Goal: Task Accomplishment & Management: Manage account settings

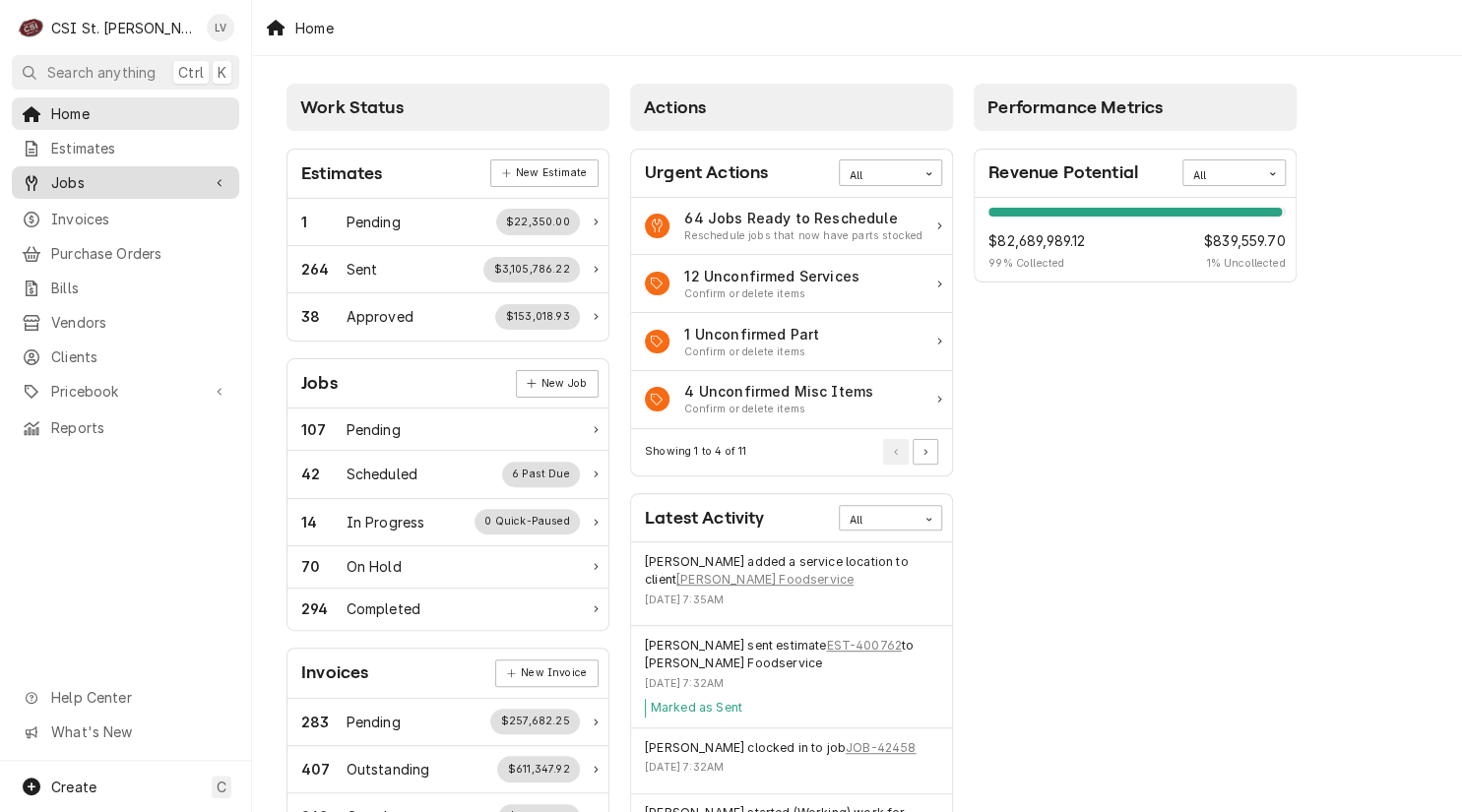
click at [49, 182] on div "Jobs" at bounding box center [111, 182] width 178 height 21
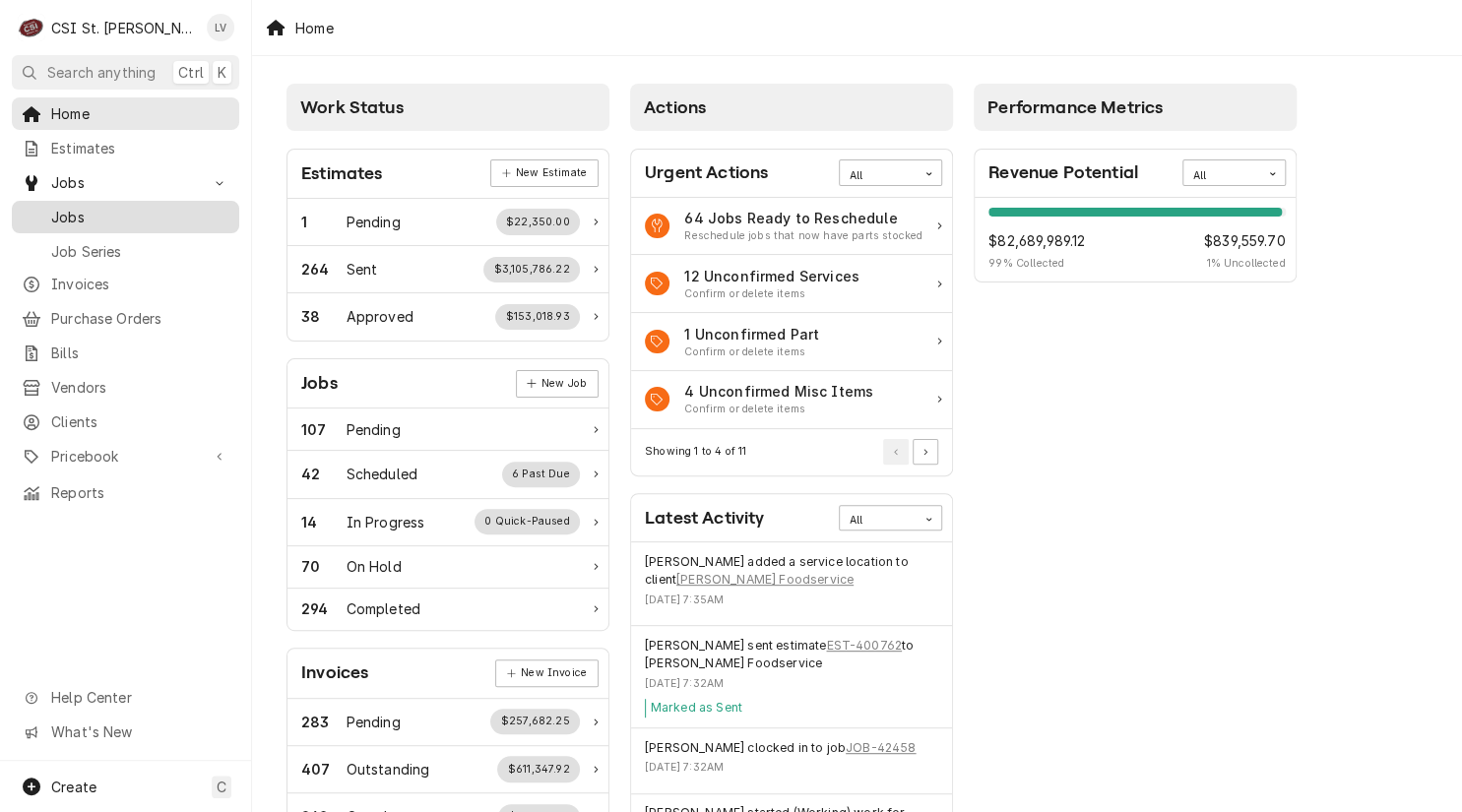
click at [71, 209] on span "Jobs" at bounding box center [140, 216] width 178 height 21
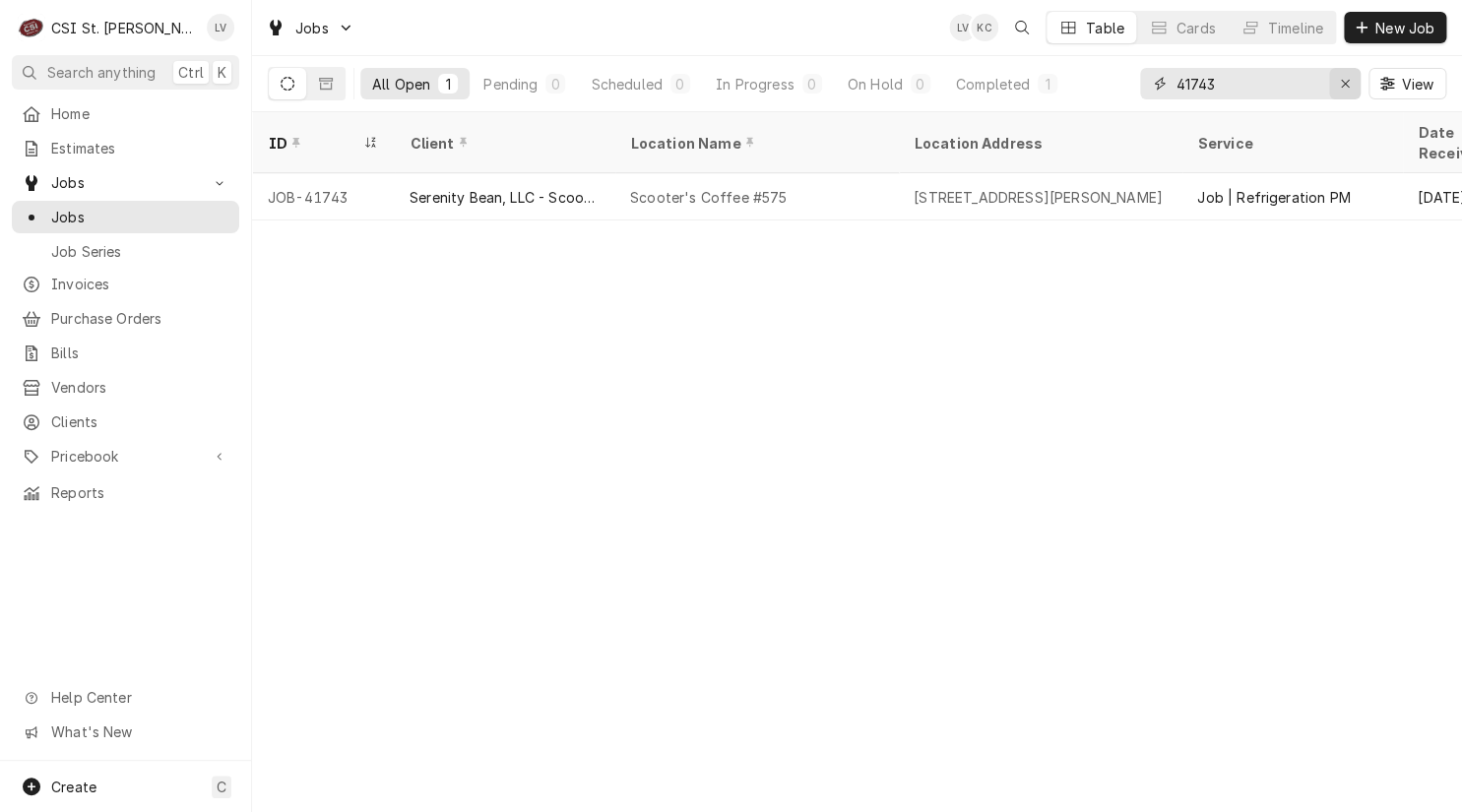
click at [1339, 82] on icon "Erase input" at bounding box center [1344, 84] width 11 height 14
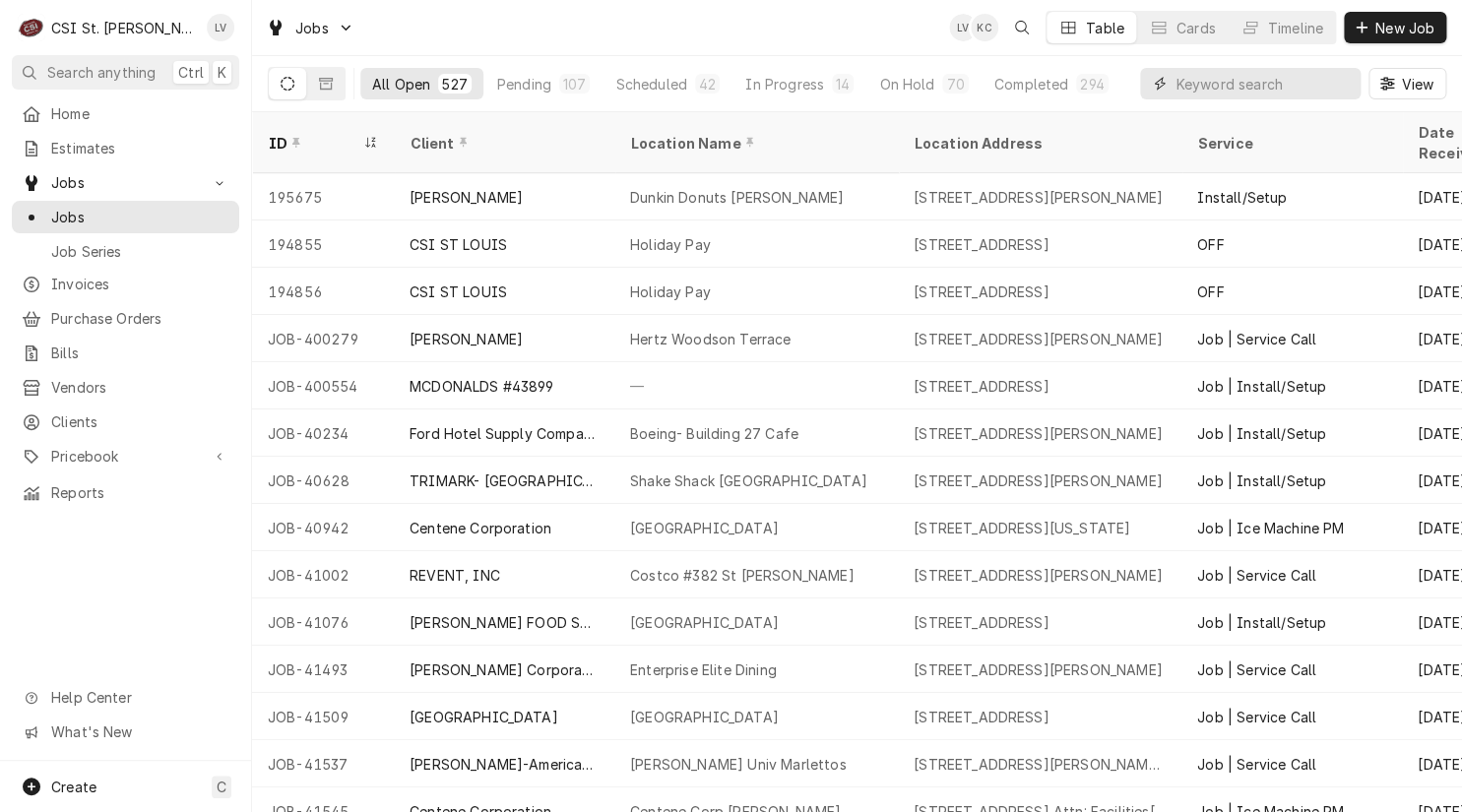
click at [1193, 84] on input "Dynamic Content Wrapper" at bounding box center [1263, 84] width 175 height 32
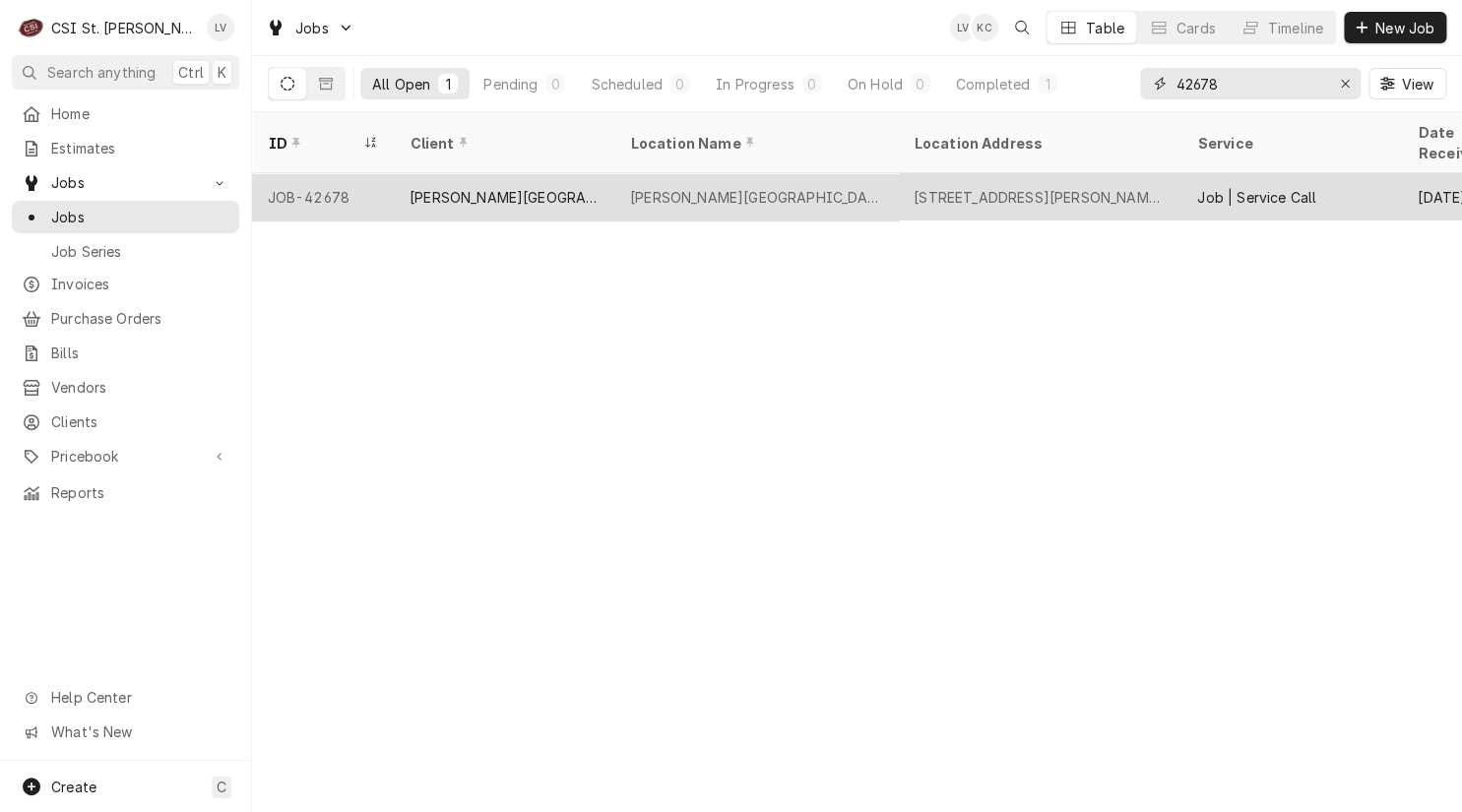
type input "42678"
click at [794, 173] on div "Hanrahan Elementary" at bounding box center [755, 196] width 283 height 47
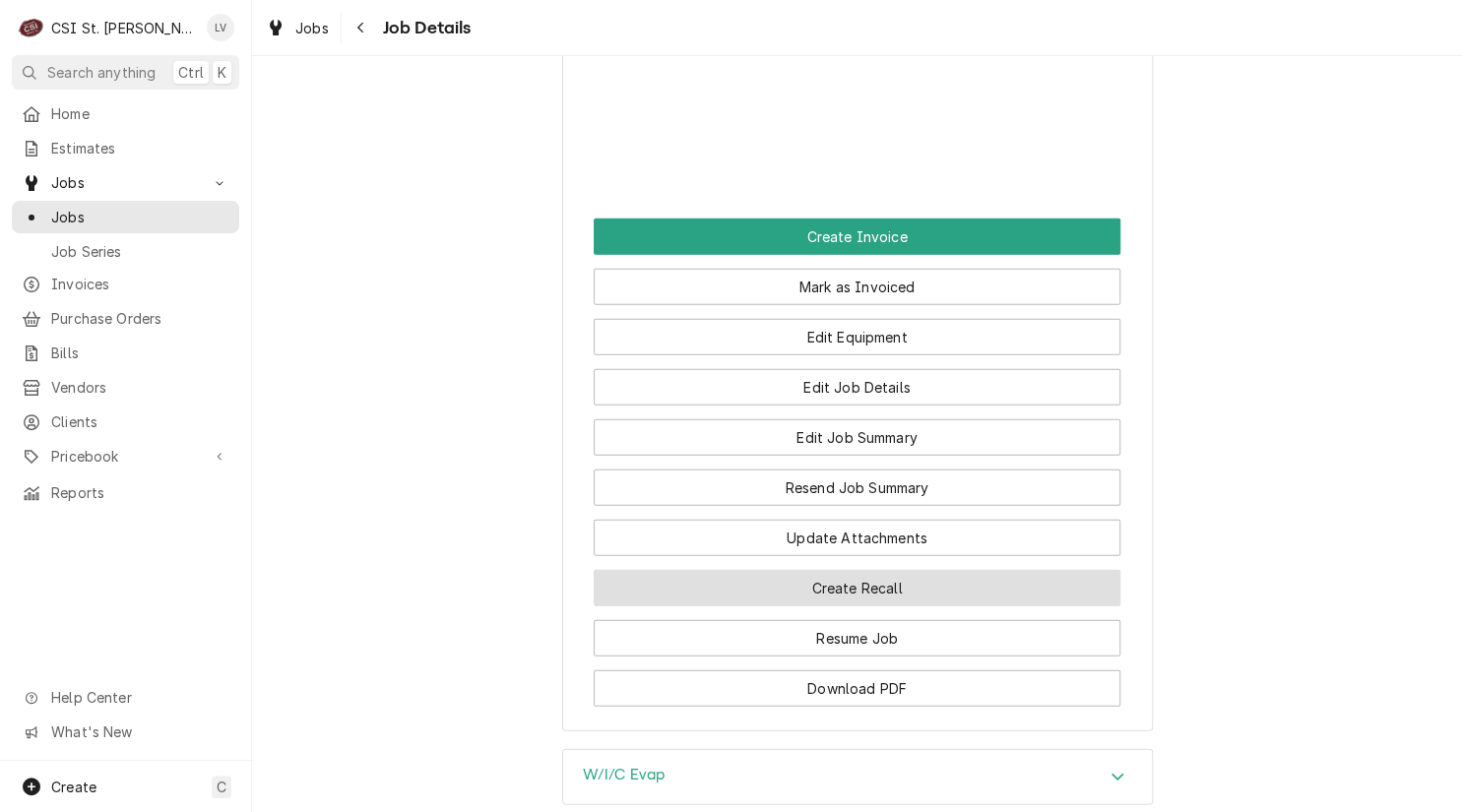
scroll to position [2066, 0]
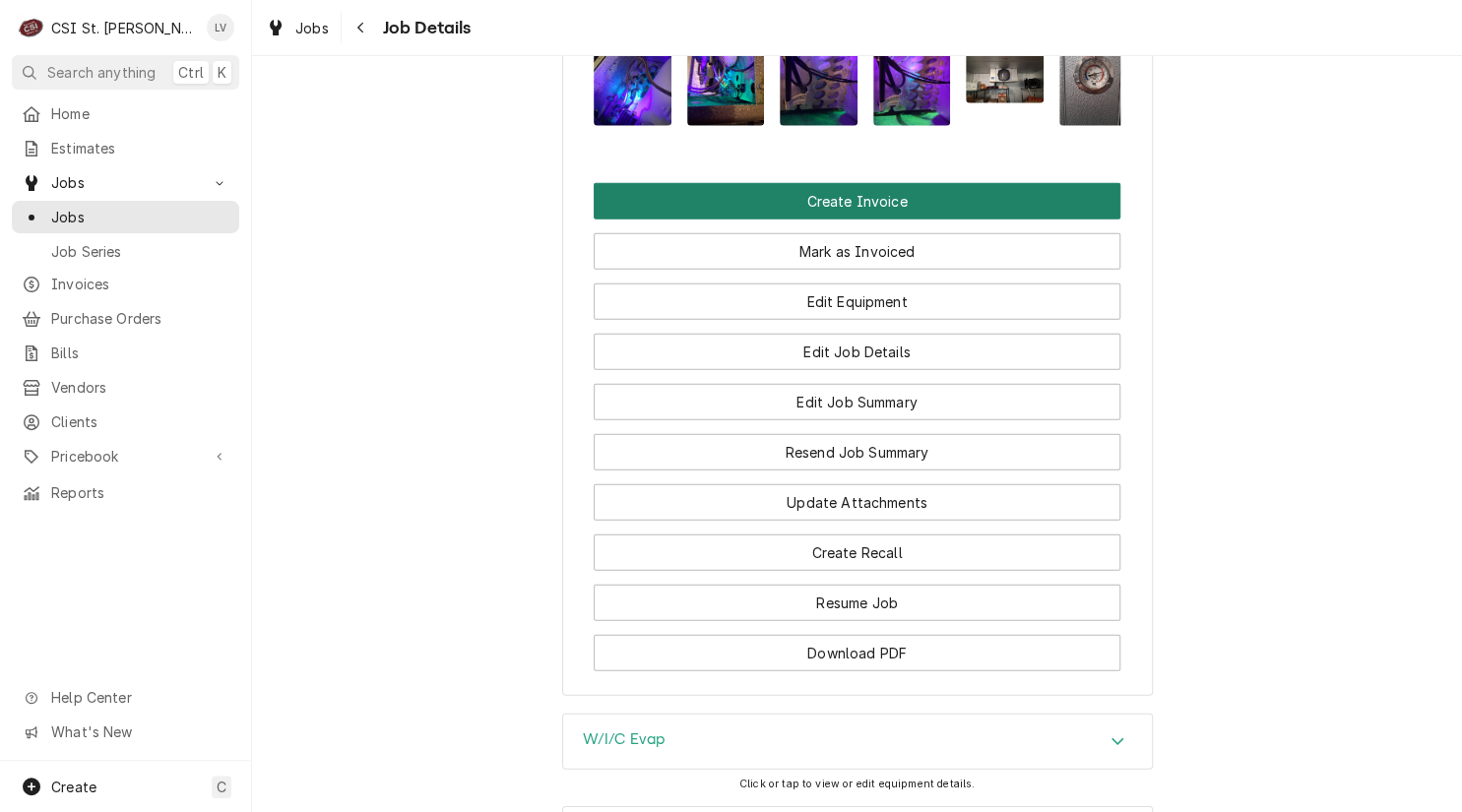
click at [729, 183] on button "Create Invoice" at bounding box center [857, 201] width 526 height 37
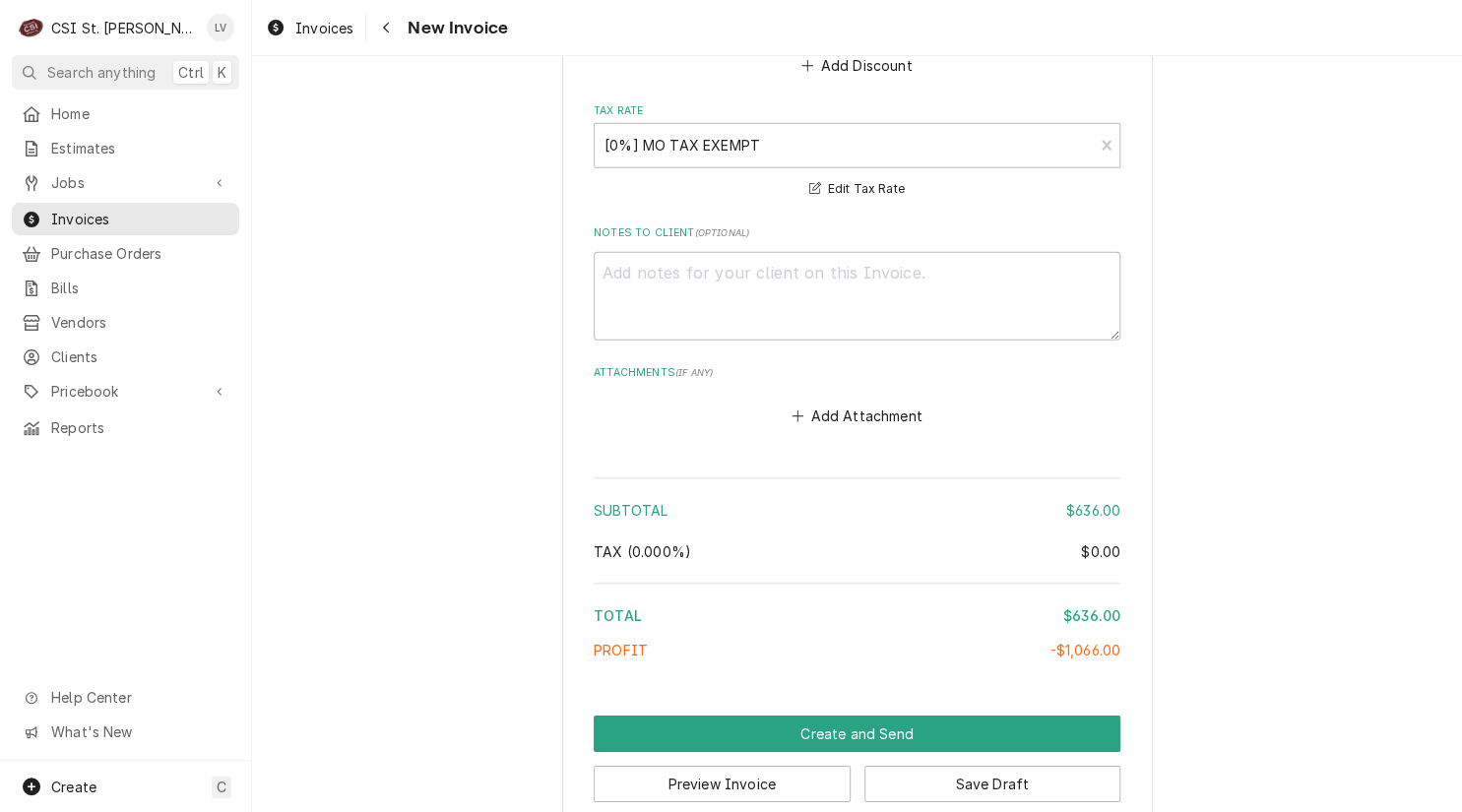
scroll to position [5462, 0]
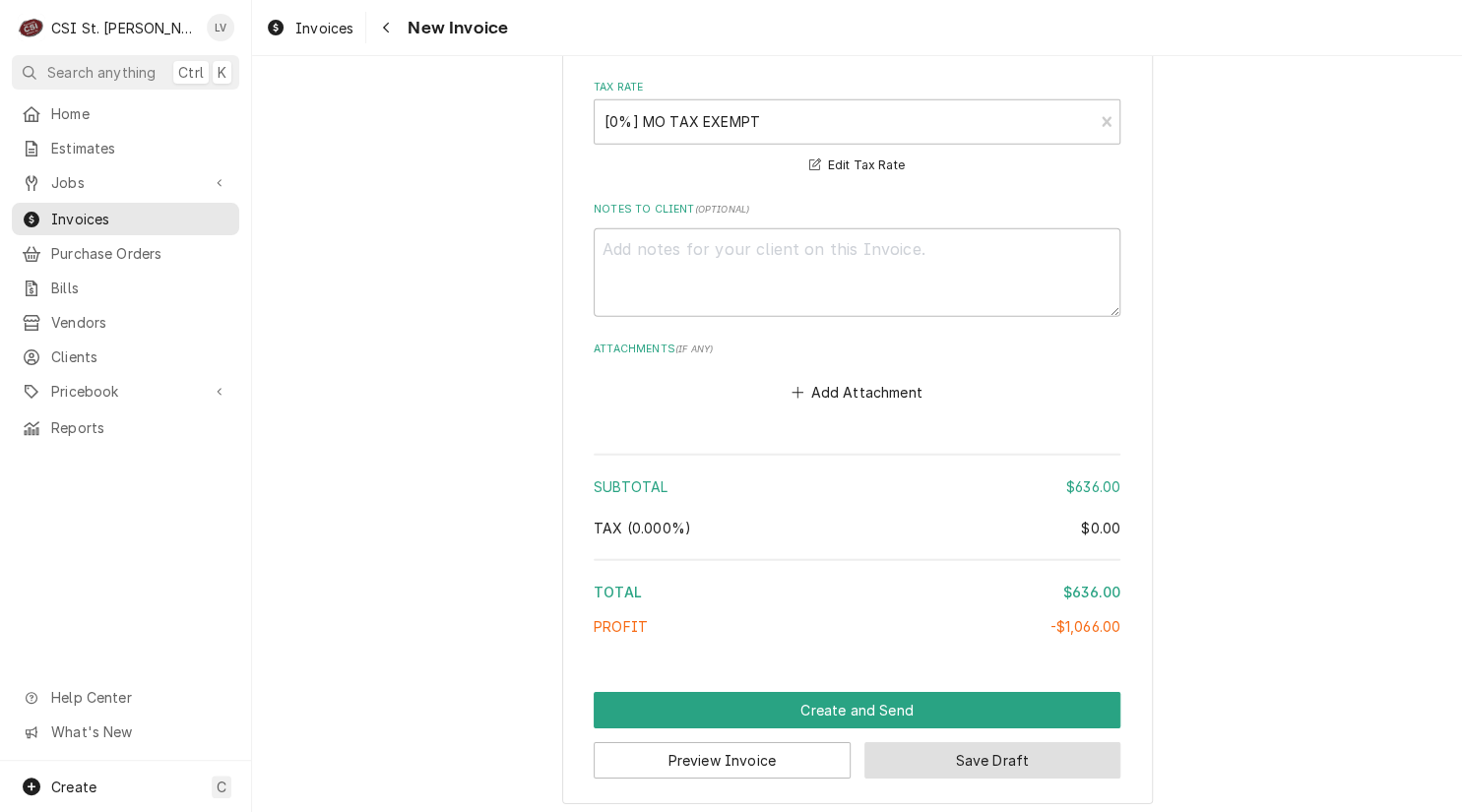
click at [984, 756] on button "Save Draft" at bounding box center [993, 760] width 257 height 37
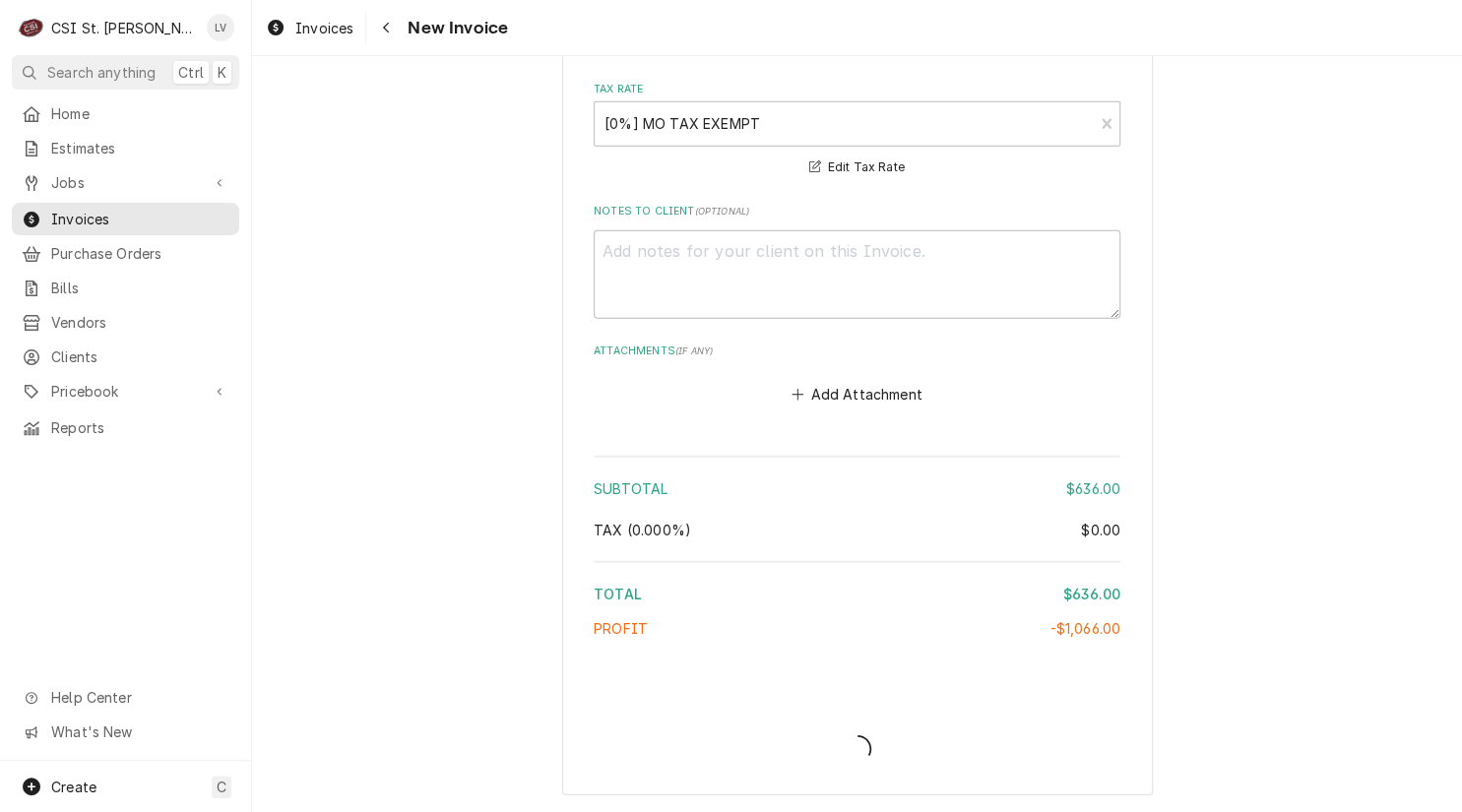
scroll to position [5453, 0]
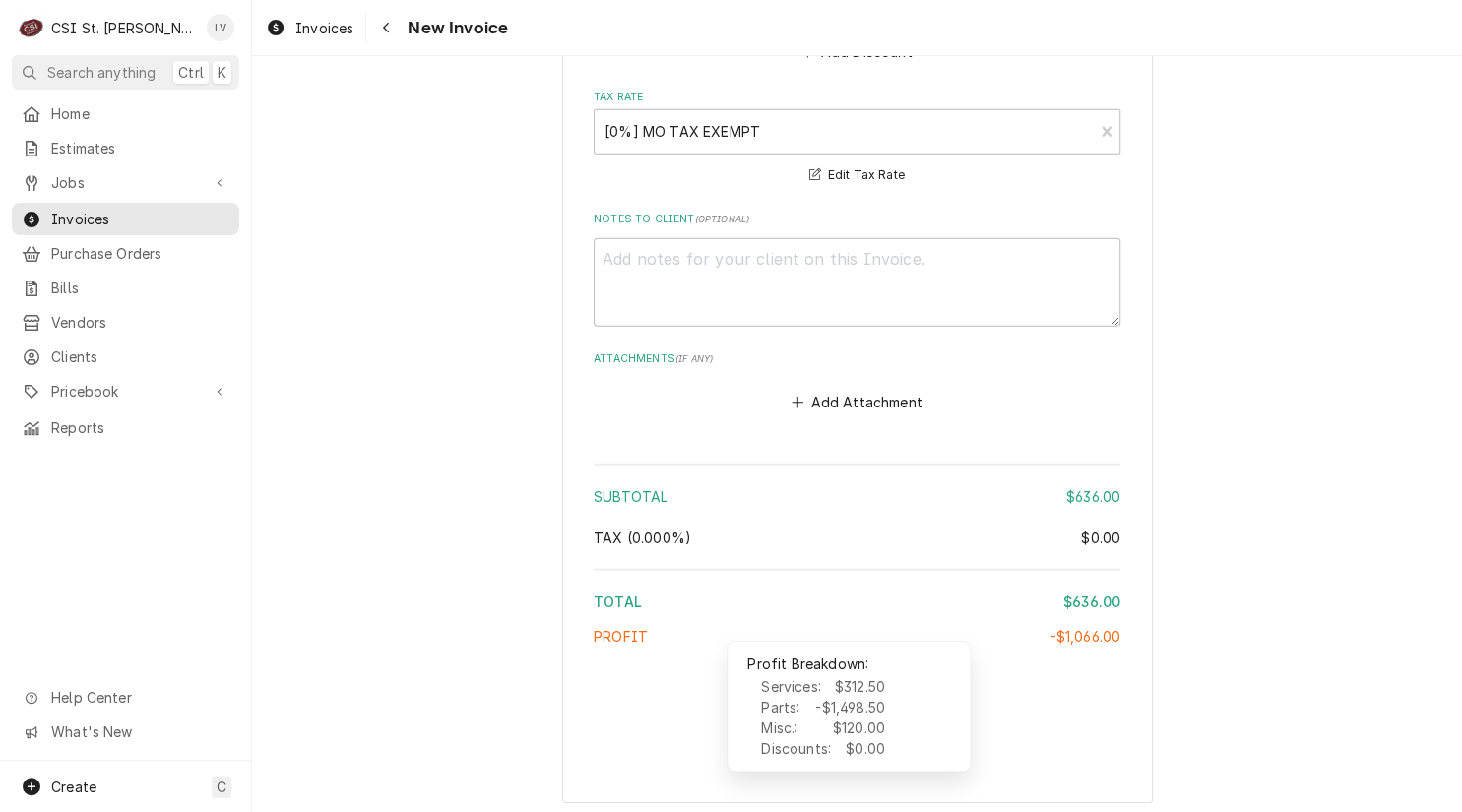
type textarea "x"
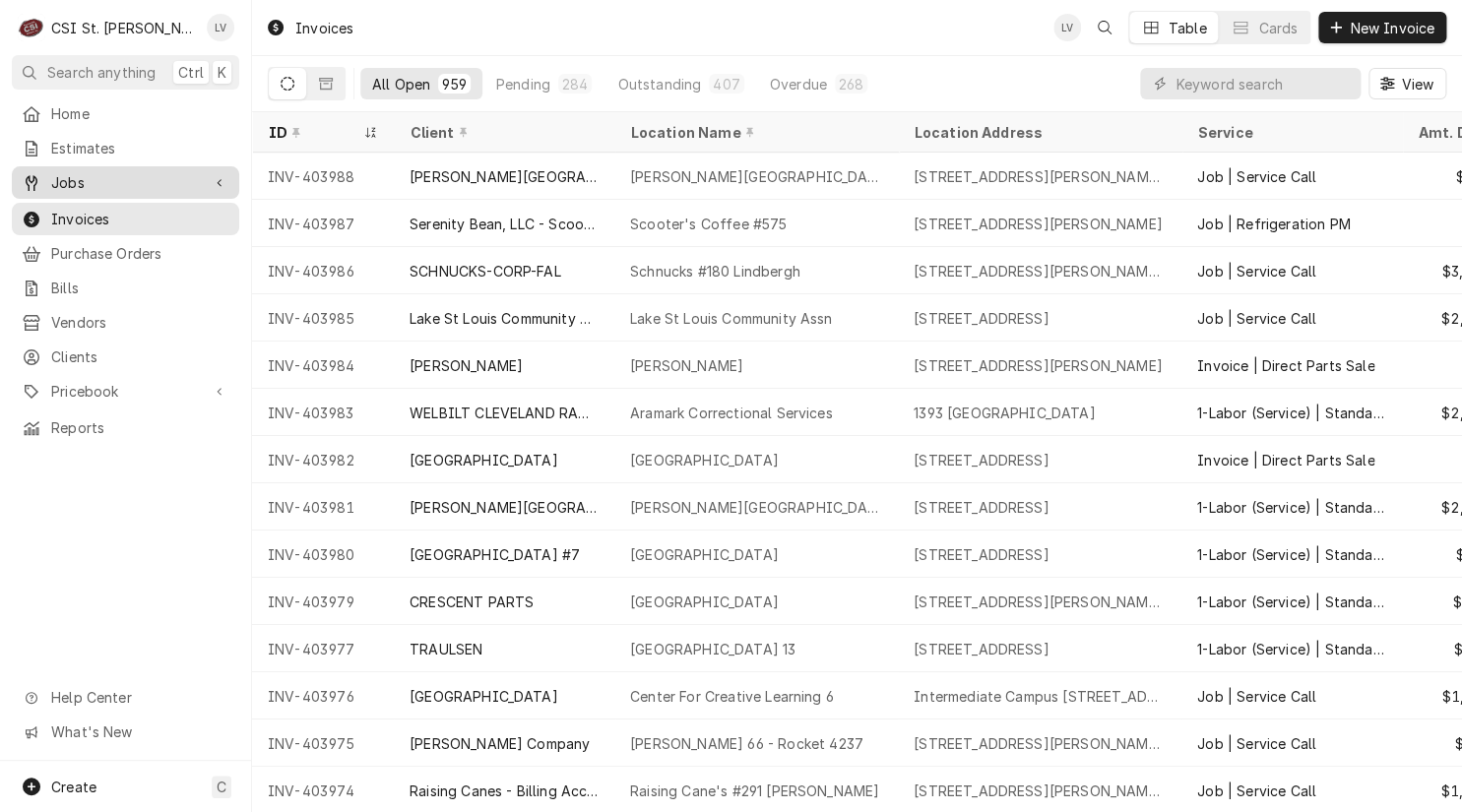
click at [126, 172] on span "Jobs" at bounding box center [125, 182] width 148 height 21
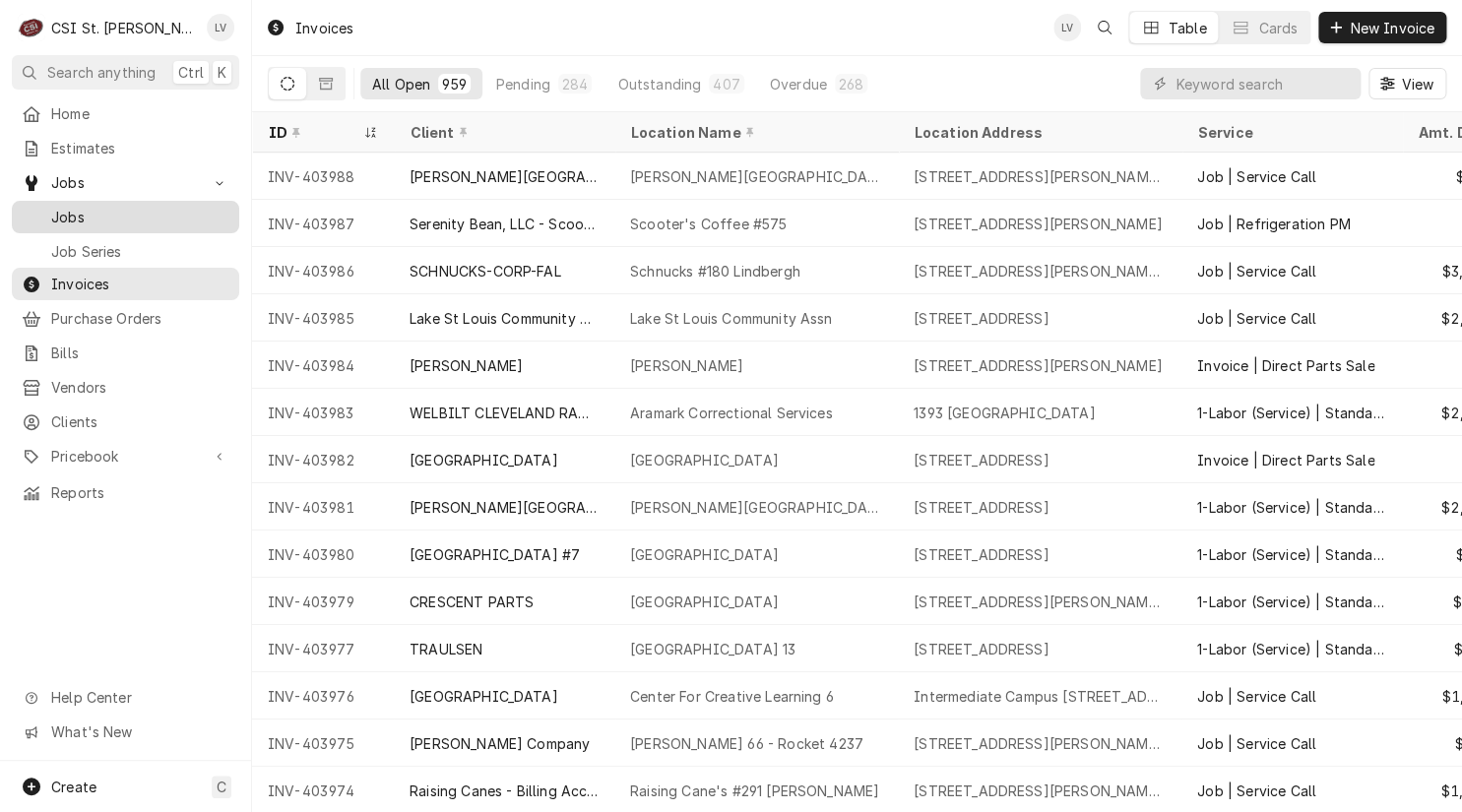
click at [119, 206] on span "Jobs" at bounding box center [140, 216] width 178 height 21
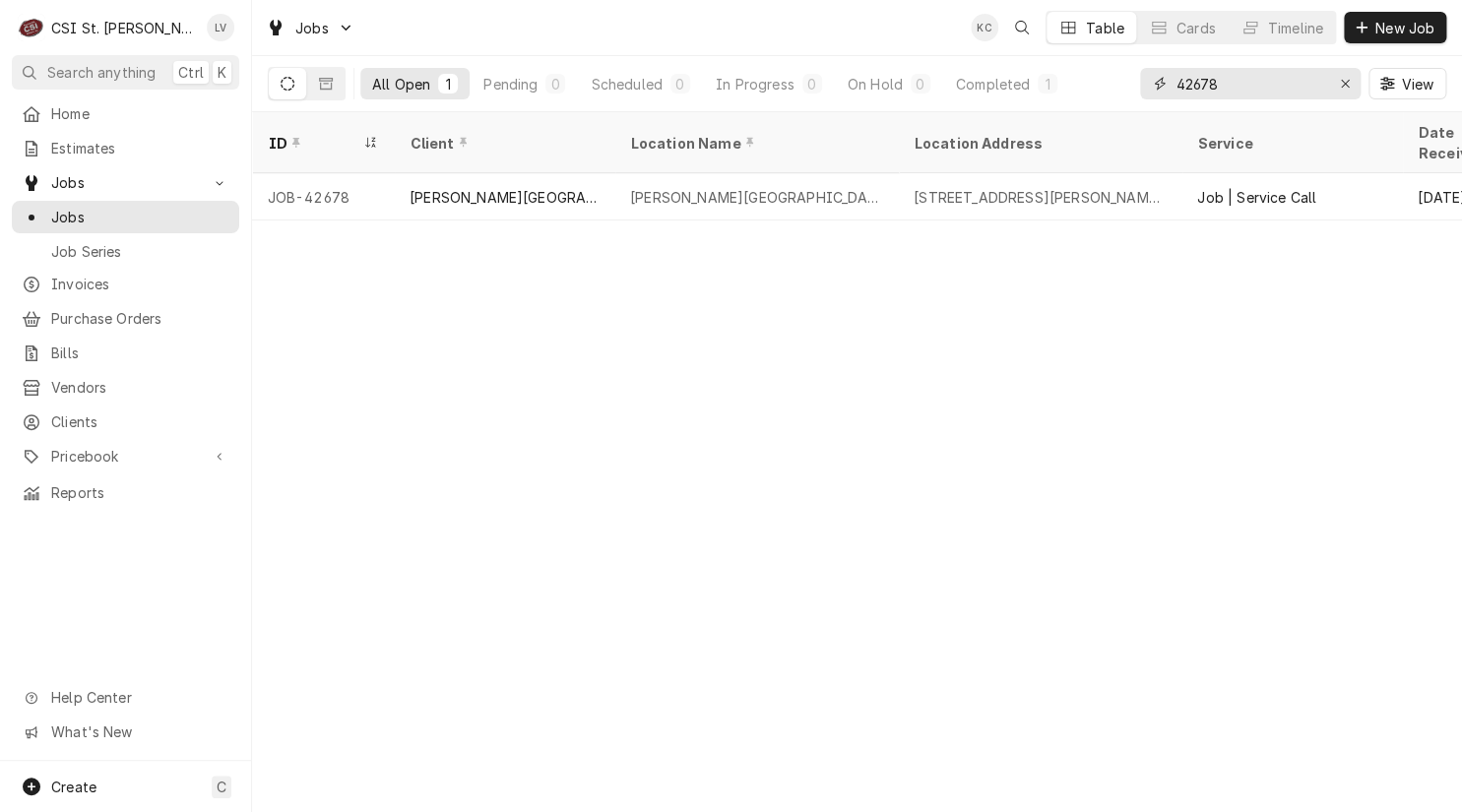
drag, startPoint x: 1255, startPoint y: 78, endPoint x: 1154, endPoint y: 96, distance: 102.6
click at [1154, 96] on div "42678" at bounding box center [1250, 84] width 220 height 32
type input "400782"
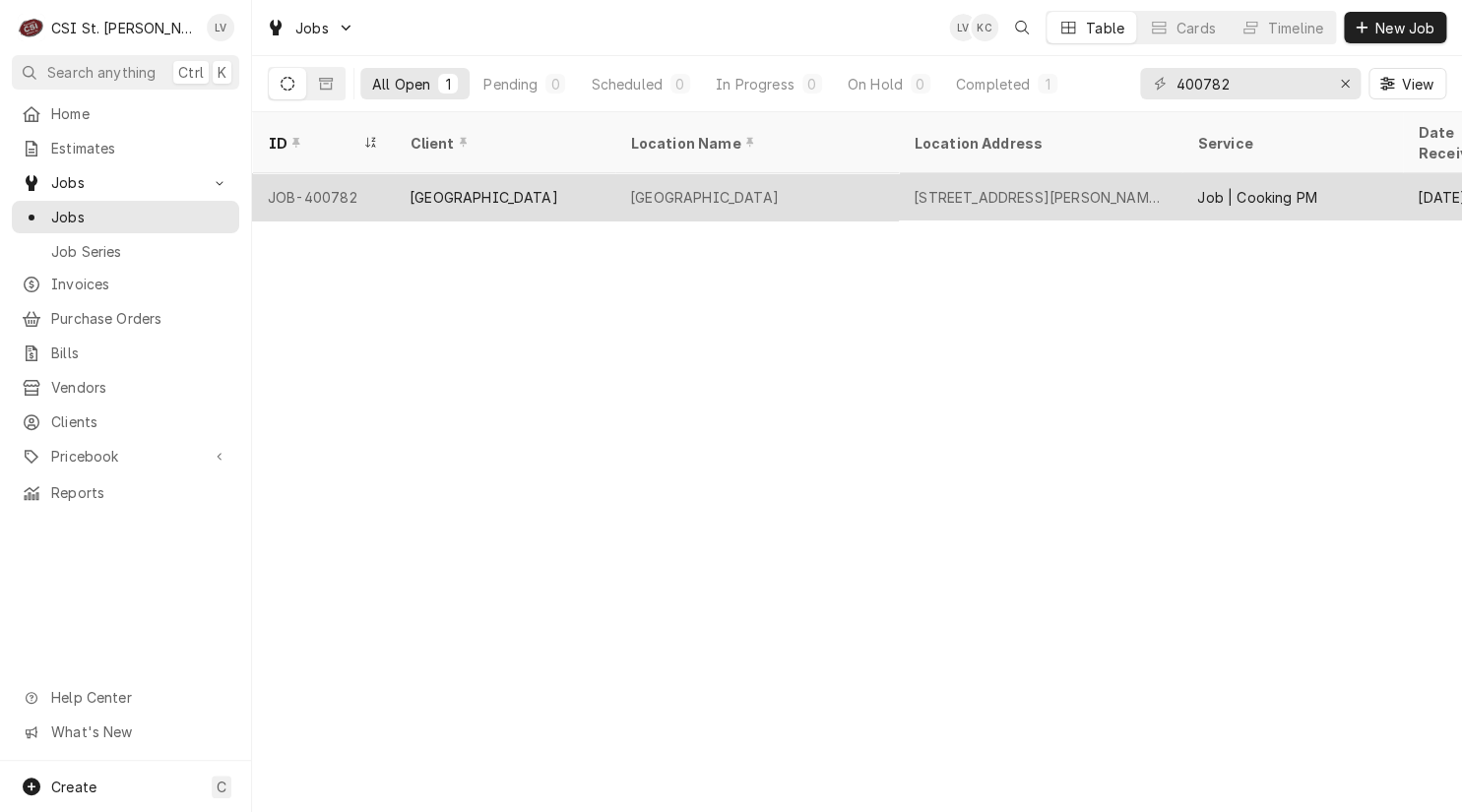
click at [770, 186] on div "Nerinx Hall School" at bounding box center [755, 196] width 283 height 47
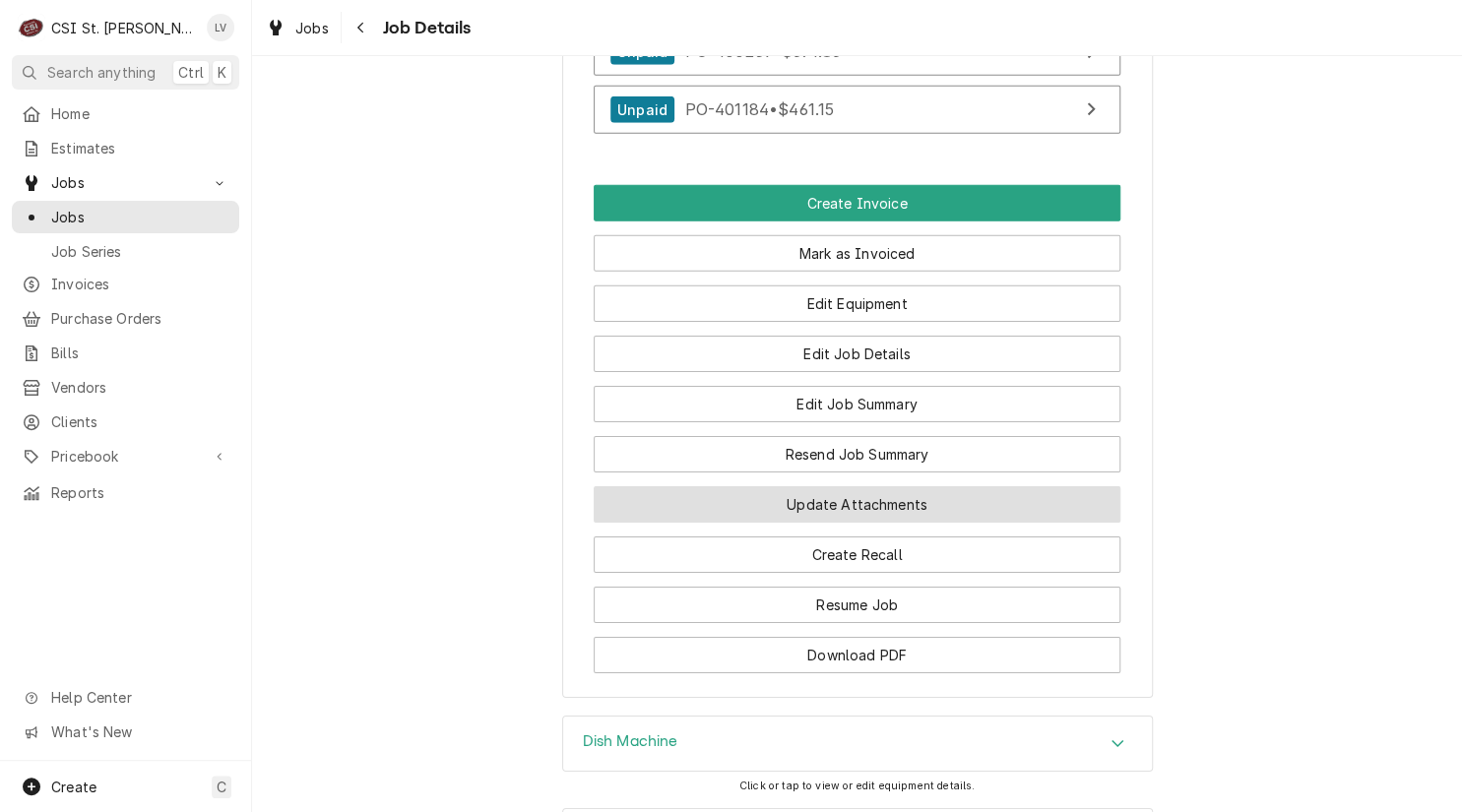
scroll to position [2559, 0]
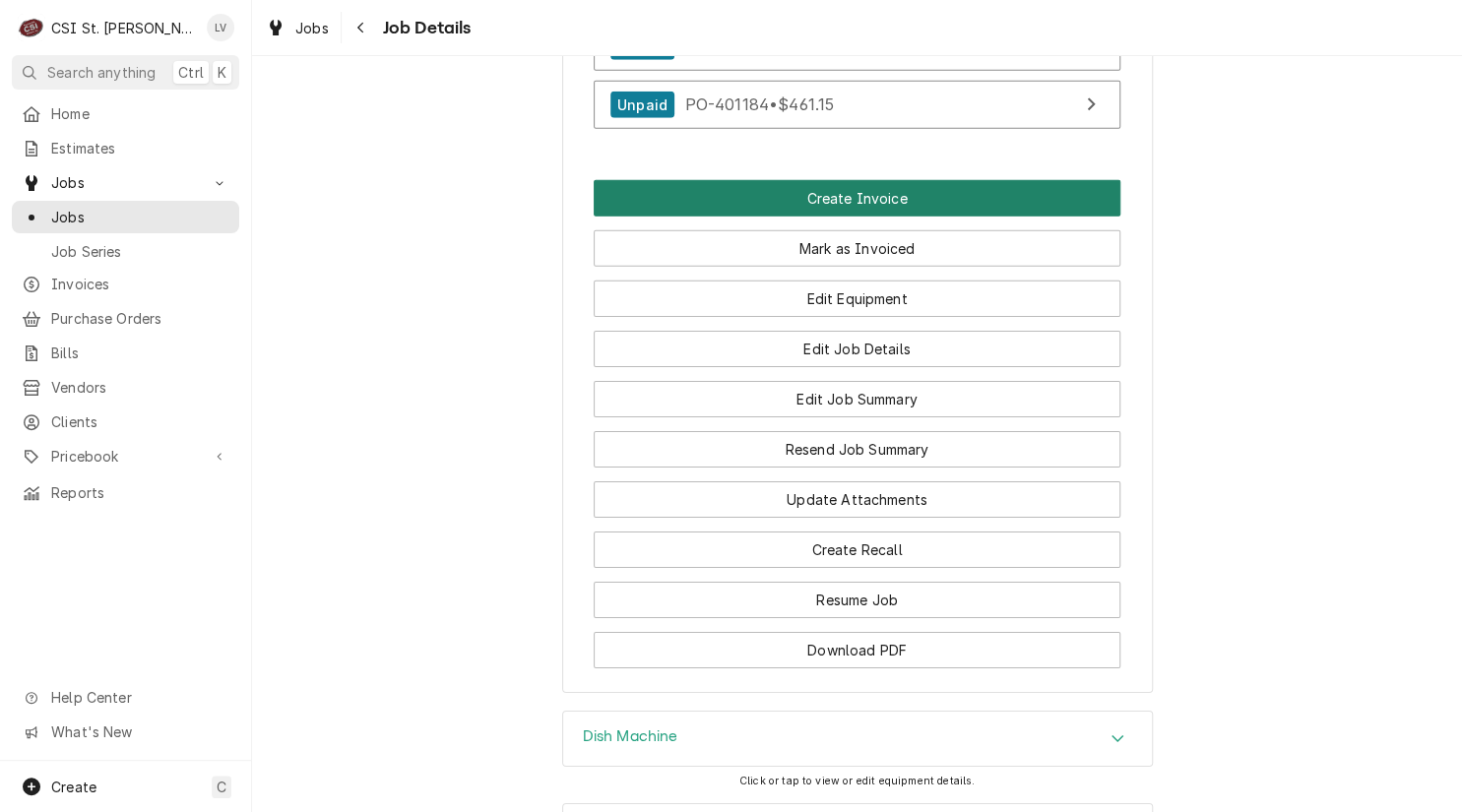
click at [880, 180] on button "Create Invoice" at bounding box center [857, 198] width 526 height 37
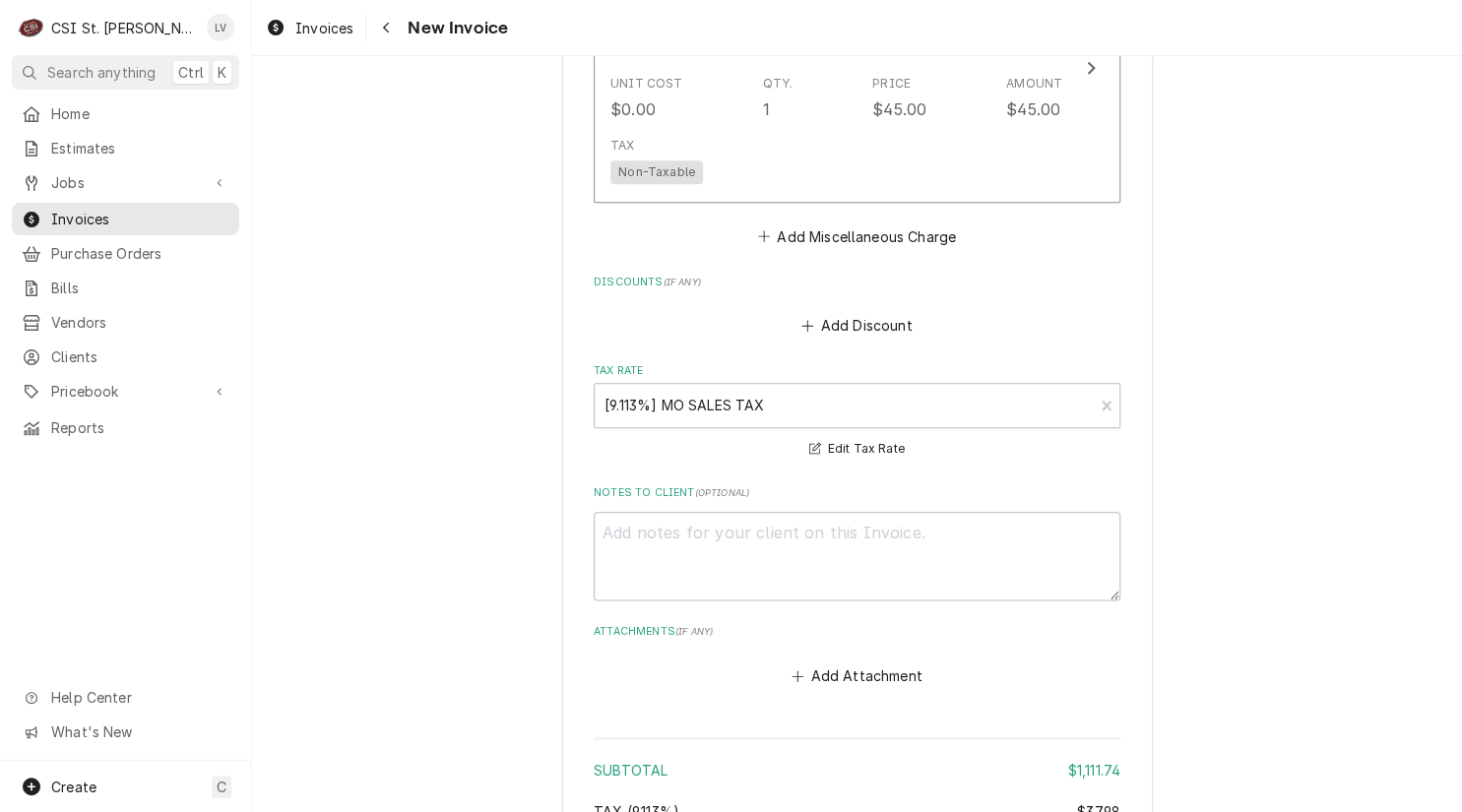
scroll to position [4220, 0]
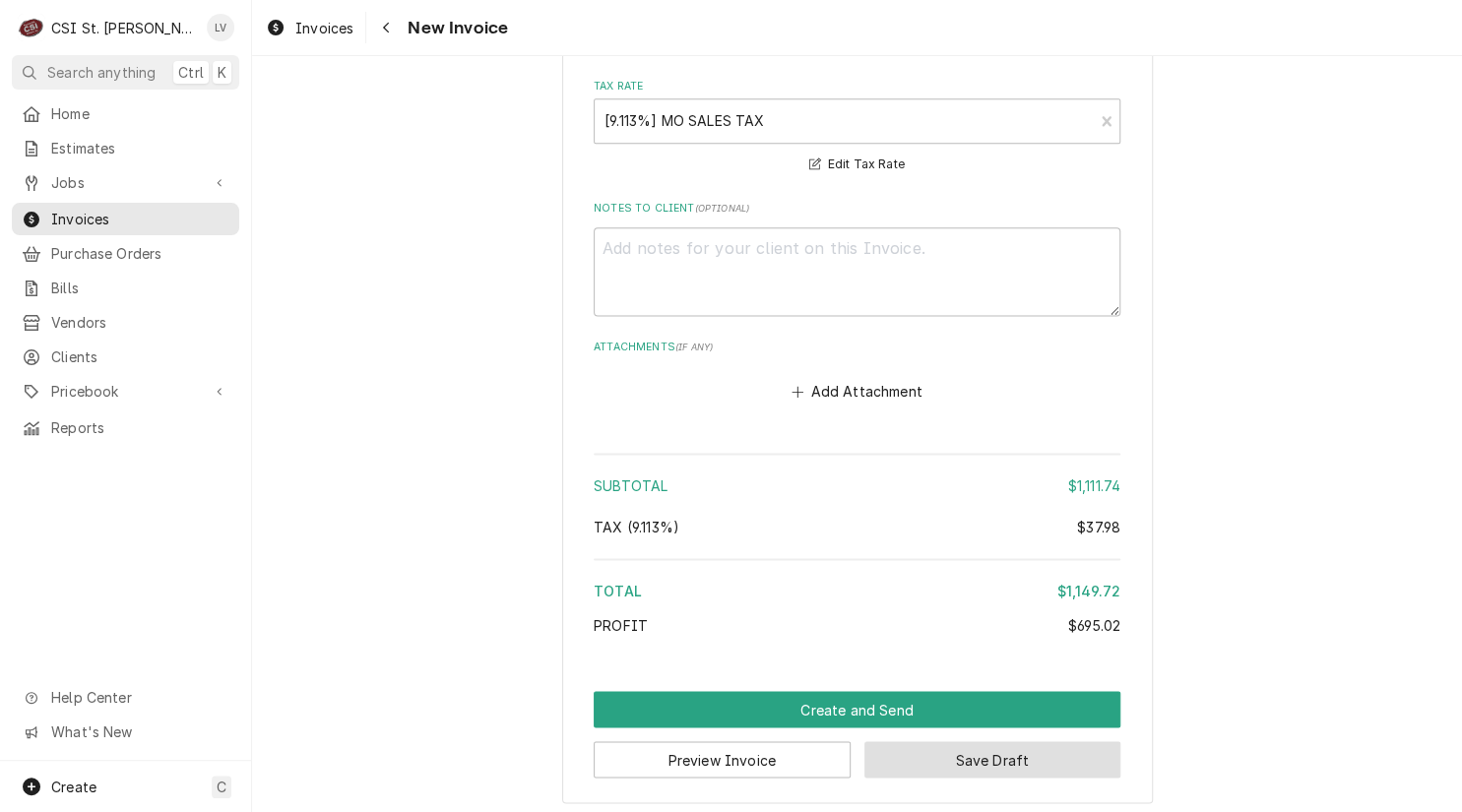
click at [954, 754] on button "Save Draft" at bounding box center [993, 759] width 257 height 37
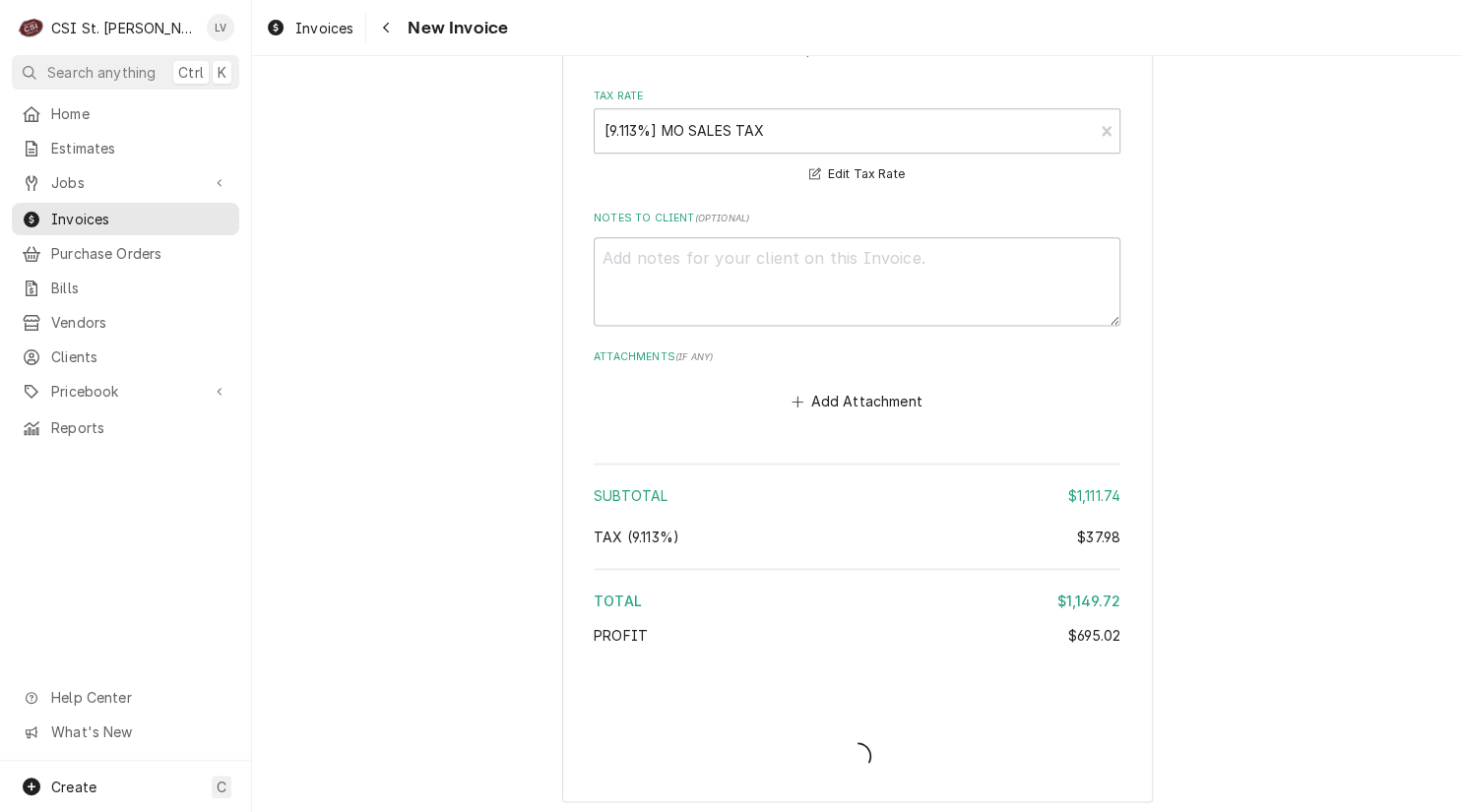
type textarea "x"
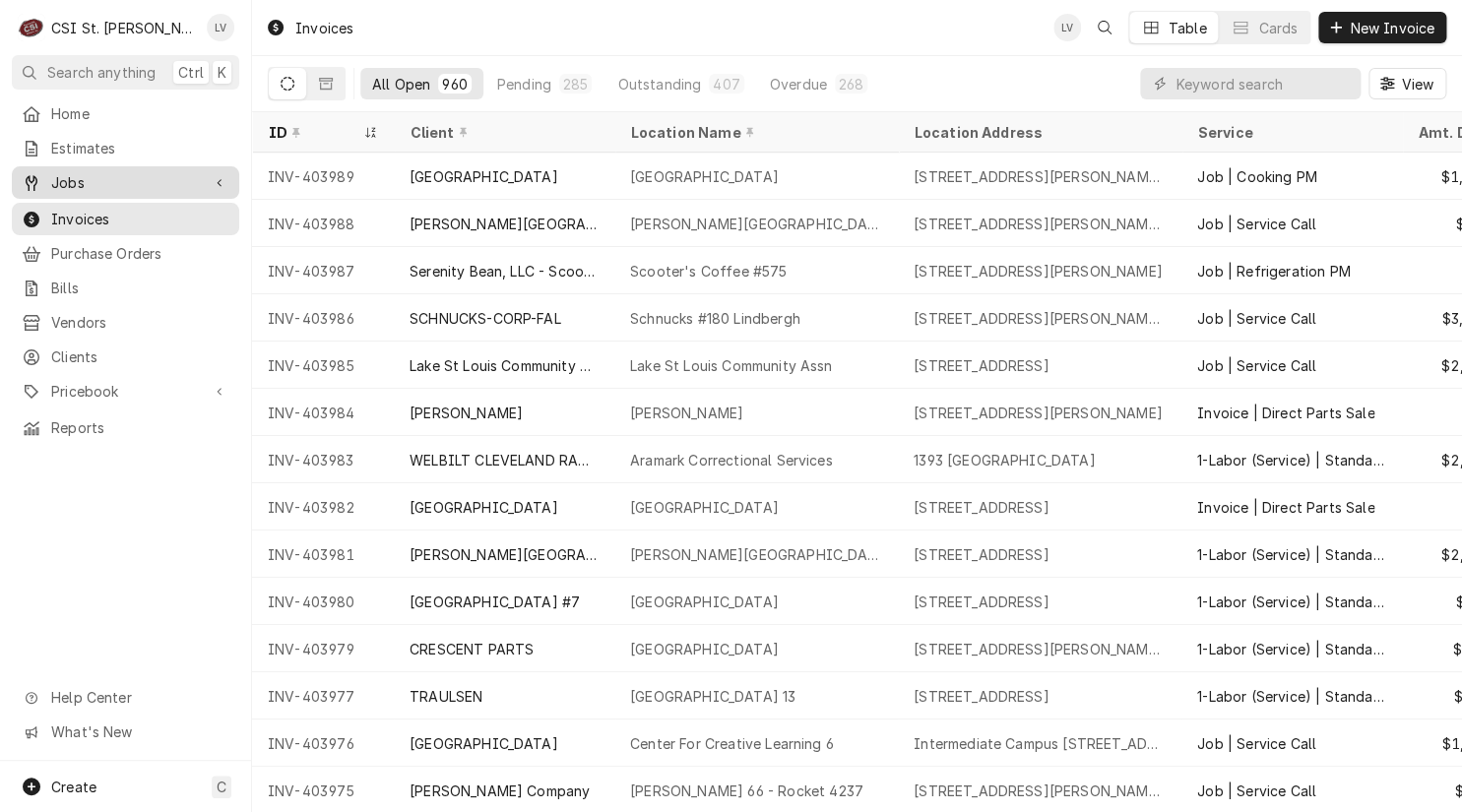
click at [100, 172] on span "Jobs" at bounding box center [125, 182] width 148 height 21
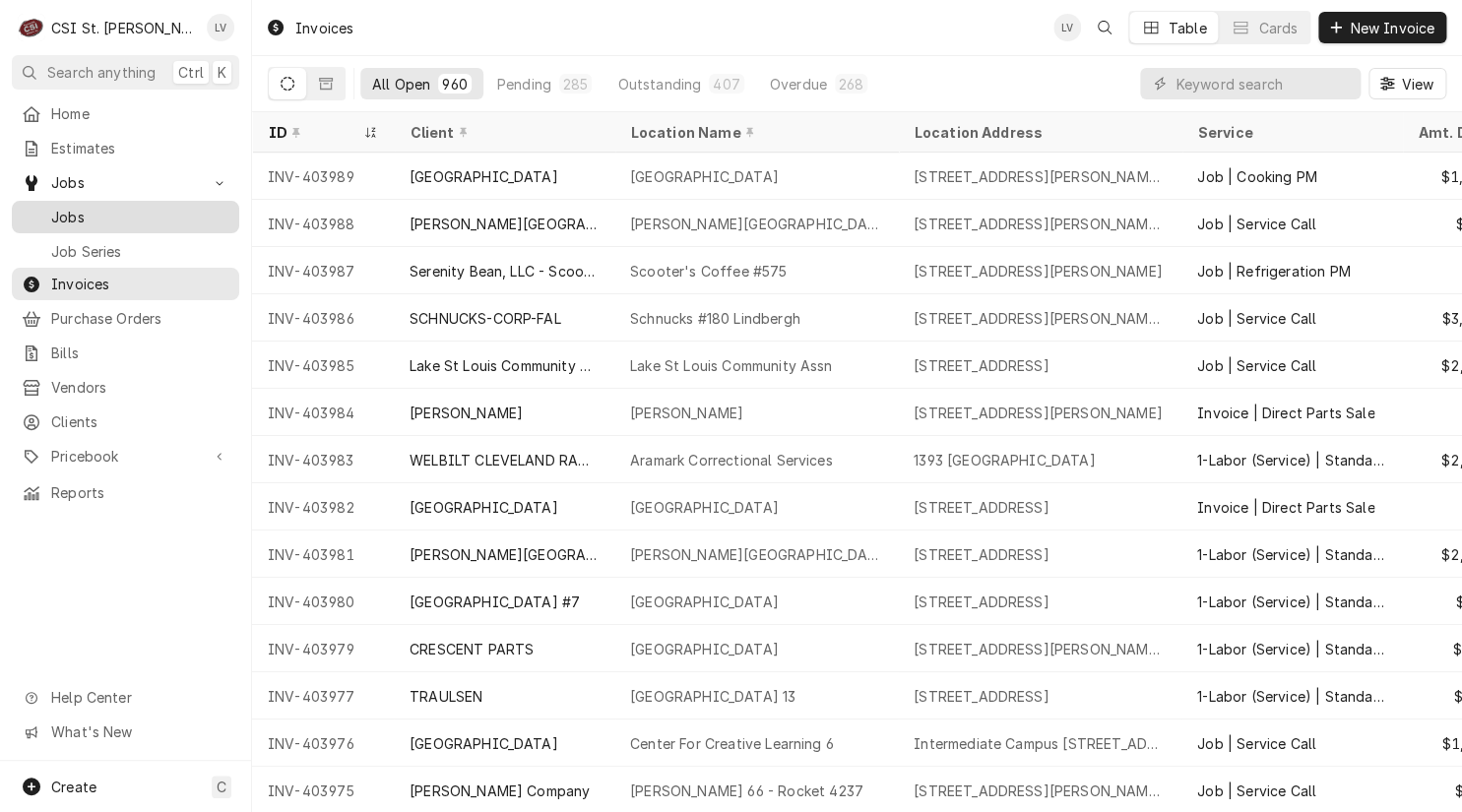
click at [111, 208] on span "Jobs" at bounding box center [140, 216] width 178 height 21
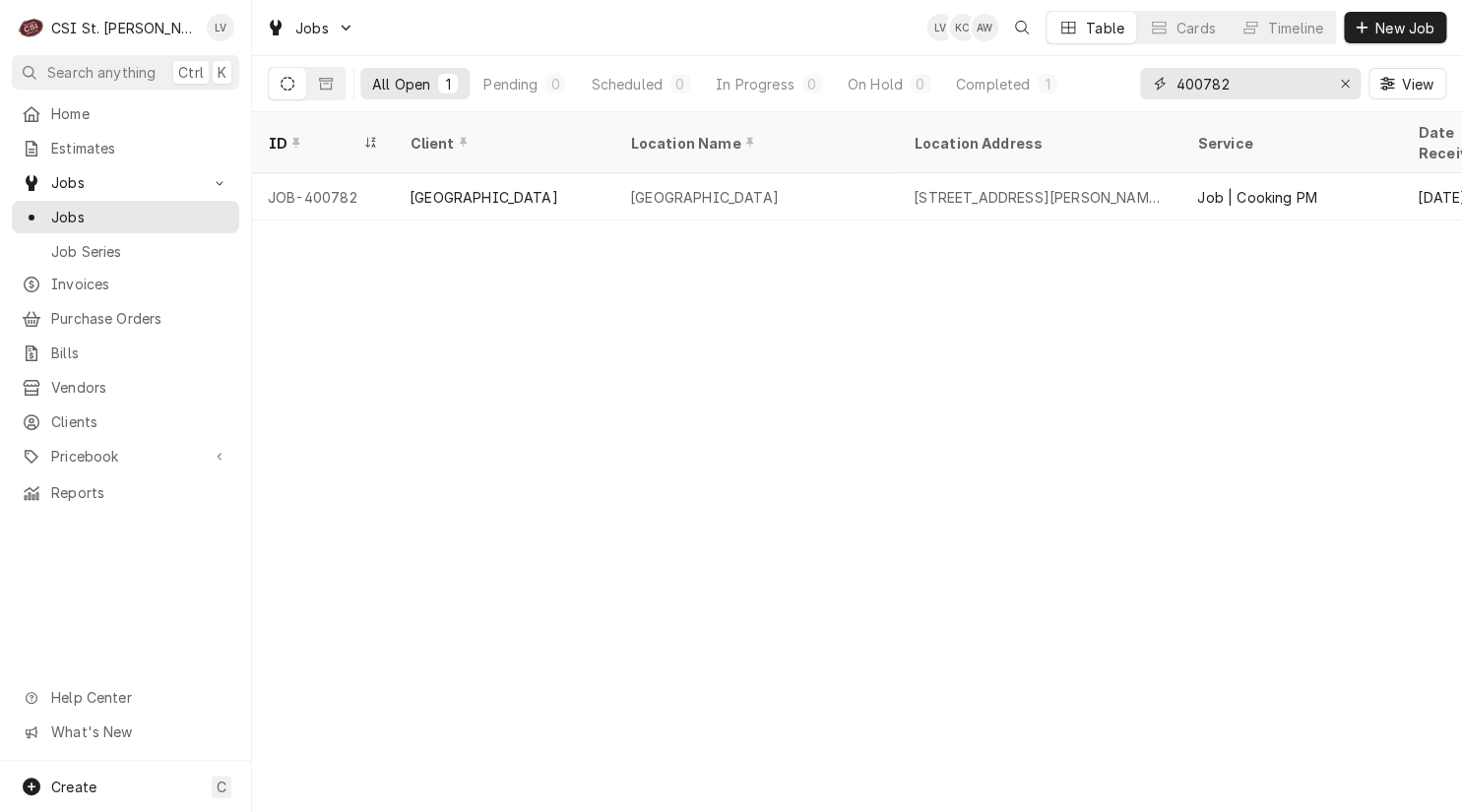
drag, startPoint x: 1263, startPoint y: 84, endPoint x: 1169, endPoint y: 78, distance: 94.2
click at [1169, 78] on div "400782" at bounding box center [1250, 84] width 220 height 32
type input "42622"
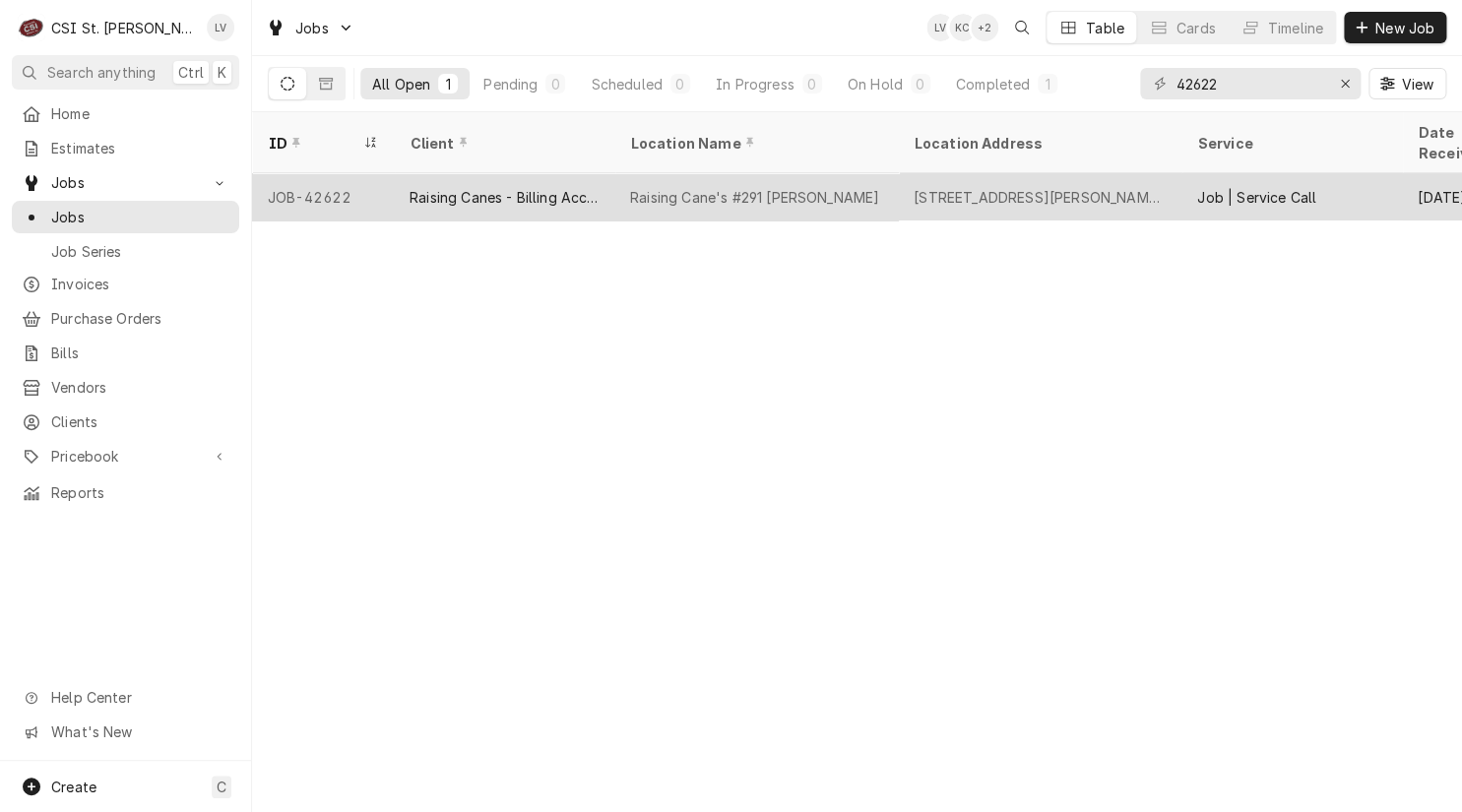
drag, startPoint x: 565, startPoint y: 178, endPoint x: 571, endPoint y: 189, distance: 12.5
click at [567, 183] on div "Raising Canes - Billing Account" at bounding box center [503, 196] width 220 height 47
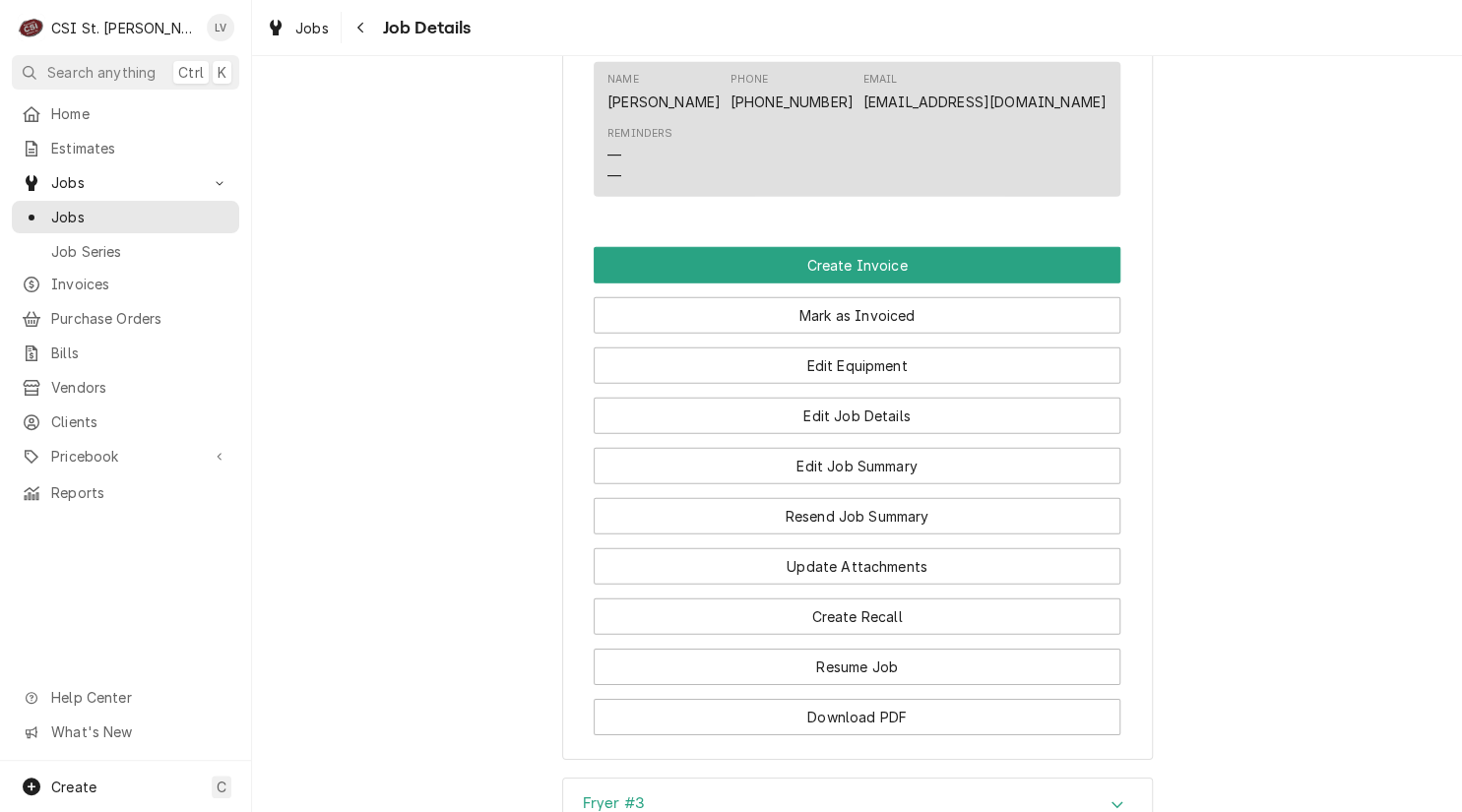
scroll to position [2264, 0]
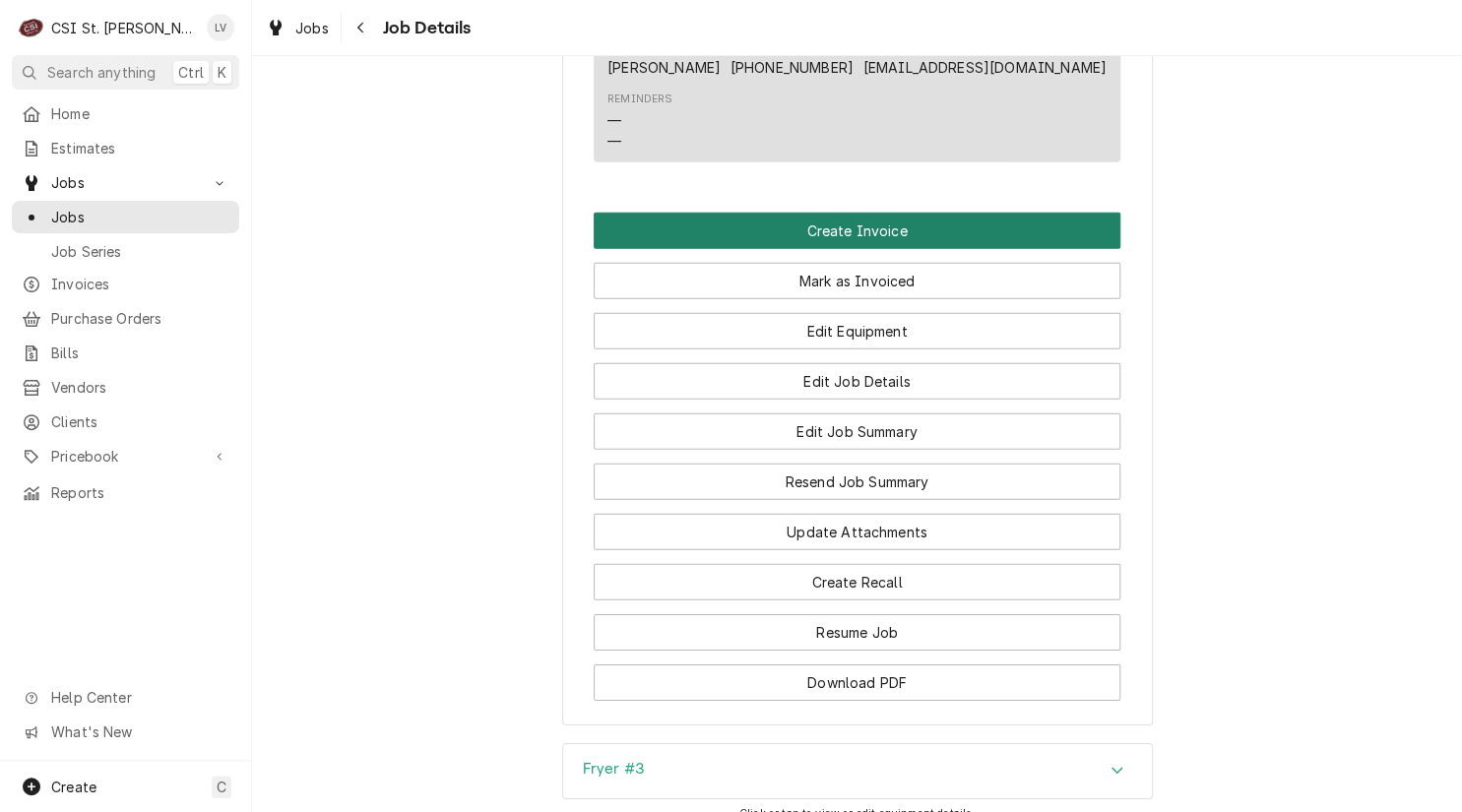
click at [731, 249] on button "Create Invoice" at bounding box center [857, 230] width 526 height 37
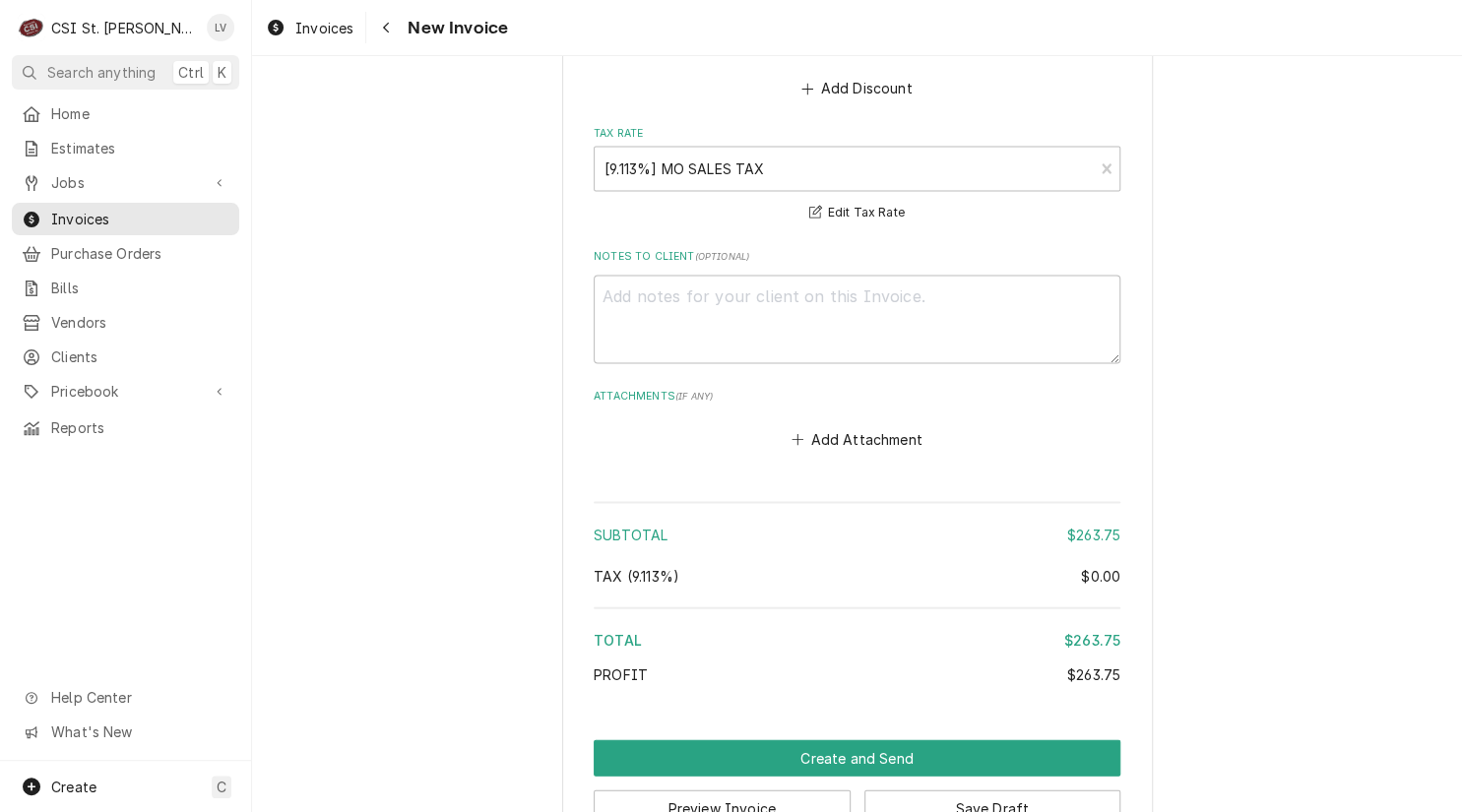
scroll to position [4723, 0]
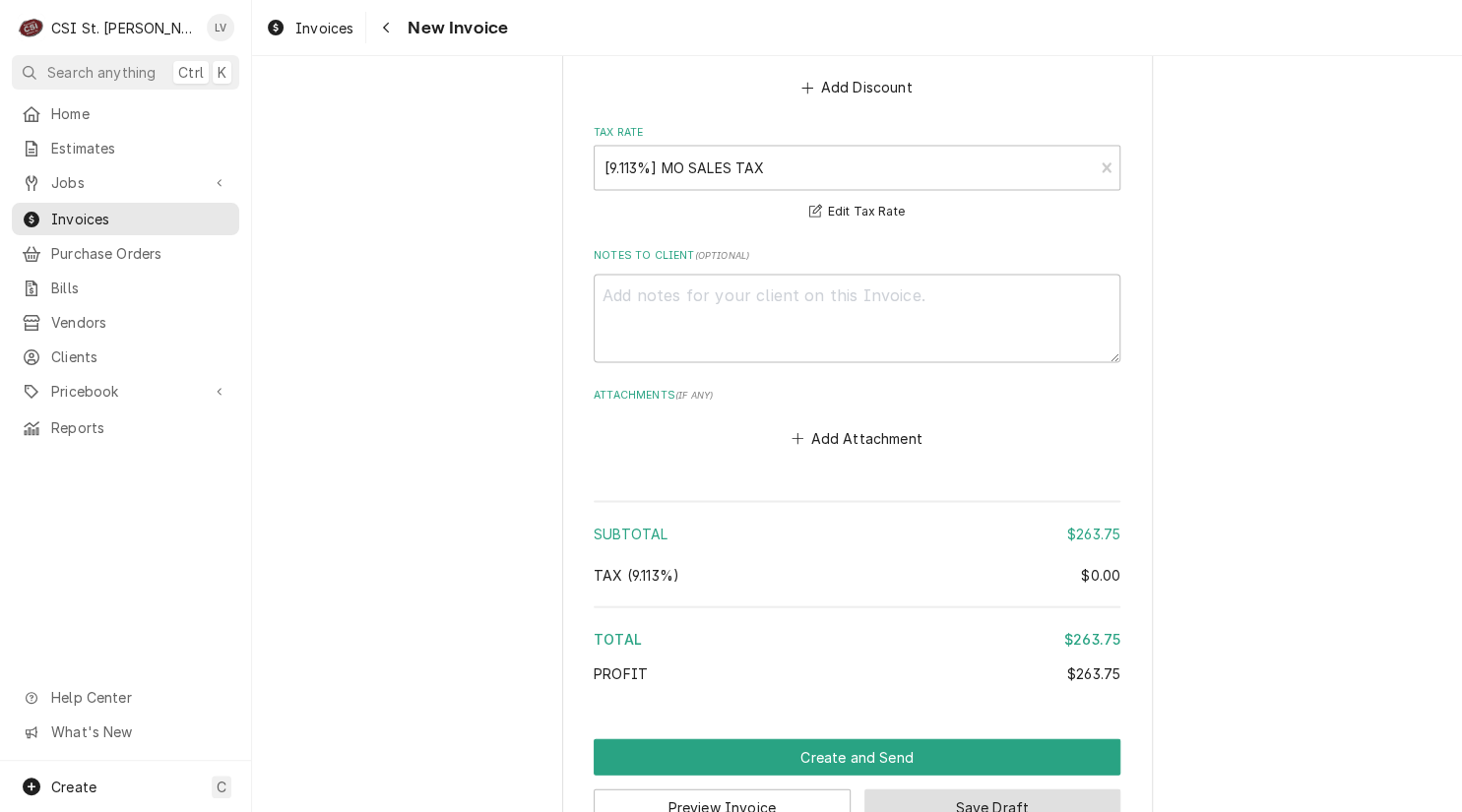
click at [1000, 788] on button "Save Draft" at bounding box center [993, 806] width 257 height 37
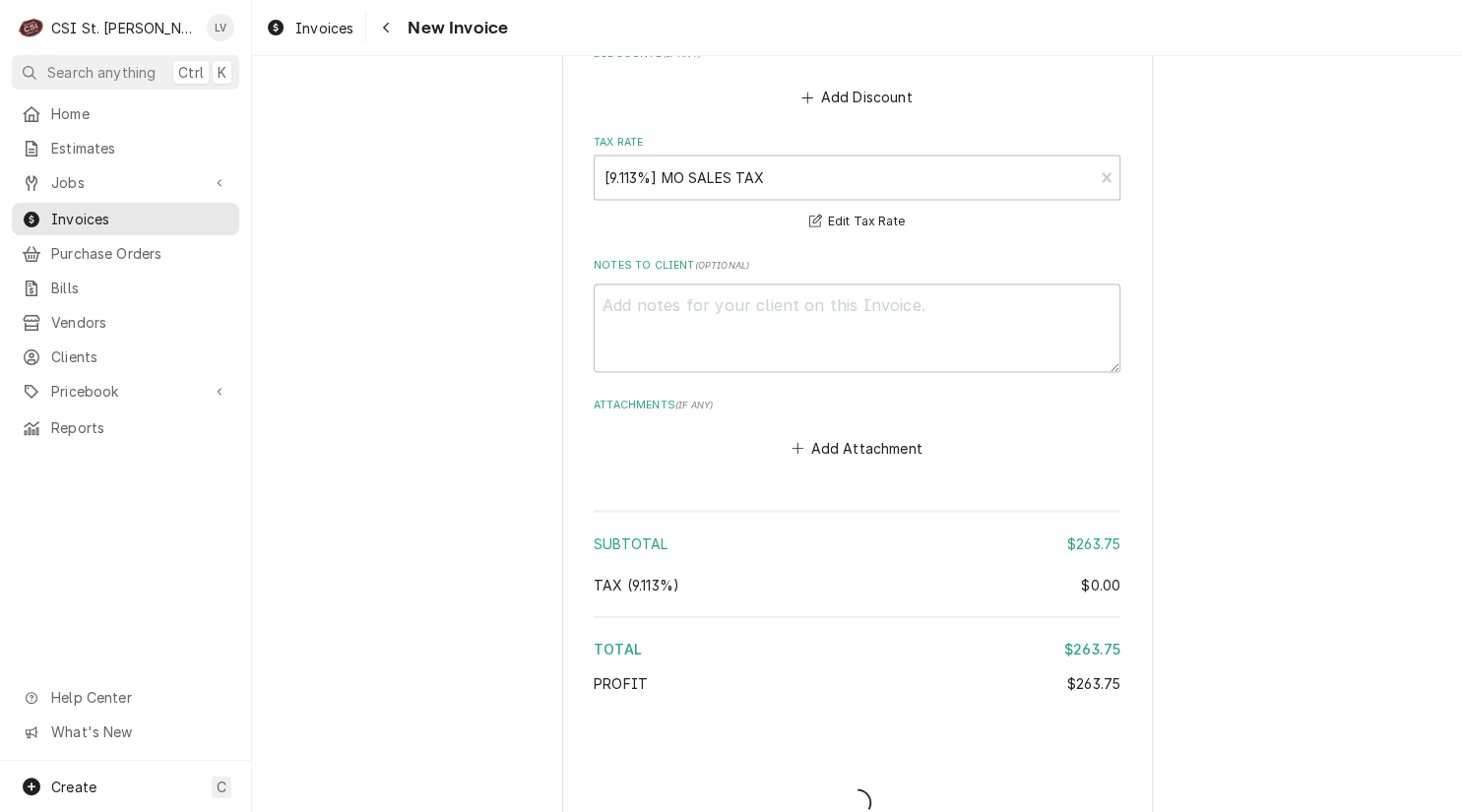
type textarea "x"
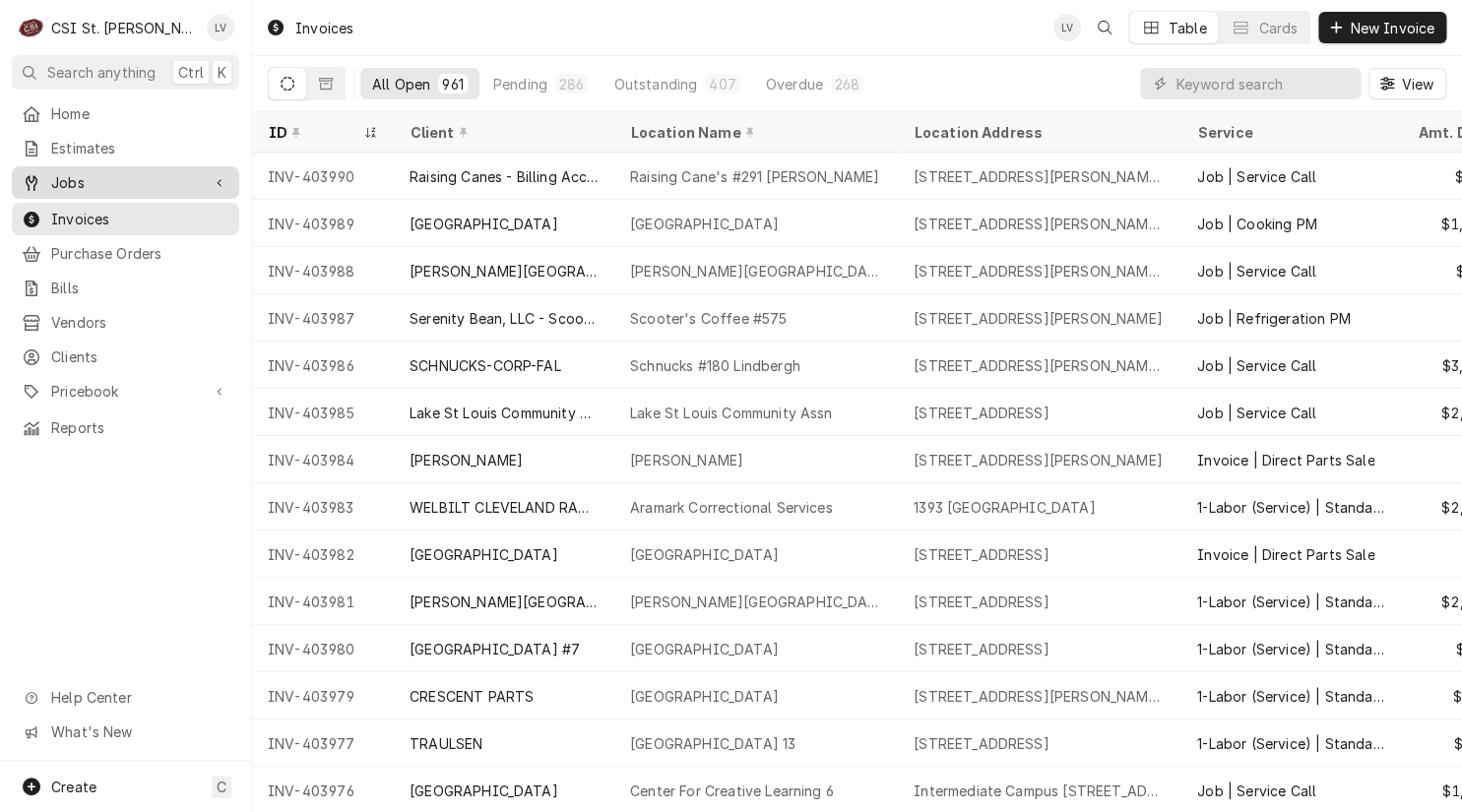
click at [62, 166] on link "Jobs" at bounding box center [126, 182] width 227 height 33
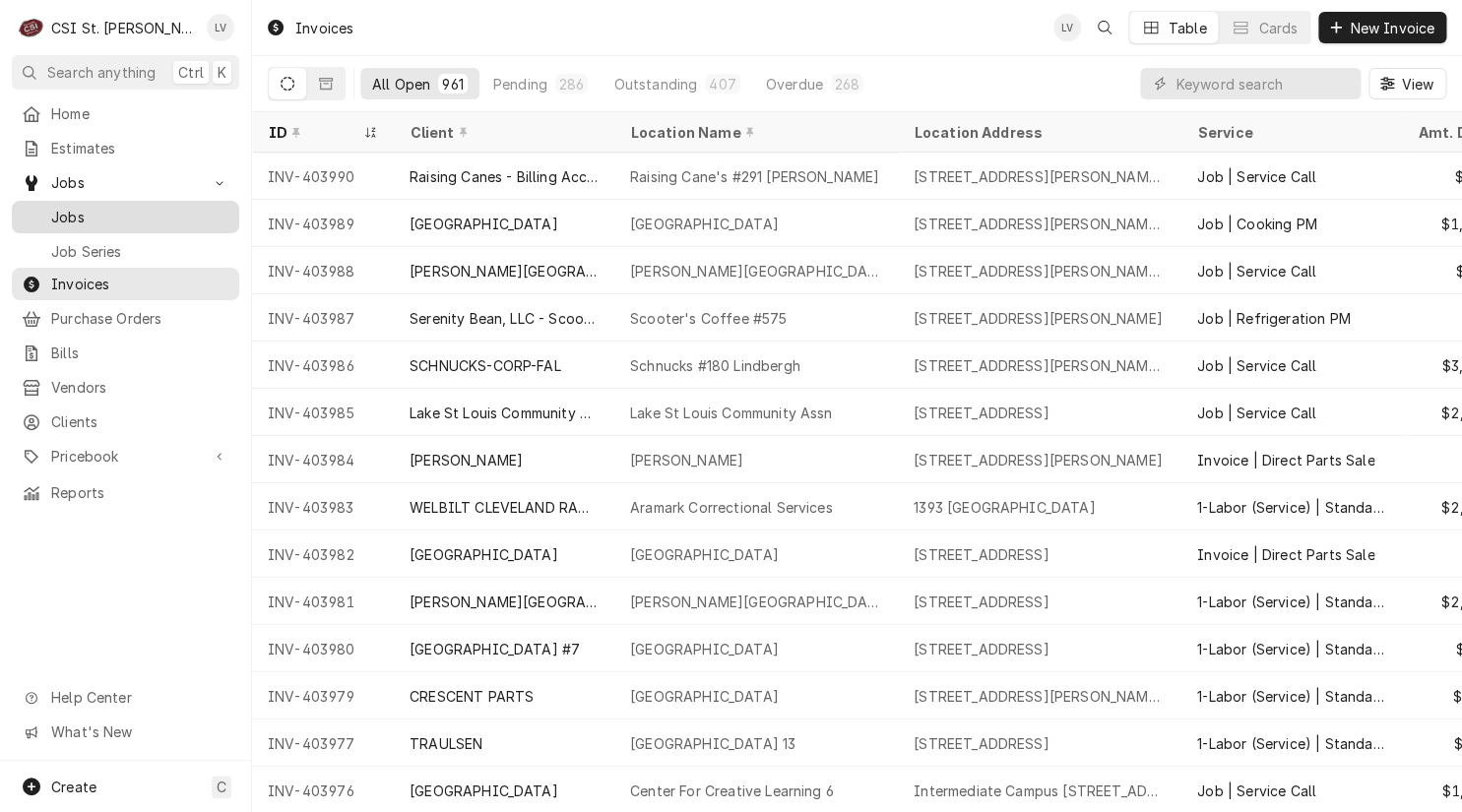
click at [64, 206] on span "Jobs" at bounding box center [140, 216] width 178 height 21
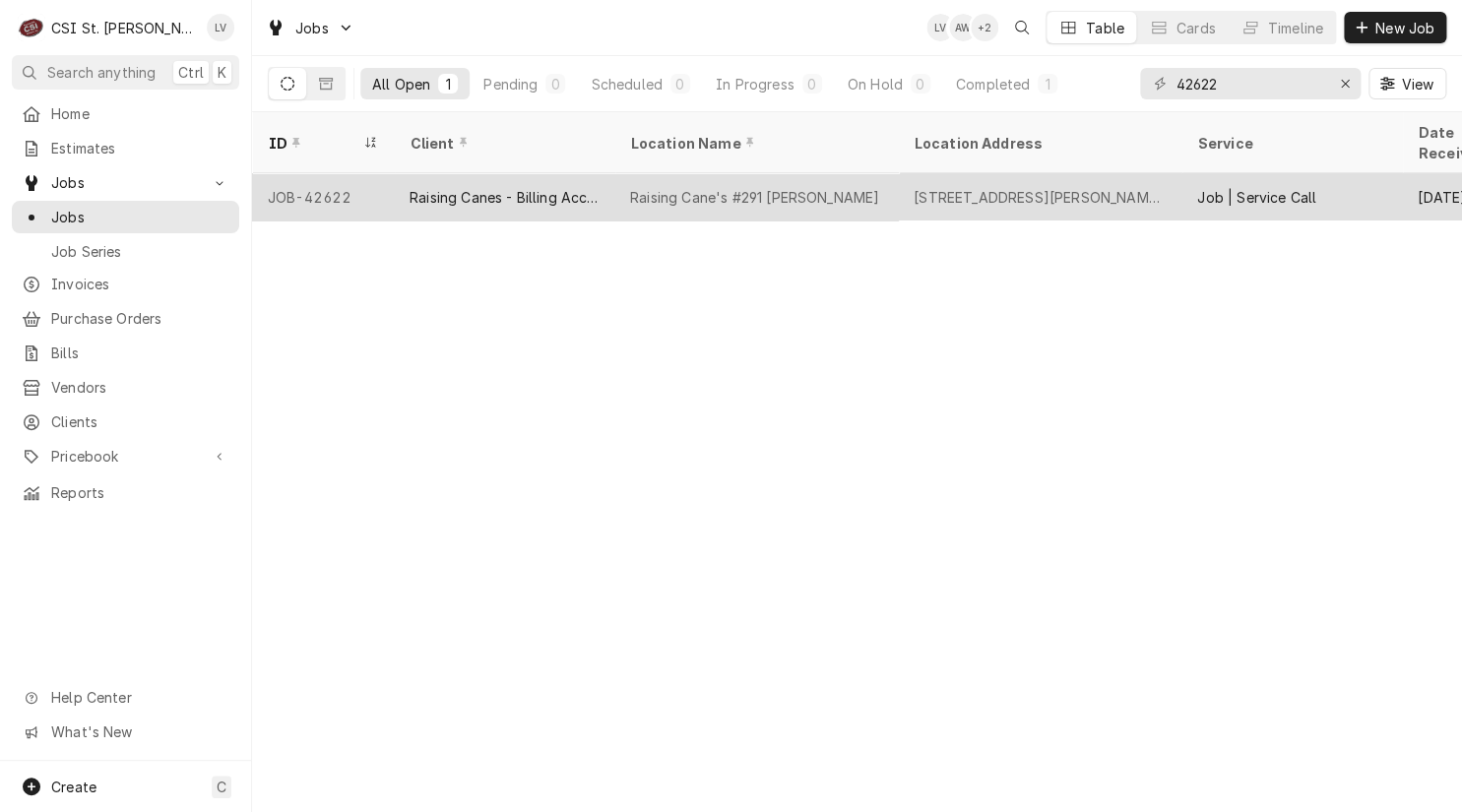
click at [1115, 186] on div "[STREET_ADDRESS][PERSON_NAME][PERSON_NAME]" at bounding box center [1039, 196] width 283 height 47
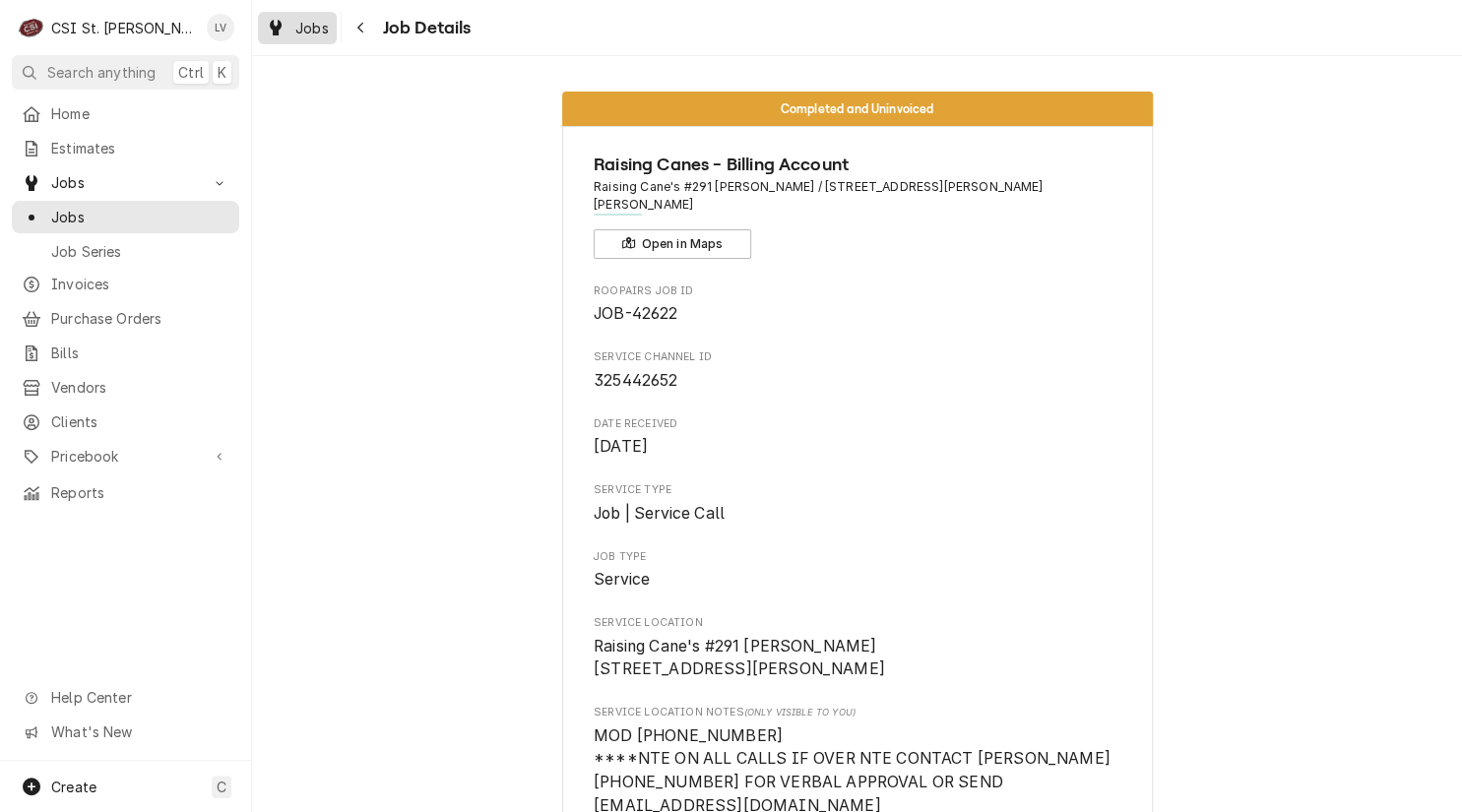
click at [295, 32] on span "Jobs" at bounding box center [312, 28] width 34 height 21
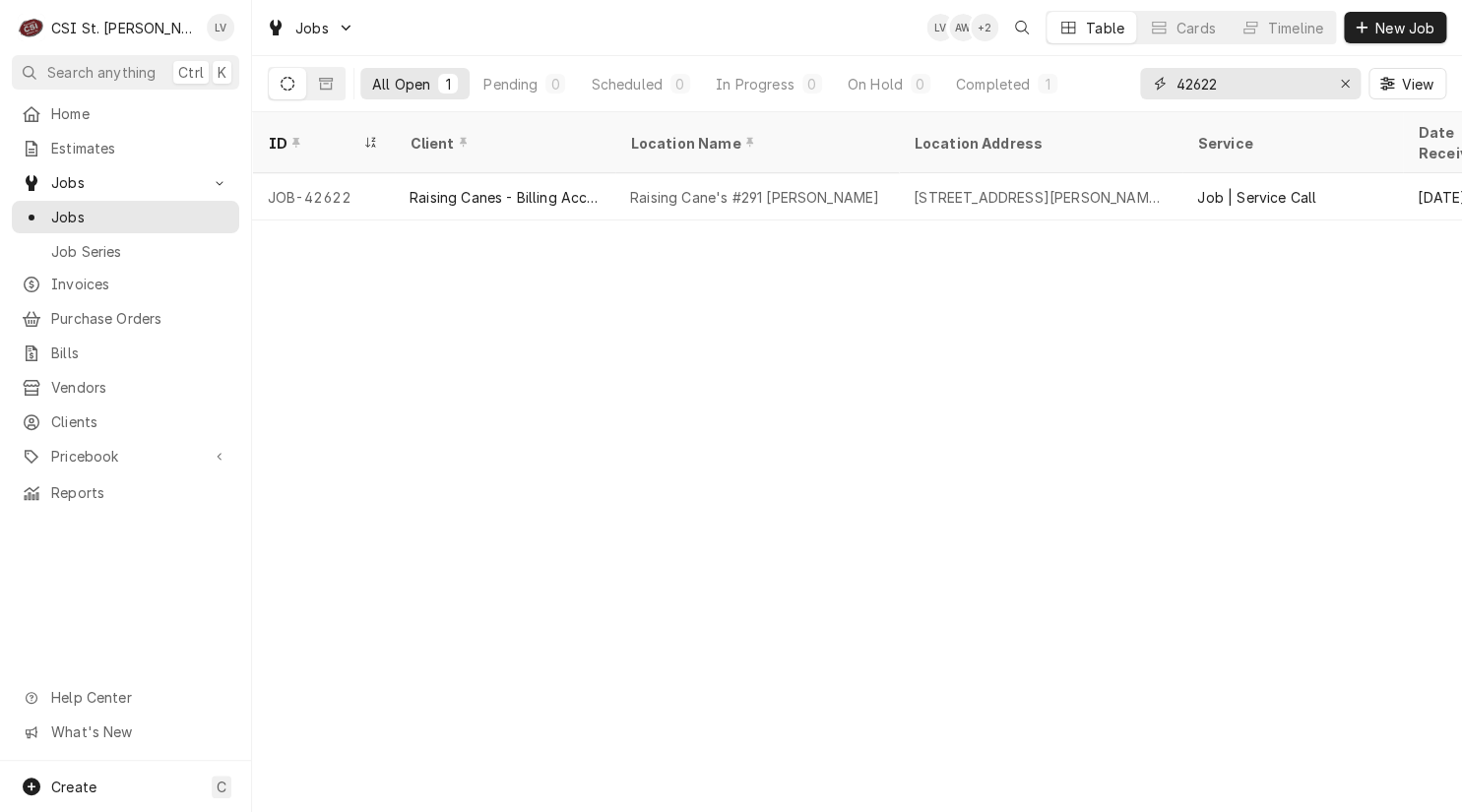
drag, startPoint x: 1267, startPoint y: 80, endPoint x: 1138, endPoint y: 86, distance: 129.1
click at [1136, 90] on div "All Open 1 Pending 0 Scheduled 0 In Progress 0 On Hold 0 Completed 1 42622 View" at bounding box center [857, 83] width 1178 height 55
type input "42608"
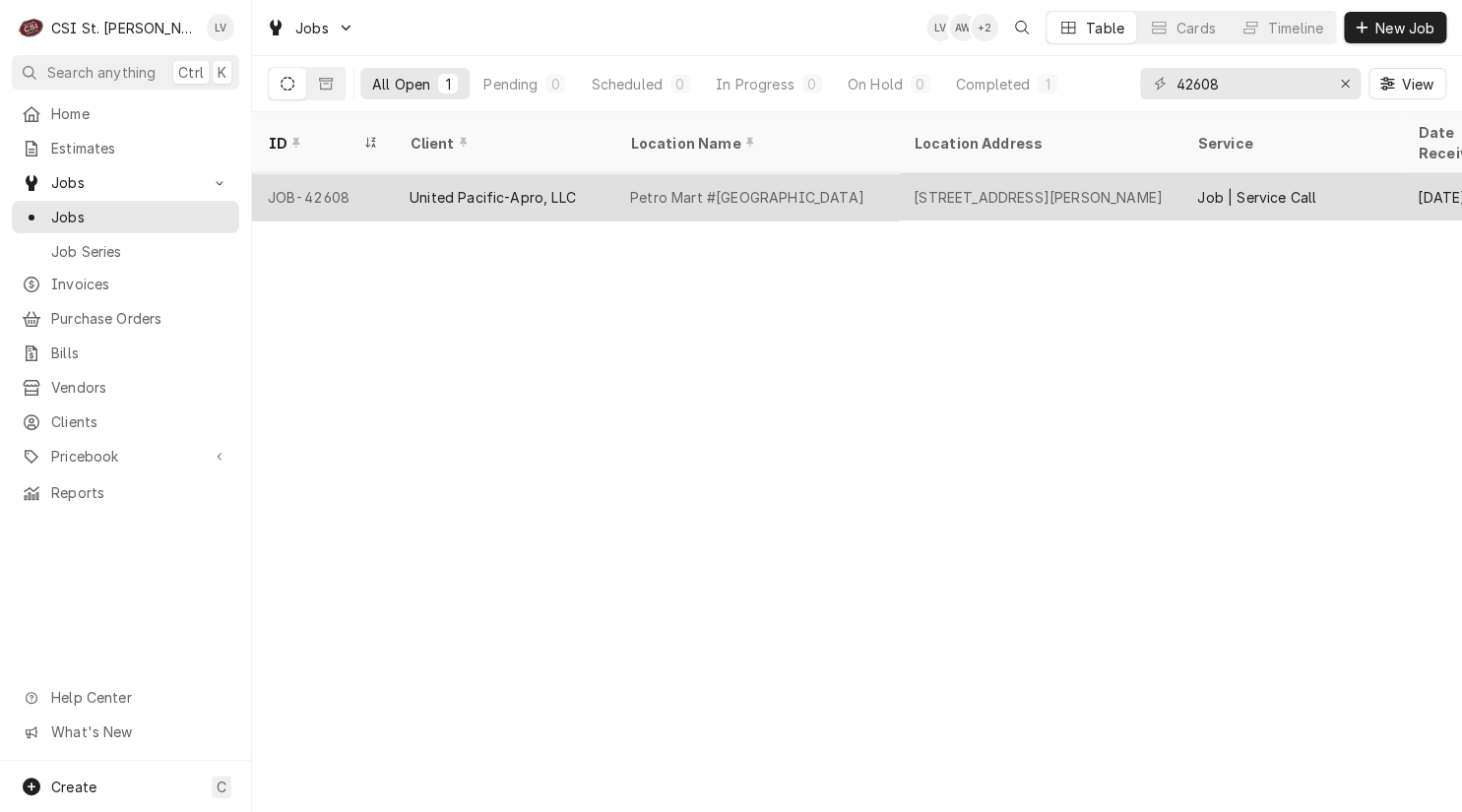
click at [825, 187] on div "Petro Mart #4223 Sunset Hills" at bounding box center [746, 197] width 234 height 21
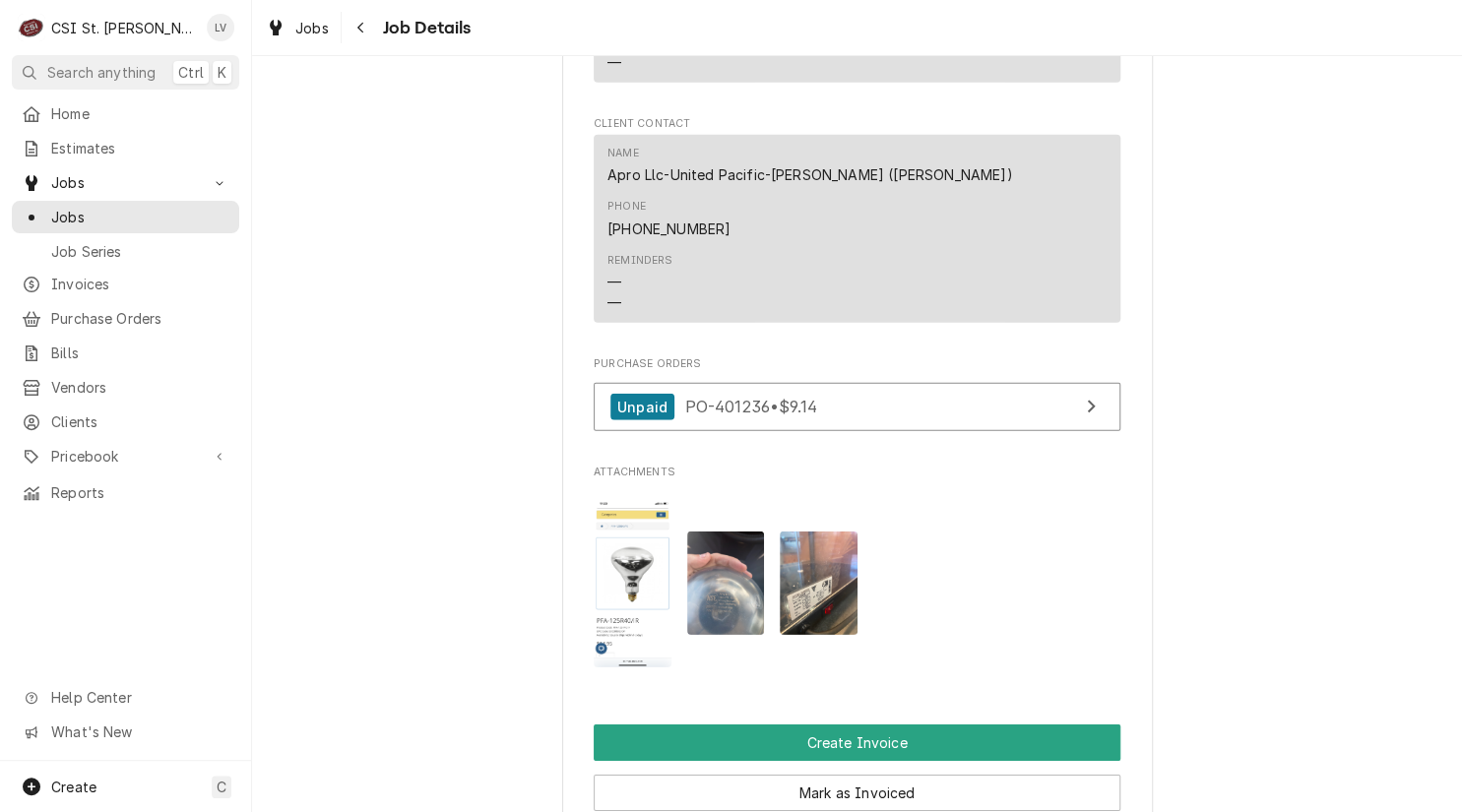
scroll to position [2460, 0]
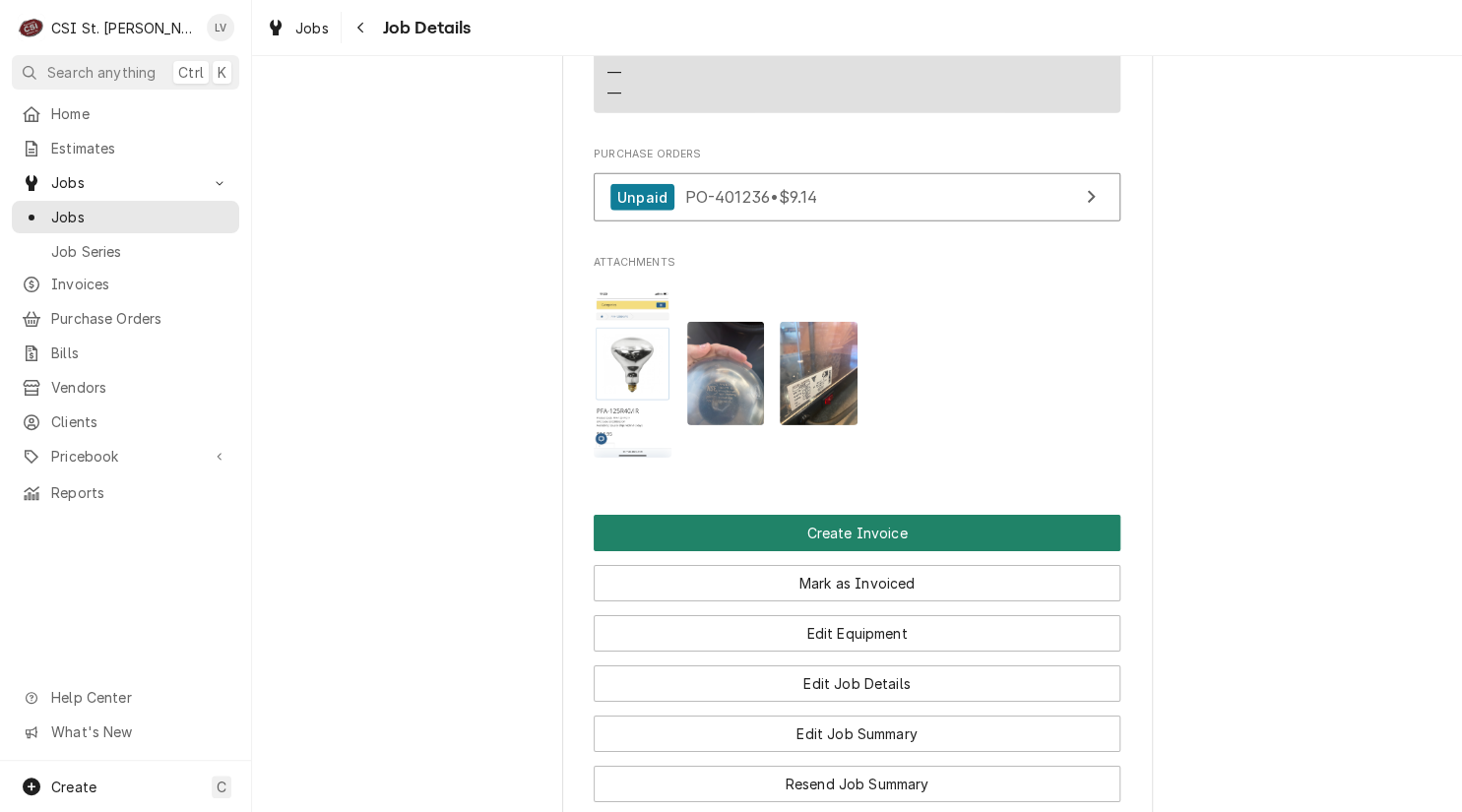
click at [867, 515] on button "Create Invoice" at bounding box center [857, 533] width 526 height 37
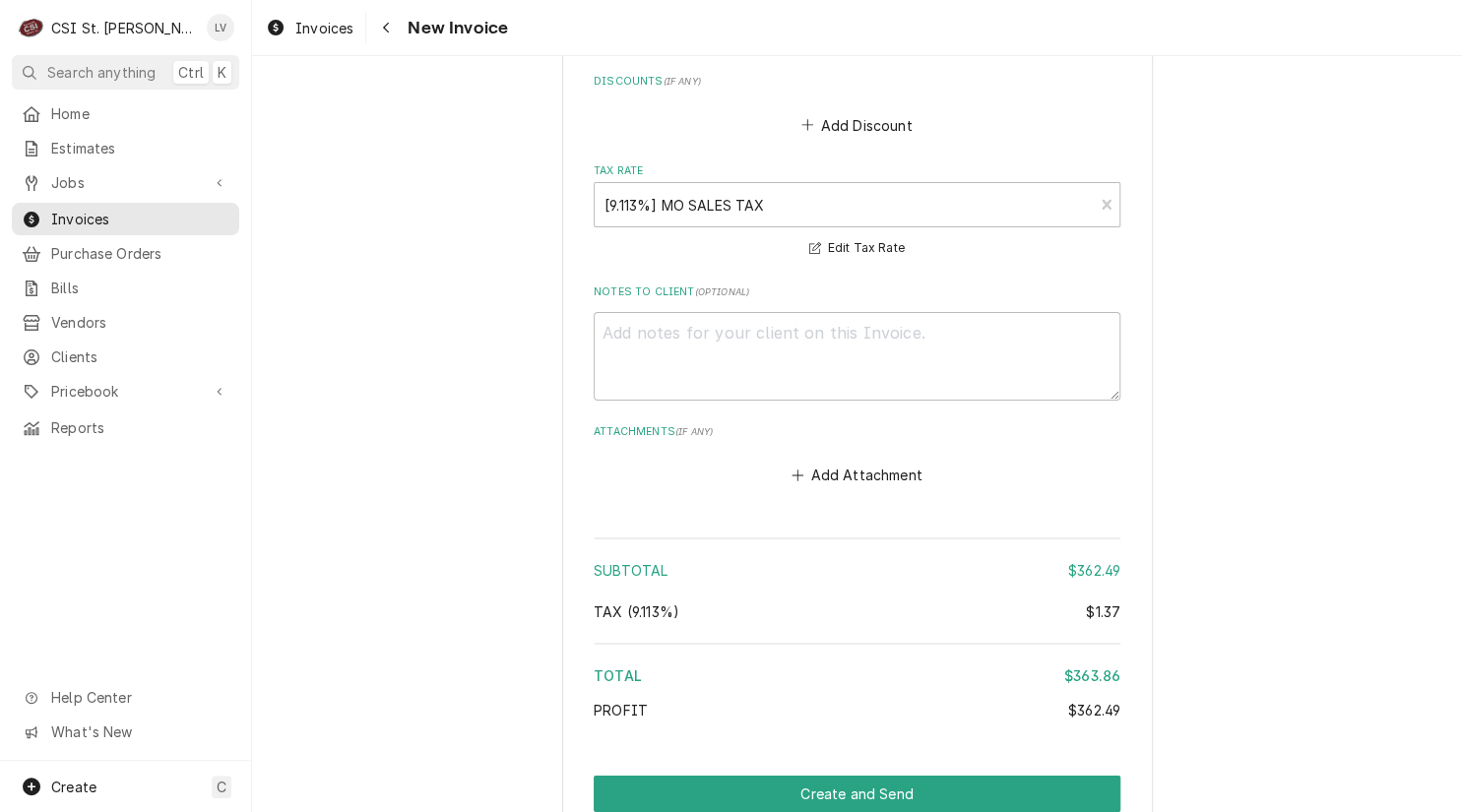
scroll to position [6057, 0]
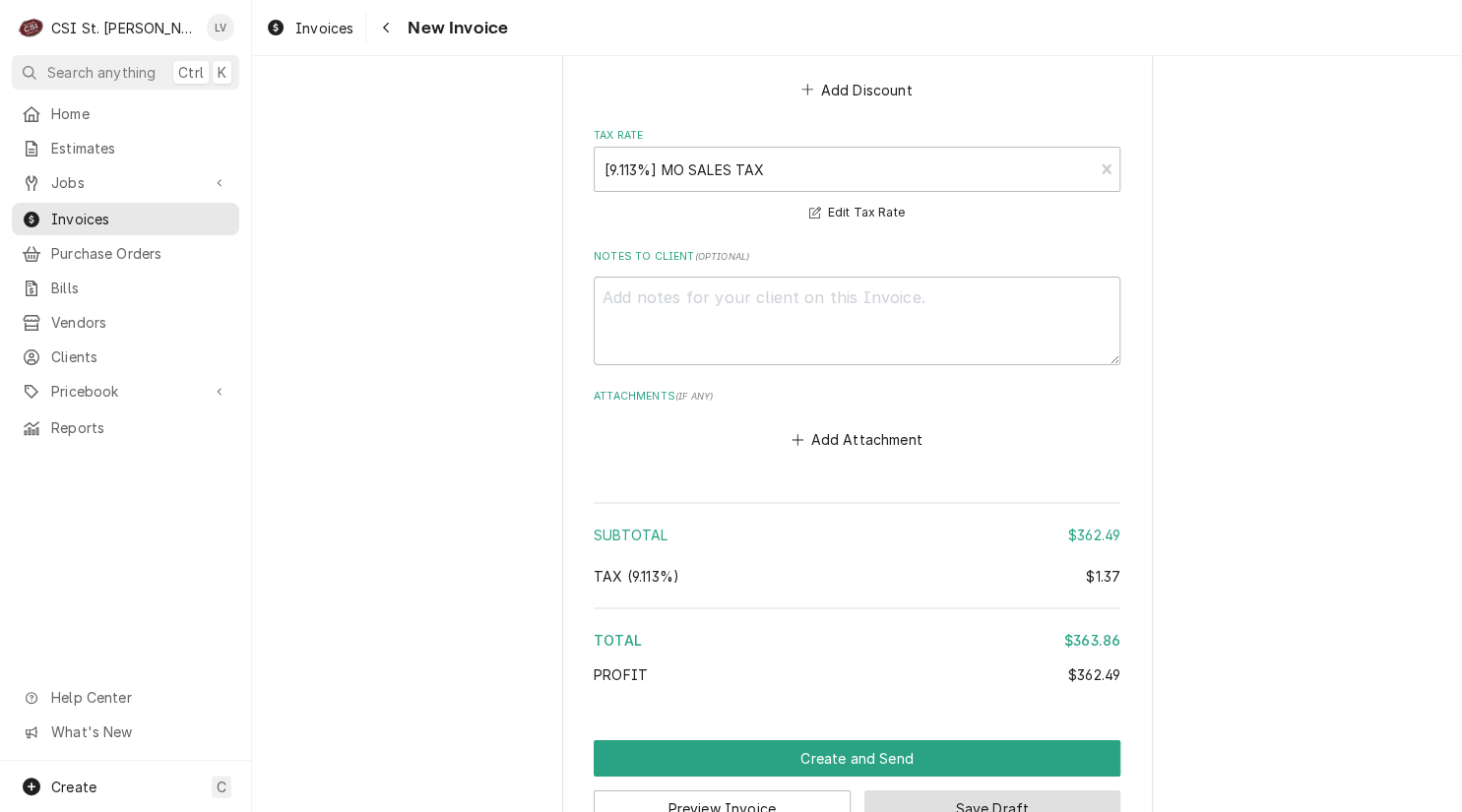
click at [964, 790] on button "Save Draft" at bounding box center [993, 808] width 257 height 37
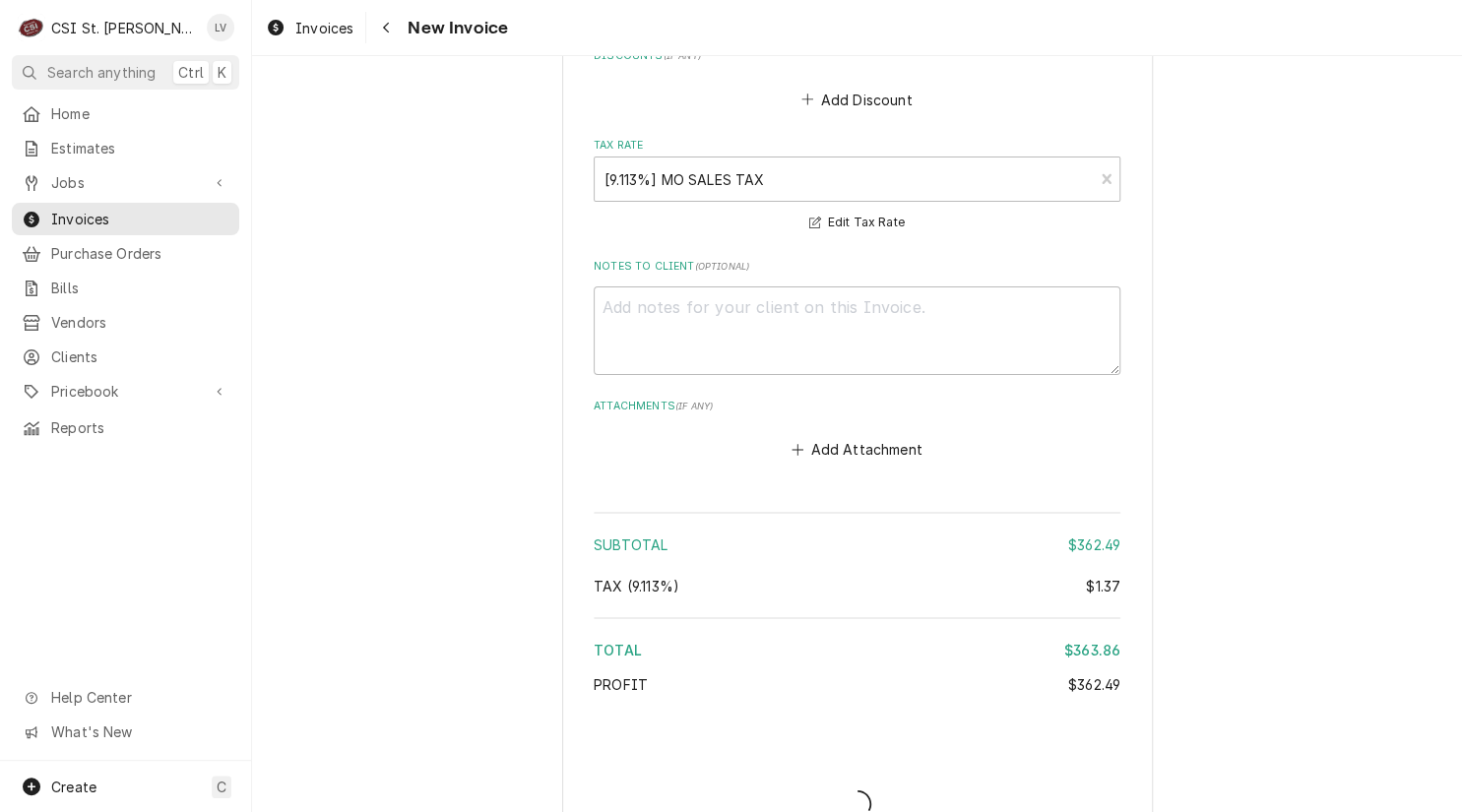
type textarea "x"
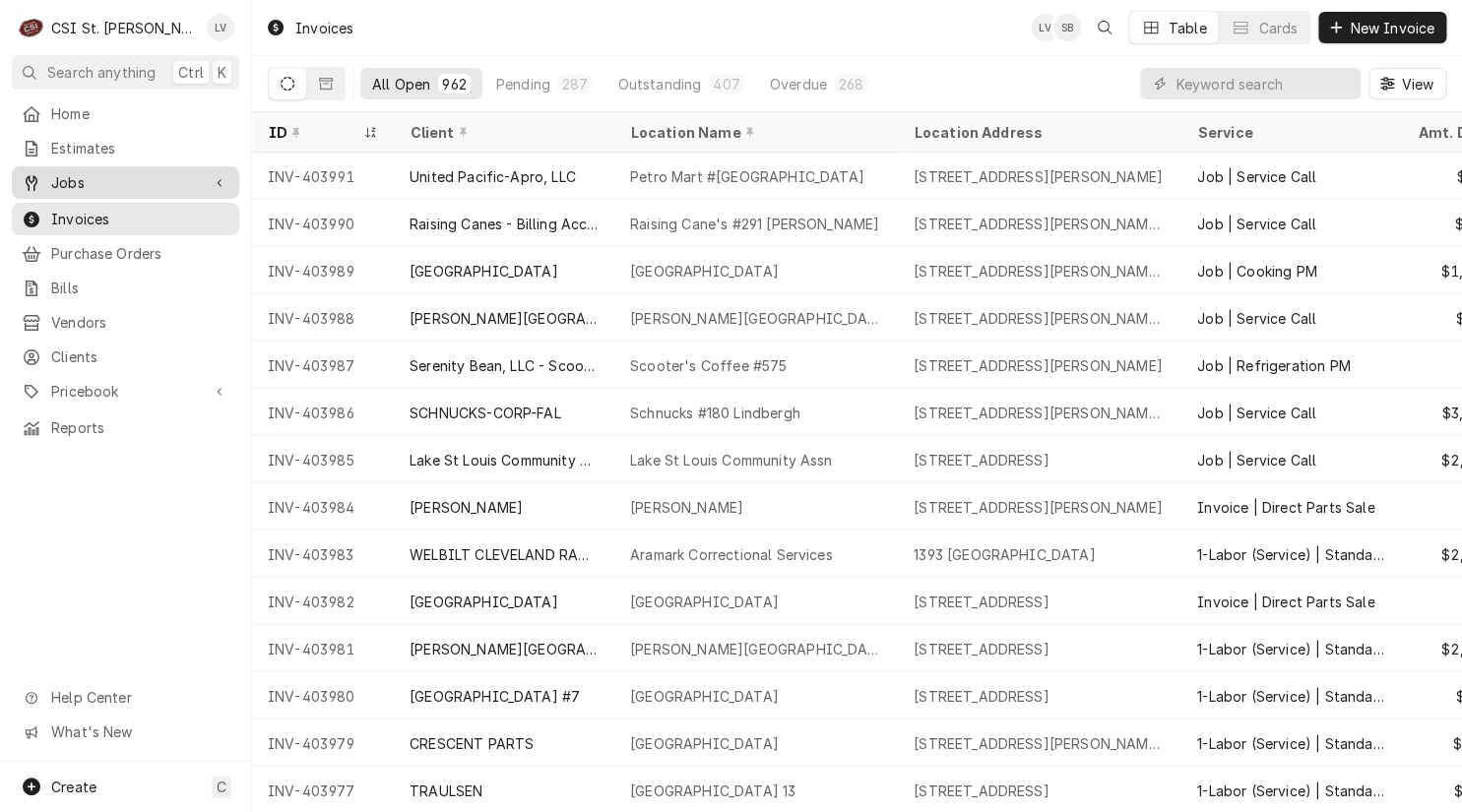
click at [91, 166] on link "Jobs" at bounding box center [126, 182] width 227 height 33
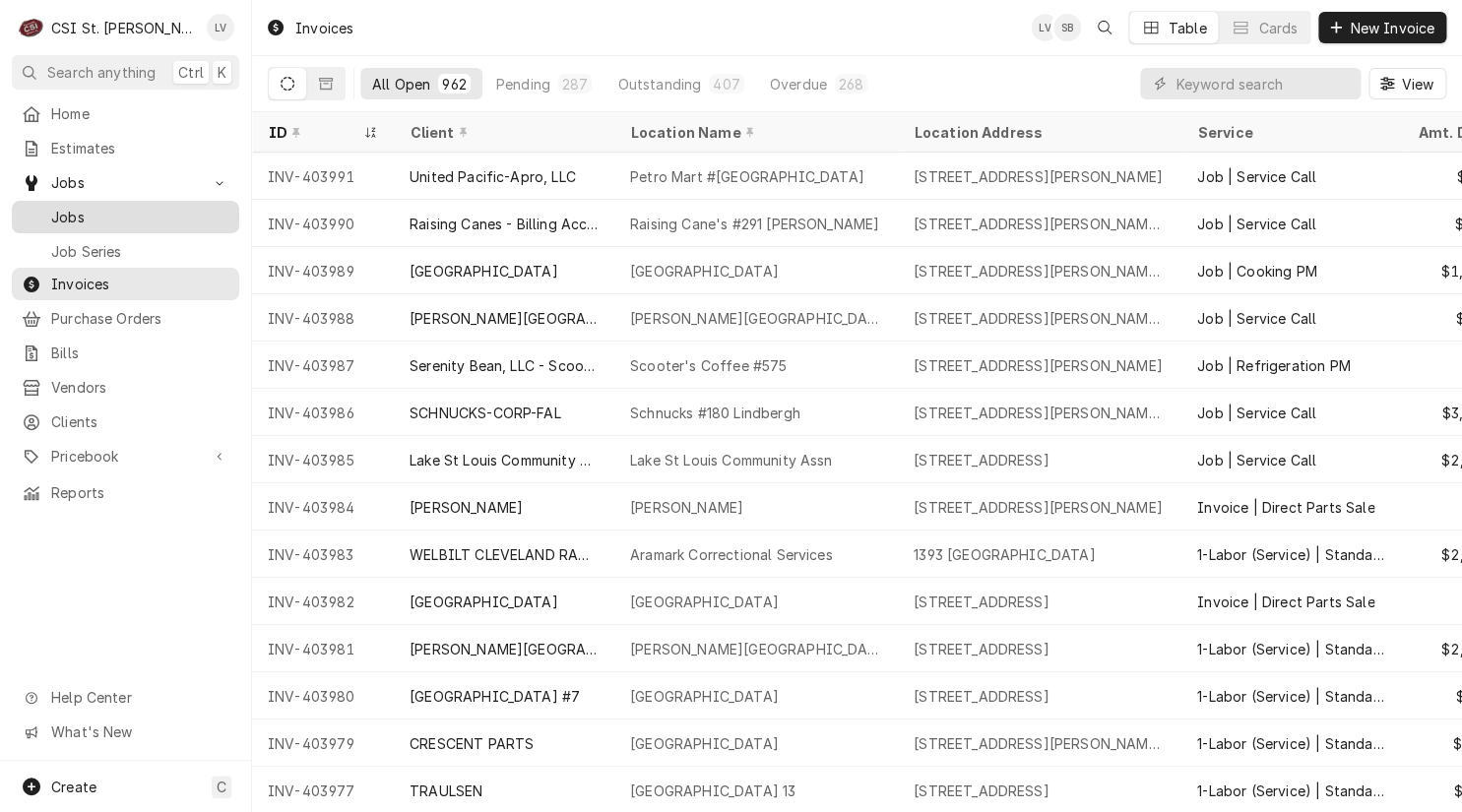
click at [99, 206] on span "Jobs" at bounding box center [140, 216] width 178 height 21
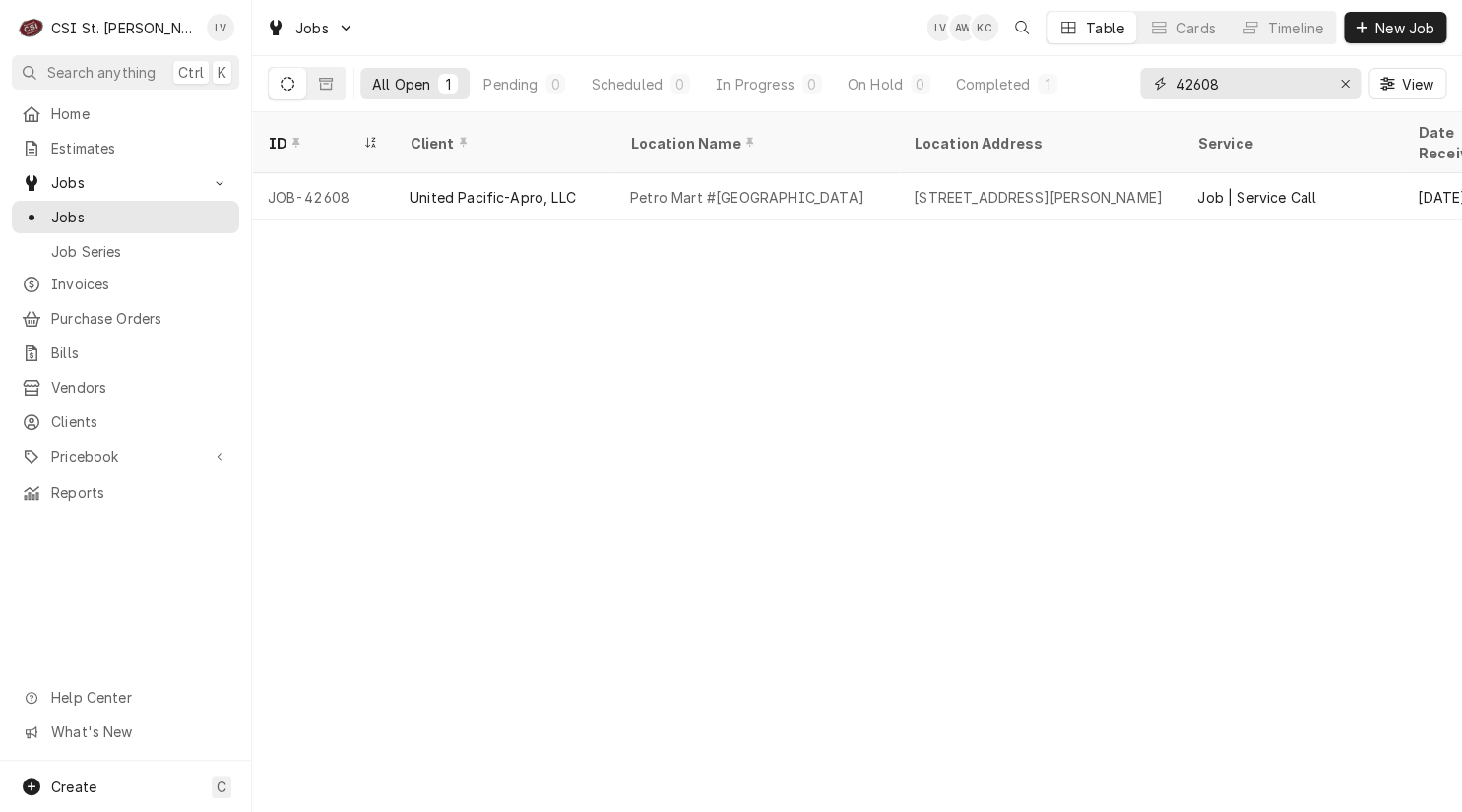
drag, startPoint x: 1227, startPoint y: 78, endPoint x: 1151, endPoint y: 97, distance: 78.3
click at [1151, 97] on div "42608" at bounding box center [1250, 84] width 220 height 32
drag, startPoint x: 1342, startPoint y: 88, endPoint x: 1328, endPoint y: 105, distance: 22.0
click at [1343, 87] on icon "Erase input" at bounding box center [1344, 84] width 11 height 14
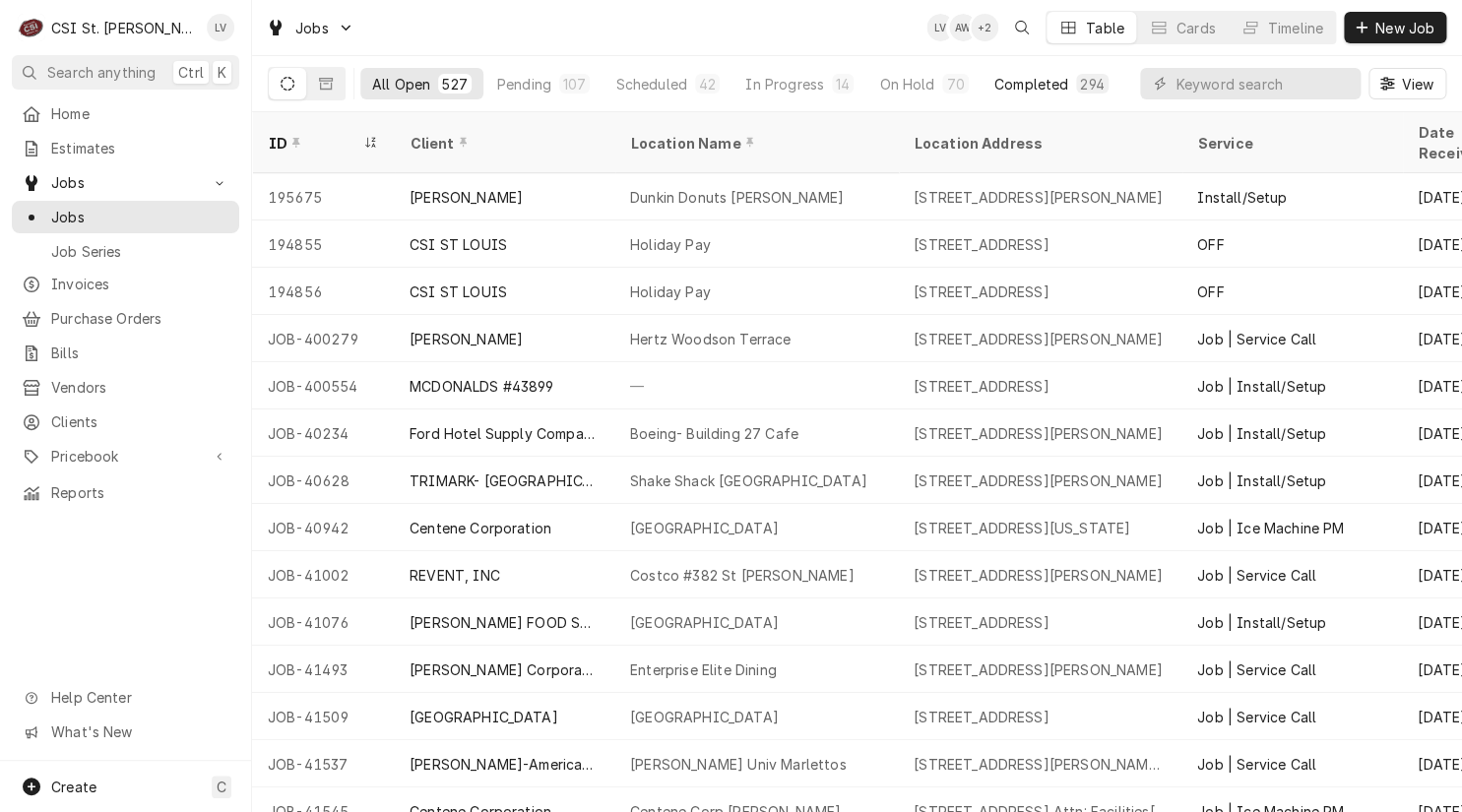
click at [1016, 80] on div "Completed" at bounding box center [1031, 84] width 74 height 21
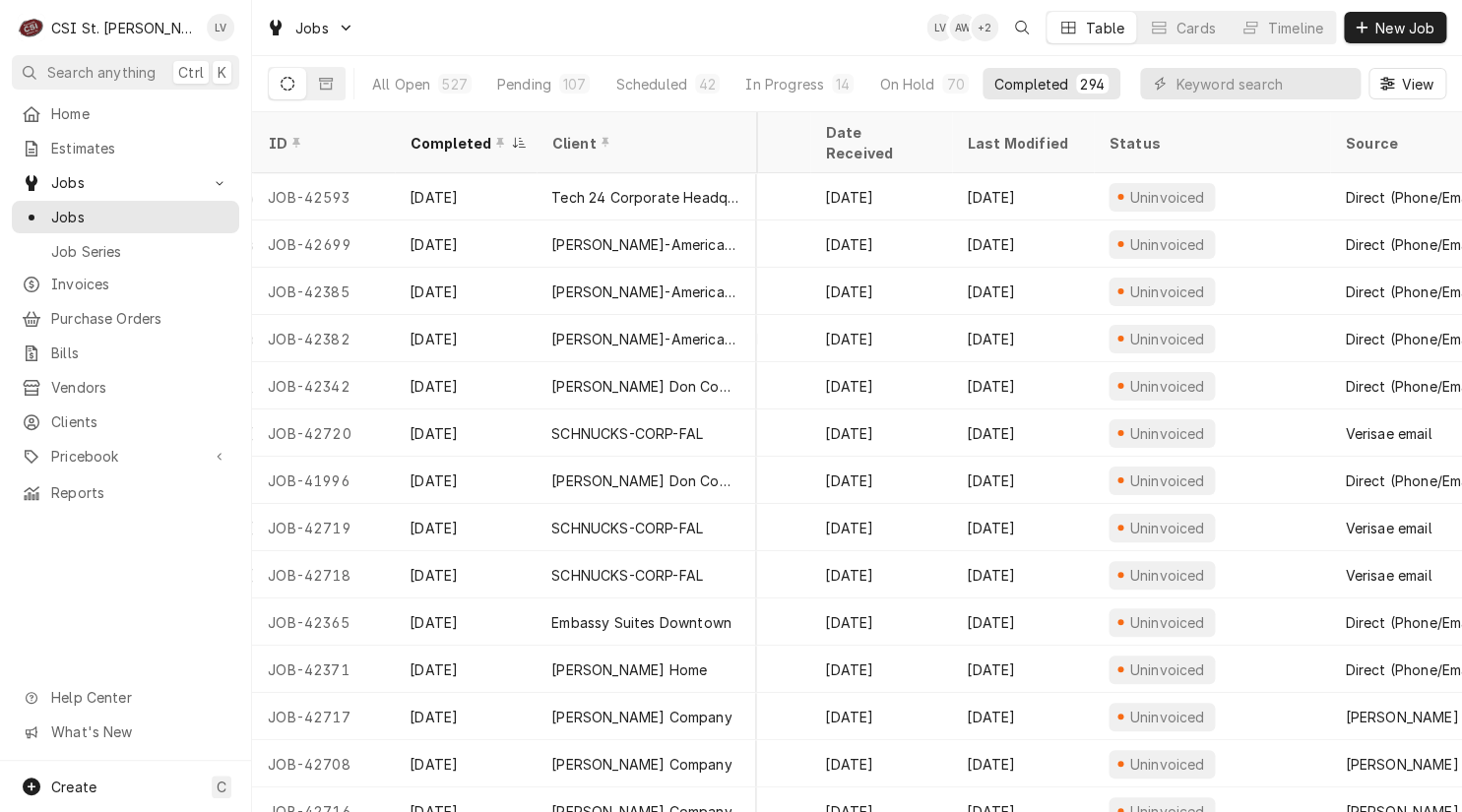
scroll to position [0, 940]
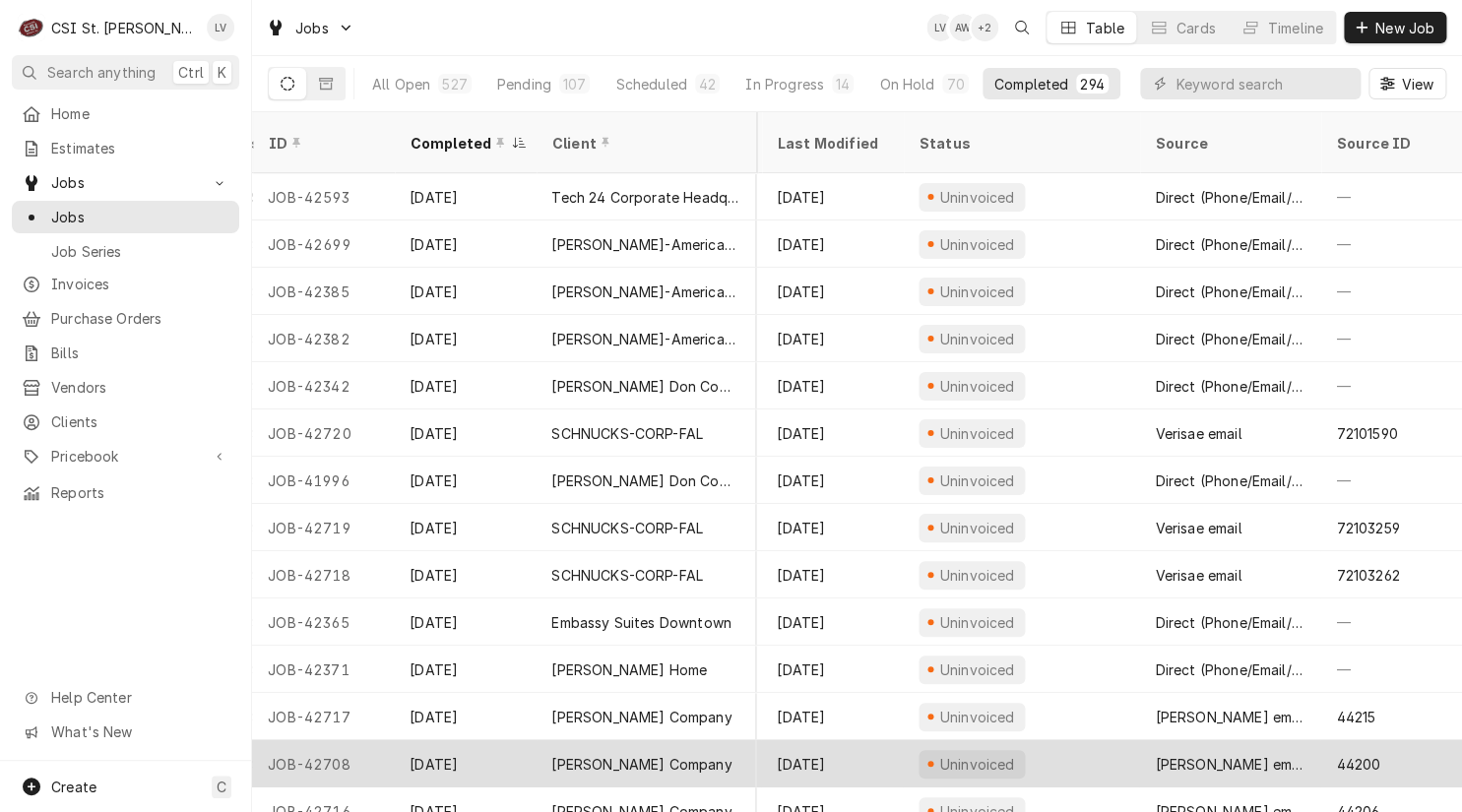
drag, startPoint x: 260, startPoint y: 167, endPoint x: 1444, endPoint y: 717, distance: 1305.5
click at [1444, 740] on div "44200" at bounding box center [1390, 763] width 142 height 47
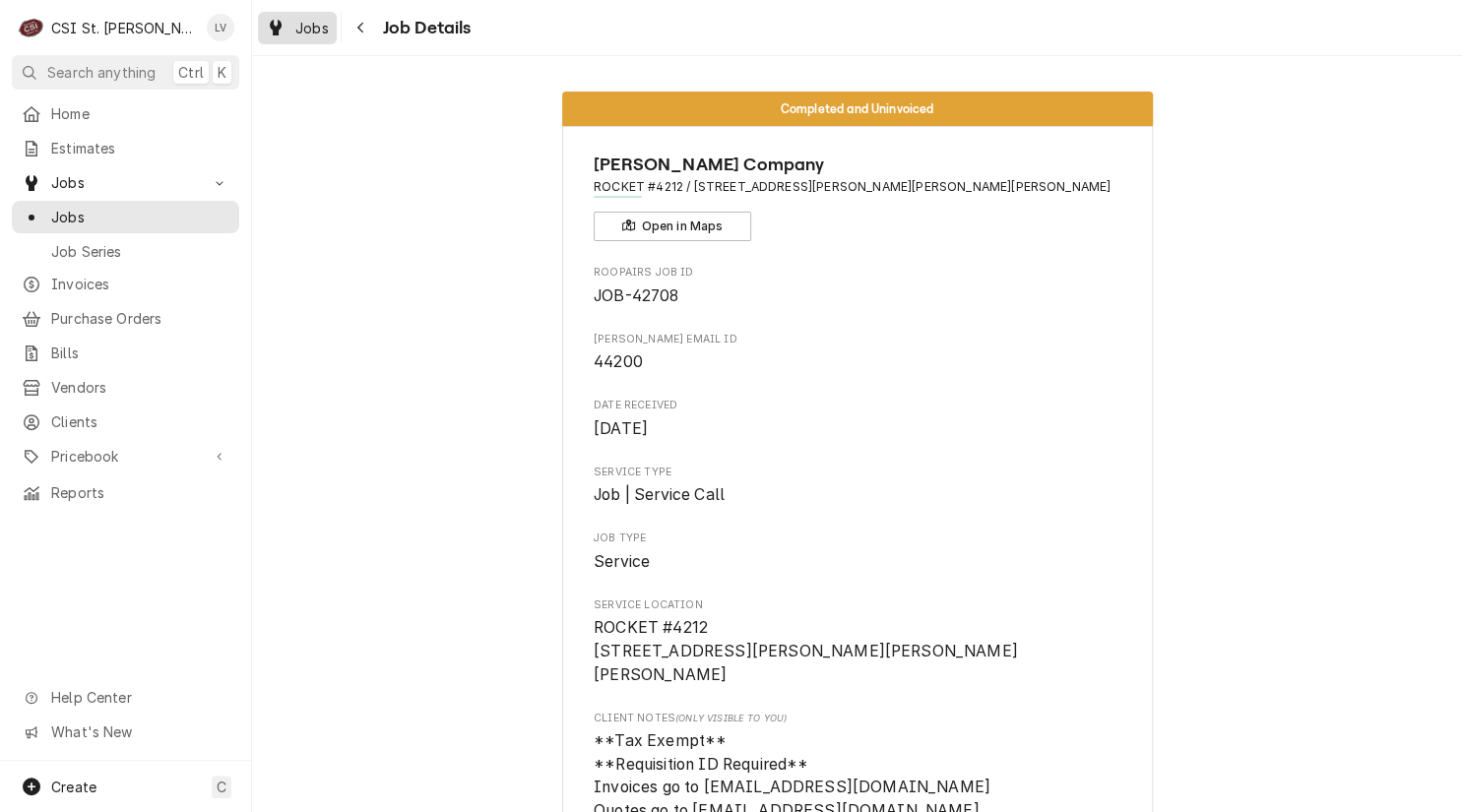
click at [289, 29] on div "Jobs" at bounding box center [297, 28] width 71 height 25
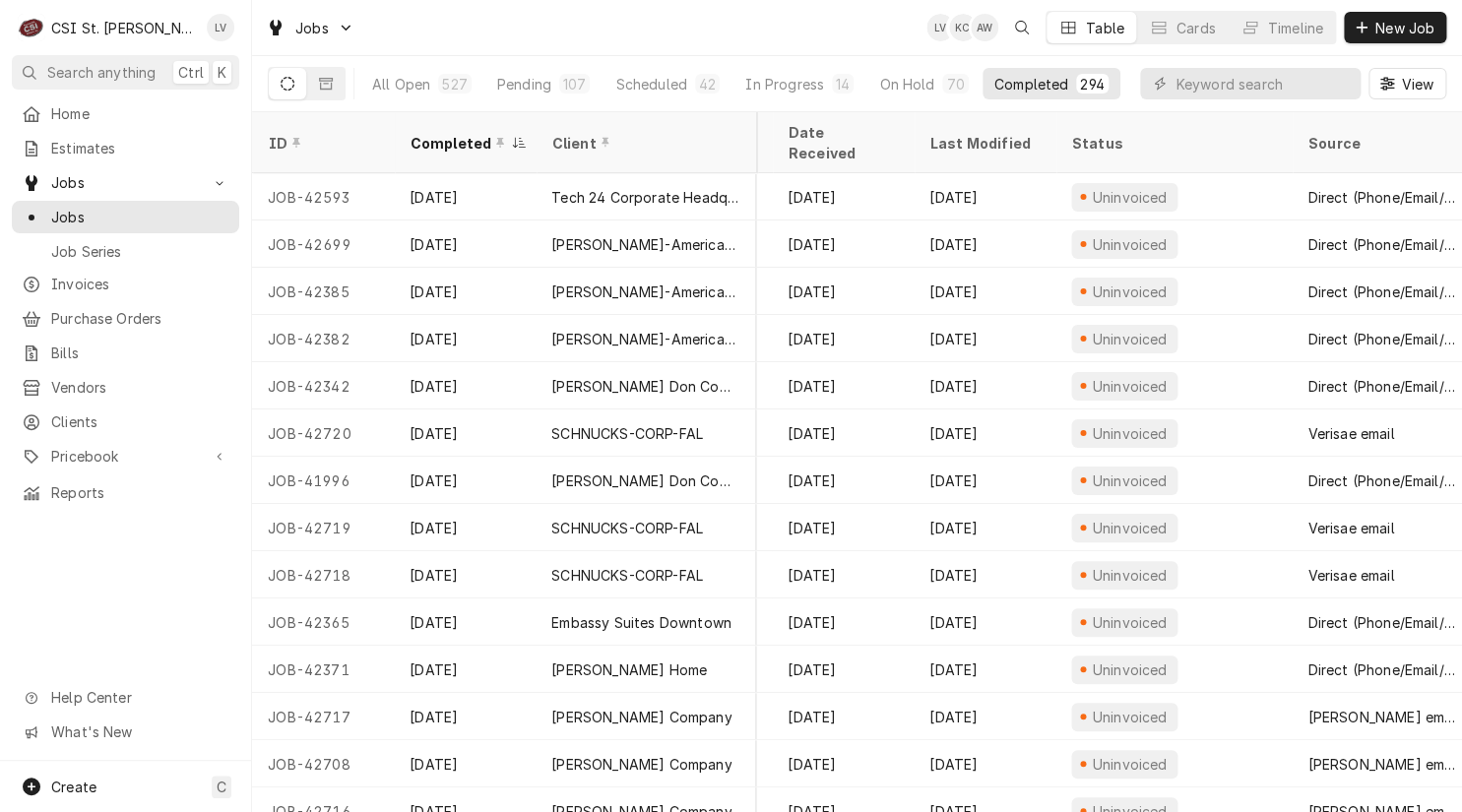
scroll to position [0, 940]
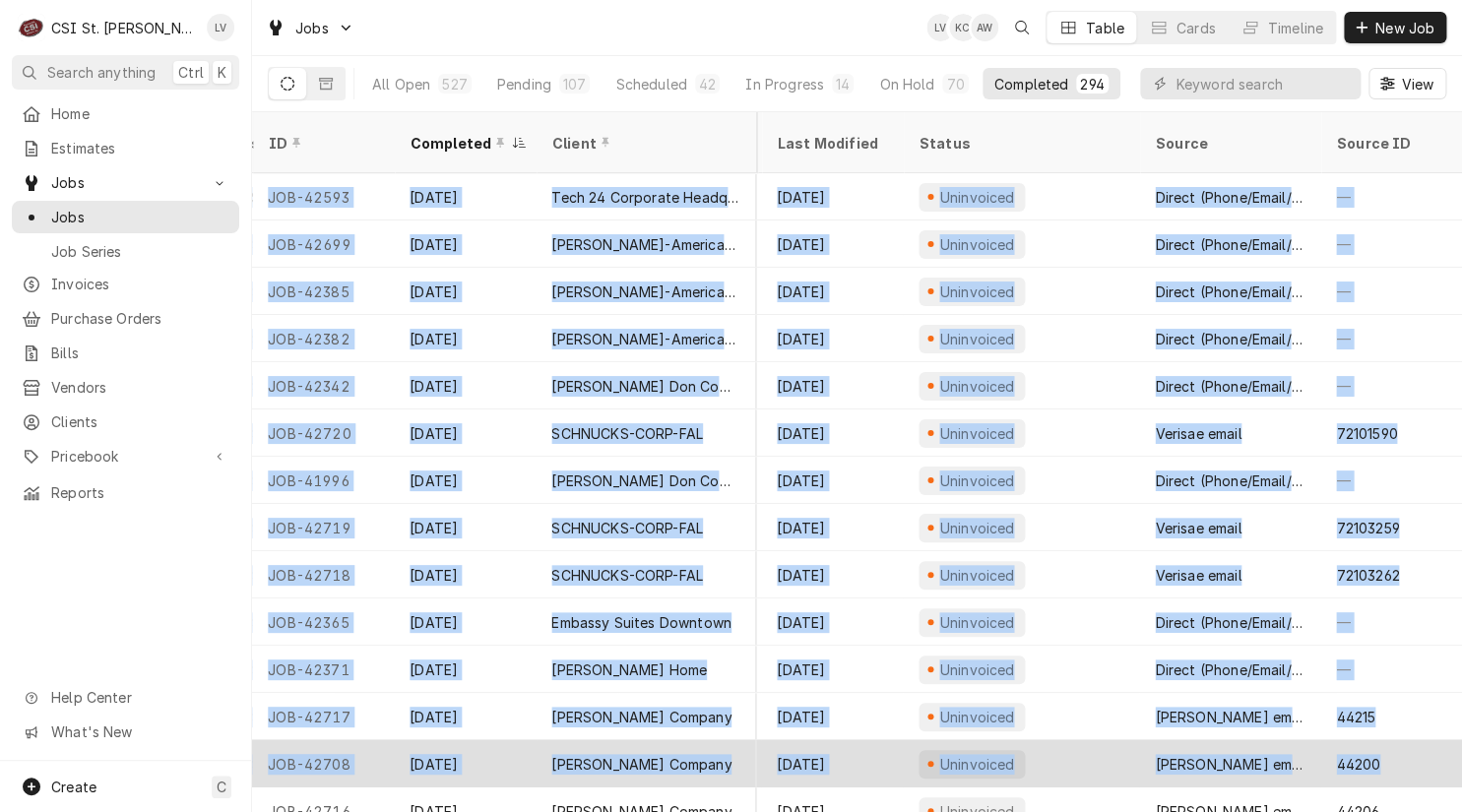
drag, startPoint x: 261, startPoint y: 167, endPoint x: 1417, endPoint y: 744, distance: 1292.0
copy tbody "JOB-42593 Sep 17 Tech 24 Corporate Headquarters Barnes & Noble #2074 Columbia 2…"
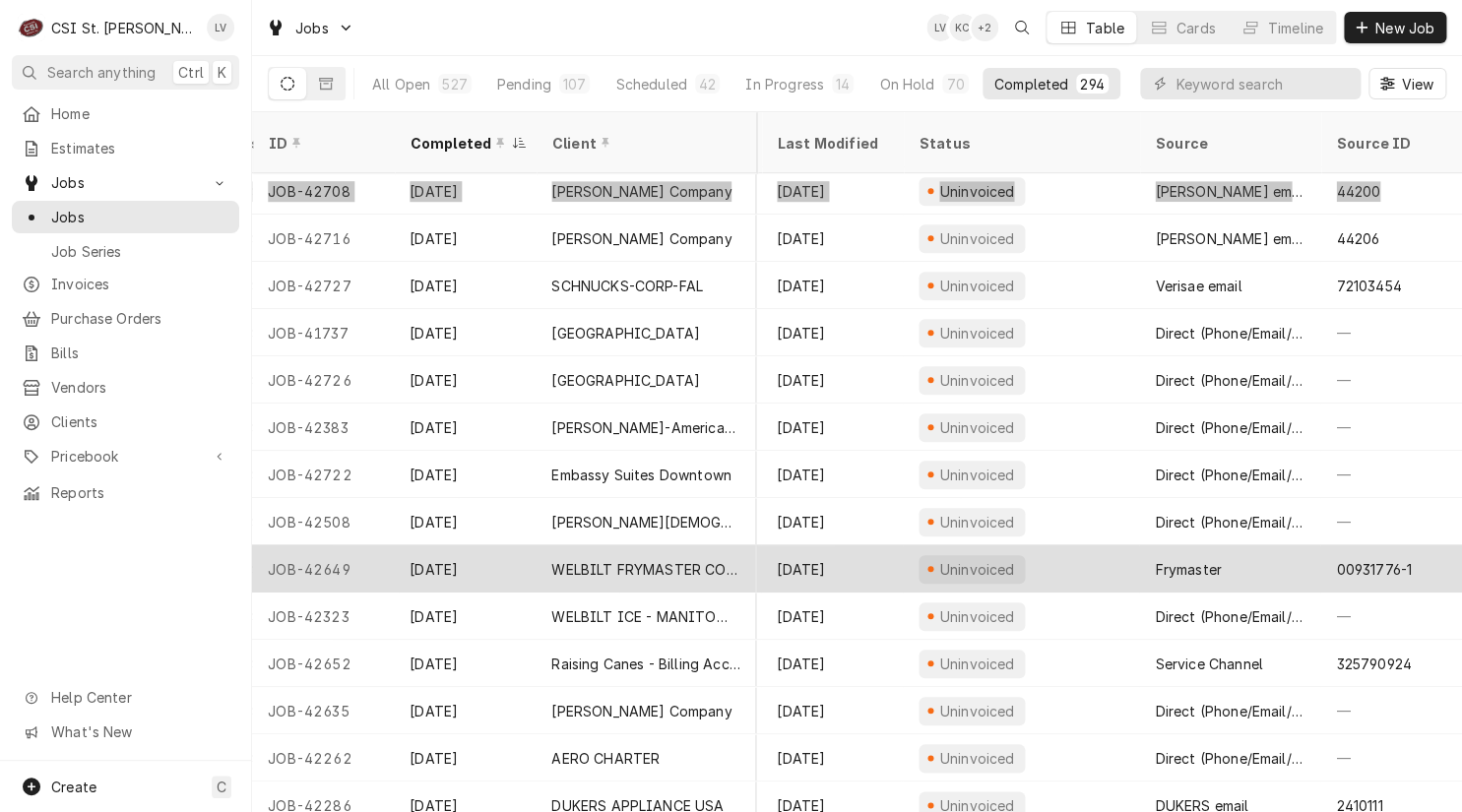
scroll to position [584, 939]
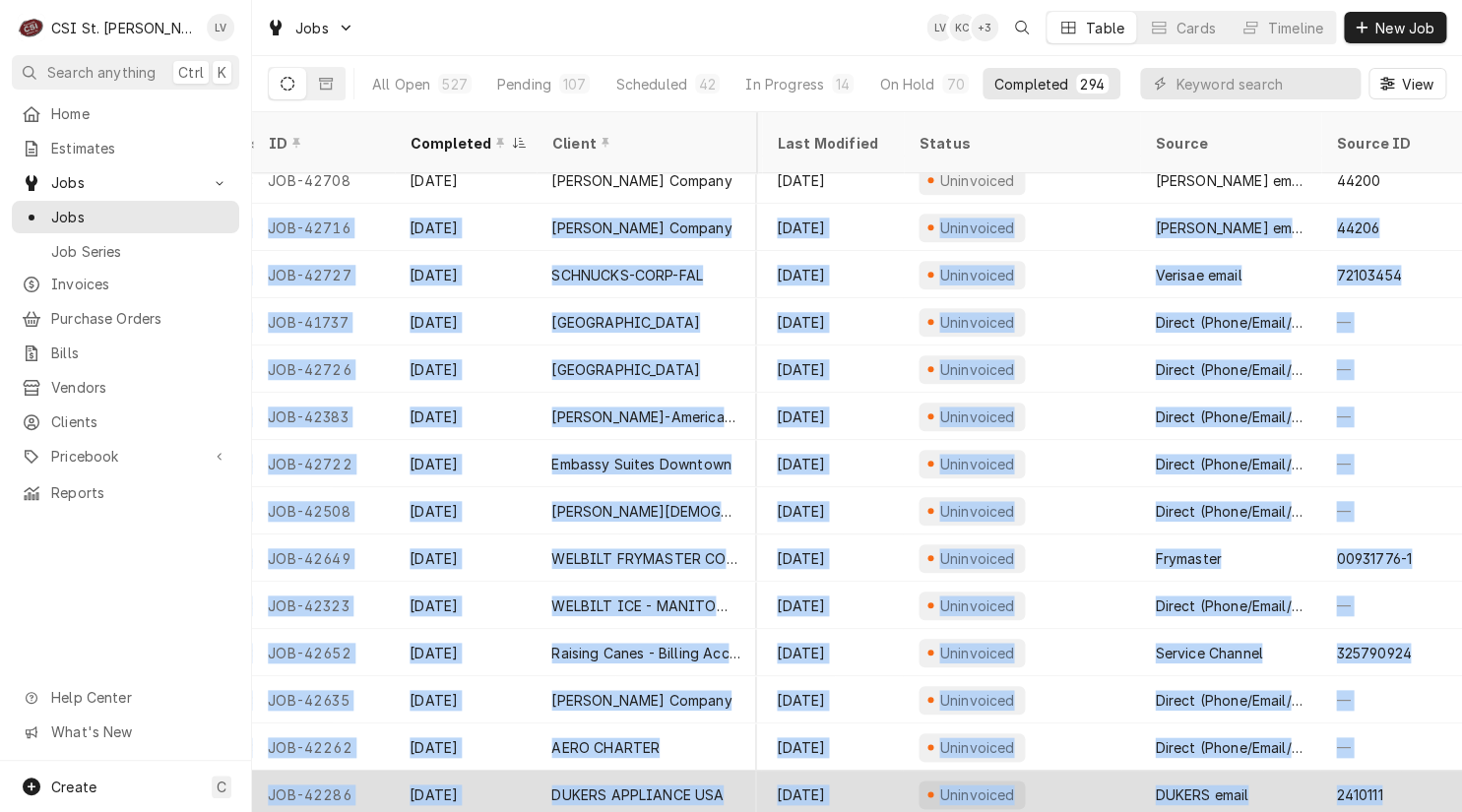
drag, startPoint x: 259, startPoint y: 199, endPoint x: 1374, endPoint y: 758, distance: 1247.3
copy tbody "JOB-42716 Sep 17 Vivian Company Pattonville High School PTO 2497 Creve Coeur Mi…"
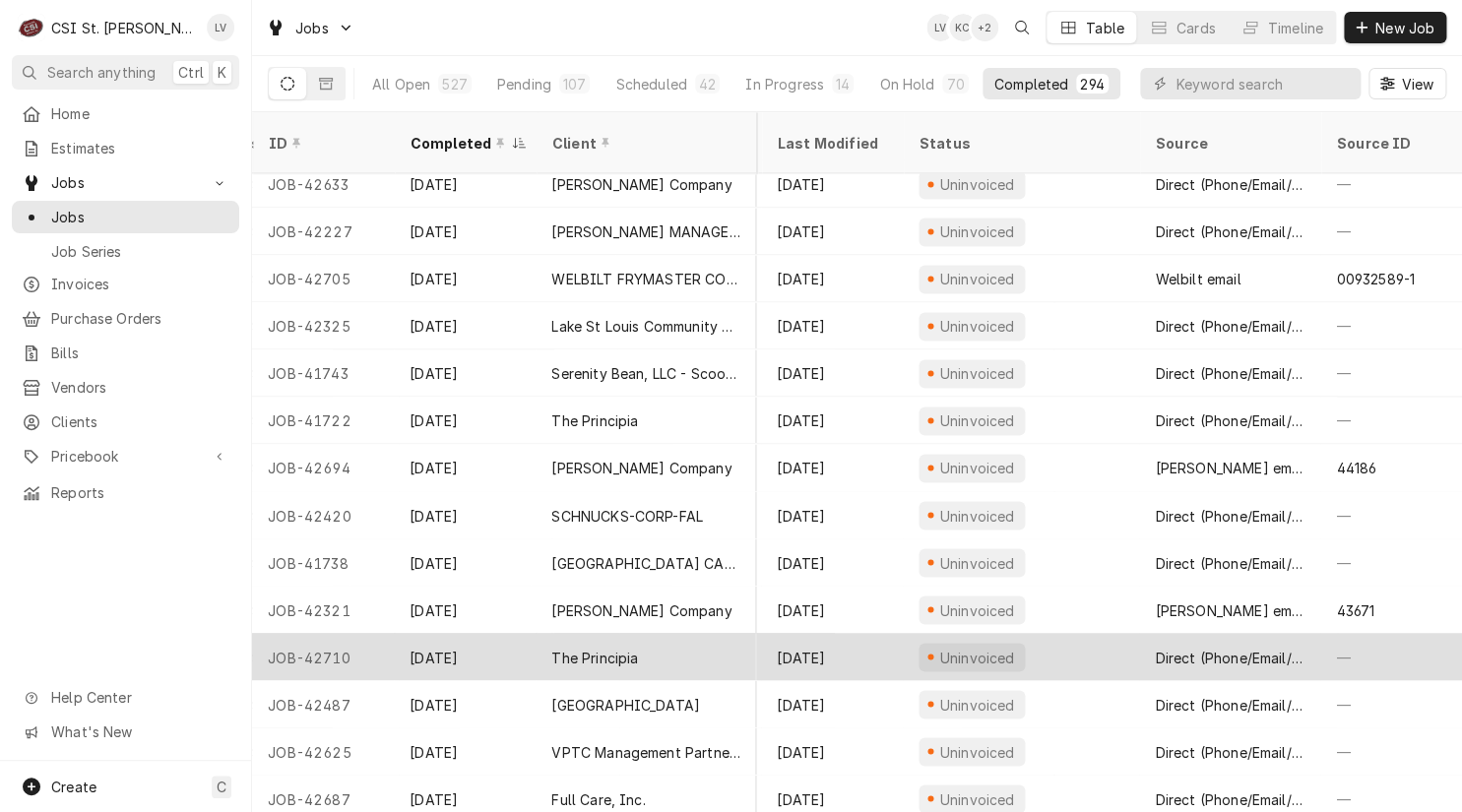
scroll to position [1143, 939]
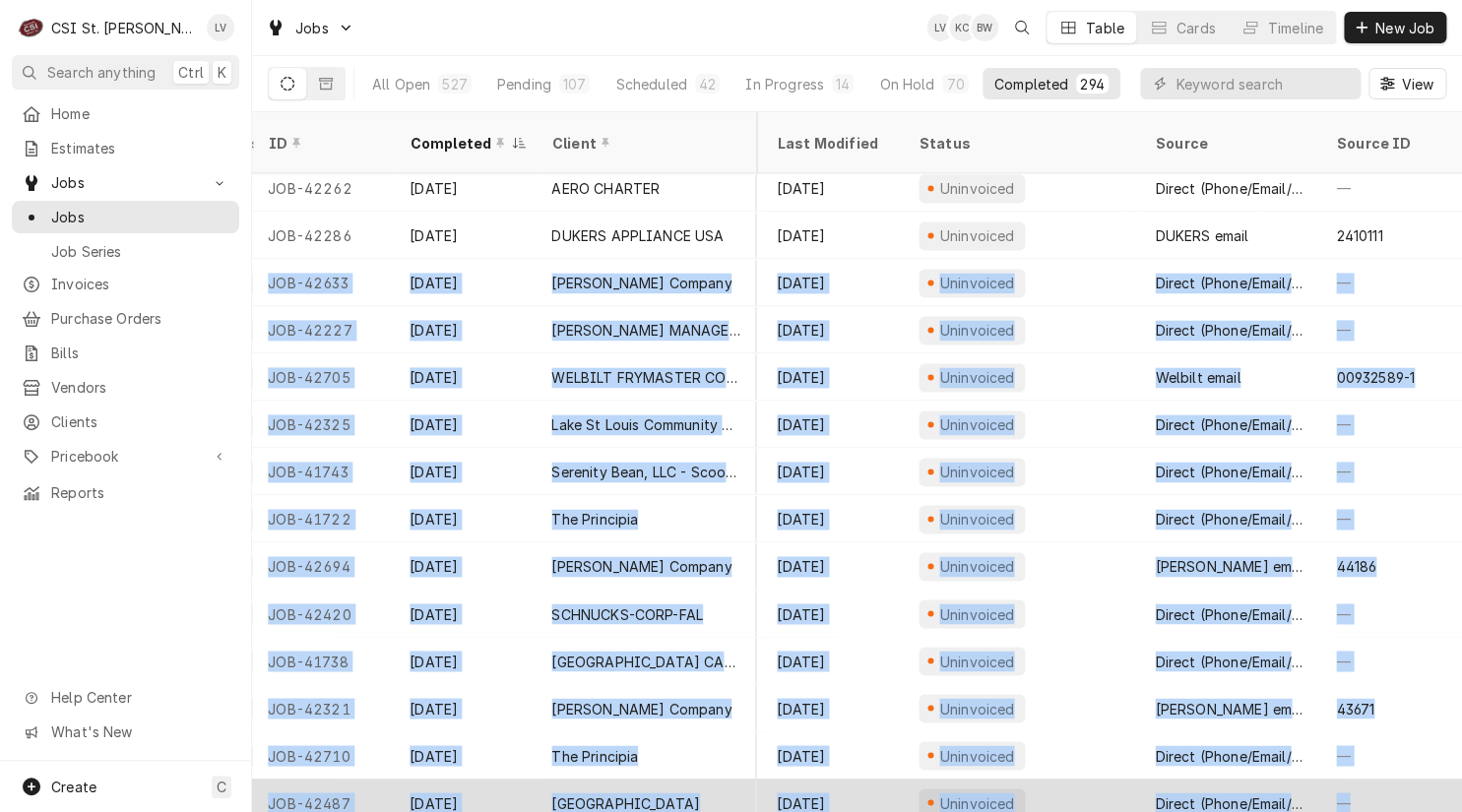
drag, startPoint x: 262, startPoint y: 253, endPoint x: 1362, endPoint y: 768, distance: 1214.6
copy tbody "JOB-42633 Sep 17 Vivian Company Rocket #4216 3799 Elm St, St Charles, MO 63301 …"
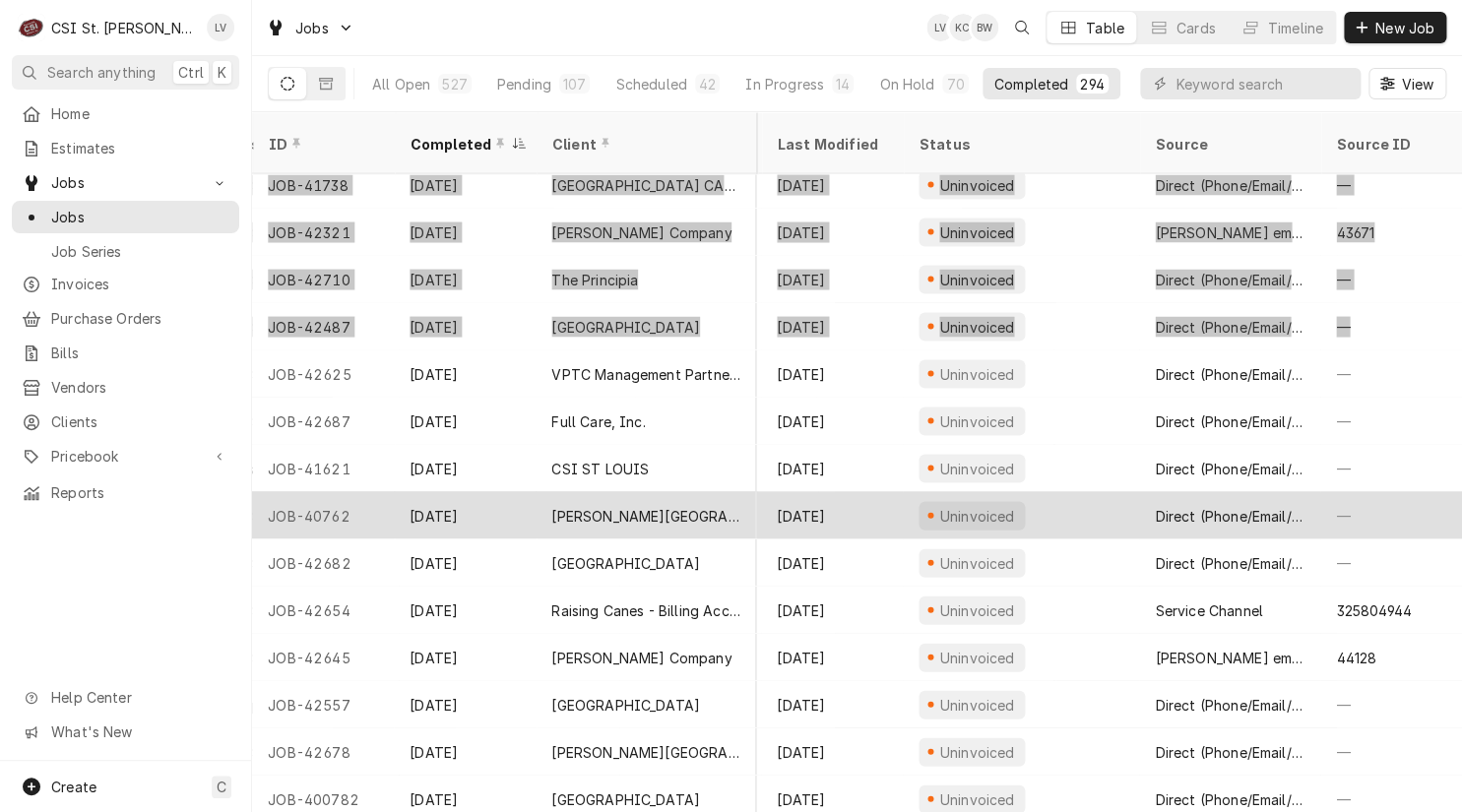
scroll to position [1717, 939]
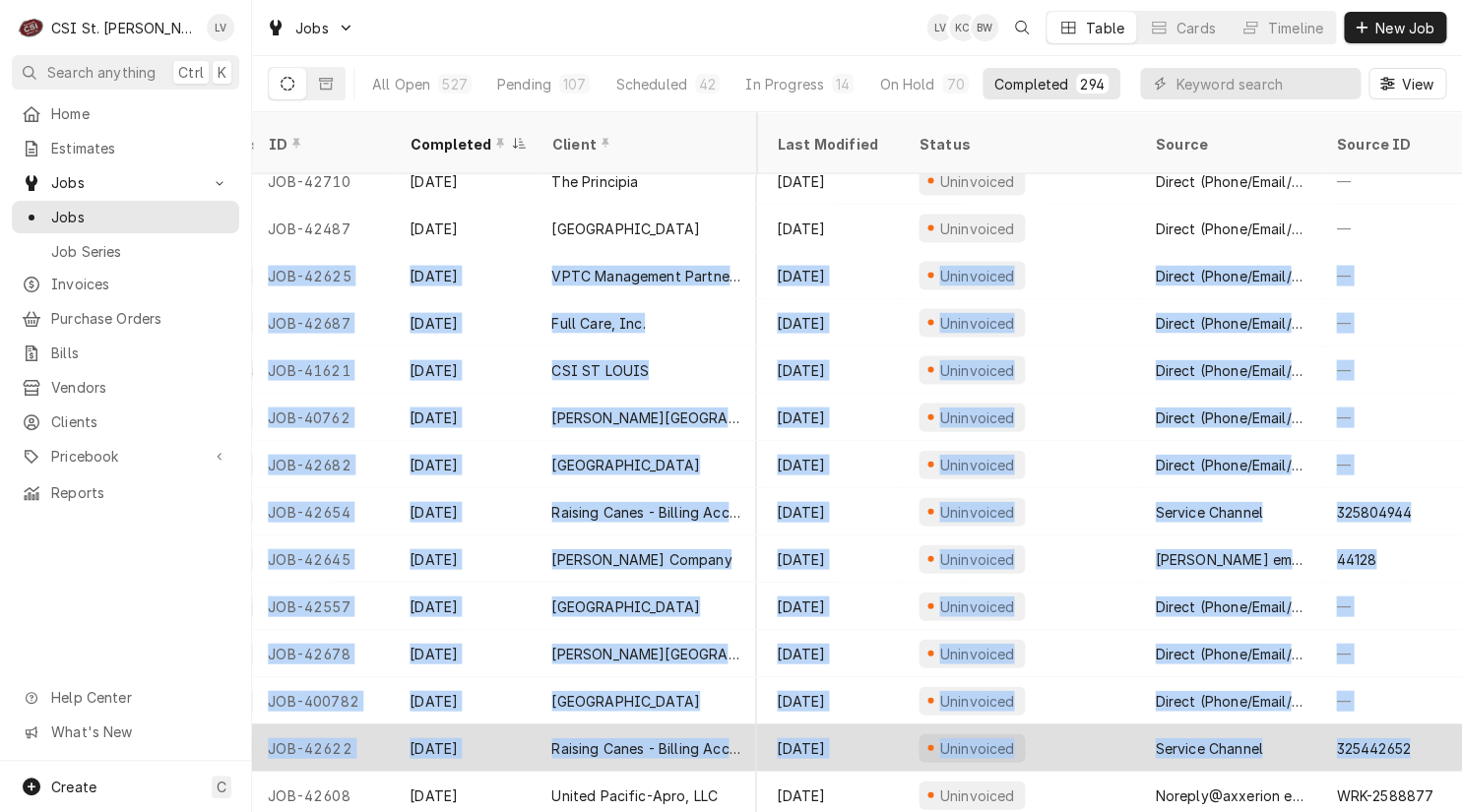
drag, startPoint x: 257, startPoint y: 255, endPoint x: 1416, endPoint y: 733, distance: 1253.7
copy tbody "JOB-42625 Sep 16 VPTC Management Partners, LLC Tower Cafe 13736 Riverport Dr St…"
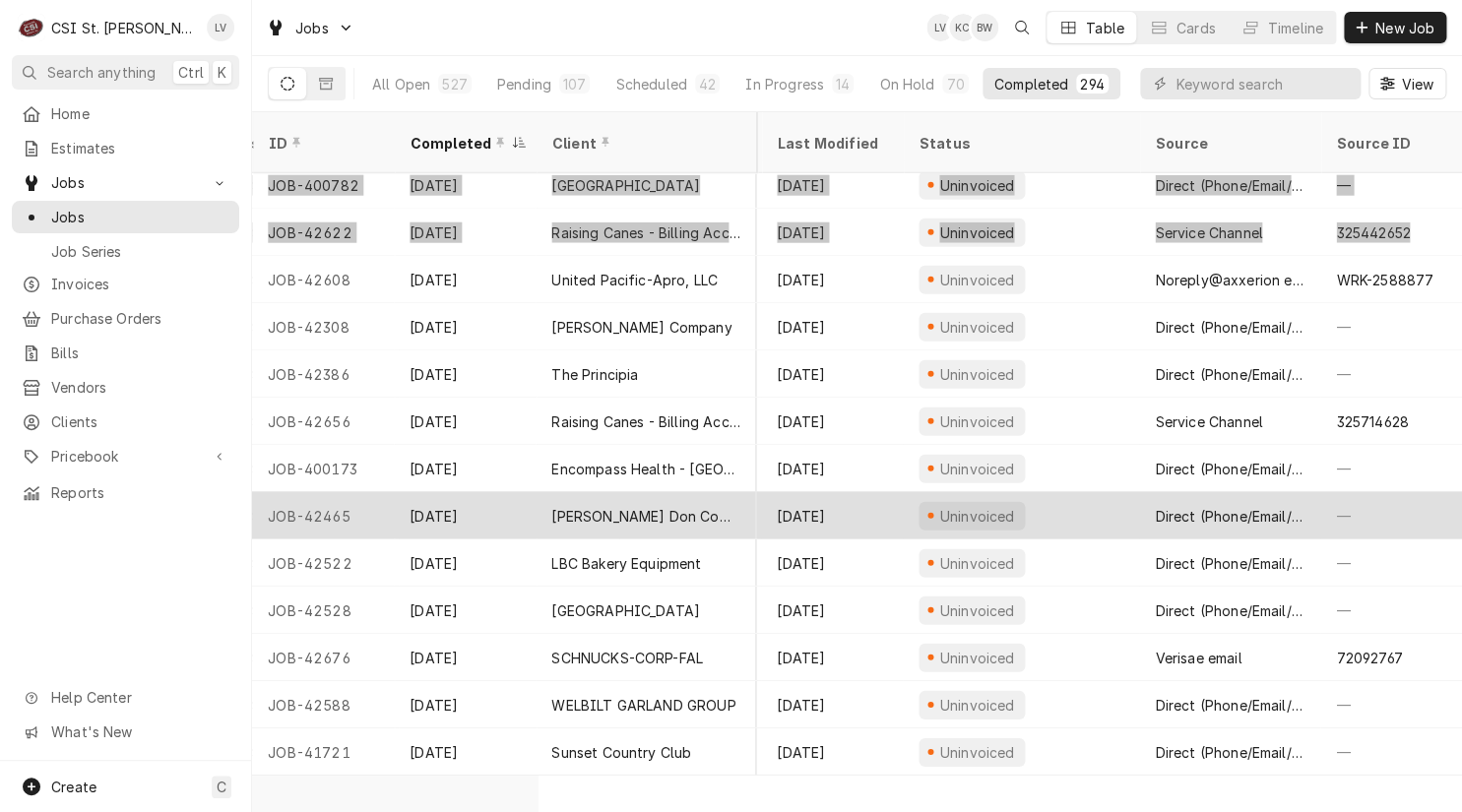
scroll to position [2234, 939]
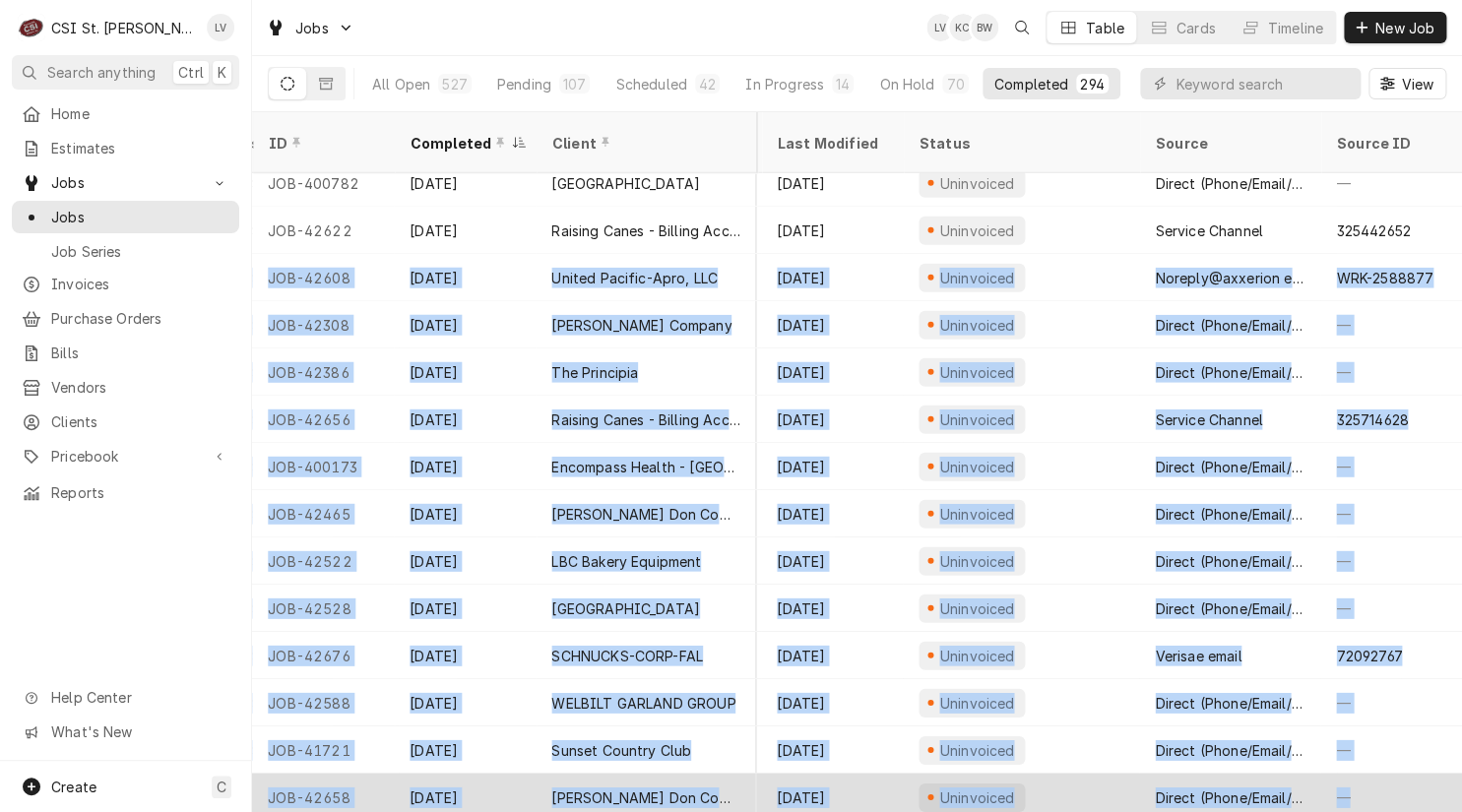
drag, startPoint x: 263, startPoint y: 247, endPoint x: 1392, endPoint y: 760, distance: 1240.1
copy tbody "JOB-42608 Sep 16 United Pacific-Apro, LLC Petro Mart #4223 Sunset Hills 1430 S …"
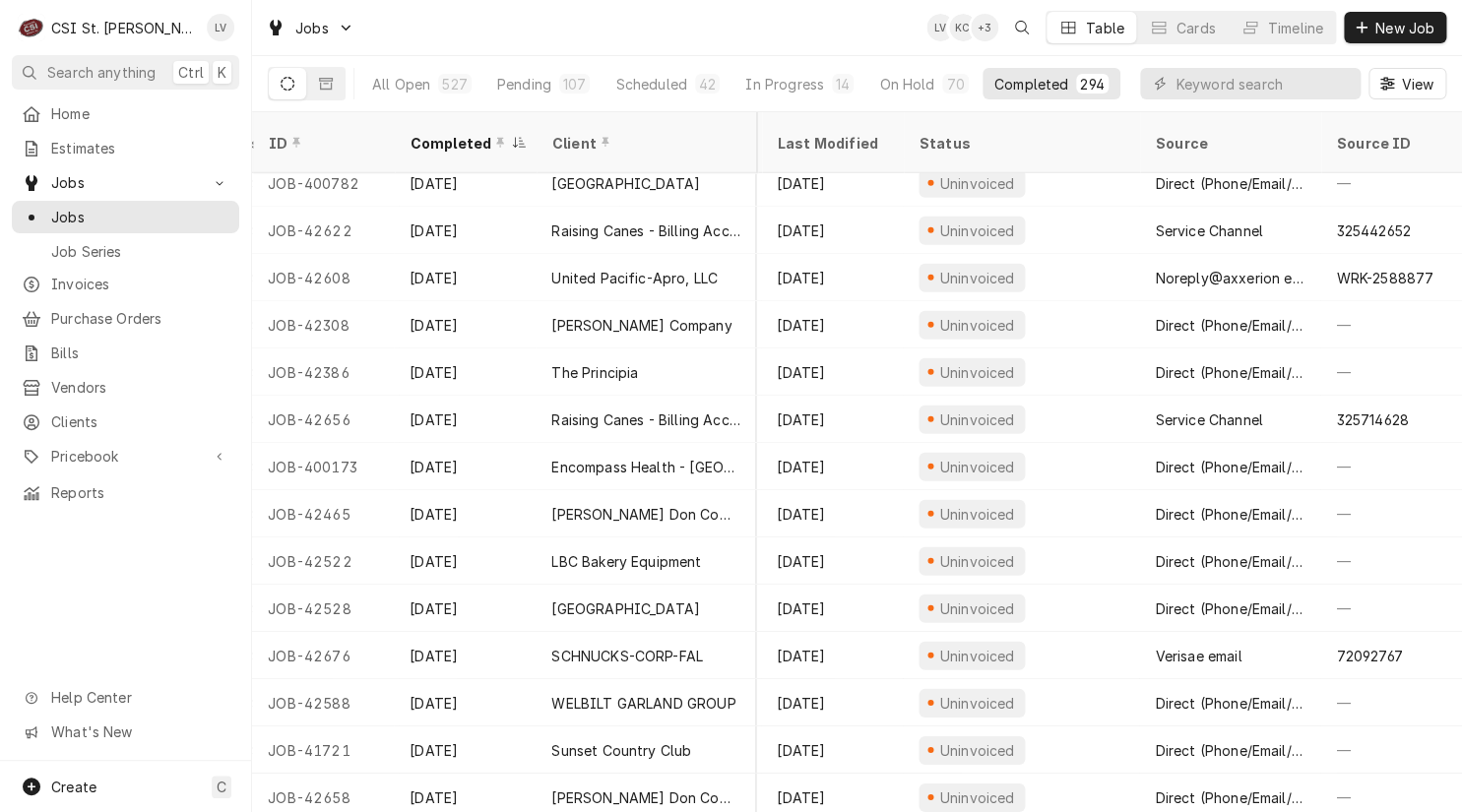
click at [197, 570] on div "Home Estimates Jobs Jobs Job Series Invoices Purchase Orders Bills Vendors Clie…" at bounding box center [126, 429] width 251 height 664
click at [1228, 76] on input "Dynamic Content Wrapper" at bounding box center [1263, 84] width 175 height 32
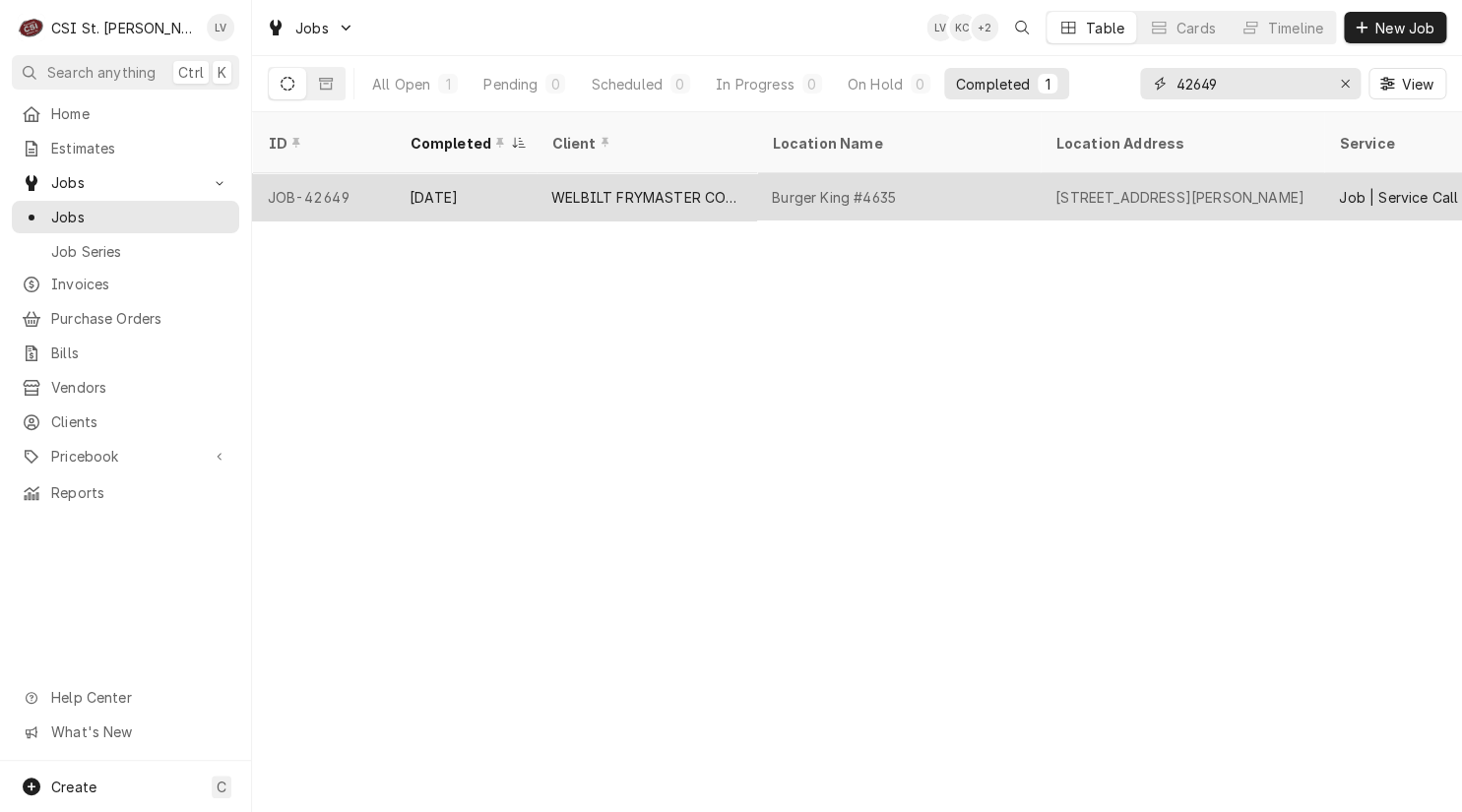
type input "42649"
click at [603, 187] on div "WELBILT FRYMASTER CORPORATION" at bounding box center [646, 197] width 189 height 21
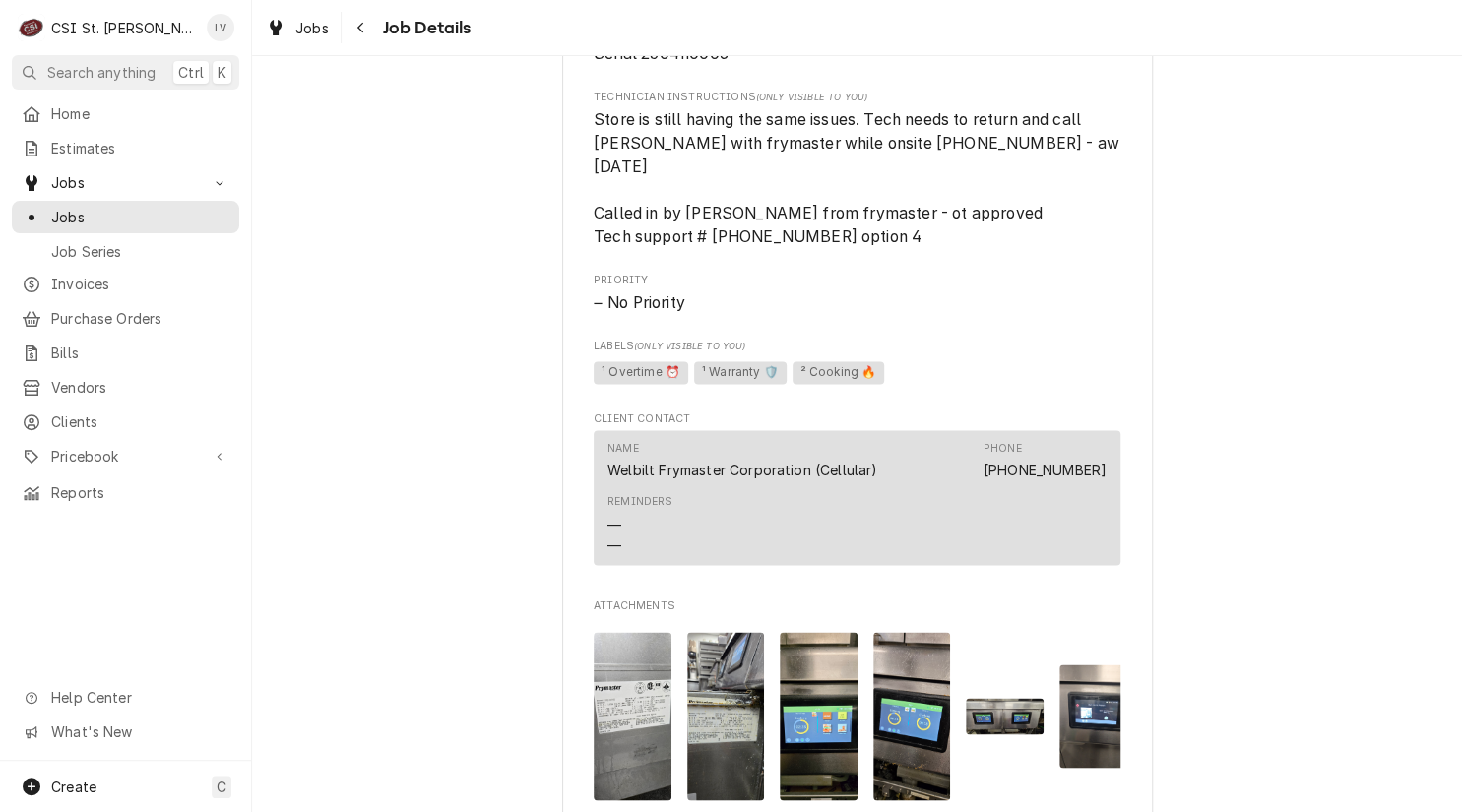
scroll to position [1476, 0]
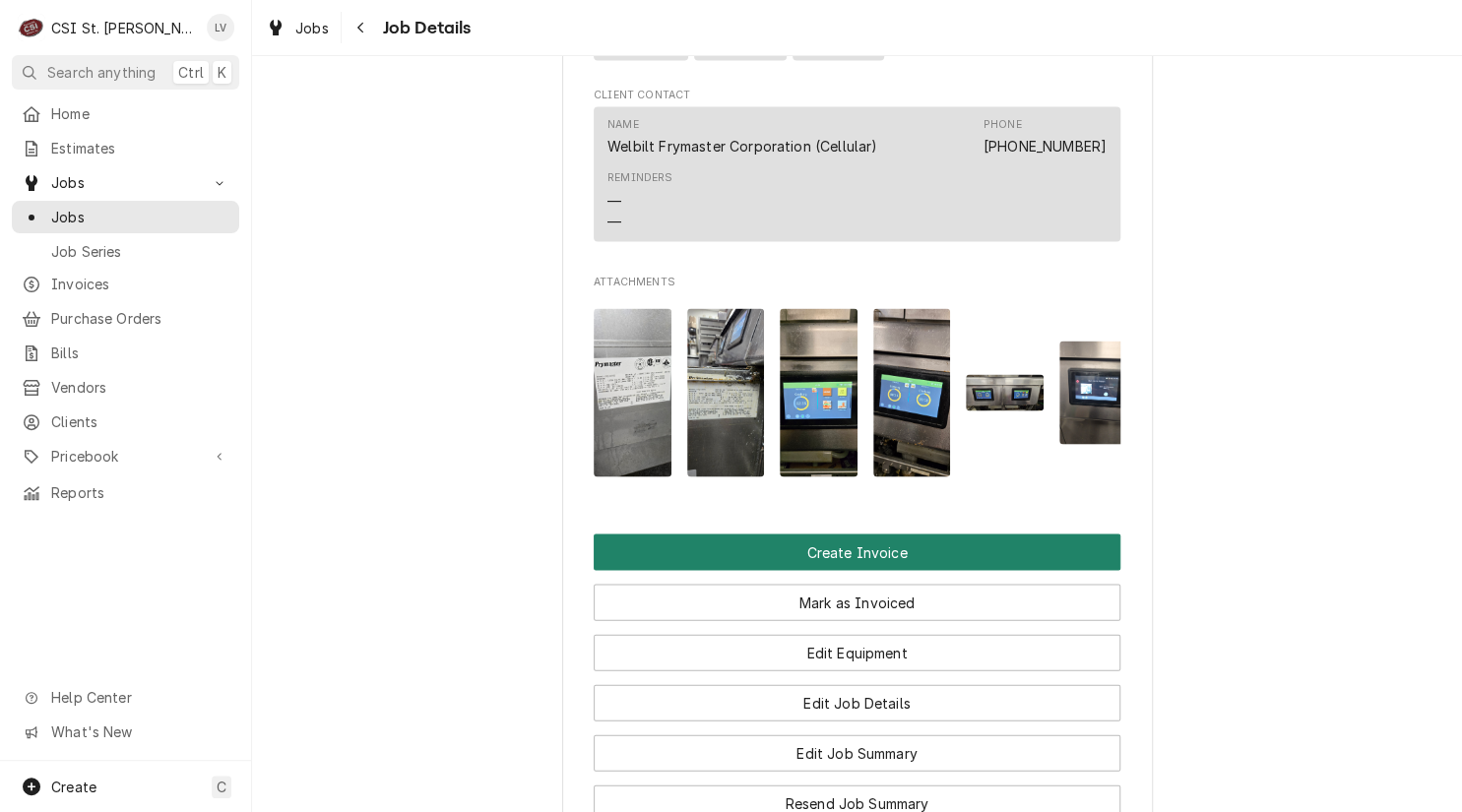
click at [782, 570] on button "Create Invoice" at bounding box center [857, 551] width 526 height 37
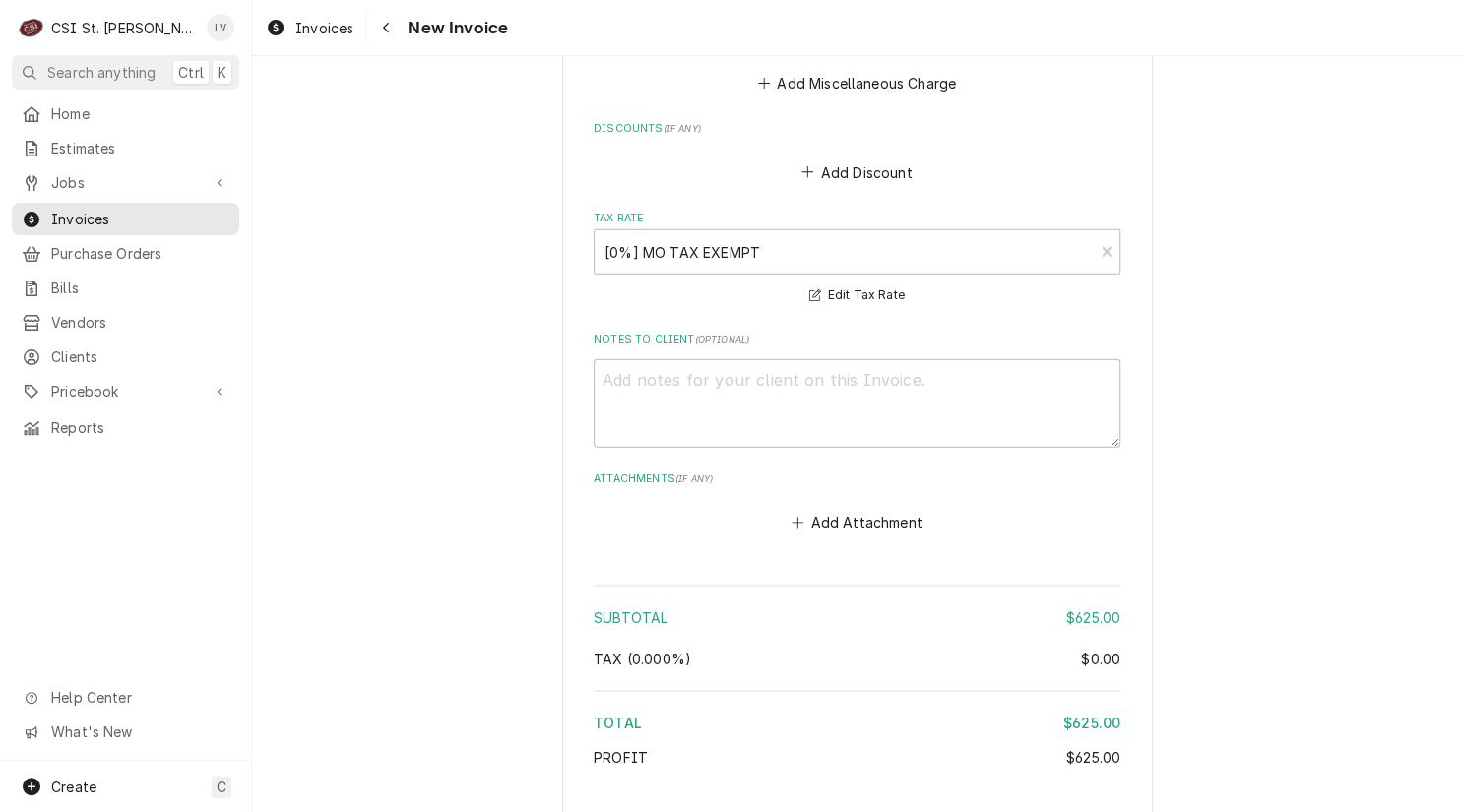
scroll to position [5511, 0]
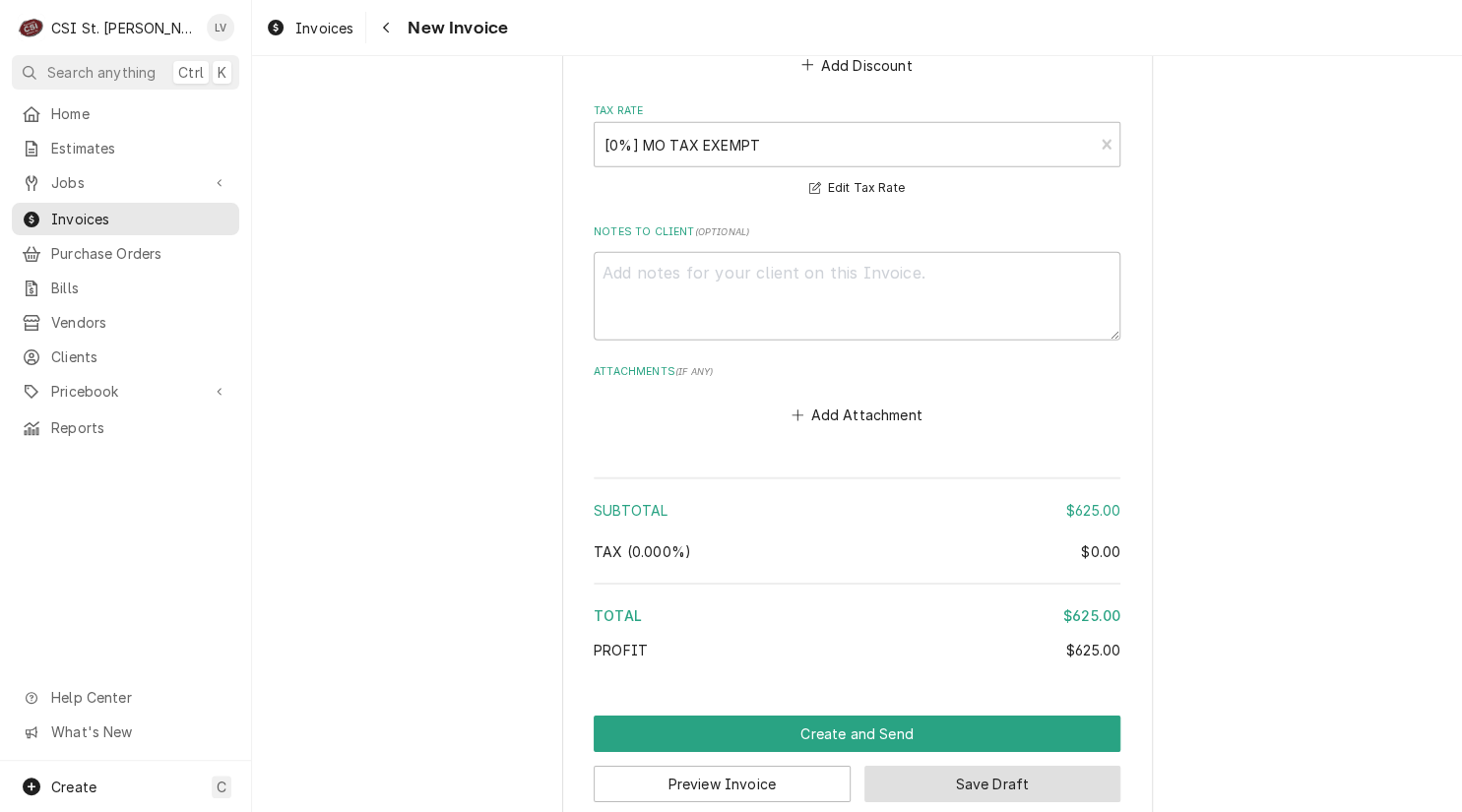
click at [1035, 765] on button "Save Draft" at bounding box center [993, 783] width 257 height 37
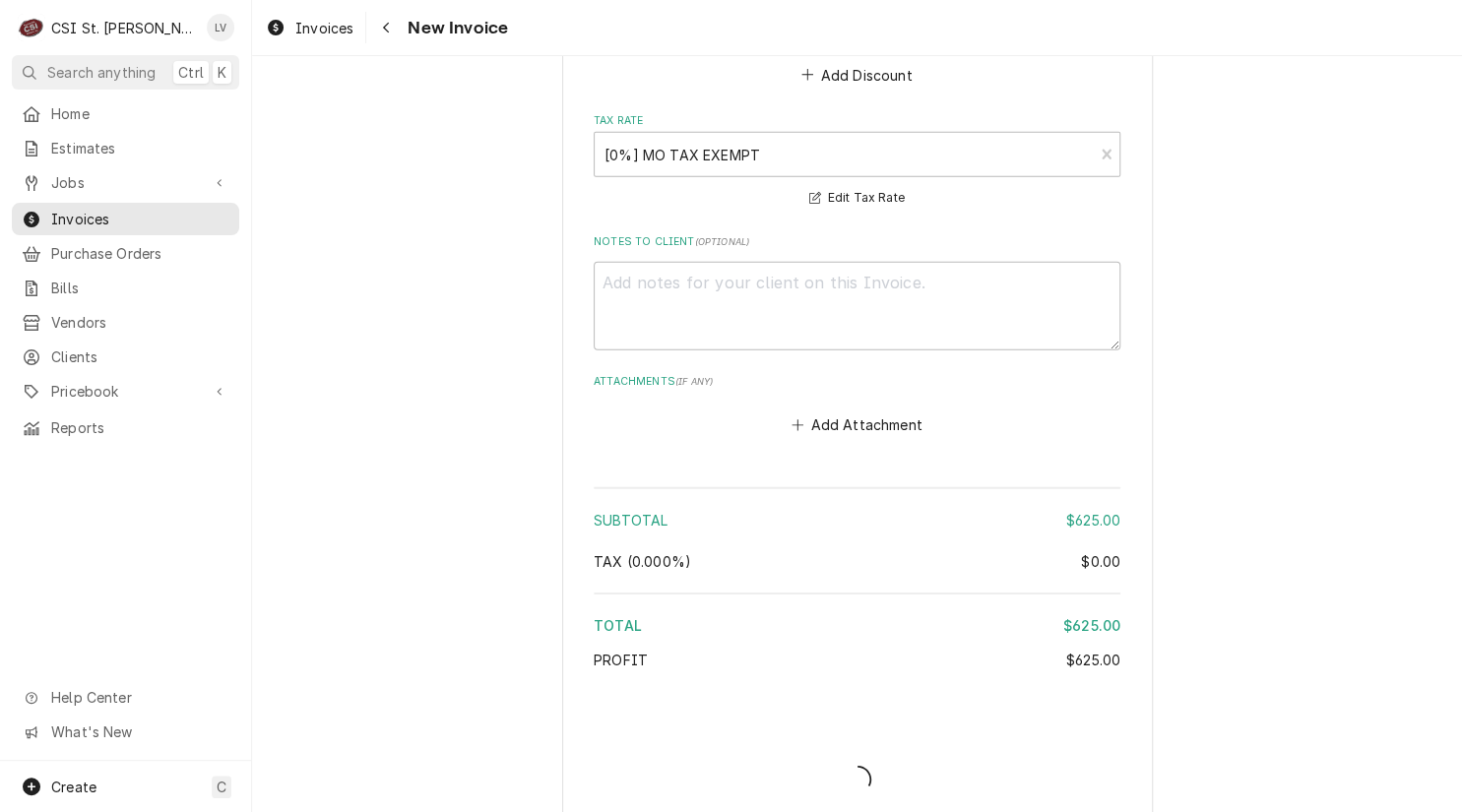
type textarea "x"
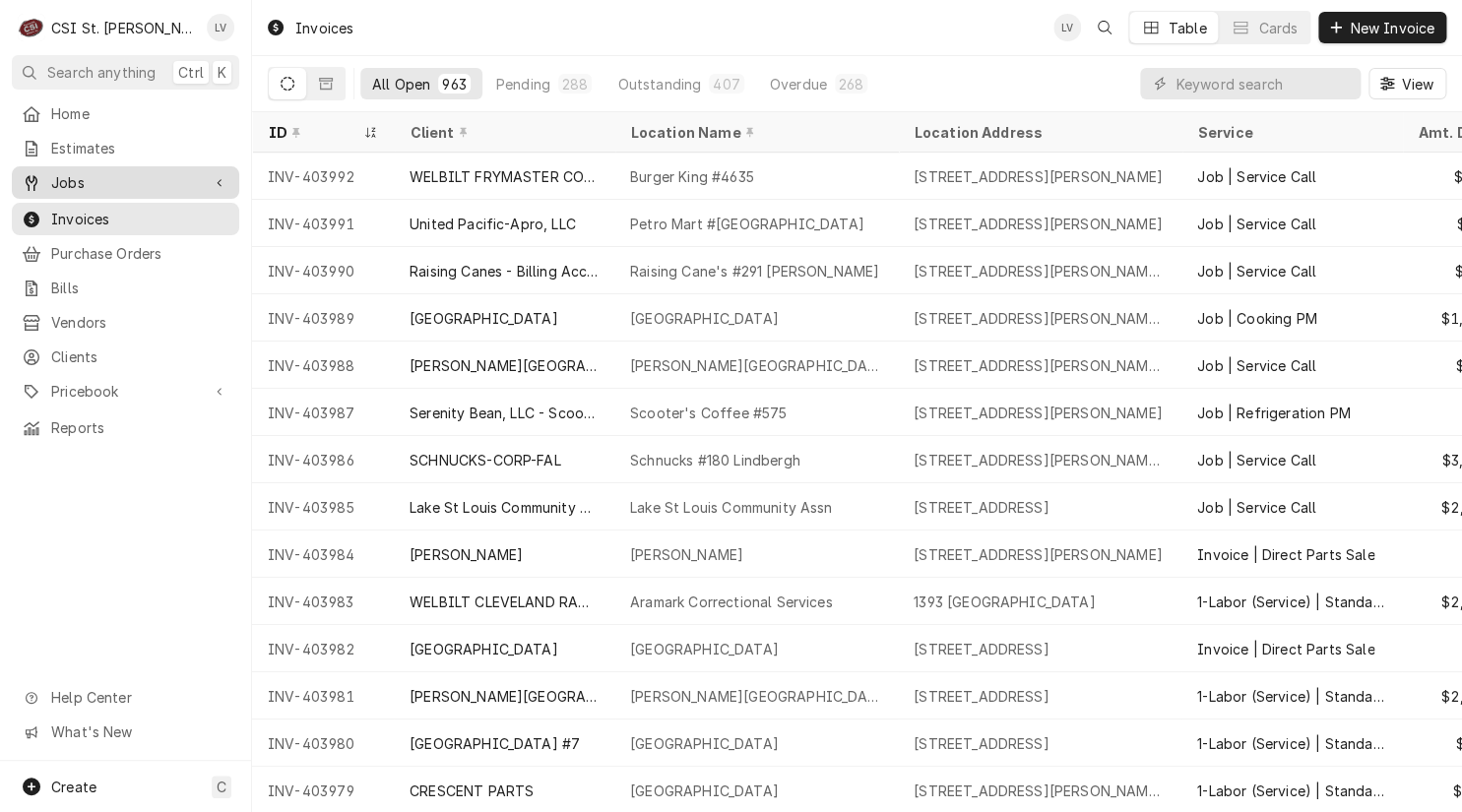
click at [77, 175] on span "Jobs" at bounding box center [125, 182] width 148 height 21
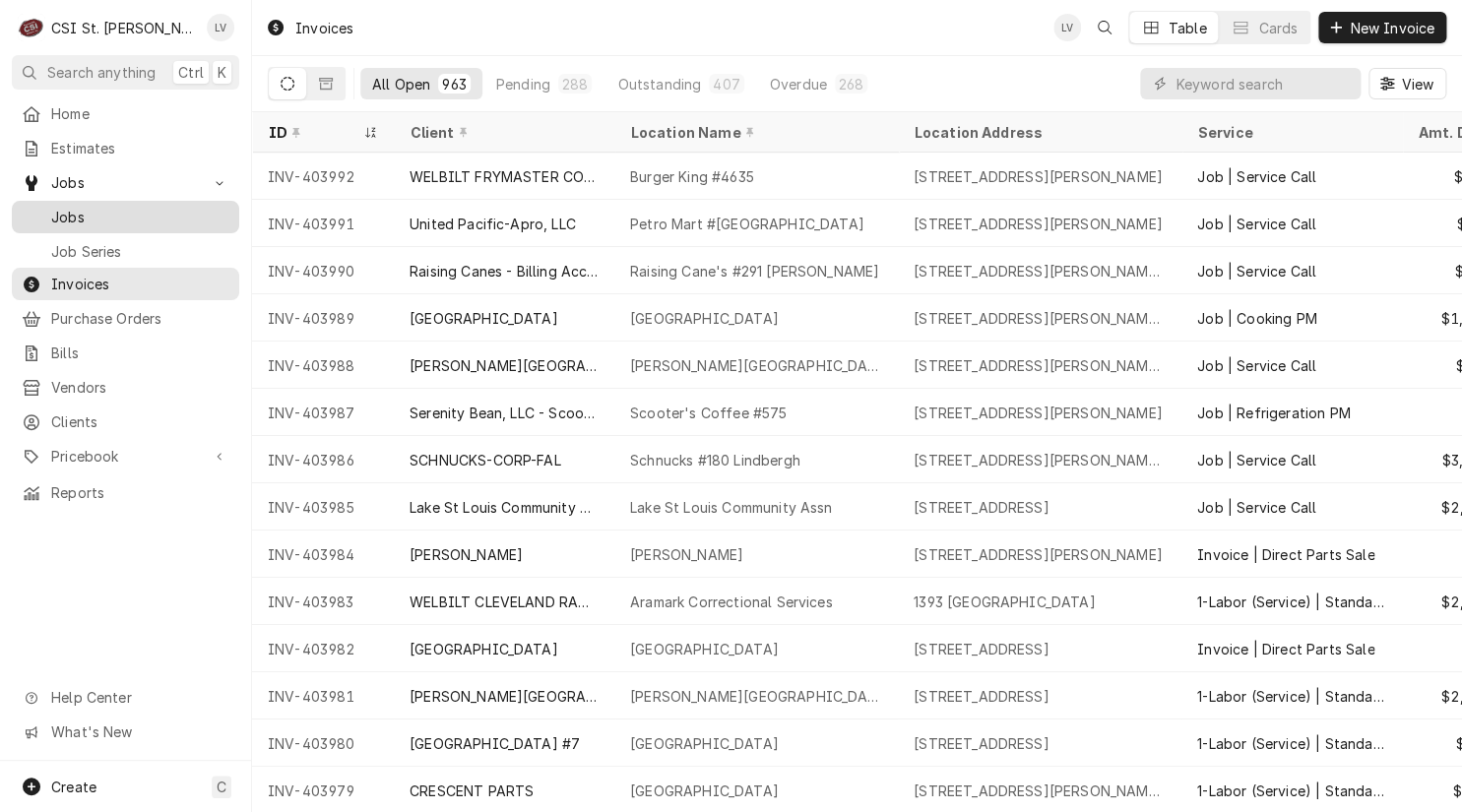
click at [70, 200] on link "Jobs" at bounding box center [126, 216] width 227 height 33
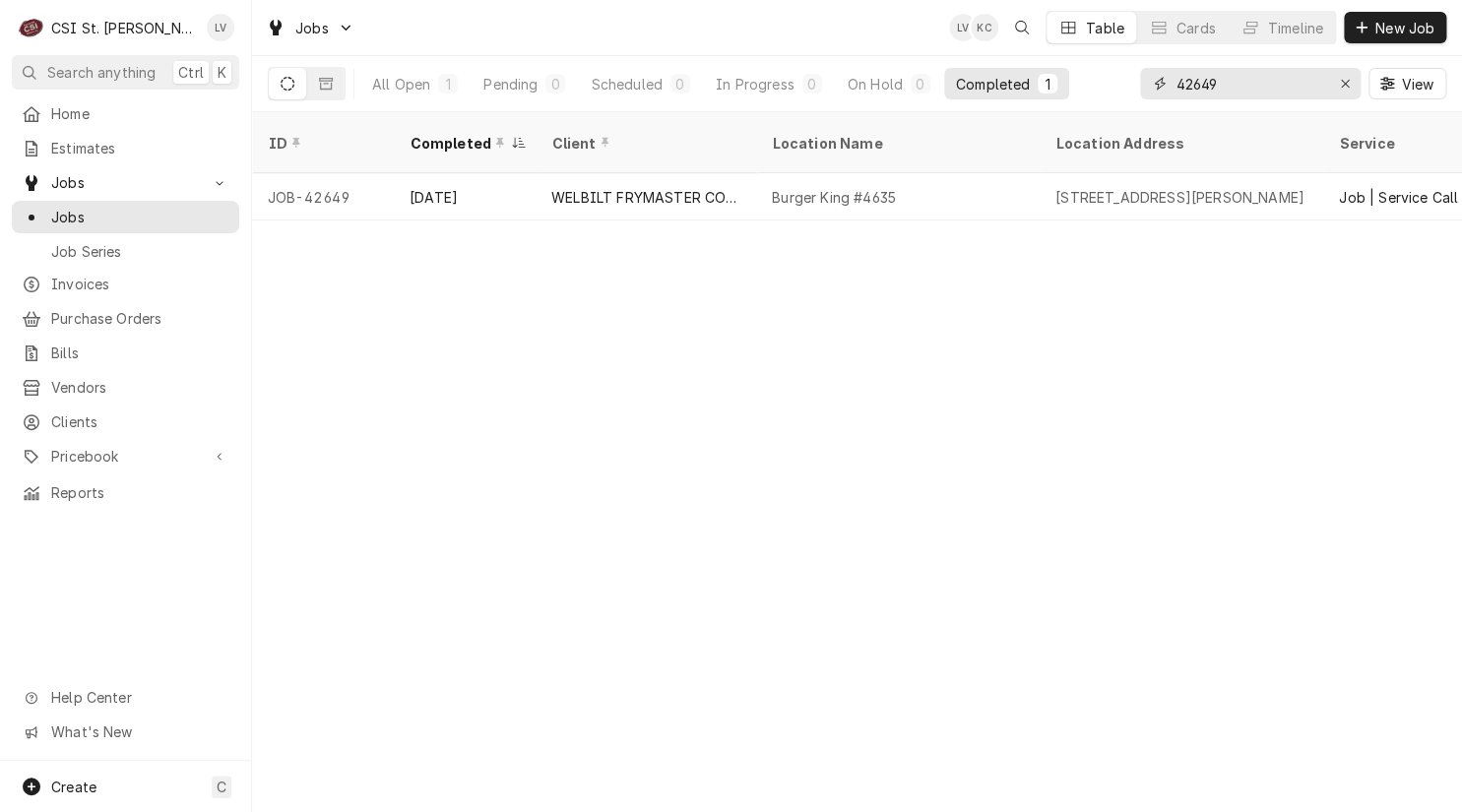
drag, startPoint x: 1249, startPoint y: 83, endPoint x: 1144, endPoint y: 107, distance: 107.7
click at [1144, 107] on div "42649 View" at bounding box center [1293, 83] width 306 height 55
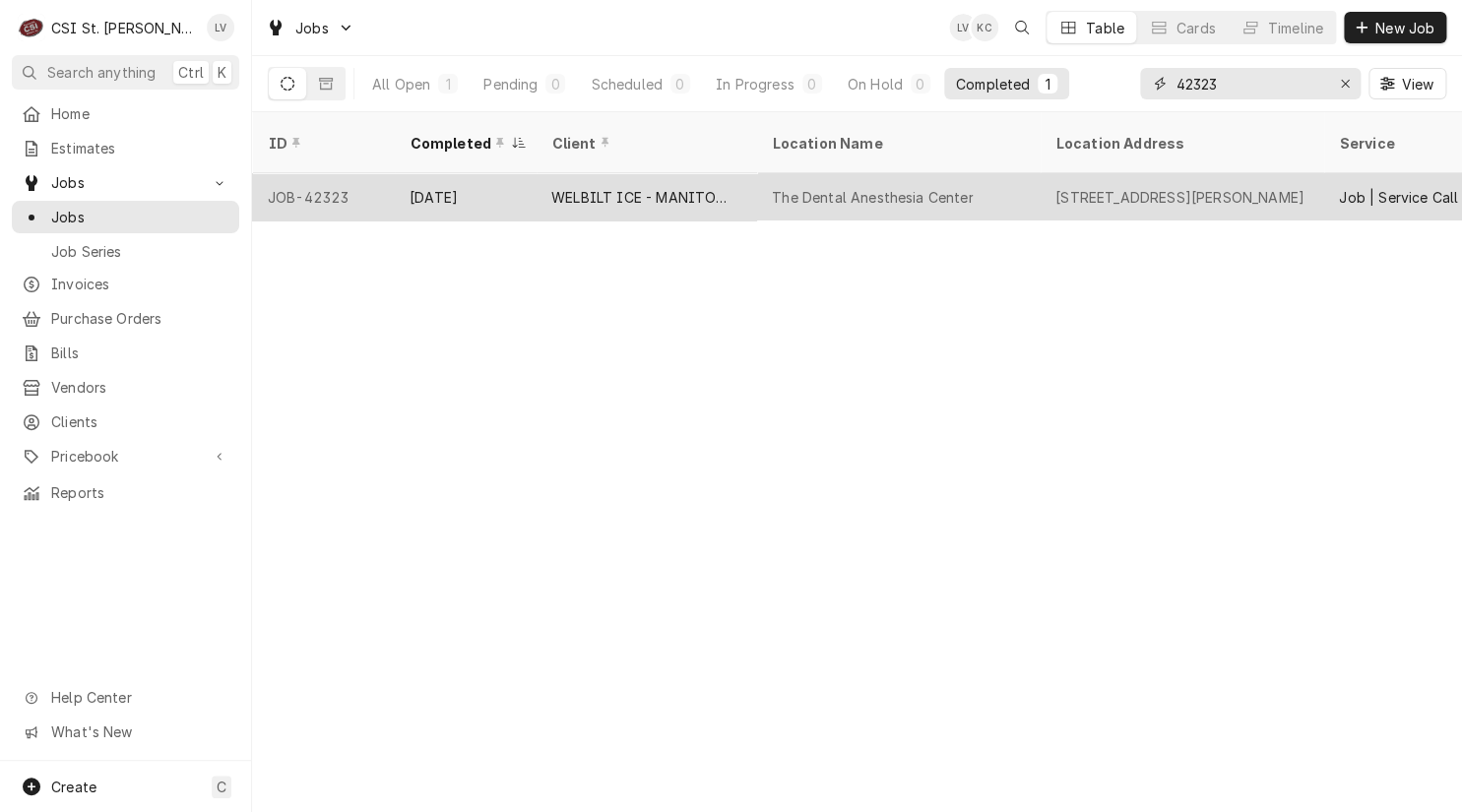
type input "42323"
click at [618, 187] on div "WELBILT ICE - MANITOWOC ICE" at bounding box center [646, 197] width 189 height 21
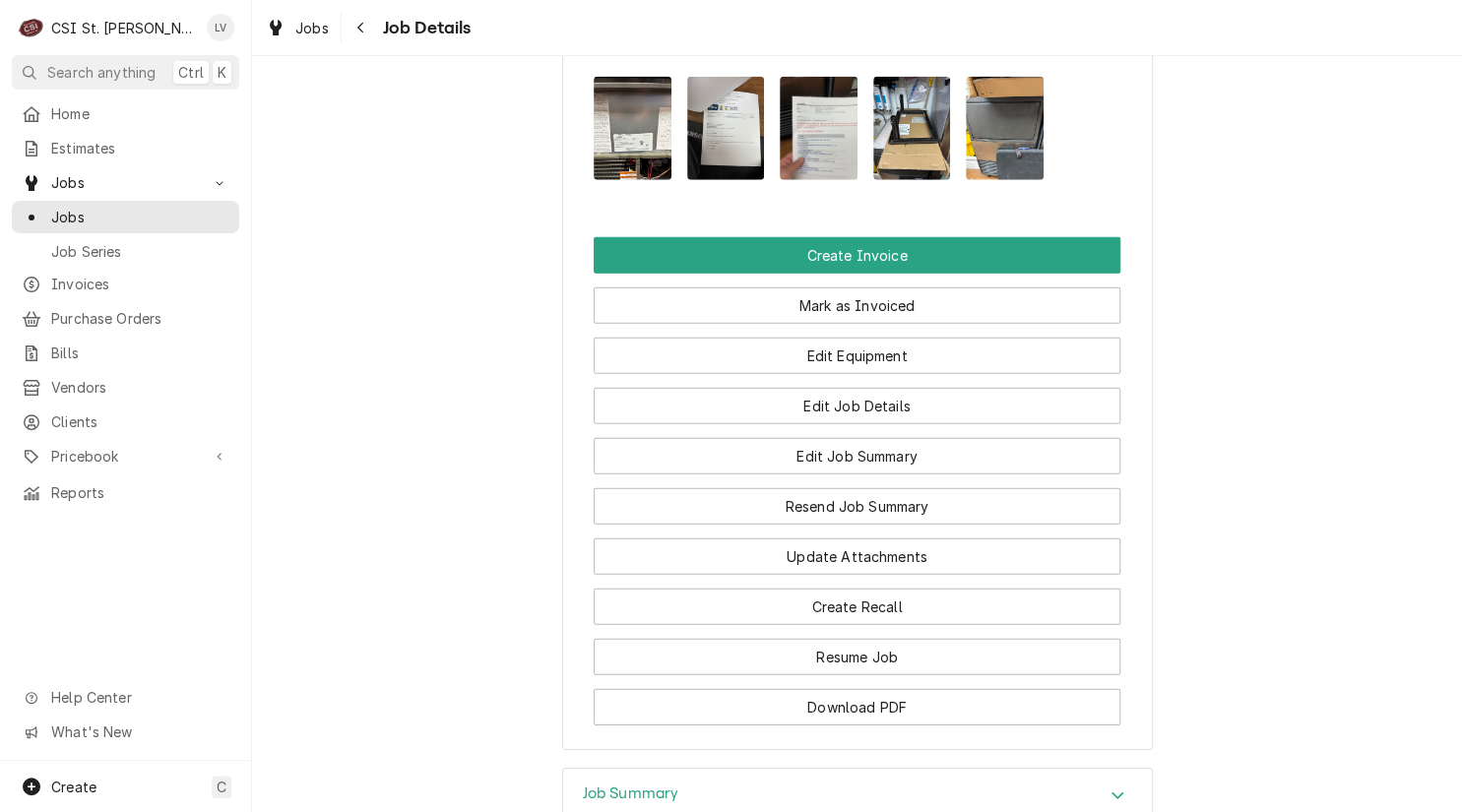
scroll to position [1973, 0]
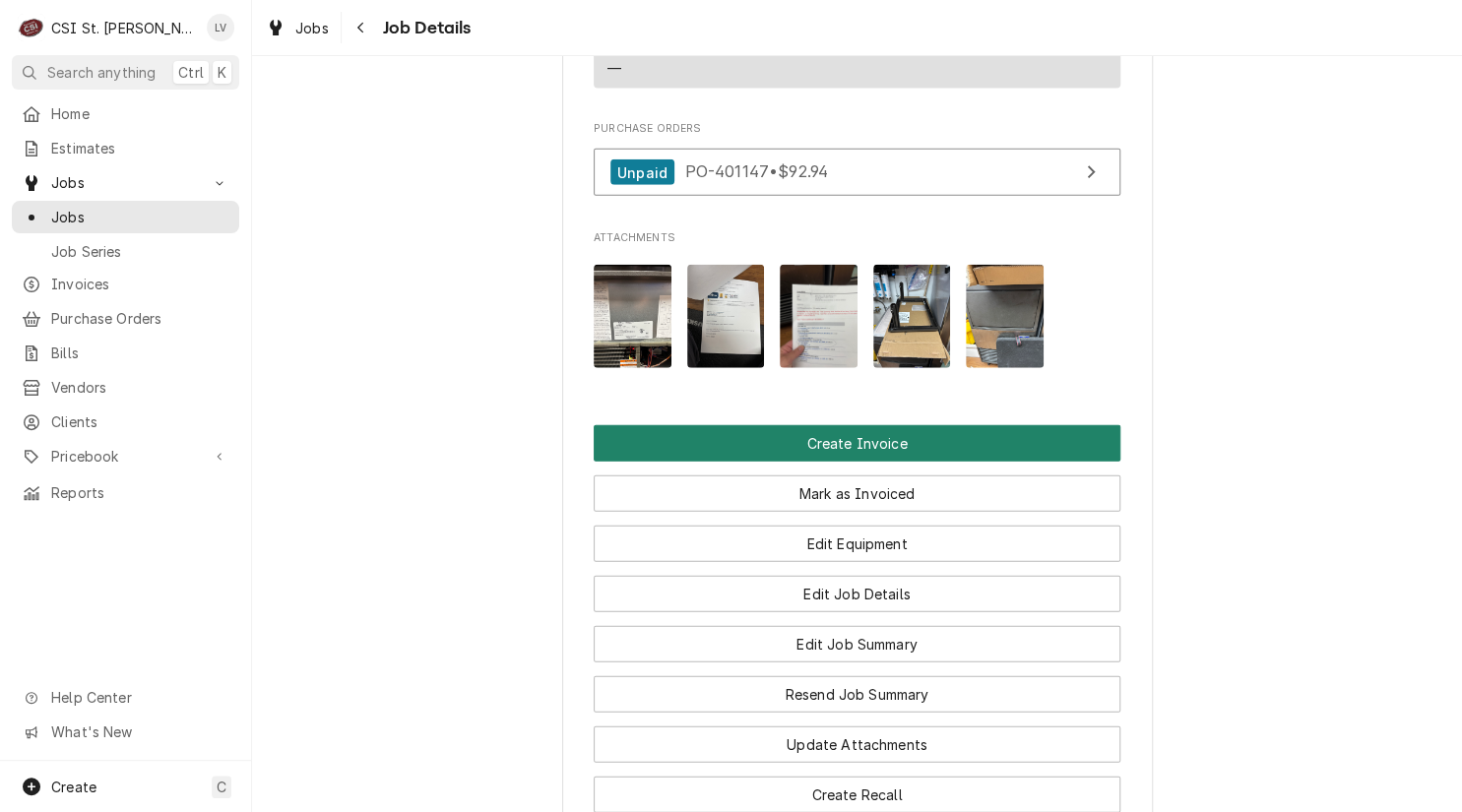
click at [853, 425] on button "Create Invoice" at bounding box center [857, 443] width 526 height 37
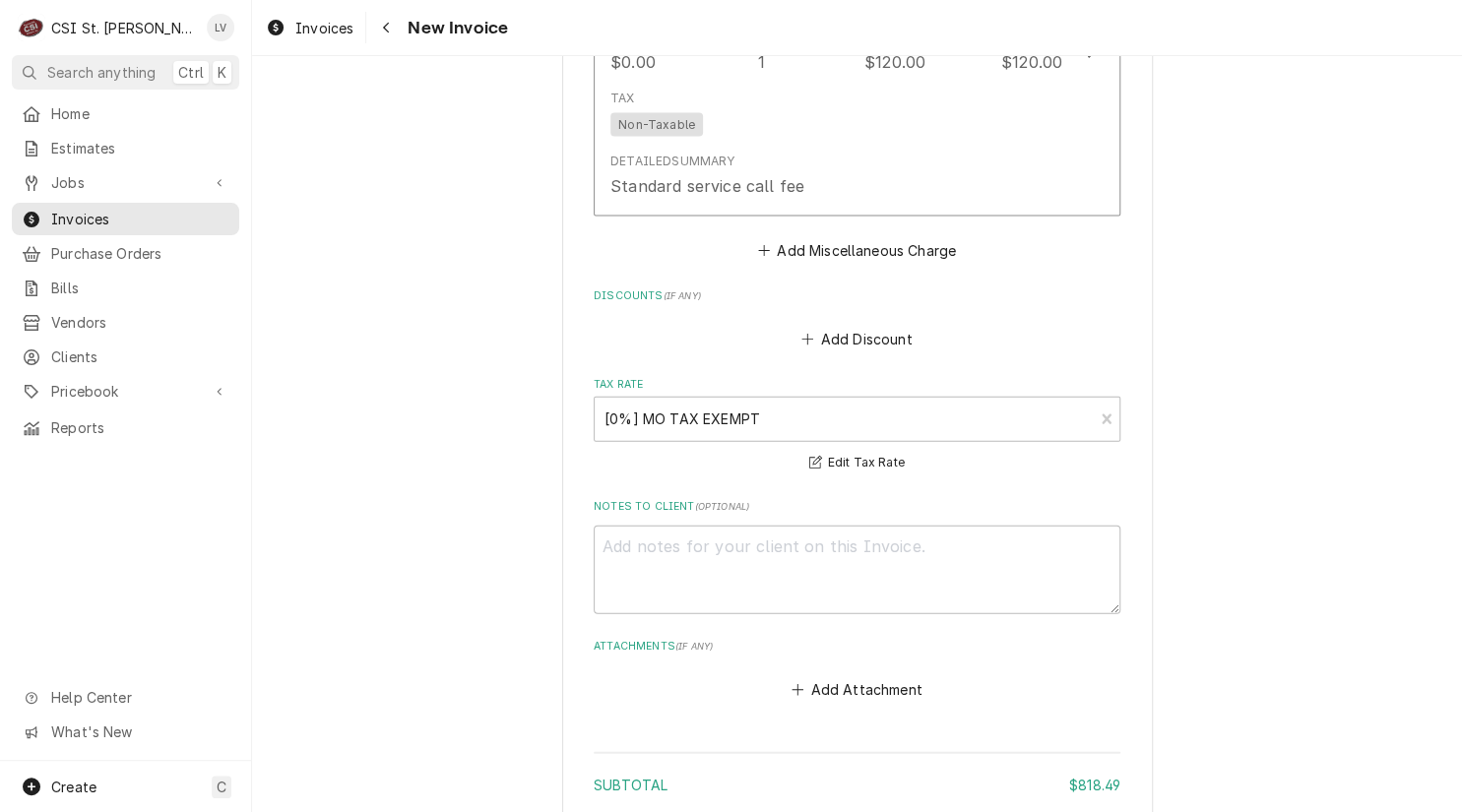
scroll to position [5339, 0]
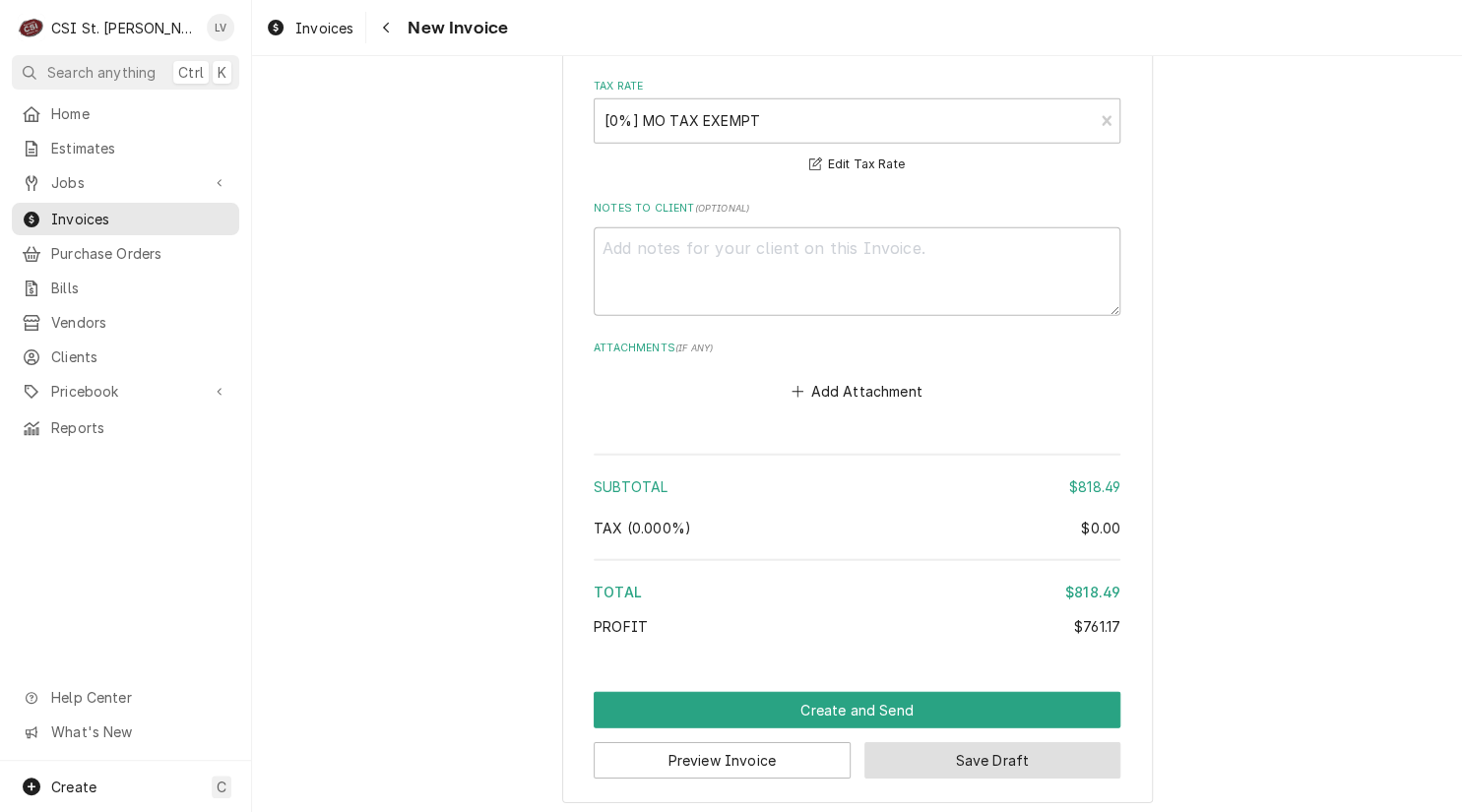
click at [1036, 766] on button "Save Draft" at bounding box center [993, 760] width 257 height 37
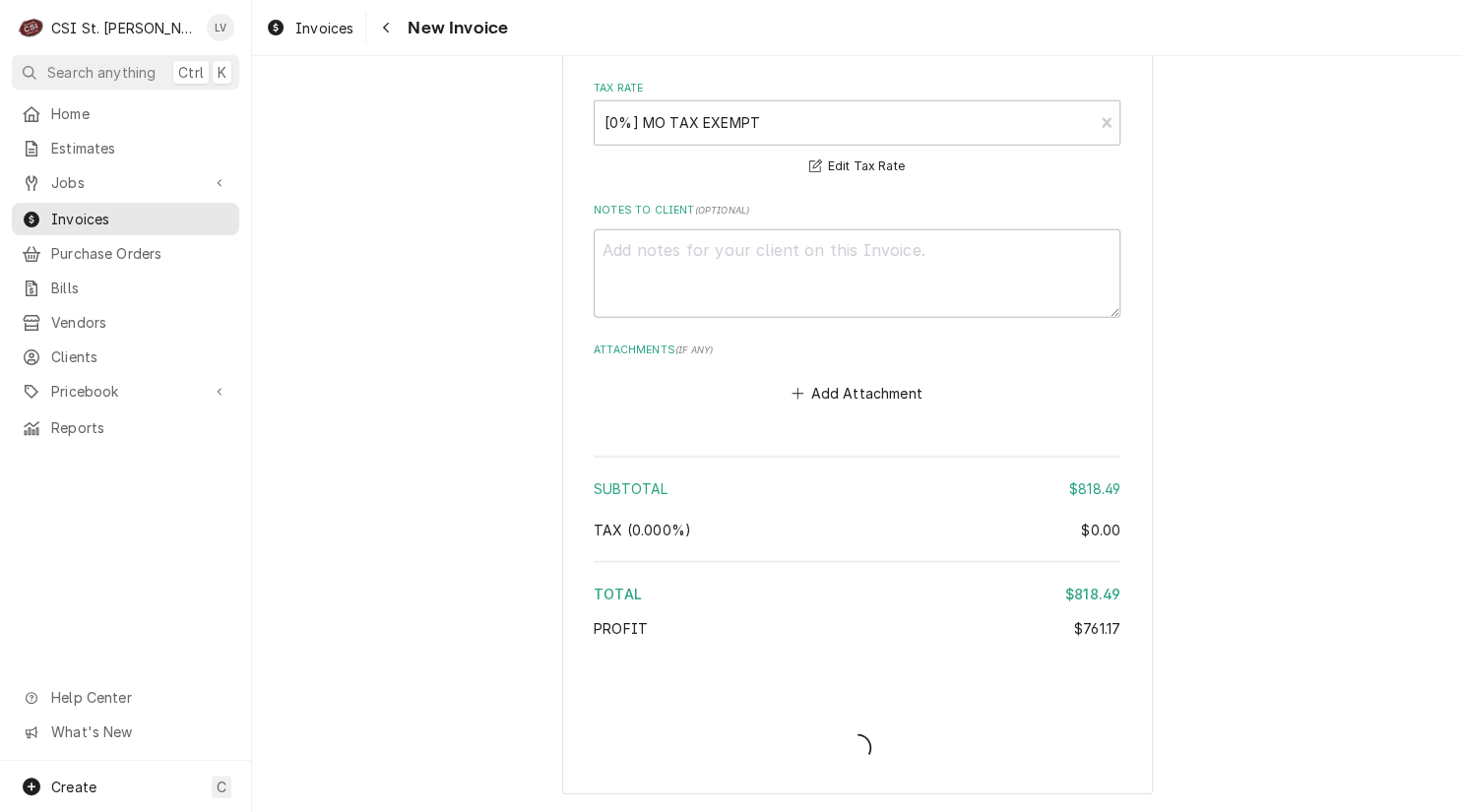
scroll to position [5329, 0]
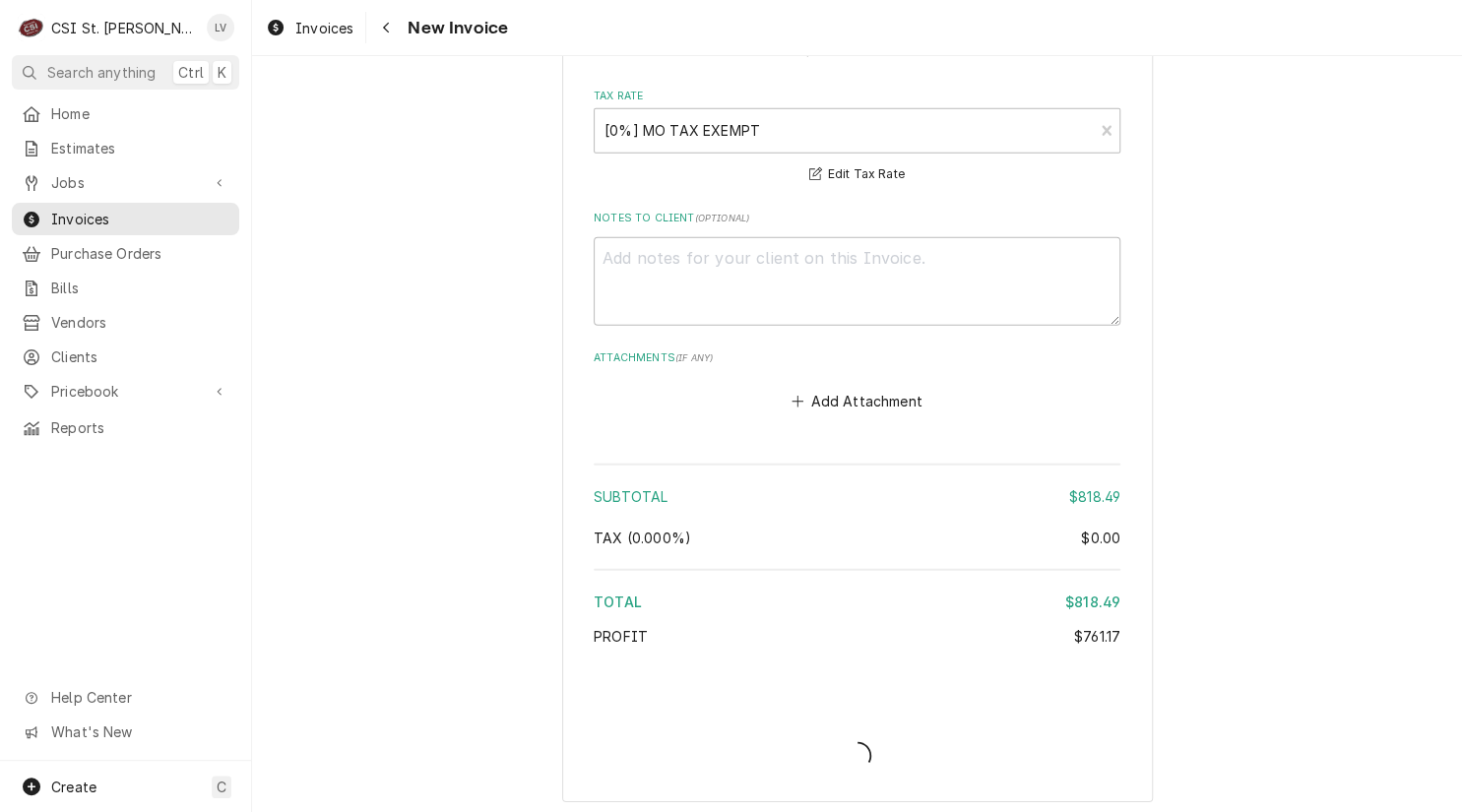
type textarea "x"
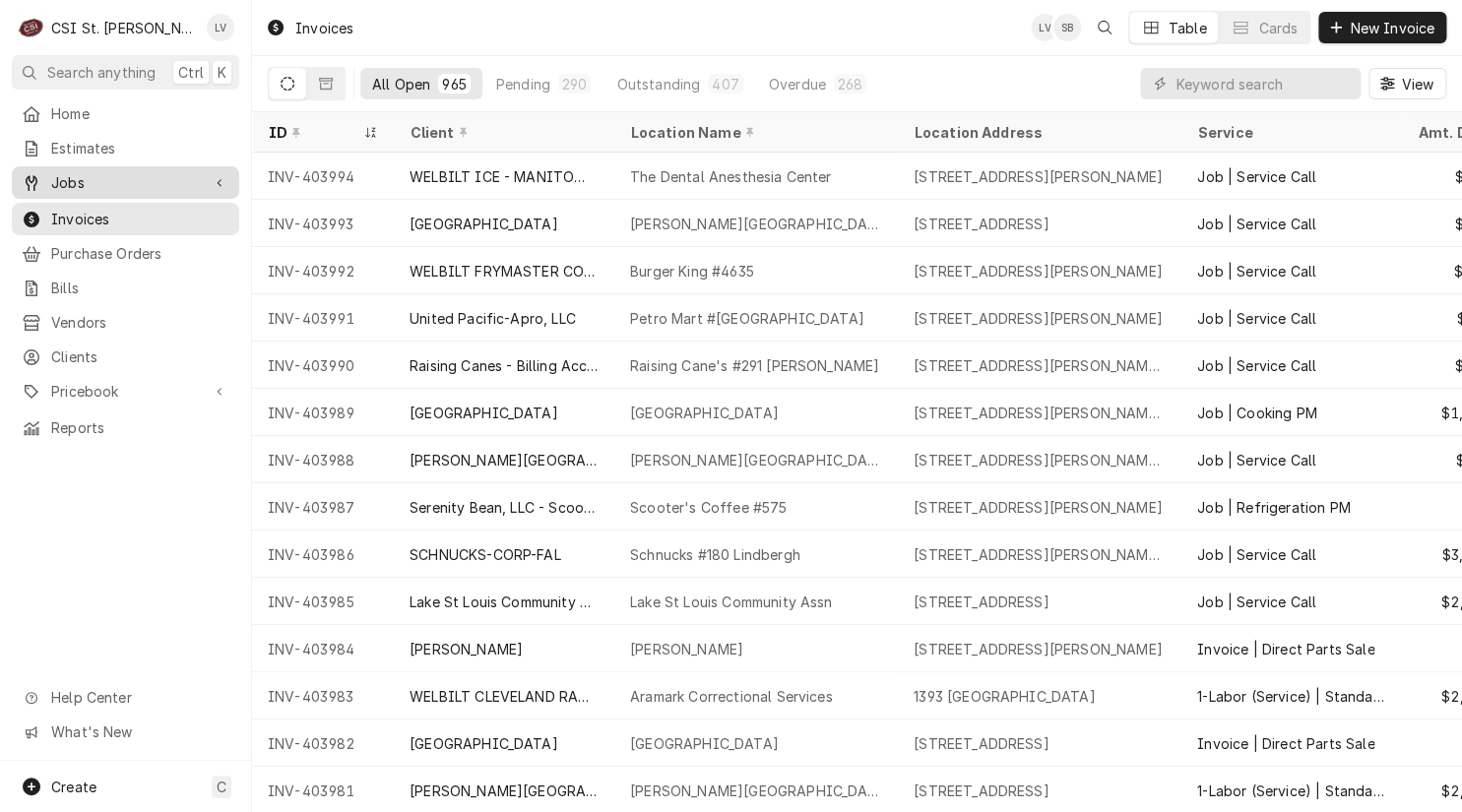
click at [43, 178] on div "Jobs" at bounding box center [111, 182] width 178 height 21
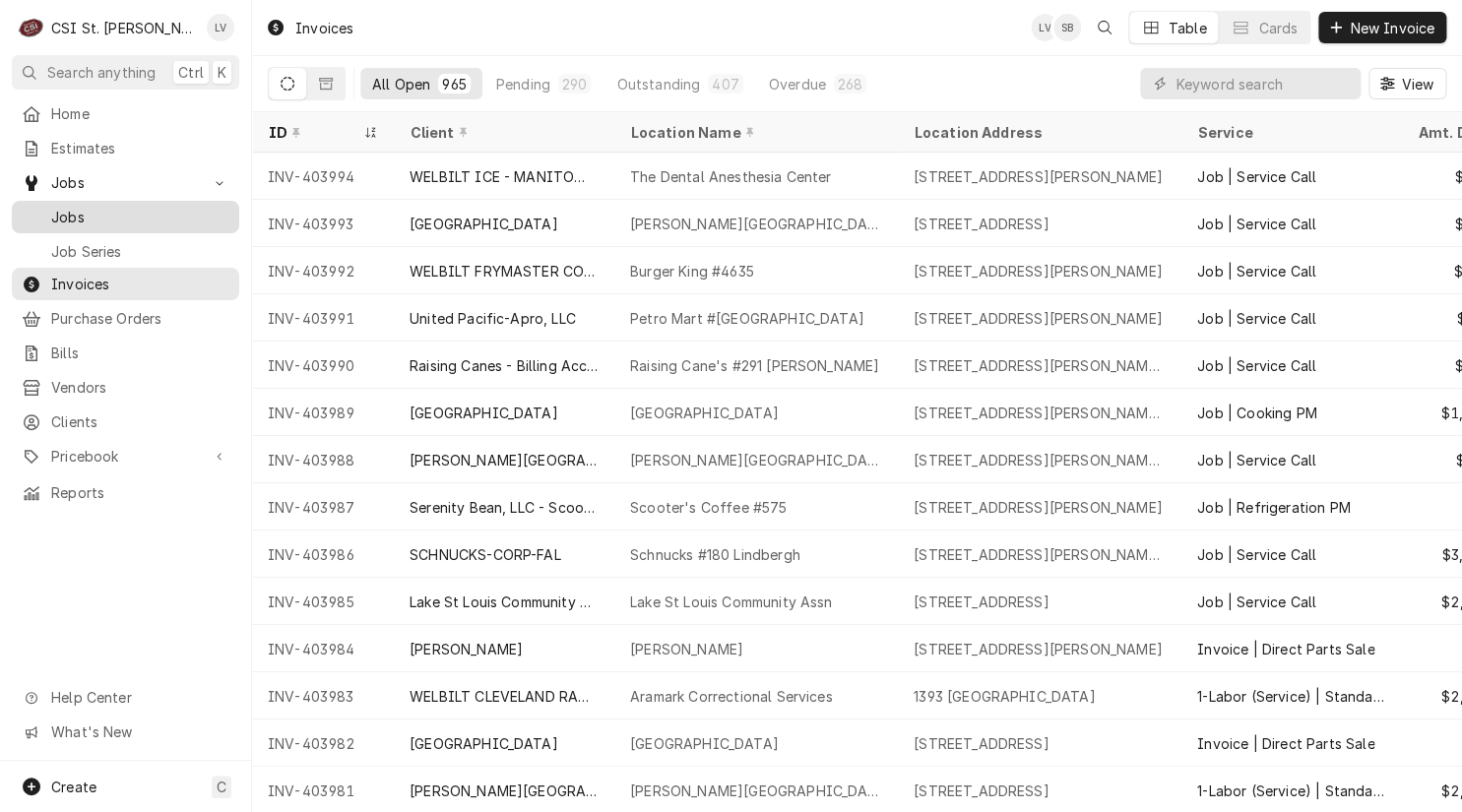
click at [40, 207] on div "Dynamic Content Wrapper" at bounding box center [32, 217] width 20 height 20
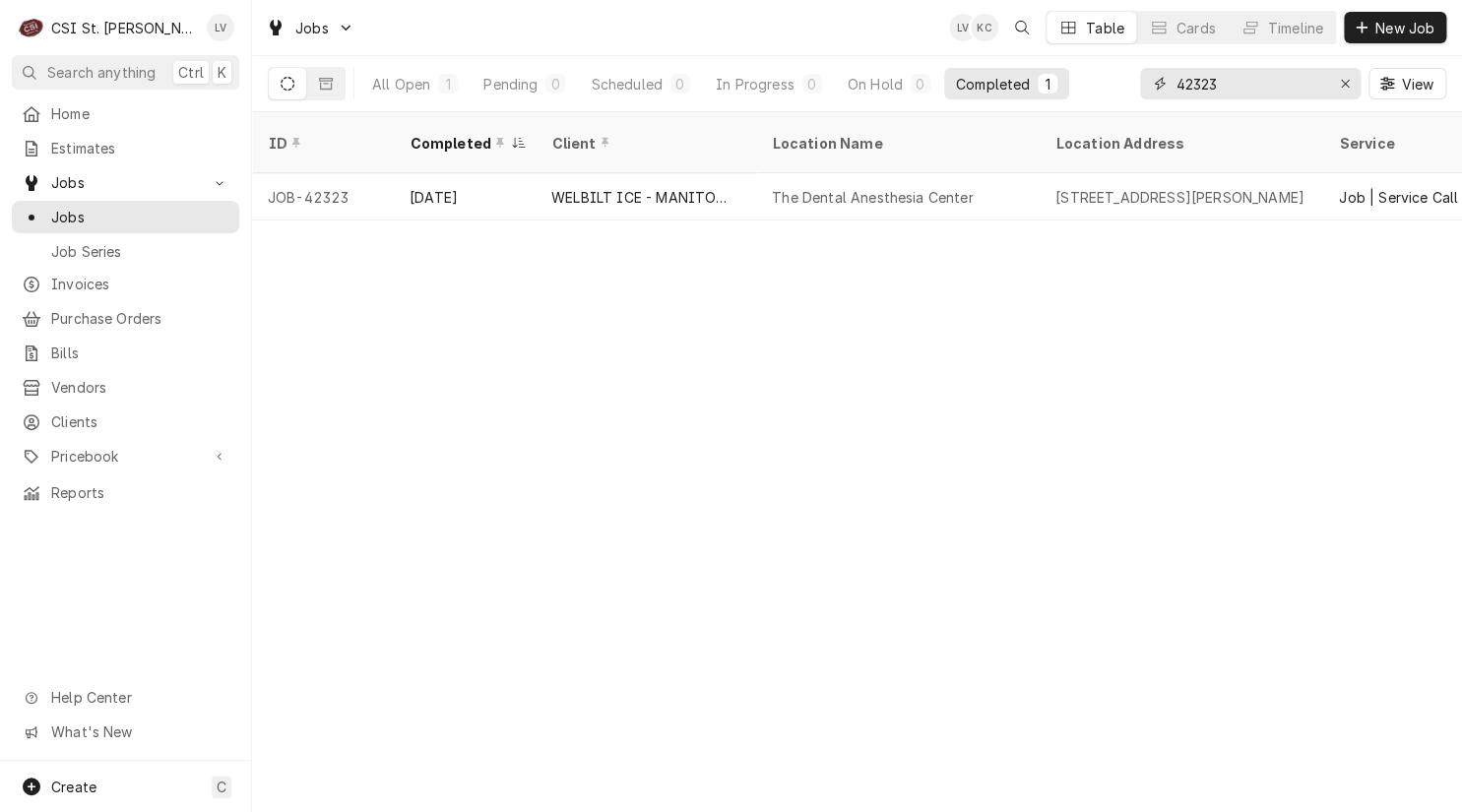
drag, startPoint x: 1238, startPoint y: 81, endPoint x: 1151, endPoint y: 101, distance: 89.3
click at [1151, 101] on div "42323 View" at bounding box center [1293, 83] width 306 height 55
type input "42652"
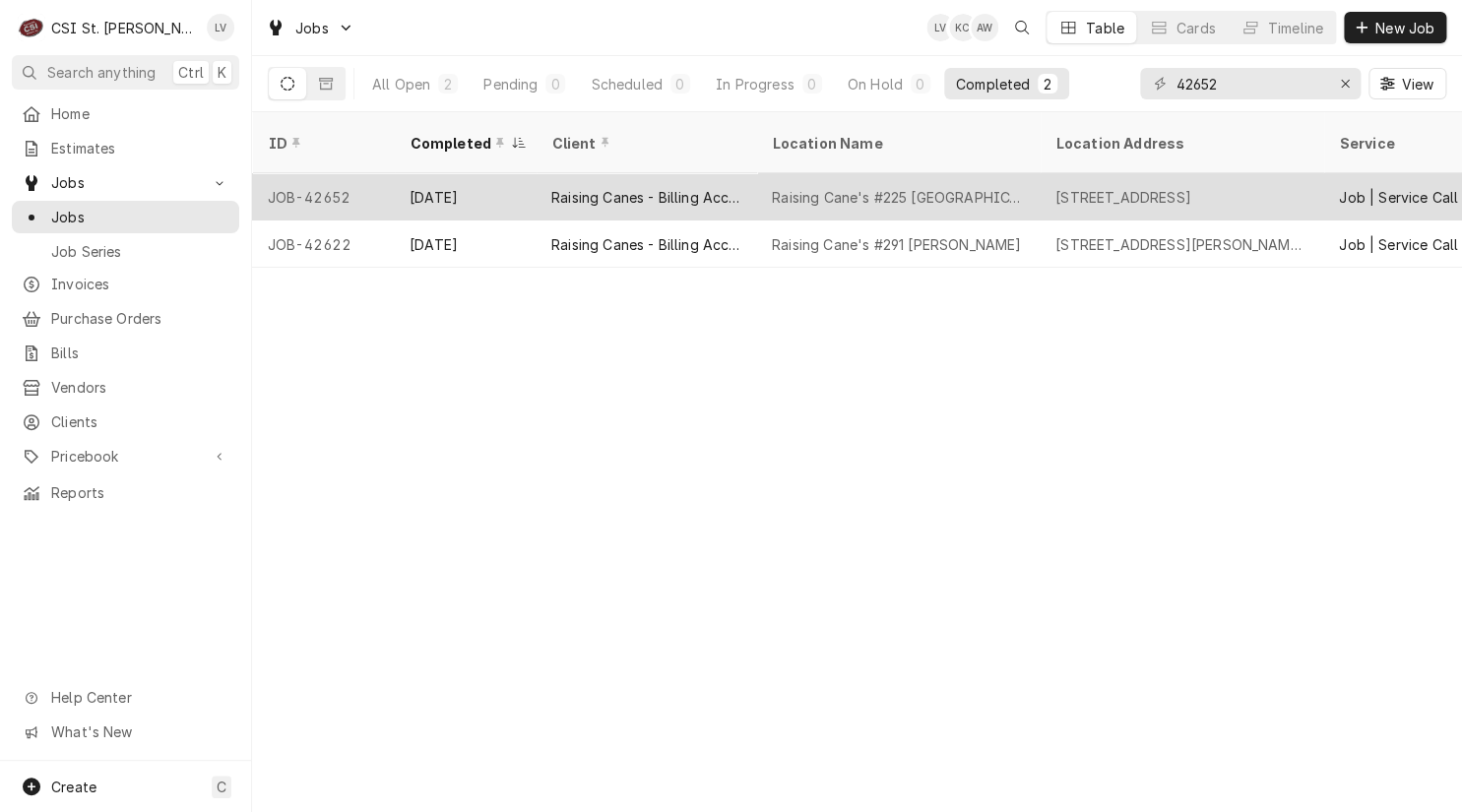
click at [731, 187] on div "Raising Canes - Billing Account" at bounding box center [646, 197] width 189 height 21
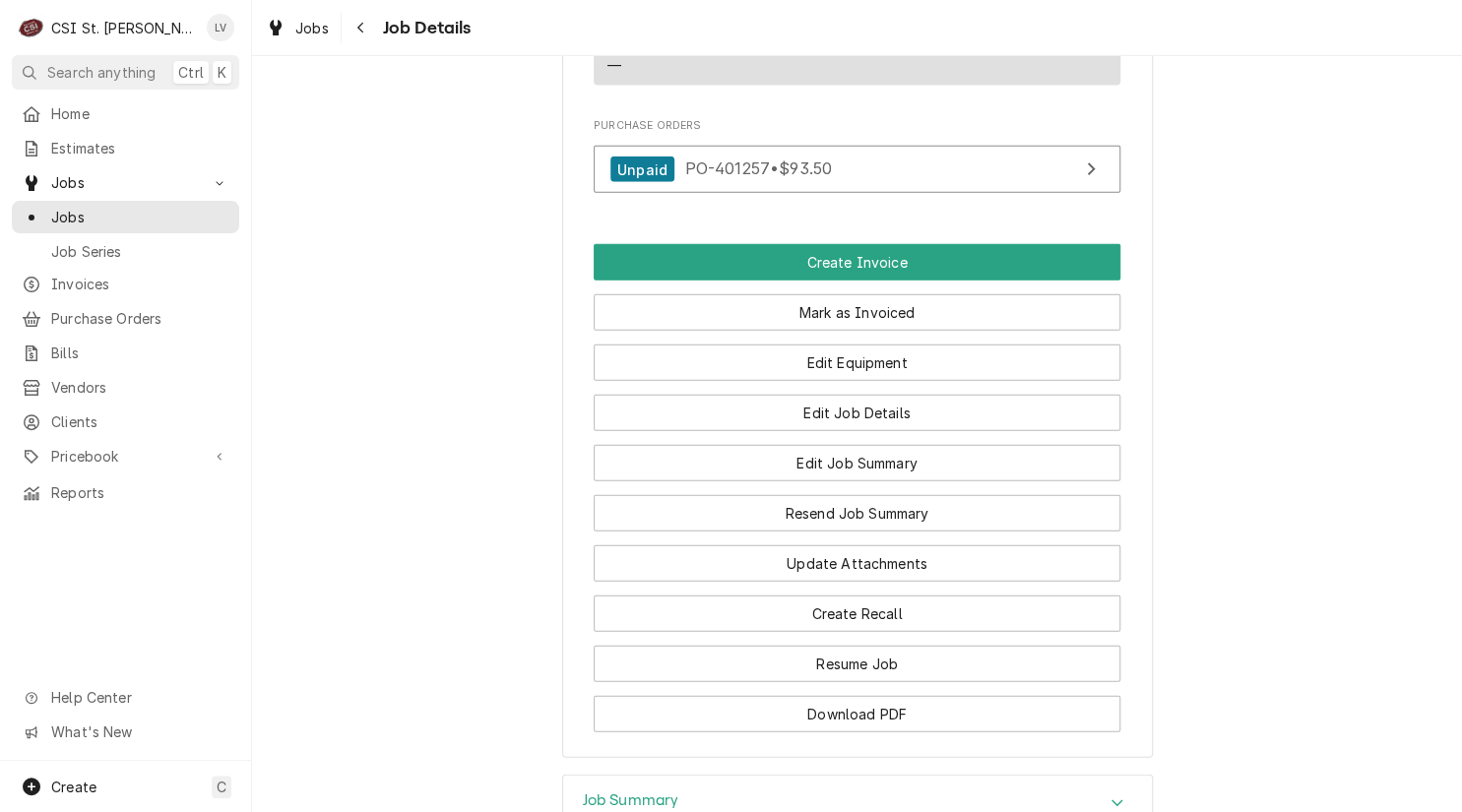
scroll to position [2066, 0]
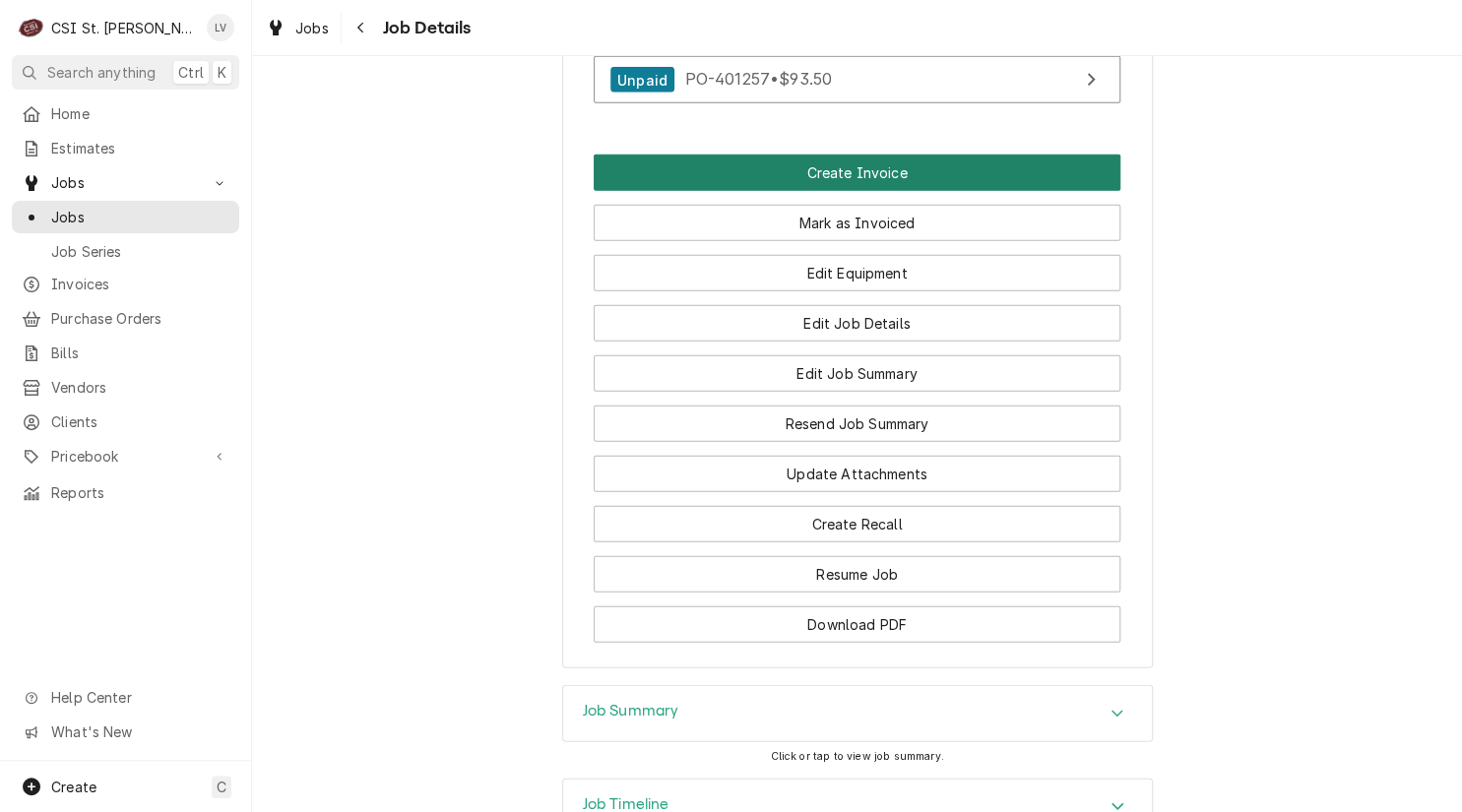
click at [656, 191] on button "Create Invoice" at bounding box center [857, 172] width 526 height 37
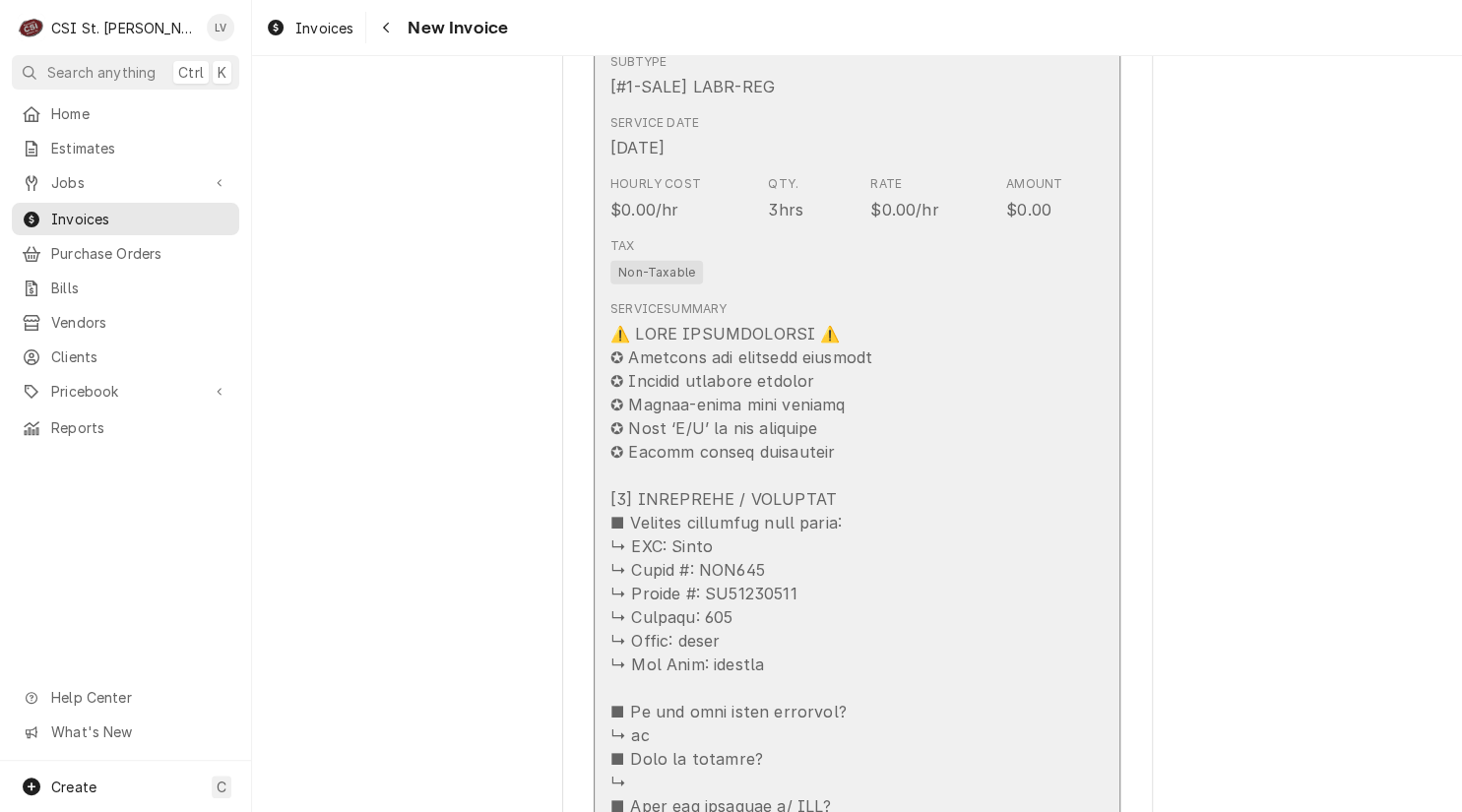
scroll to position [2066, 0]
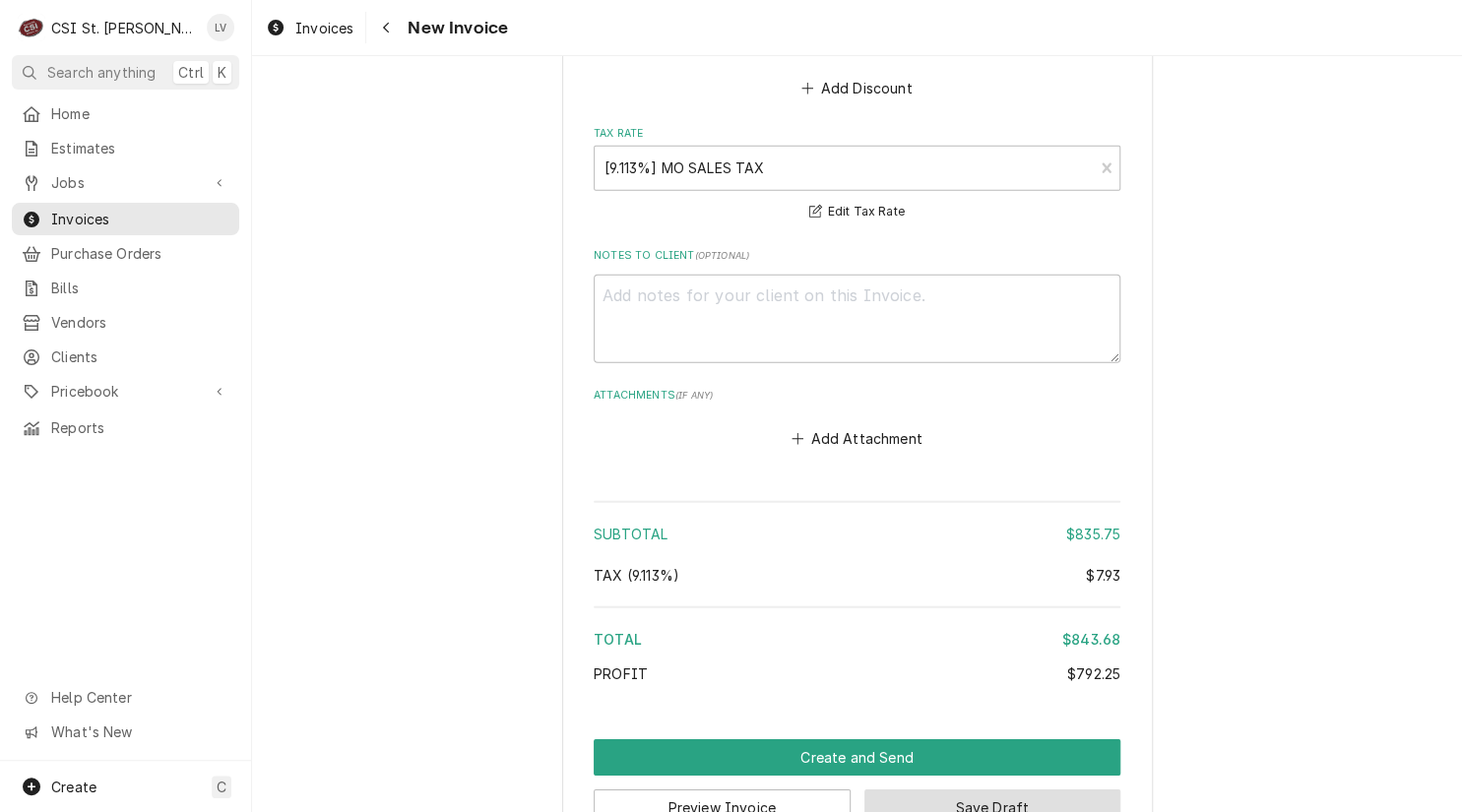
click at [1047, 789] on button "Save Draft" at bounding box center [993, 807] width 257 height 37
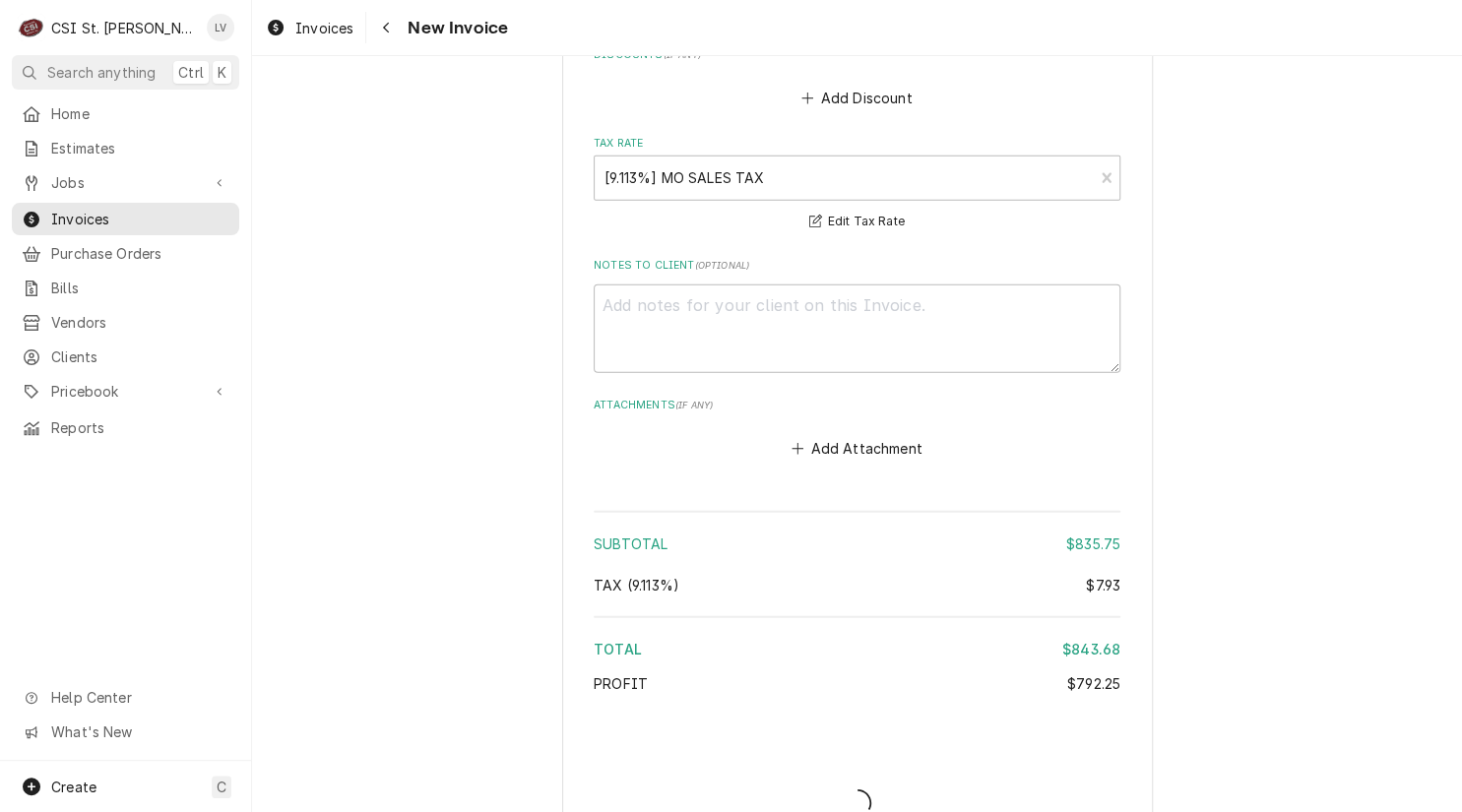
type textarea "x"
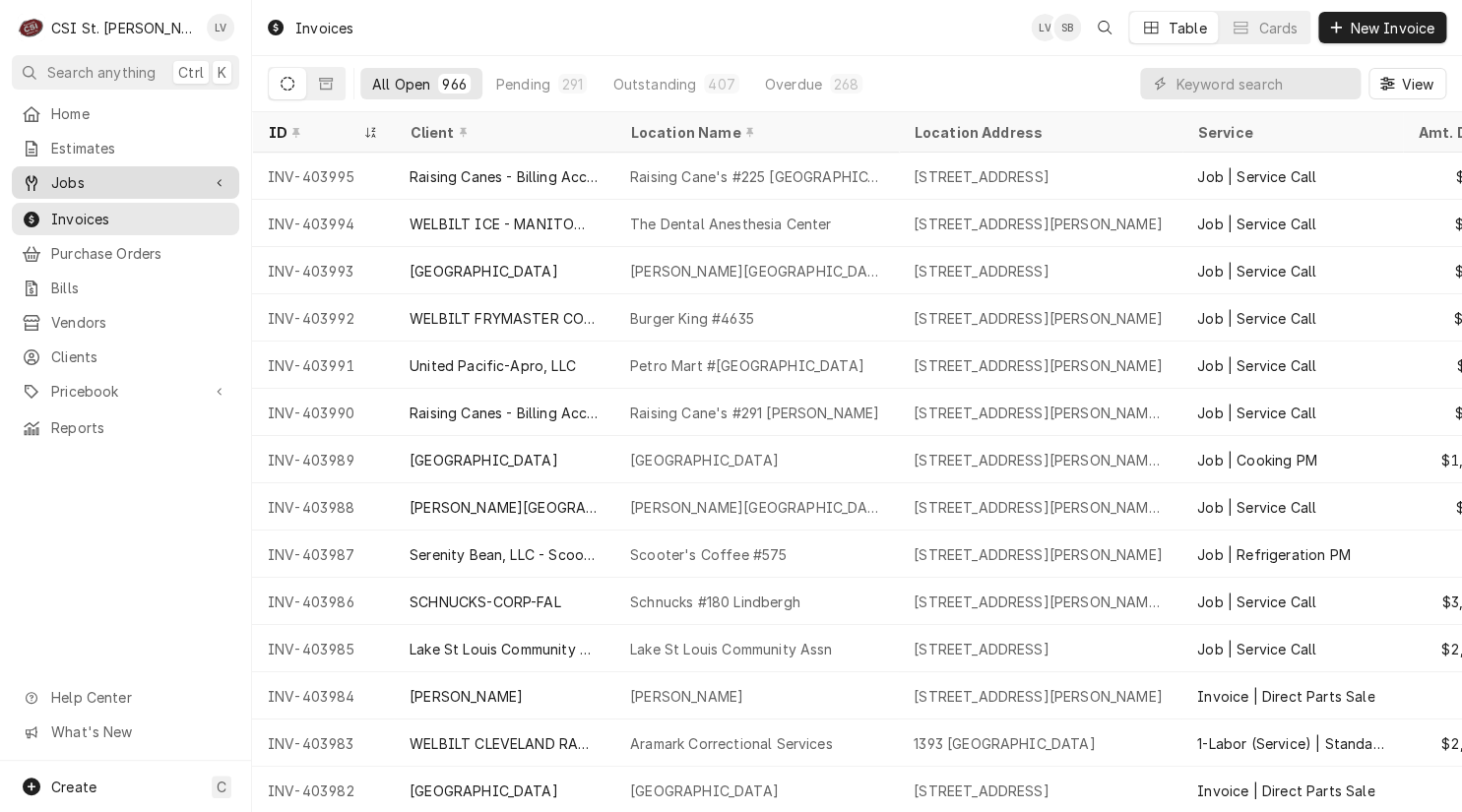
click at [73, 172] on span "Jobs" at bounding box center [125, 182] width 148 height 21
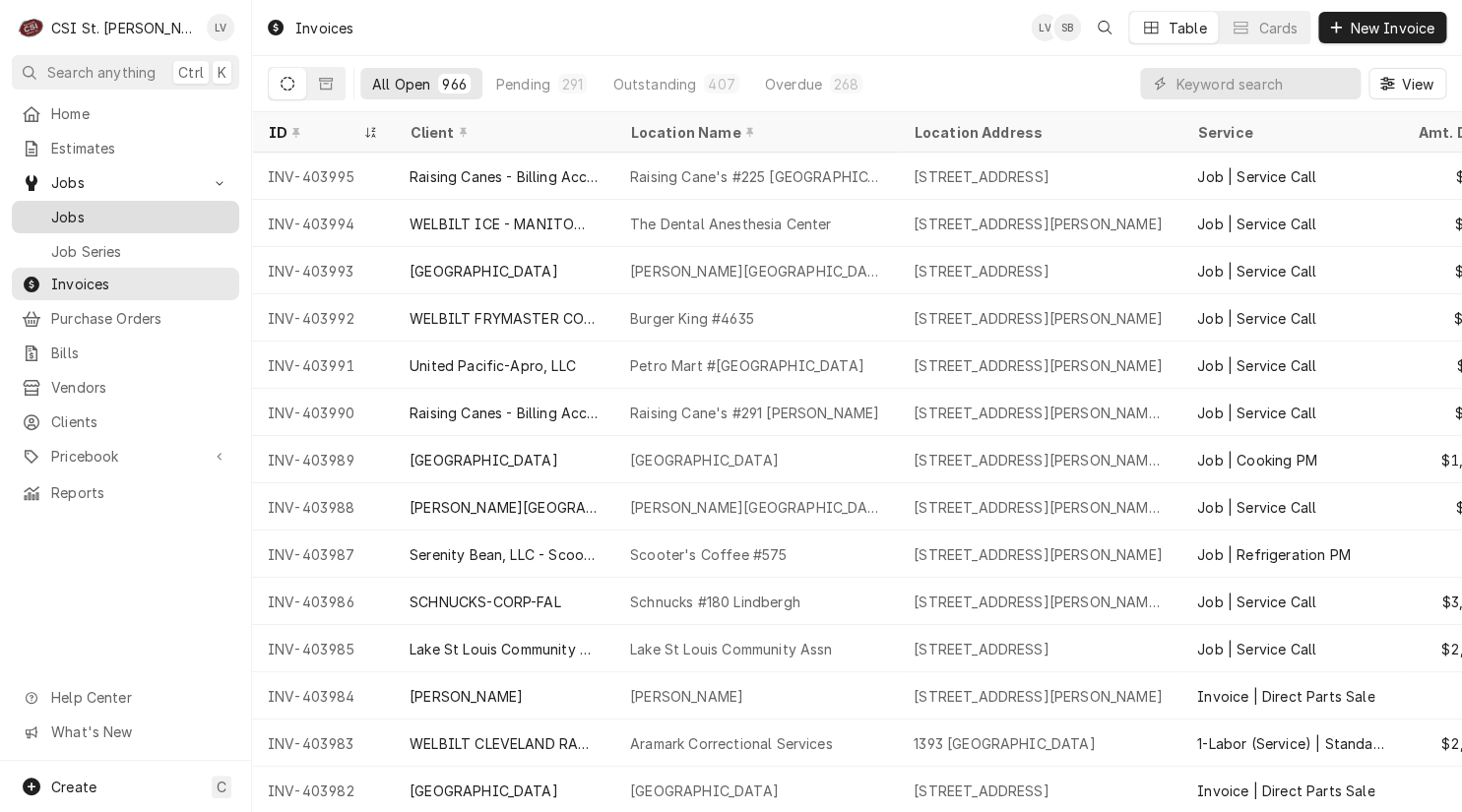
click at [79, 206] on span "Jobs" at bounding box center [140, 216] width 178 height 21
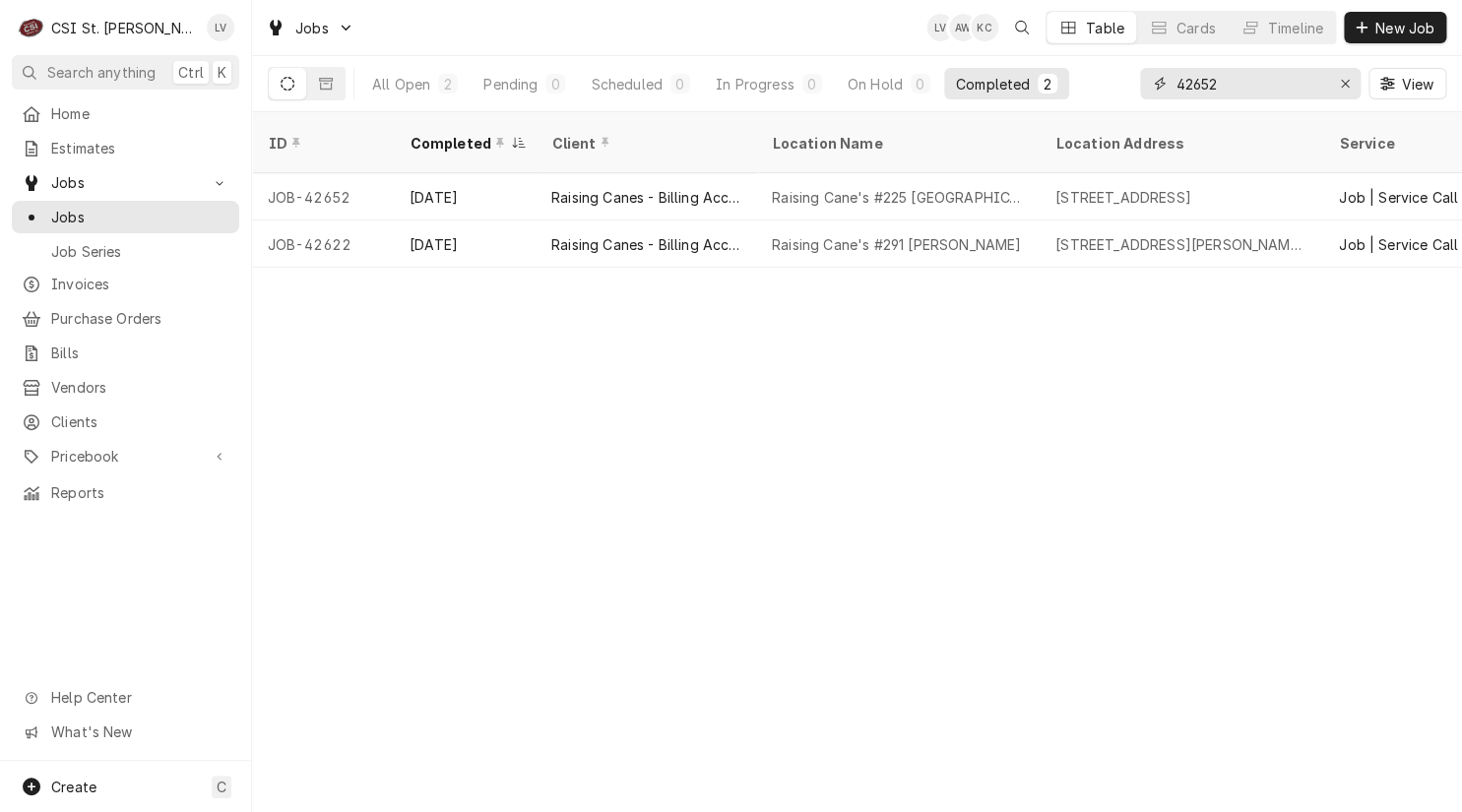
drag, startPoint x: 1232, startPoint y: 80, endPoint x: 1170, endPoint y: 97, distance: 64.3
click at [1170, 97] on div "42652" at bounding box center [1250, 84] width 220 height 32
type input "42635"
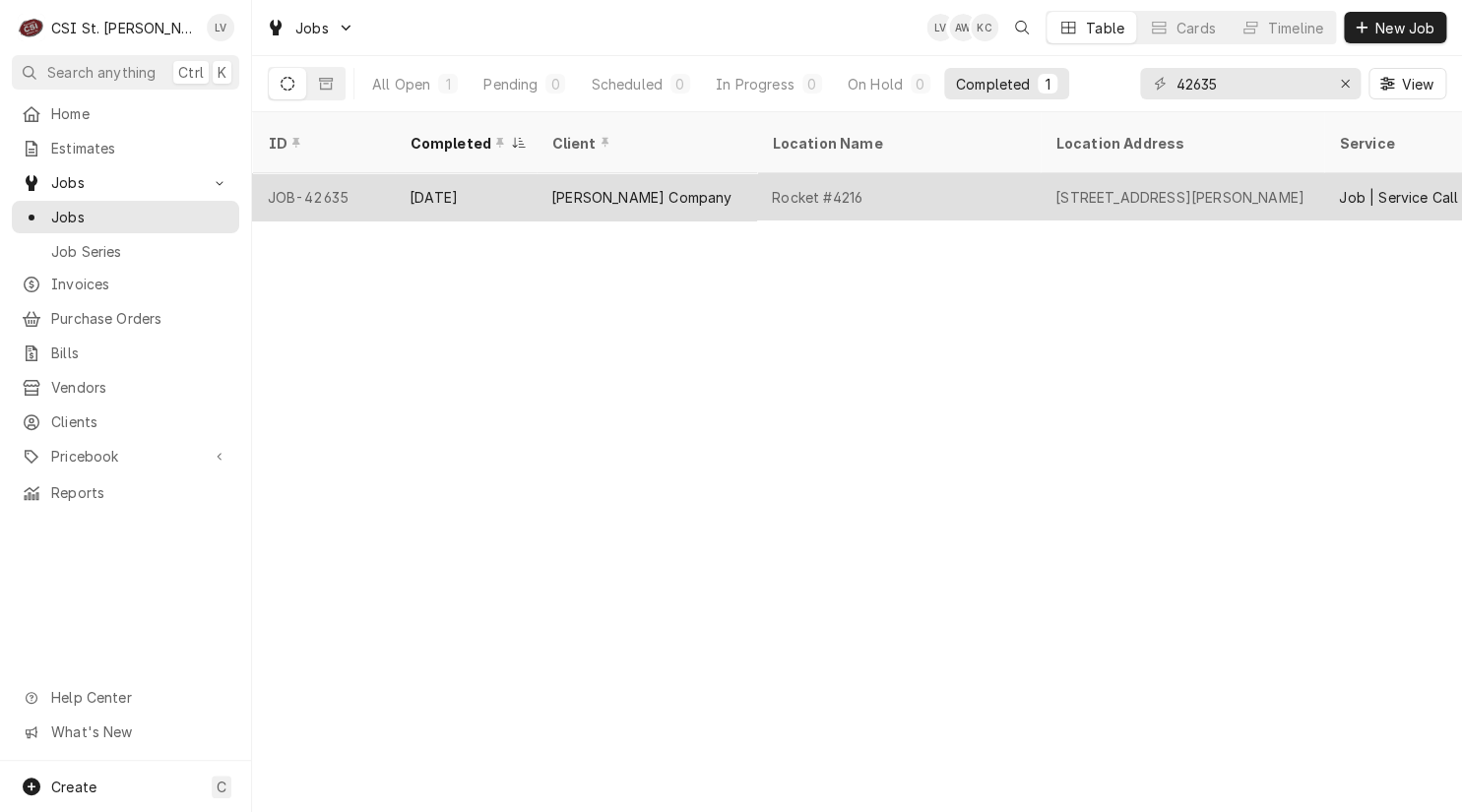
click at [517, 181] on div "Sep 17" at bounding box center [464, 196] width 142 height 47
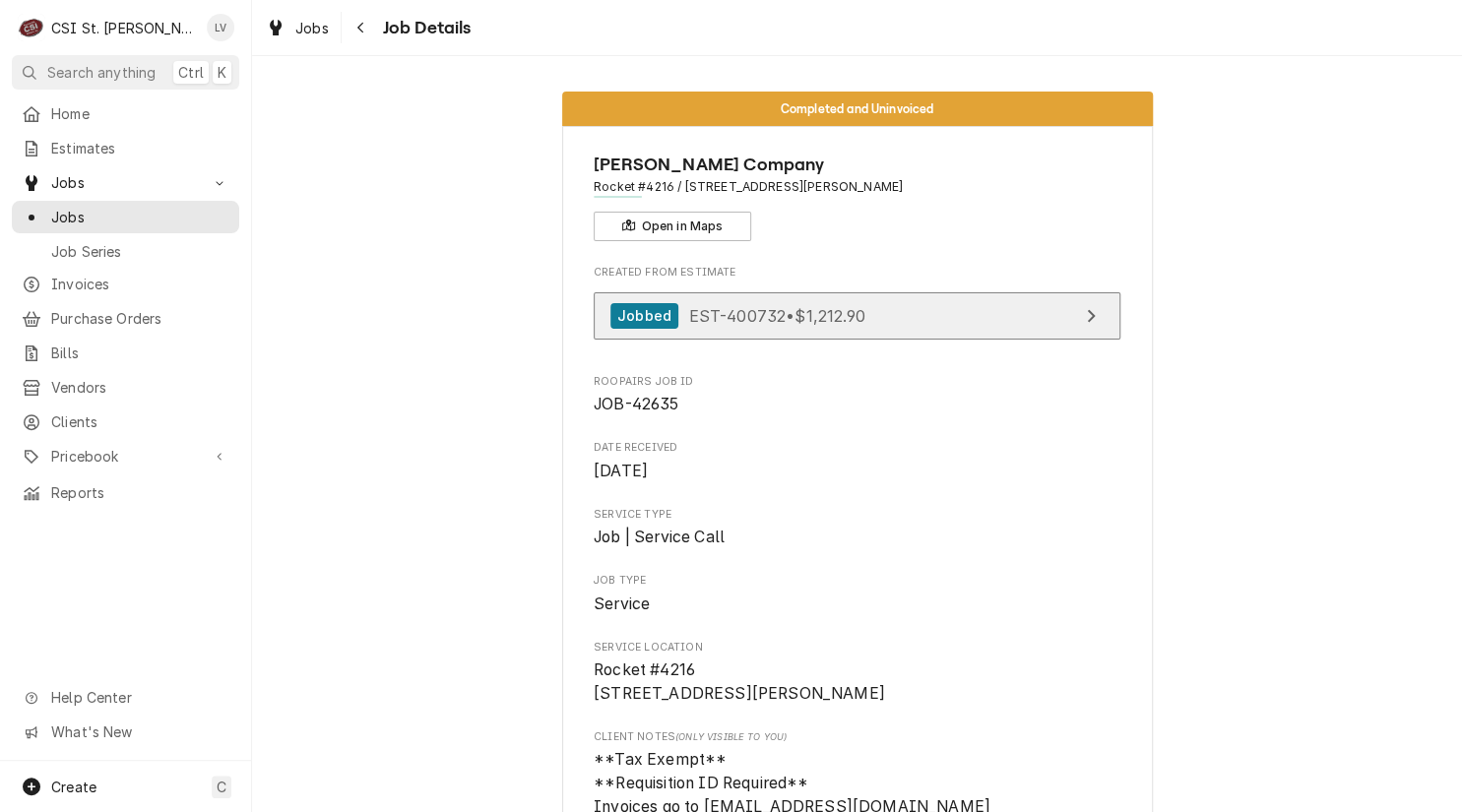
click at [792, 313] on span "EST-400732 • $1,212.90" at bounding box center [775, 315] width 176 height 20
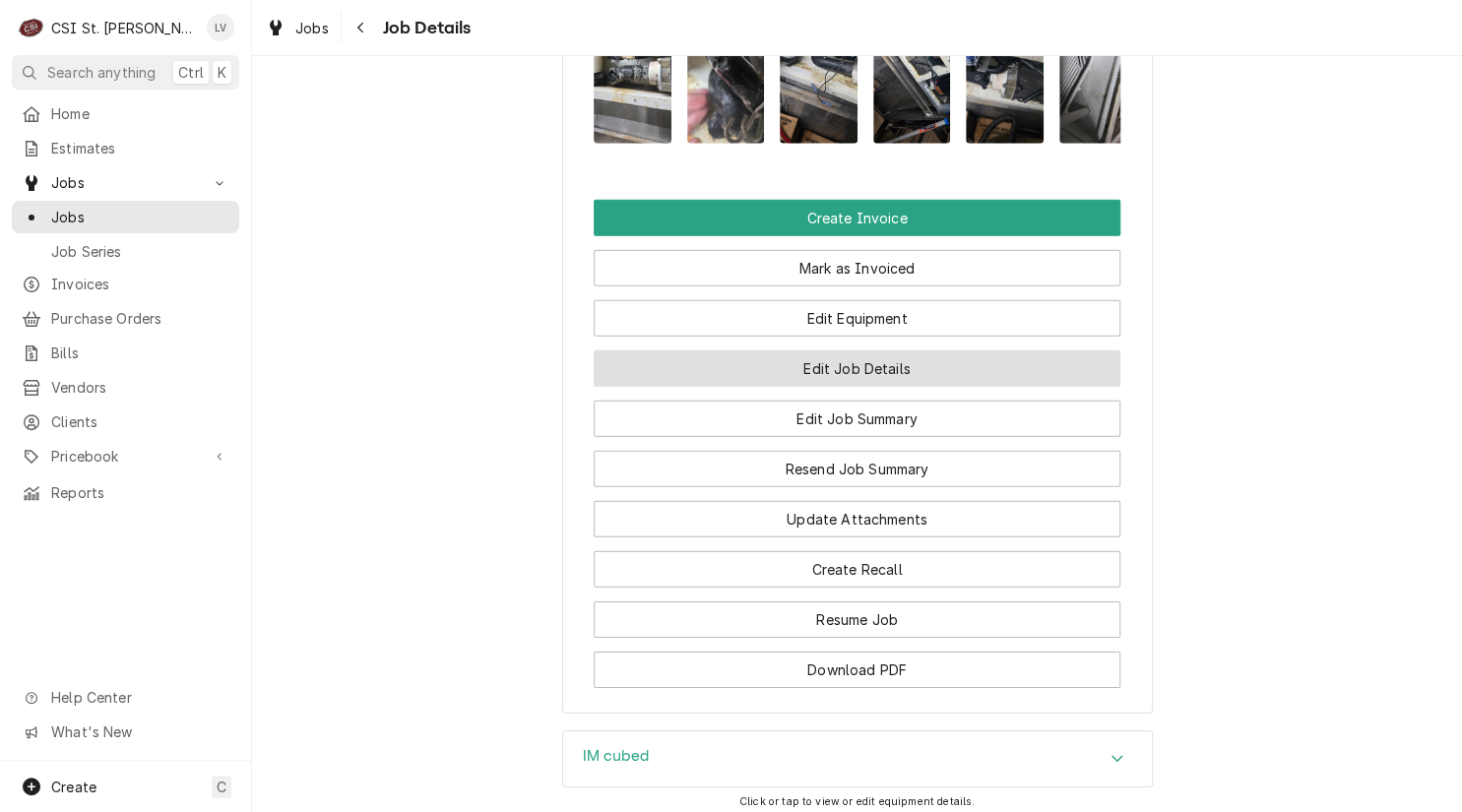
scroll to position [2264, 0]
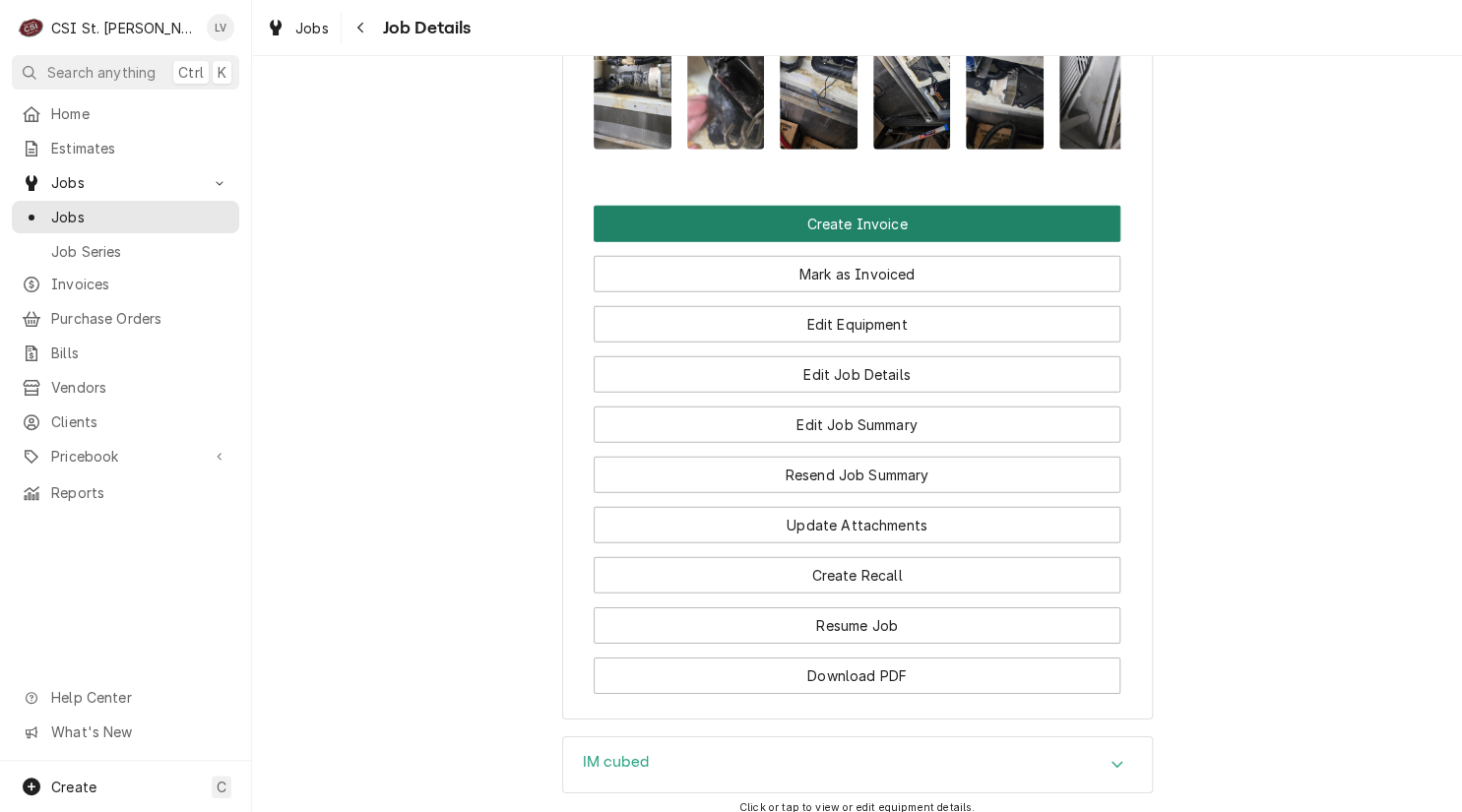
click at [780, 210] on button "Create Invoice" at bounding box center [857, 223] width 526 height 37
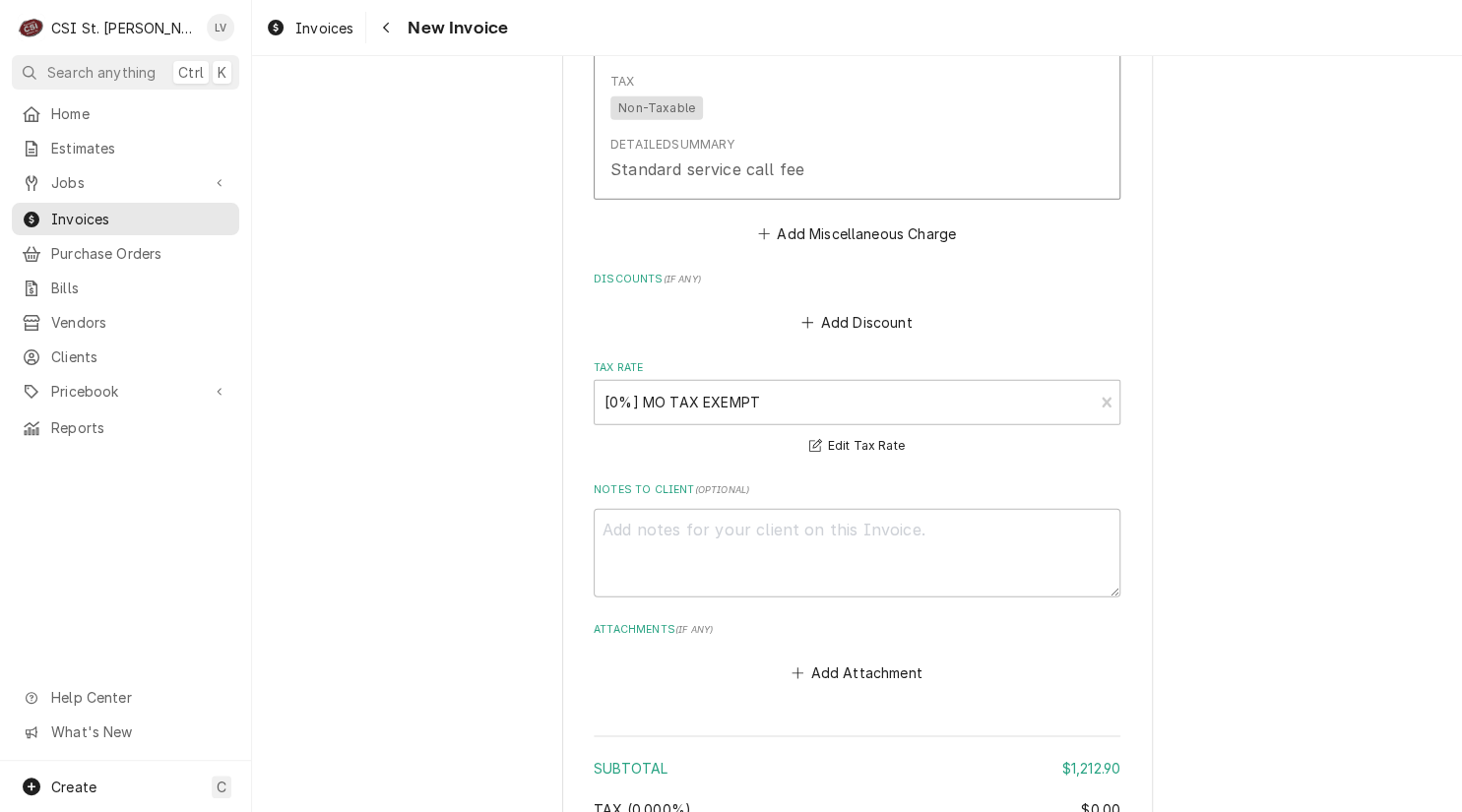
scroll to position [5694, 0]
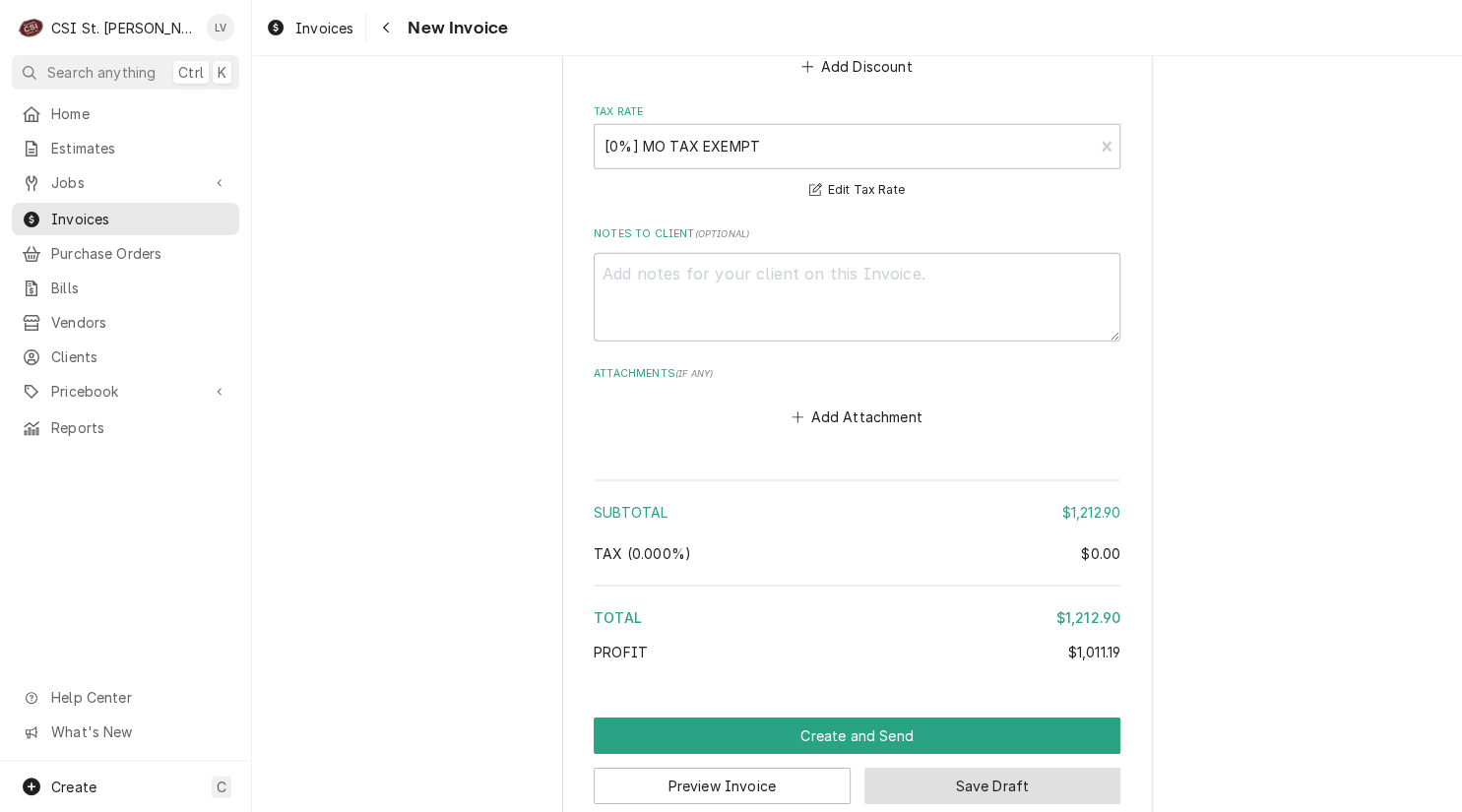
click at [947, 767] on button "Save Draft" at bounding box center [993, 785] width 257 height 37
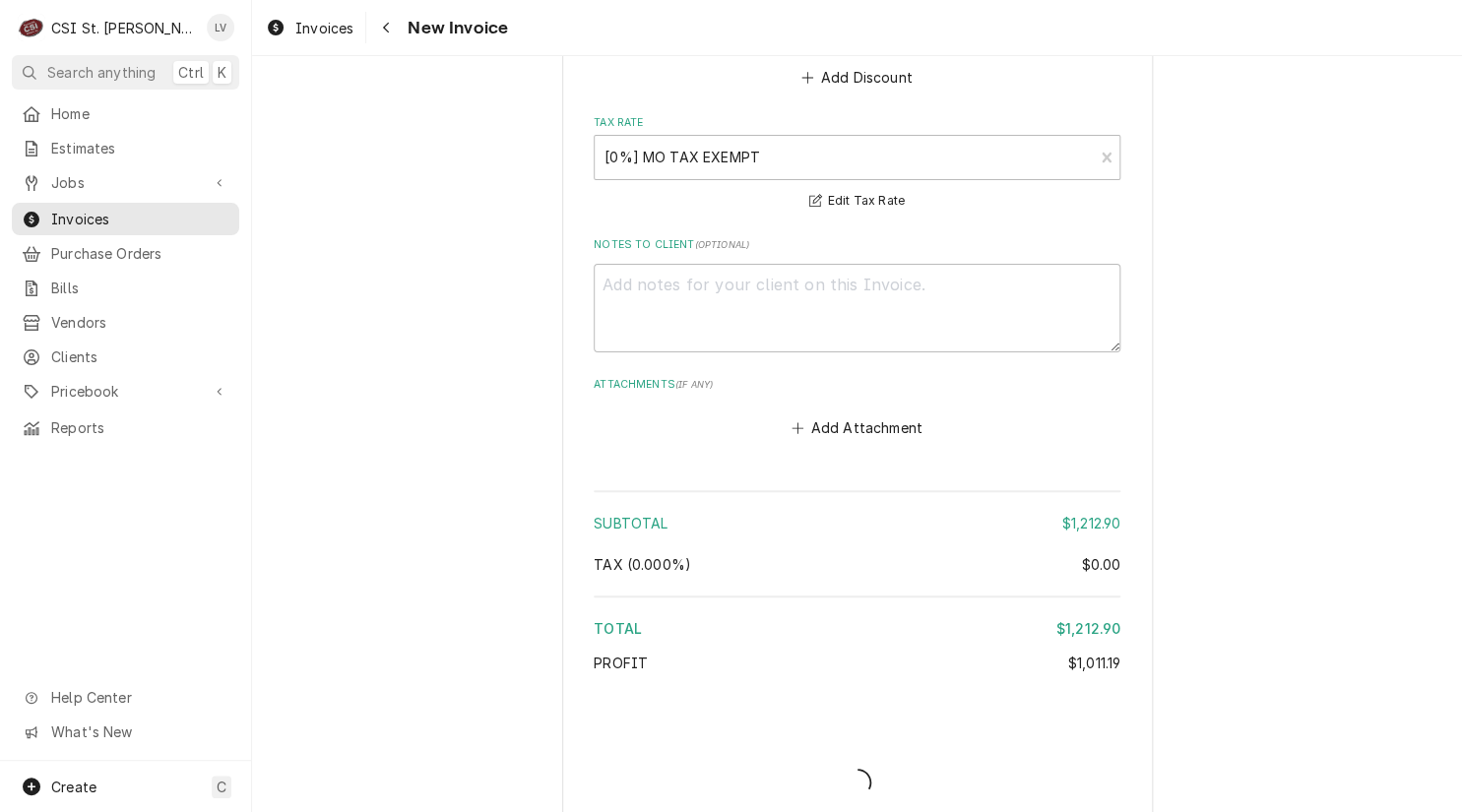
type textarea "x"
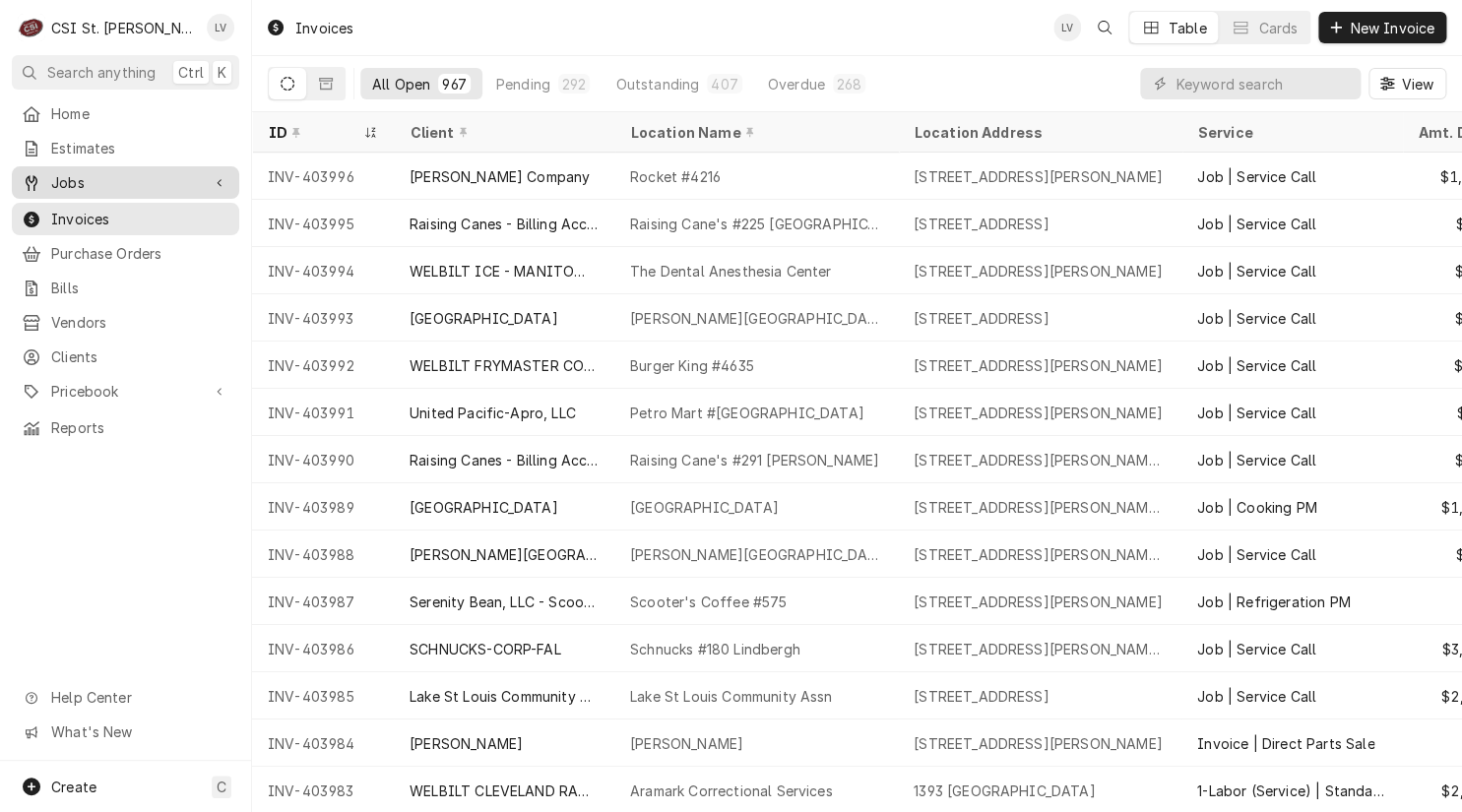
click at [58, 176] on span "Jobs" at bounding box center [125, 182] width 148 height 21
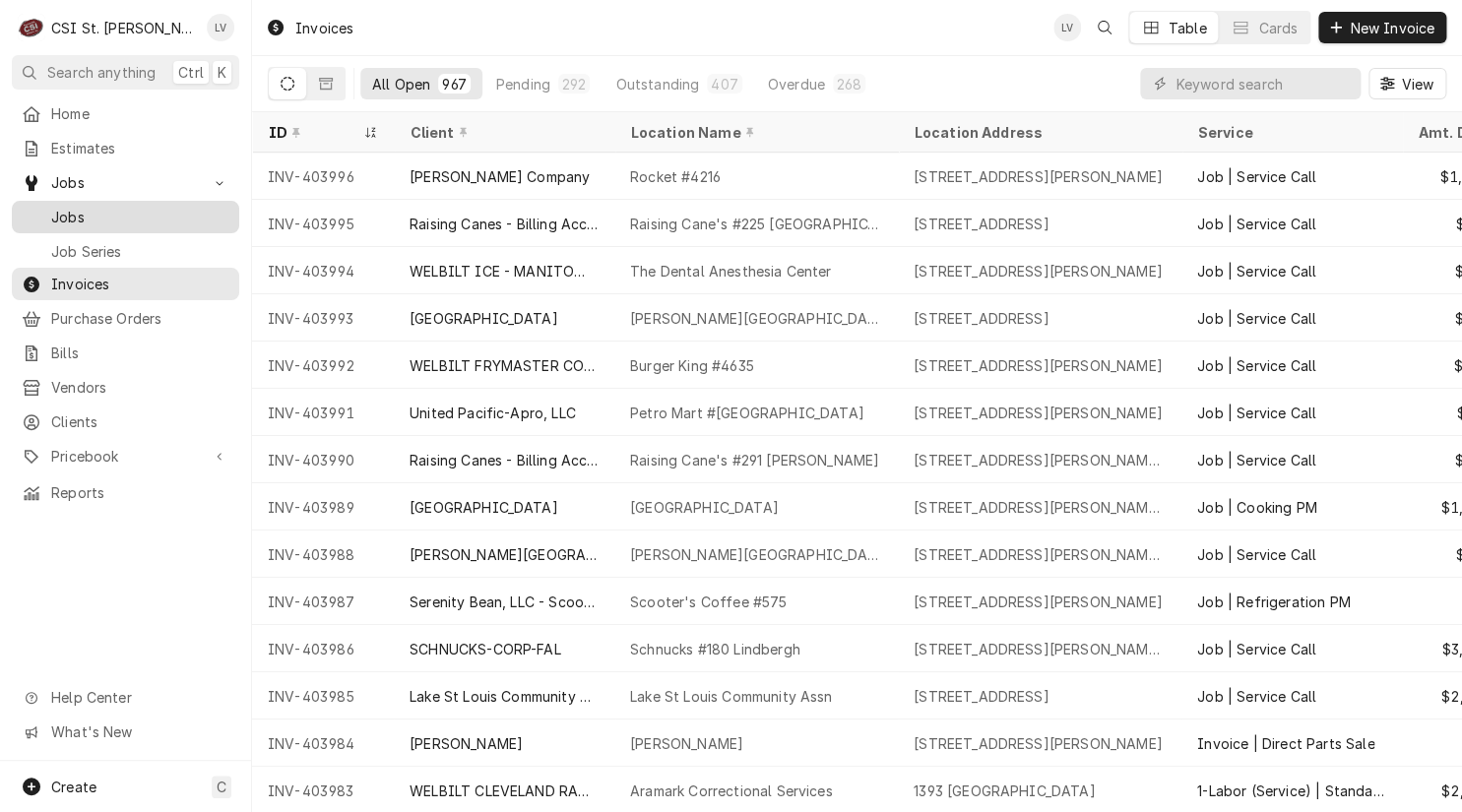
click at [143, 206] on span "Jobs" at bounding box center [140, 216] width 178 height 21
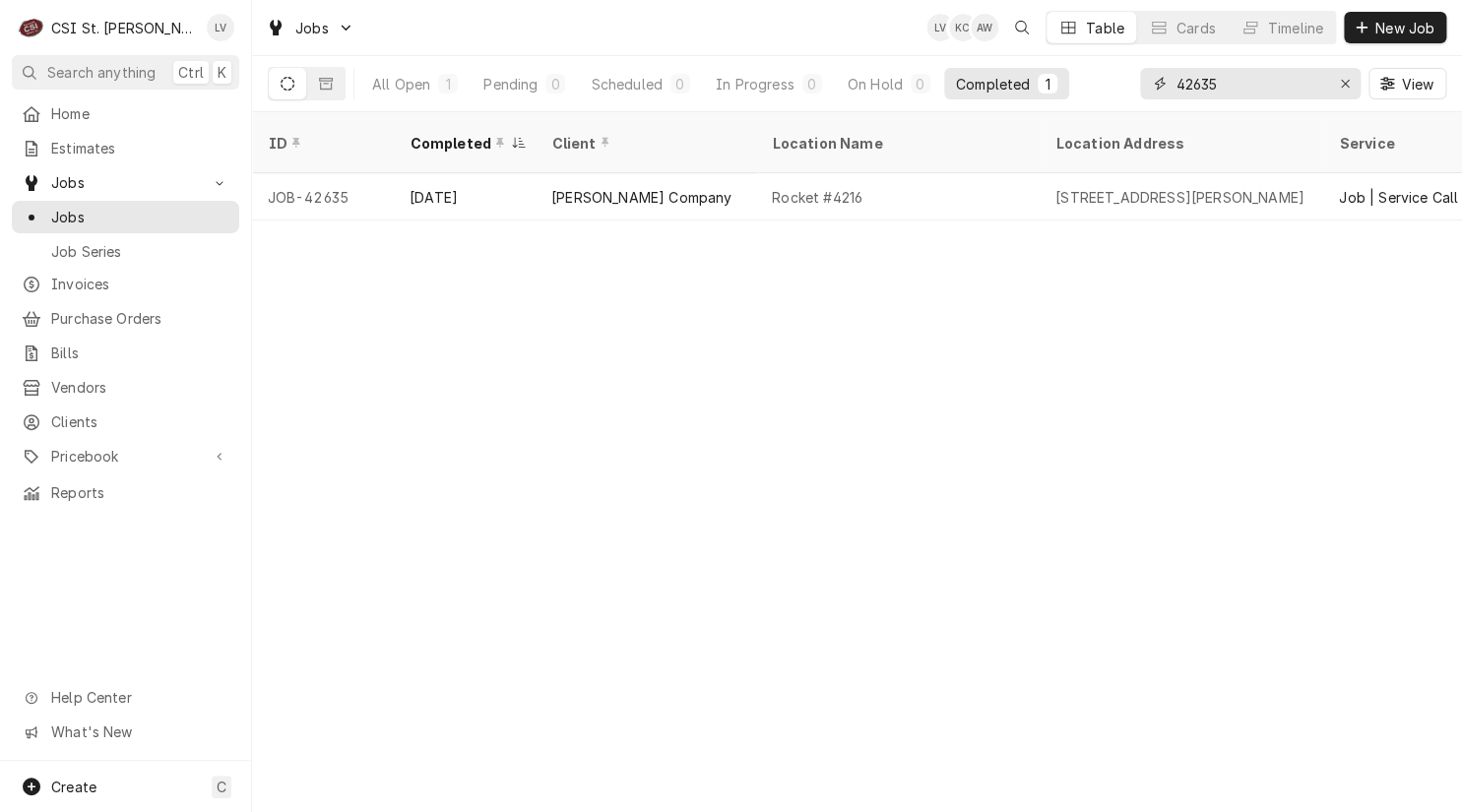
drag, startPoint x: 1231, startPoint y: 83, endPoint x: 1134, endPoint y: 102, distance: 98.8
click at [1134, 102] on div "All Open 1 Pending 0 Scheduled 0 In Progress 0 On Hold 0 Completed 1 42635 View" at bounding box center [857, 83] width 1178 height 55
type input "4"
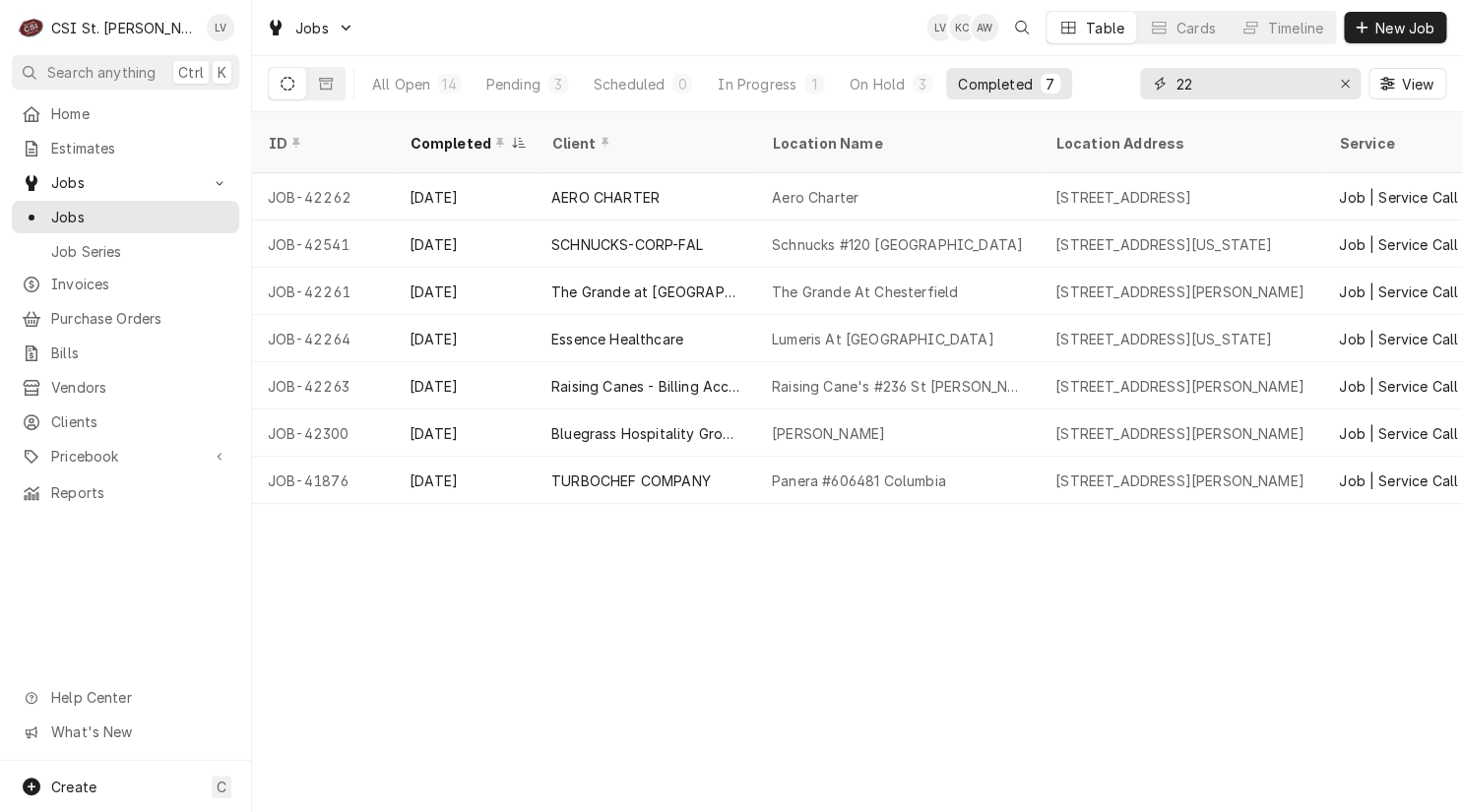
type input "2"
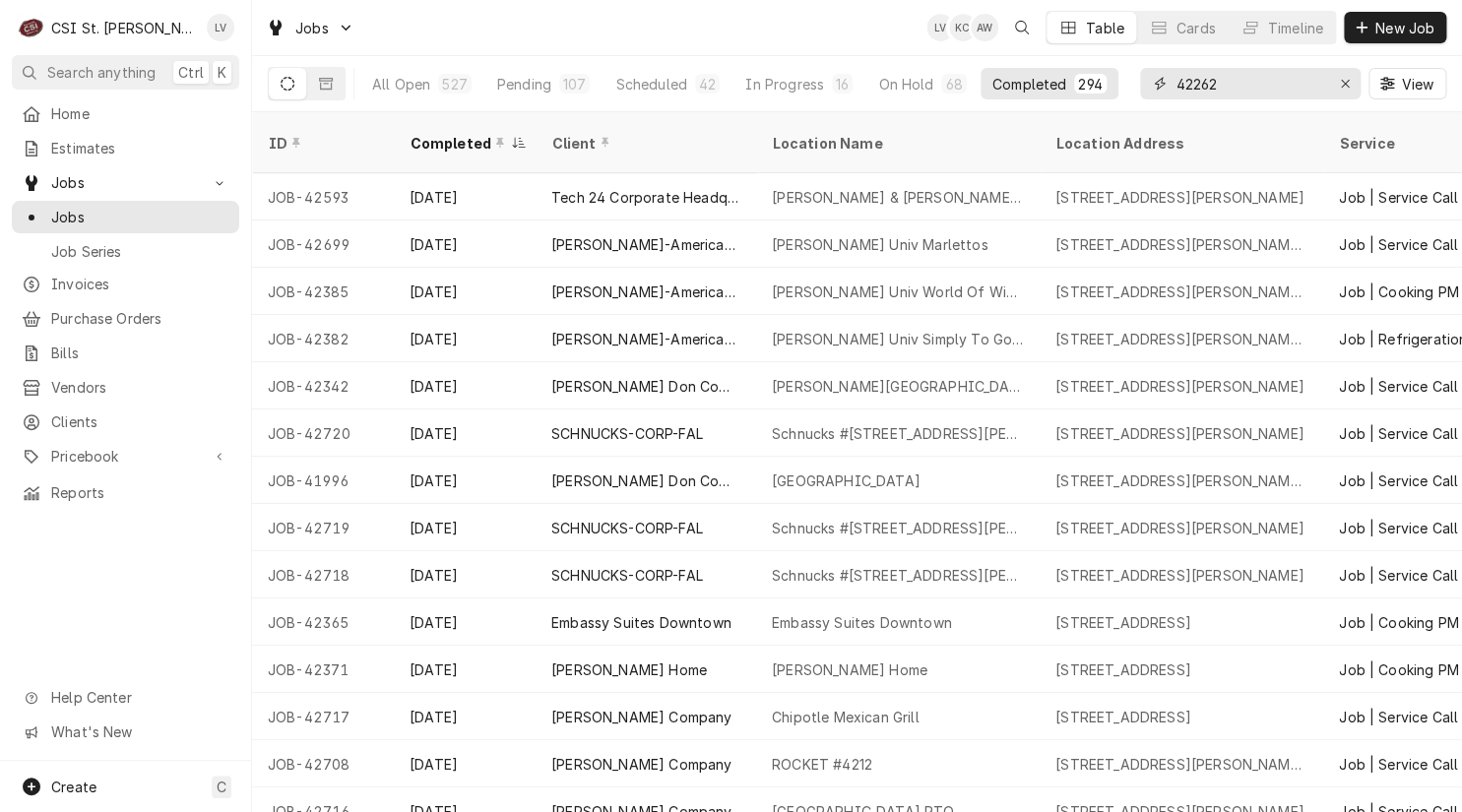
type input "42262"
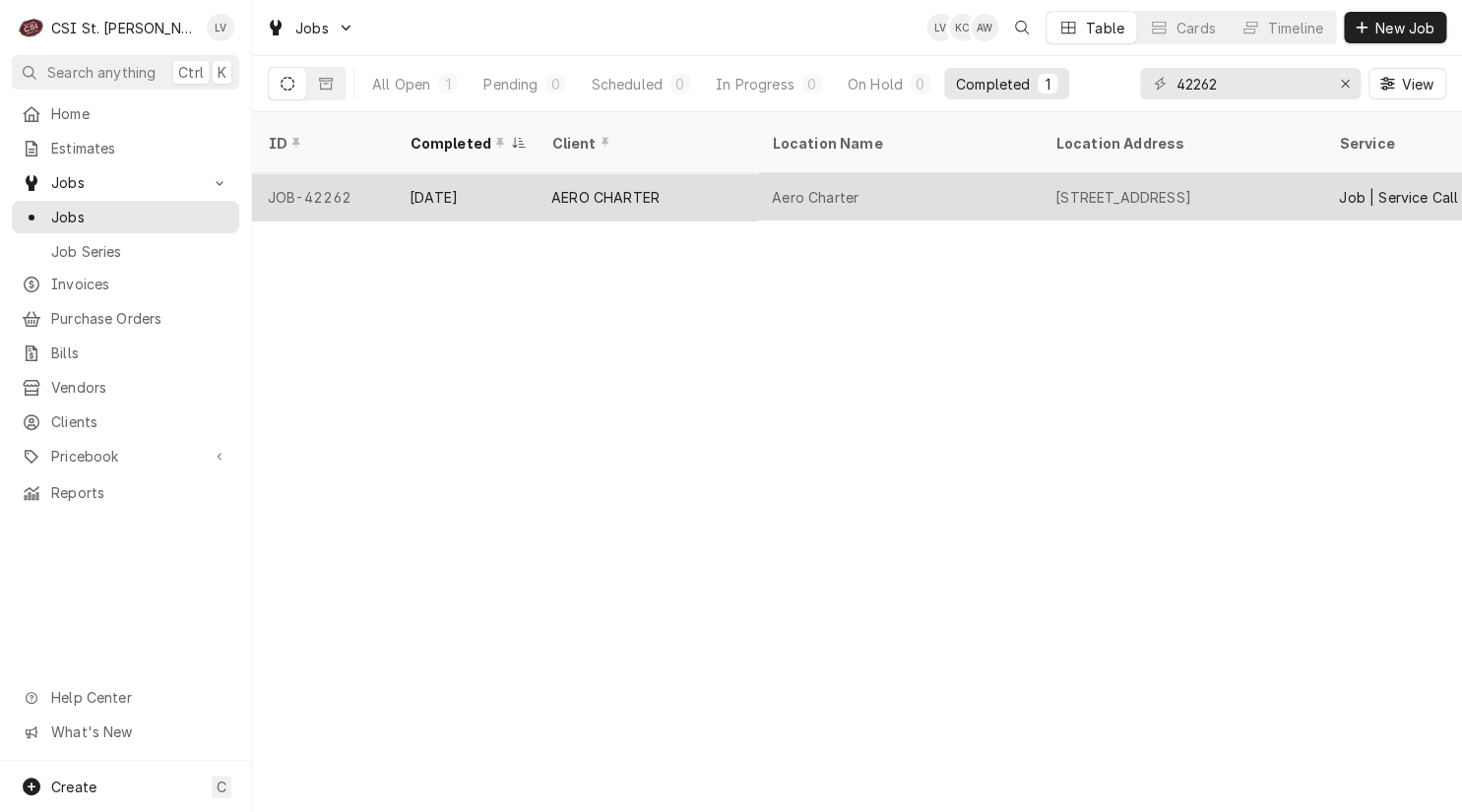
click at [704, 182] on div "AERO CHARTER" at bounding box center [645, 196] width 220 height 47
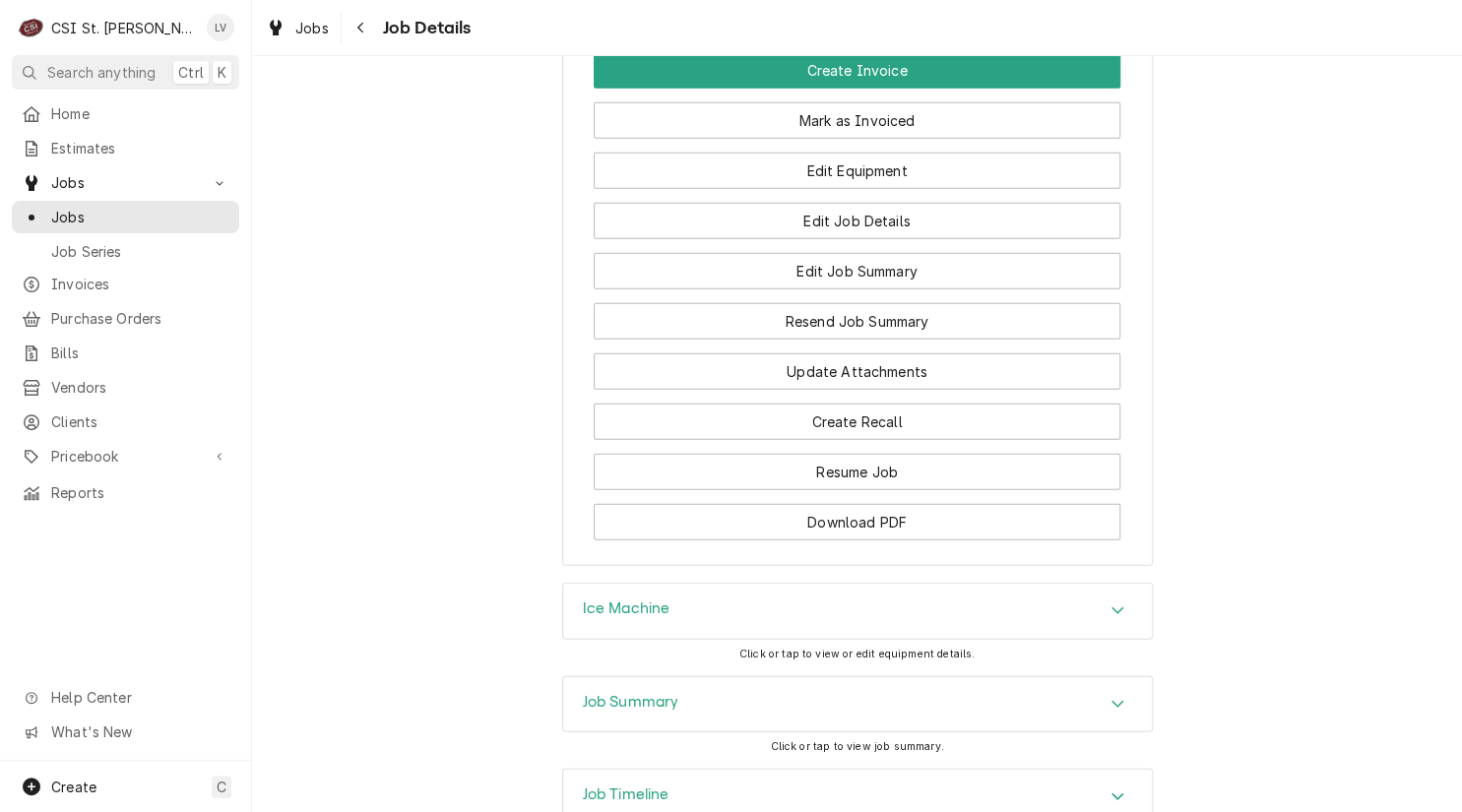
scroll to position [1633, 0]
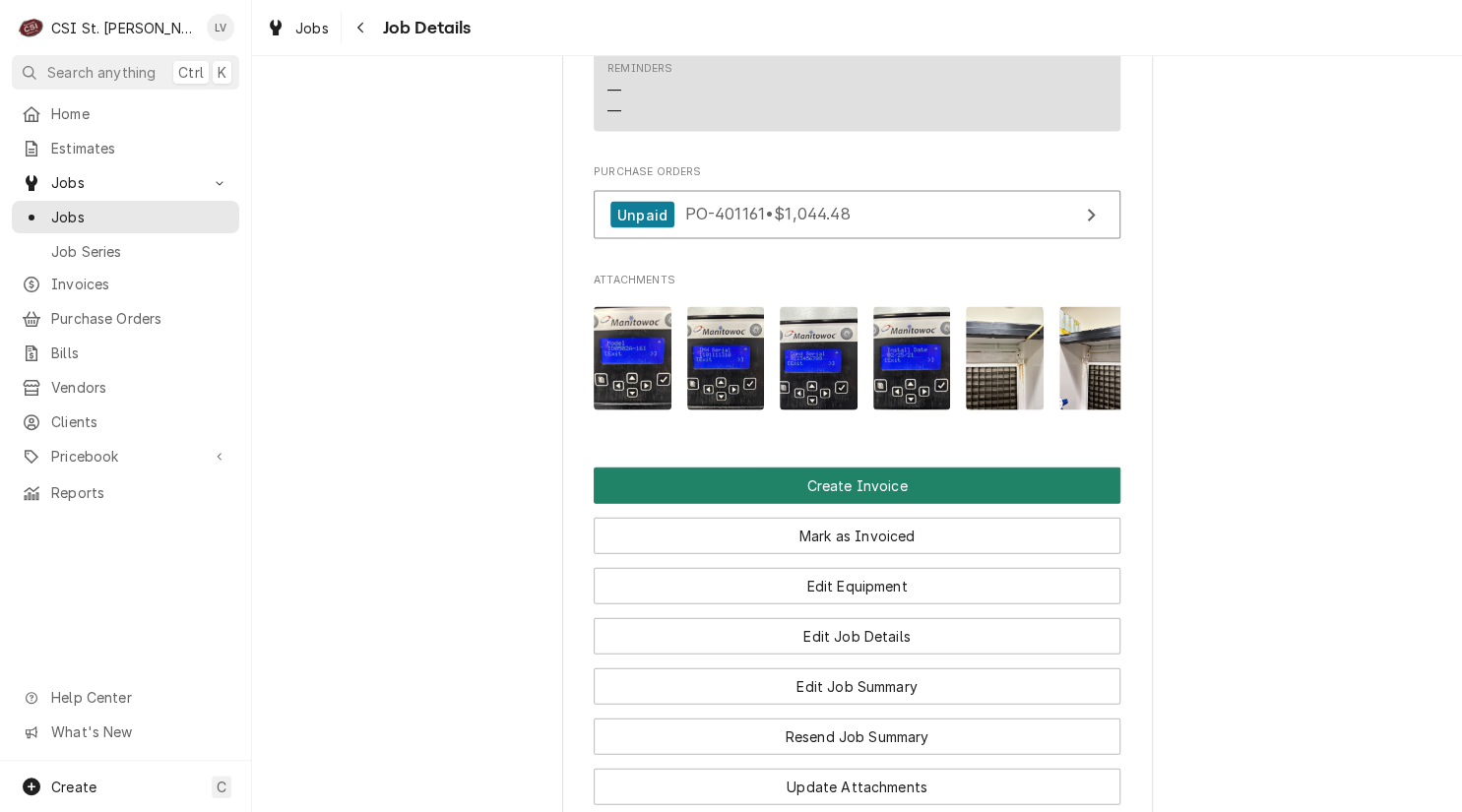
click at [863, 503] on button "Create Invoice" at bounding box center [857, 484] width 526 height 37
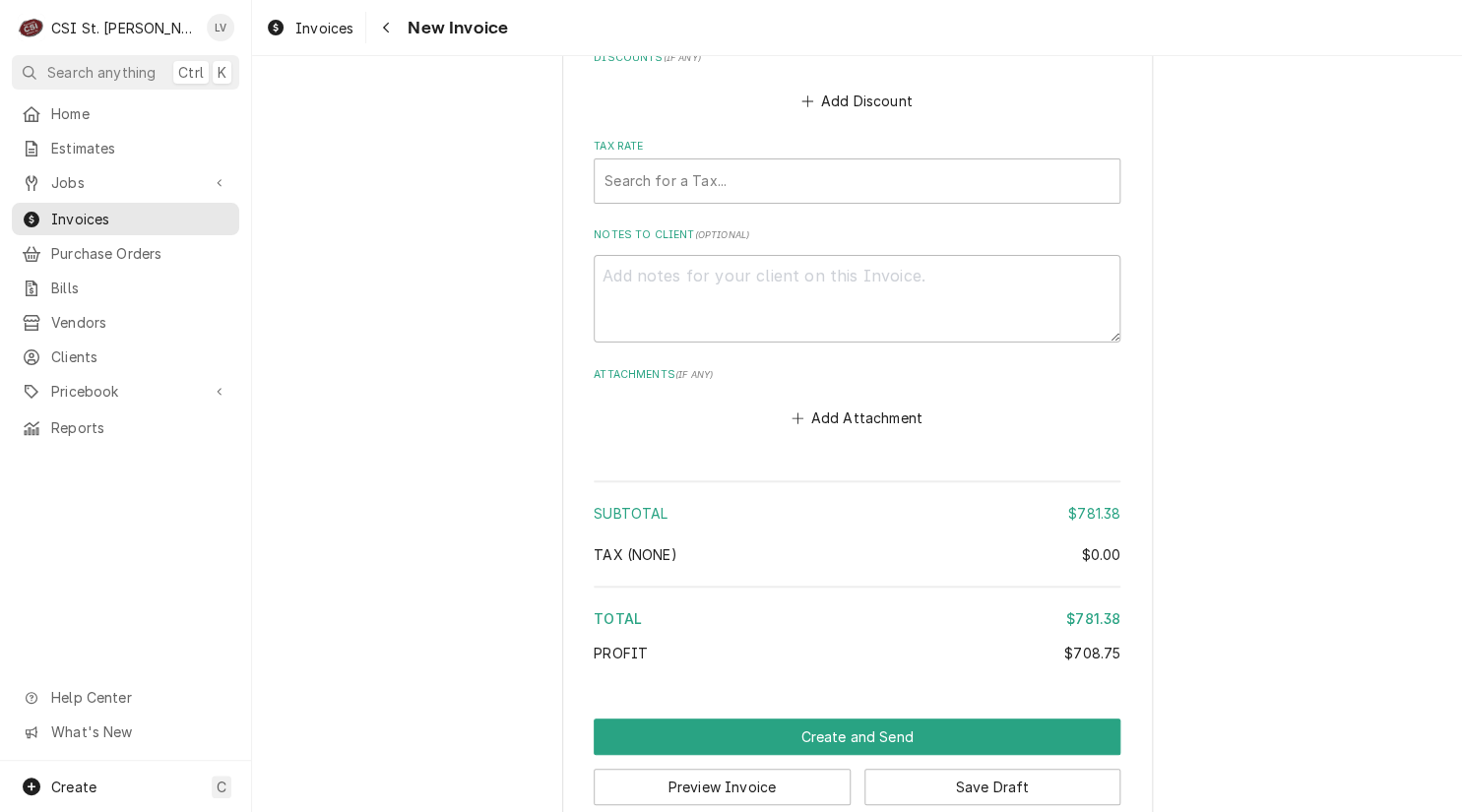
scroll to position [5583, 0]
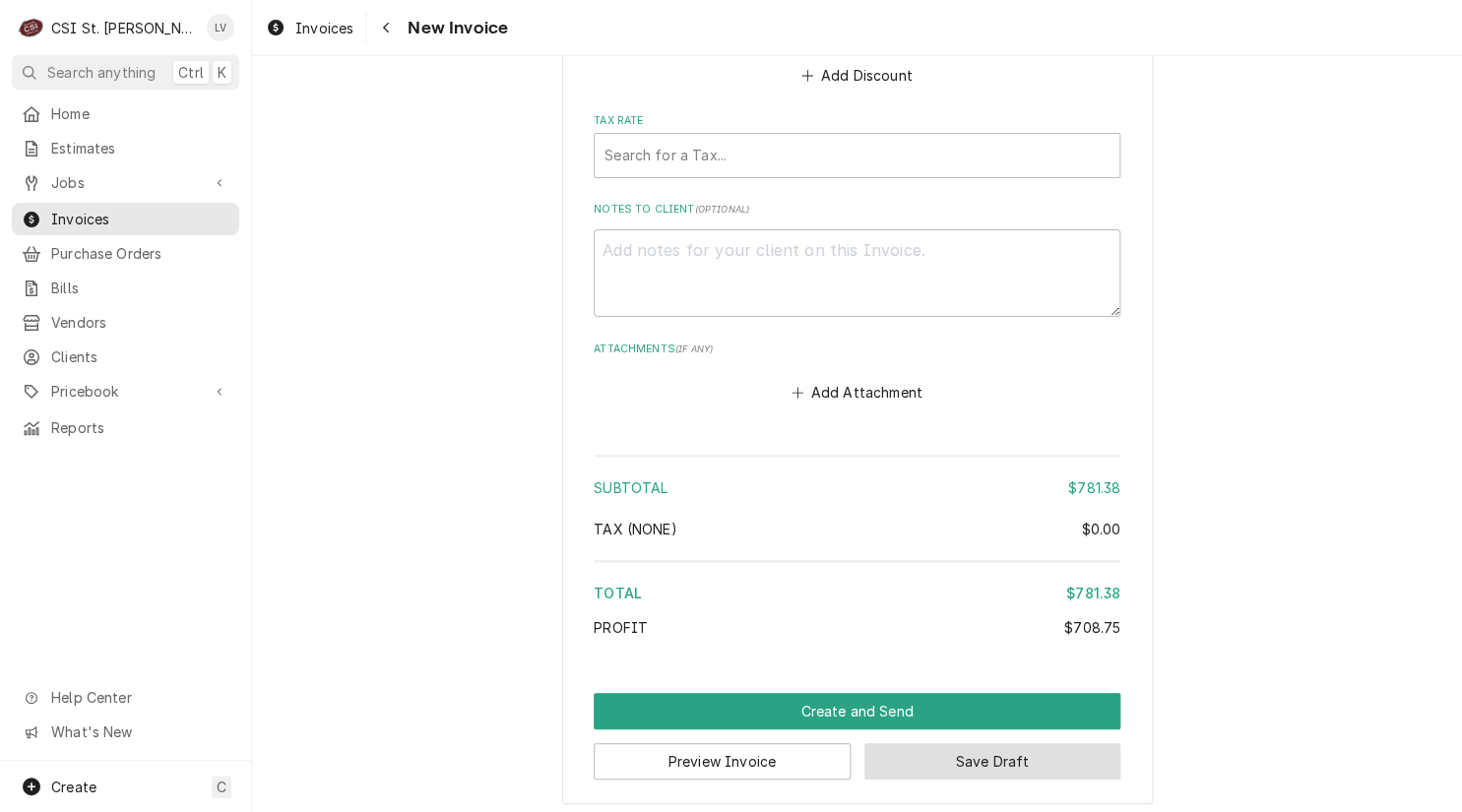
click at [1025, 746] on button "Save Draft" at bounding box center [993, 761] width 257 height 37
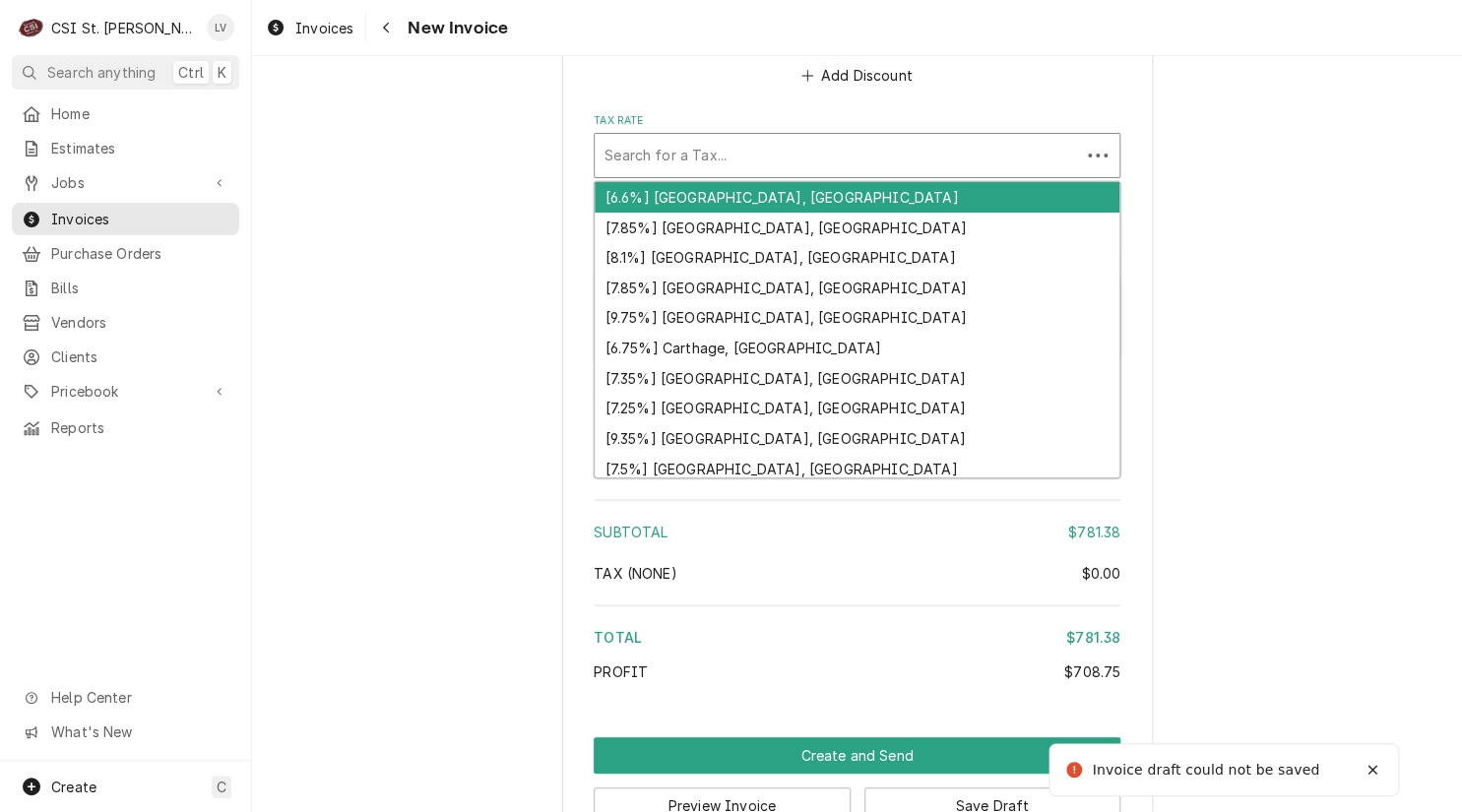
click at [804, 143] on div "Tax Rate" at bounding box center [836, 155] width 465 height 36
type textarea "x"
type input "m"
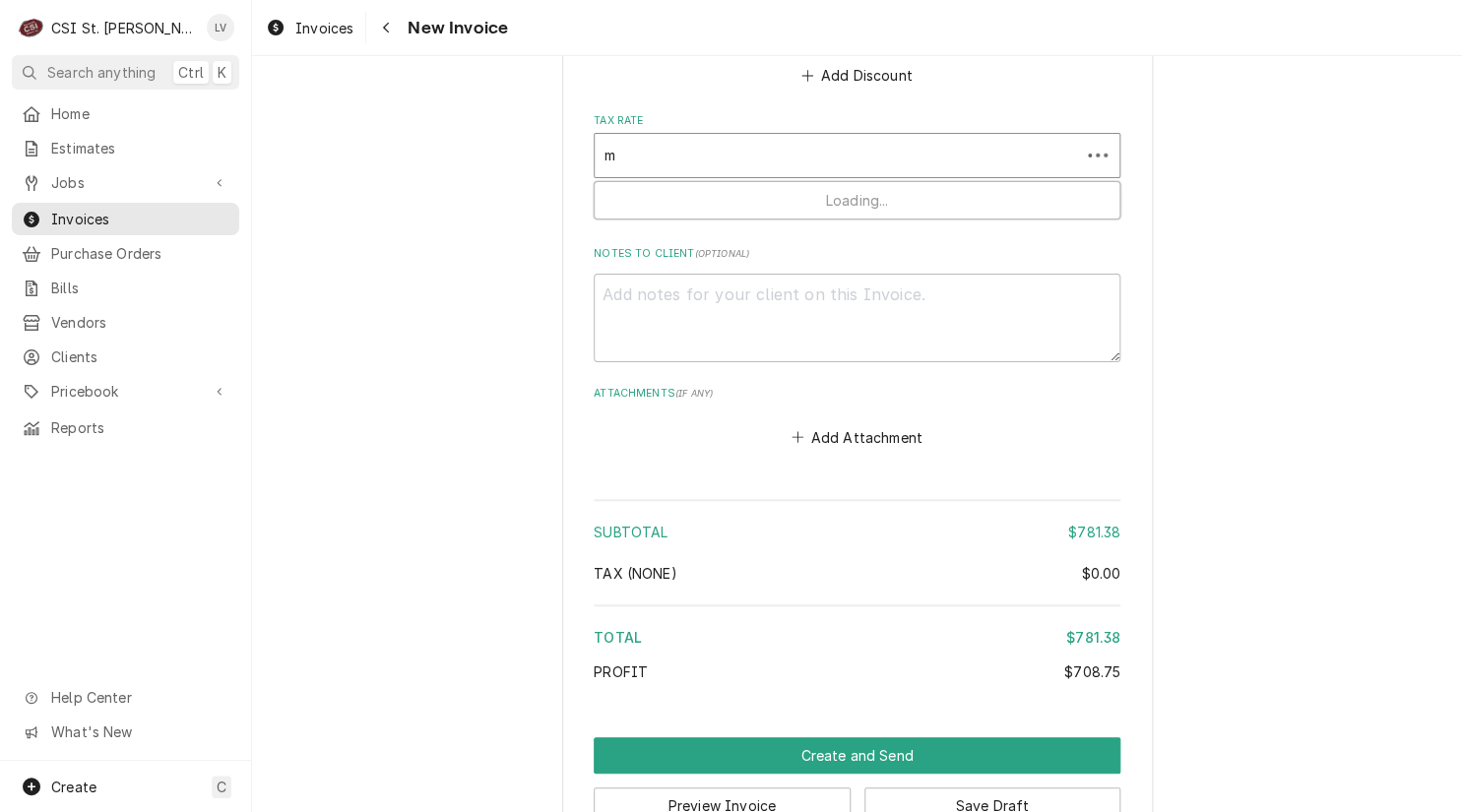
type textarea "x"
type input "mo"
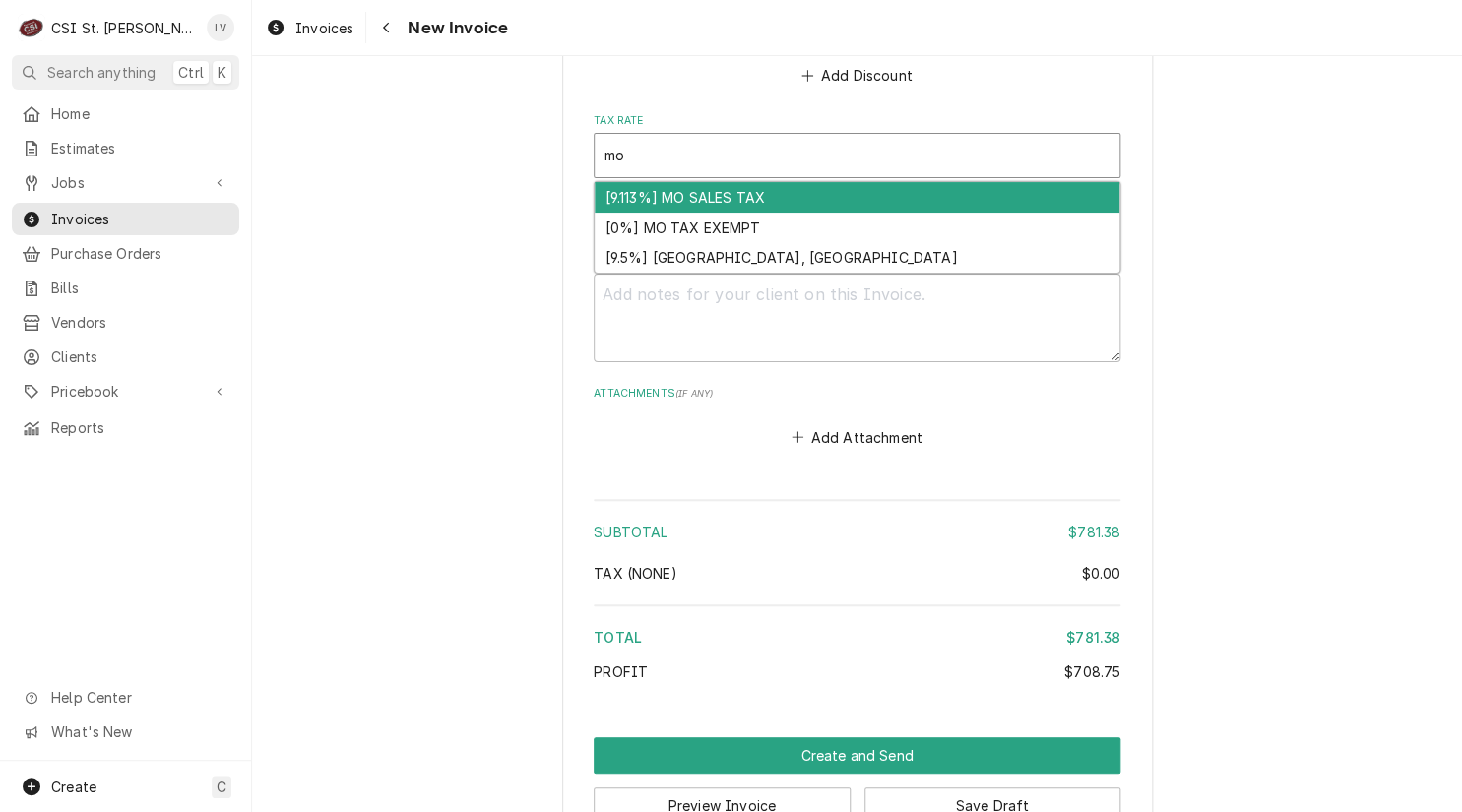
click at [767, 196] on div "[9.113%] MO SALES TAX" at bounding box center [857, 197] width 524 height 31
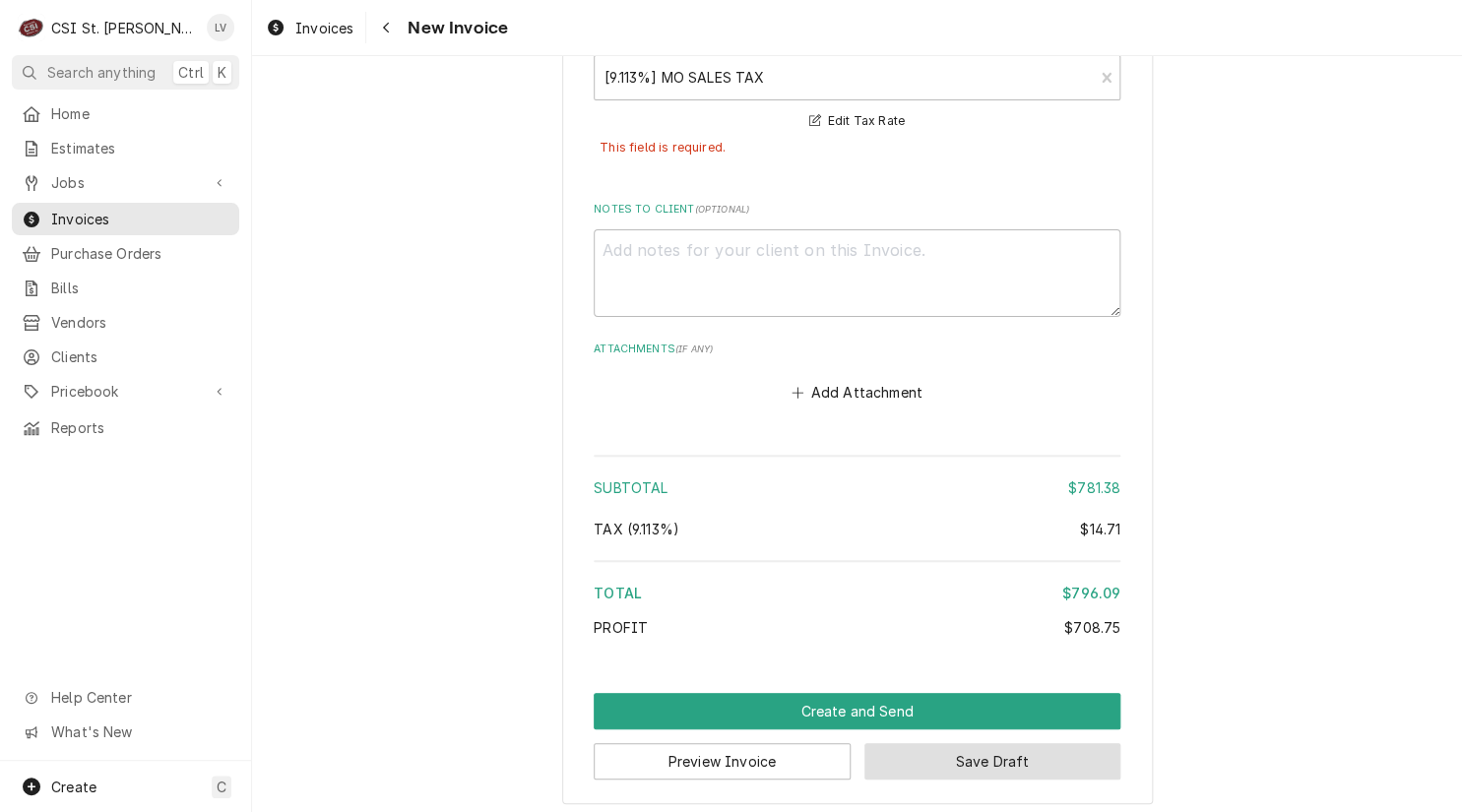
click at [1055, 759] on button "Save Draft" at bounding box center [993, 761] width 257 height 37
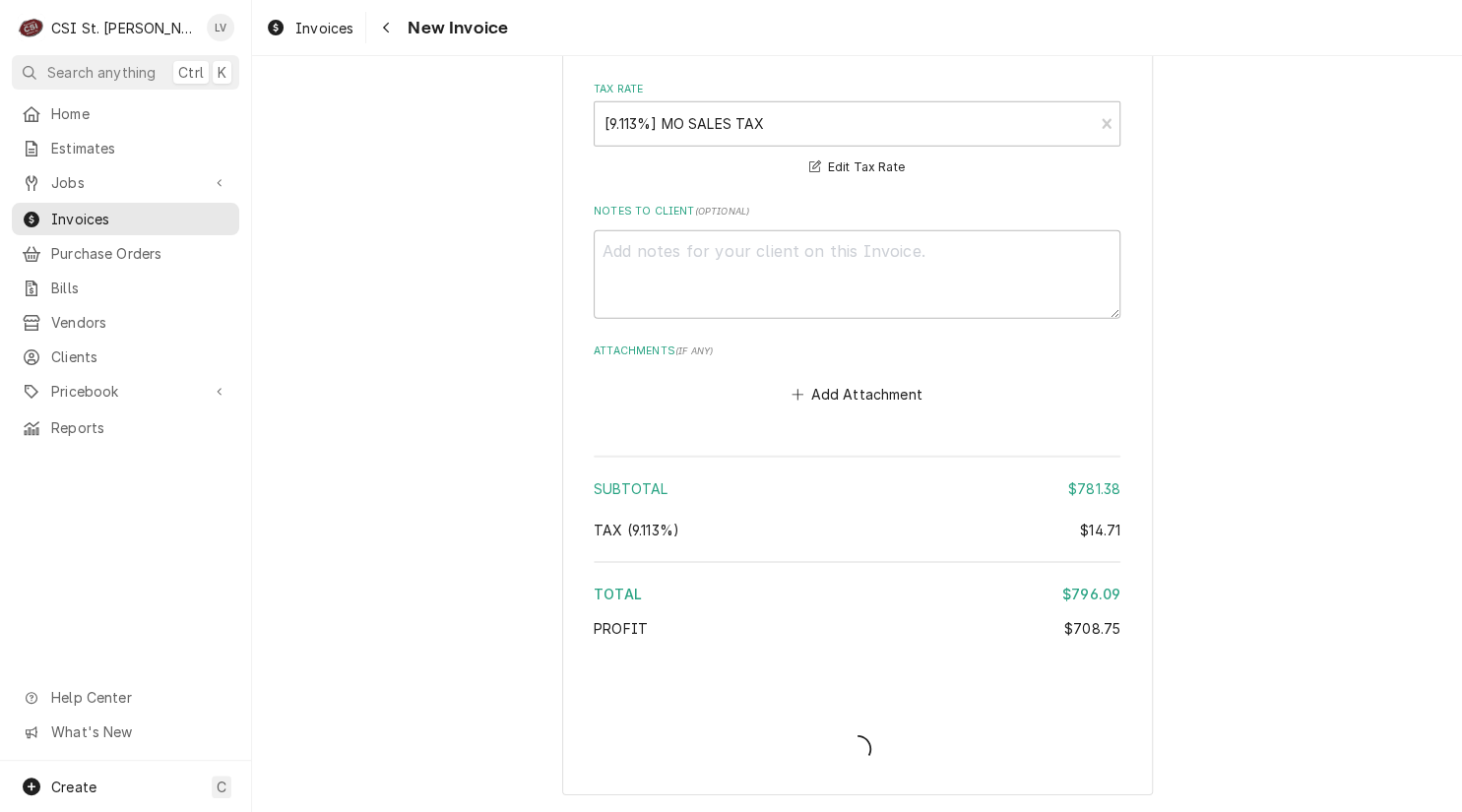
scroll to position [5607, 0]
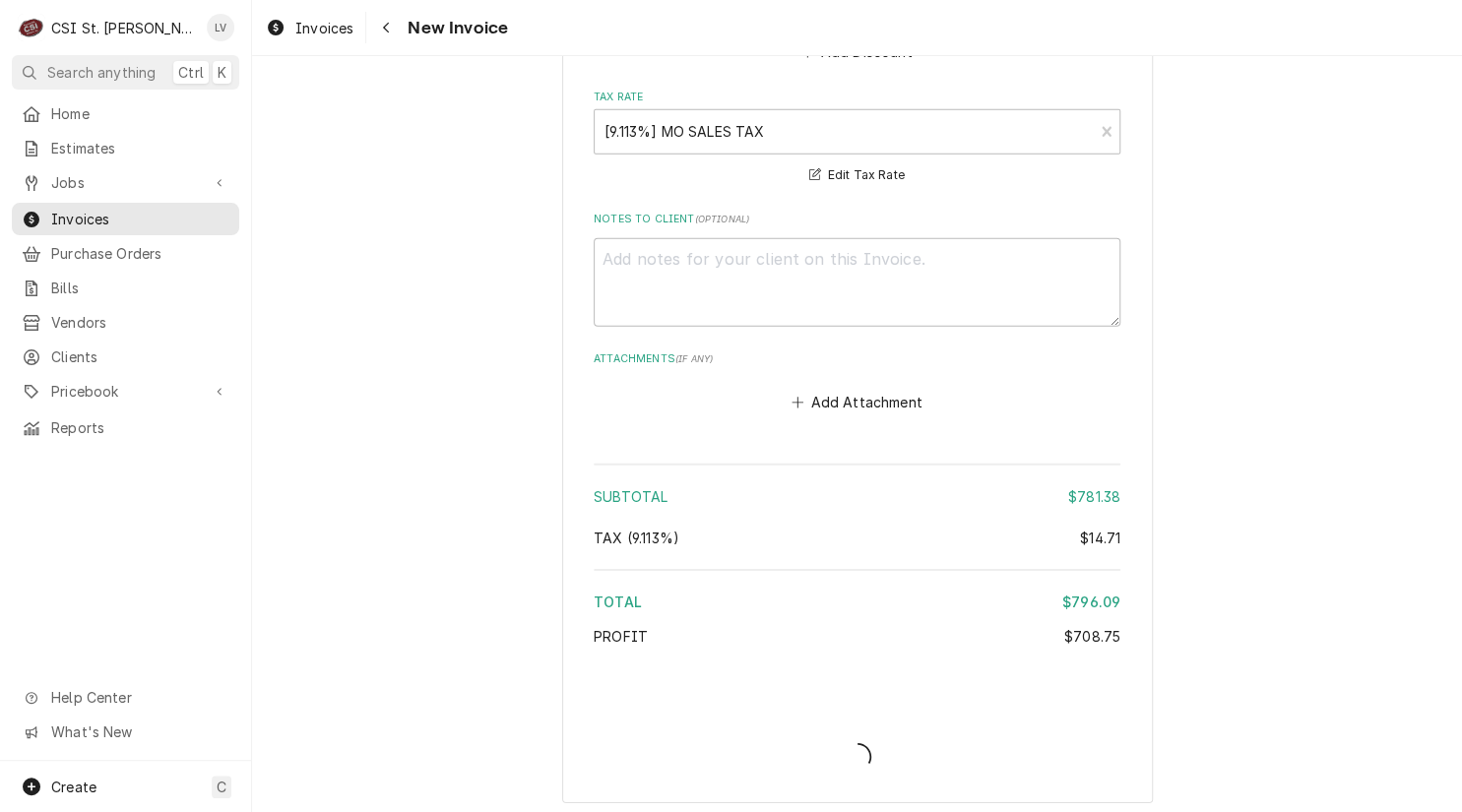
type textarea "x"
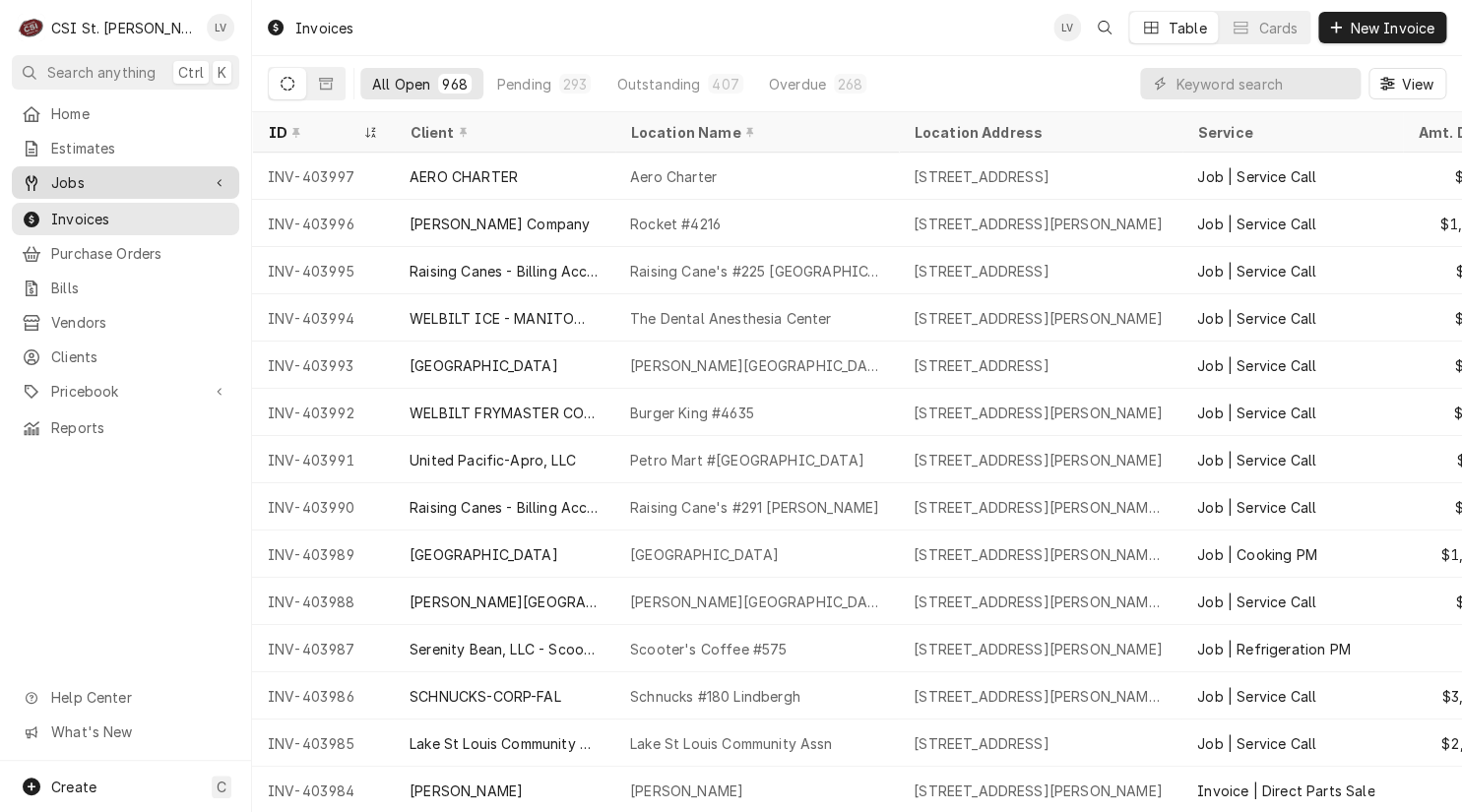
click at [138, 181] on span "Jobs" at bounding box center [125, 182] width 148 height 21
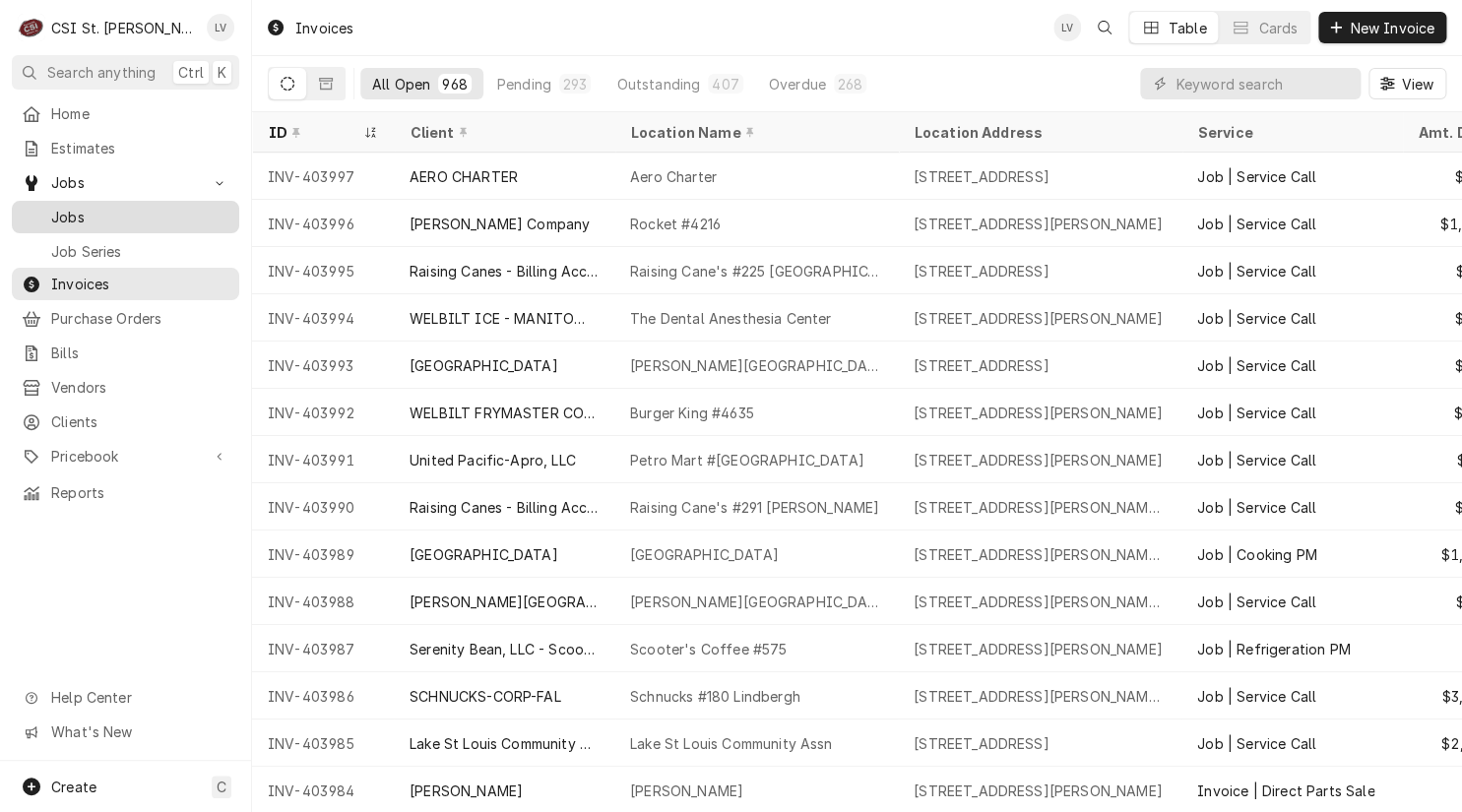
click at [135, 211] on span "Jobs" at bounding box center [140, 216] width 178 height 21
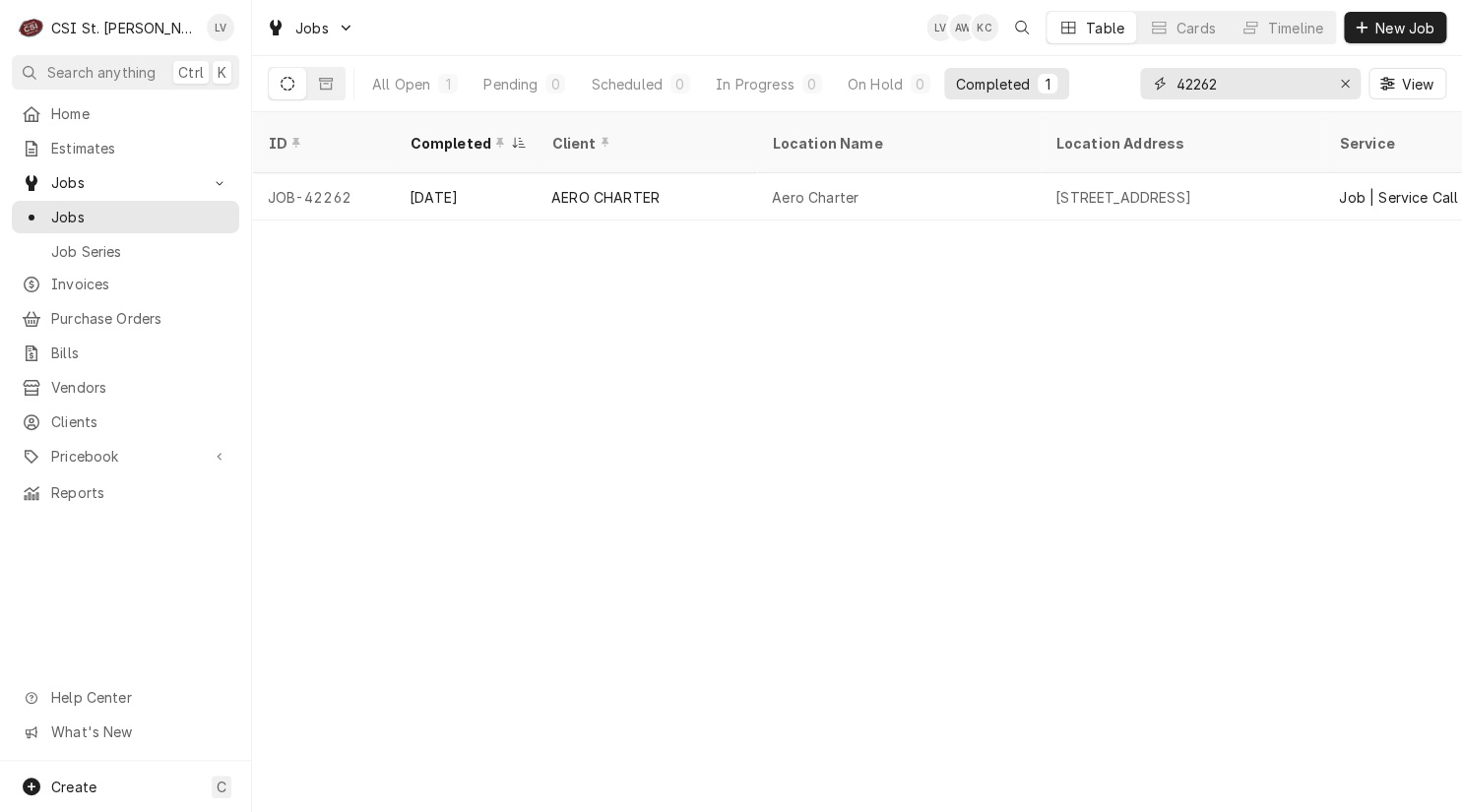
drag, startPoint x: 1247, startPoint y: 83, endPoint x: 1142, endPoint y: 100, distance: 106.4
click at [1142, 100] on div "42262 View" at bounding box center [1293, 83] width 306 height 55
type input "42286"
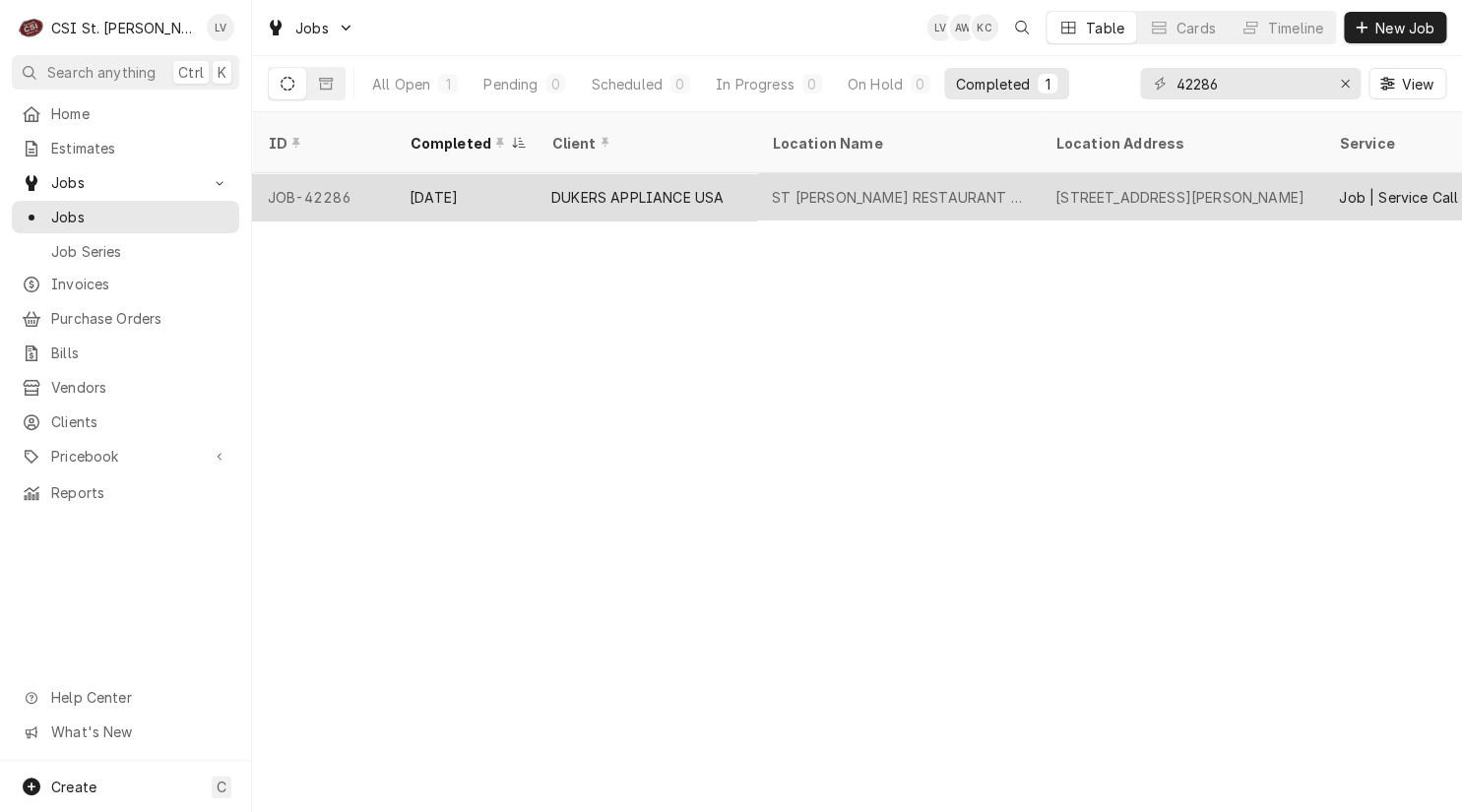
click at [701, 182] on div "DUKERS APPLIANCE USA" at bounding box center [645, 196] width 220 height 47
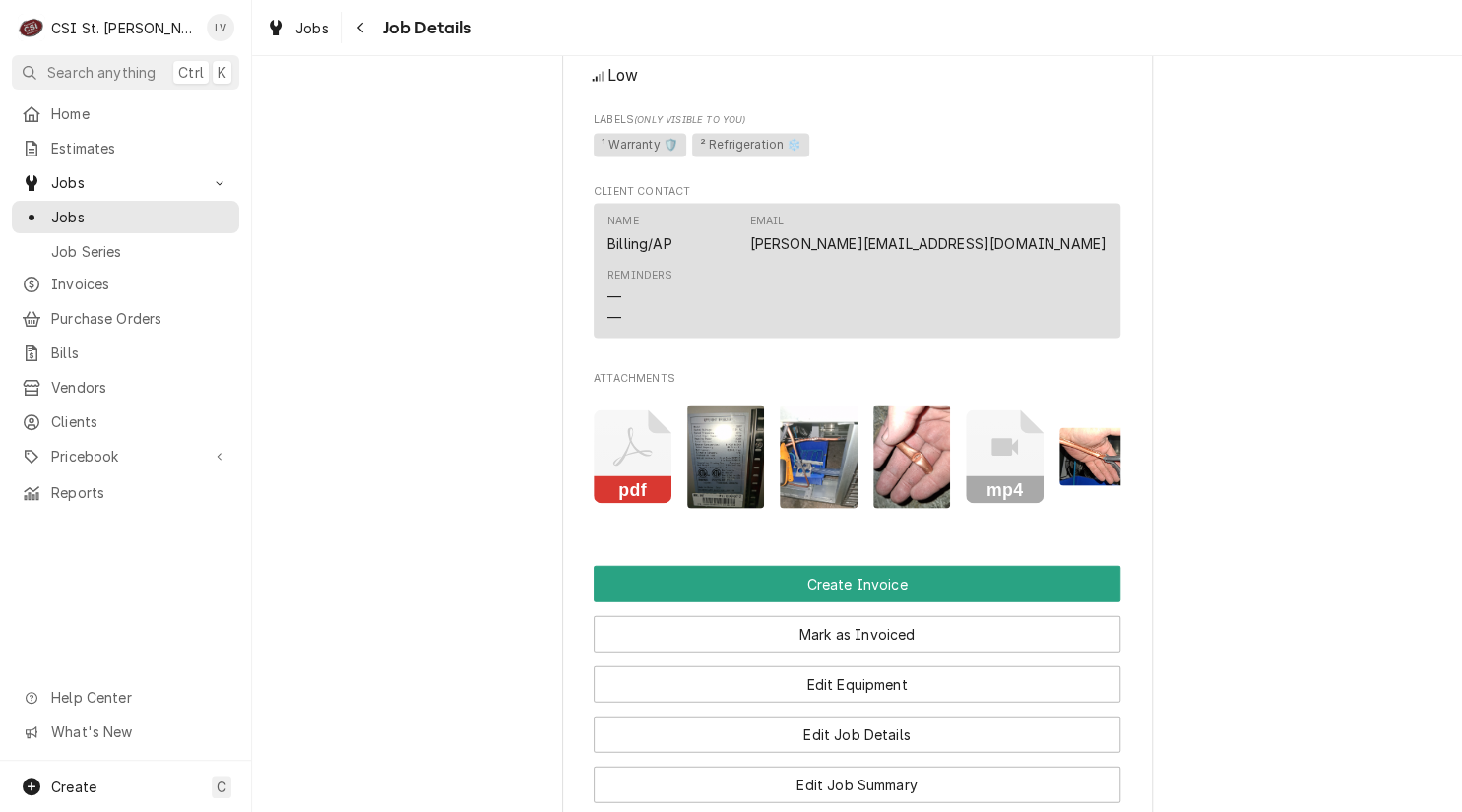
scroll to position [1870, 0]
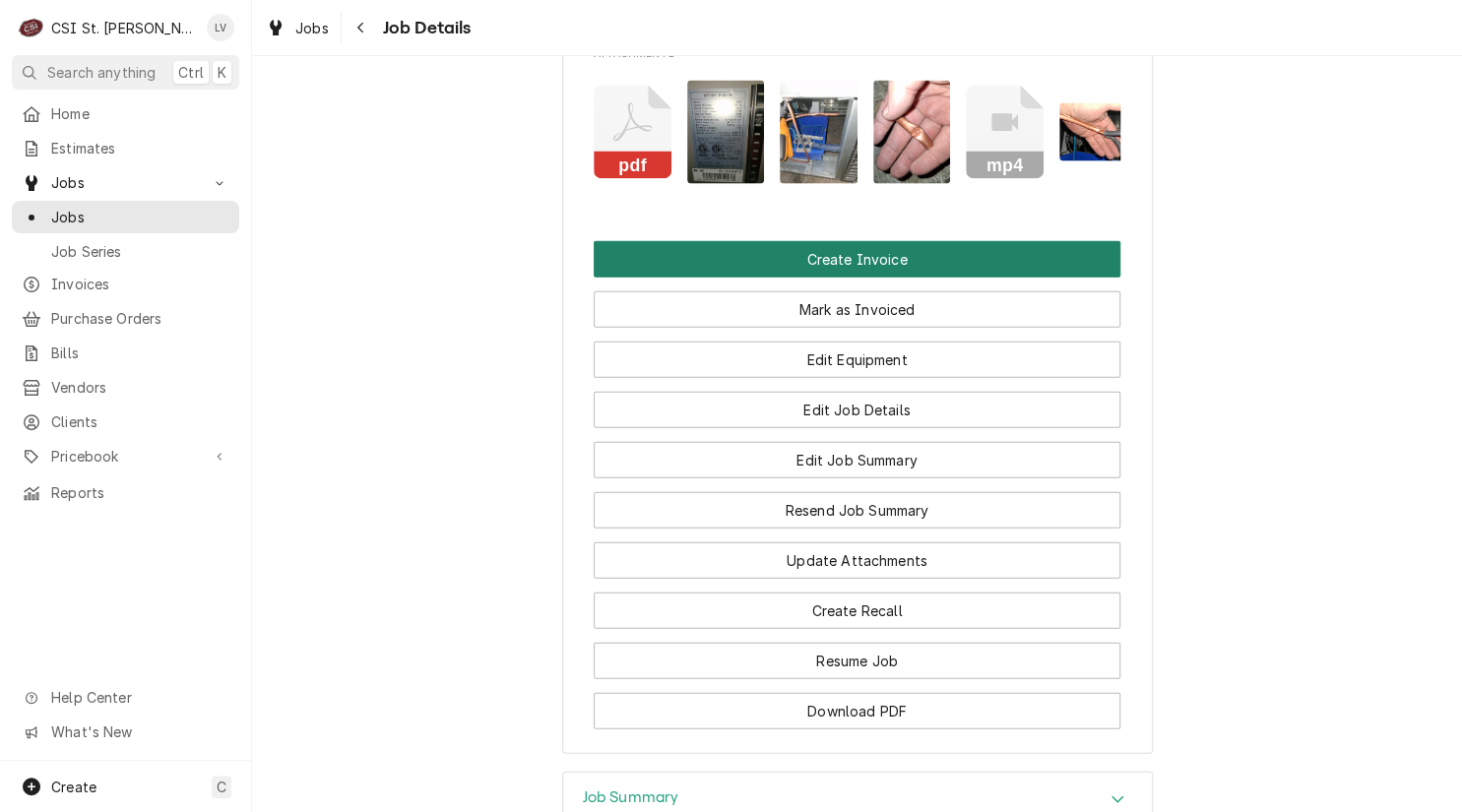
click at [722, 277] on button "Create Invoice" at bounding box center [857, 259] width 526 height 37
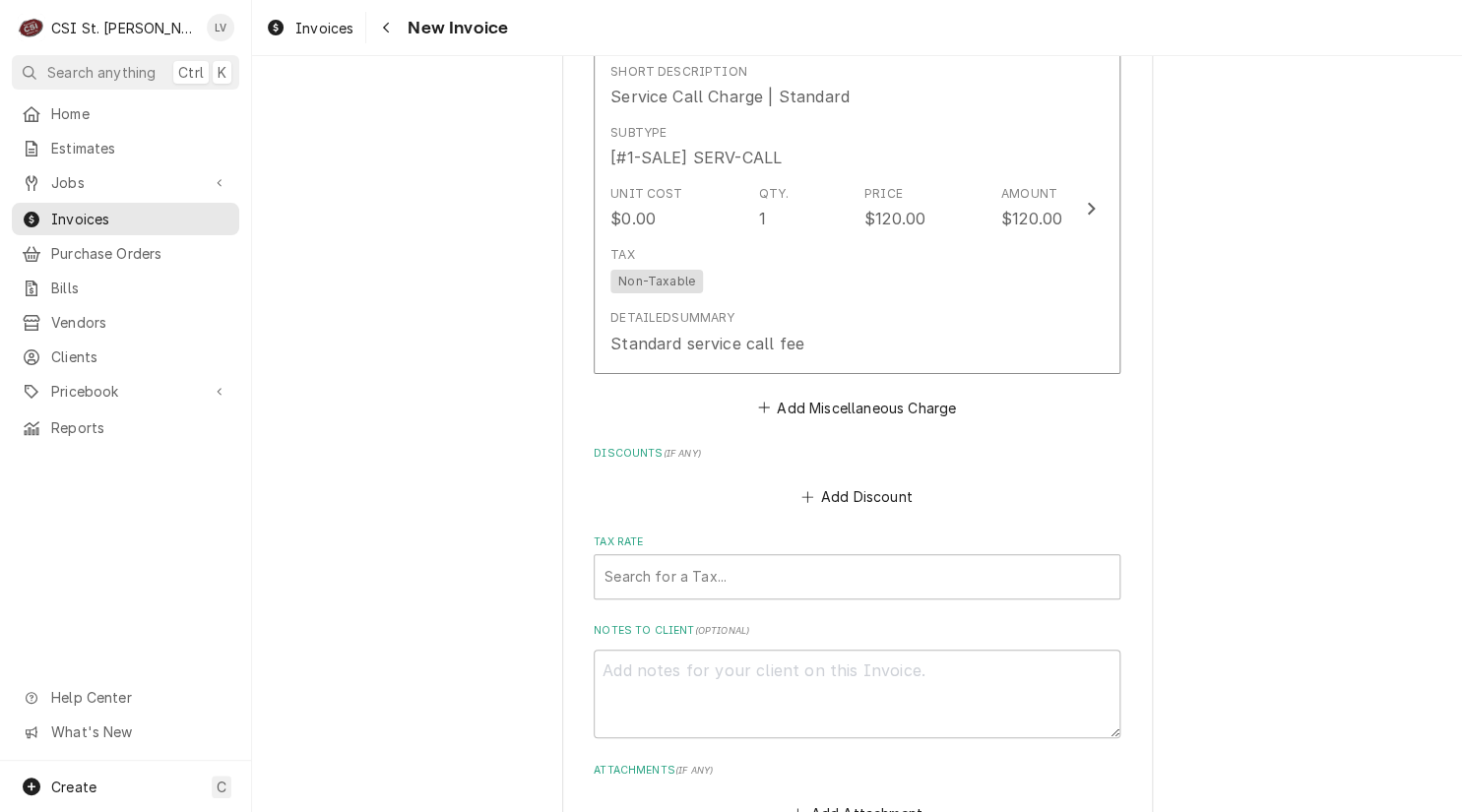
scroll to position [7163, 0]
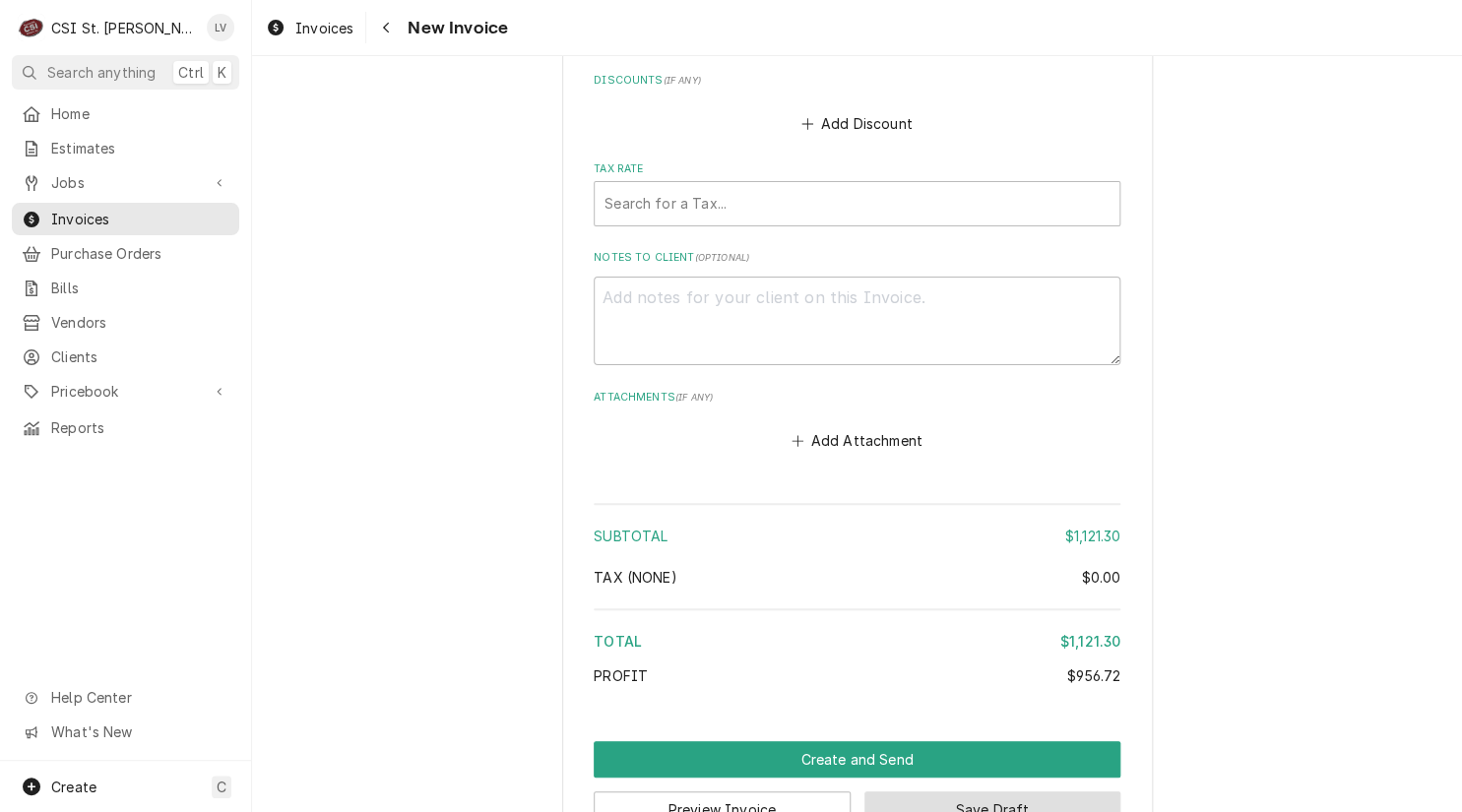
click at [1052, 791] on button "Save Draft" at bounding box center [993, 809] width 257 height 37
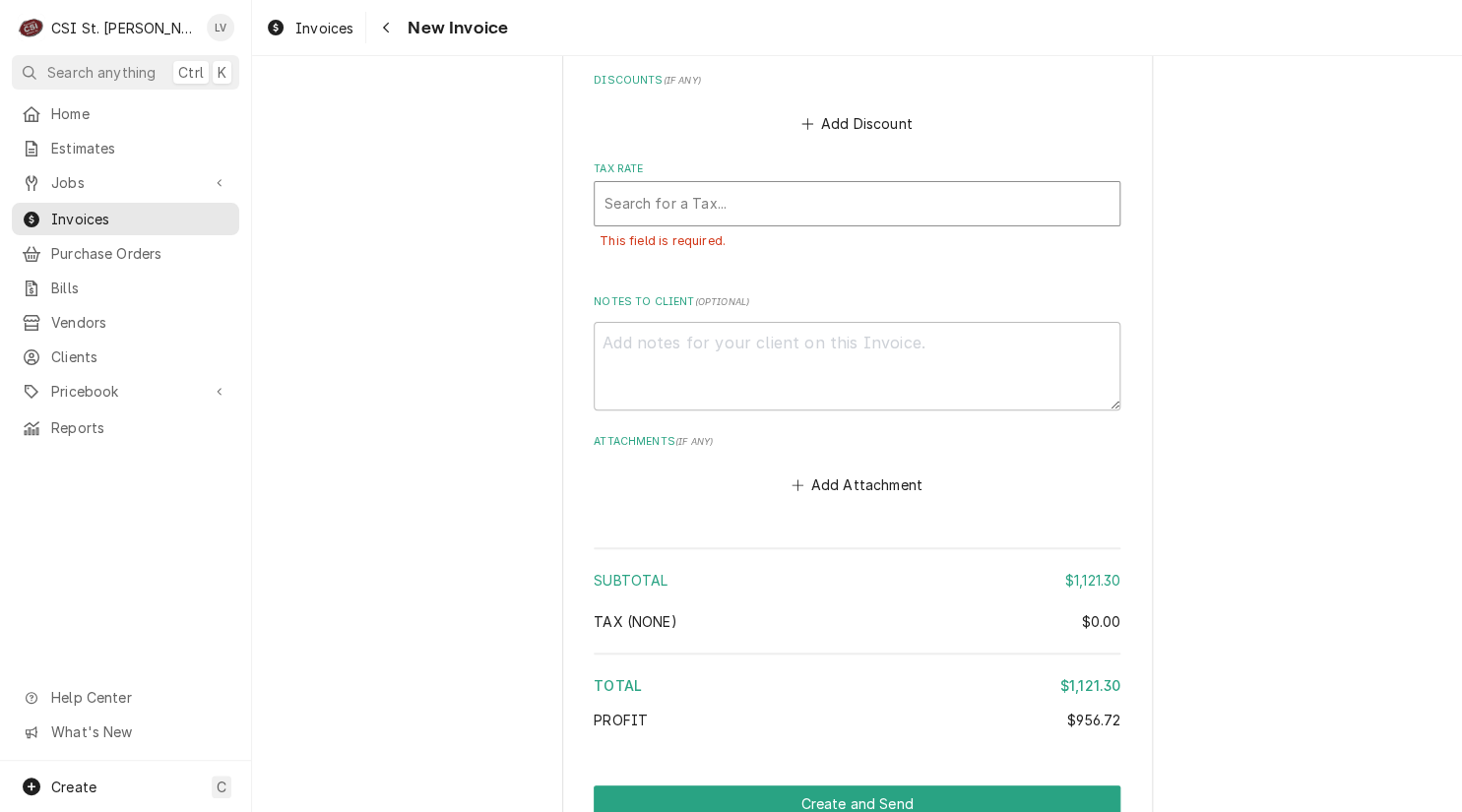
click at [681, 186] on div "Tax Rate" at bounding box center [856, 204] width 505 height 36
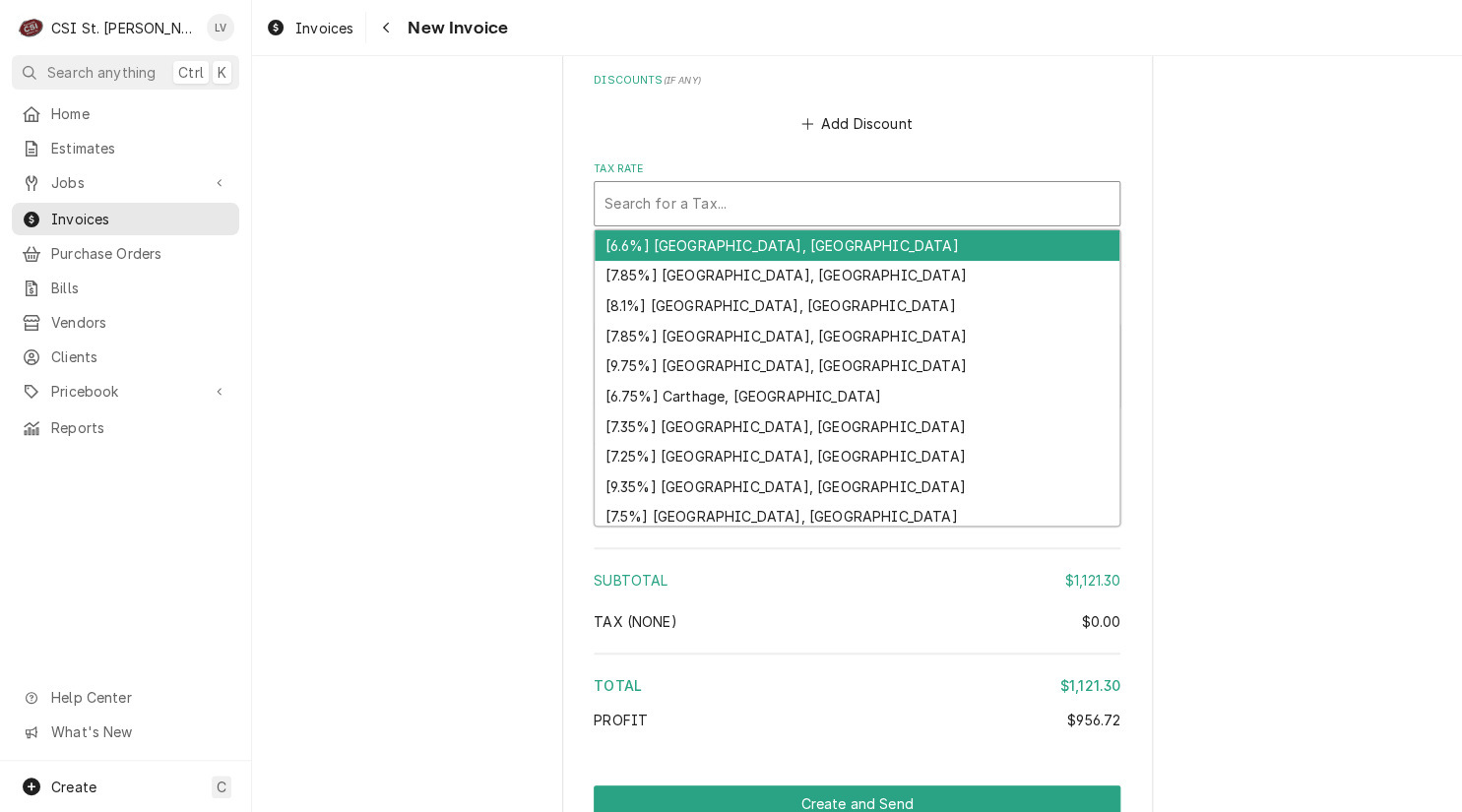
type textarea "x"
type input "m"
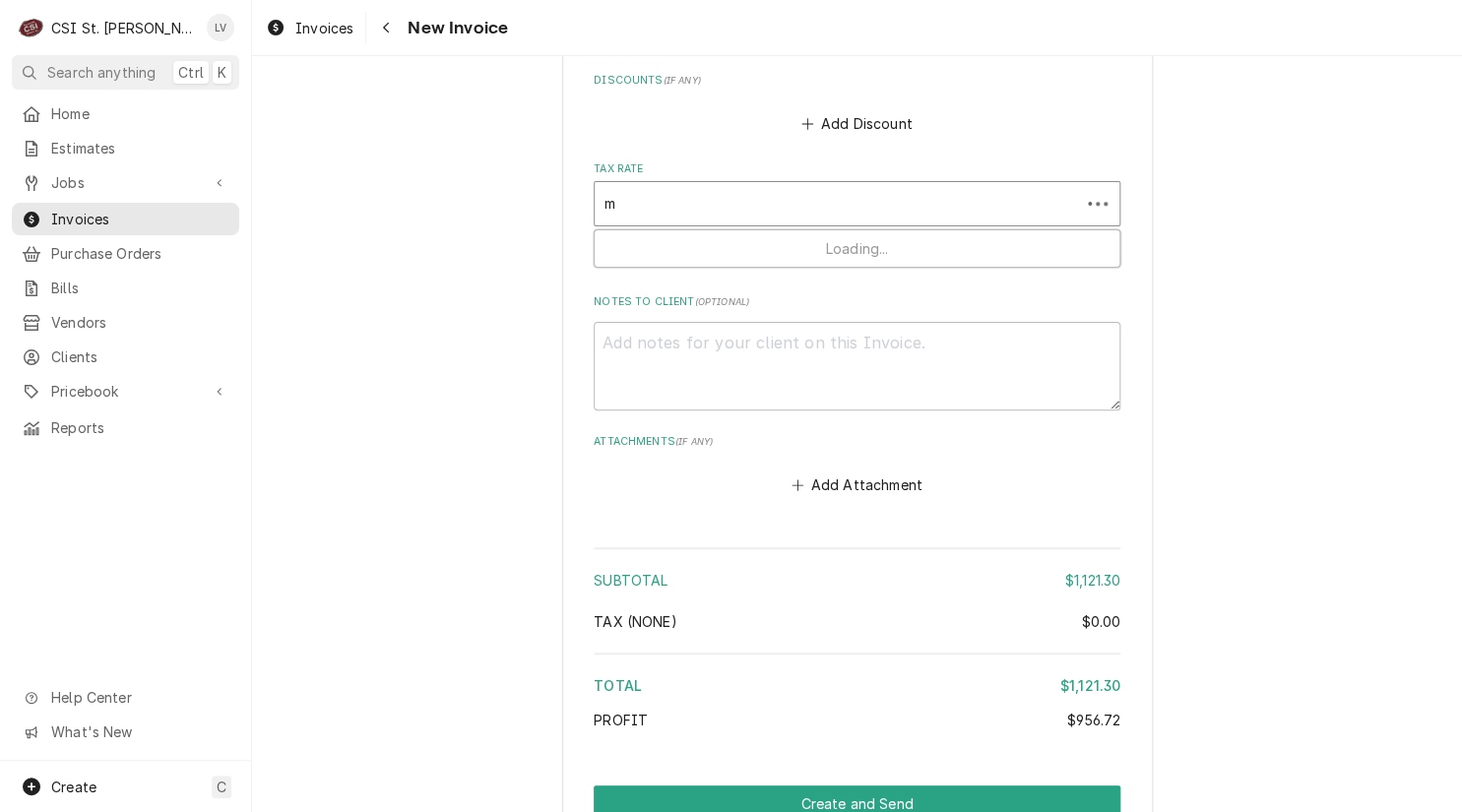
type textarea "x"
type input "mo"
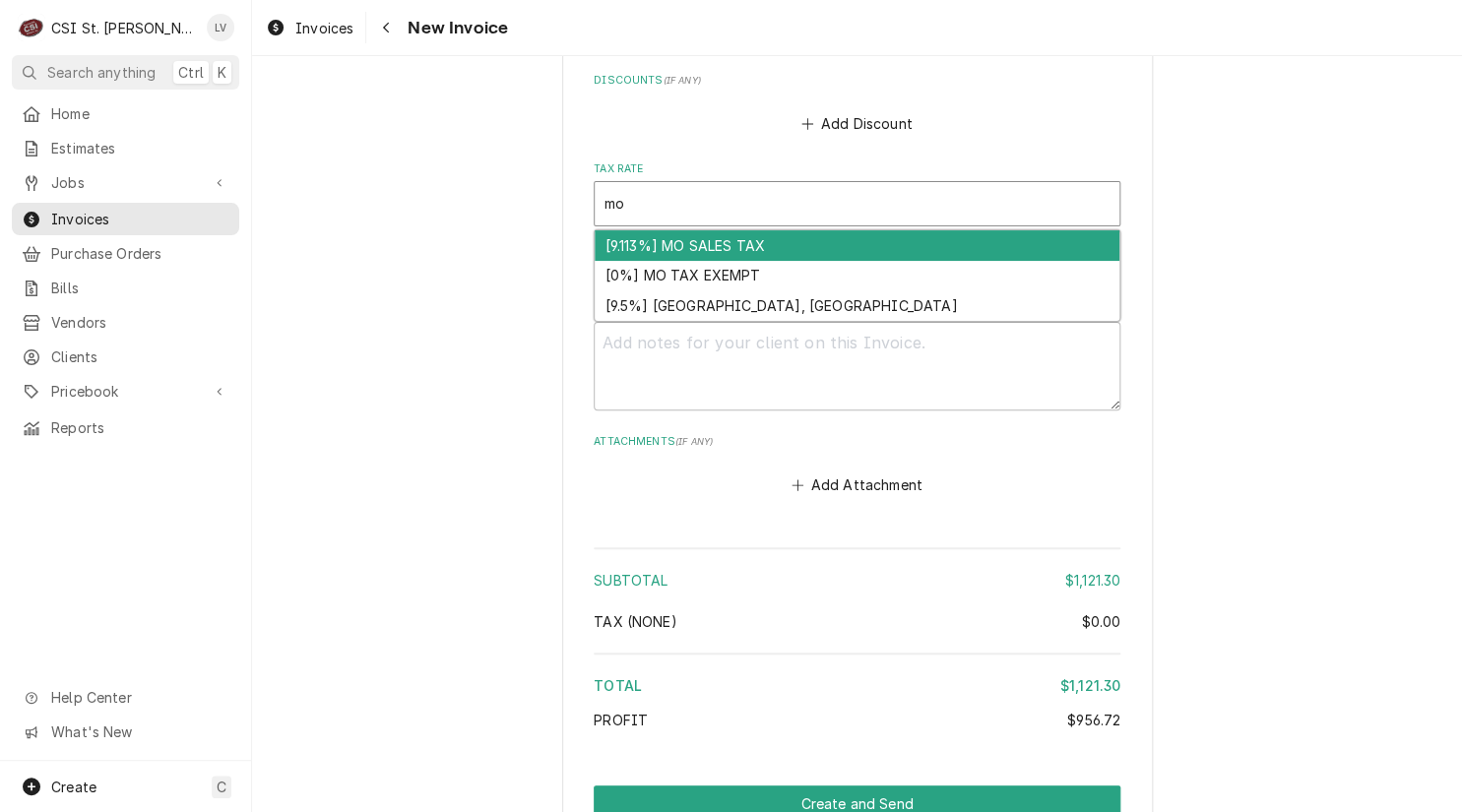
click at [650, 230] on div "[9.113%] MO SALES TAX" at bounding box center [857, 245] width 524 height 31
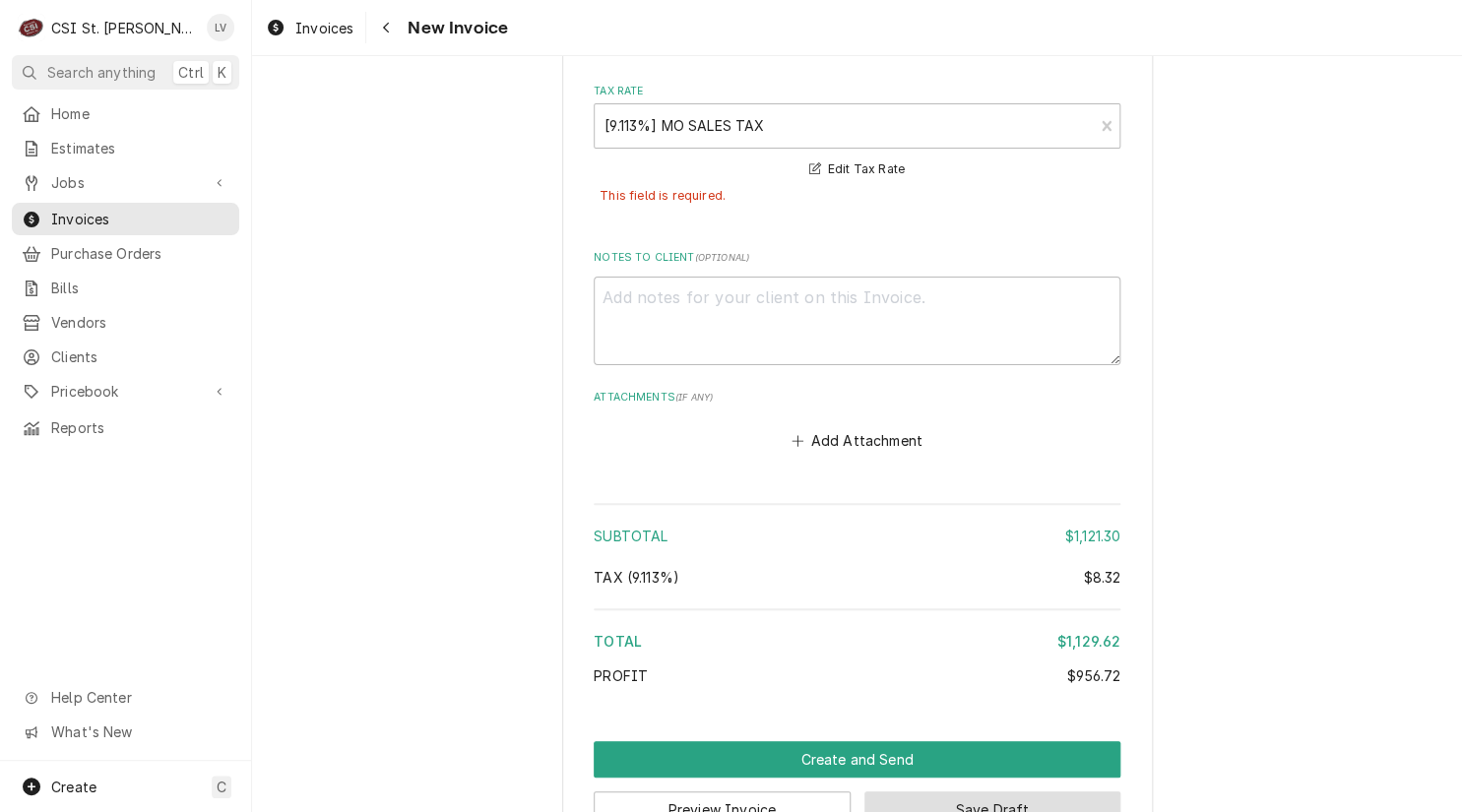
click at [1055, 791] on button "Save Draft" at bounding box center [993, 809] width 257 height 37
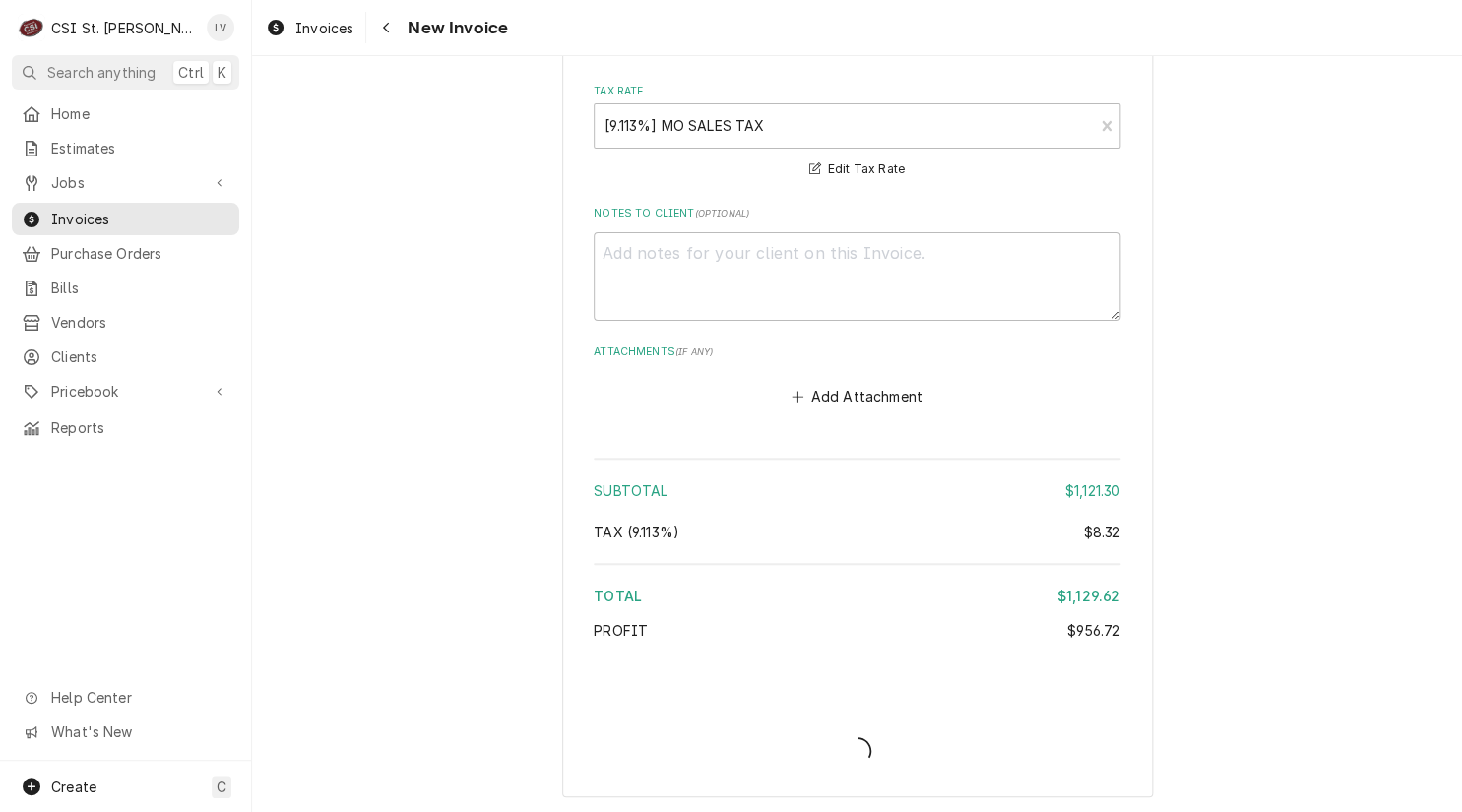
scroll to position [7185, 0]
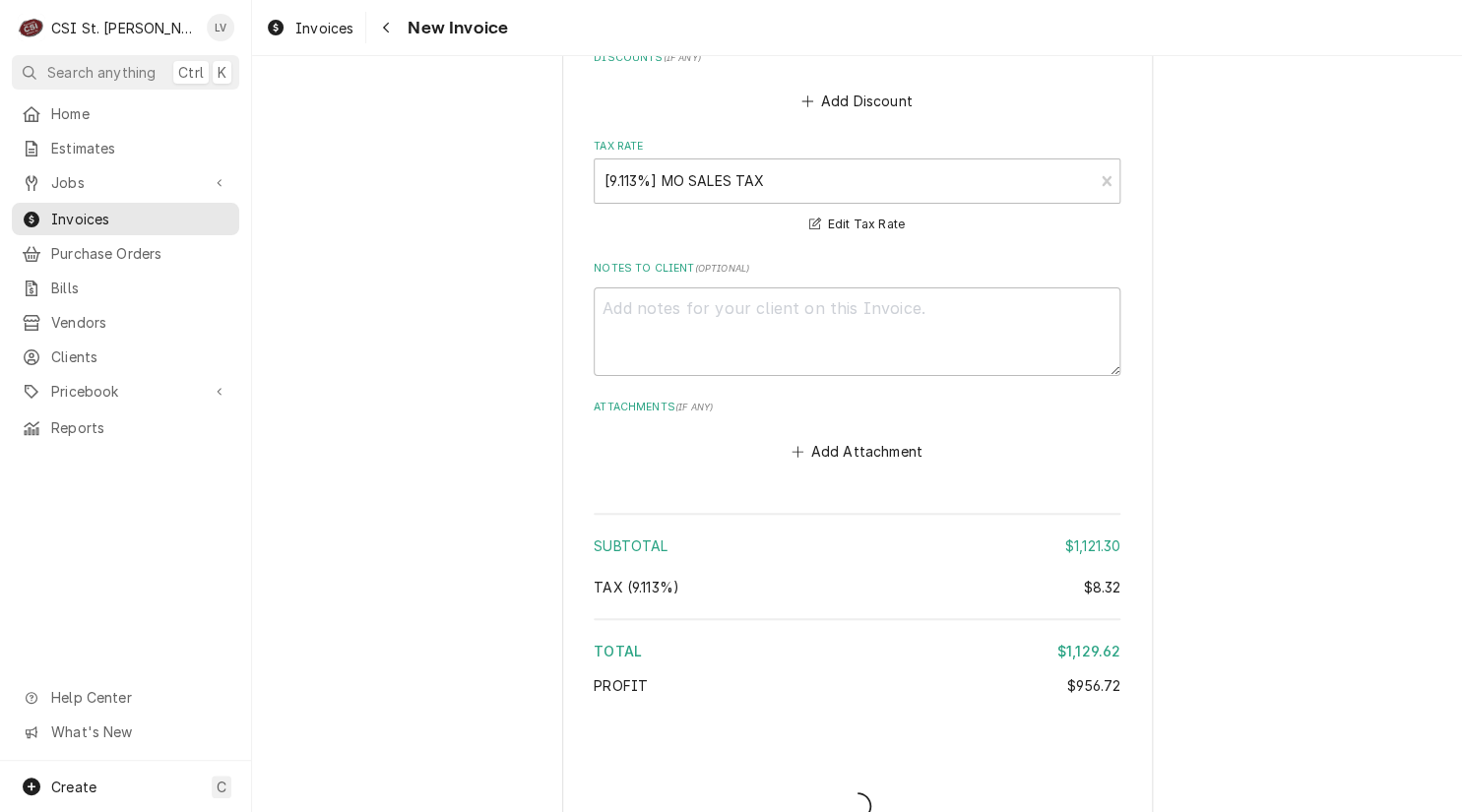
type textarea "x"
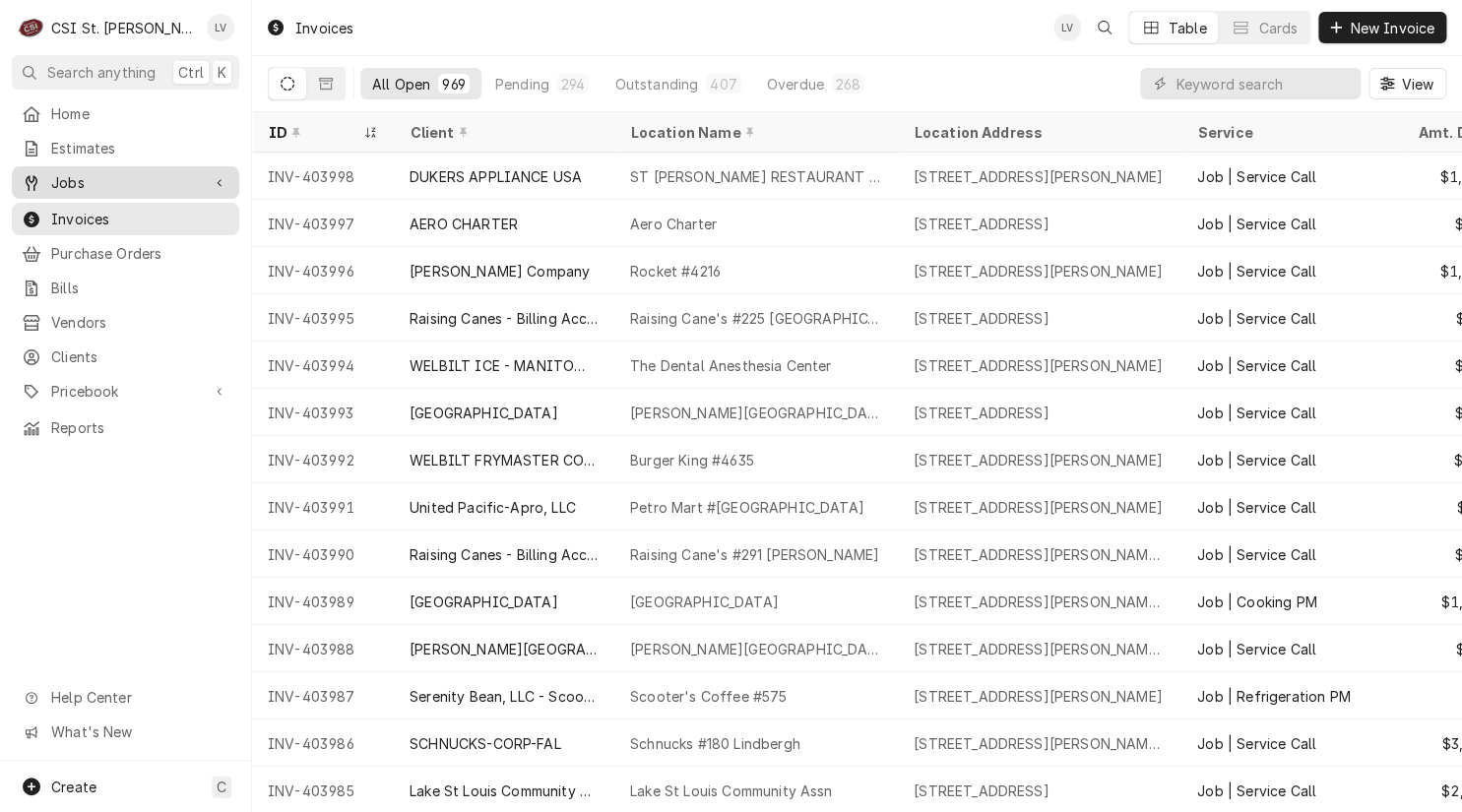
click at [51, 172] on span "Jobs" at bounding box center [125, 182] width 148 height 21
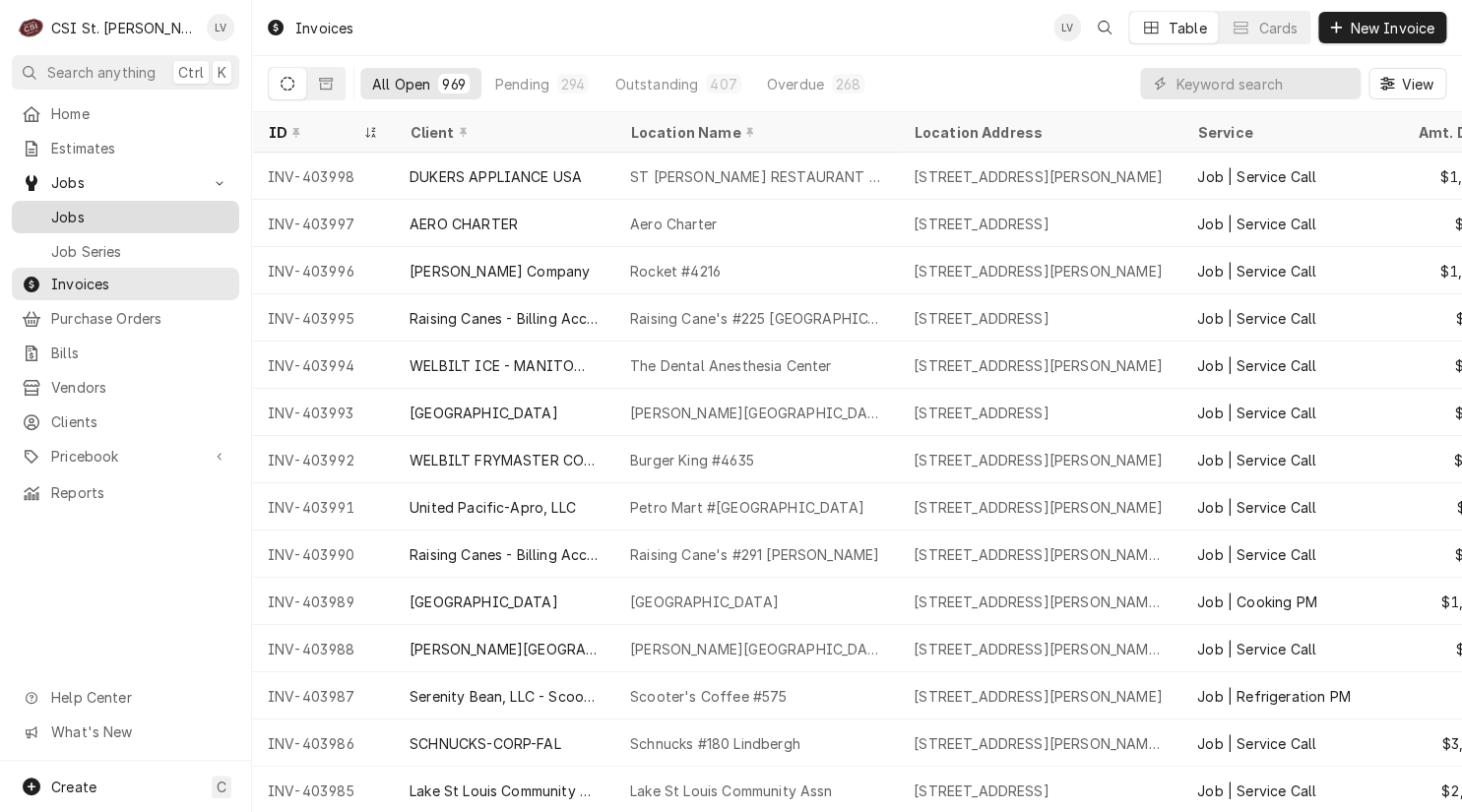
click at [54, 206] on span "Jobs" at bounding box center [140, 216] width 178 height 21
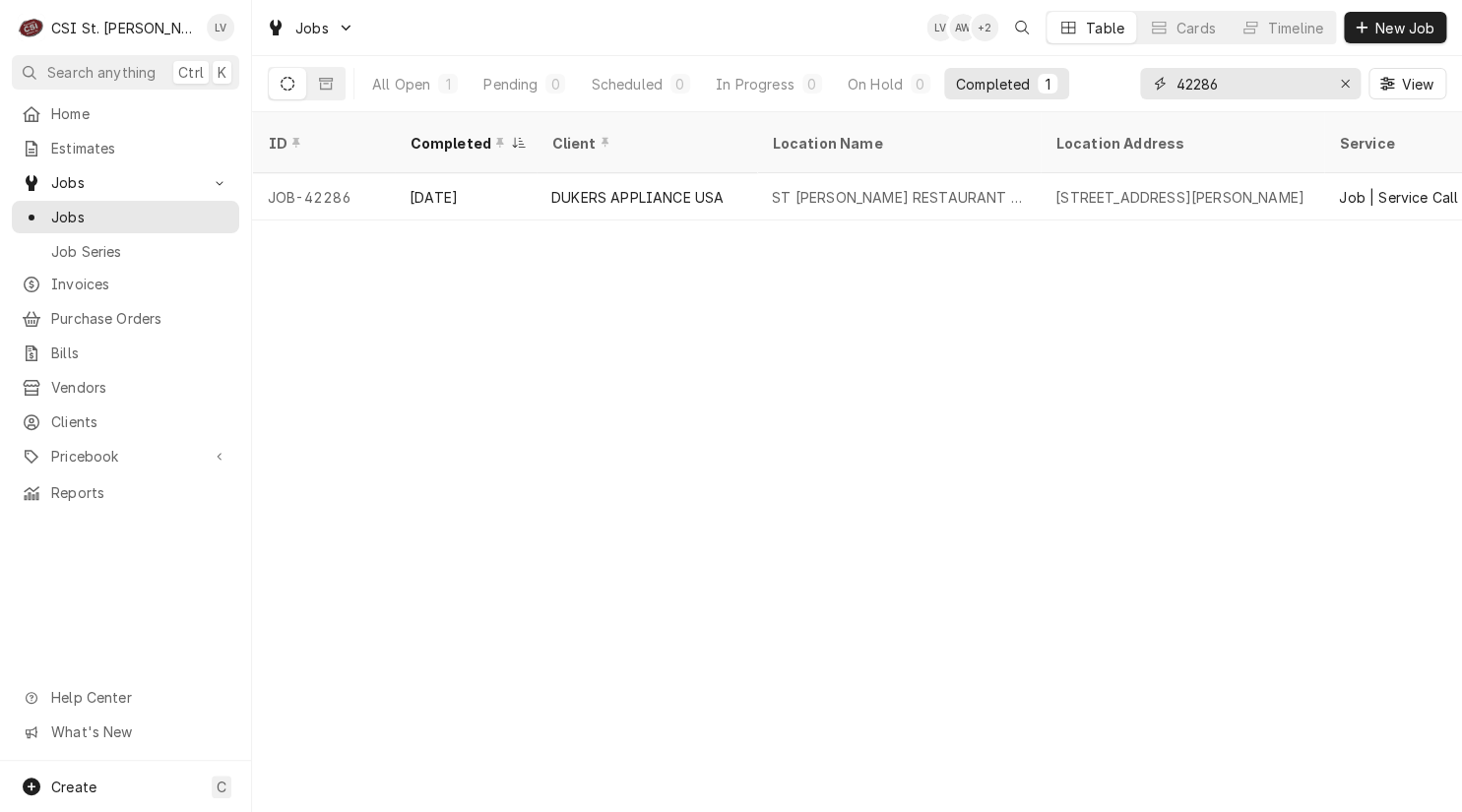
click at [1237, 85] on input "42286" at bounding box center [1249, 84] width 147 height 32
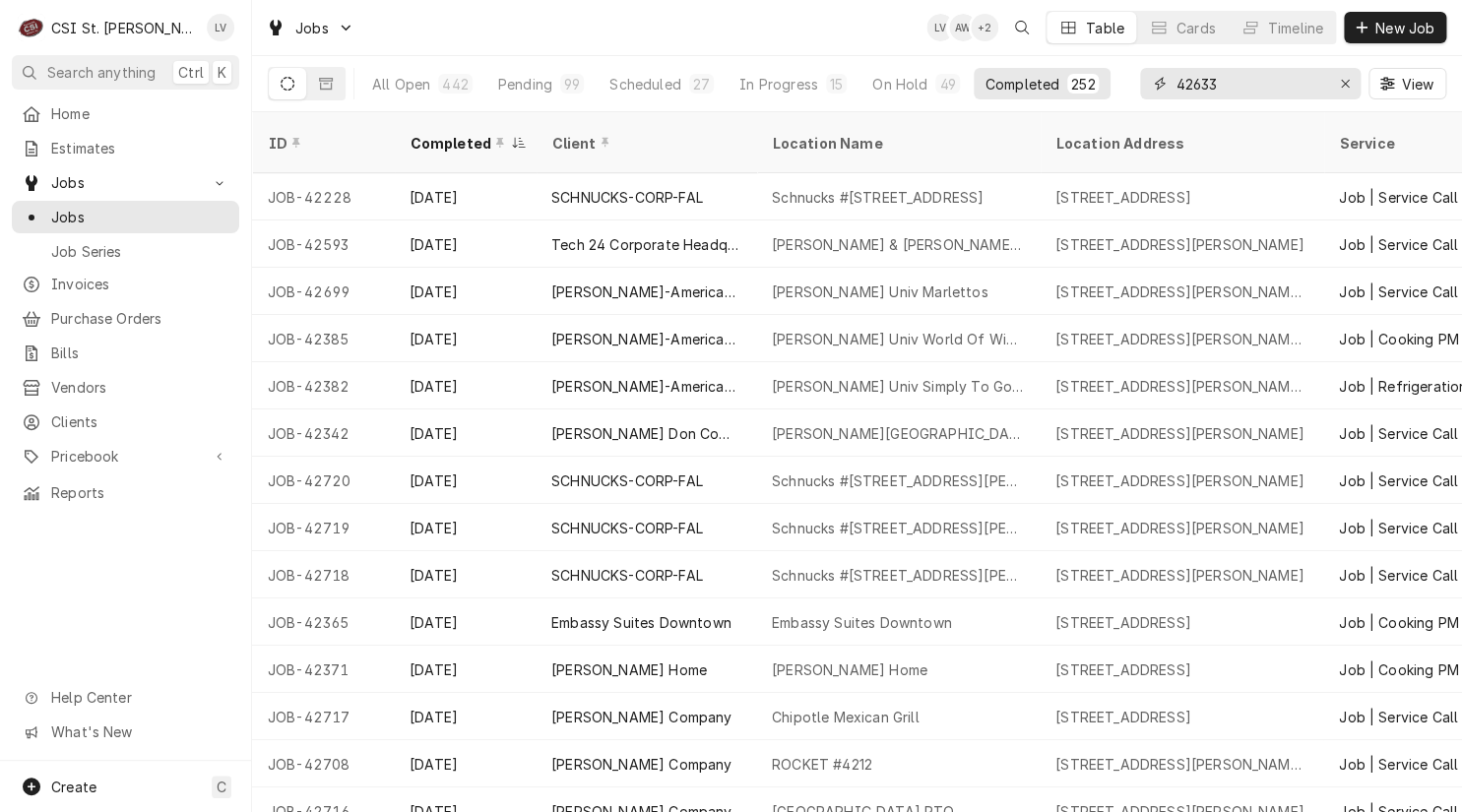
type input "42633"
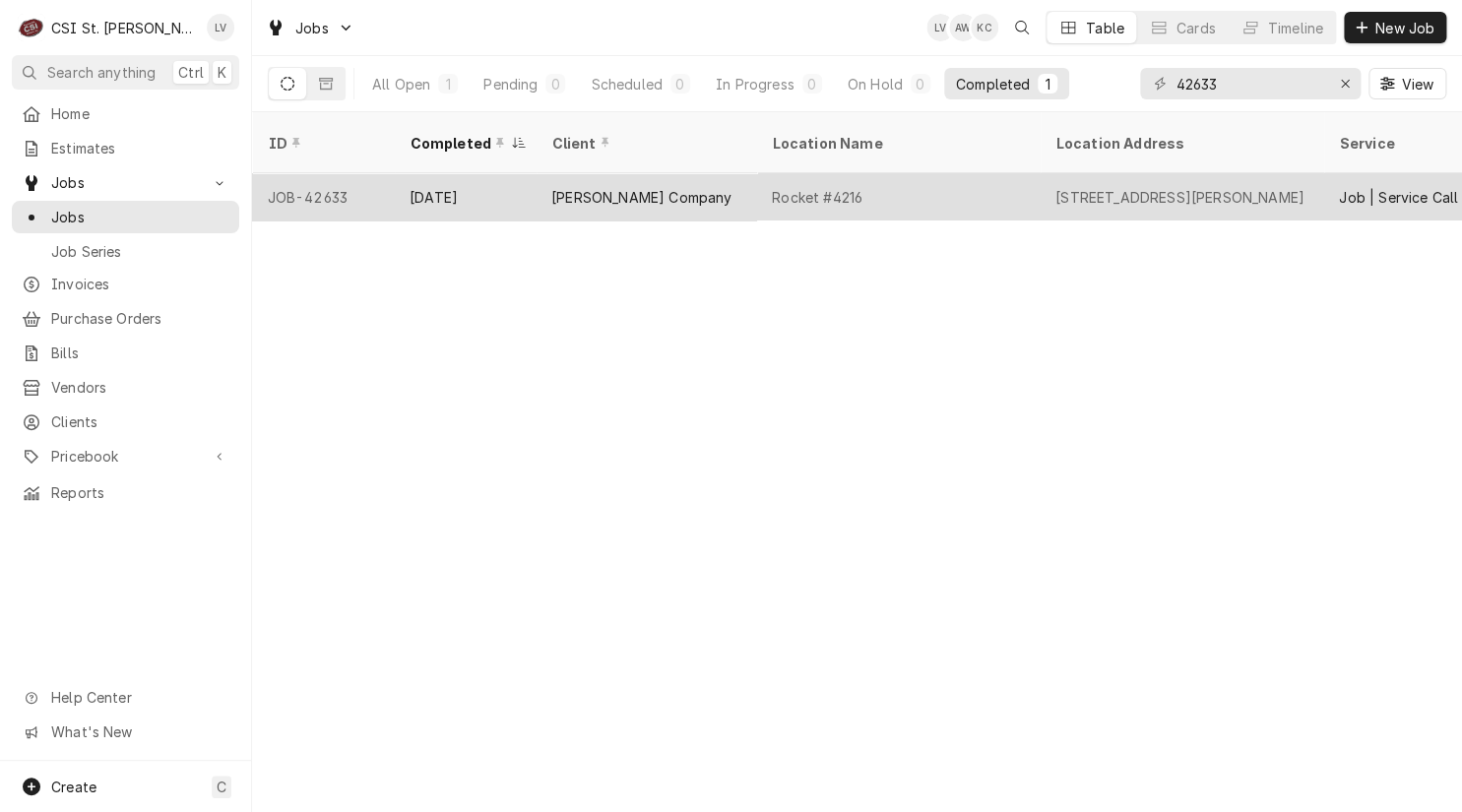
click at [512, 184] on div "Sep 17" at bounding box center [464, 196] width 142 height 47
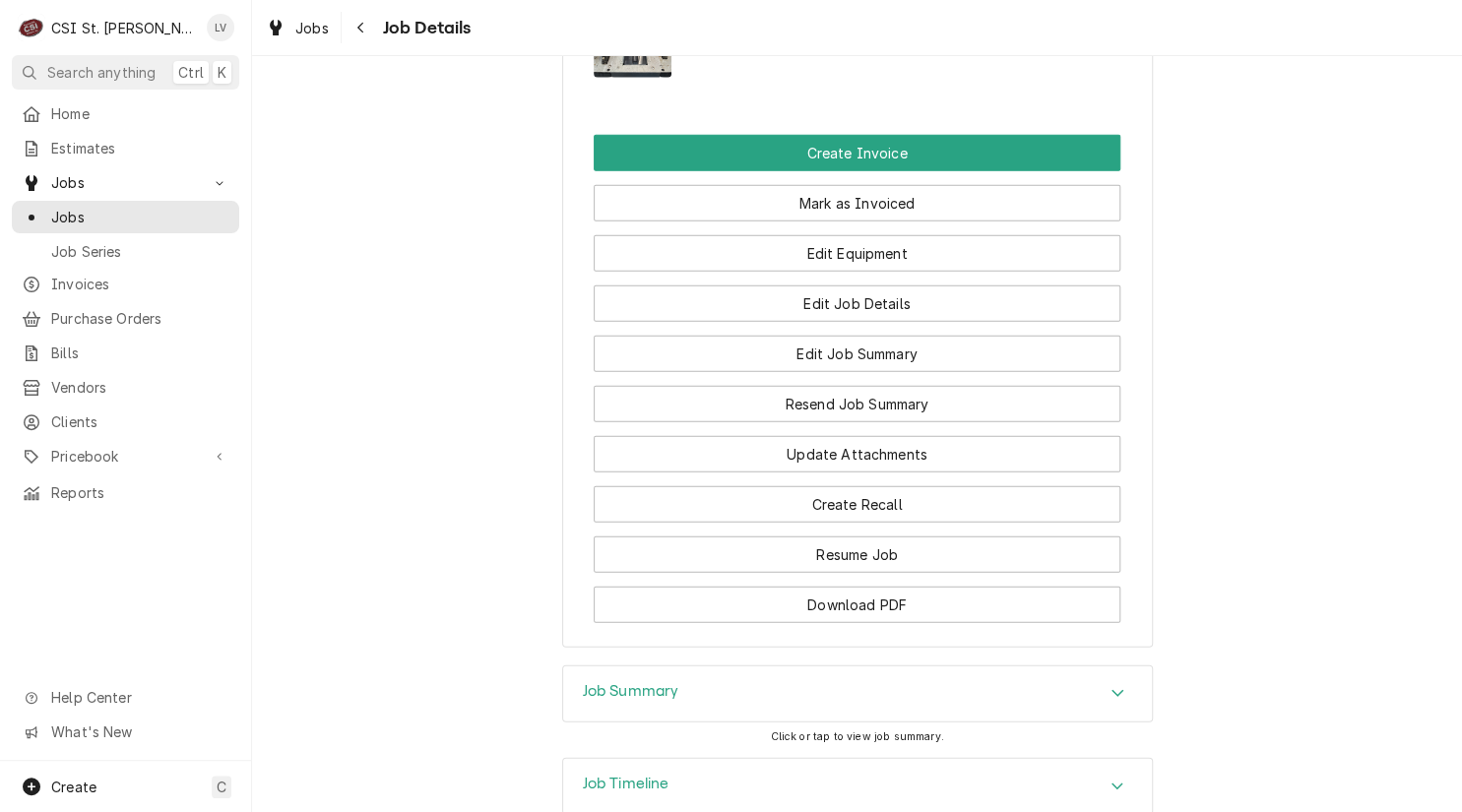
scroll to position [1946, 0]
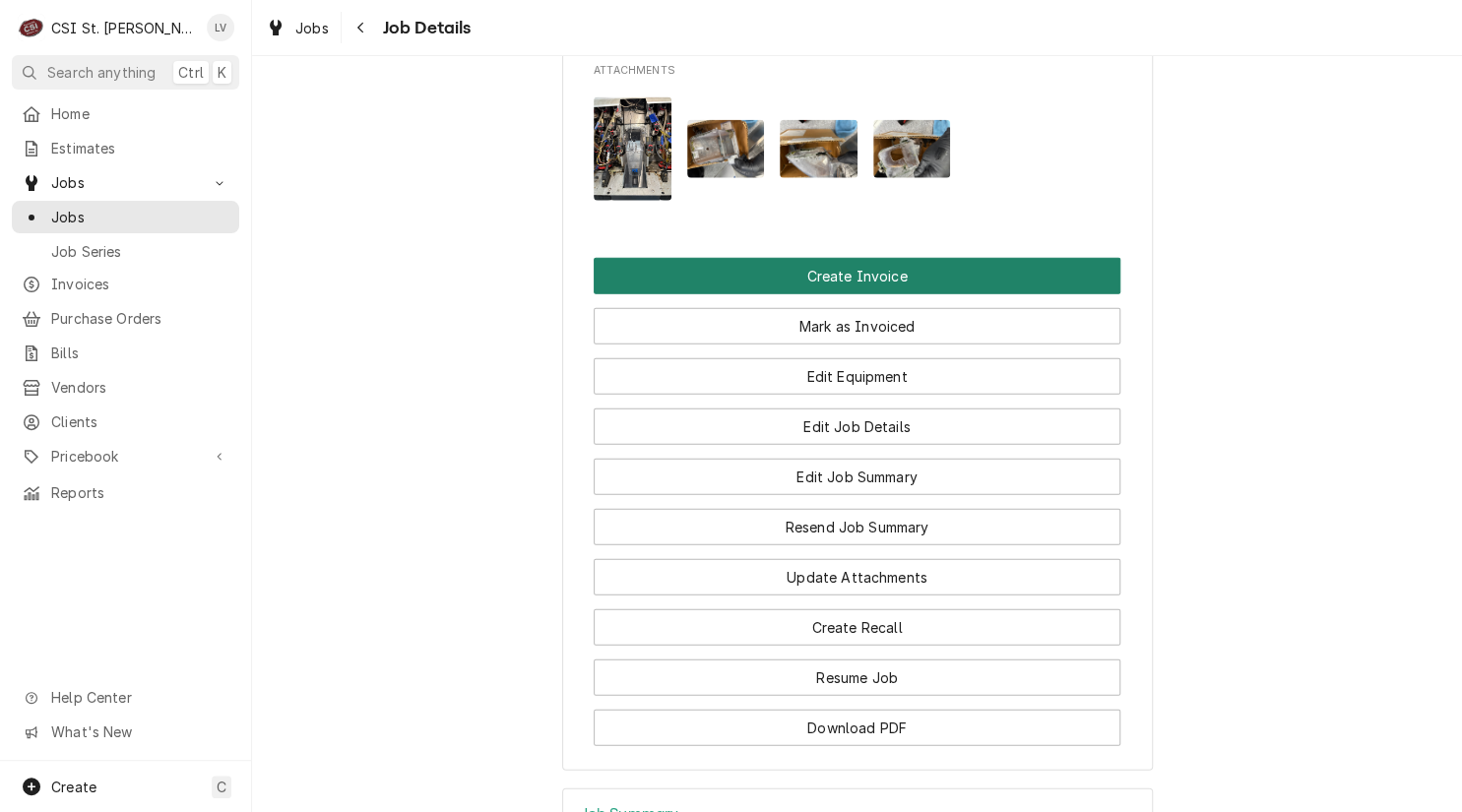
click at [779, 258] on button "Create Invoice" at bounding box center [857, 276] width 526 height 37
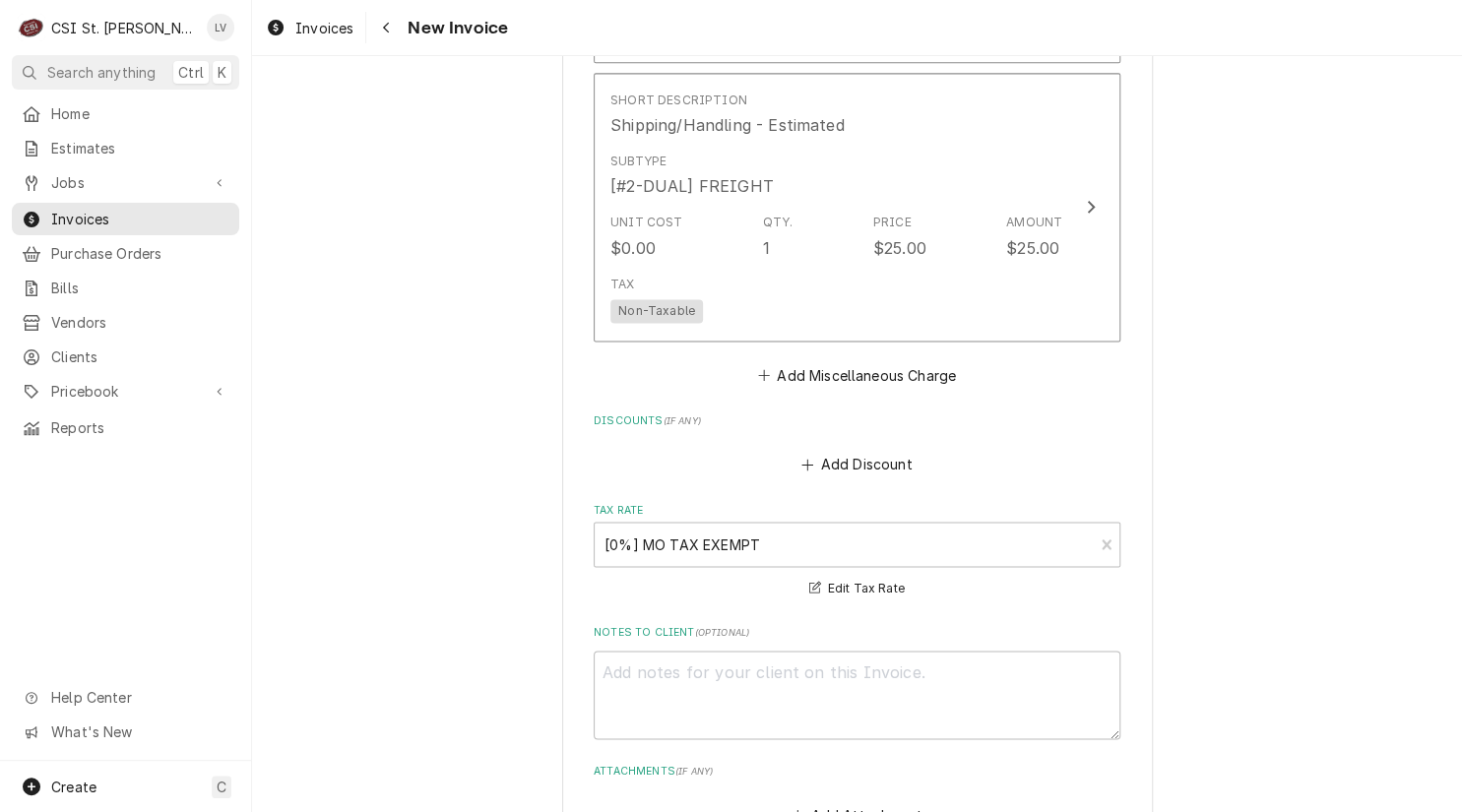
scroll to position [4822, 0]
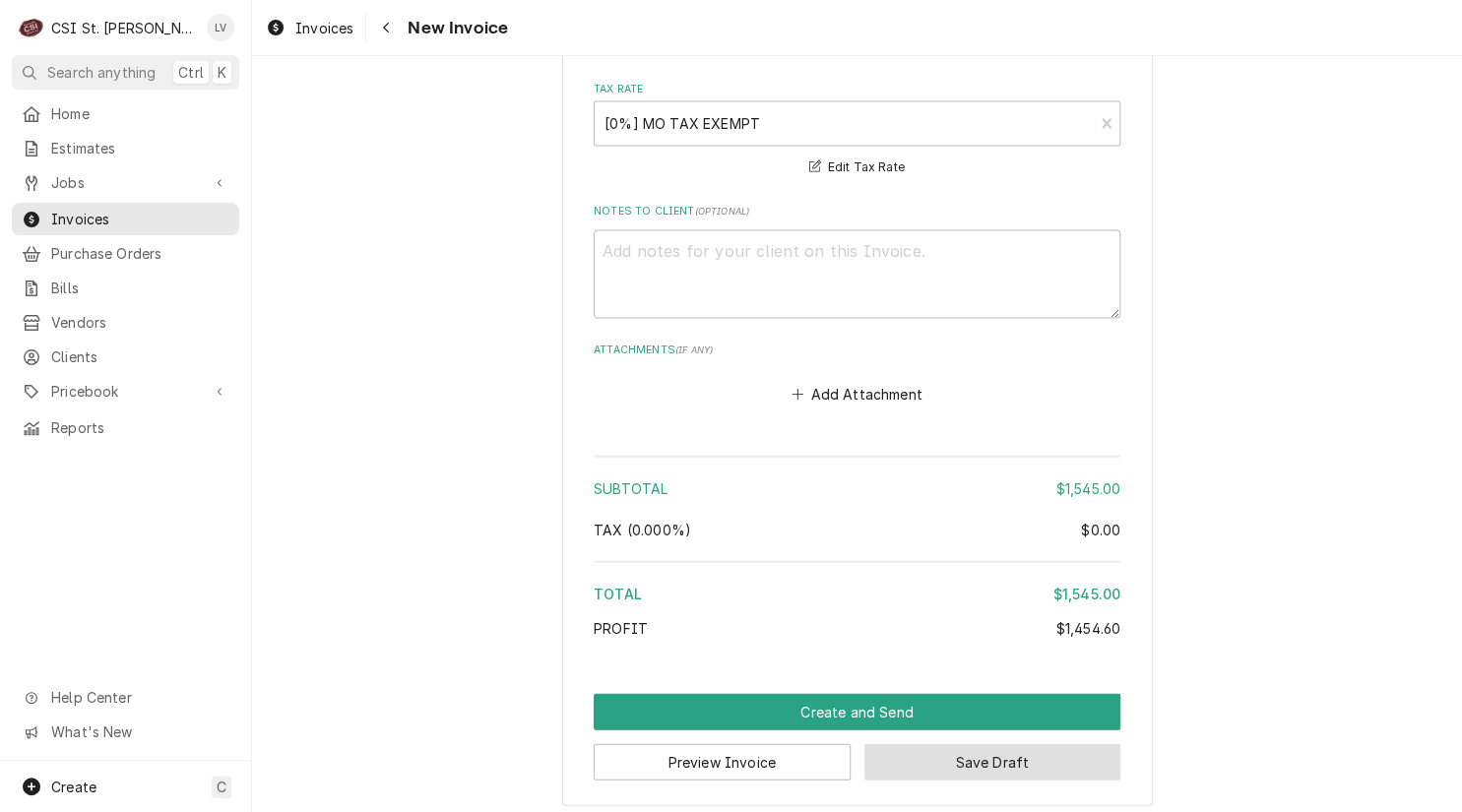
click at [971, 756] on button "Save Draft" at bounding box center [993, 761] width 257 height 37
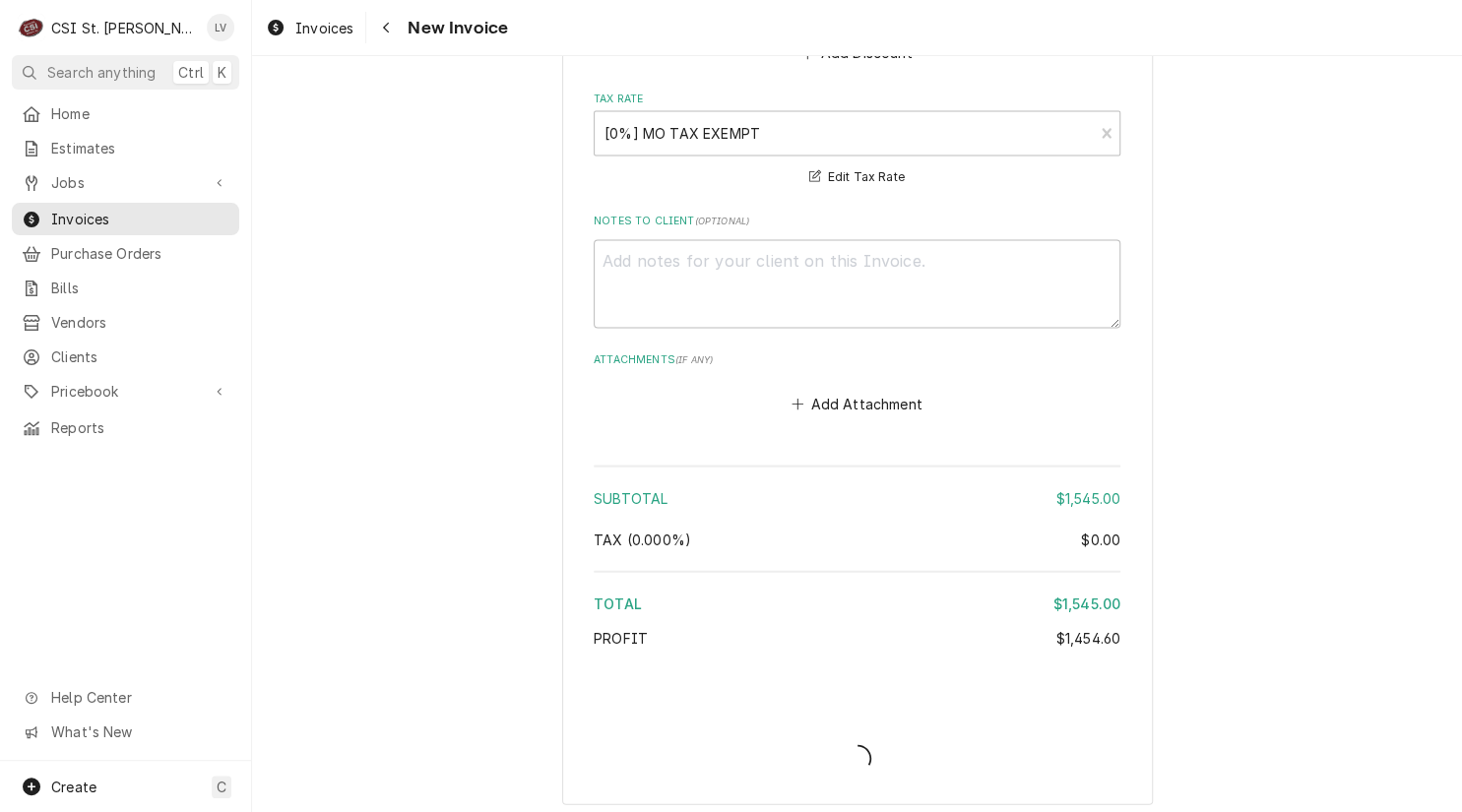
type textarea "x"
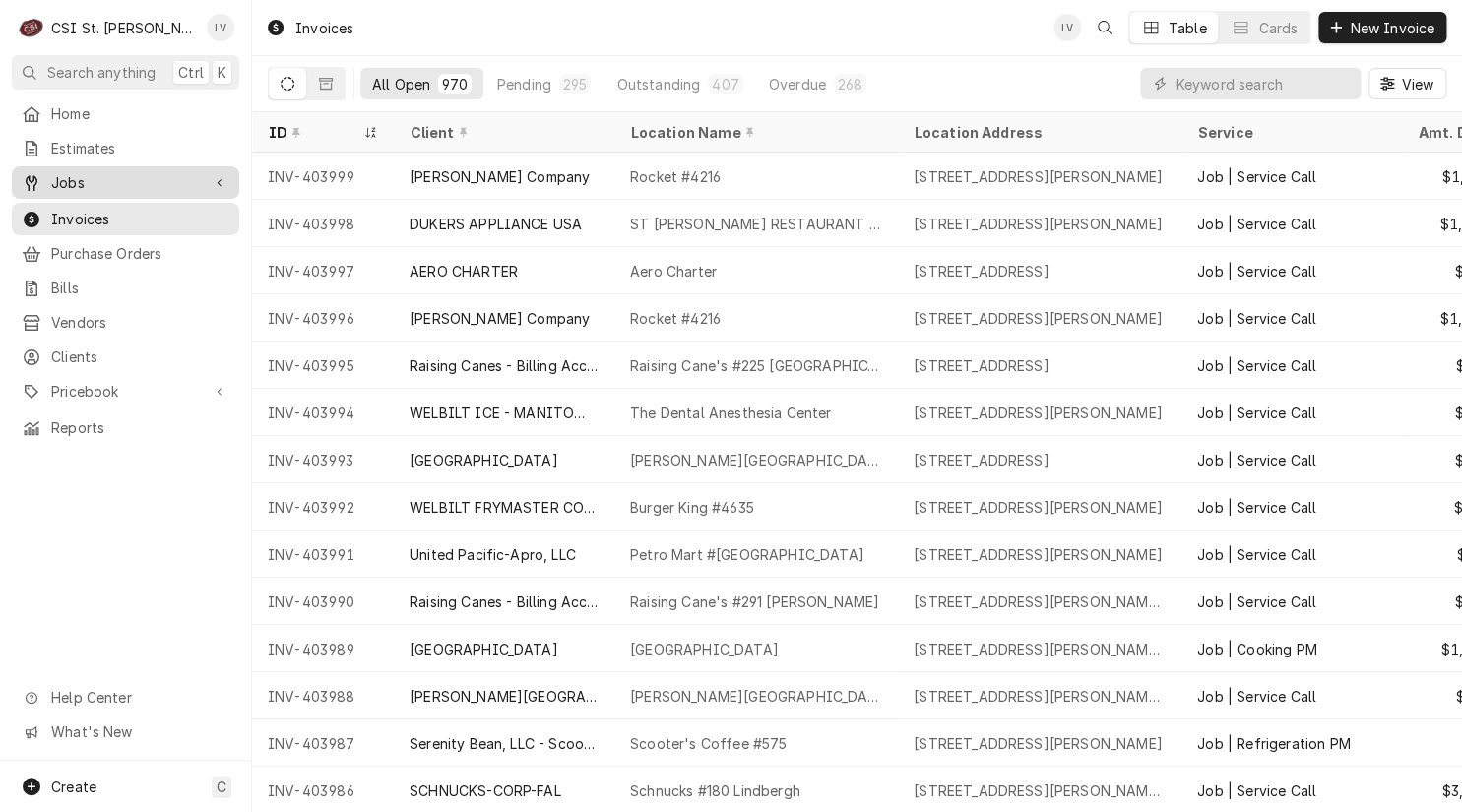
click at [68, 176] on span "Jobs" at bounding box center [125, 182] width 148 height 21
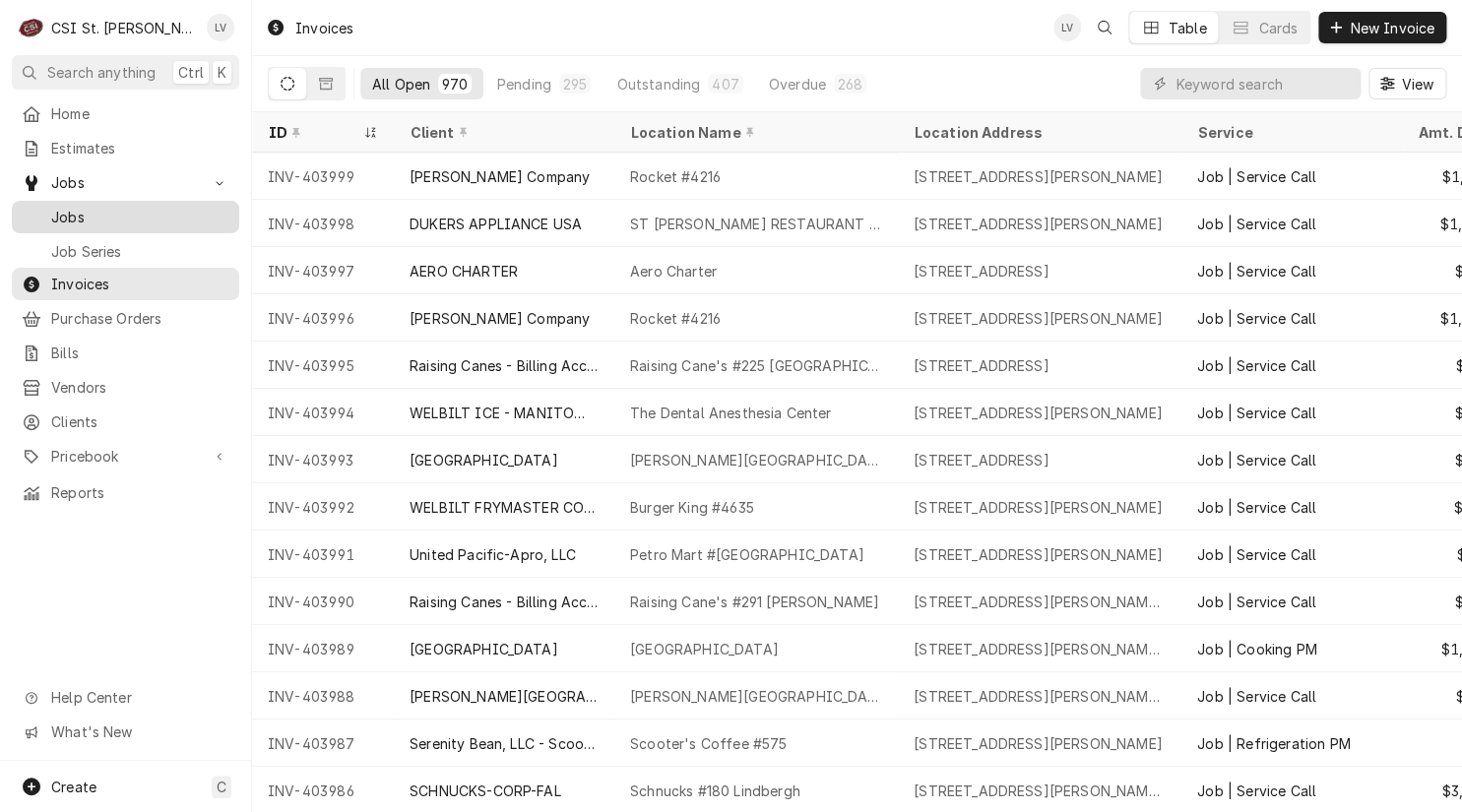
click at [72, 206] on span "Jobs" at bounding box center [140, 216] width 178 height 21
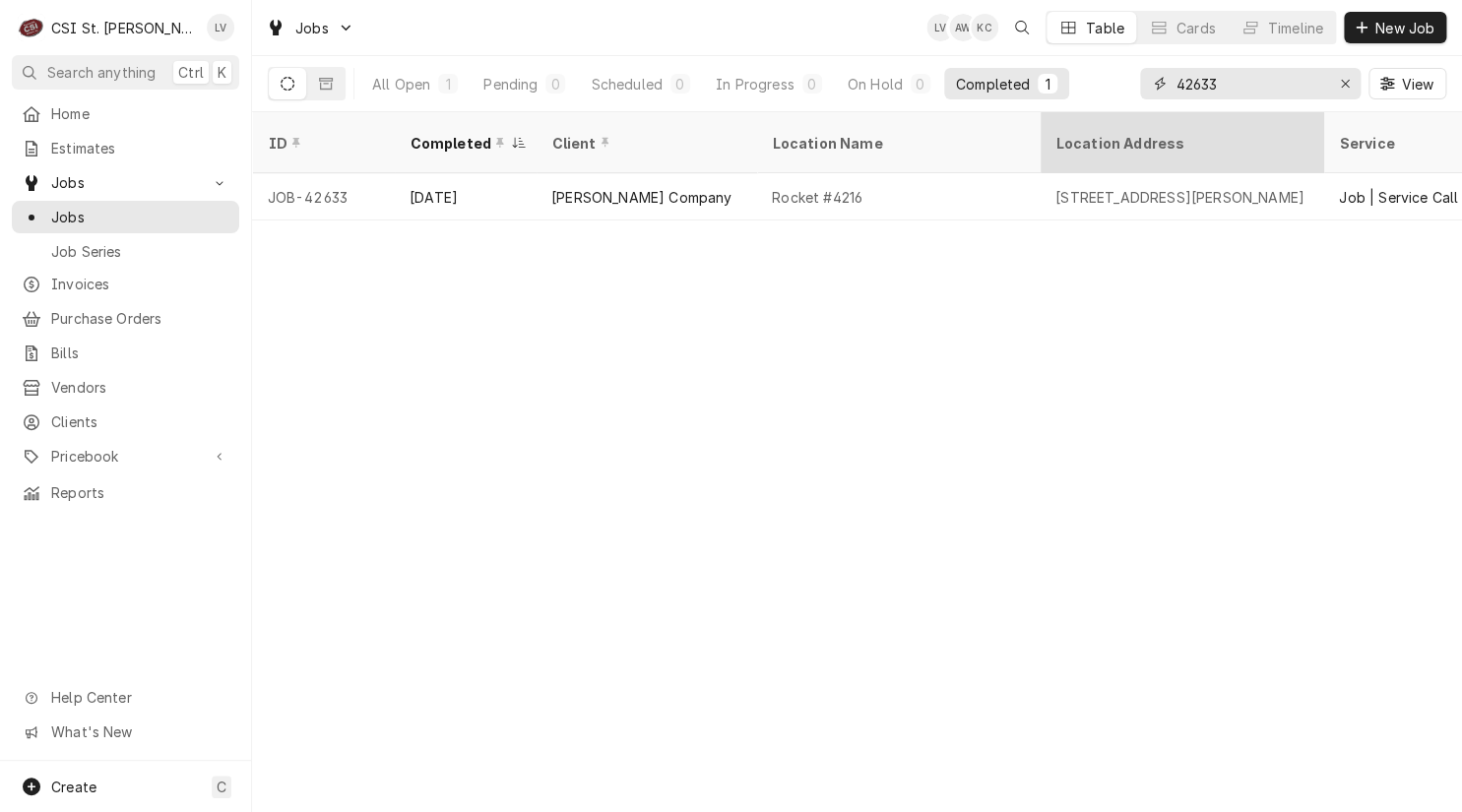
drag, startPoint x: 1242, startPoint y: 83, endPoint x: 1096, endPoint y: 126, distance: 152.2
click at [1096, 126] on div "Jobs LV AW KC Table Cards Timeline New Job All Open 1 Pending 0 Scheduled 0 In …" at bounding box center [857, 406] width 1210 height 812
type input "42227"
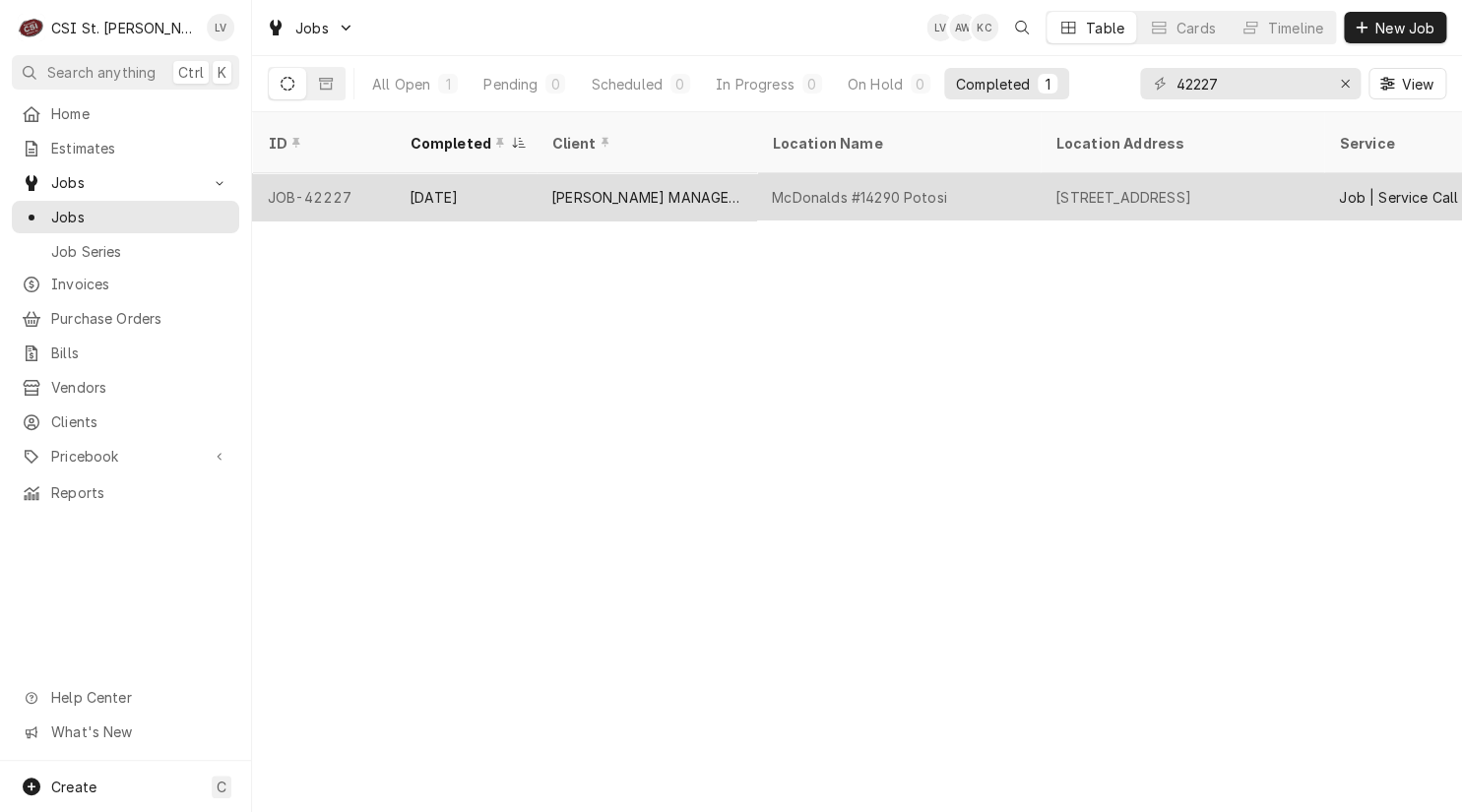
click at [784, 187] on div "McDonalds #14290 Potosi" at bounding box center [859, 197] width 175 height 21
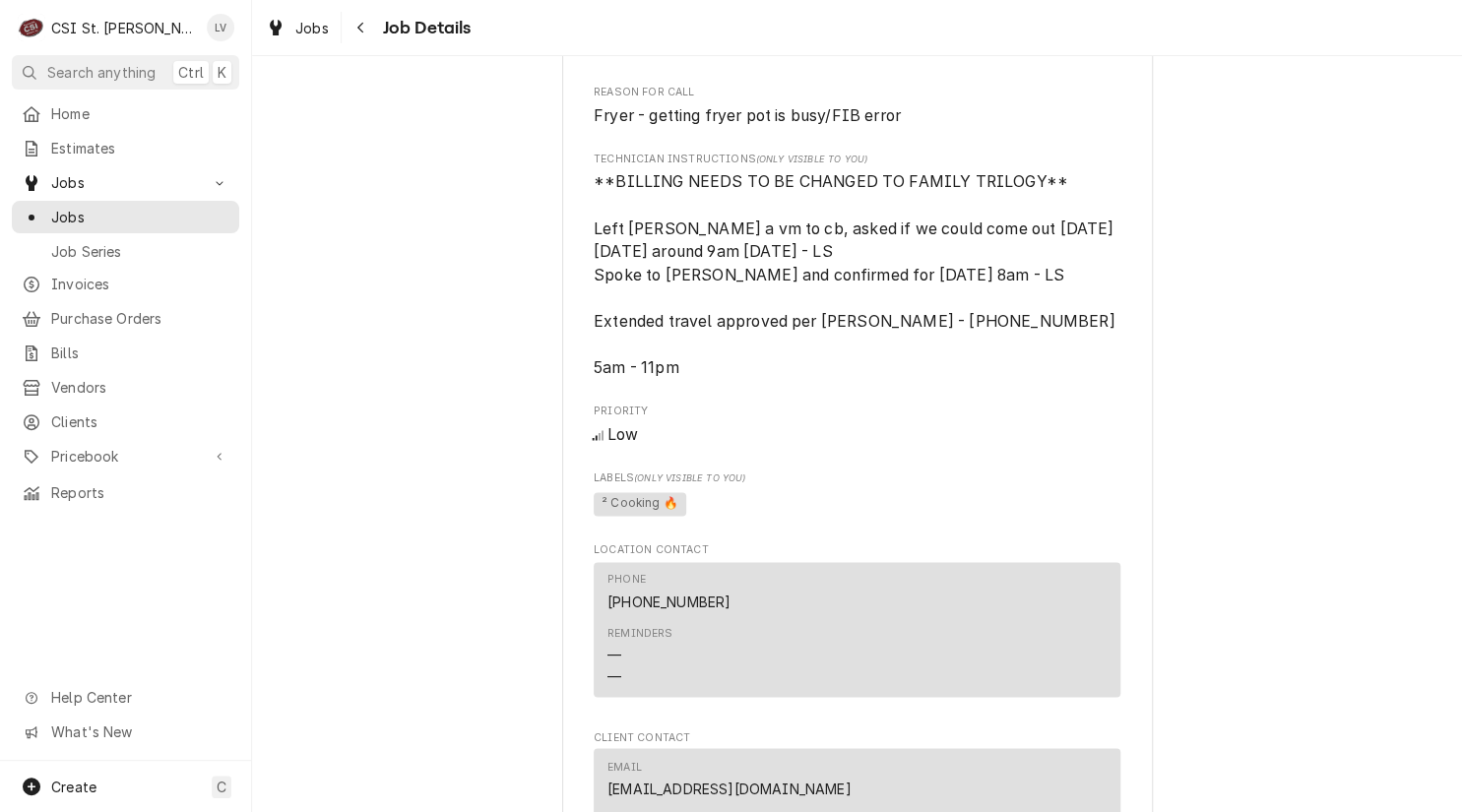
scroll to position [1574, 0]
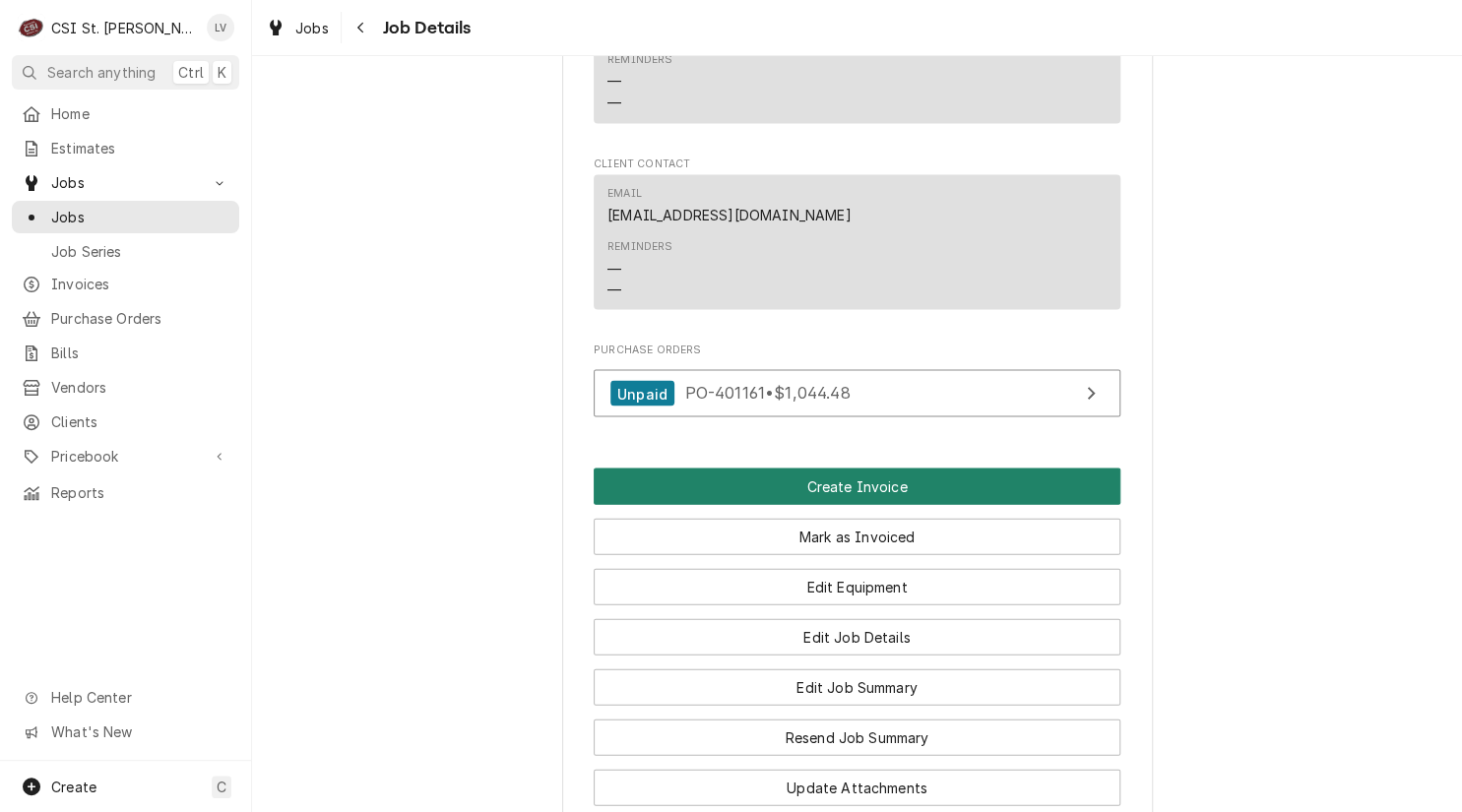
click at [953, 504] on button "Create Invoice" at bounding box center [857, 485] width 526 height 37
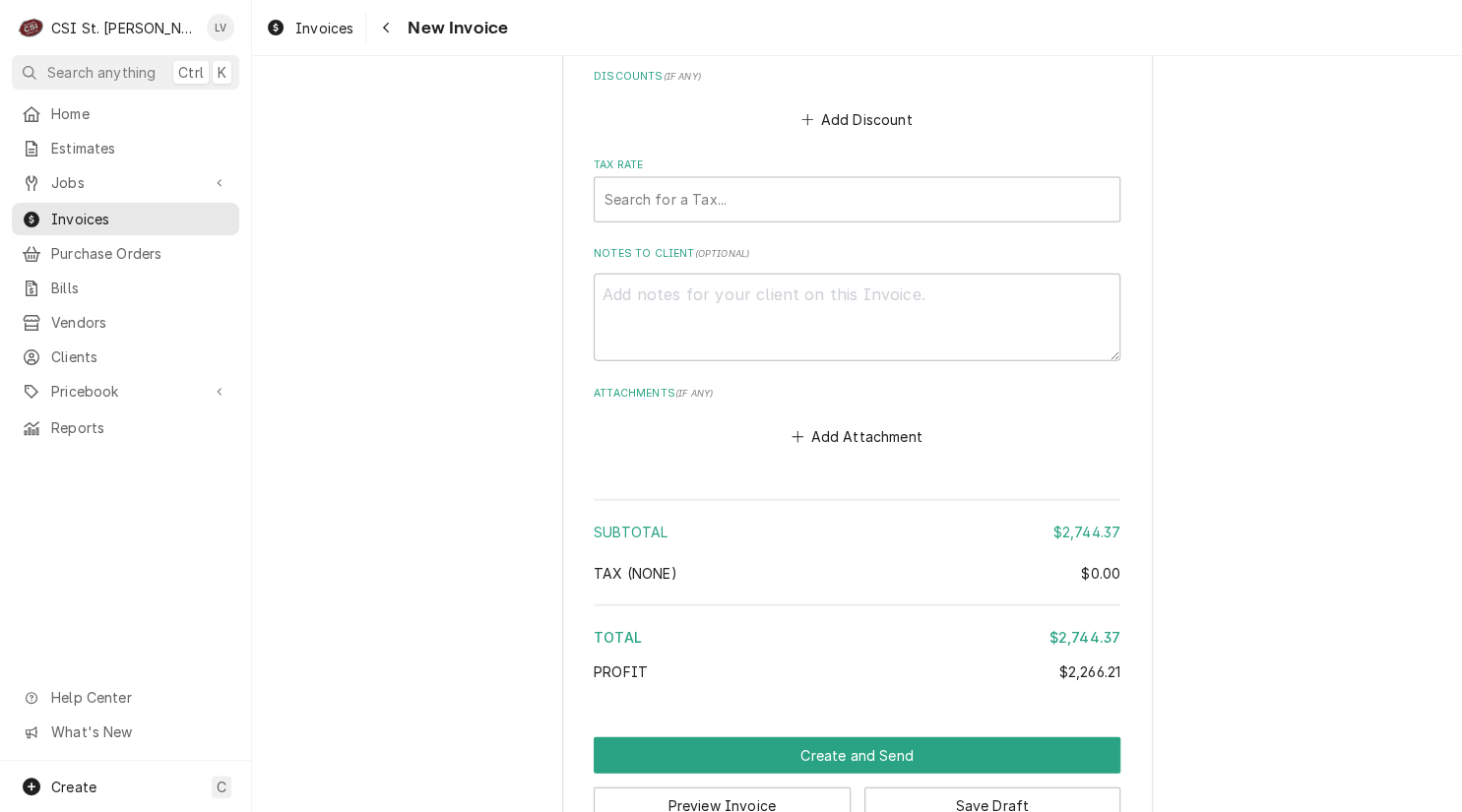
scroll to position [5079, 0]
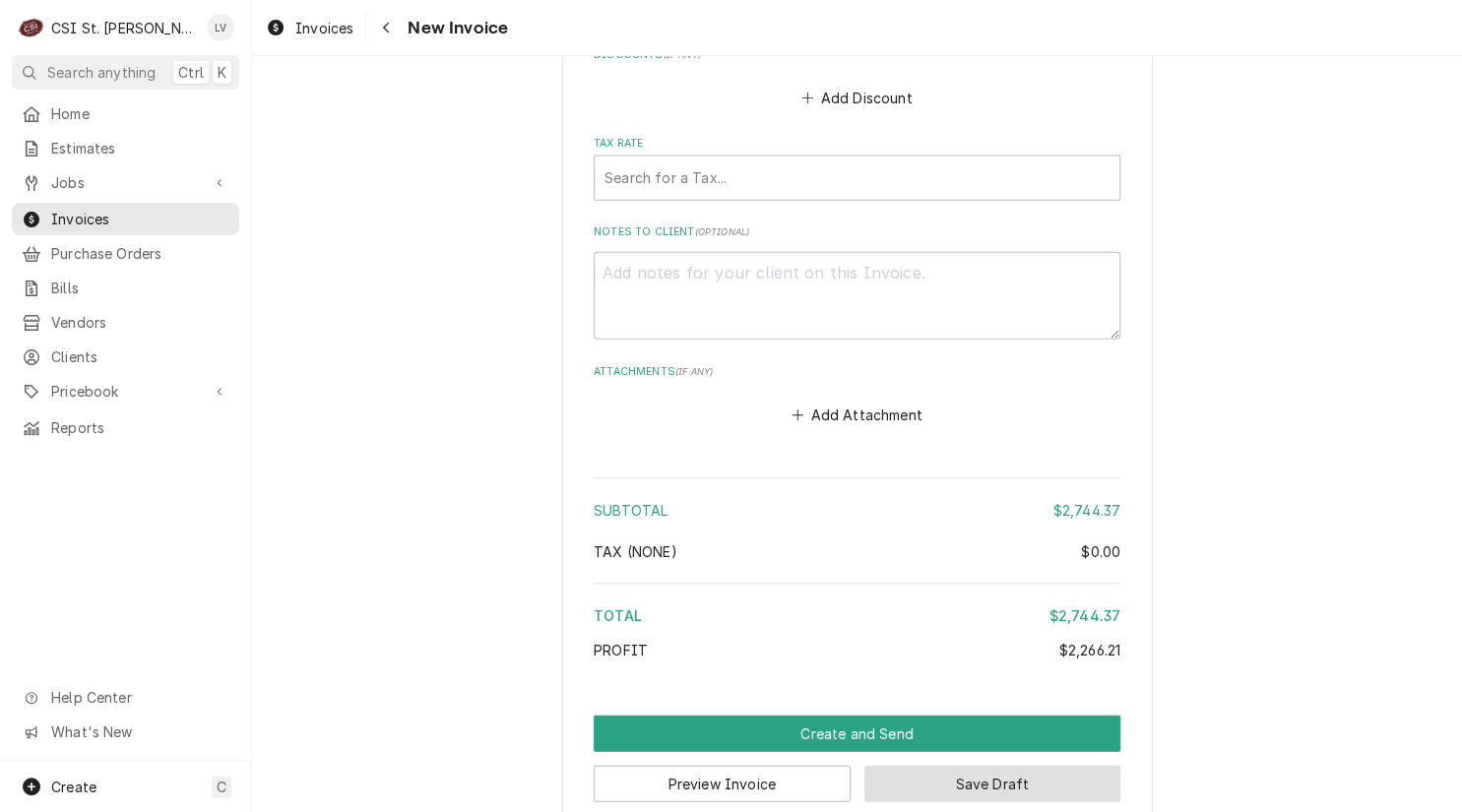
click at [1007, 765] on button "Save Draft" at bounding box center [993, 783] width 257 height 37
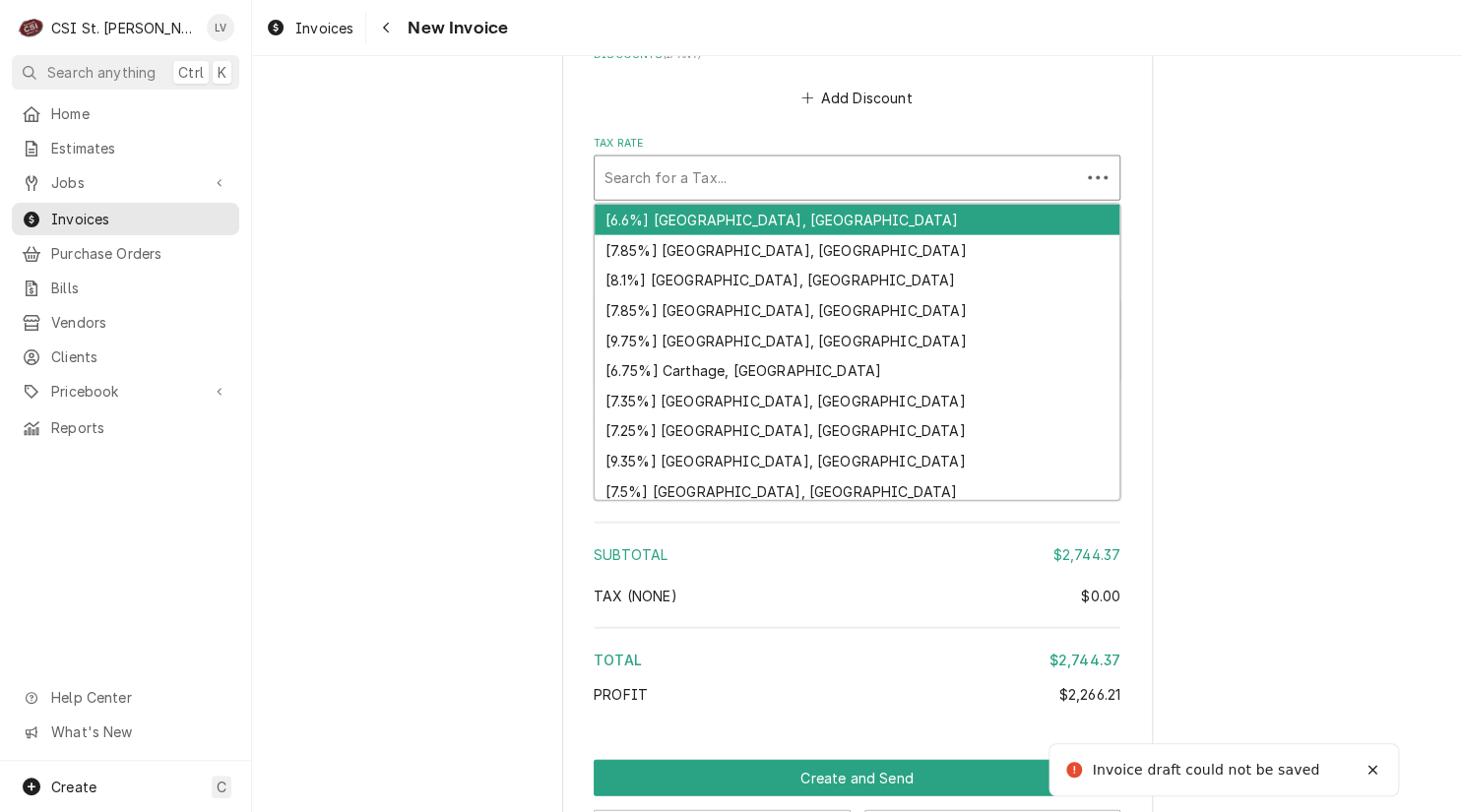
click at [724, 160] on div "Tax Rate" at bounding box center [836, 178] width 465 height 36
type textarea "x"
type input "m"
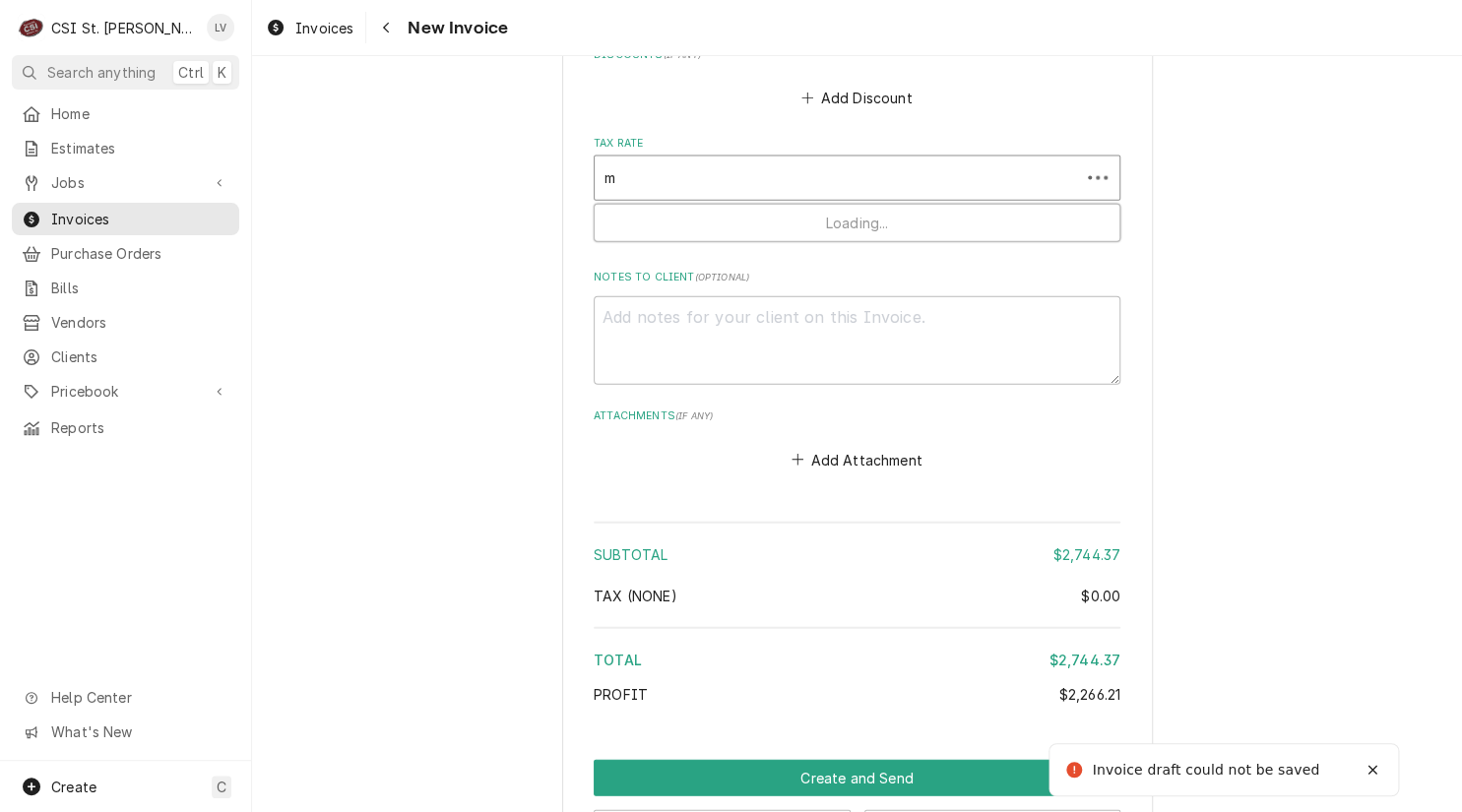
type textarea "x"
type input "mo"
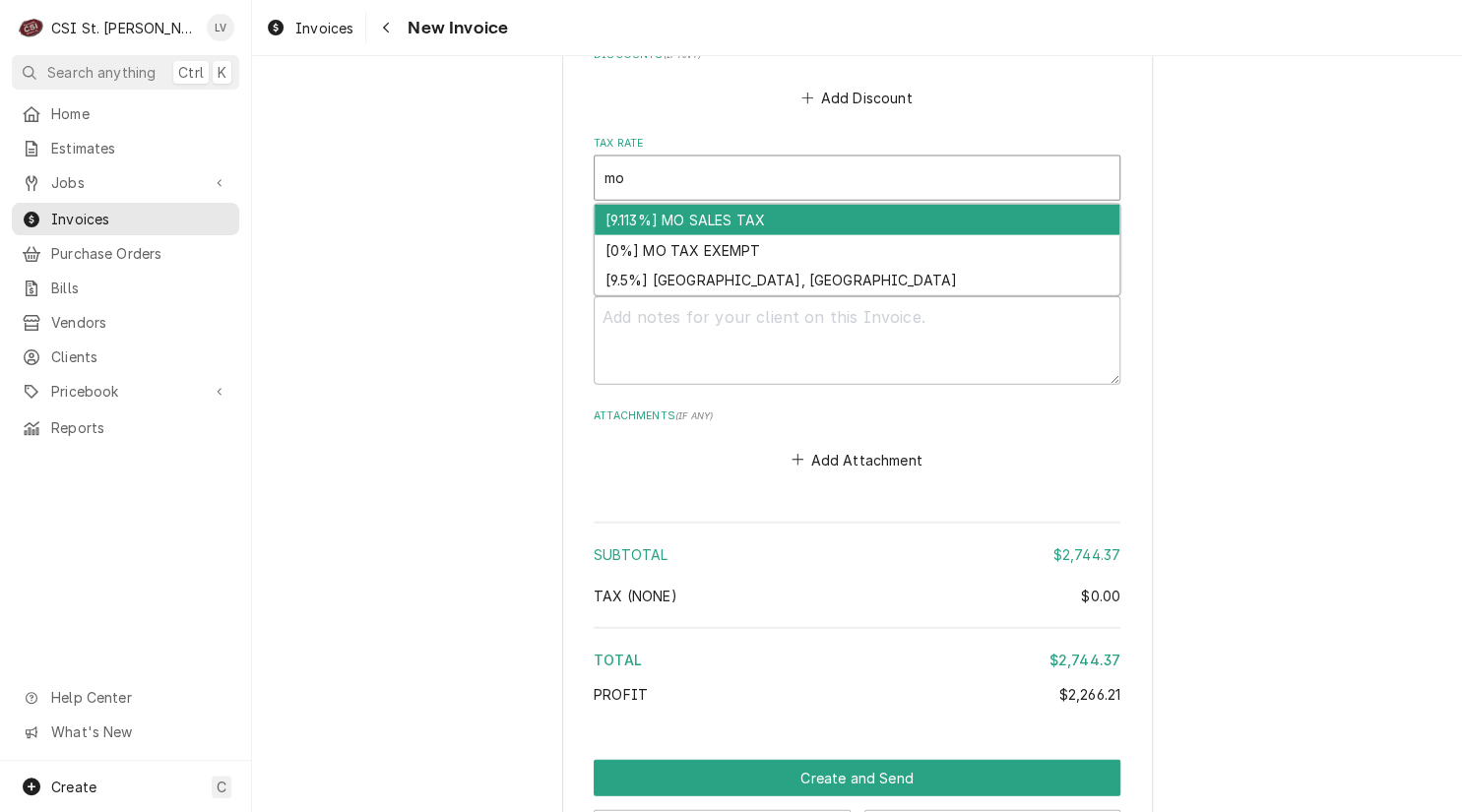
click at [640, 204] on div "[9.113%] MO SALES TAX" at bounding box center [857, 219] width 524 height 31
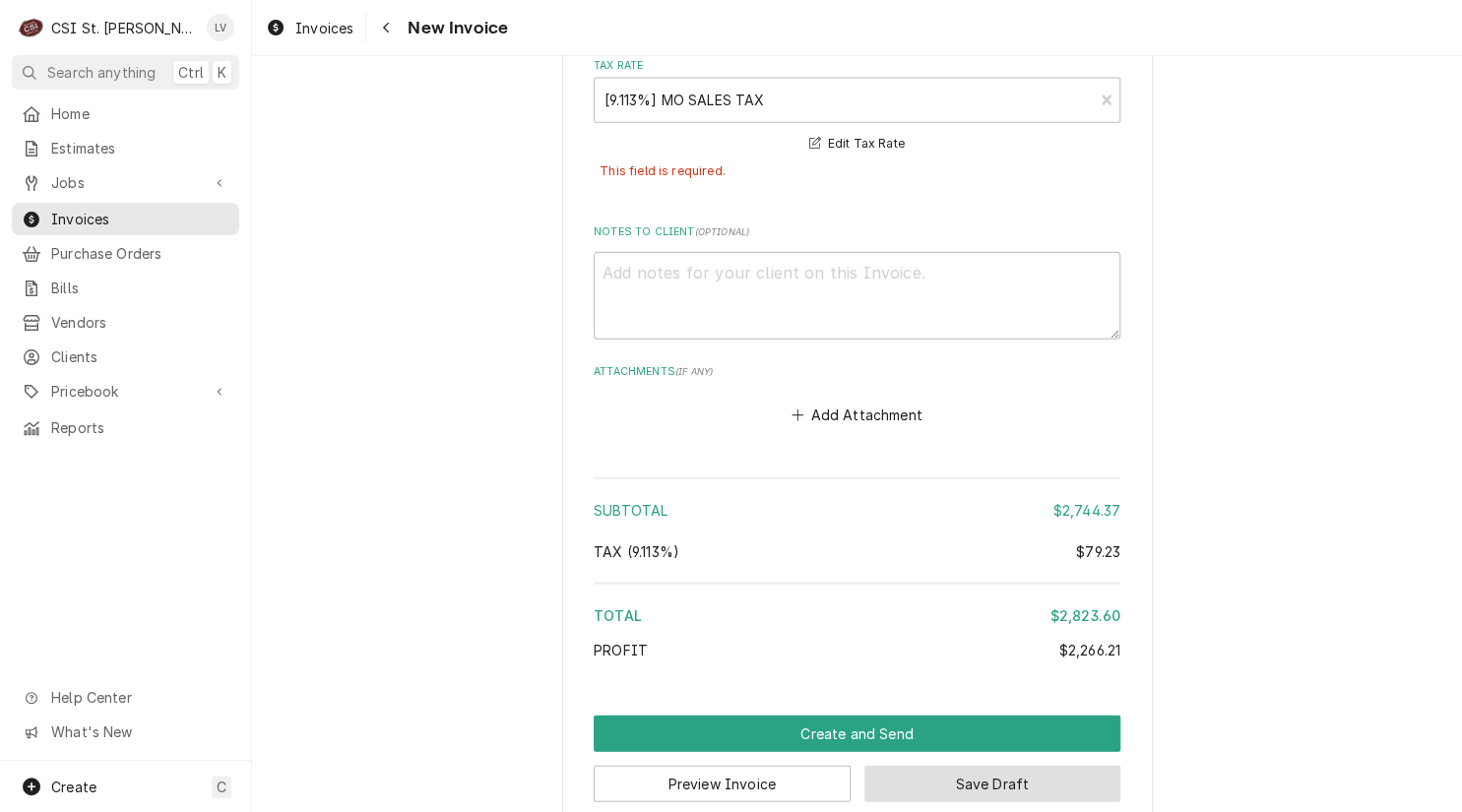
click at [1003, 765] on button "Save Draft" at bounding box center [993, 783] width 257 height 37
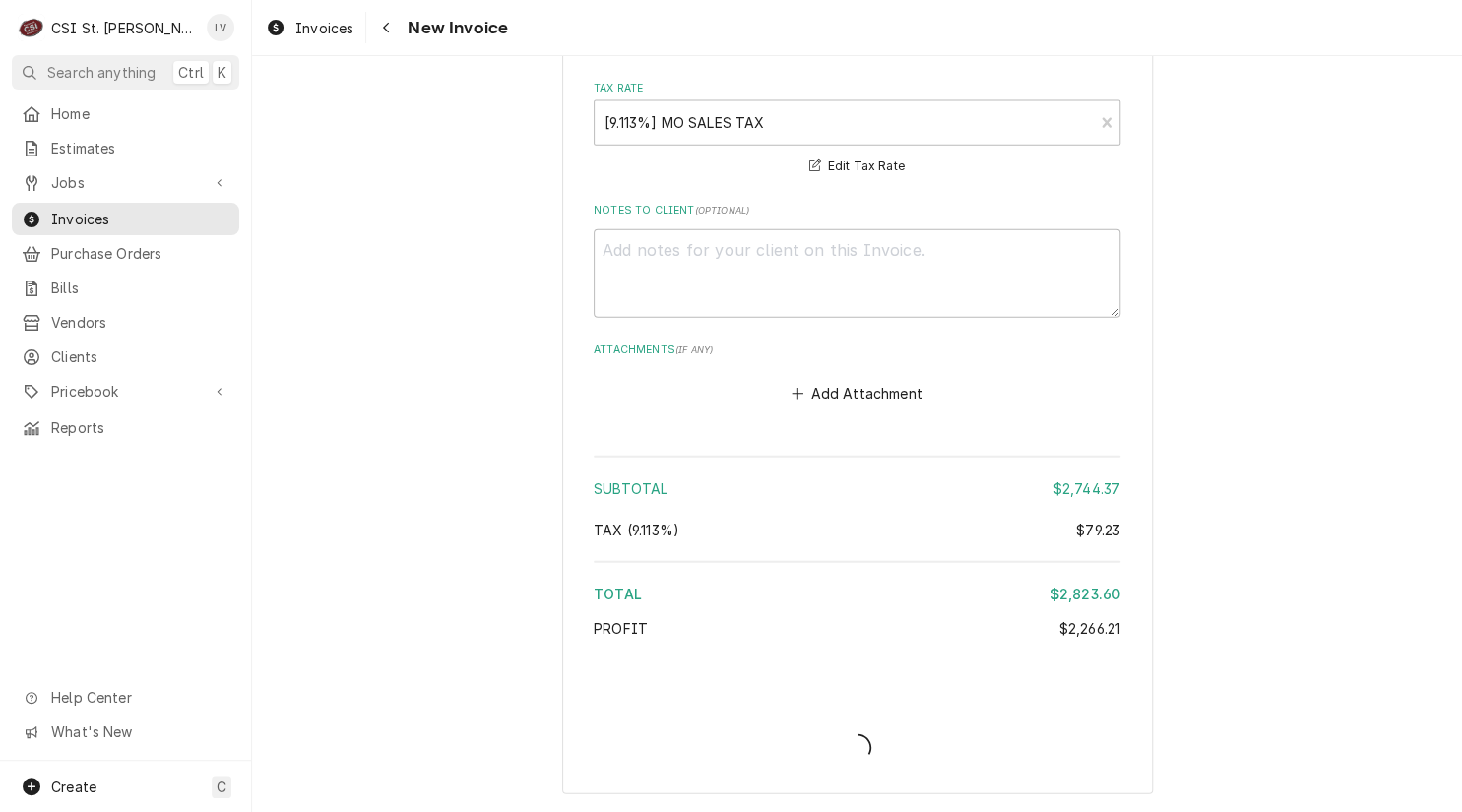
scroll to position [5103, 0]
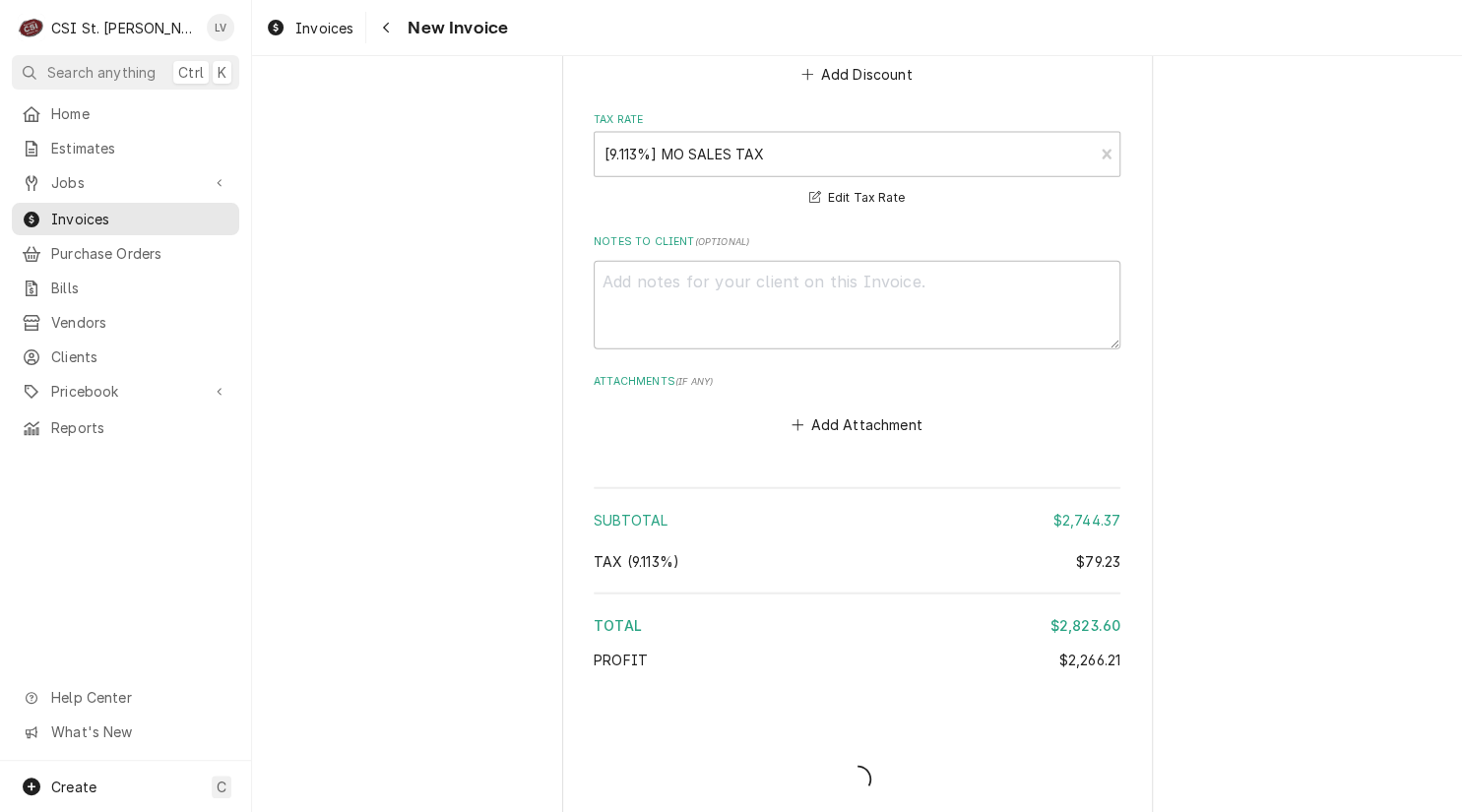
type textarea "x"
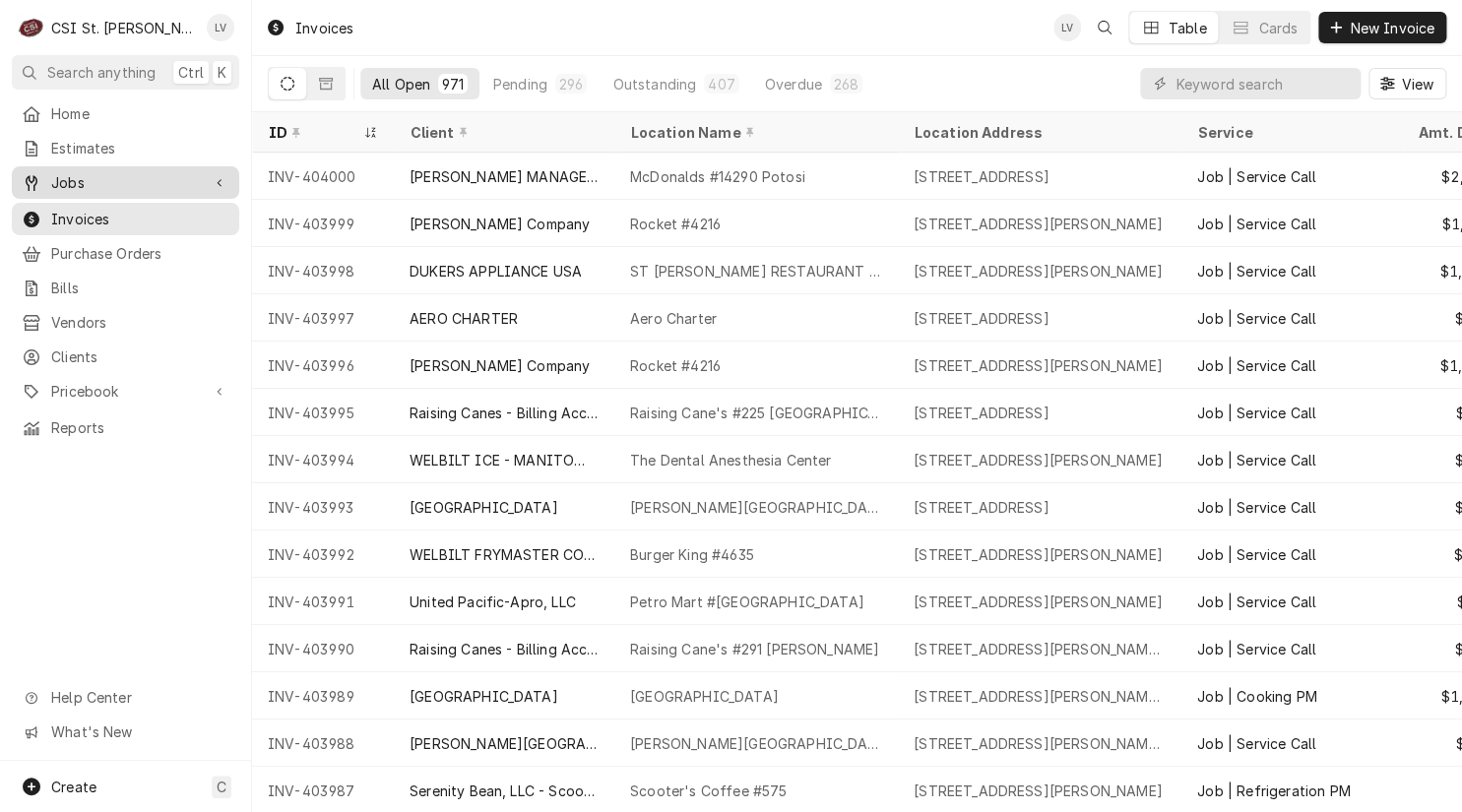
click at [109, 172] on span "Jobs" at bounding box center [125, 182] width 148 height 21
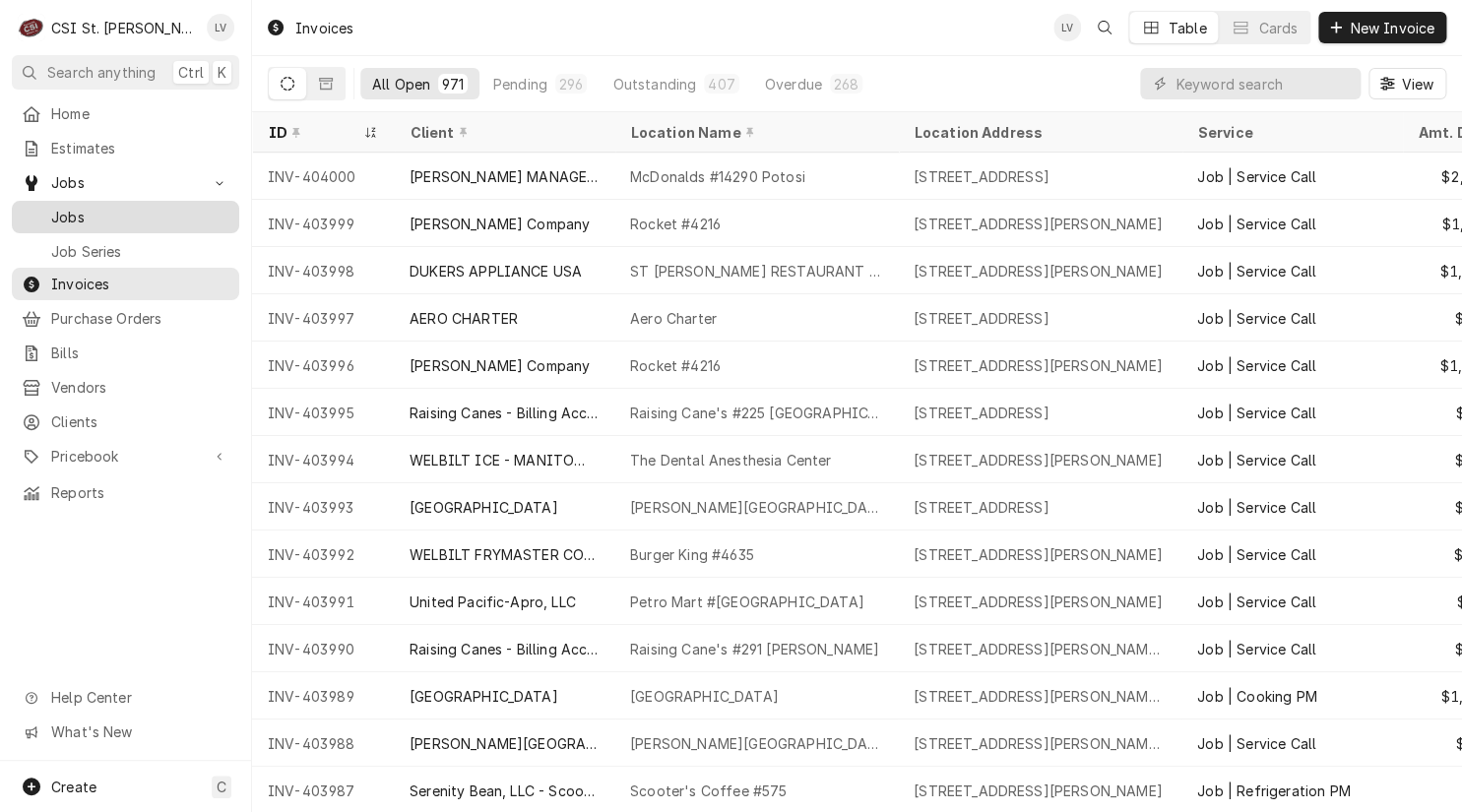
click at [116, 210] on span "Jobs" at bounding box center [140, 216] width 178 height 21
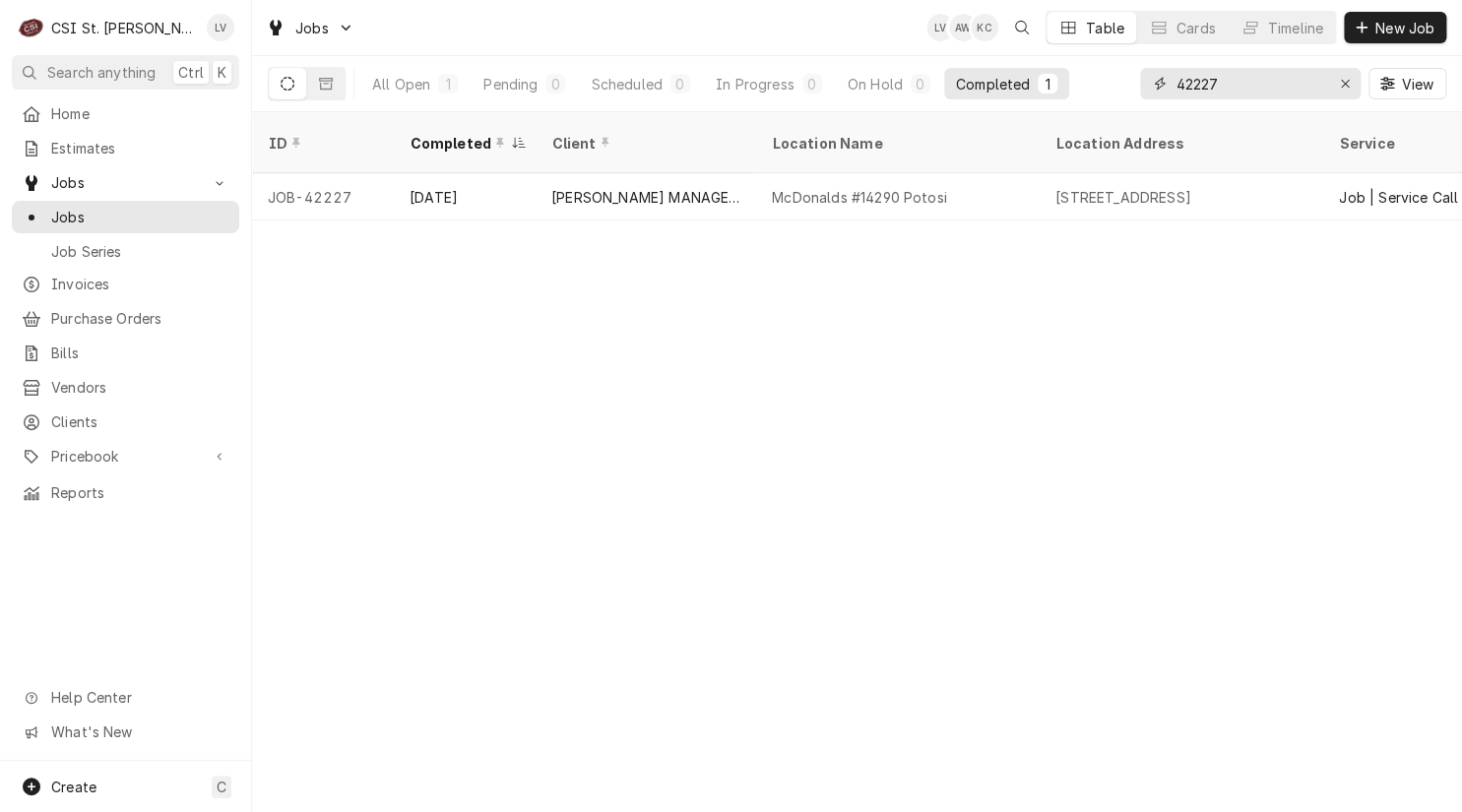
drag, startPoint x: 1246, startPoint y: 88, endPoint x: 1112, endPoint y: 109, distance: 135.6
click at [1112, 109] on div "All Open 1 Pending 0 Scheduled 0 In Progress 0 On Hold 0 Completed 1 42227 View" at bounding box center [857, 83] width 1178 height 55
type input "42593"
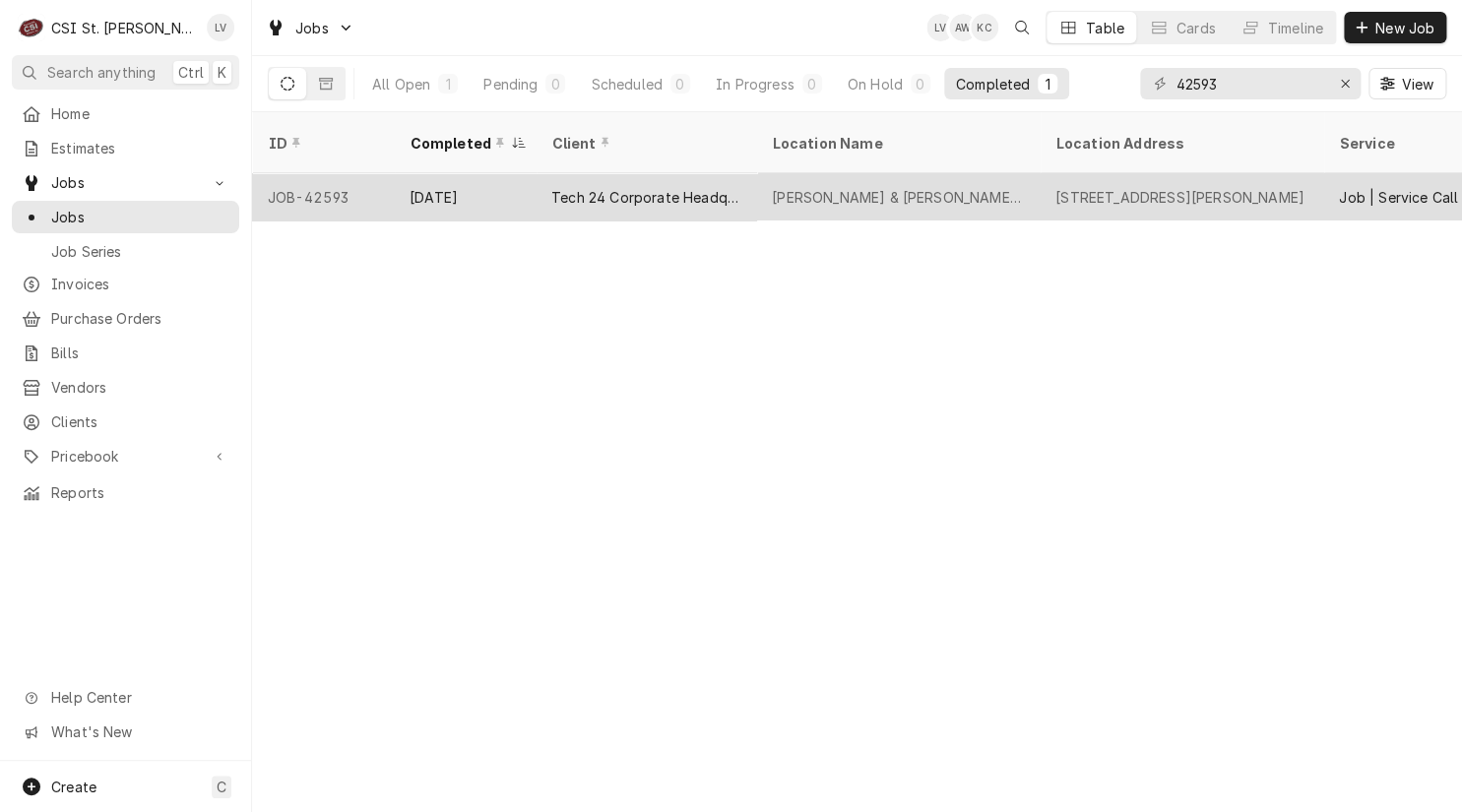
click at [760, 173] on div "[PERSON_NAME] & [PERSON_NAME] #2074 [GEOGRAPHIC_DATA]" at bounding box center [898, 196] width 283 height 47
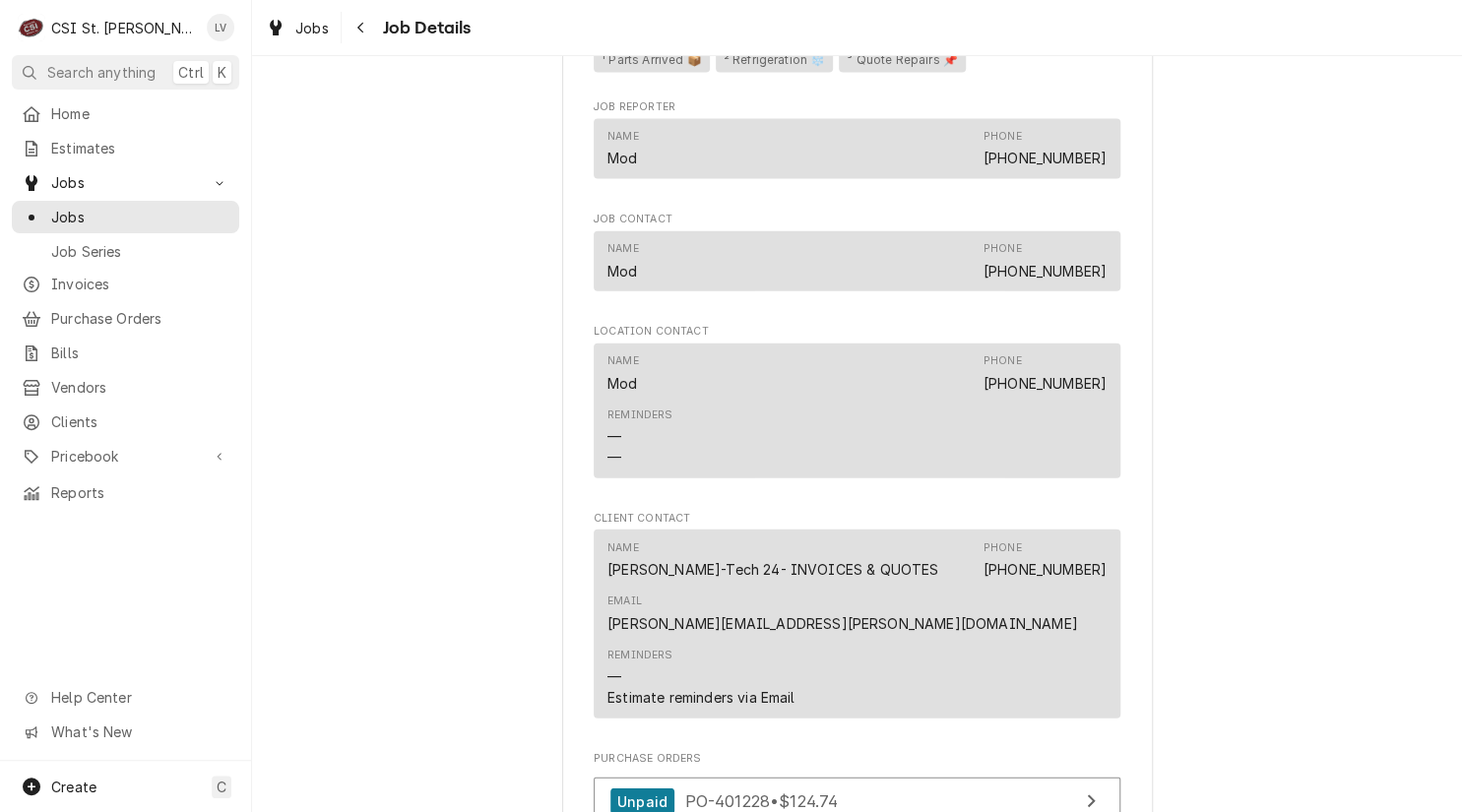
scroll to position [2264, 0]
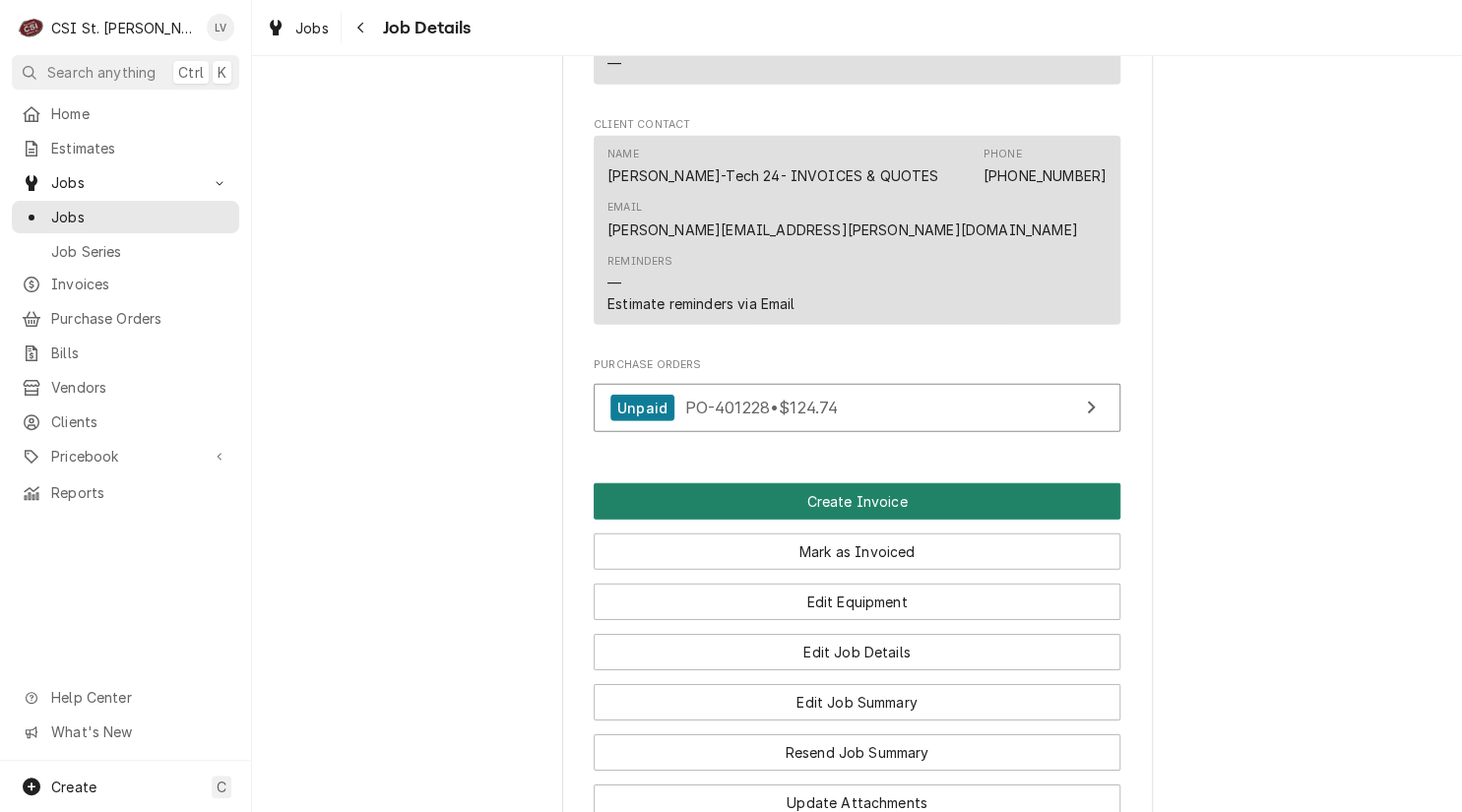
click at [900, 498] on button "Create Invoice" at bounding box center [857, 501] width 526 height 37
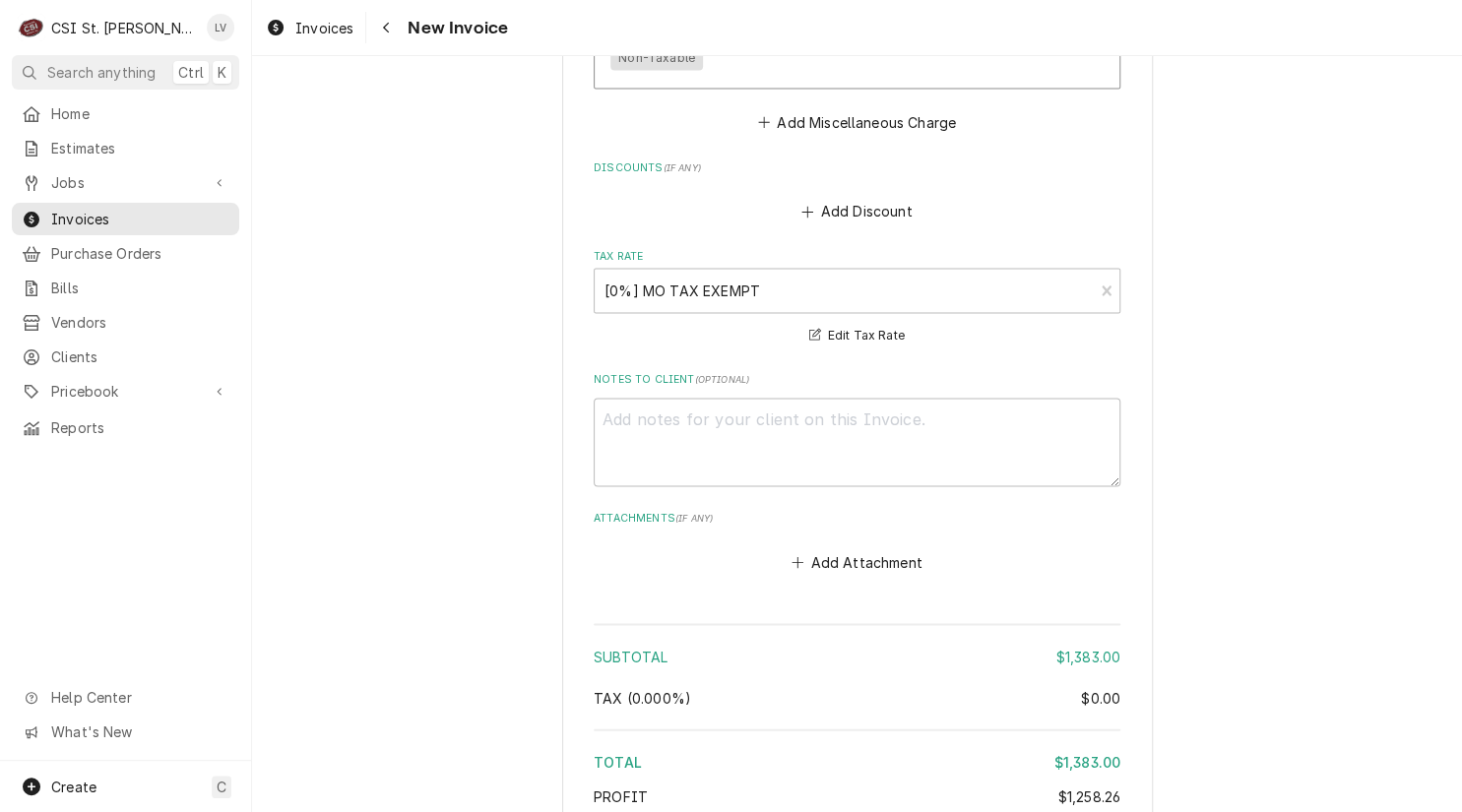
scroll to position [4724, 0]
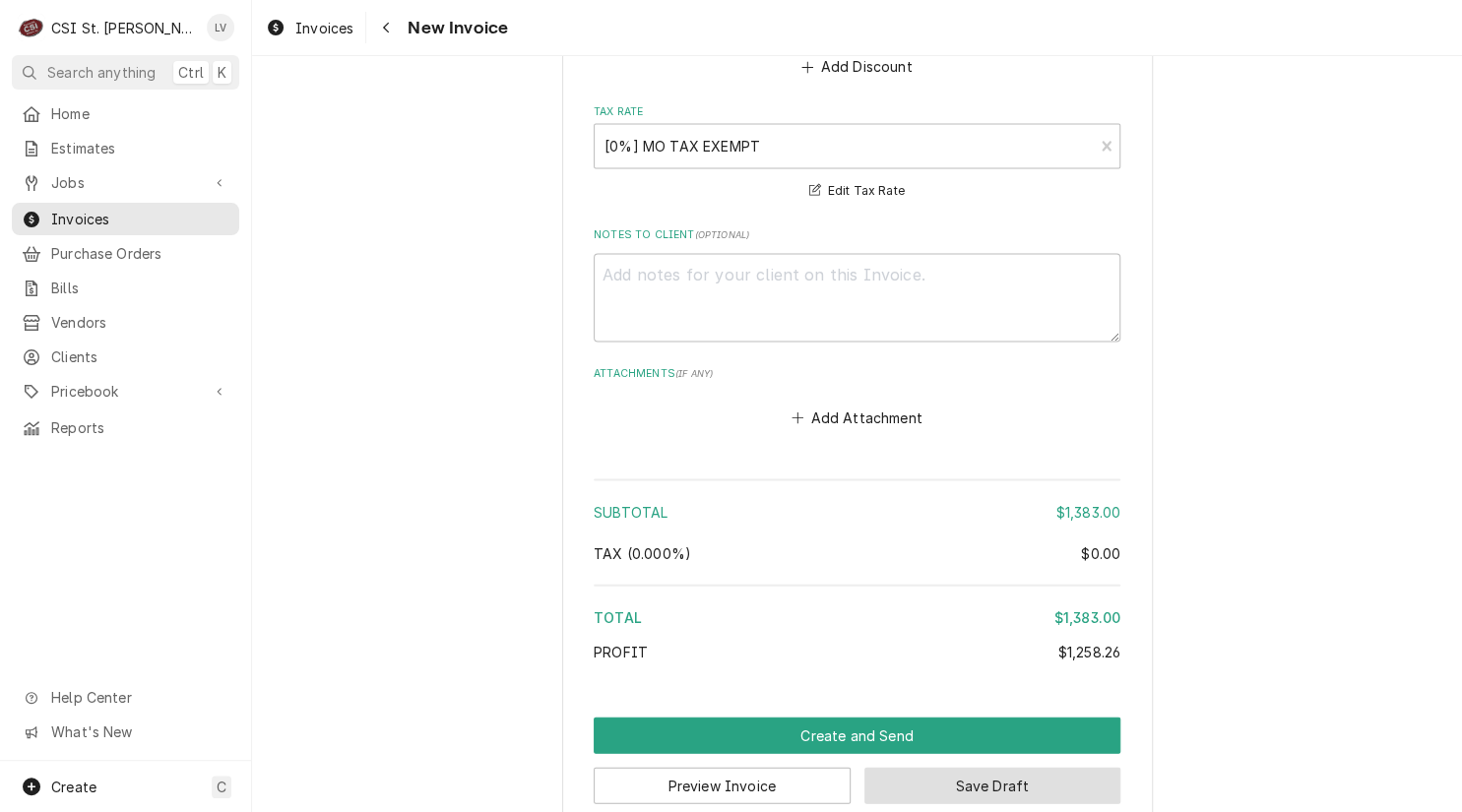
click at [1049, 766] on button "Save Draft" at bounding box center [993, 784] width 257 height 37
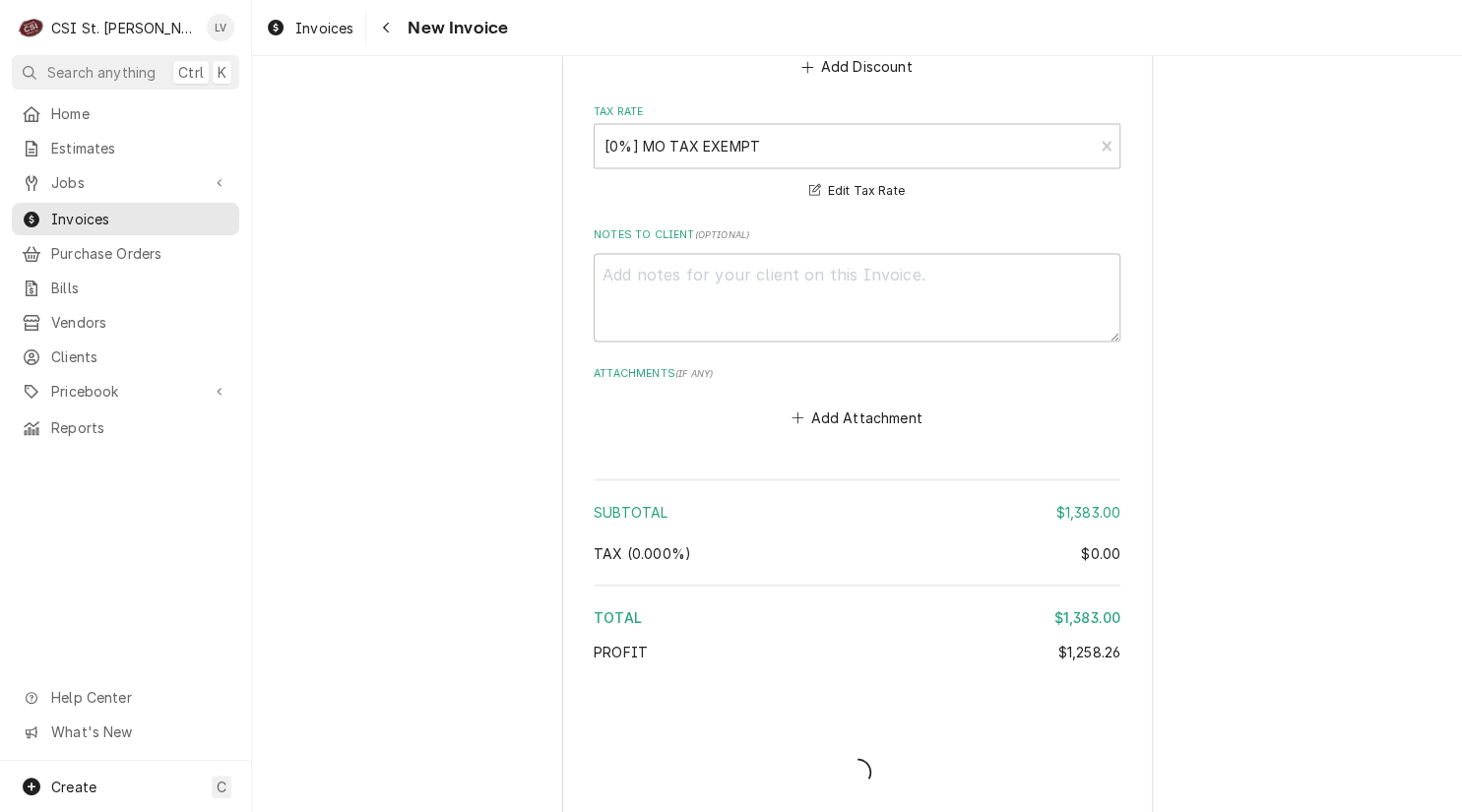
scroll to position [4714, 0]
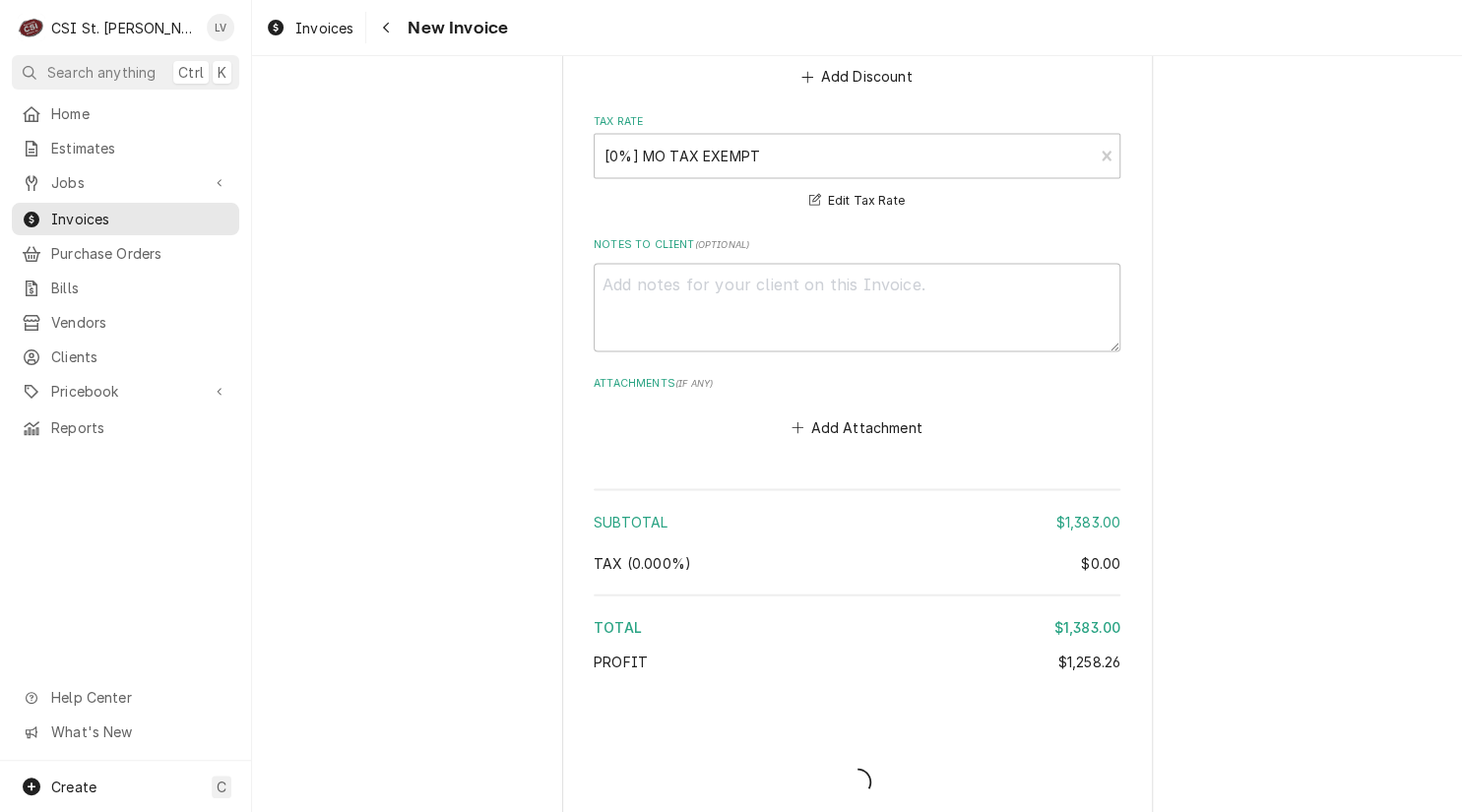
type textarea "x"
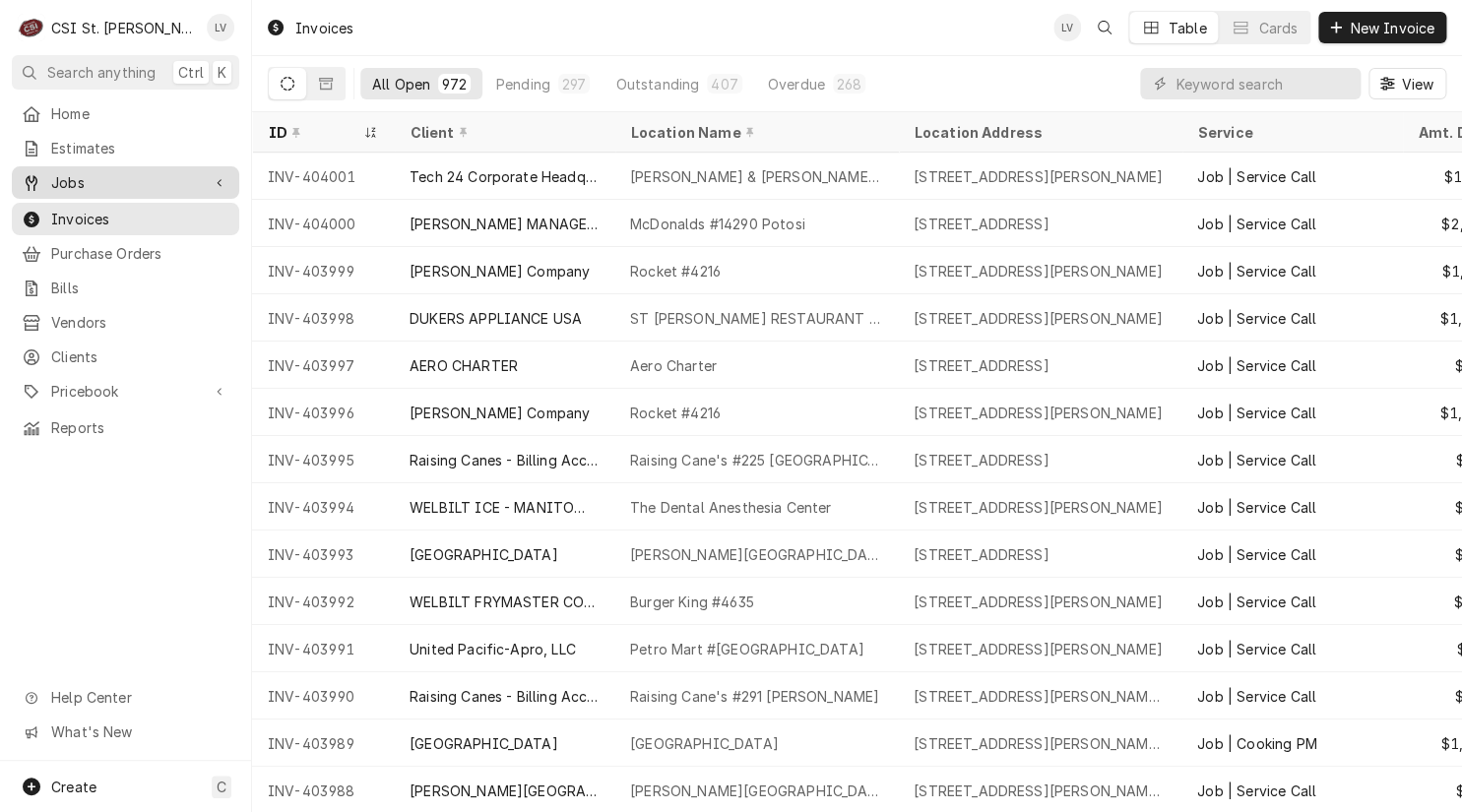
click at [124, 172] on span "Jobs" at bounding box center [125, 182] width 148 height 21
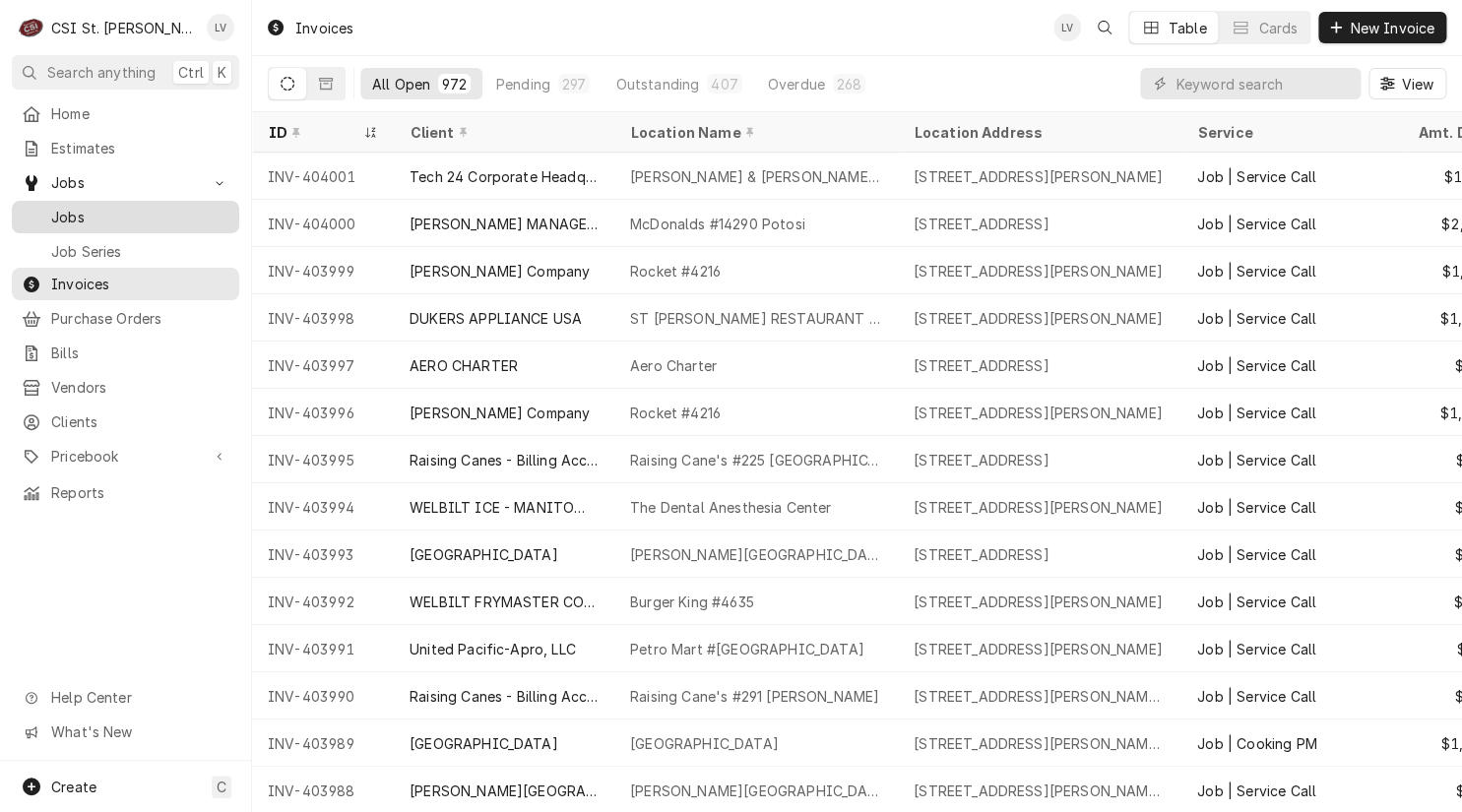
click at [118, 207] on span "Jobs" at bounding box center [140, 216] width 178 height 21
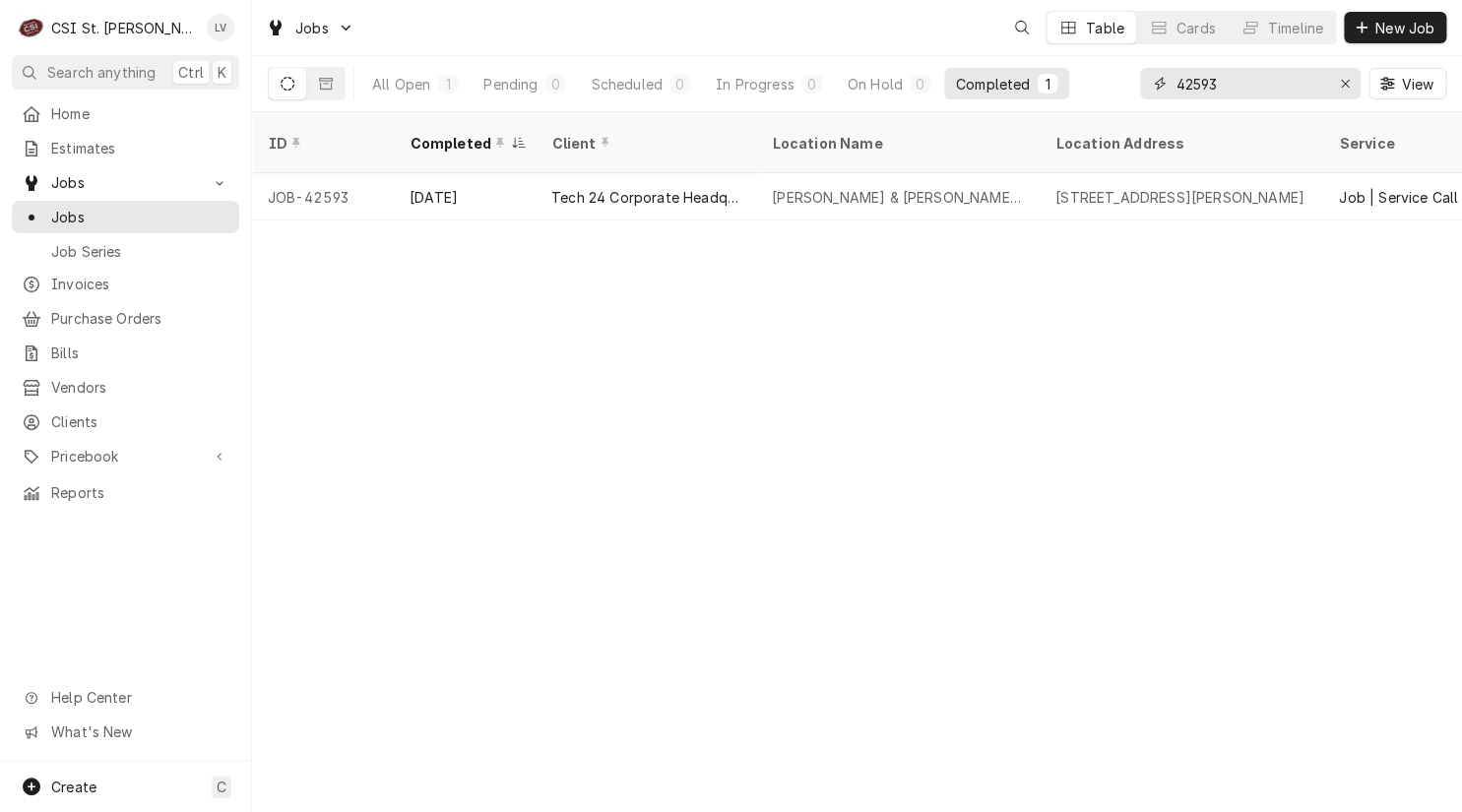
drag, startPoint x: 1257, startPoint y: 83, endPoint x: 1151, endPoint y: 79, distance: 106.1
click at [1151, 79] on div "42593" at bounding box center [1250, 84] width 220 height 32
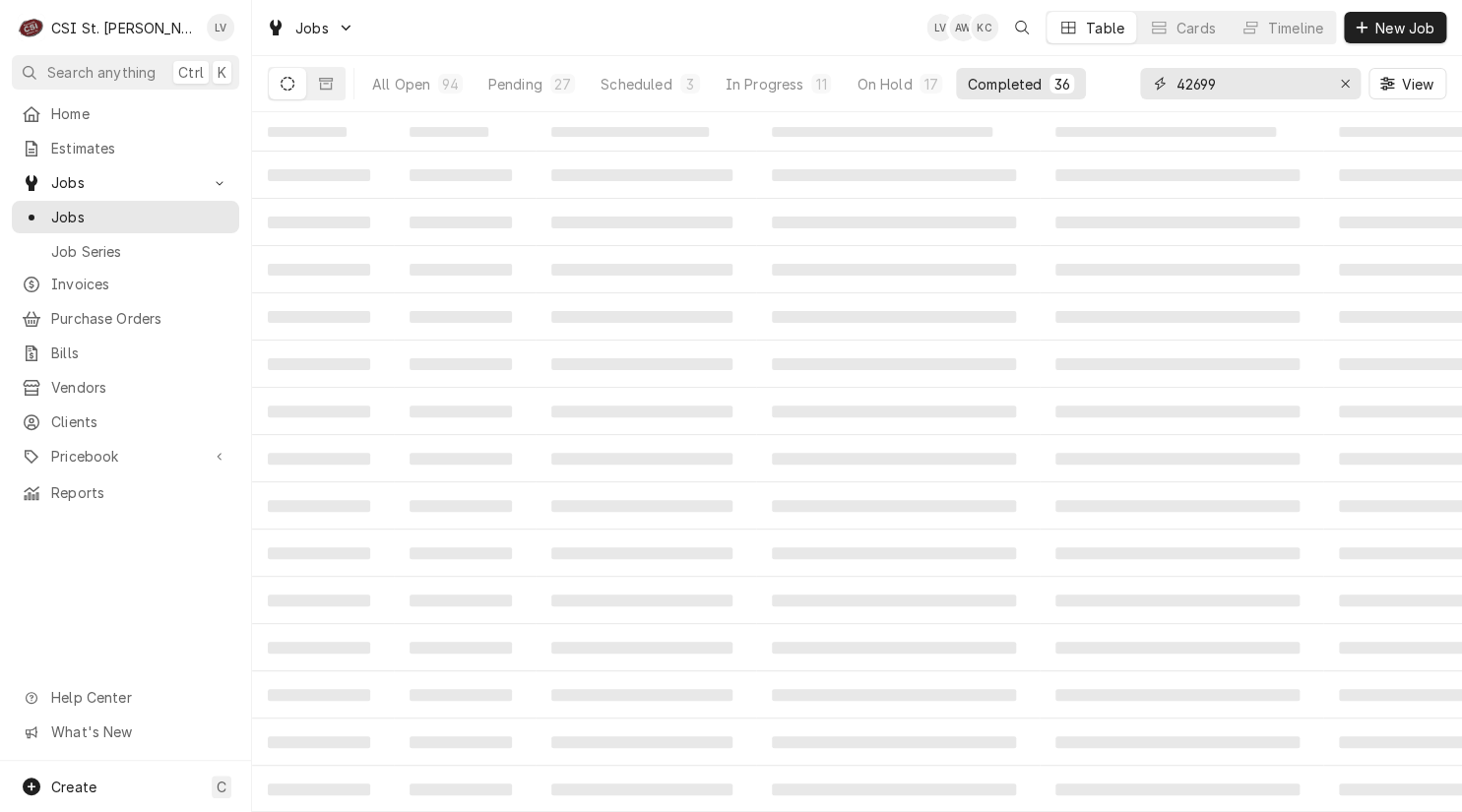
type input "42699"
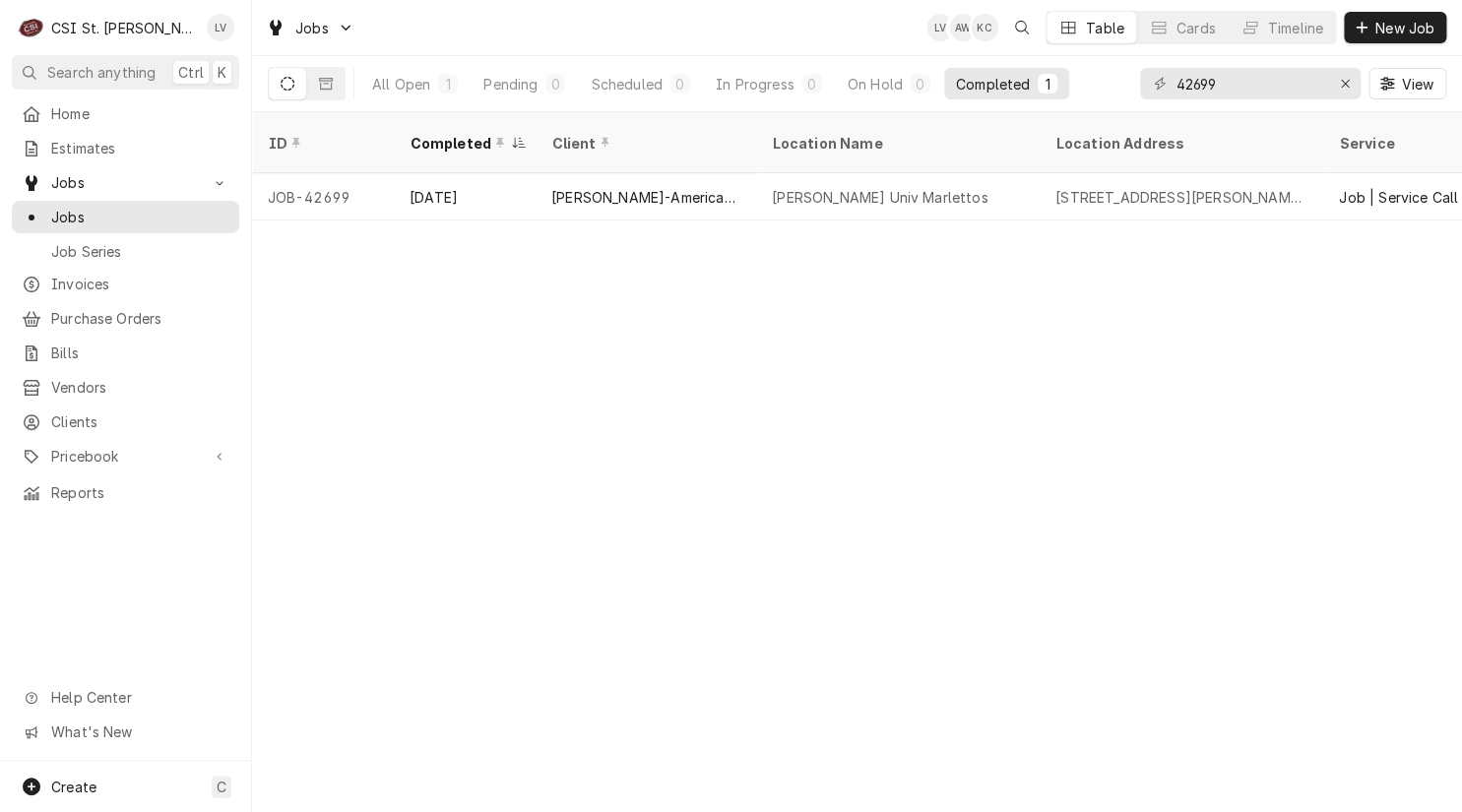
drag, startPoint x: 704, startPoint y: 174, endPoint x: 773, endPoint y: 266, distance: 115.0
click at [705, 187] on div "[PERSON_NAME]-American Dining Creations" at bounding box center [646, 197] width 189 height 21
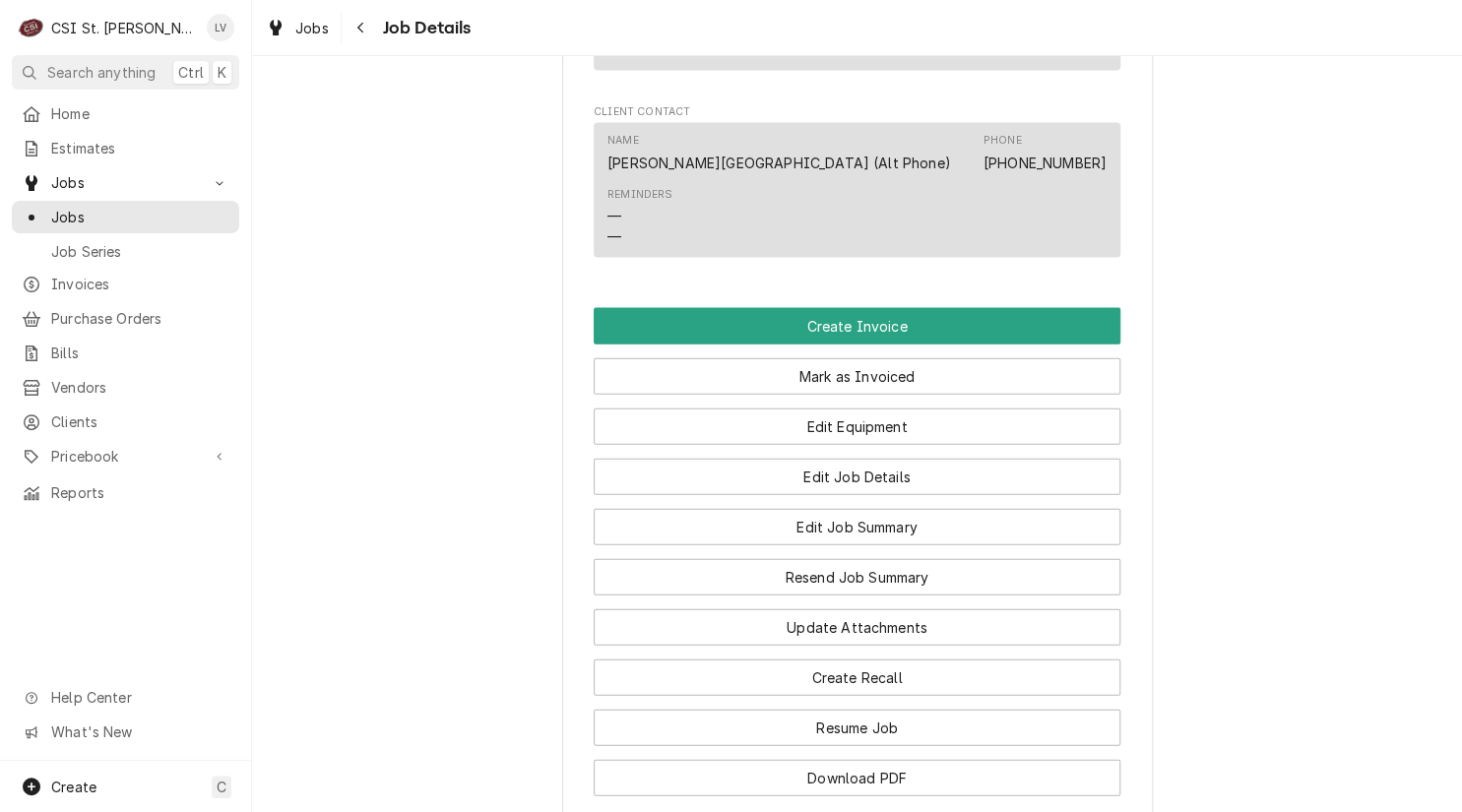
scroll to position [1771, 0]
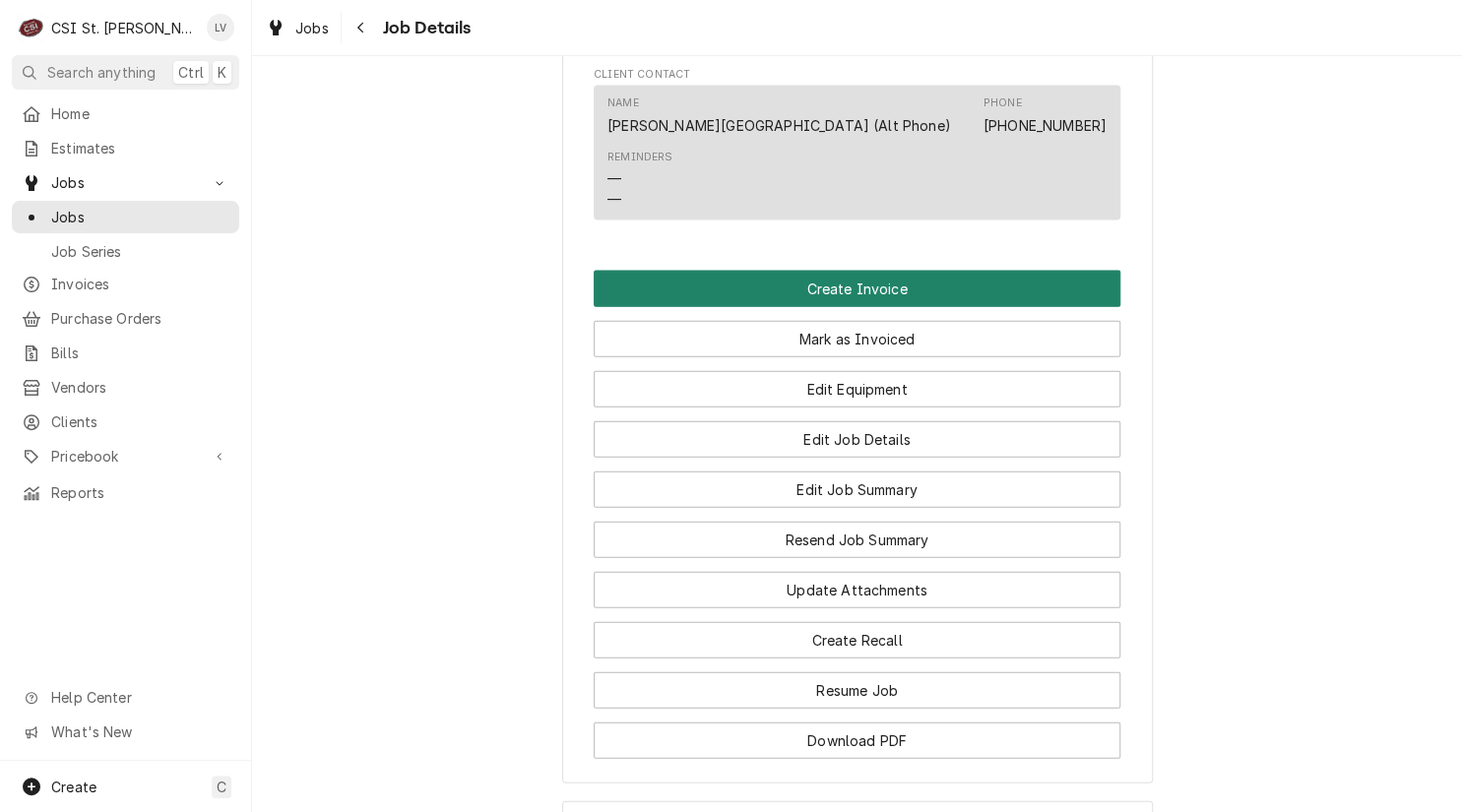
click at [860, 271] on button "Create Invoice" at bounding box center [857, 289] width 526 height 37
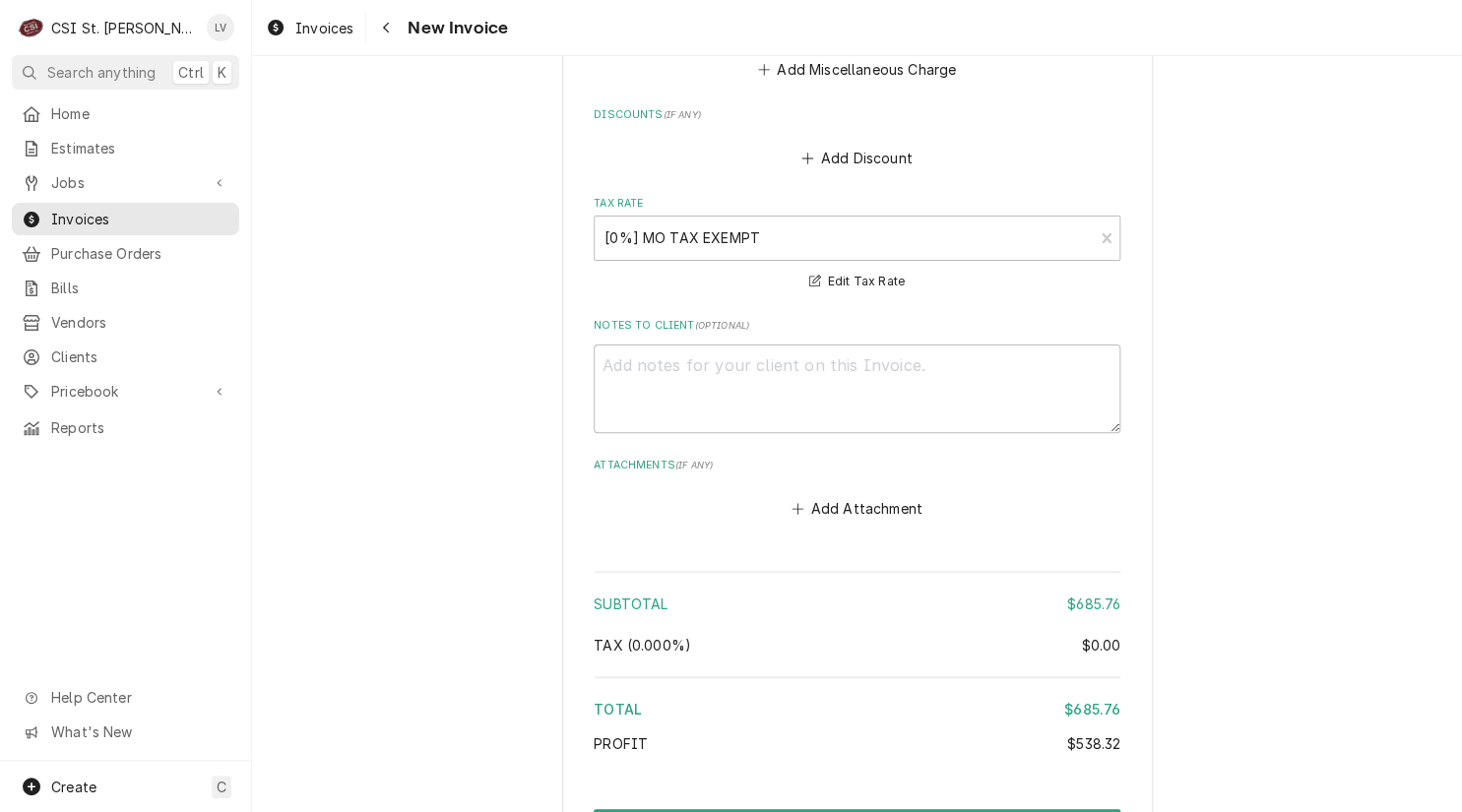
scroll to position [6084, 0]
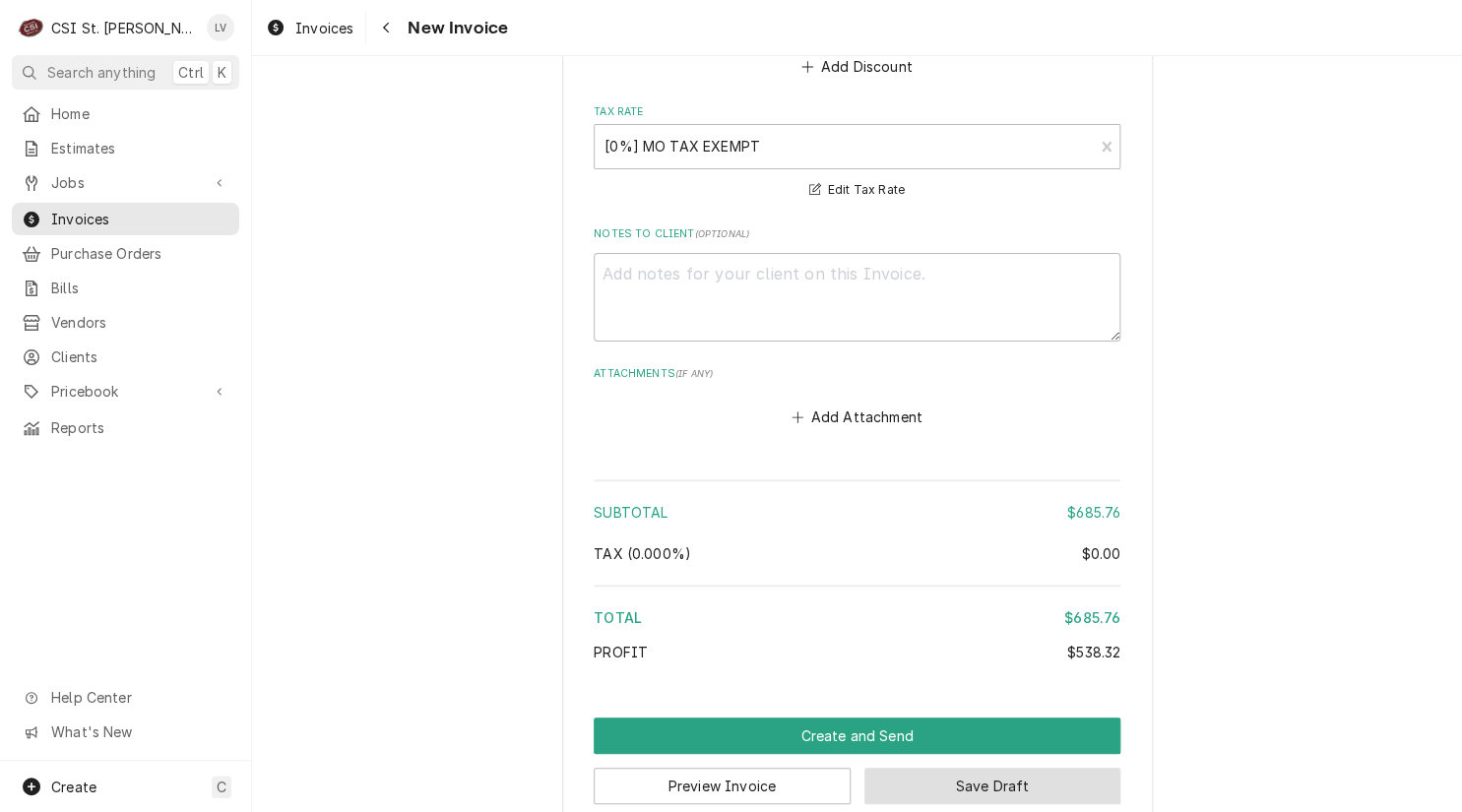
click at [991, 767] on button "Save Draft" at bounding box center [993, 785] width 257 height 37
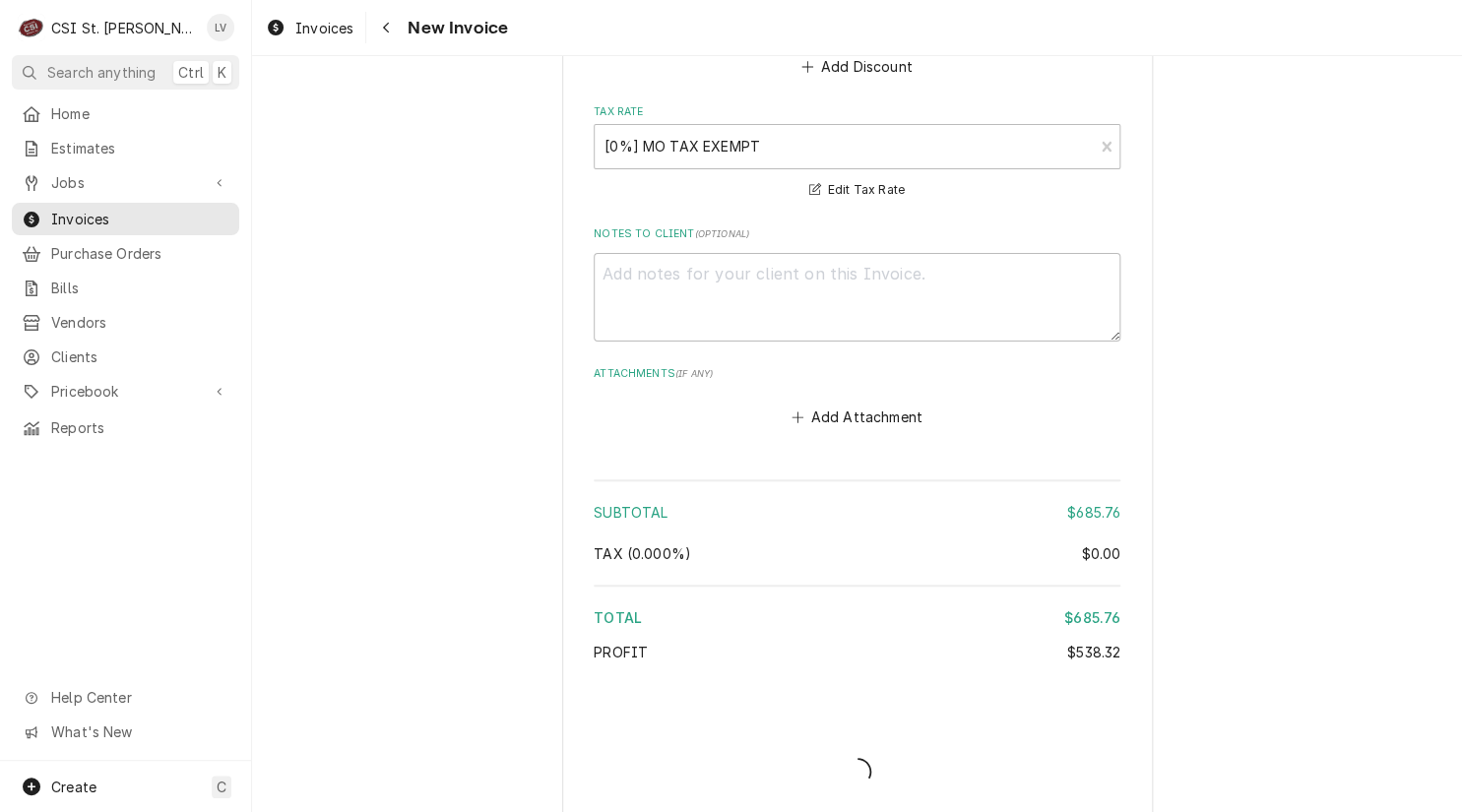
scroll to position [6074, 0]
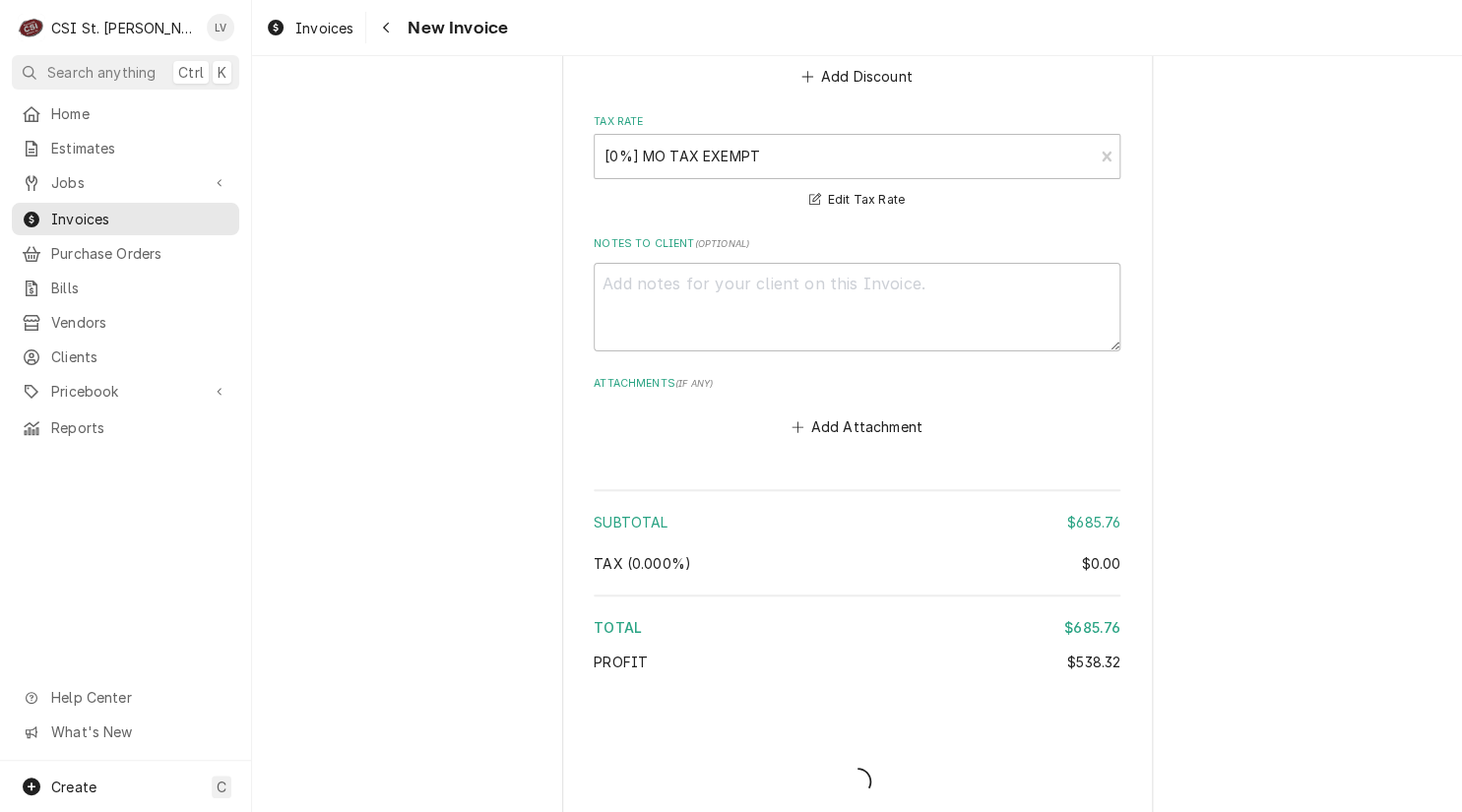
type textarea "x"
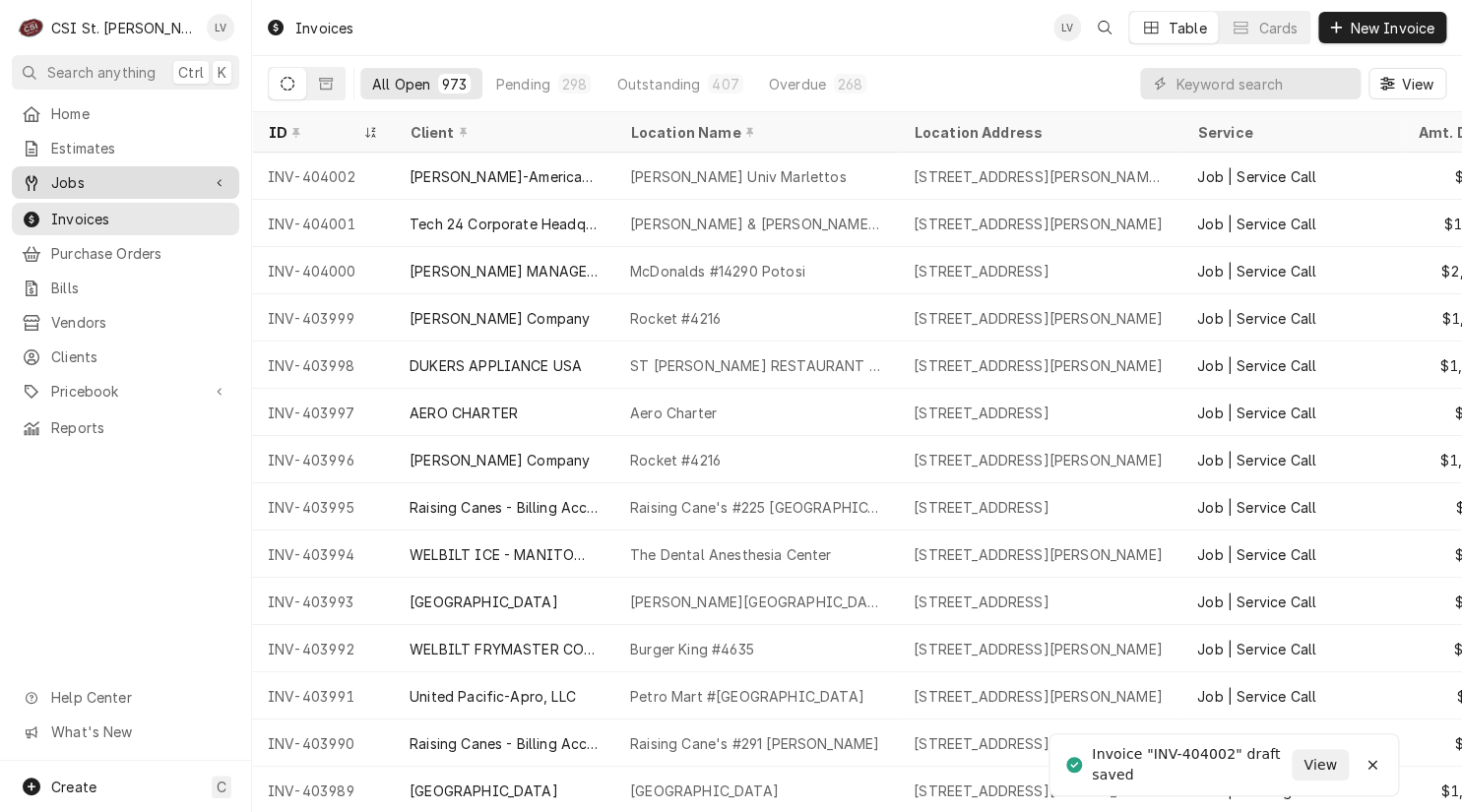
click at [52, 176] on span "Jobs" at bounding box center [125, 182] width 148 height 21
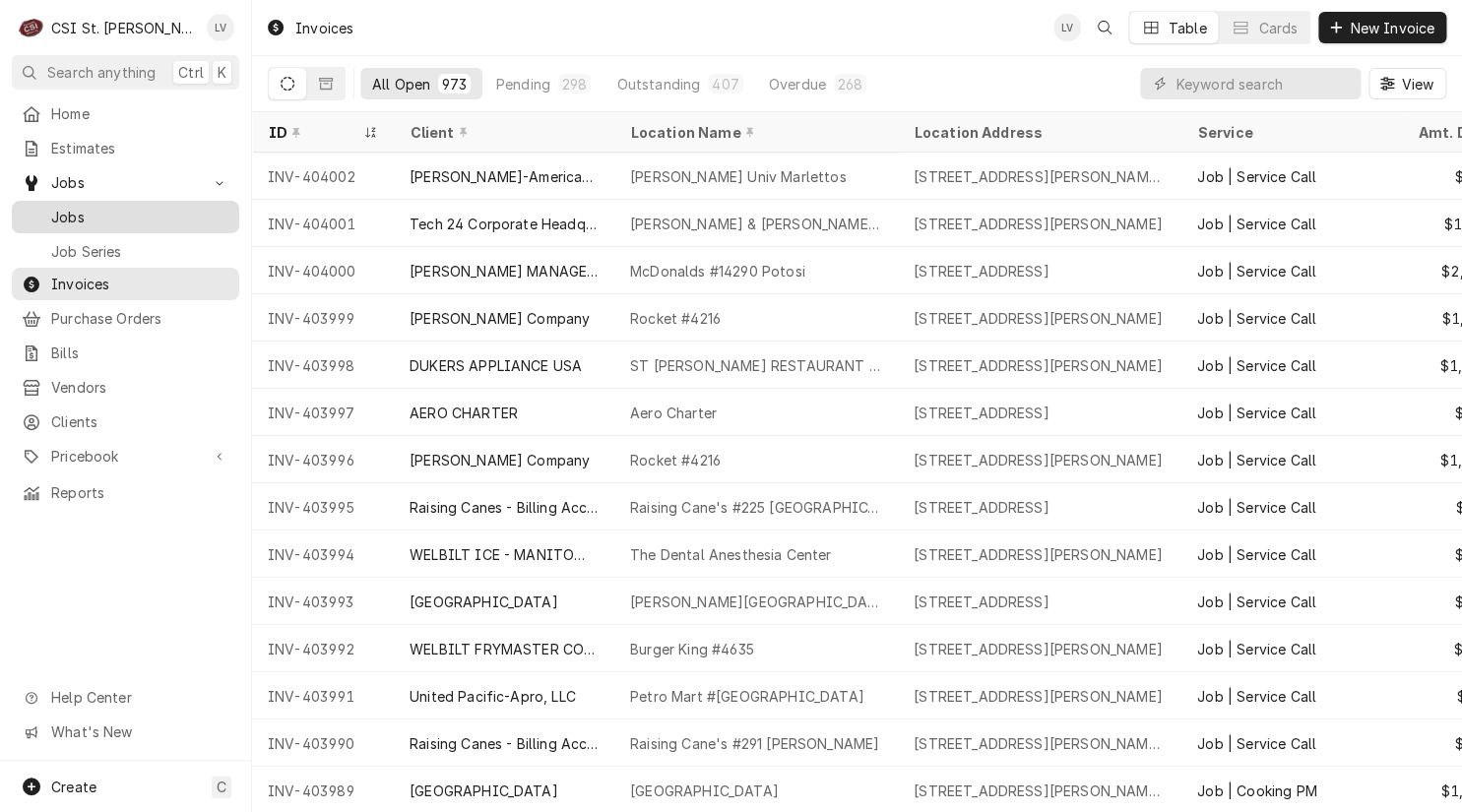
click at [63, 211] on span "Jobs" at bounding box center [140, 216] width 178 height 21
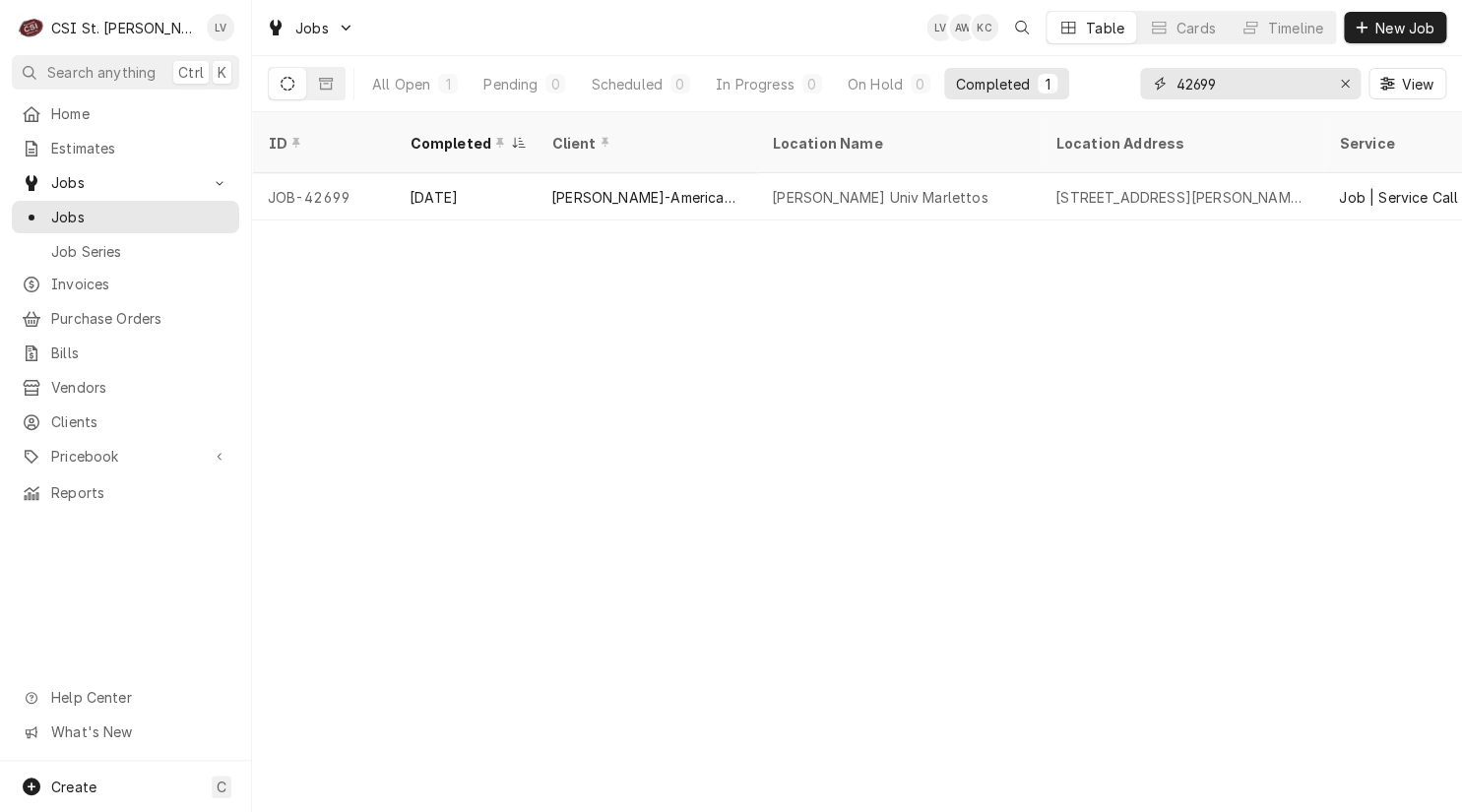
drag, startPoint x: 1233, startPoint y: 81, endPoint x: 1128, endPoint y: 89, distance: 105.3
click at [1128, 89] on div "All Open 1 Pending 0 Scheduled 0 In Progress 0 On Hold 0 Completed 1 42699 View" at bounding box center [857, 83] width 1178 height 55
type input "4"
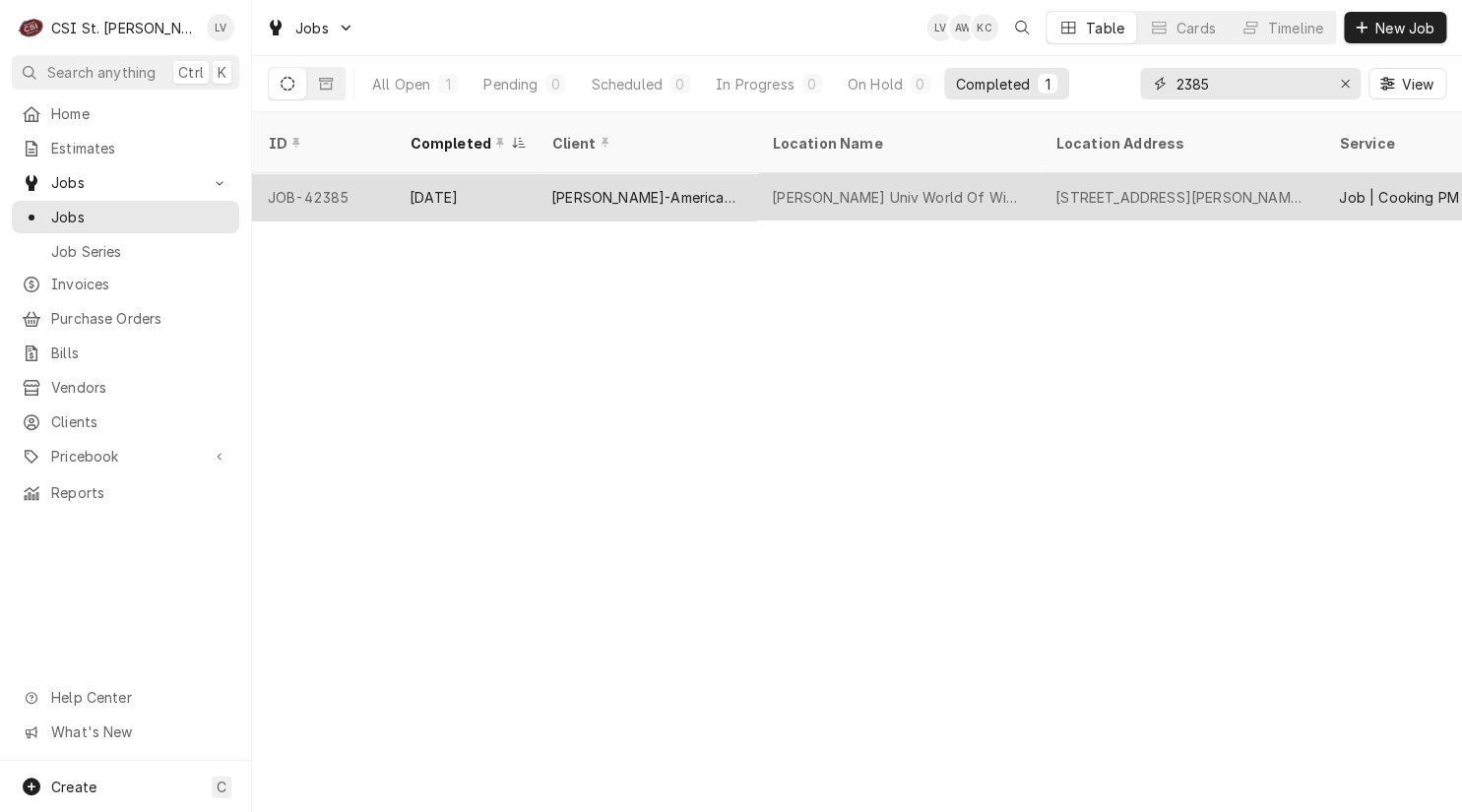
type input "2385"
click at [588, 187] on div "[PERSON_NAME]-American Dining Creations" at bounding box center [646, 197] width 189 height 21
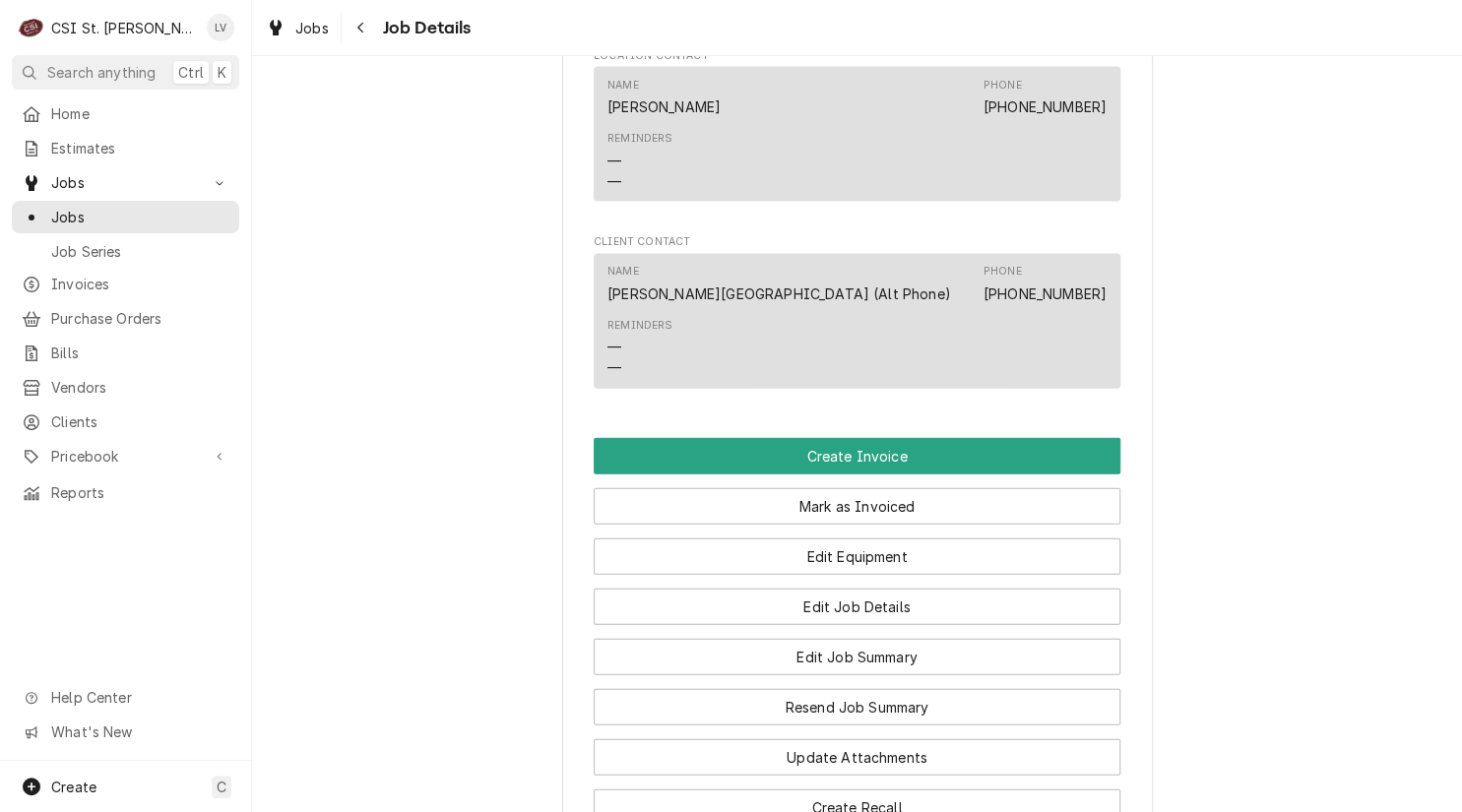
scroll to position [1771, 0]
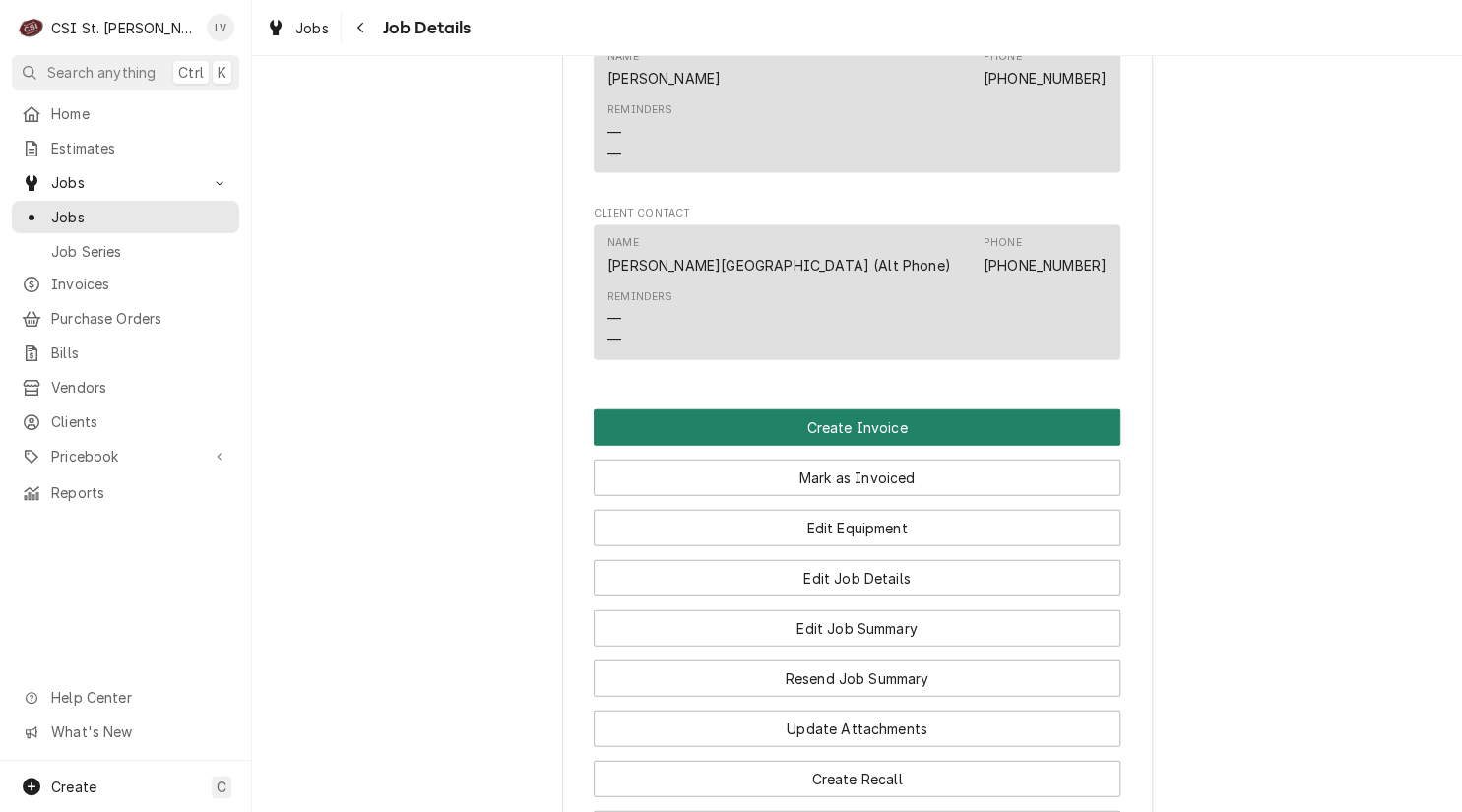
click at [717, 409] on button "Create Invoice" at bounding box center [857, 427] width 526 height 37
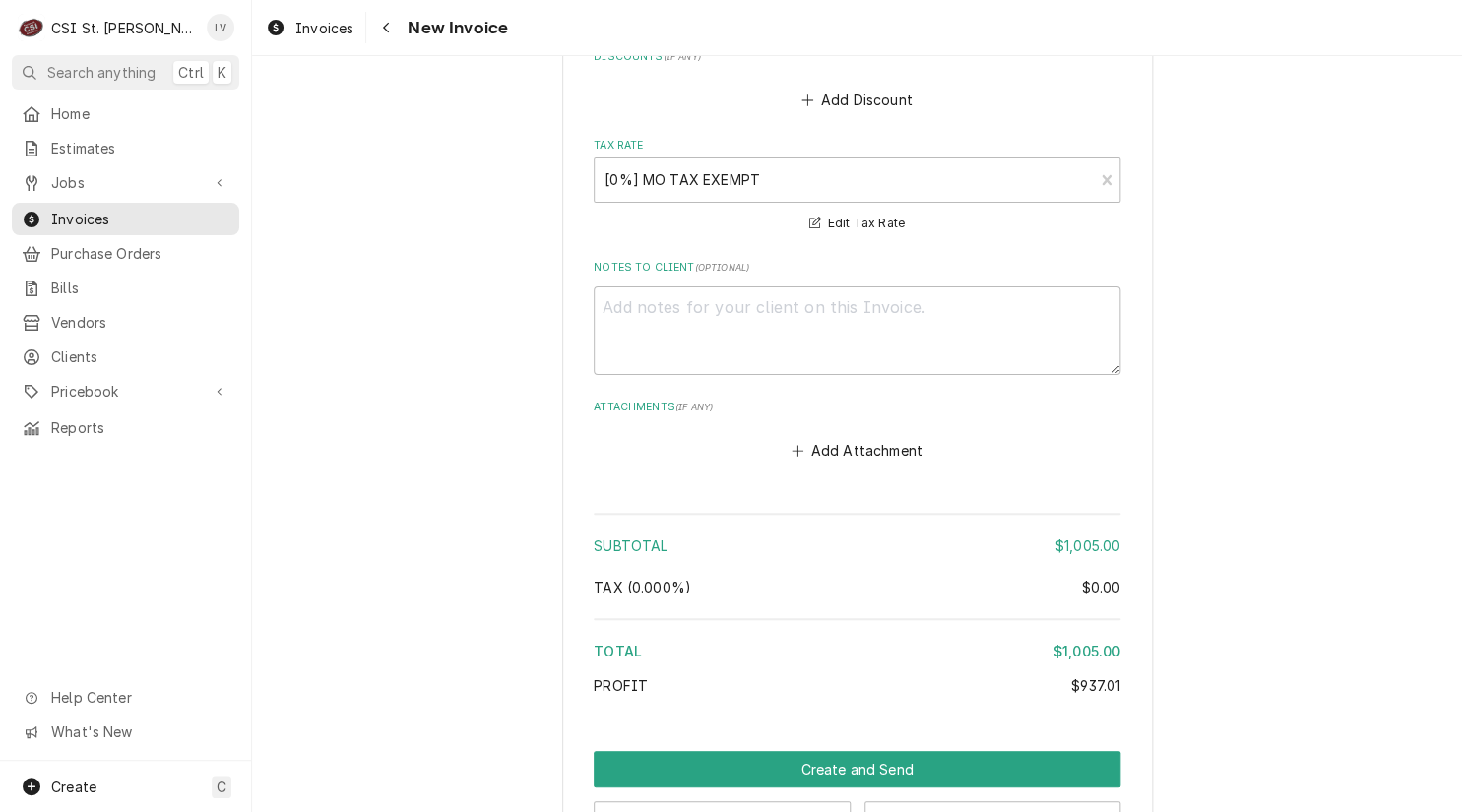
scroll to position [9239, 0]
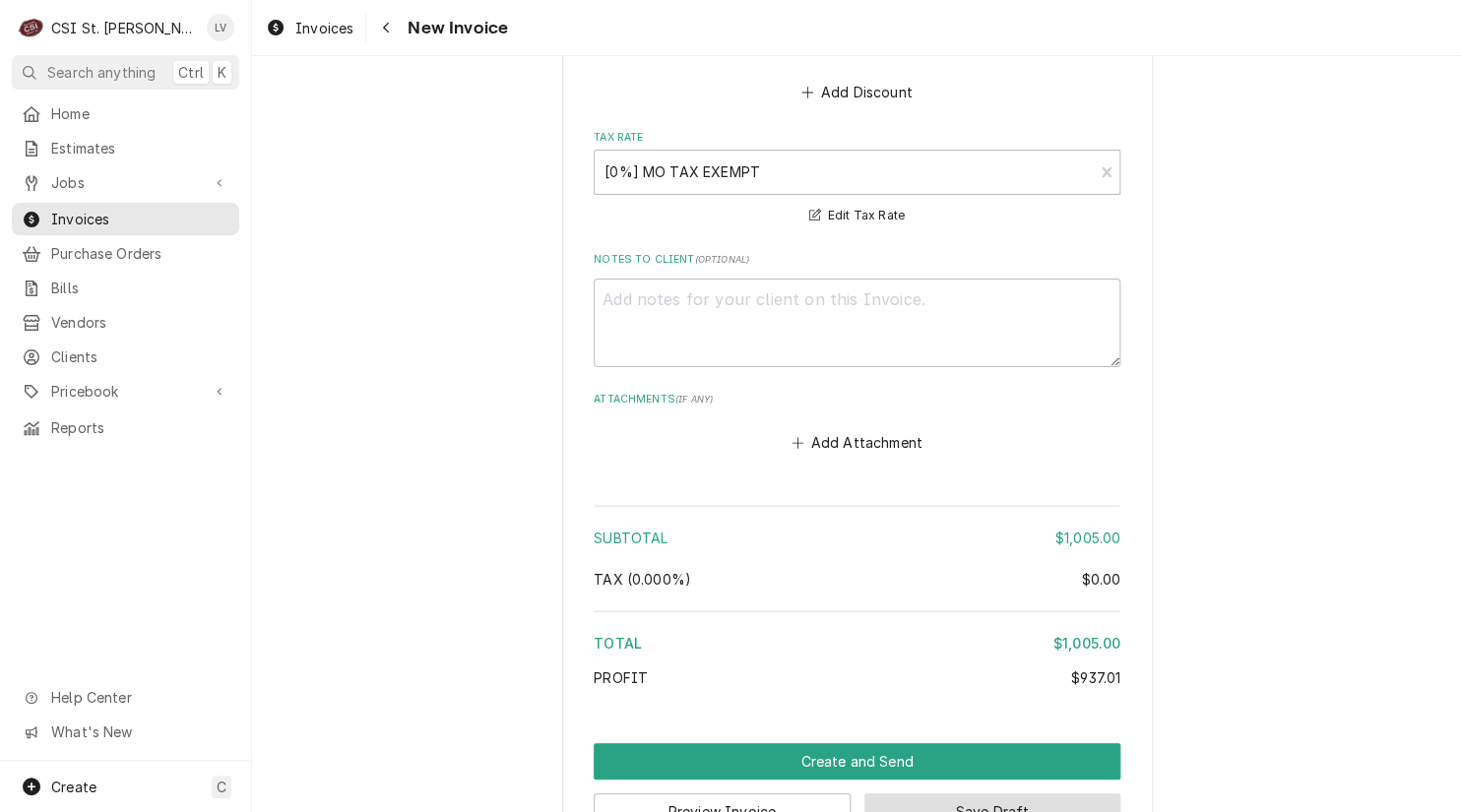
click at [986, 793] on button "Save Draft" at bounding box center [993, 811] width 257 height 37
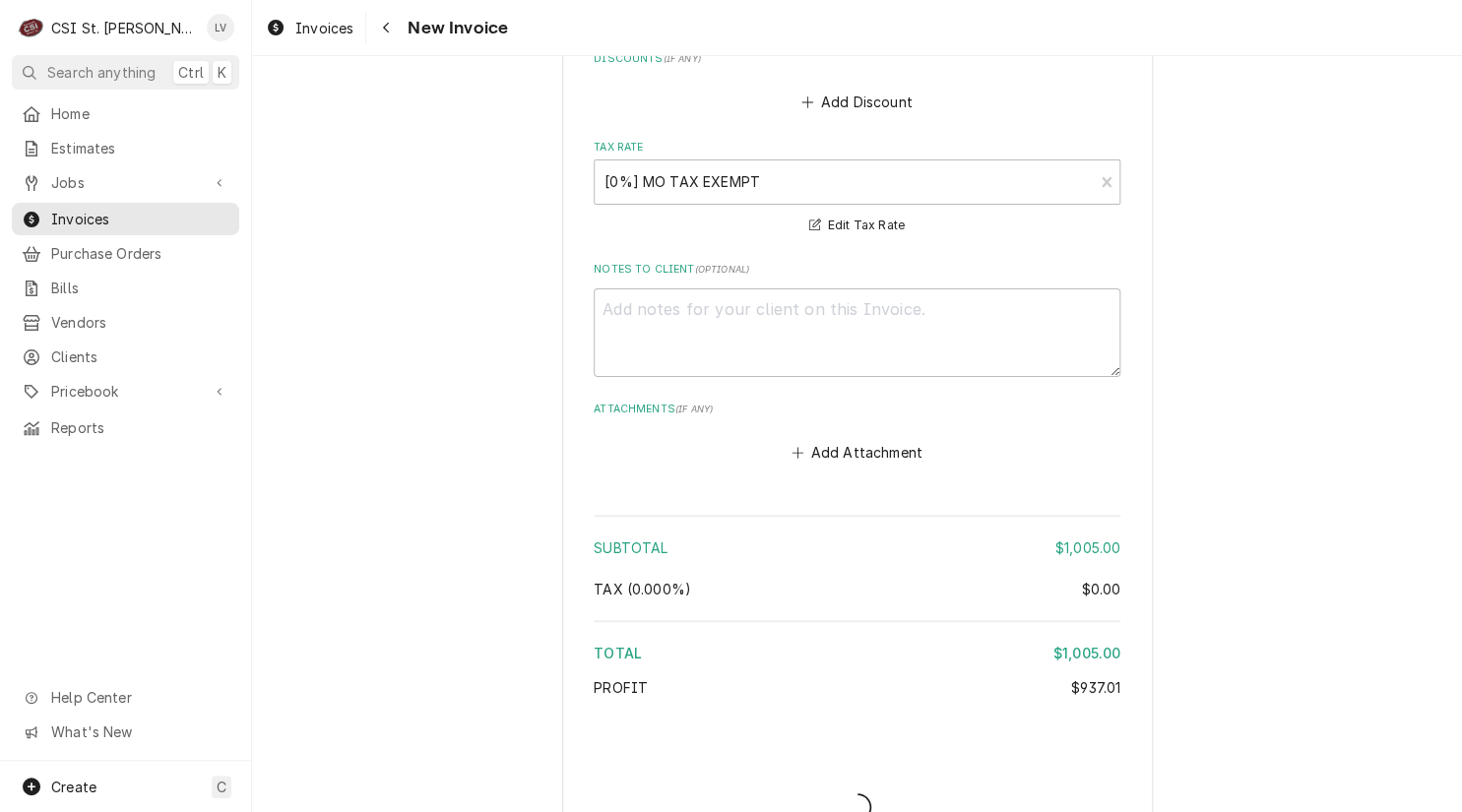
type textarea "x"
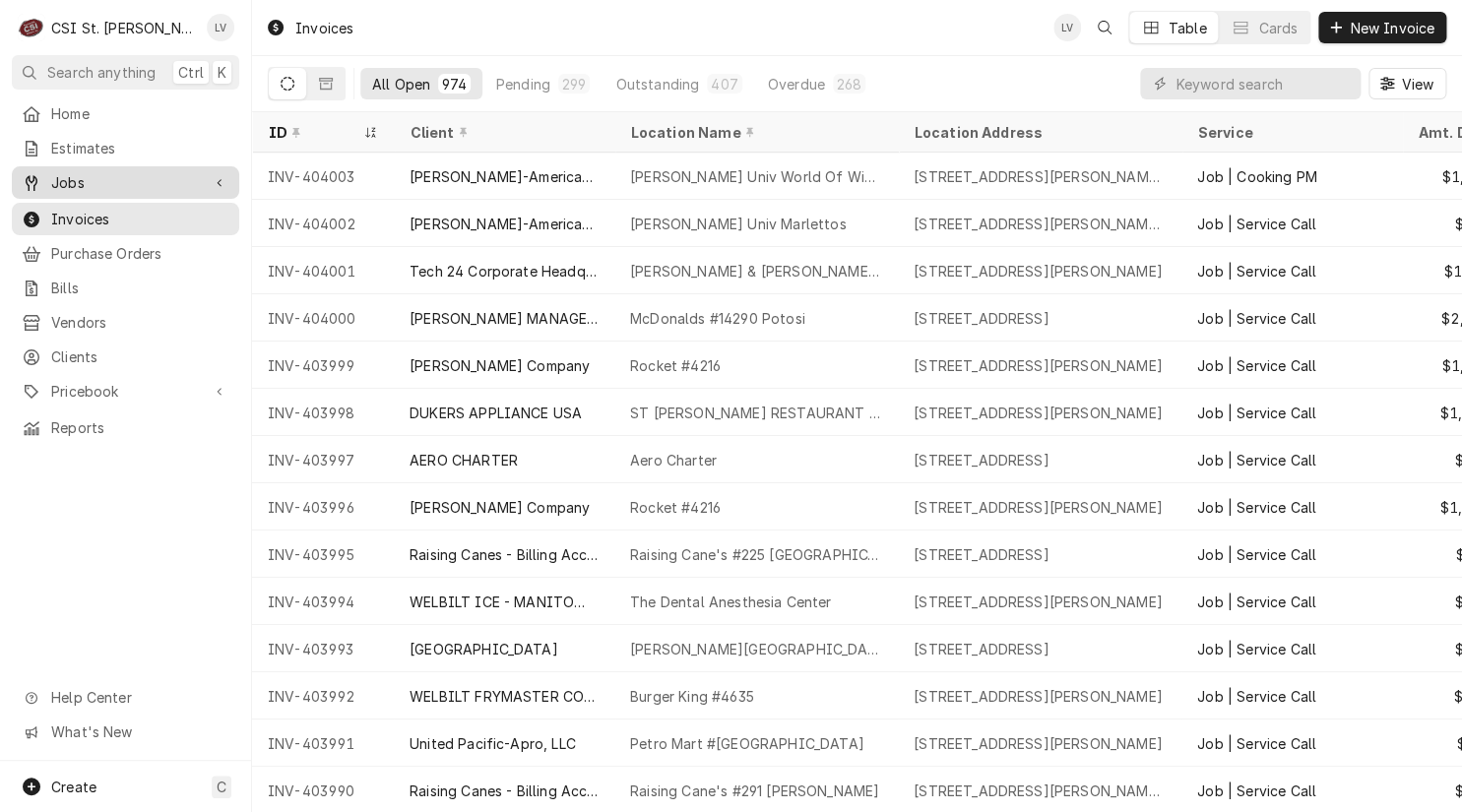
click at [138, 176] on span "Jobs" at bounding box center [125, 182] width 148 height 21
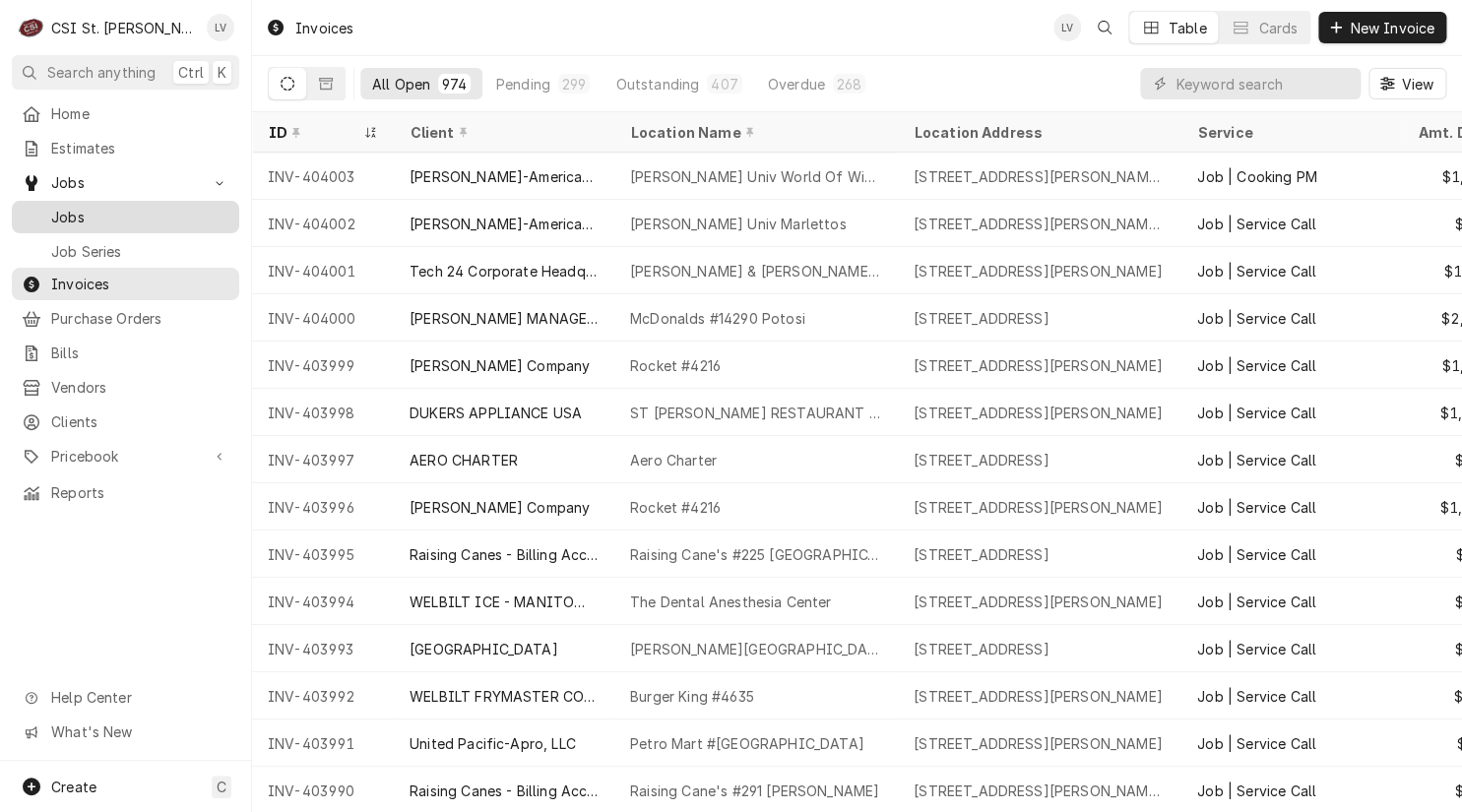
click at [135, 206] on span "Jobs" at bounding box center [140, 216] width 178 height 21
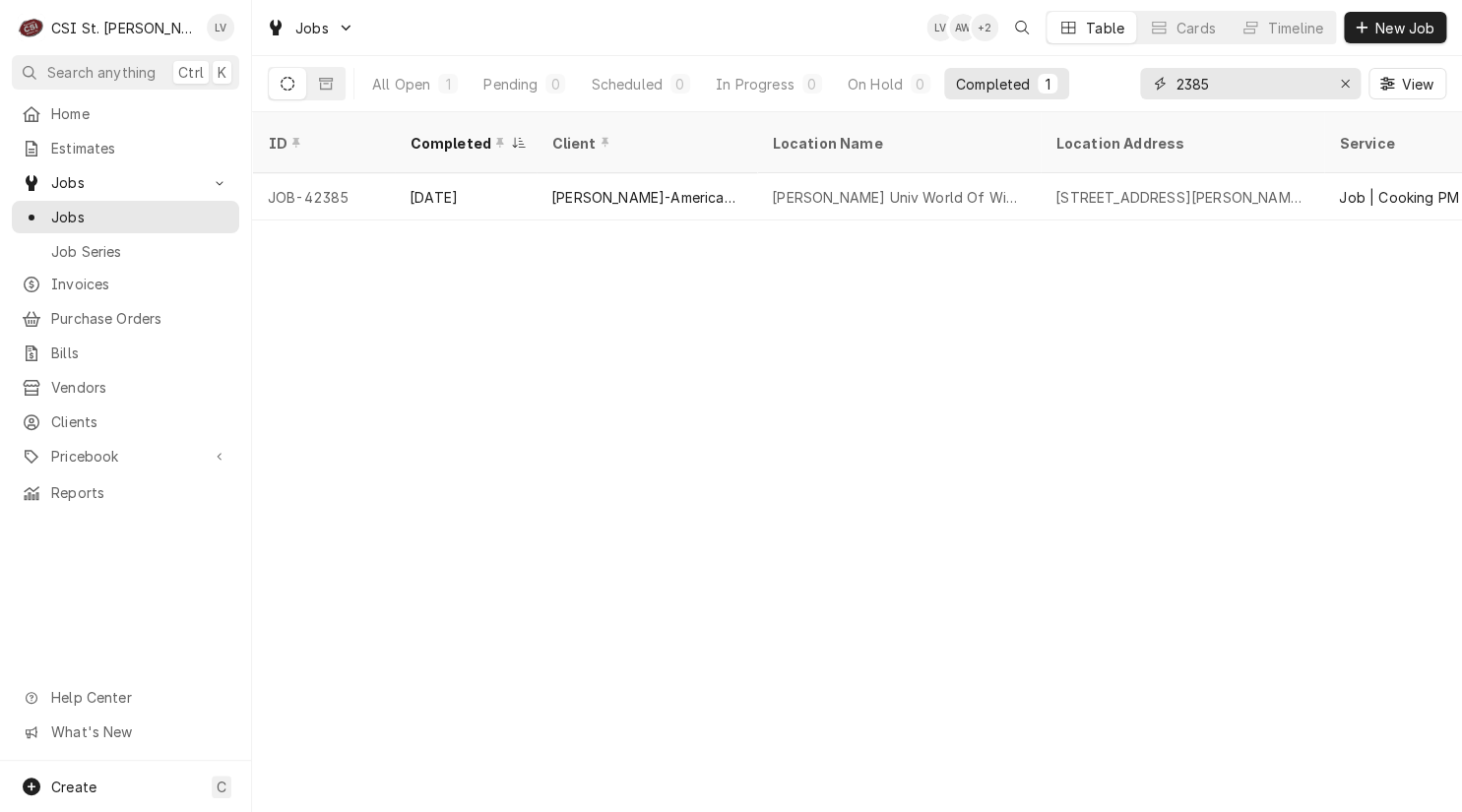
drag, startPoint x: 1221, startPoint y: 80, endPoint x: 1114, endPoint y: 79, distance: 107.0
click at [1114, 79] on div "All Open 1 Pending 0 Scheduled 0 In Progress 0 On Hold 0 Completed 1 2385 View" at bounding box center [857, 83] width 1178 height 55
type input "4"
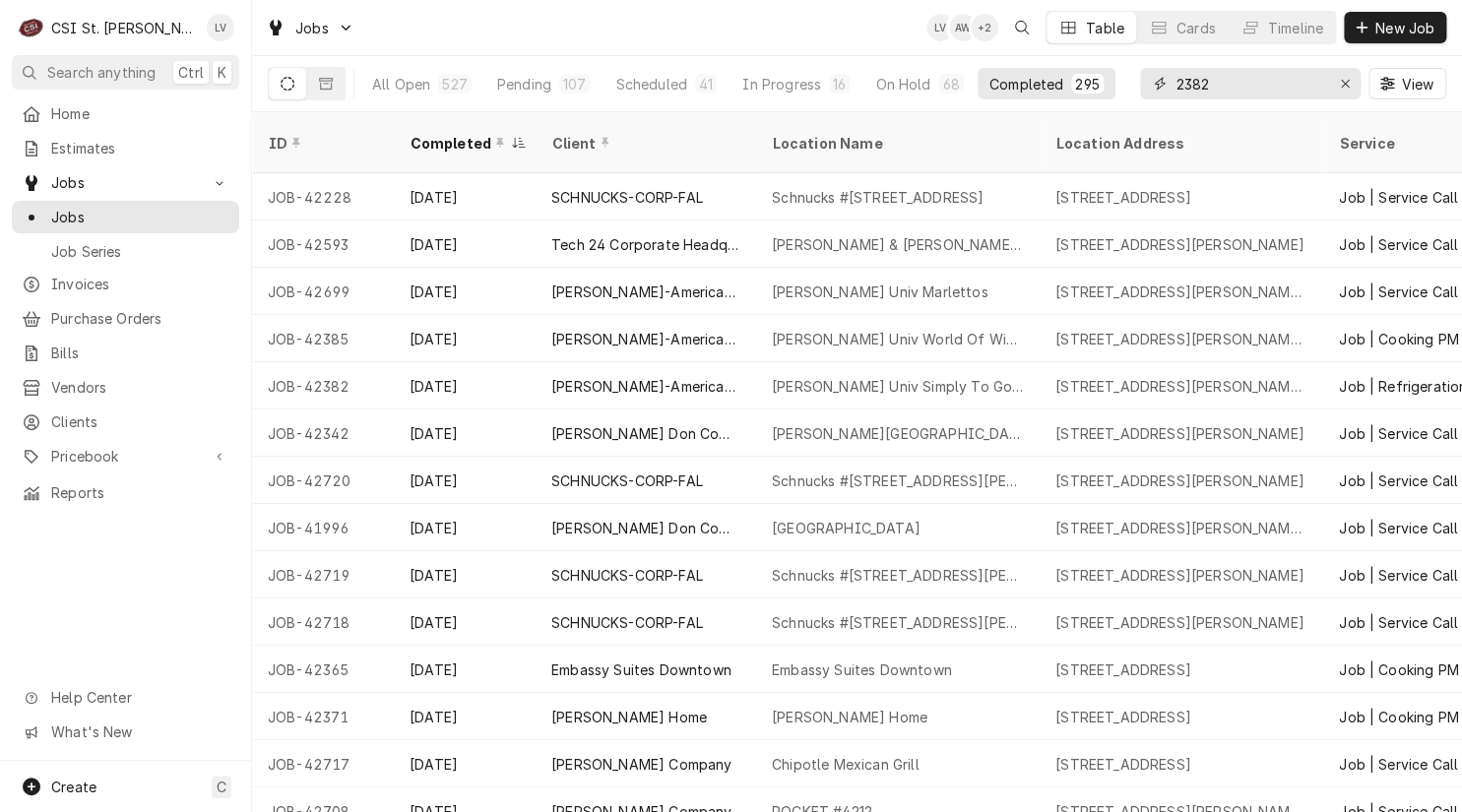
type input "2382"
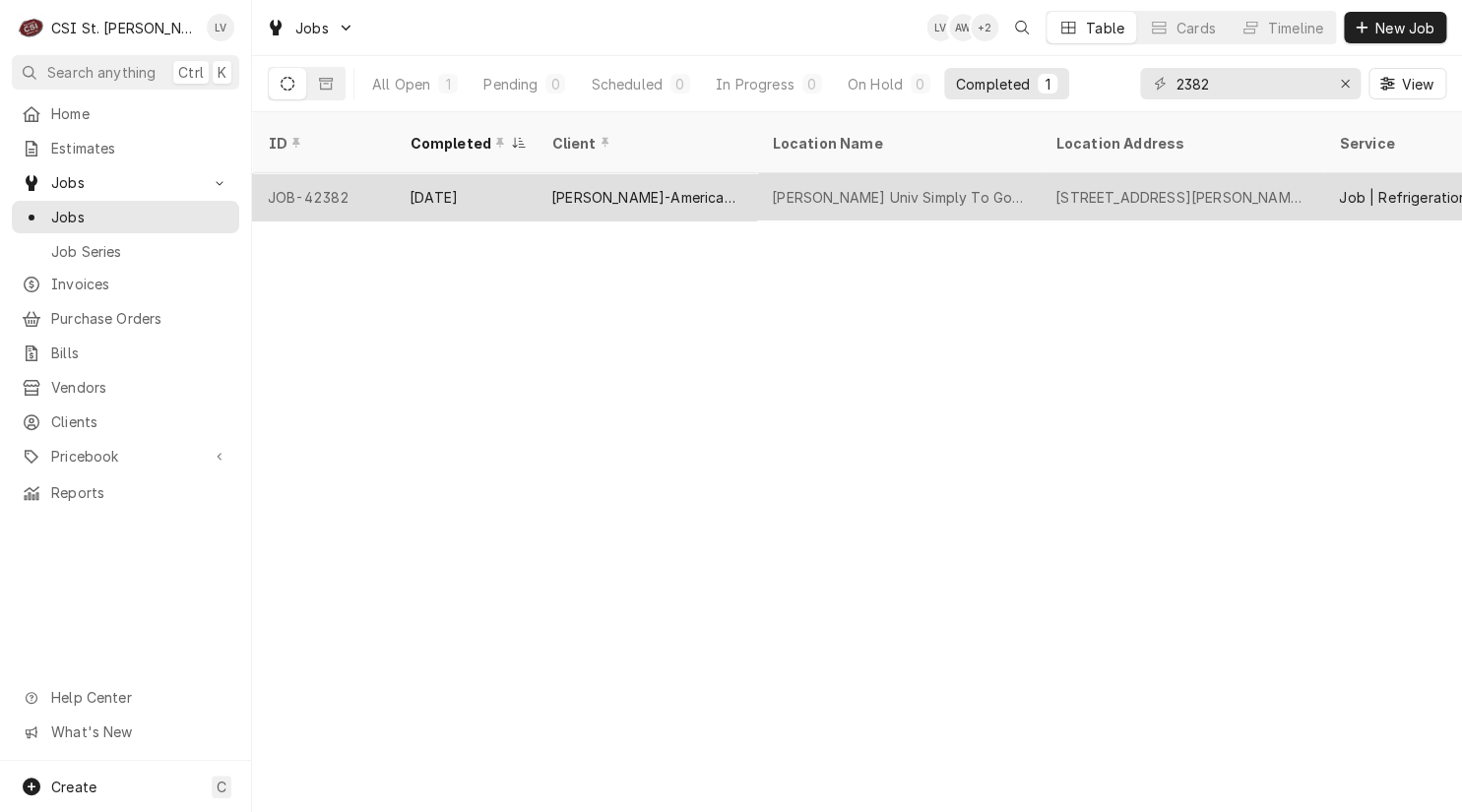
click at [708, 187] on div "[PERSON_NAME]-American Dining Creations" at bounding box center [646, 197] width 189 height 21
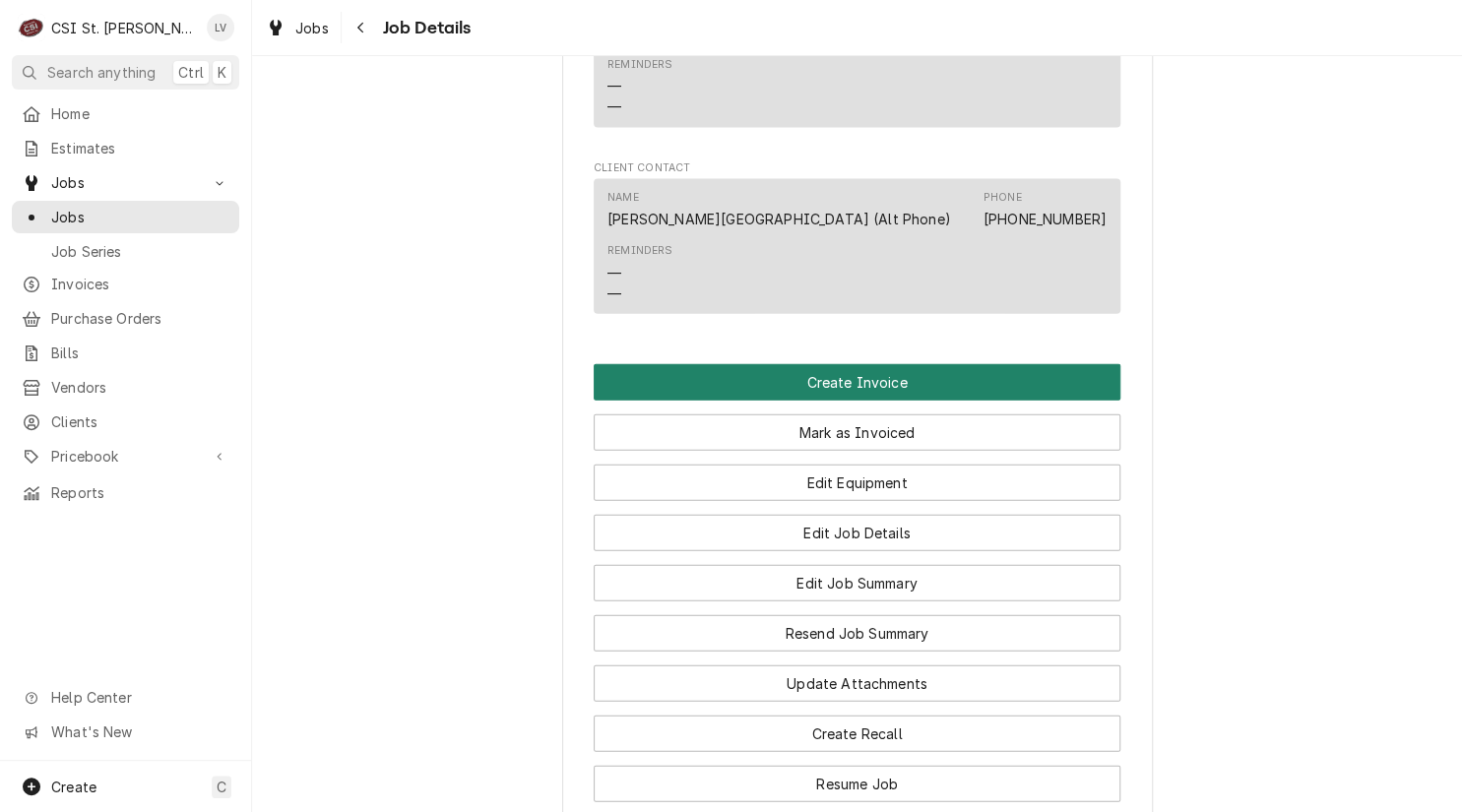
scroll to position [1771, 0]
click at [843, 381] on button "Create Invoice" at bounding box center [857, 381] width 526 height 37
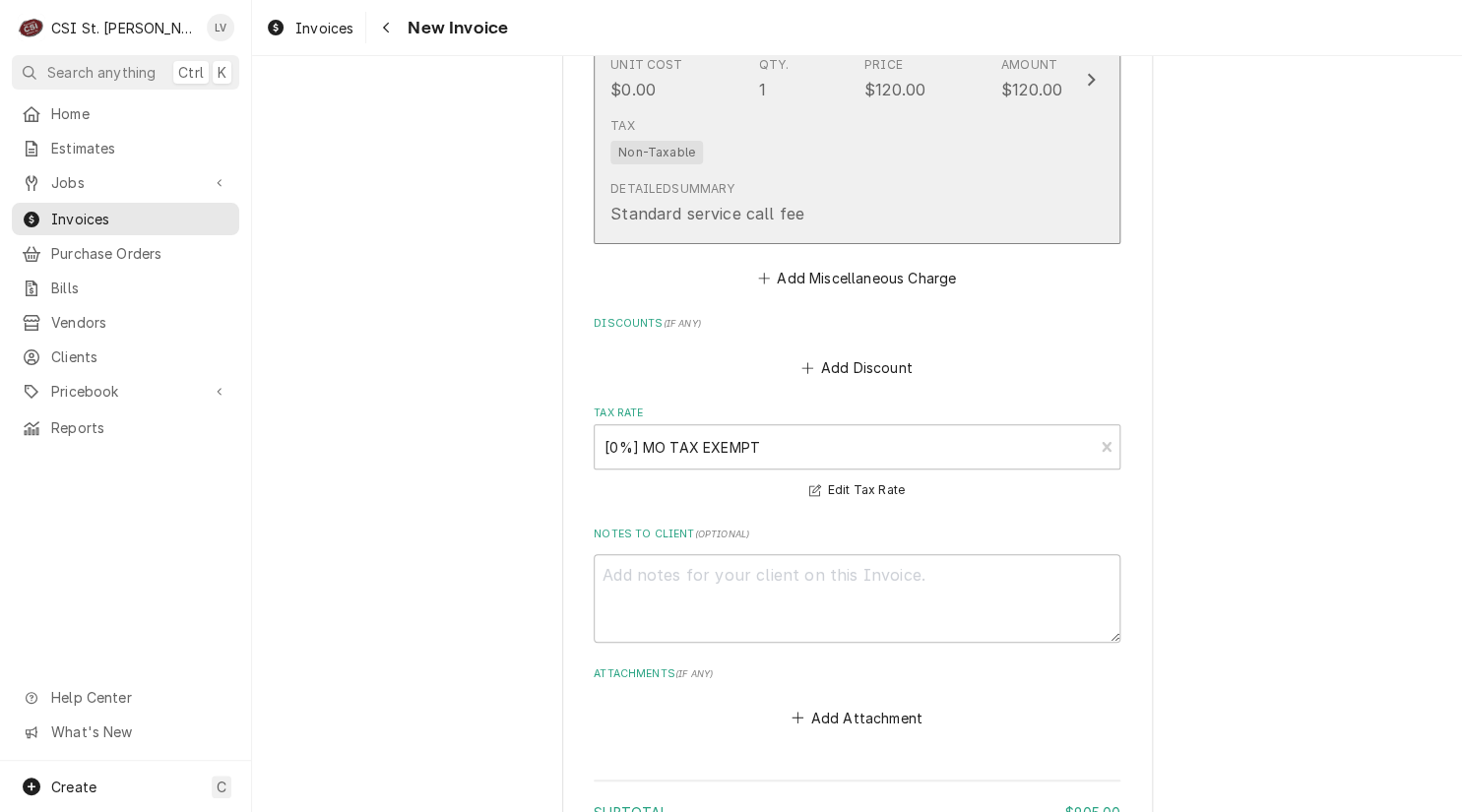
scroll to position [6913, 0]
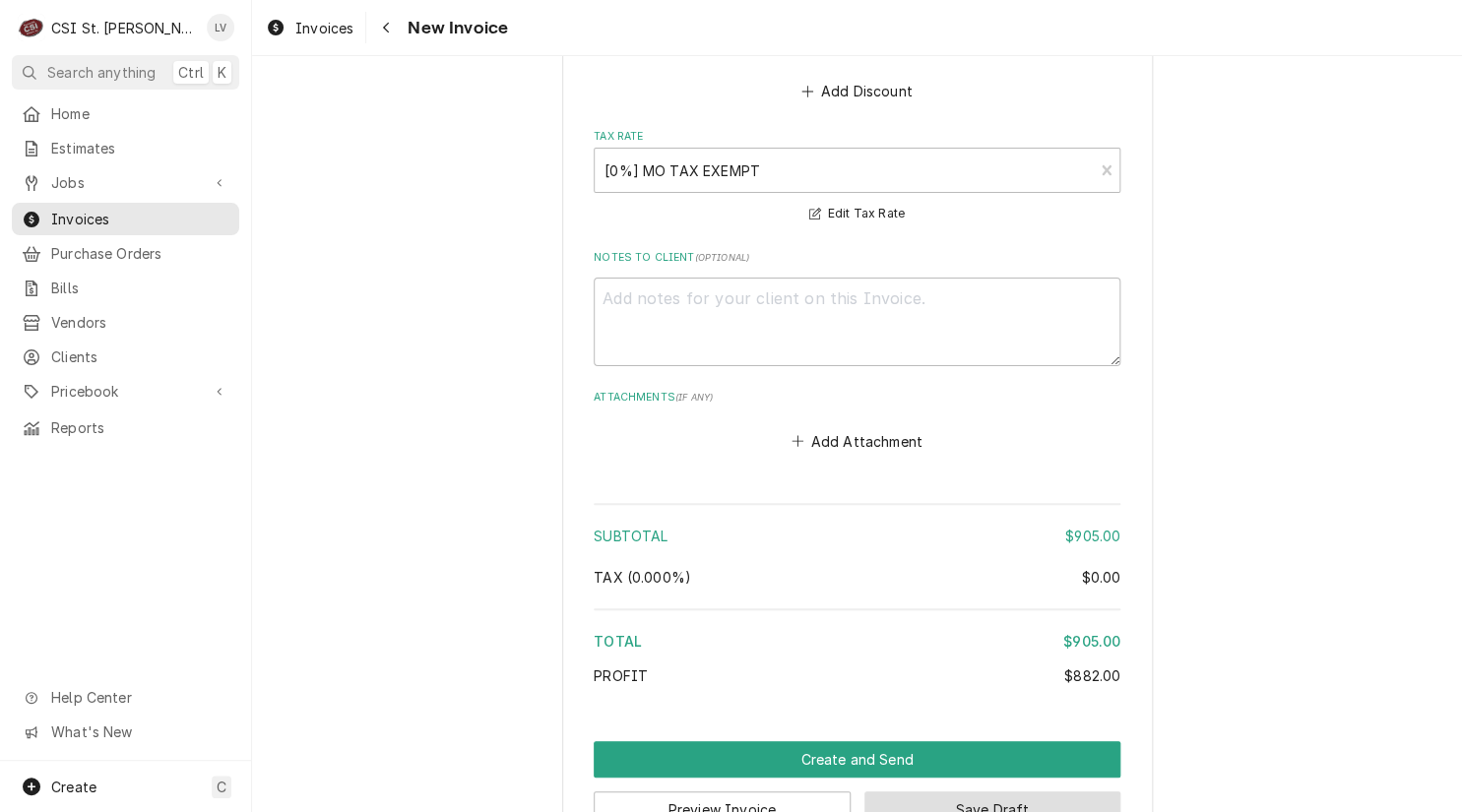
click at [1047, 791] on button "Save Draft" at bounding box center [993, 809] width 257 height 37
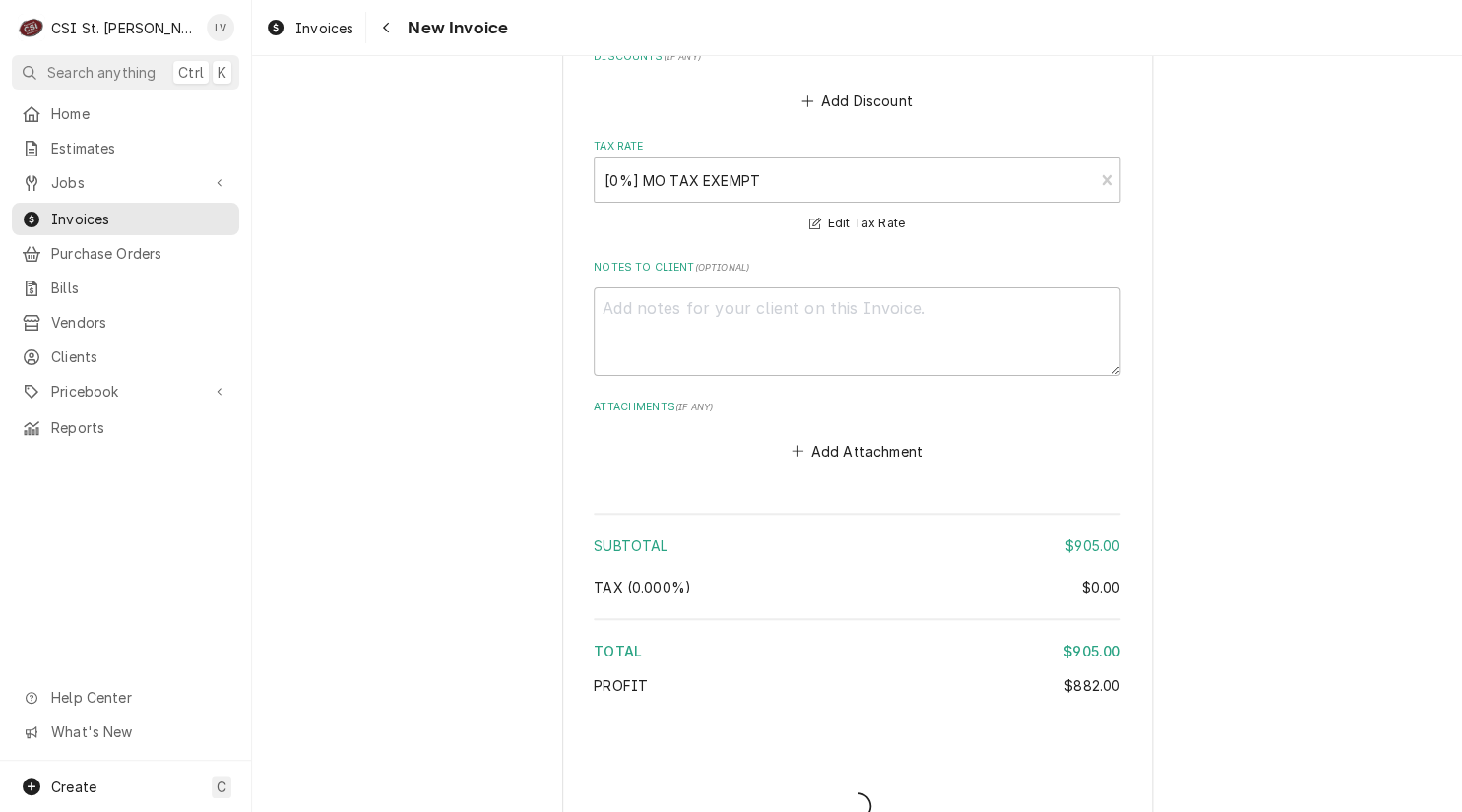
type textarea "x"
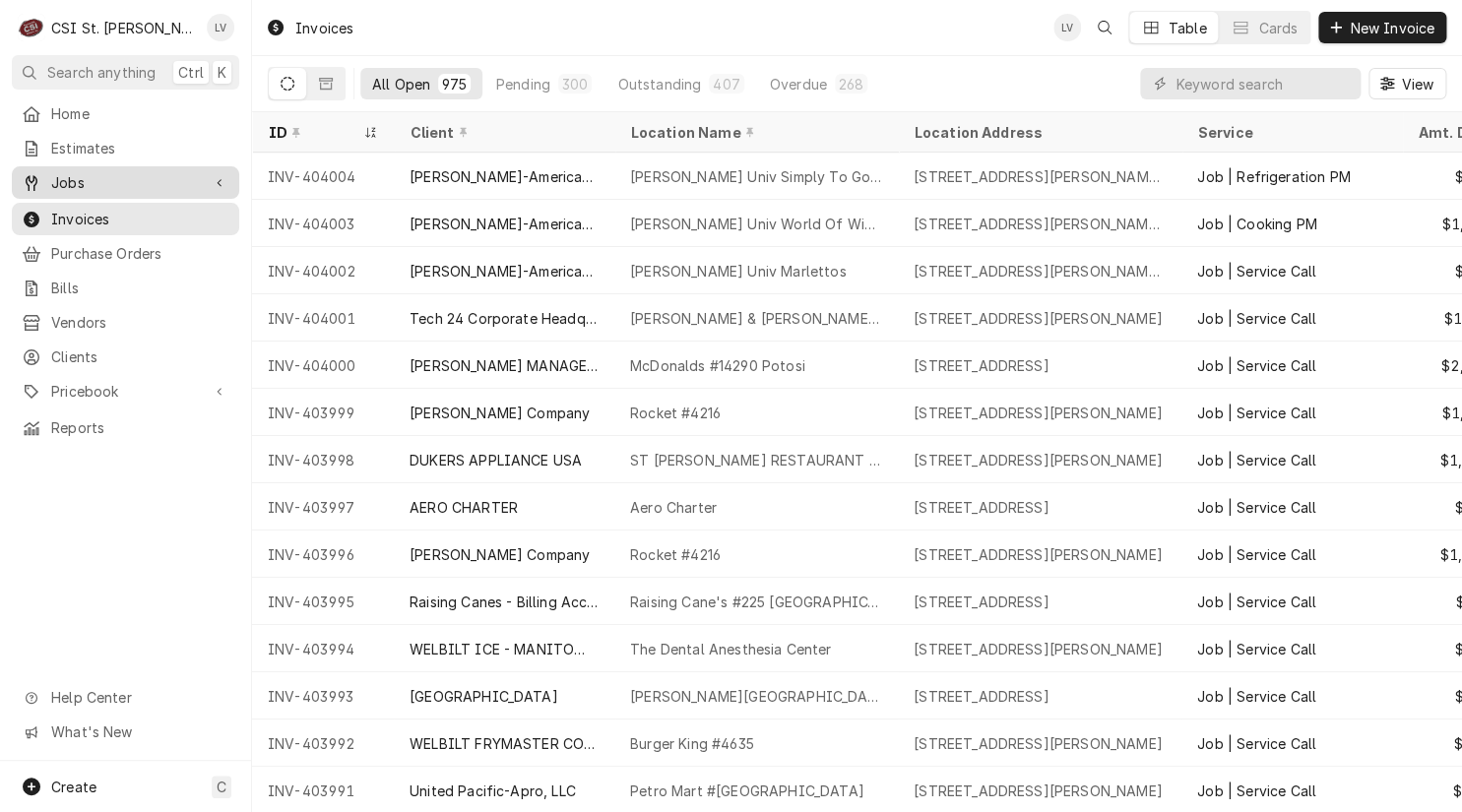
click at [89, 172] on span "Jobs" at bounding box center [125, 182] width 148 height 21
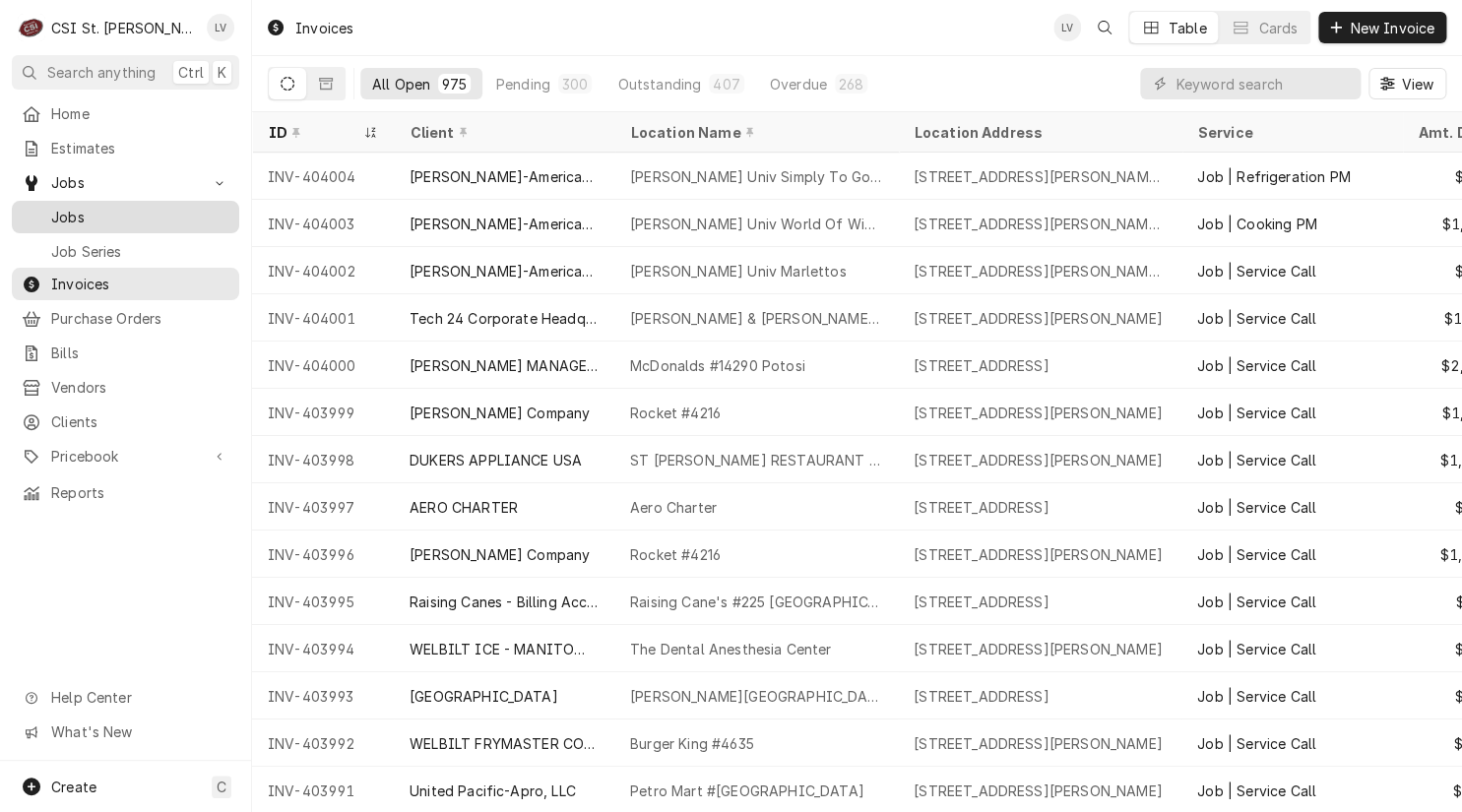
click at [99, 211] on span "Jobs" at bounding box center [140, 216] width 178 height 21
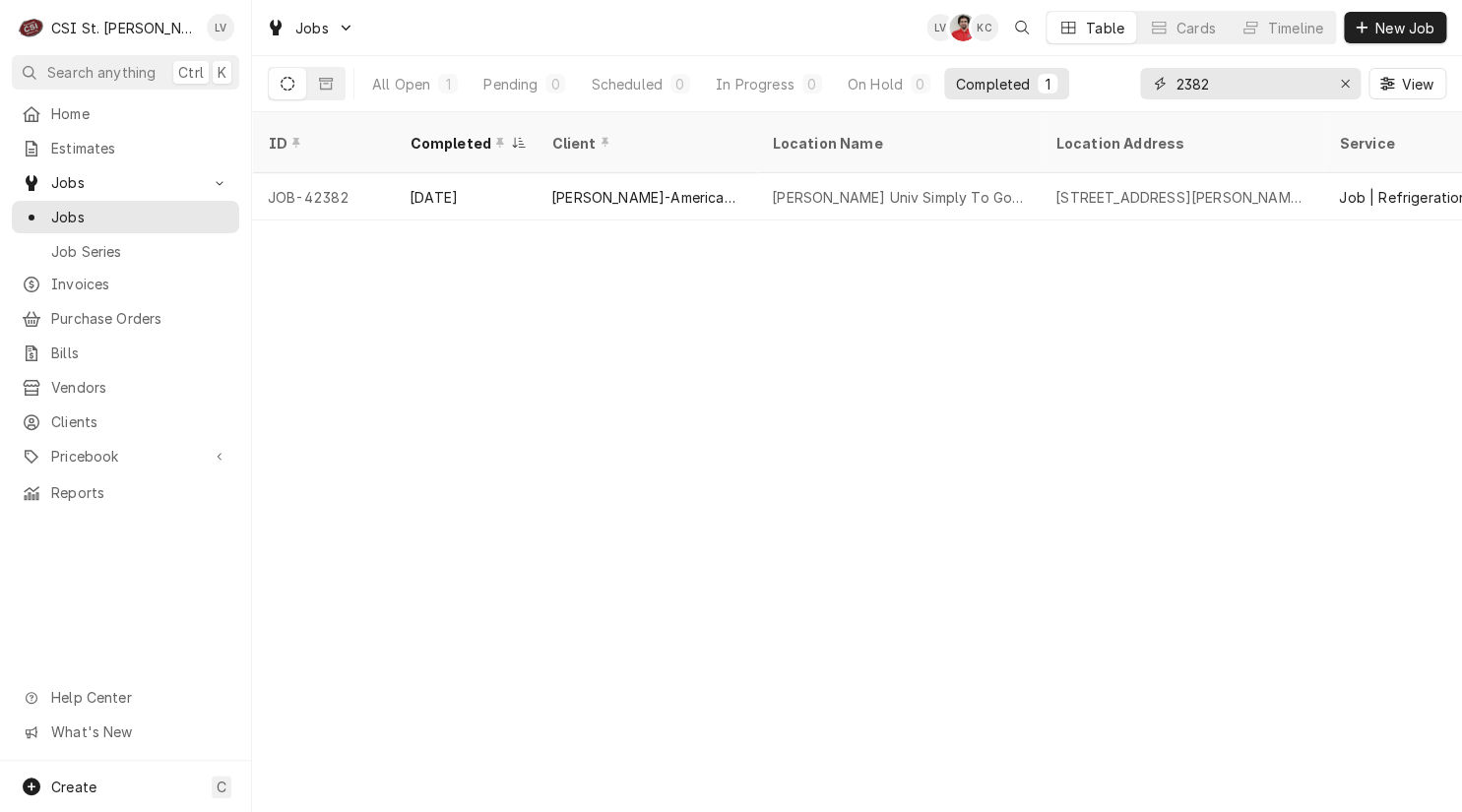
drag, startPoint x: 1229, startPoint y: 83, endPoint x: 1161, endPoint y: 99, distance: 69.9
click at [1161, 98] on div "2382" at bounding box center [1250, 84] width 220 height 32
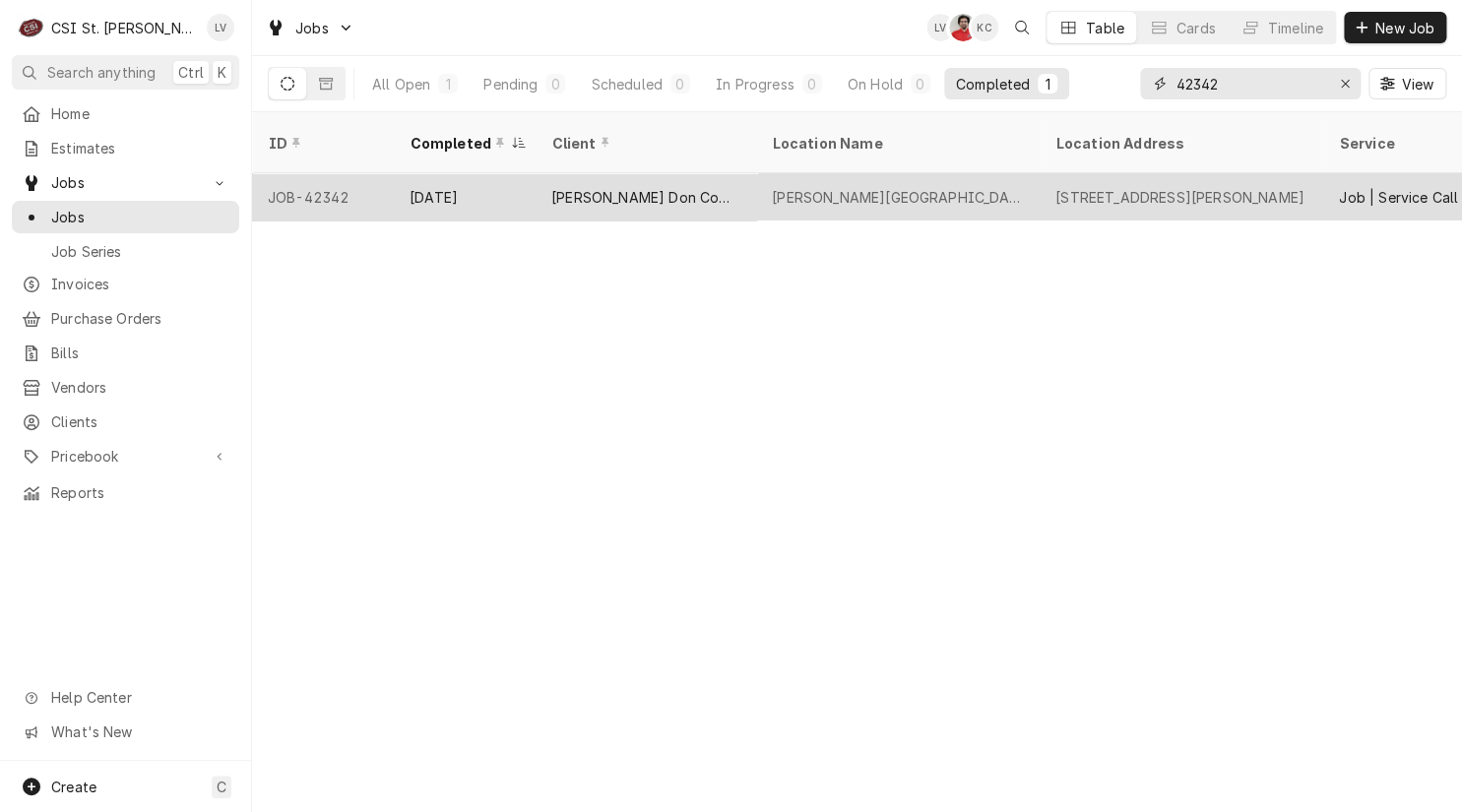
type input "42342"
click at [774, 187] on div "Barnwell Middle School" at bounding box center [897, 197] width 252 height 21
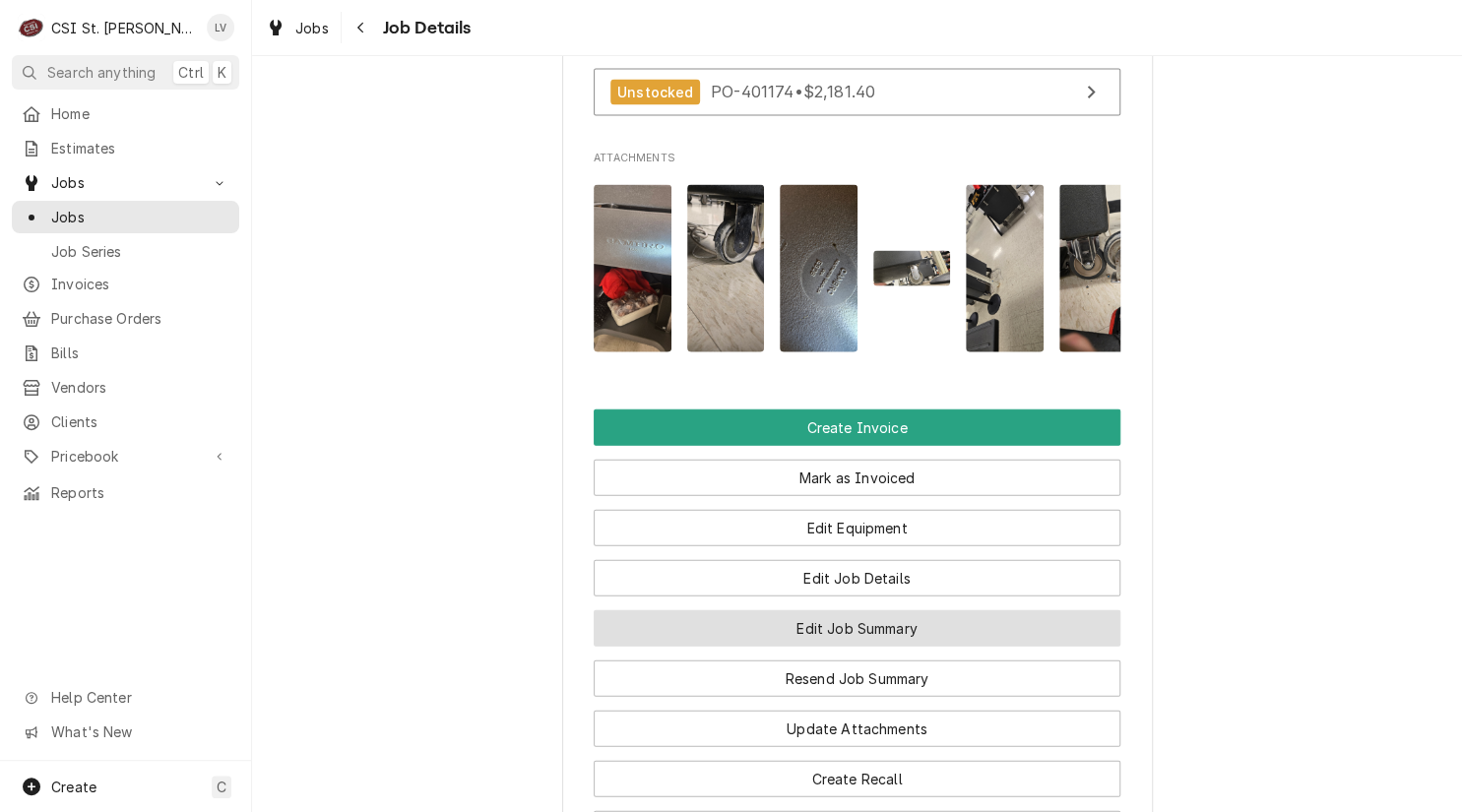
scroll to position [1771, 0]
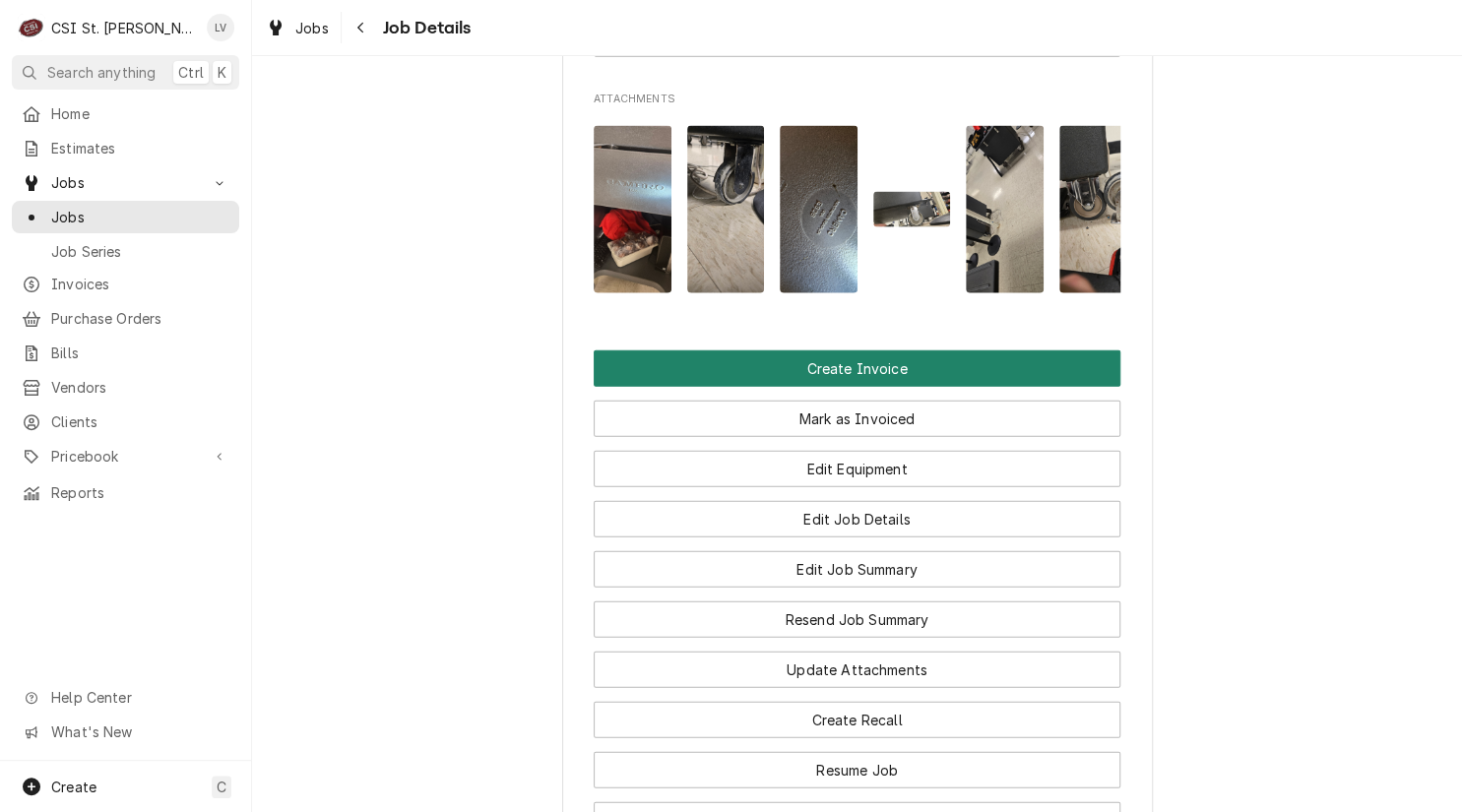
click at [824, 387] on button "Create Invoice" at bounding box center [857, 369] width 526 height 37
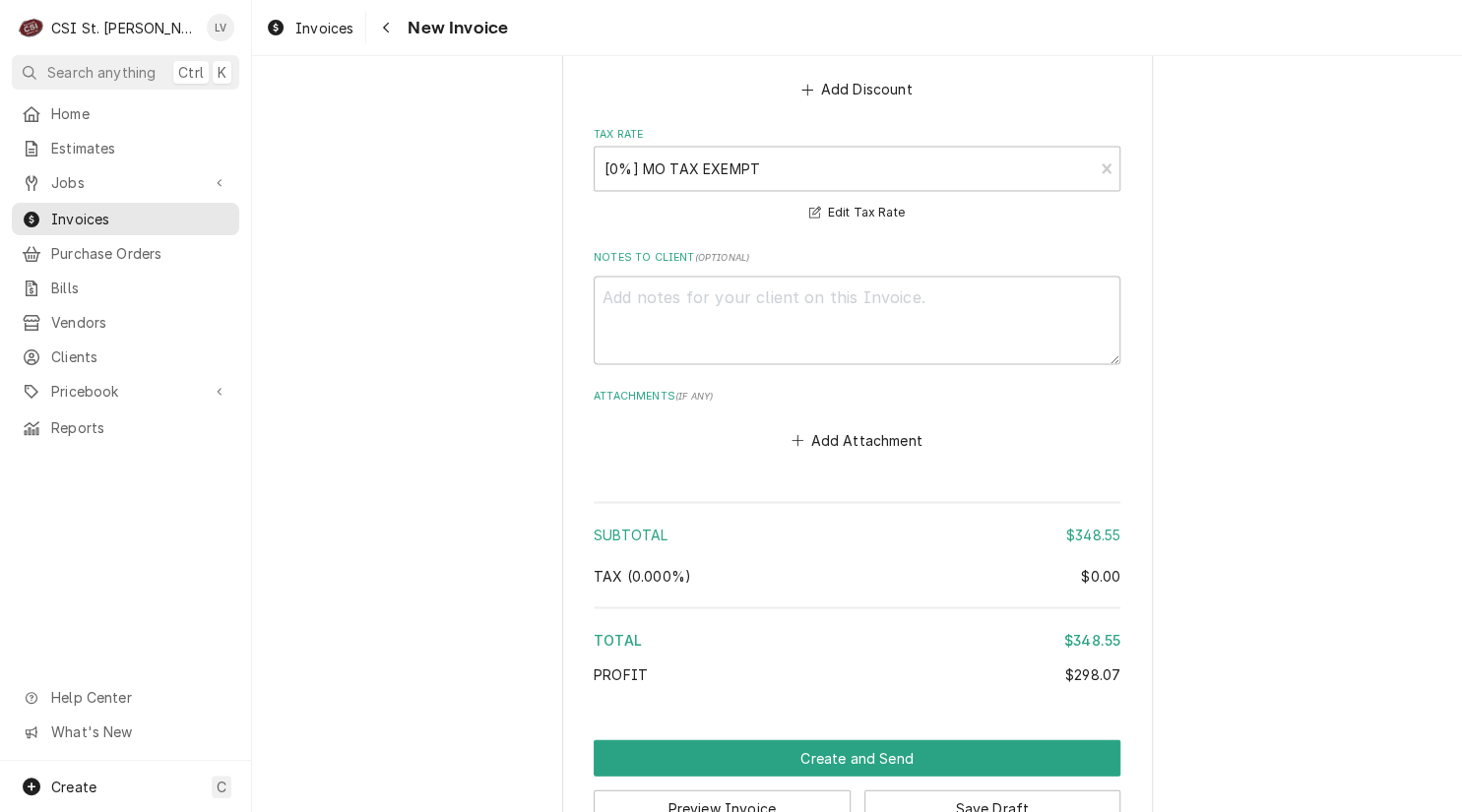
scroll to position [4705, 0]
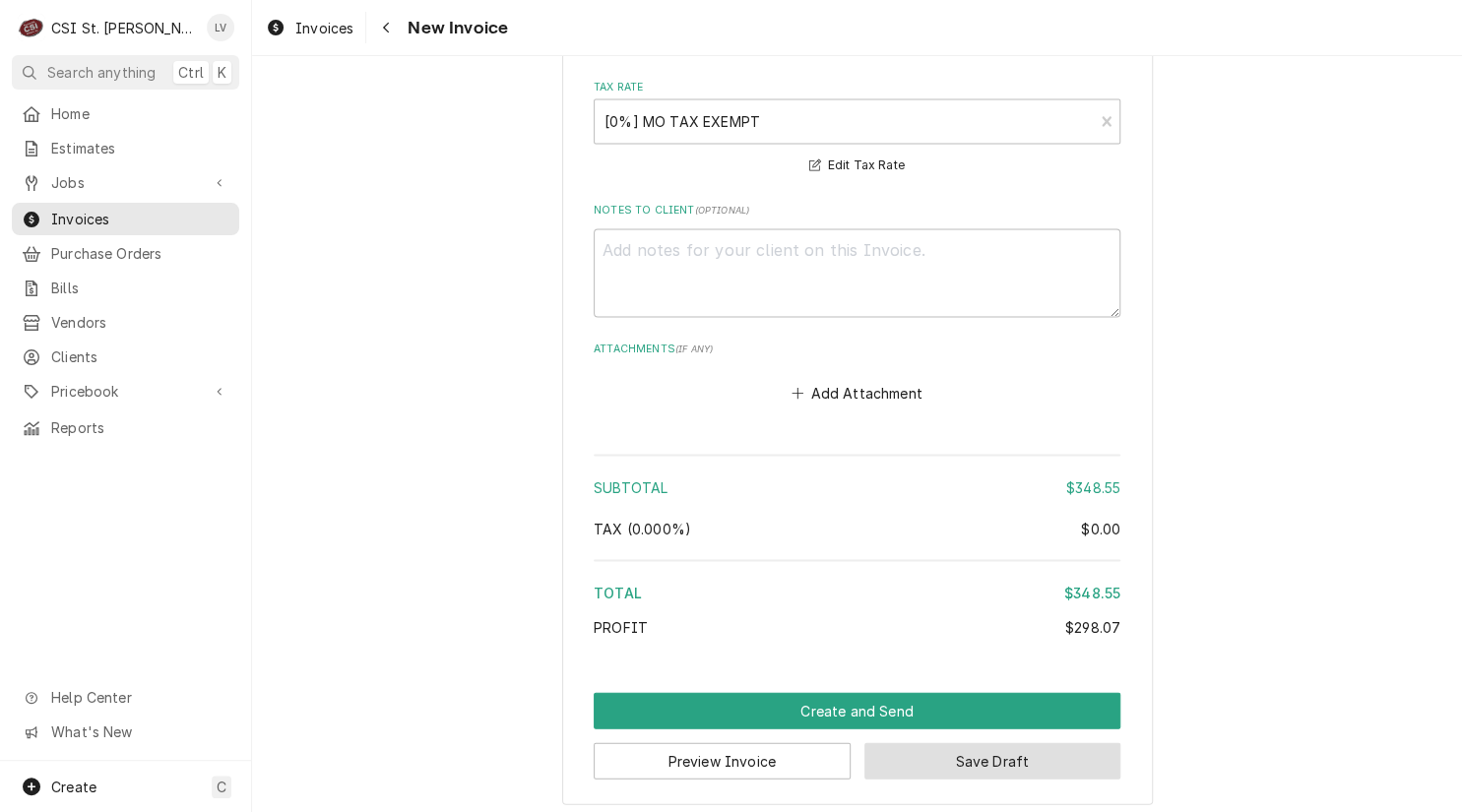
click at [1018, 757] on button "Save Draft" at bounding box center [993, 760] width 257 height 37
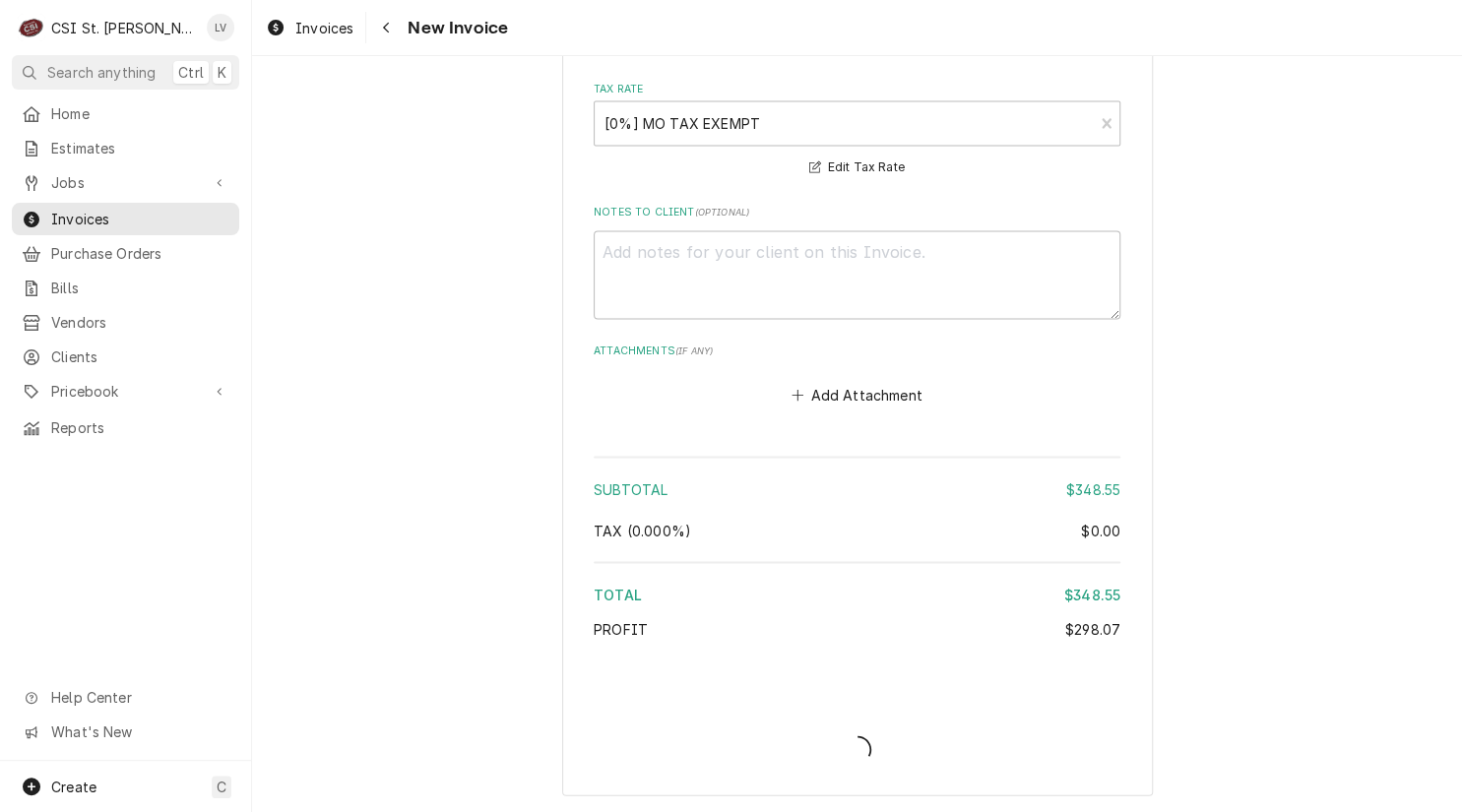
scroll to position [4695, 0]
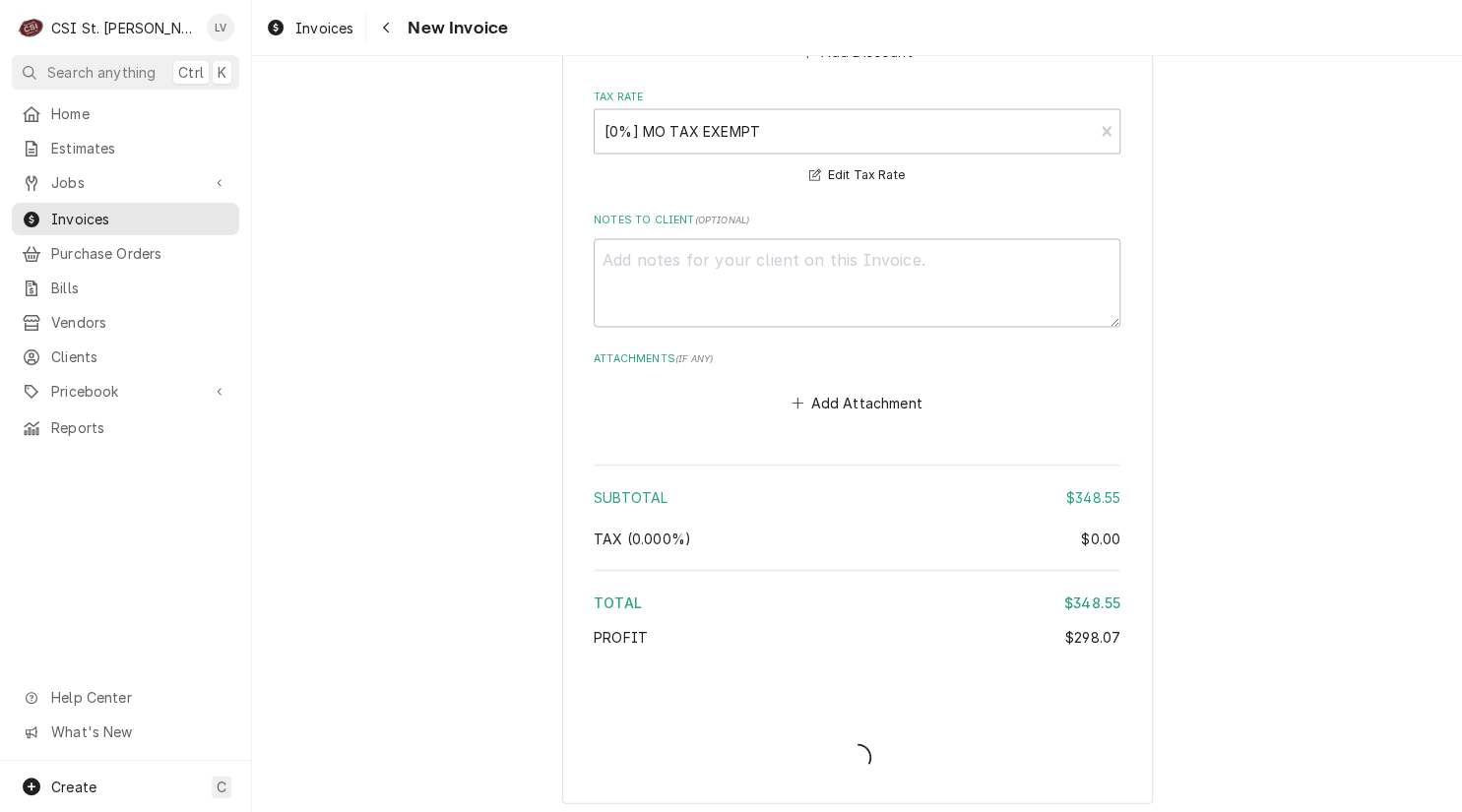
type textarea "x"
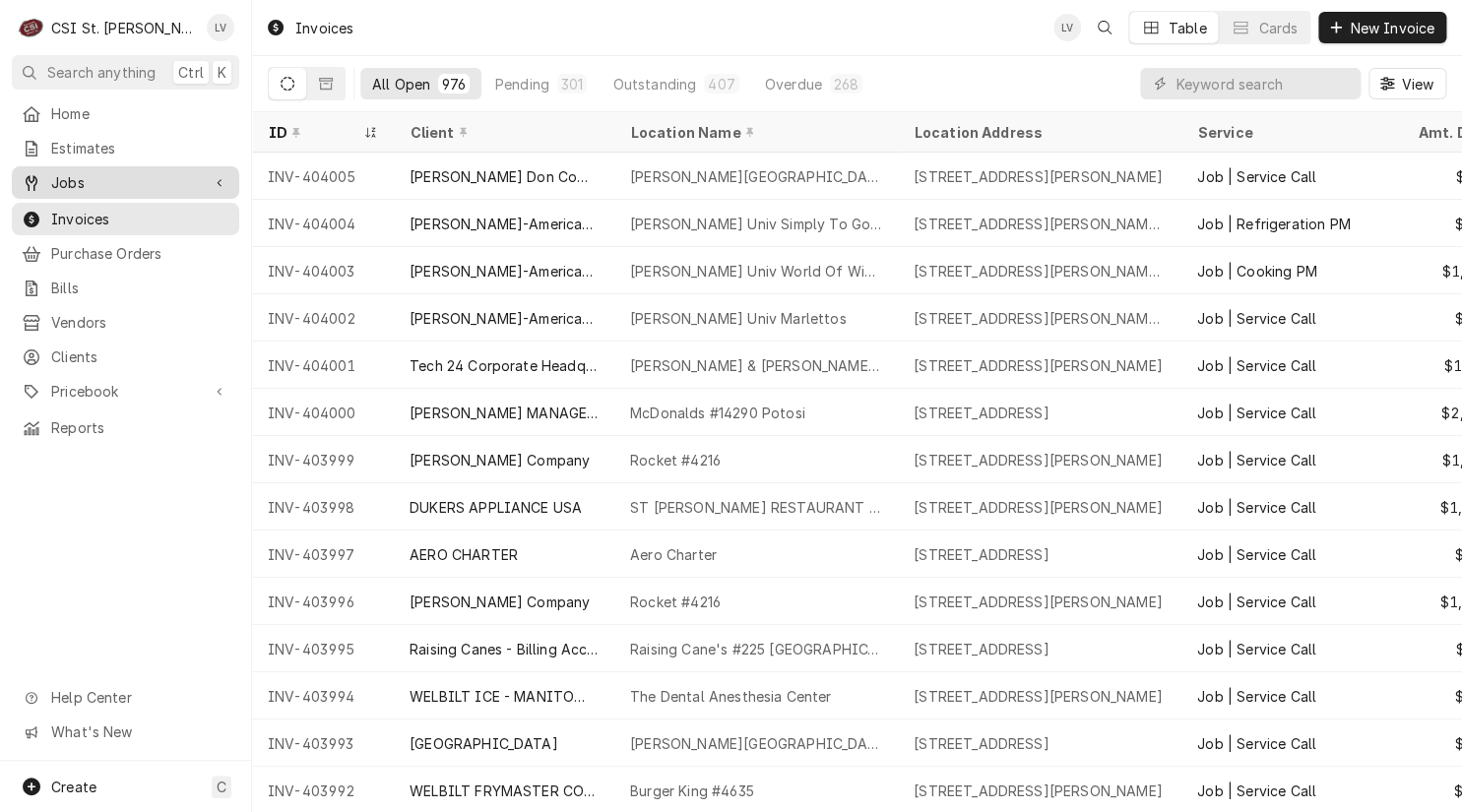
click at [141, 176] on span "Jobs" at bounding box center [125, 182] width 148 height 21
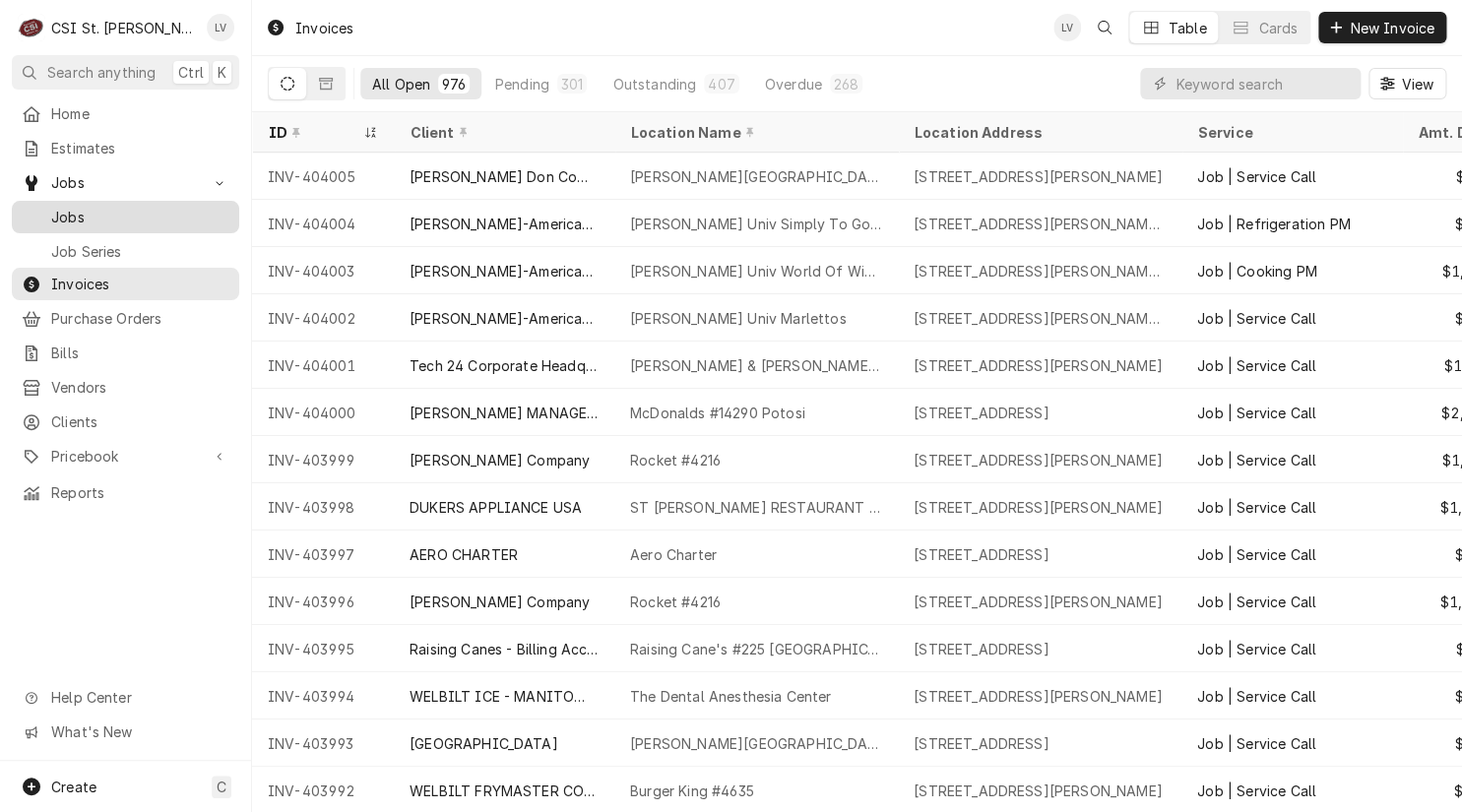
click at [132, 204] on div "Jobs" at bounding box center [126, 216] width 219 height 25
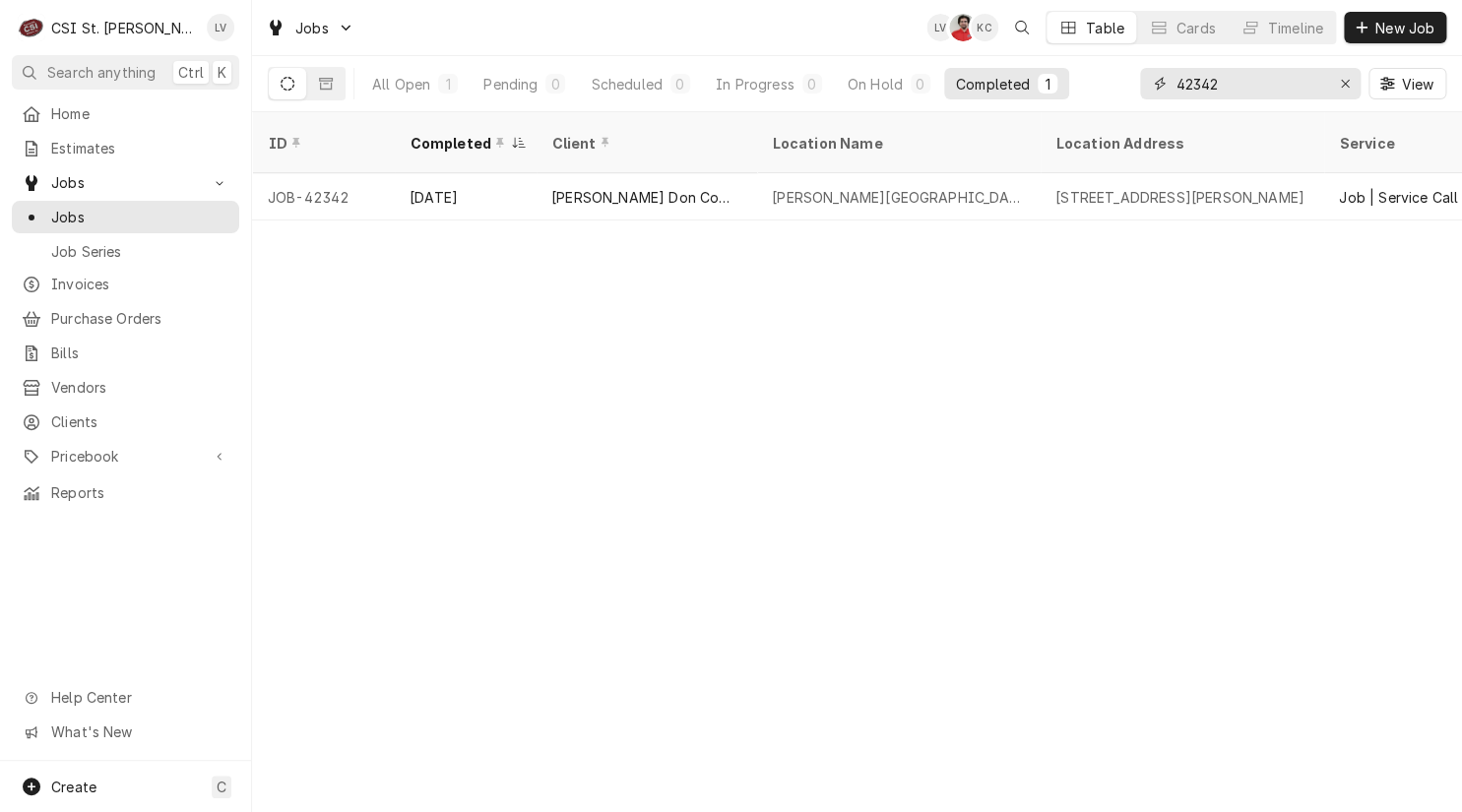
drag, startPoint x: 1240, startPoint y: 81, endPoint x: 1137, endPoint y: 105, distance: 105.8
click at [1137, 105] on div "All Open 1 Pending 0 Scheduled 0 In Progress 0 On Hold 0 Completed 1 42342 View" at bounding box center [857, 83] width 1178 height 55
type input "4"
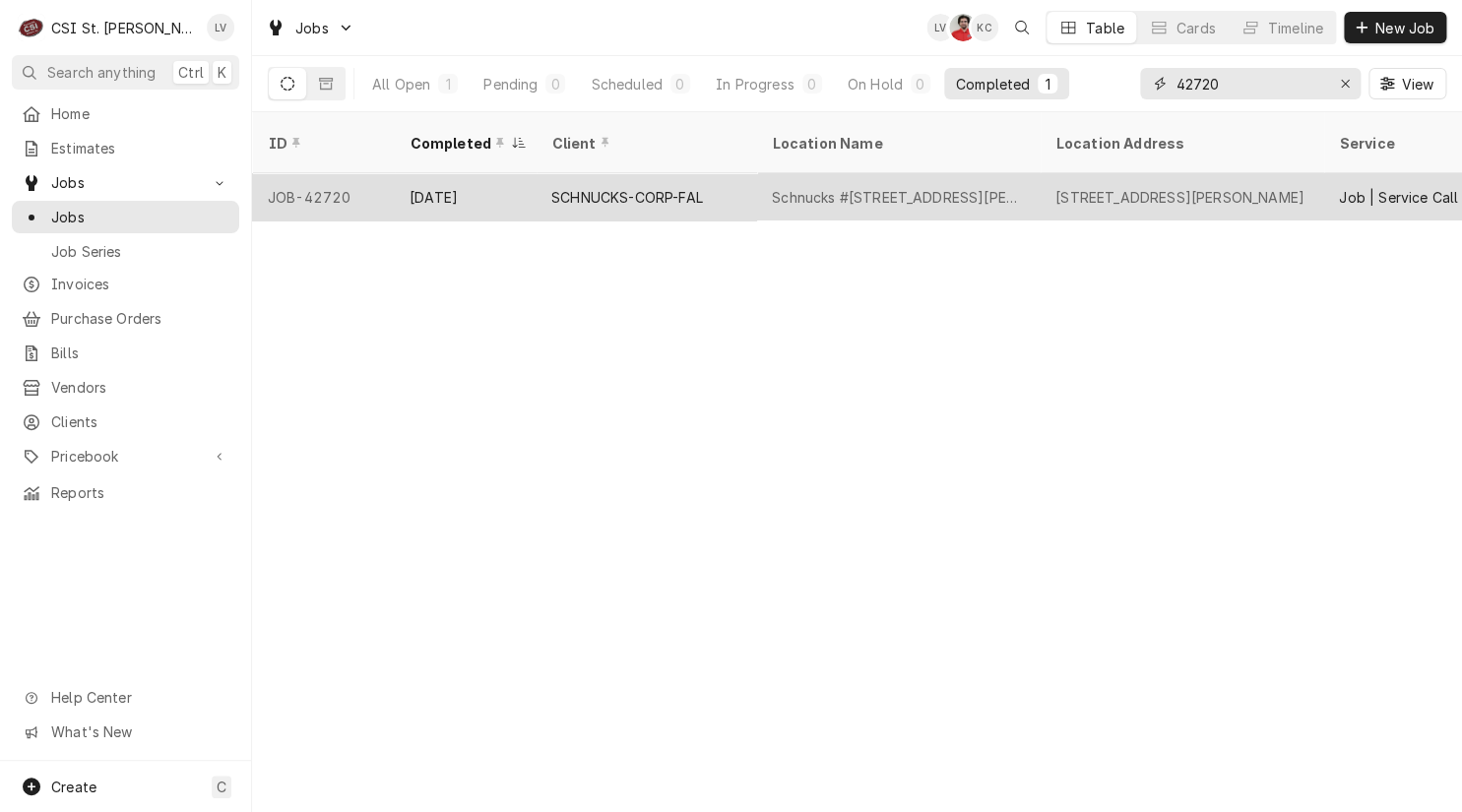
type input "42720"
click at [787, 195] on tr "JOB-42720 [DATE] SCHNUCKS-CORP-[GEOGRAPHIC_DATA][PERSON_NAME] [STREET_ADDRESS][…" at bounding box center [1318, 196] width 2134 height 47
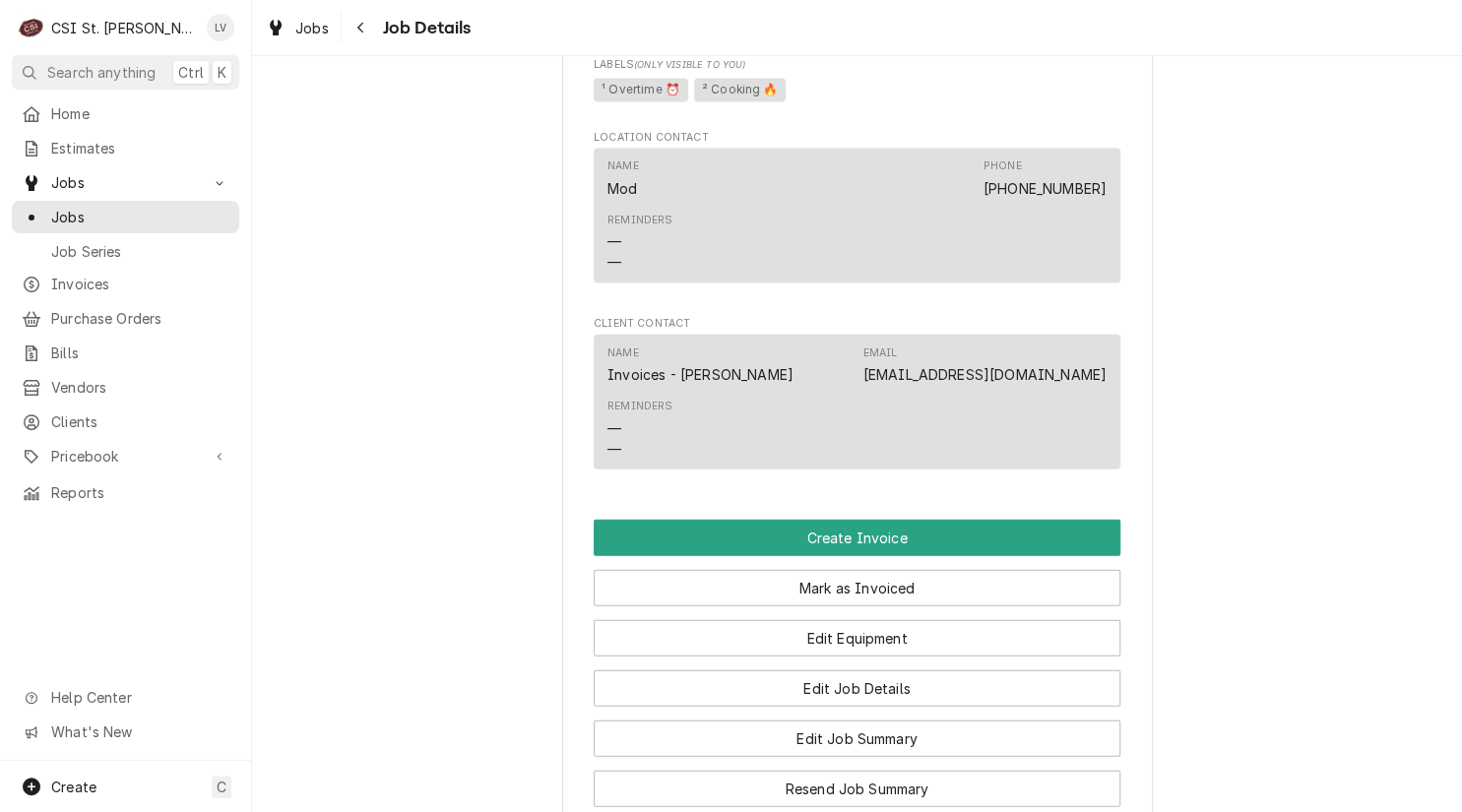
scroll to position [1771, 0]
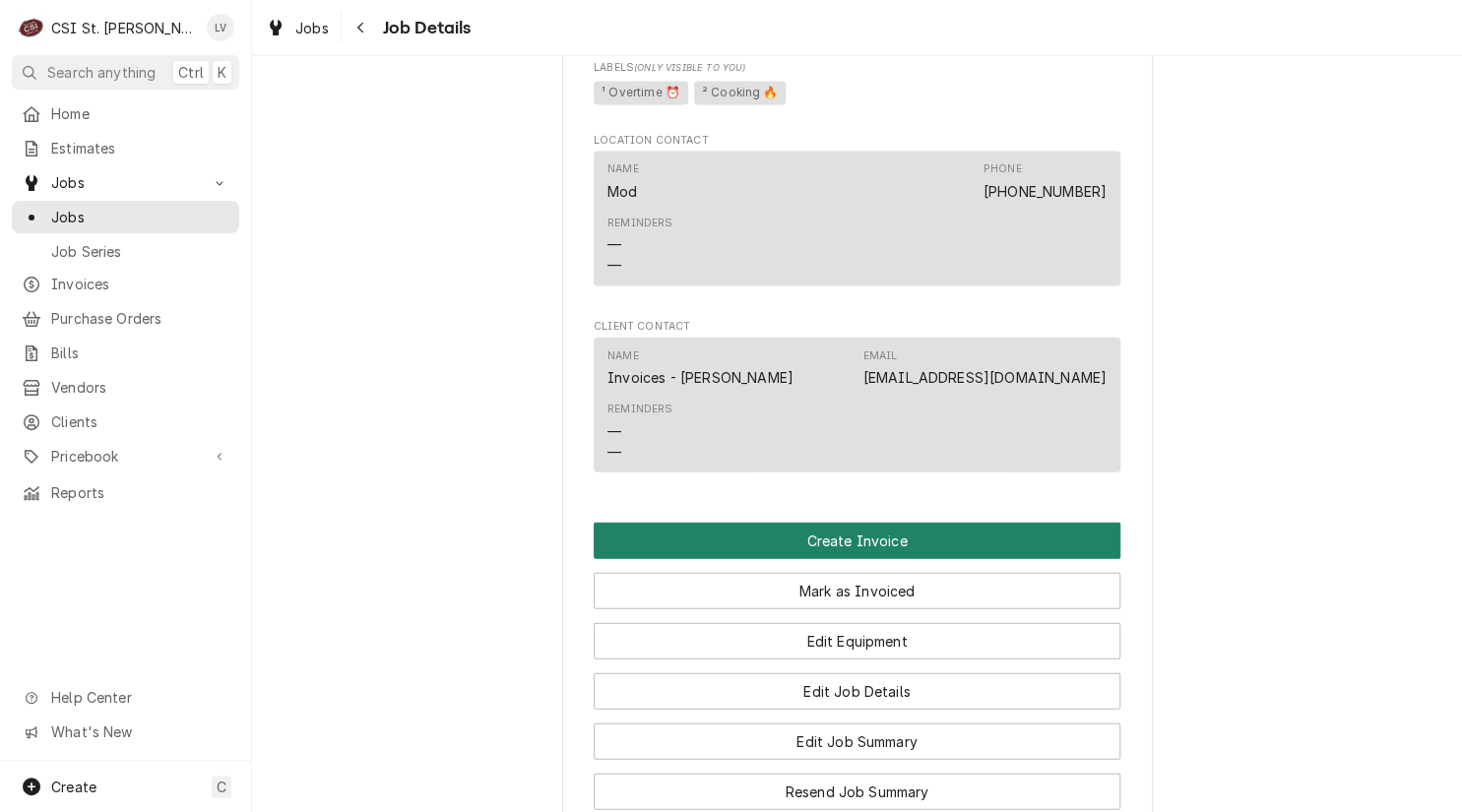
click at [817, 522] on button "Create Invoice" at bounding box center [857, 540] width 526 height 37
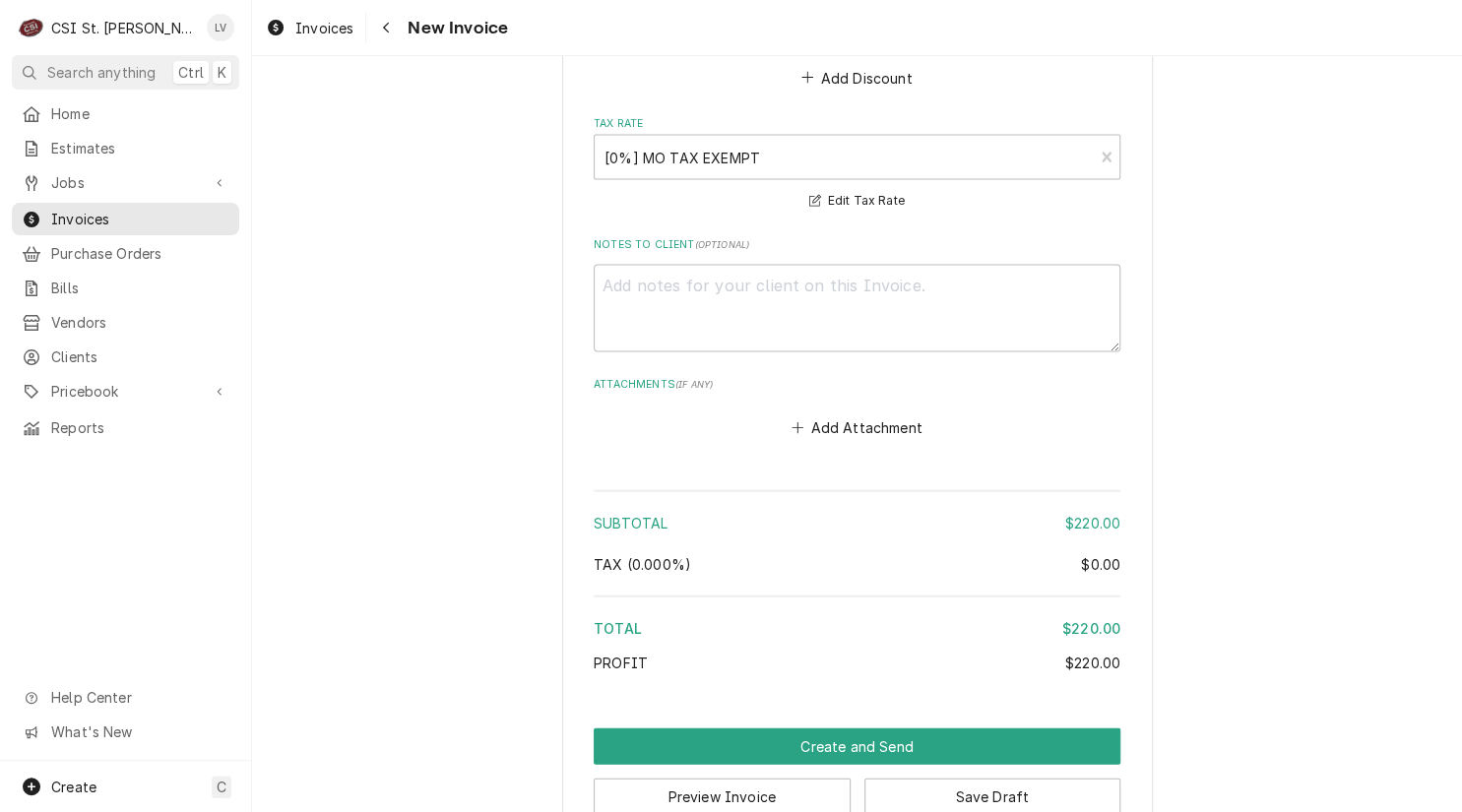
scroll to position [4846, 0]
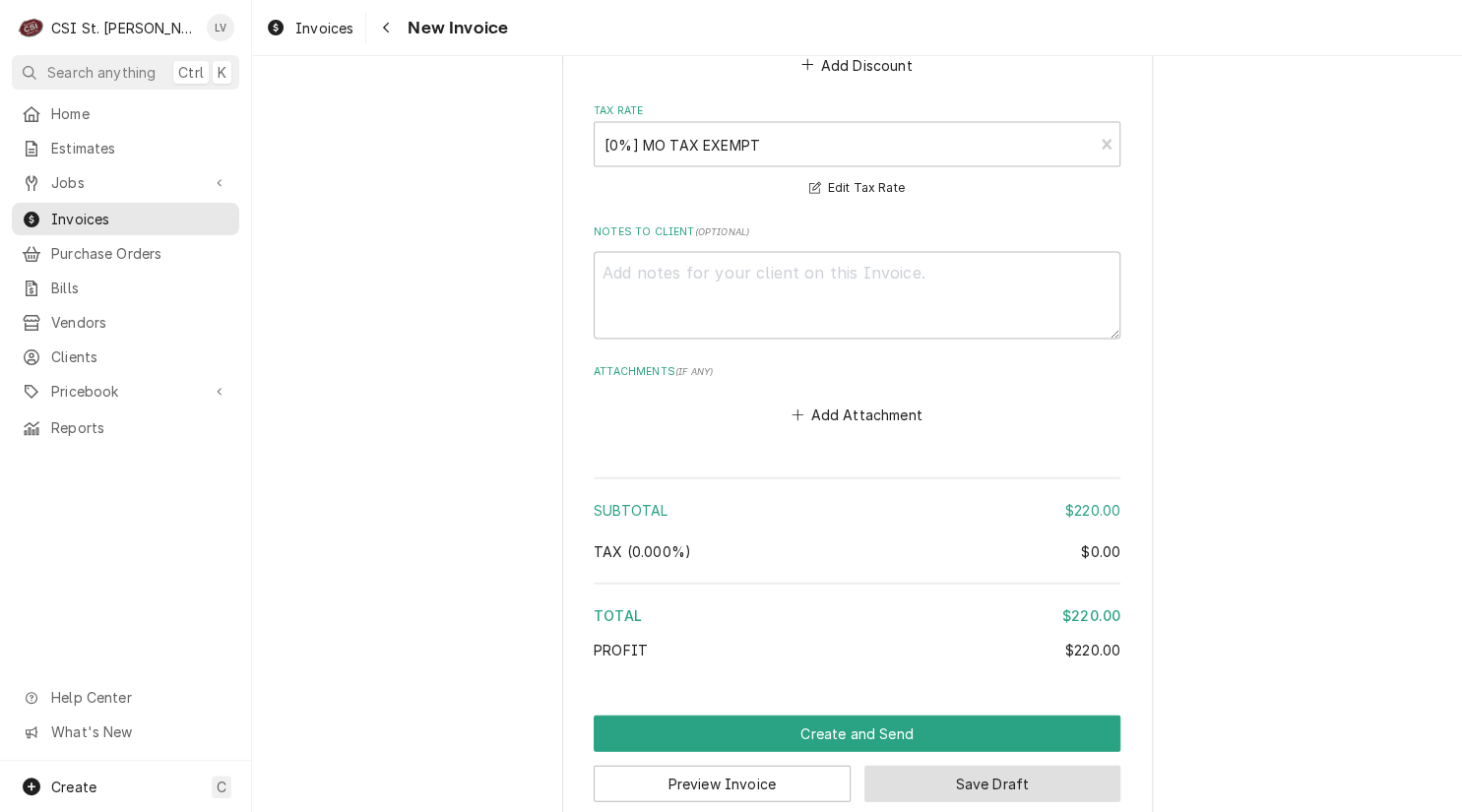
click at [944, 764] on button "Save Draft" at bounding box center [993, 782] width 257 height 37
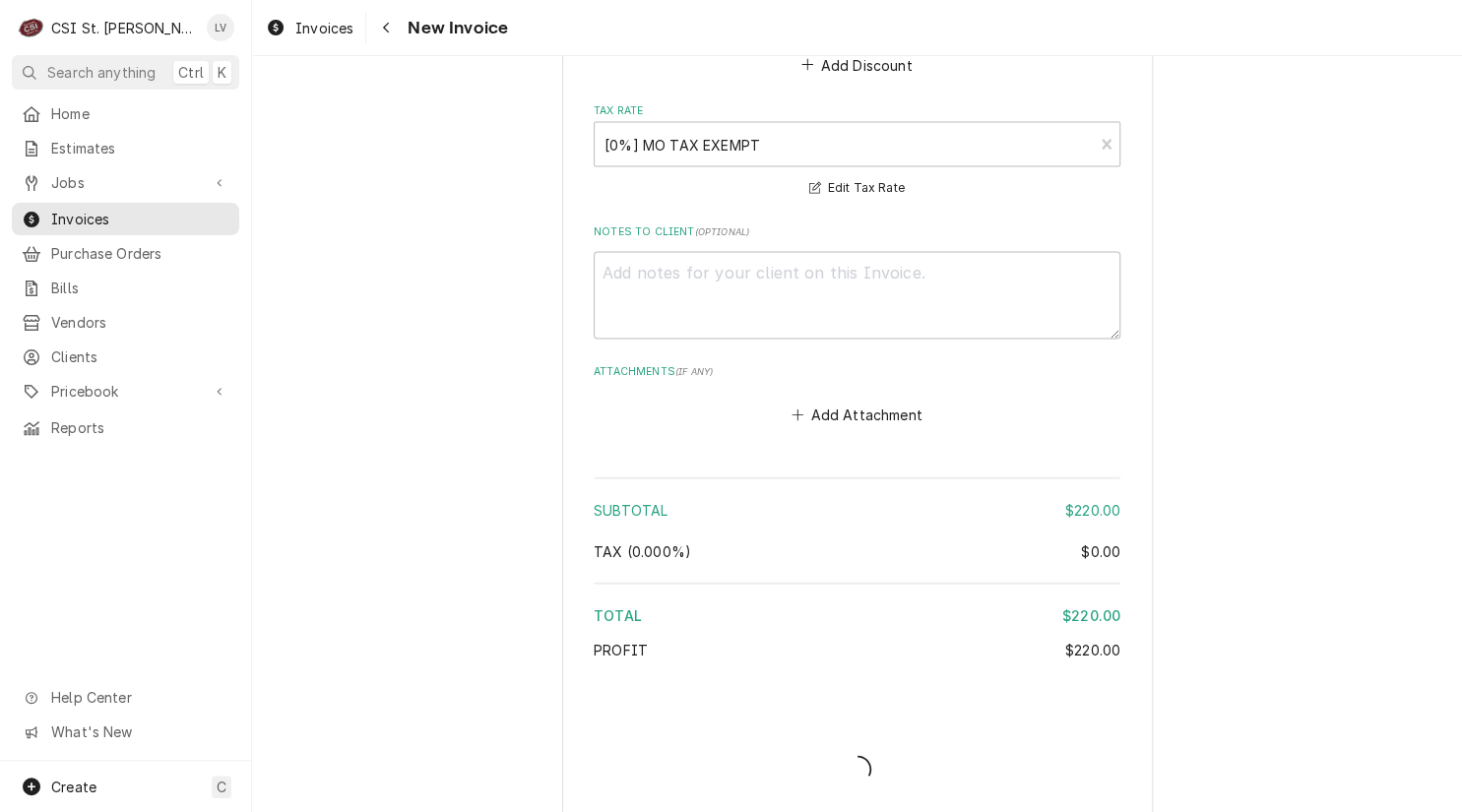
scroll to position [4836, 0]
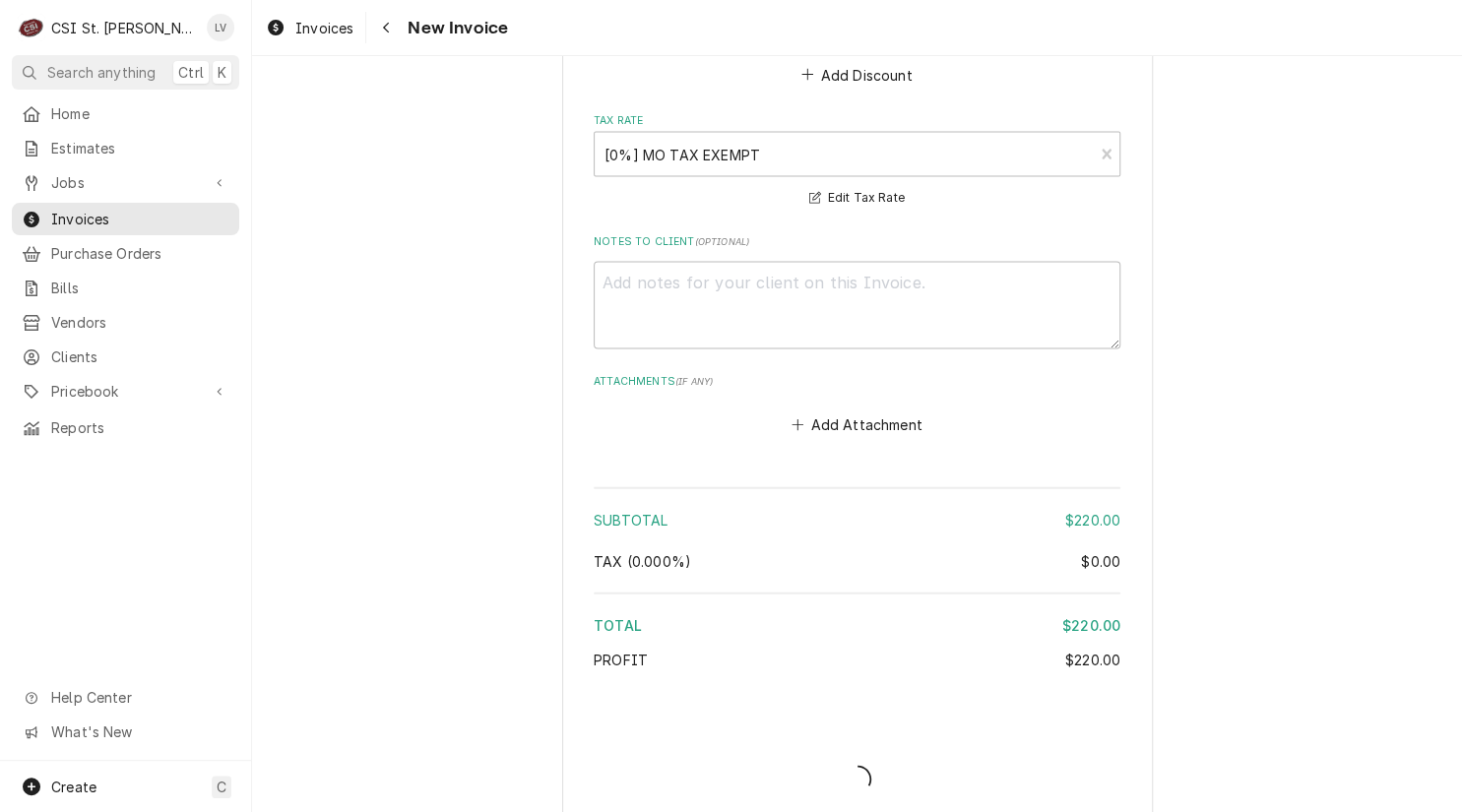
type textarea "x"
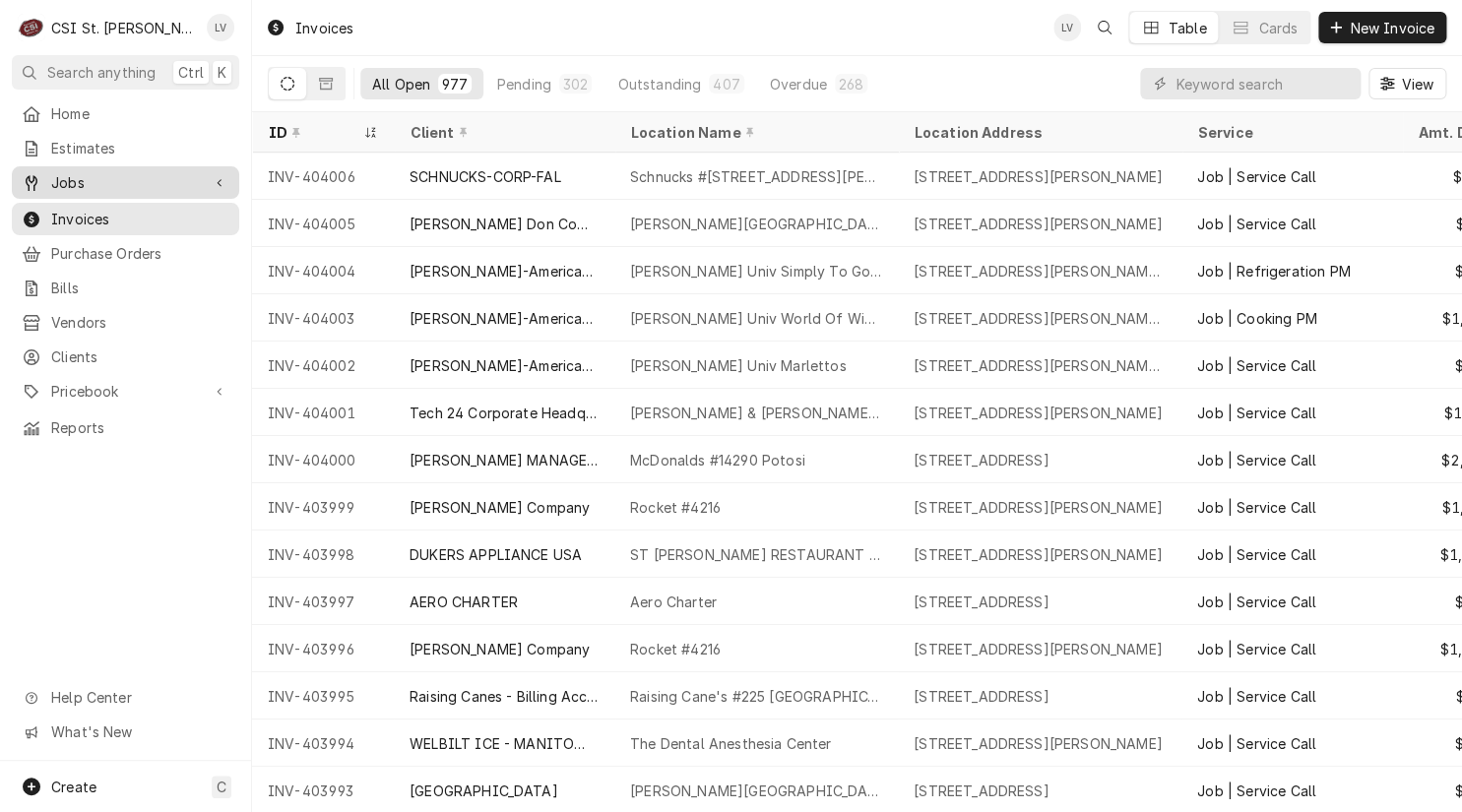
click at [122, 173] on span "Jobs" at bounding box center [125, 182] width 148 height 21
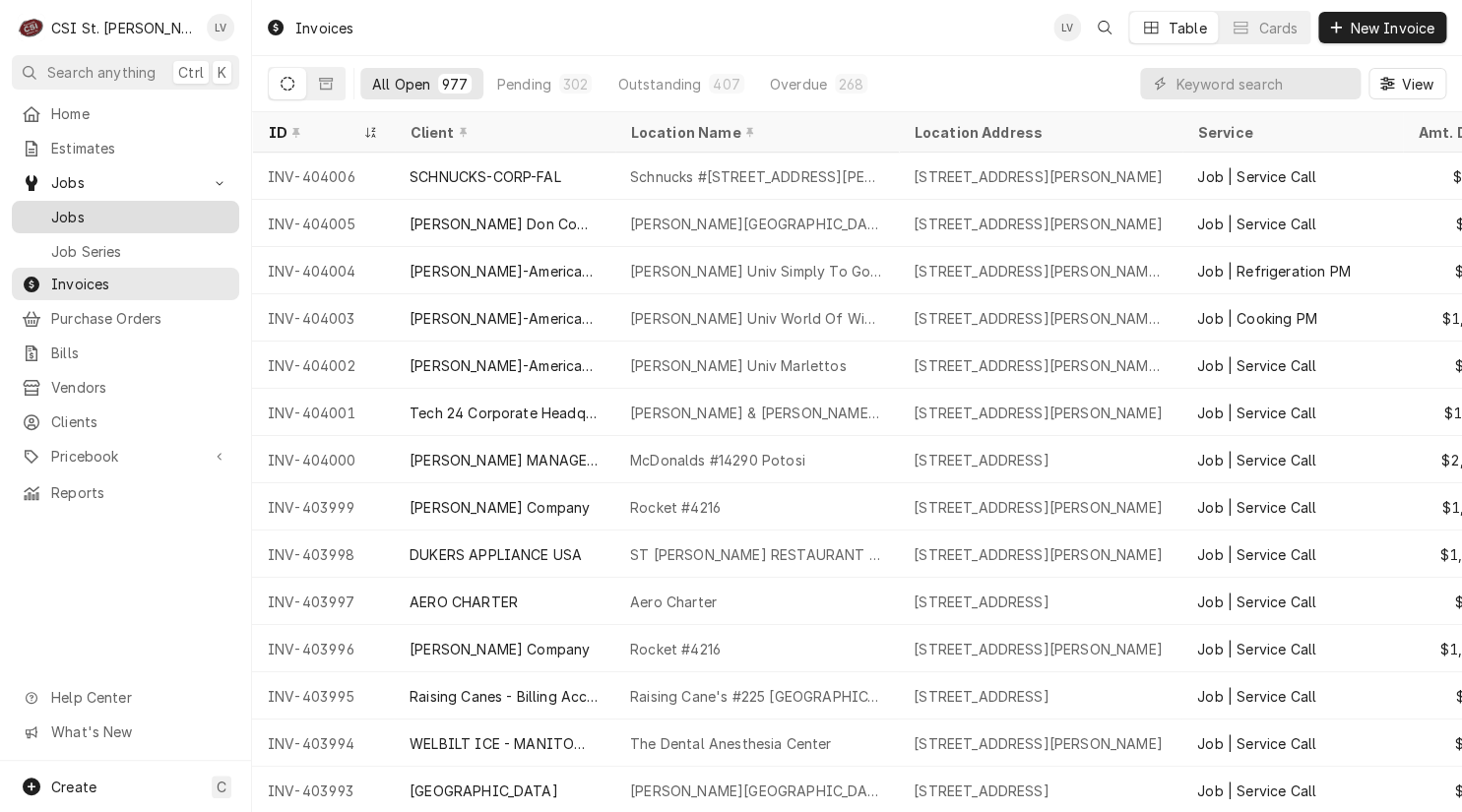
click at [135, 206] on span "Jobs" at bounding box center [140, 216] width 178 height 21
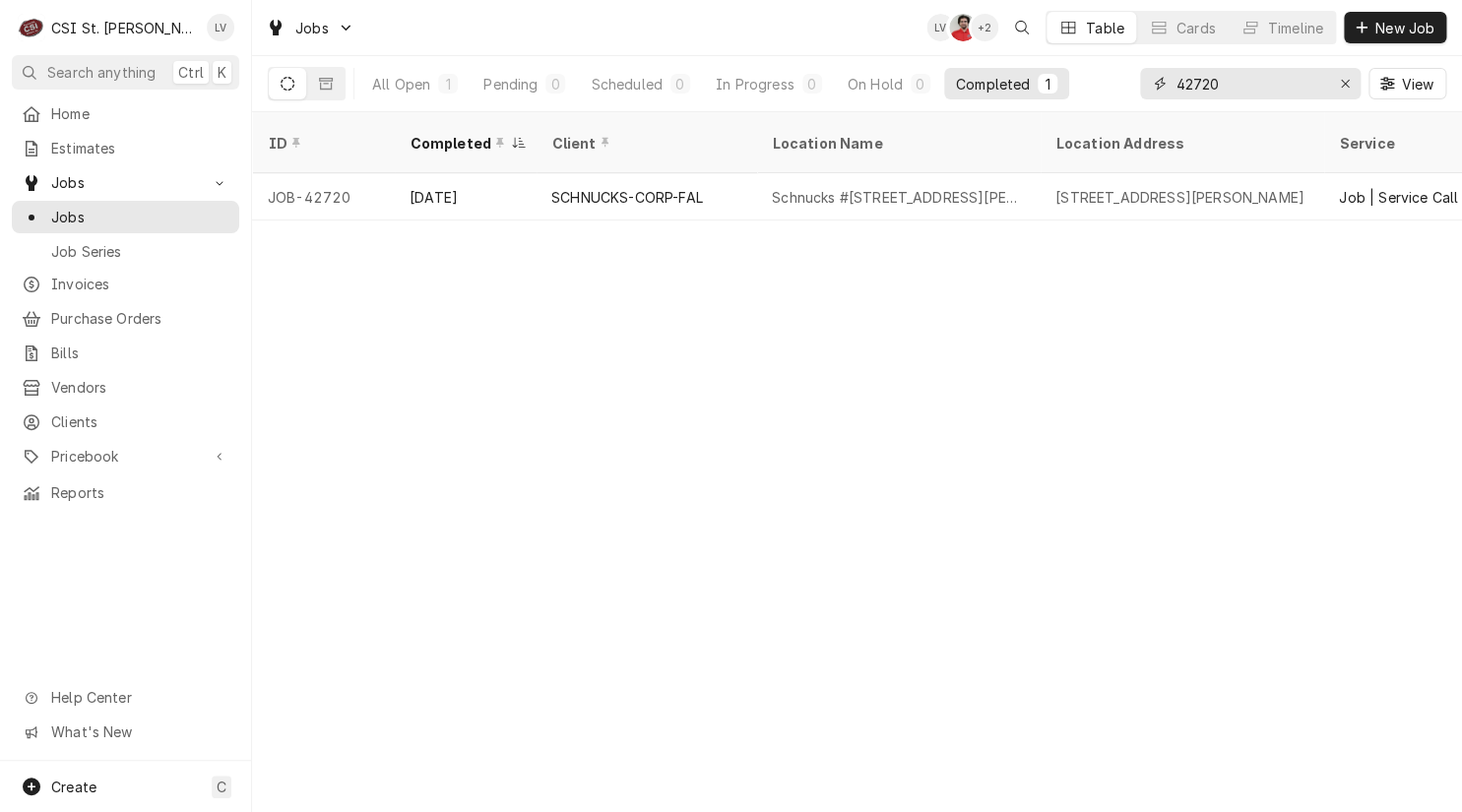
drag, startPoint x: 1258, startPoint y: 82, endPoint x: 1138, endPoint y: 100, distance: 121.3
click at [1140, 99] on div "42720" at bounding box center [1250, 84] width 220 height 32
type input "41996"
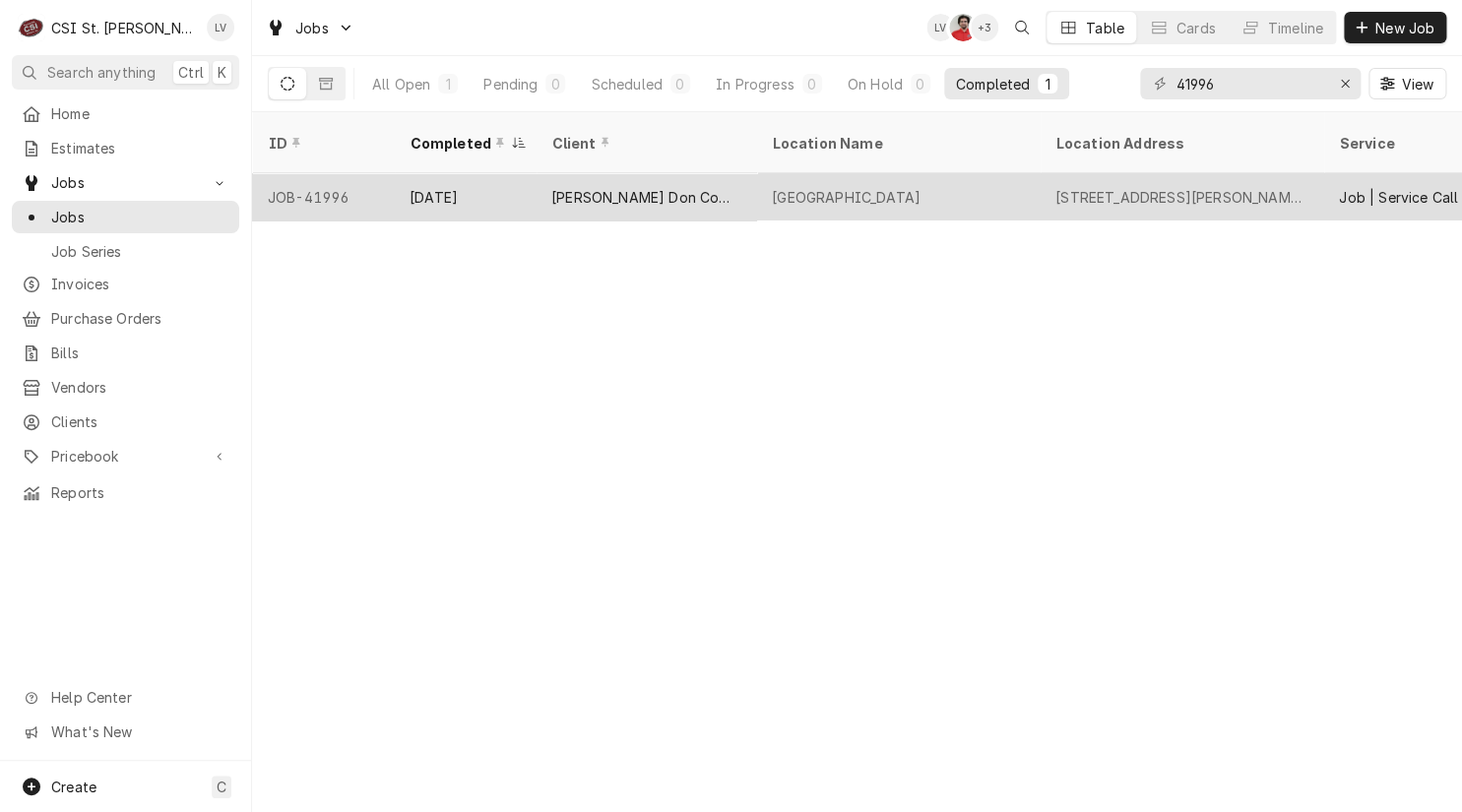
click at [685, 187] on div "[PERSON_NAME] Don Company" at bounding box center [646, 197] width 189 height 21
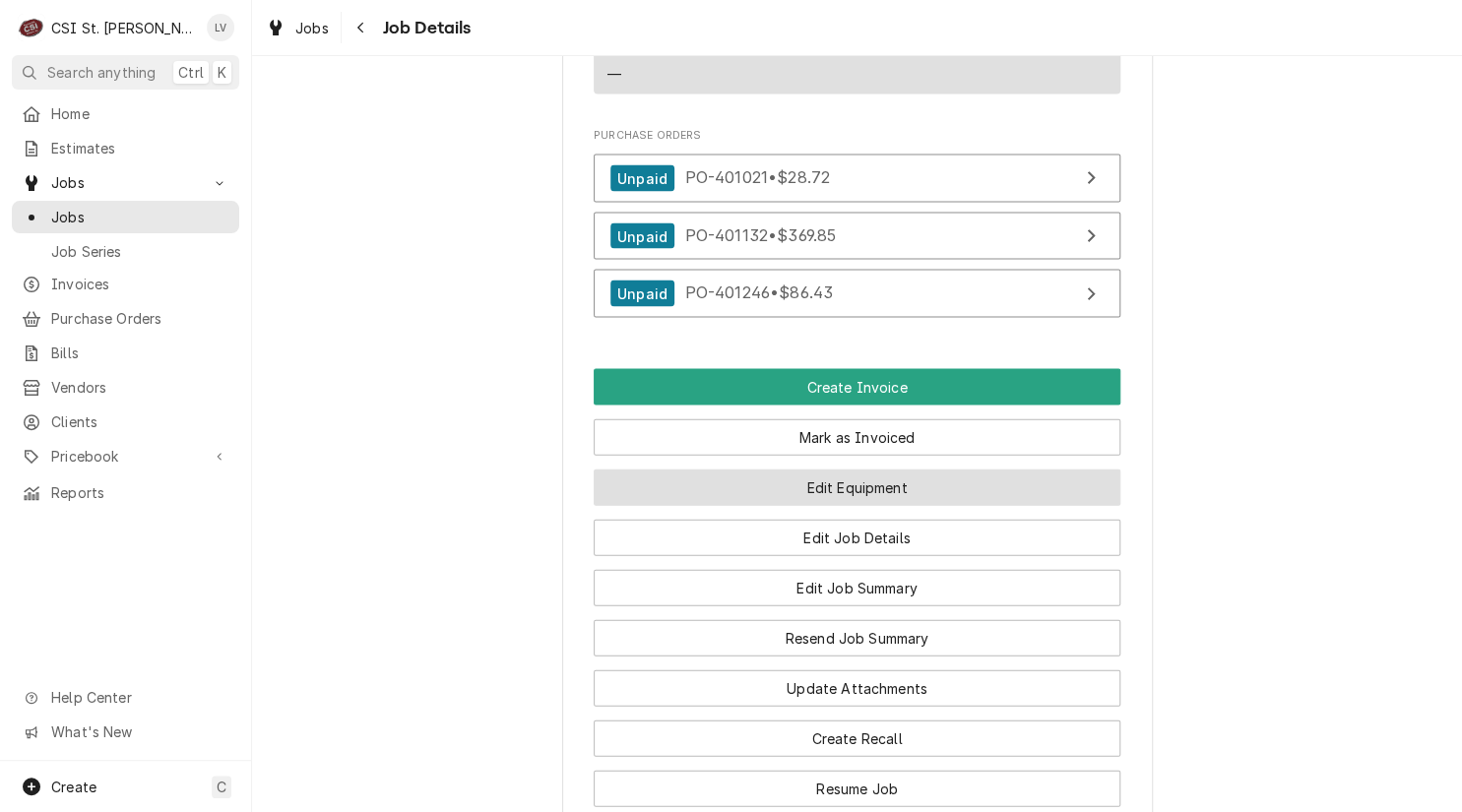
scroll to position [1673, 0]
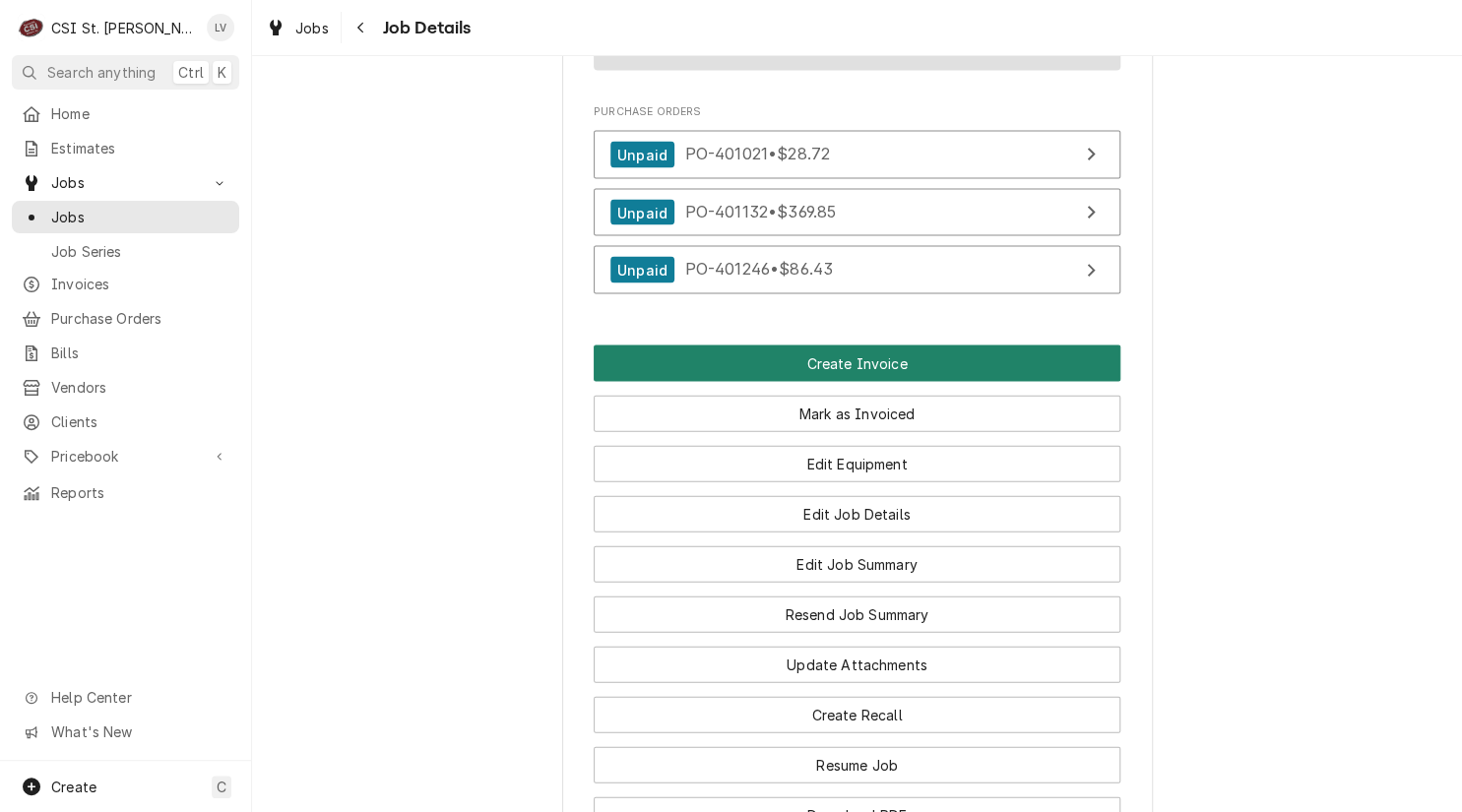
click at [832, 382] on button "Create Invoice" at bounding box center [857, 364] width 526 height 37
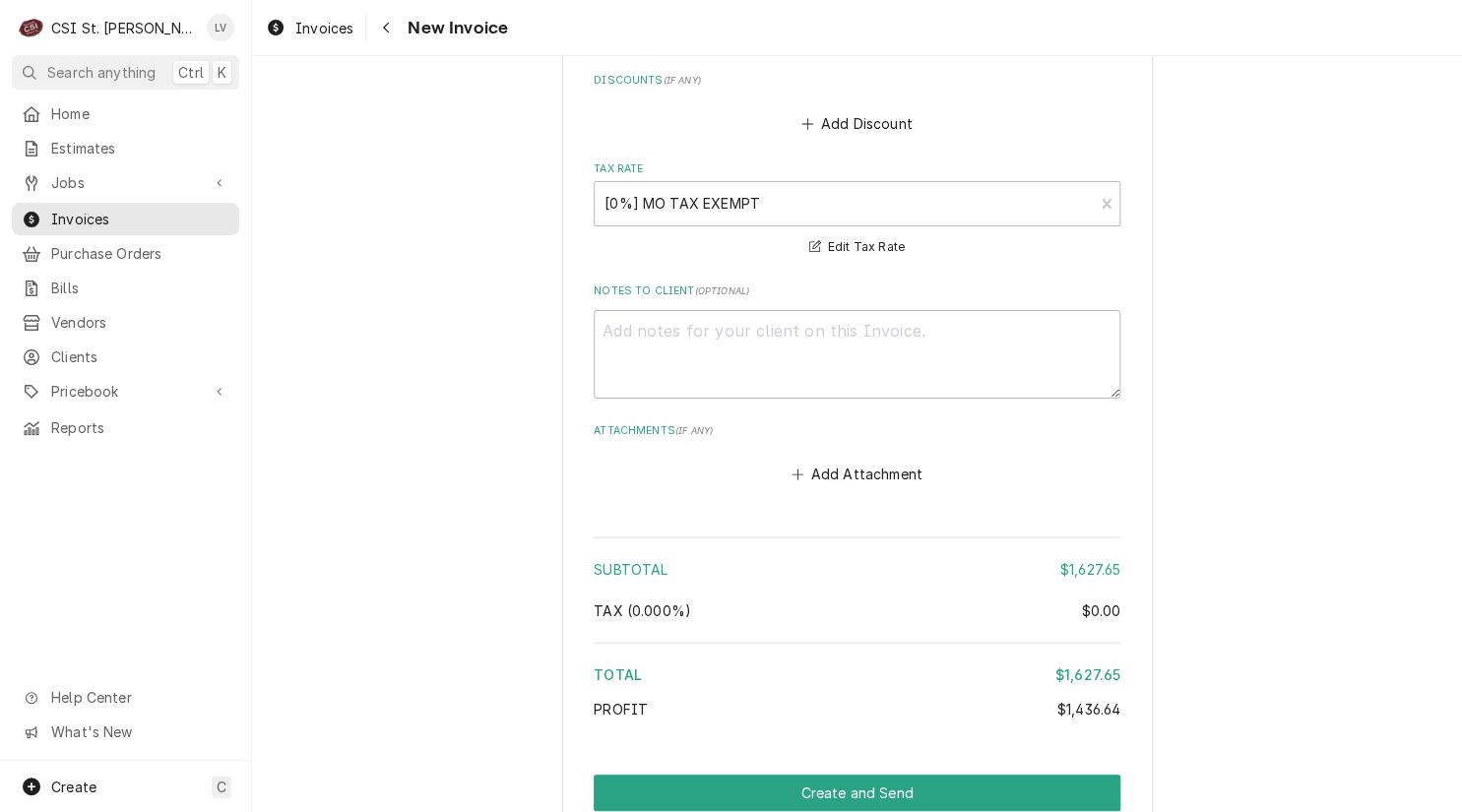
scroll to position [7219, 0]
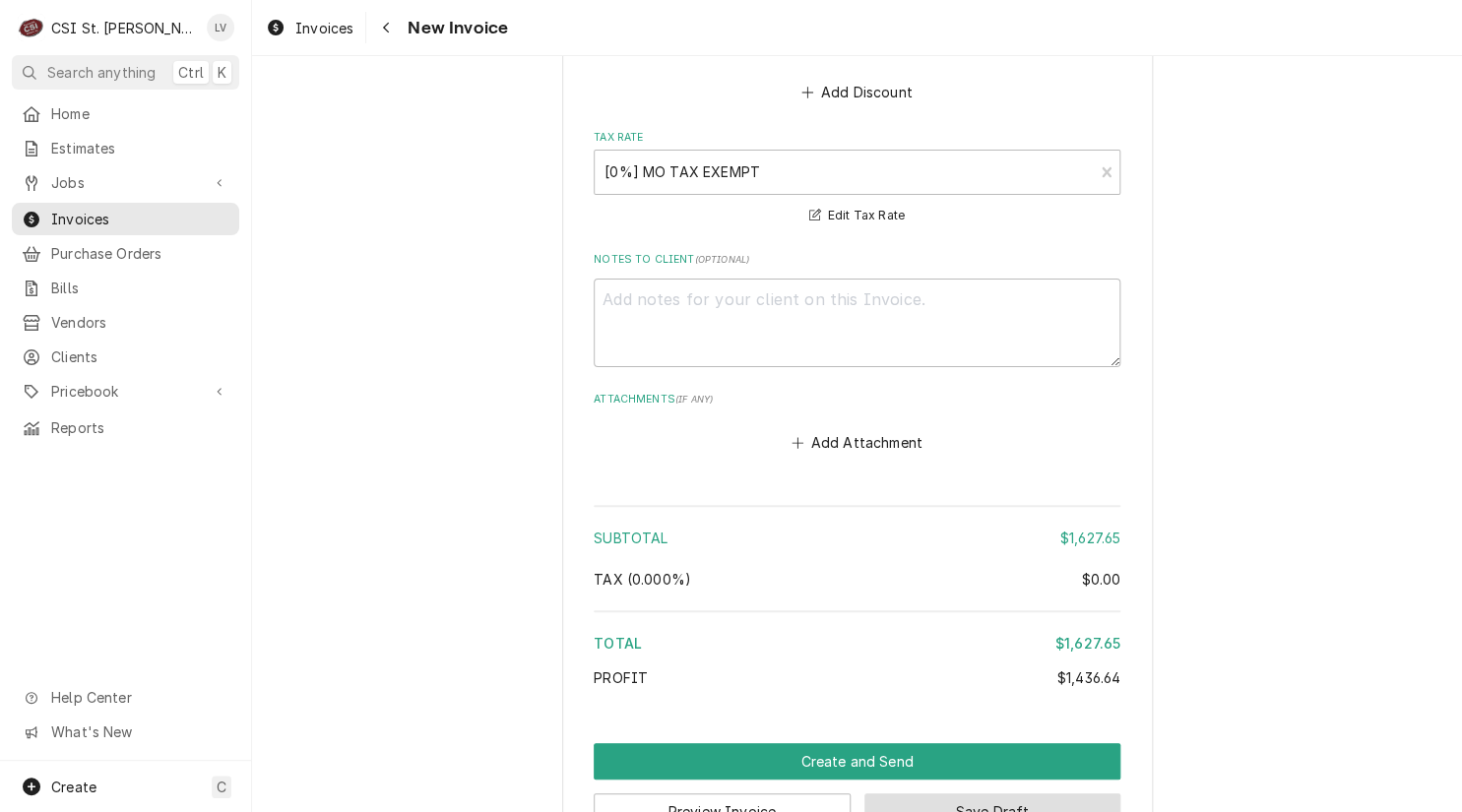
drag, startPoint x: 1022, startPoint y: 748, endPoint x: 1035, endPoint y: 756, distance: 15.3
click at [1035, 793] on button "Save Draft" at bounding box center [993, 811] width 257 height 37
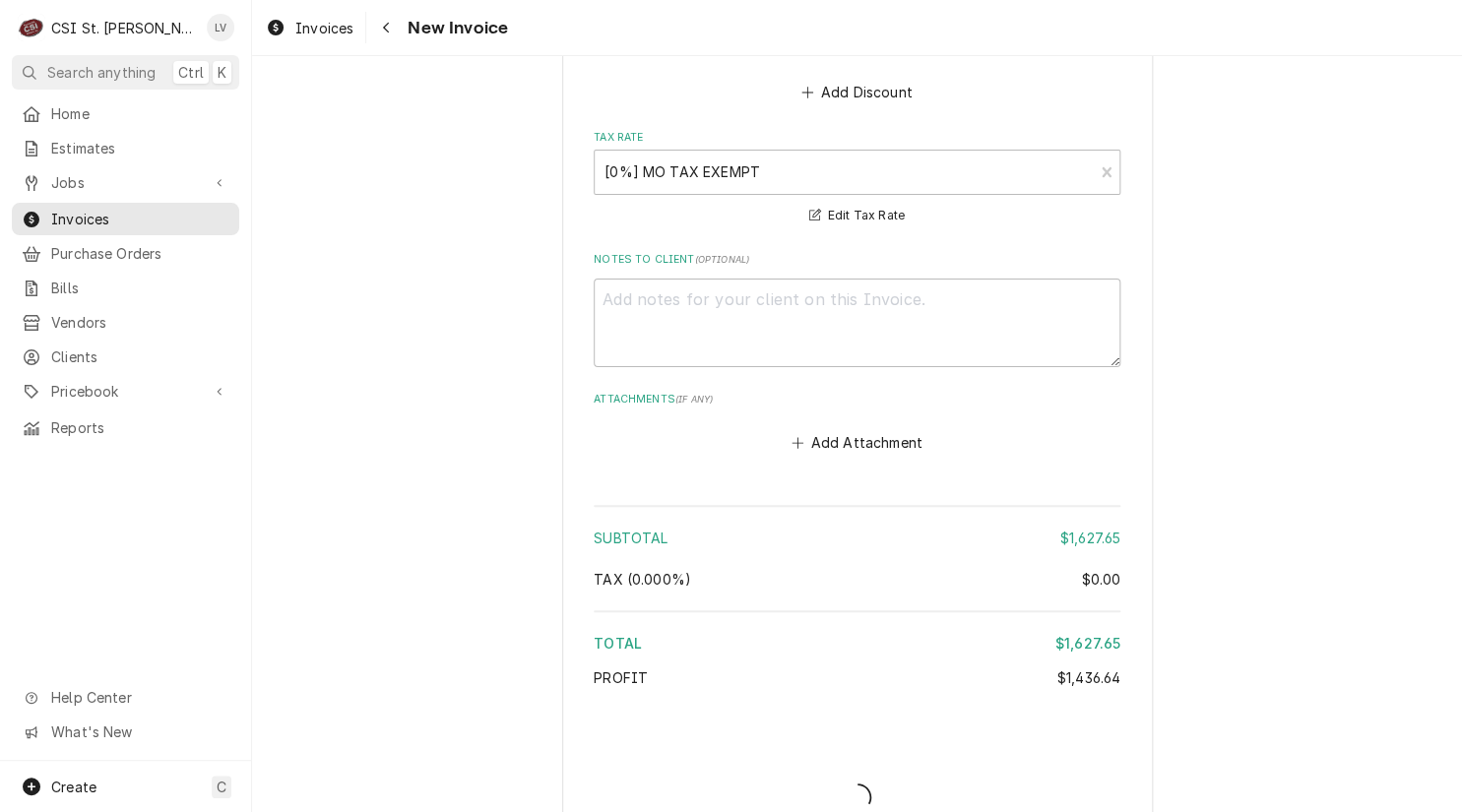
scroll to position [7210, 0]
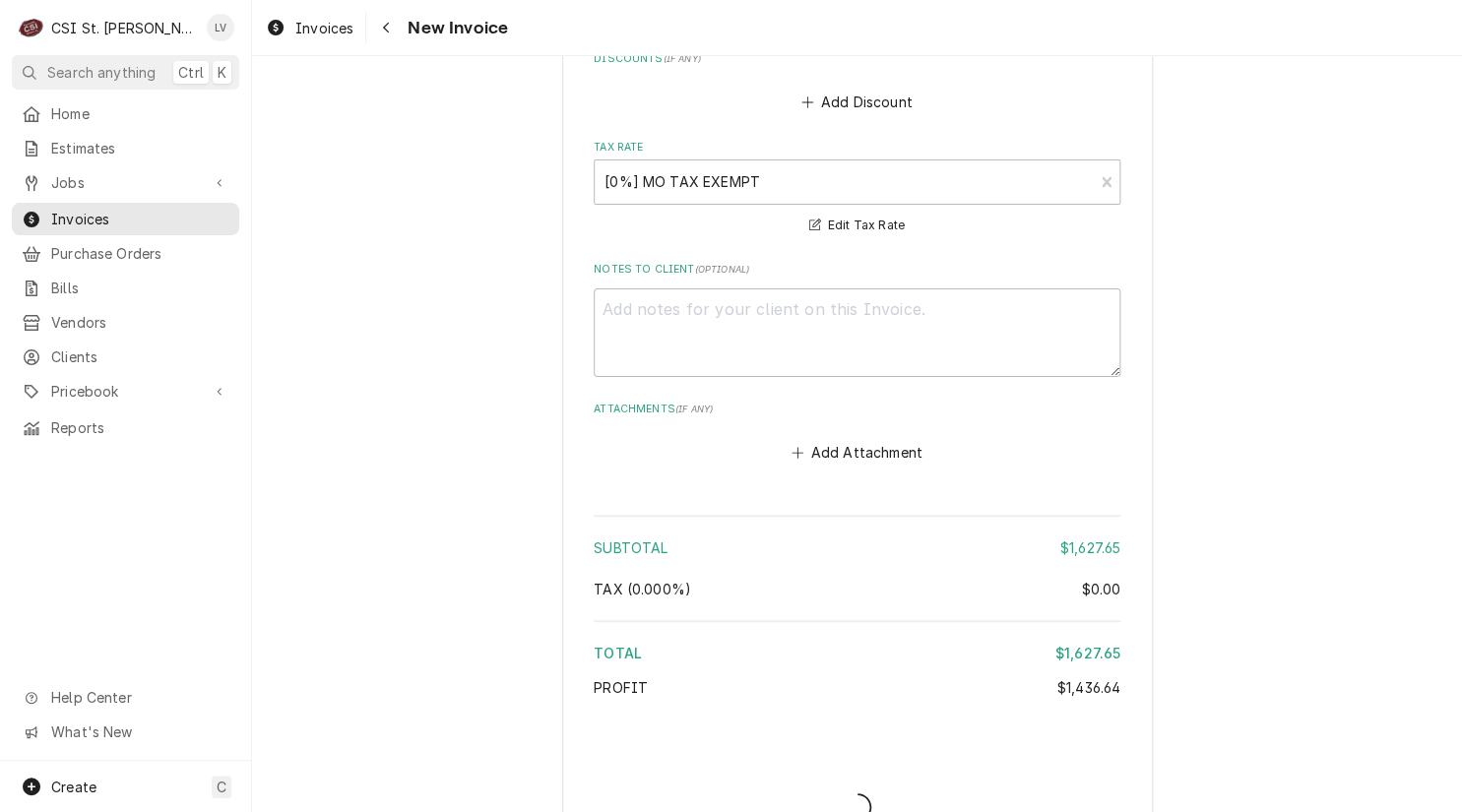
type textarea "x"
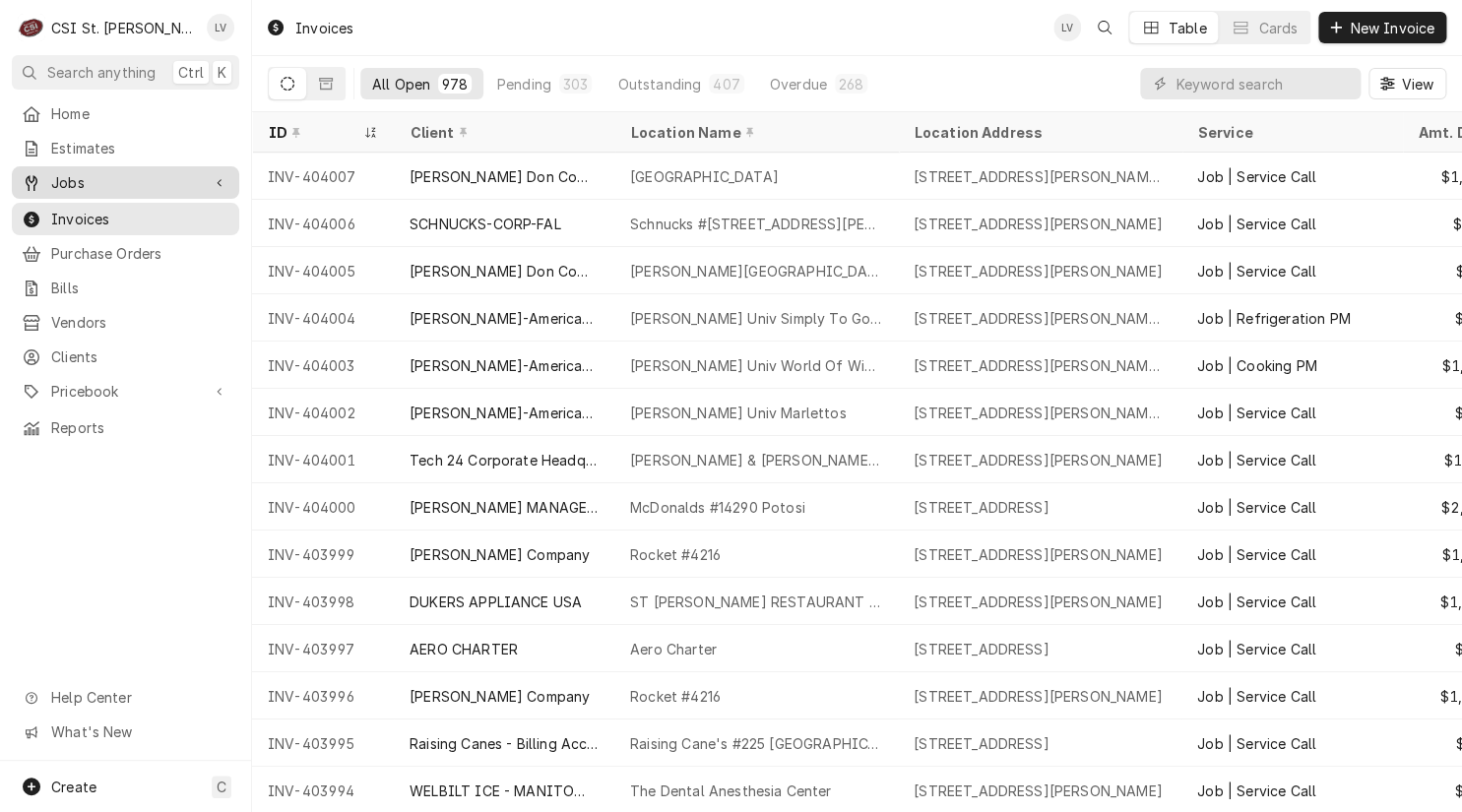
click at [69, 177] on span "Jobs" at bounding box center [125, 182] width 148 height 21
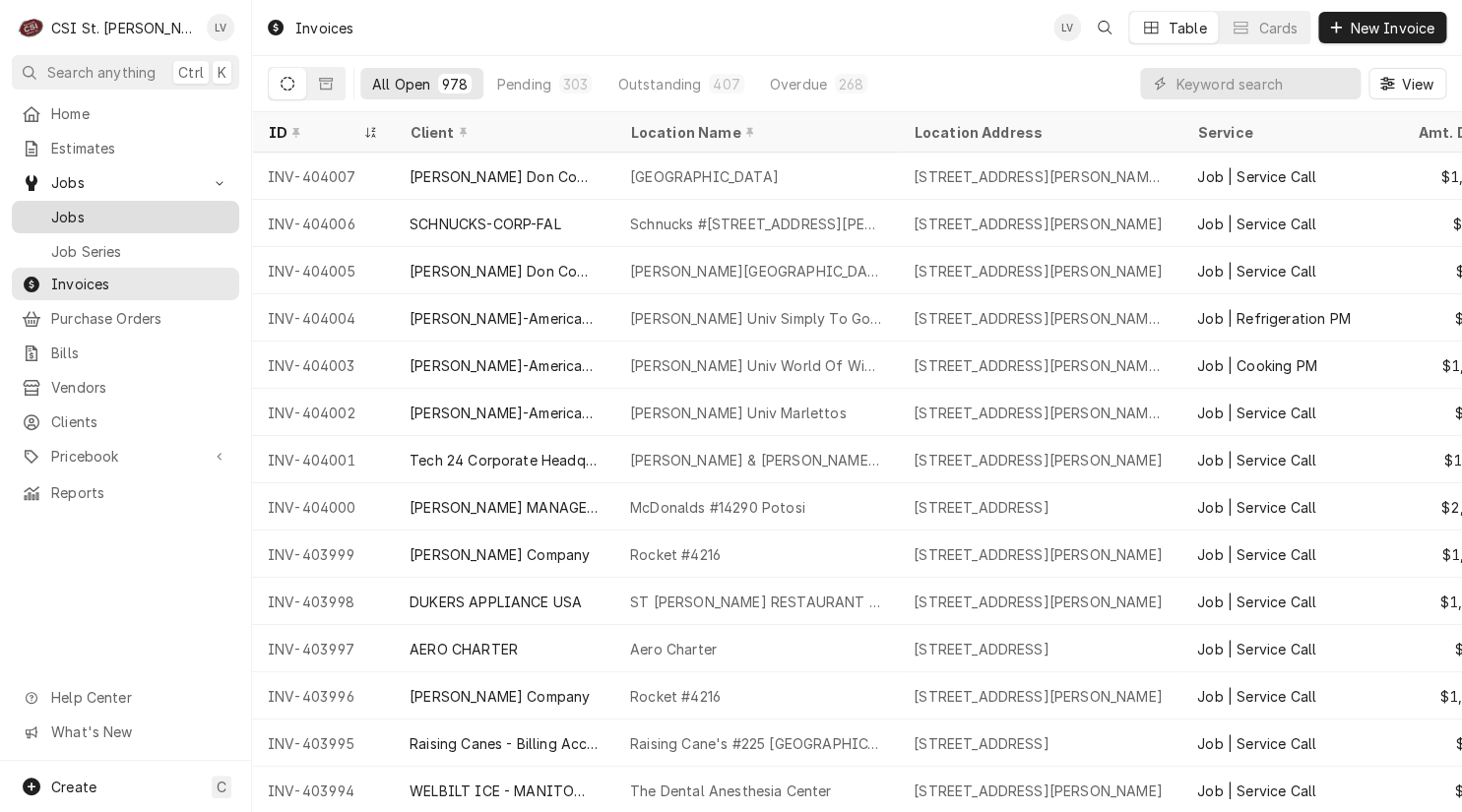
click at [77, 206] on span "Jobs" at bounding box center [140, 216] width 178 height 21
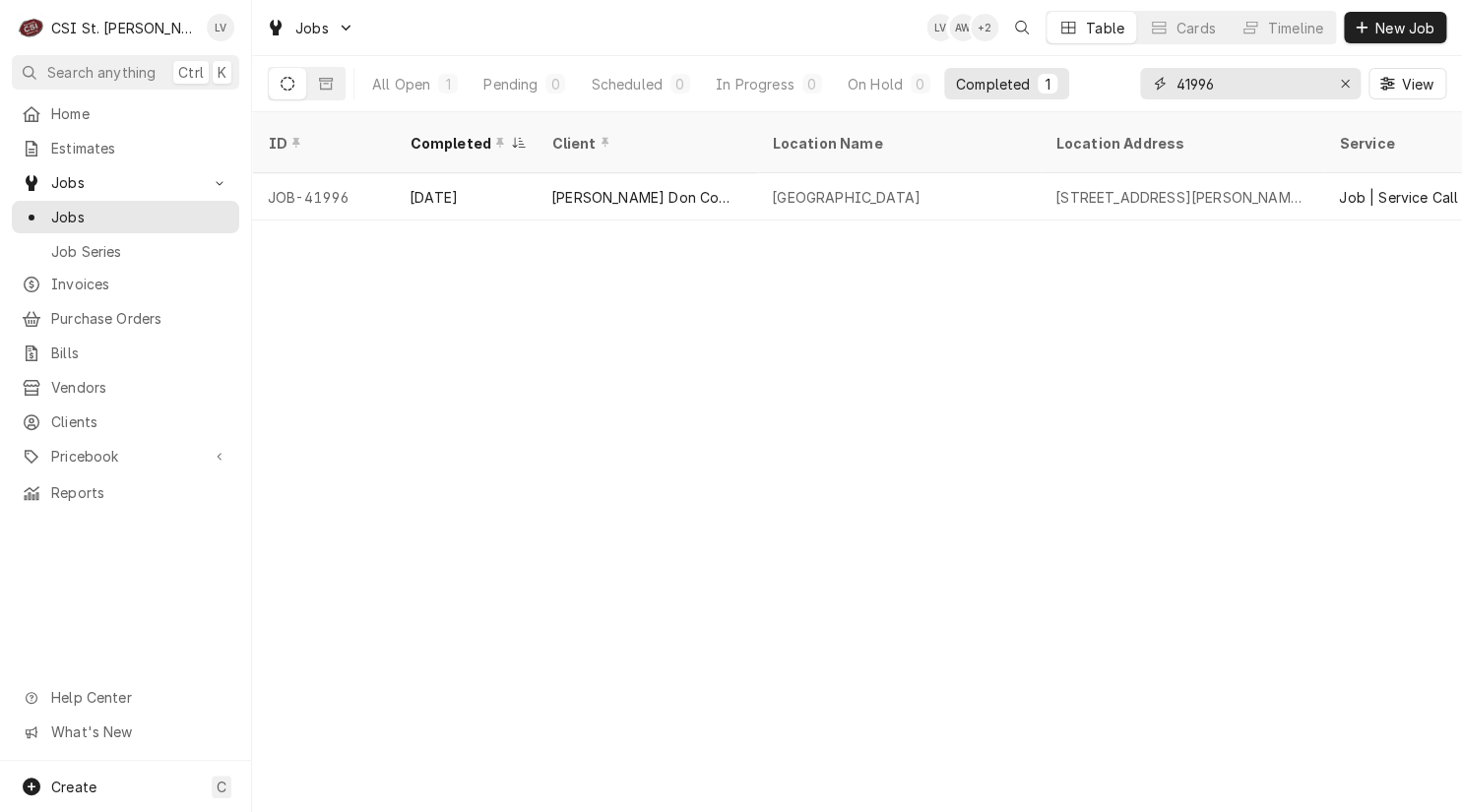
drag, startPoint x: 1236, startPoint y: 80, endPoint x: 1162, endPoint y: 93, distance: 75.1
click at [1162, 93] on div "41996" at bounding box center [1250, 84] width 220 height 32
type input "4"
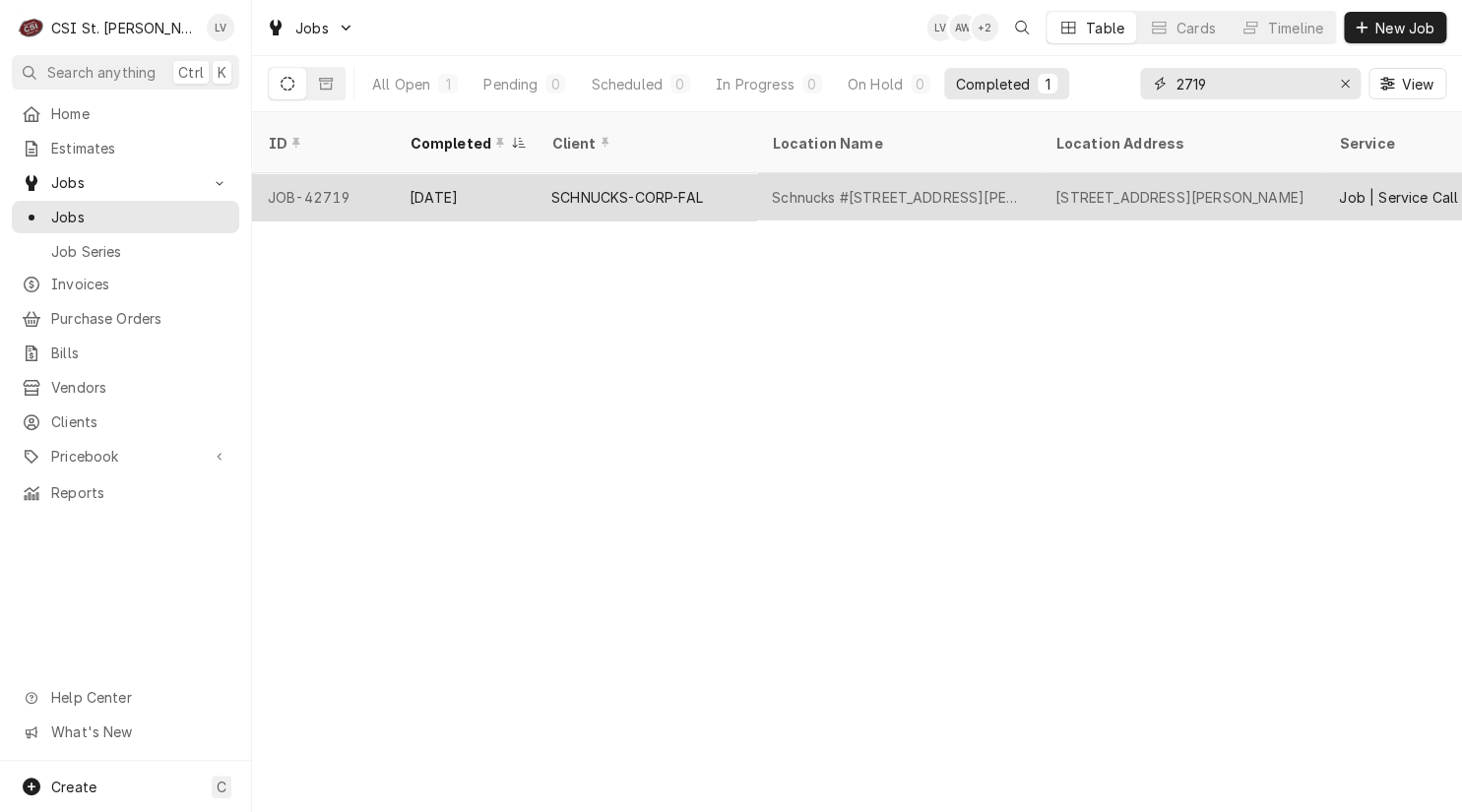
type input "2719"
click at [531, 188] on div "[DATE]" at bounding box center [464, 196] width 142 height 47
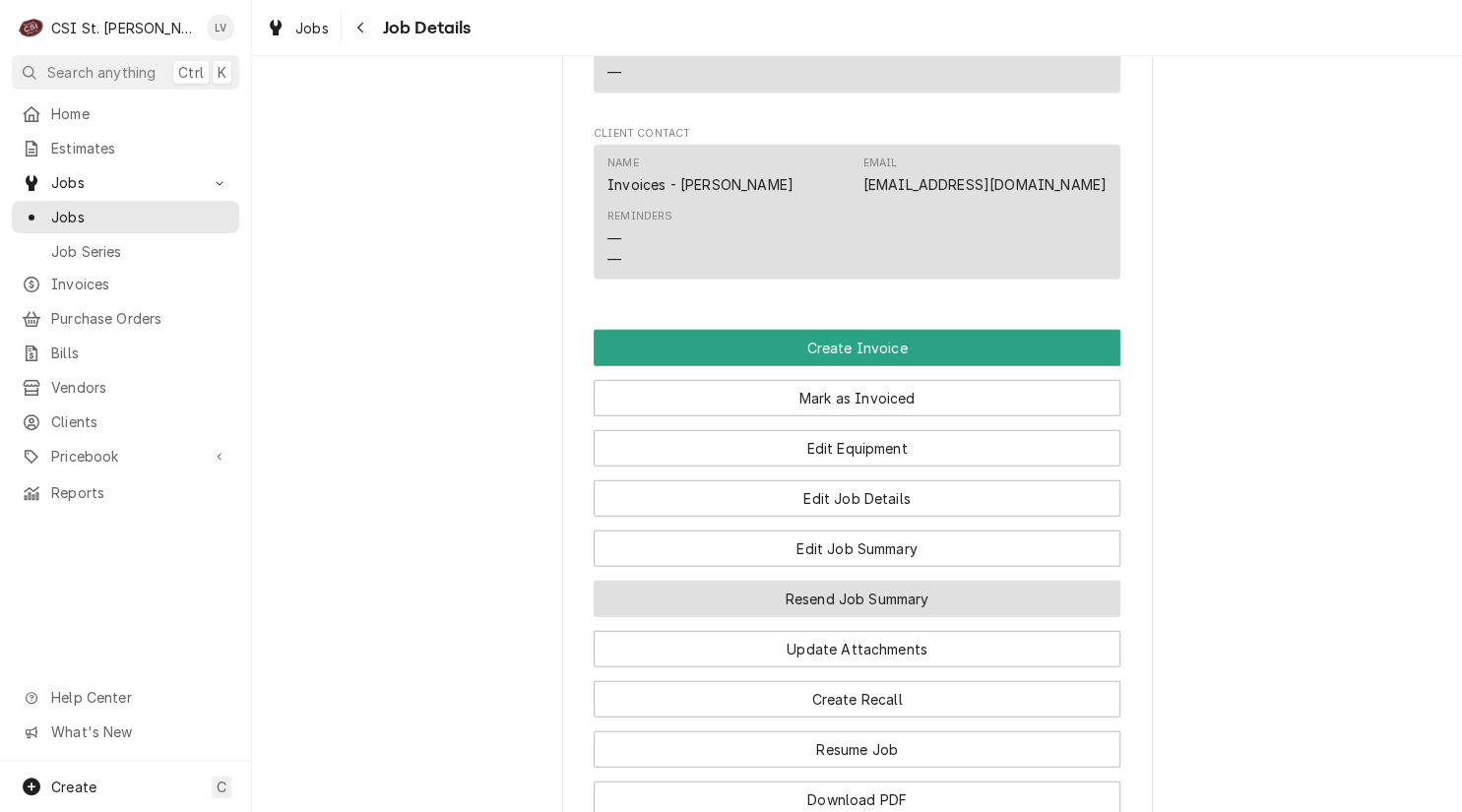
scroll to position [1968, 0]
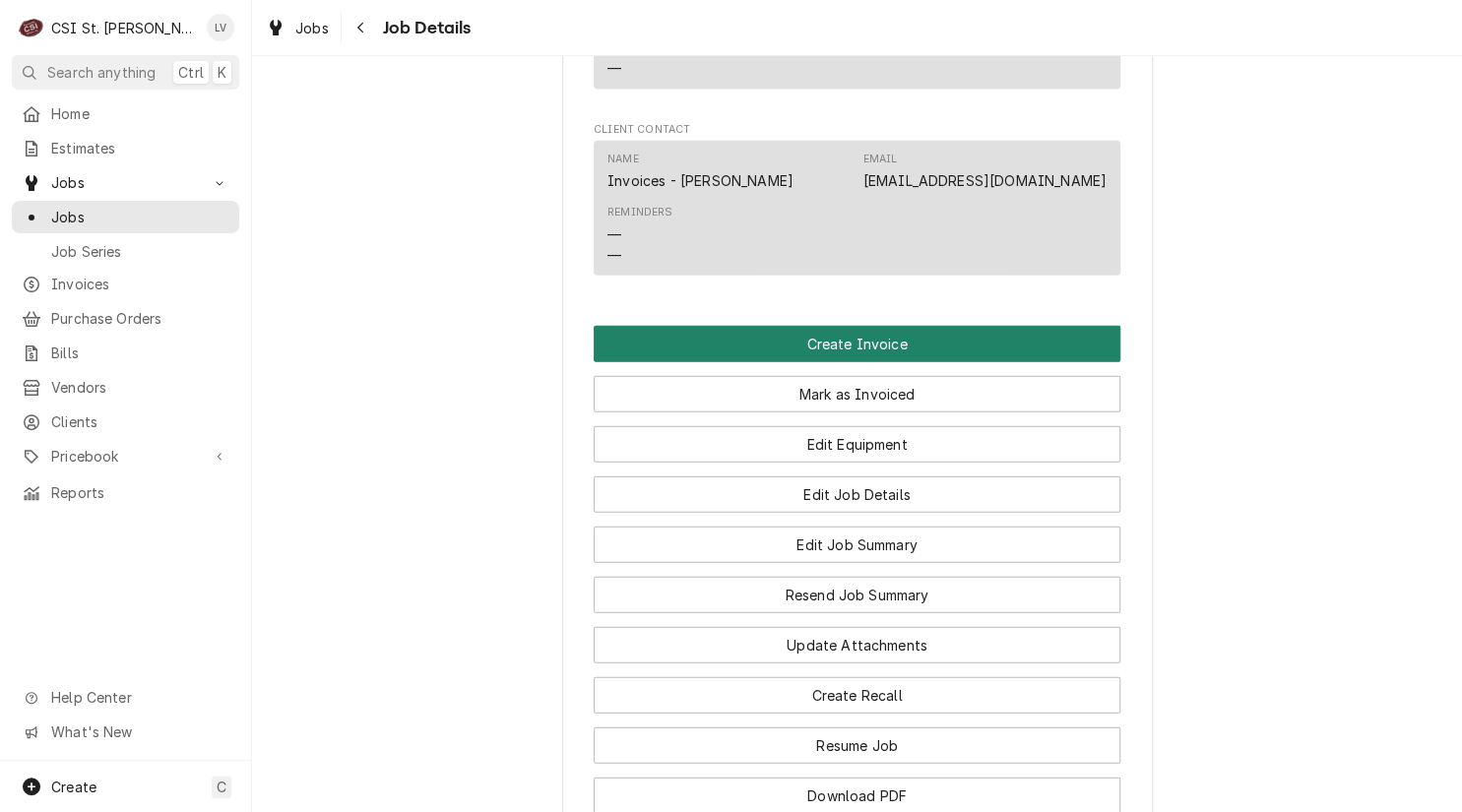
click at [757, 326] on button "Create Invoice" at bounding box center [857, 344] width 526 height 37
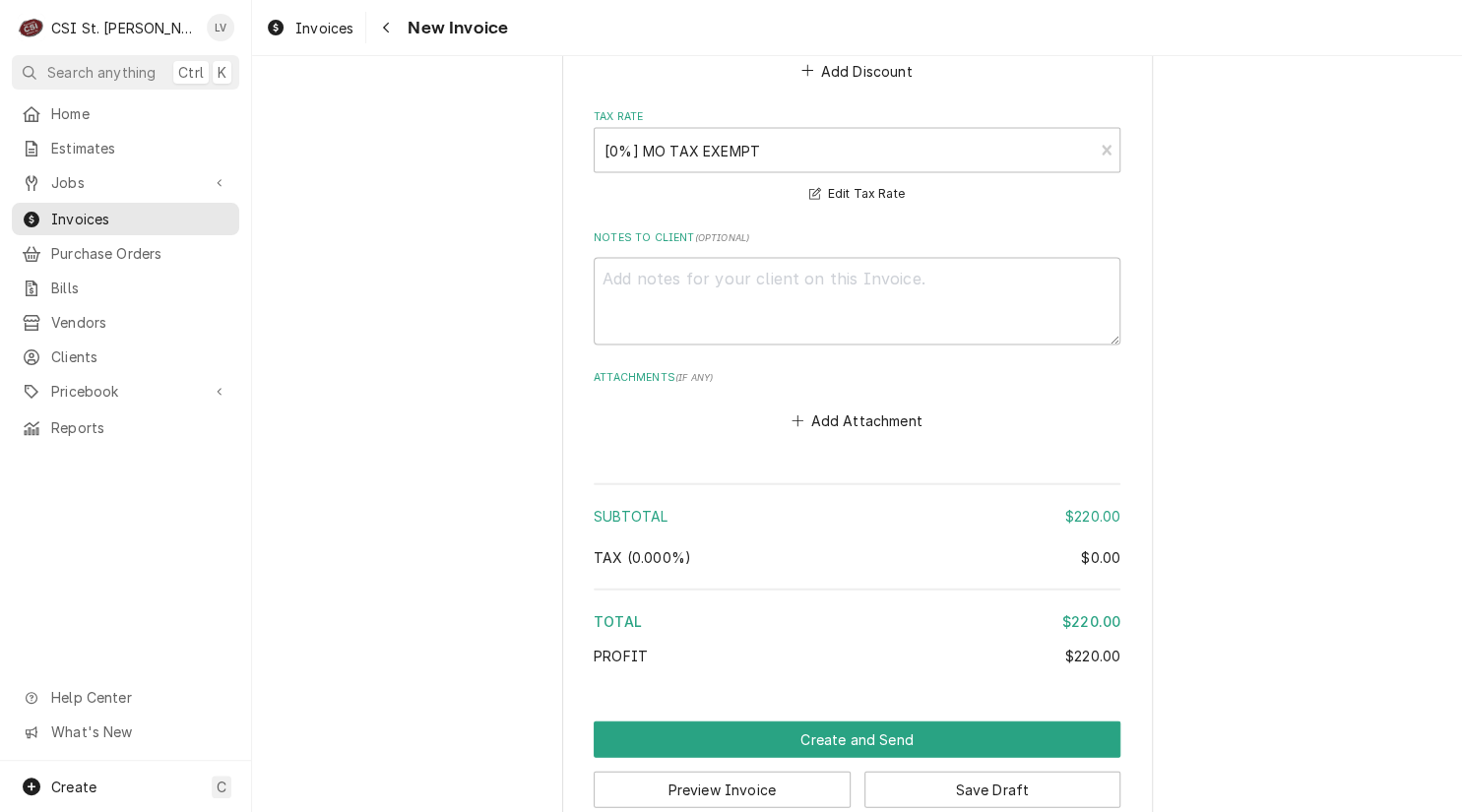
scroll to position [4846, 0]
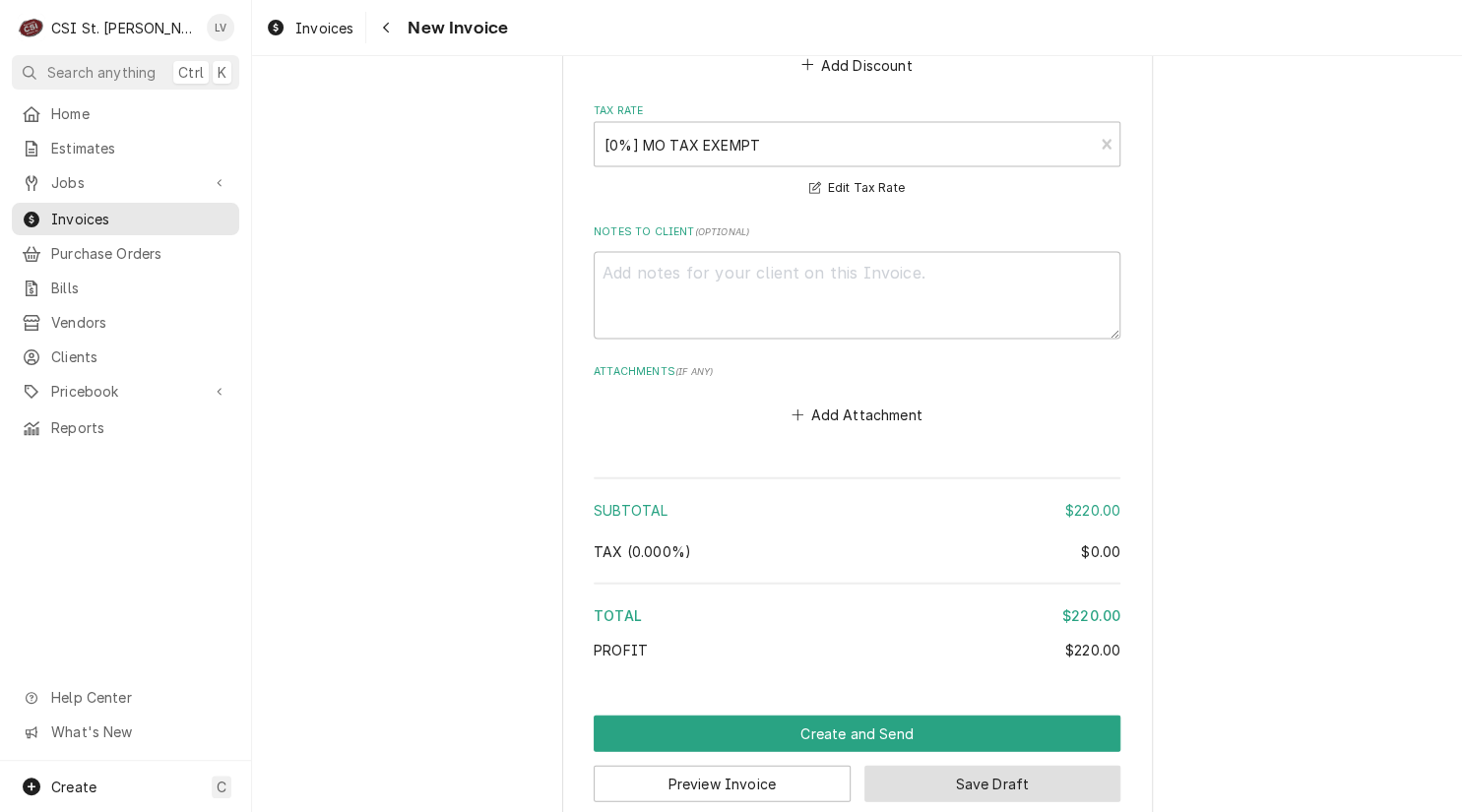
click at [976, 764] on button "Save Draft" at bounding box center [993, 782] width 257 height 37
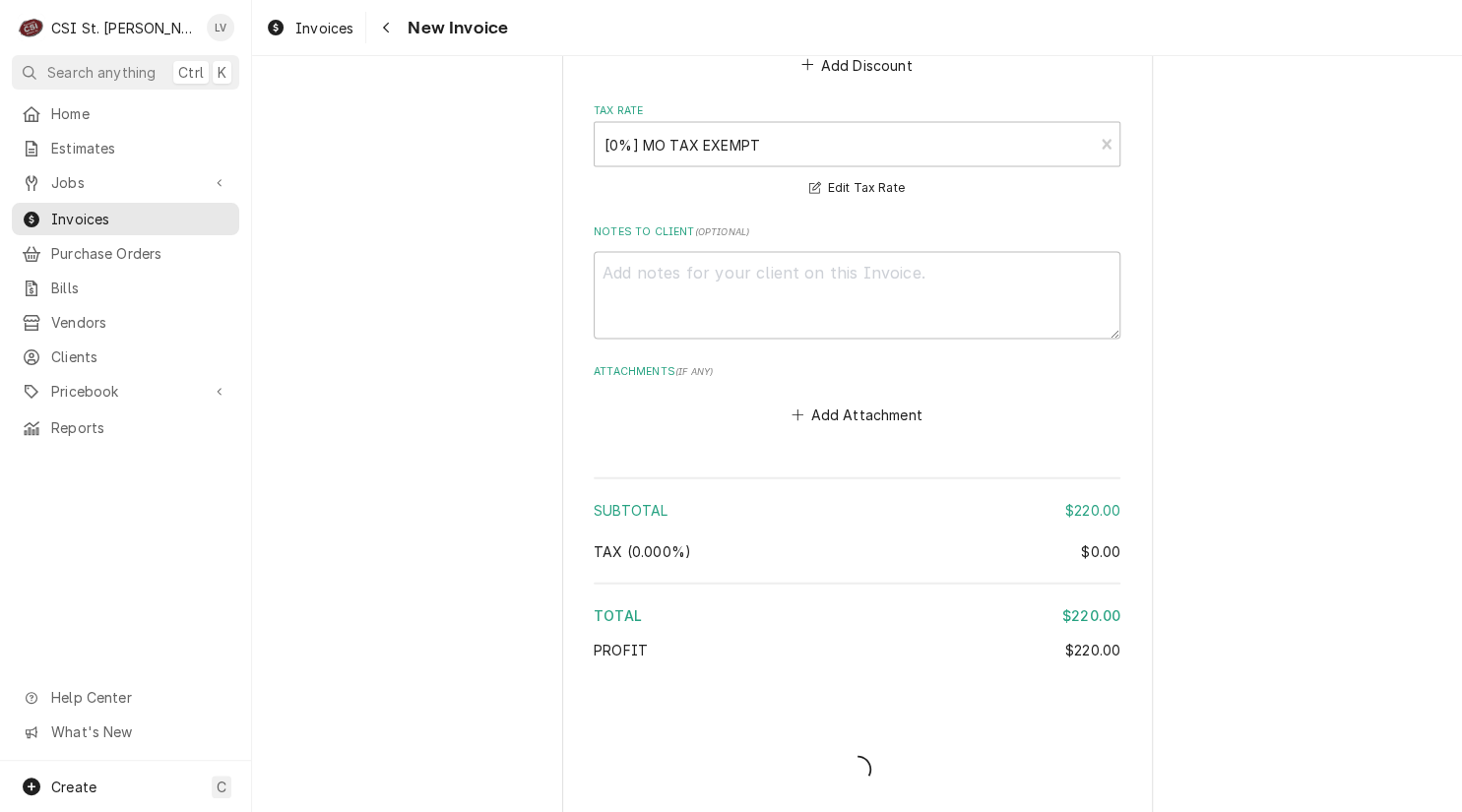
scroll to position [4836, 0]
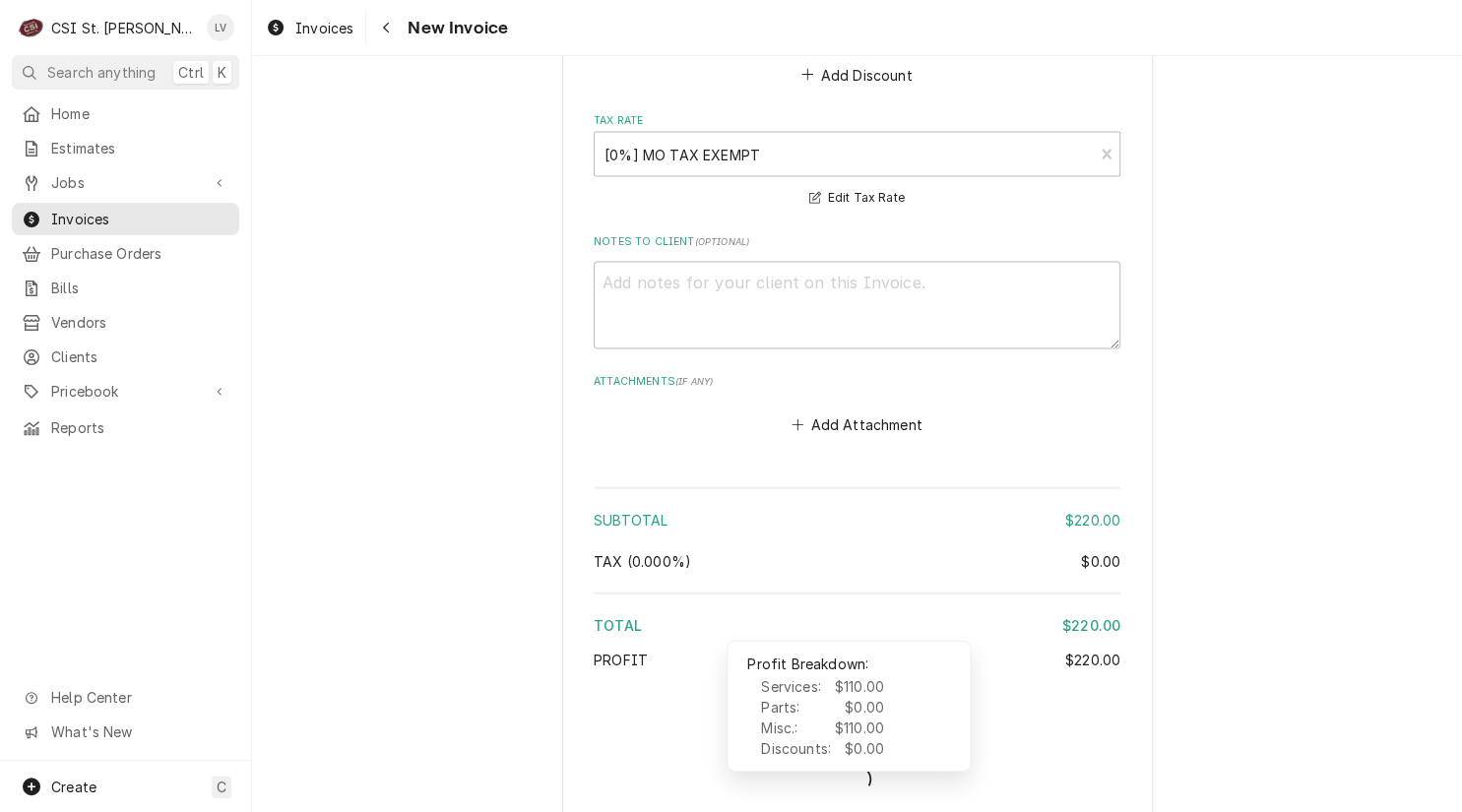
type textarea "x"
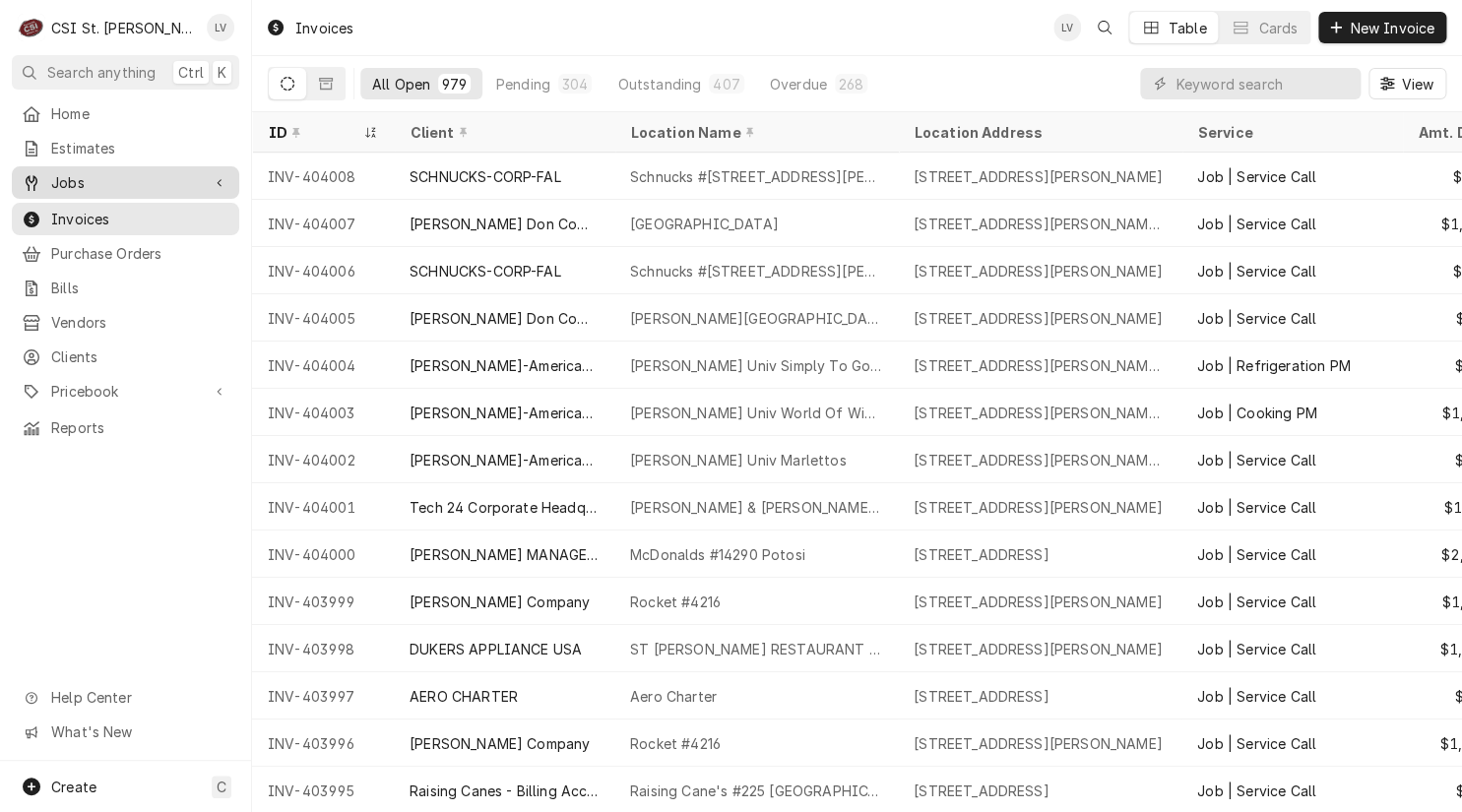
click at [38, 170] on div "Jobs" at bounding box center [126, 182] width 219 height 25
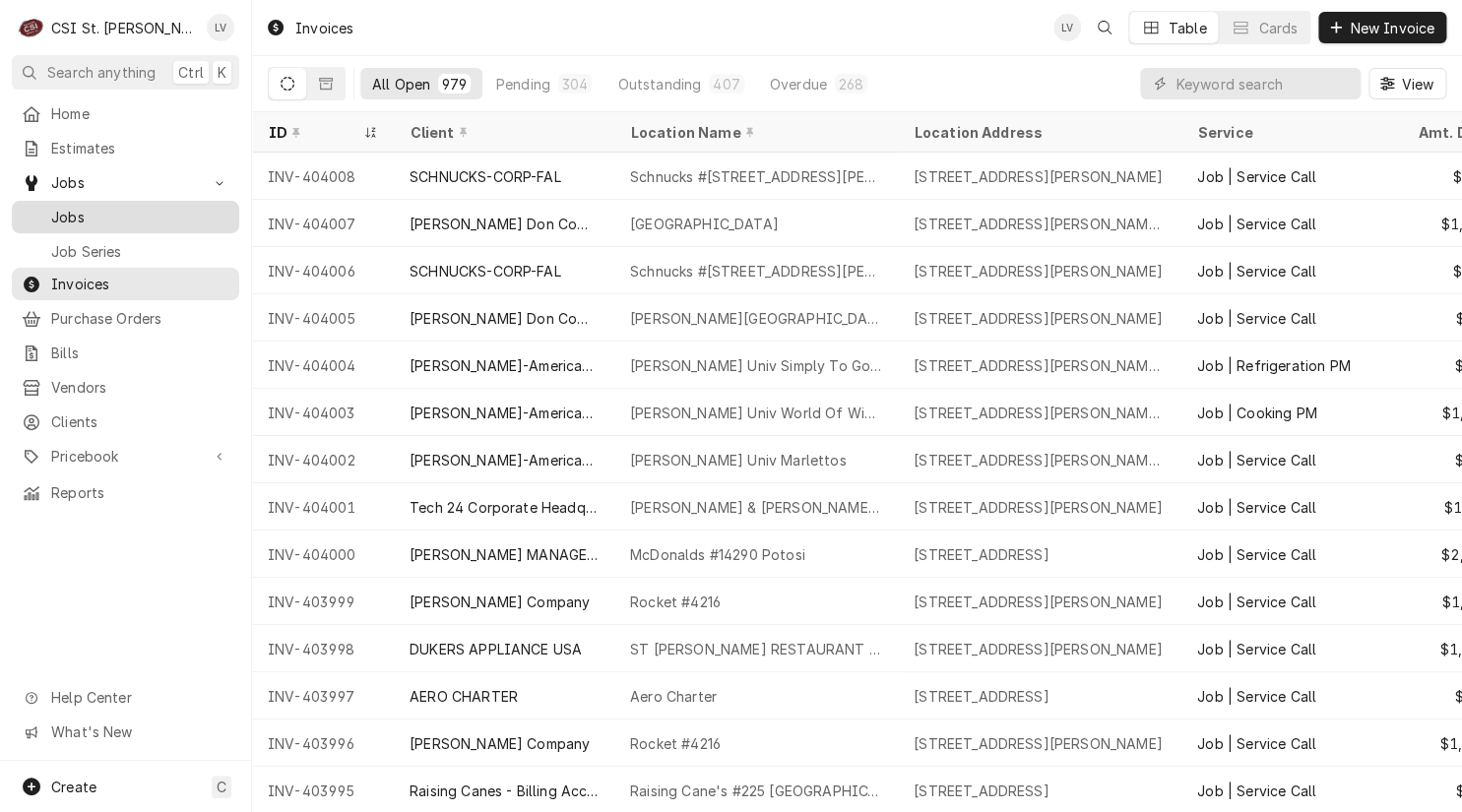
click at [56, 206] on span "Jobs" at bounding box center [140, 216] width 178 height 21
click at [187, 208] on span "Jobs" at bounding box center [140, 216] width 178 height 21
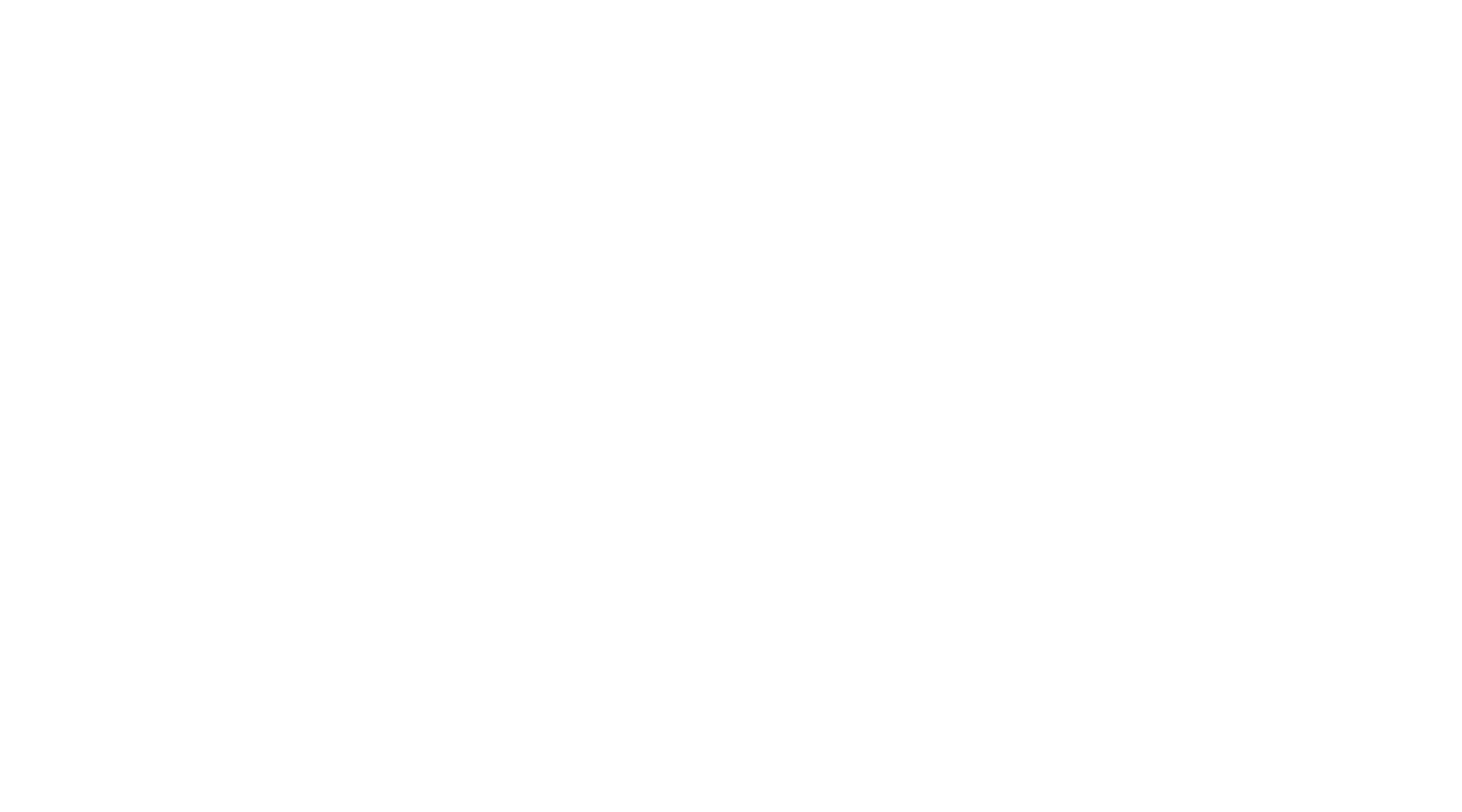
click at [1213, 85] on div "Dynamic Content Wrapper" at bounding box center [731, 406] width 1462 height 812
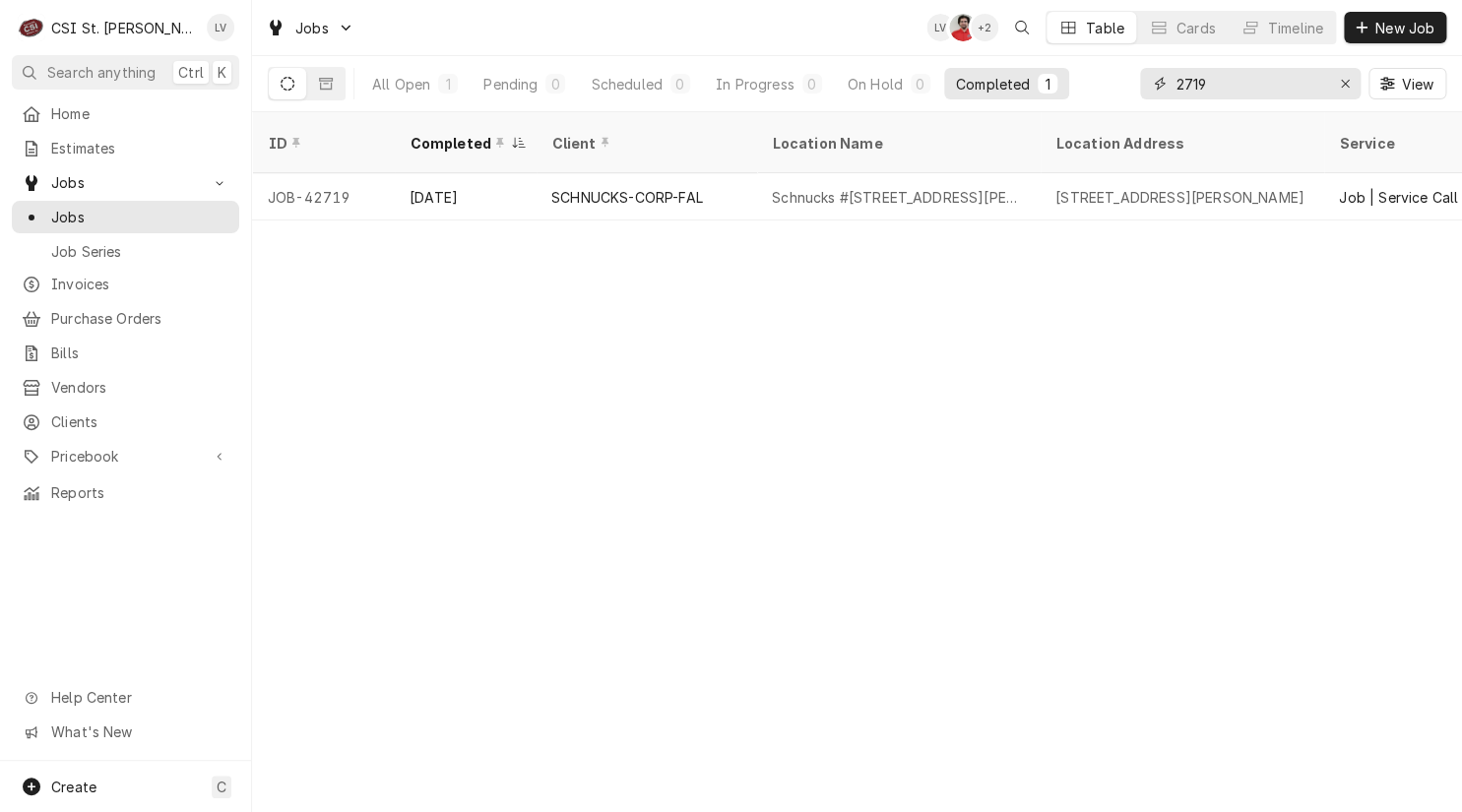
click at [1213, 85] on input "2719" at bounding box center [1249, 84] width 147 height 32
type input "2"
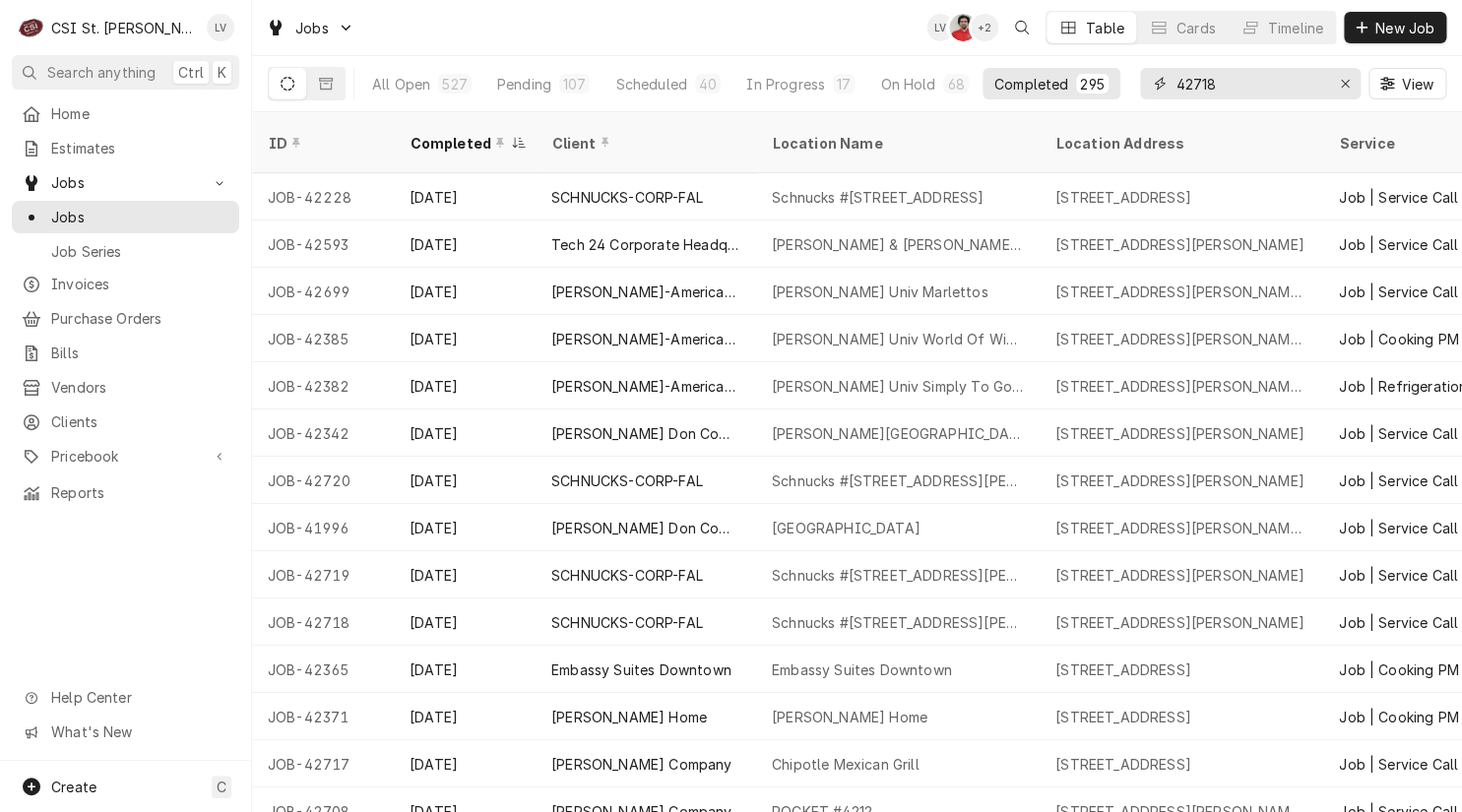
type input "42718"
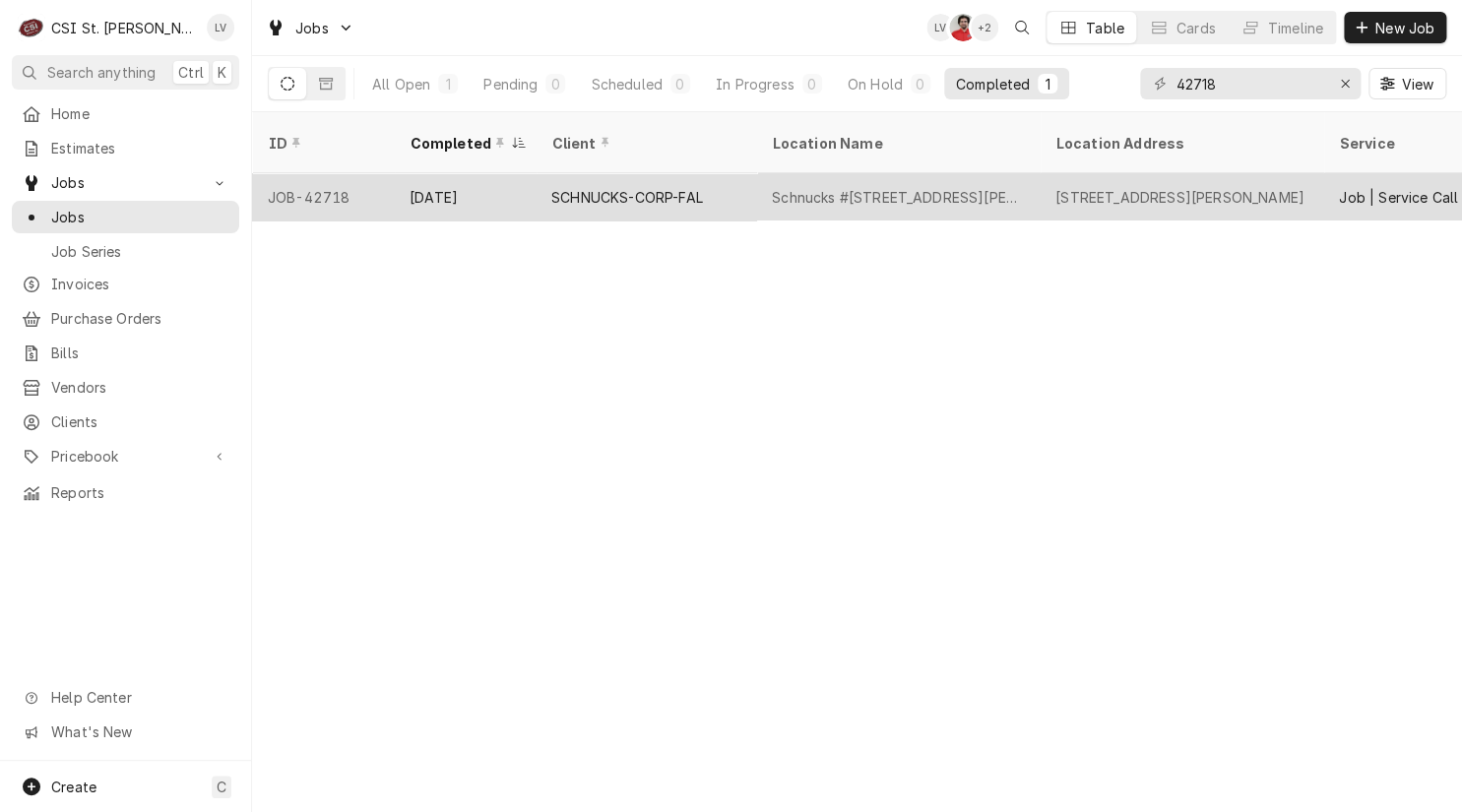
click at [587, 195] on tr "JOB-42718 Sep 17 SCHNUCKS-CORP-FAL Schnucks #145 Westfall Plaza 8037 W Florissa…" at bounding box center [1318, 196] width 2134 height 47
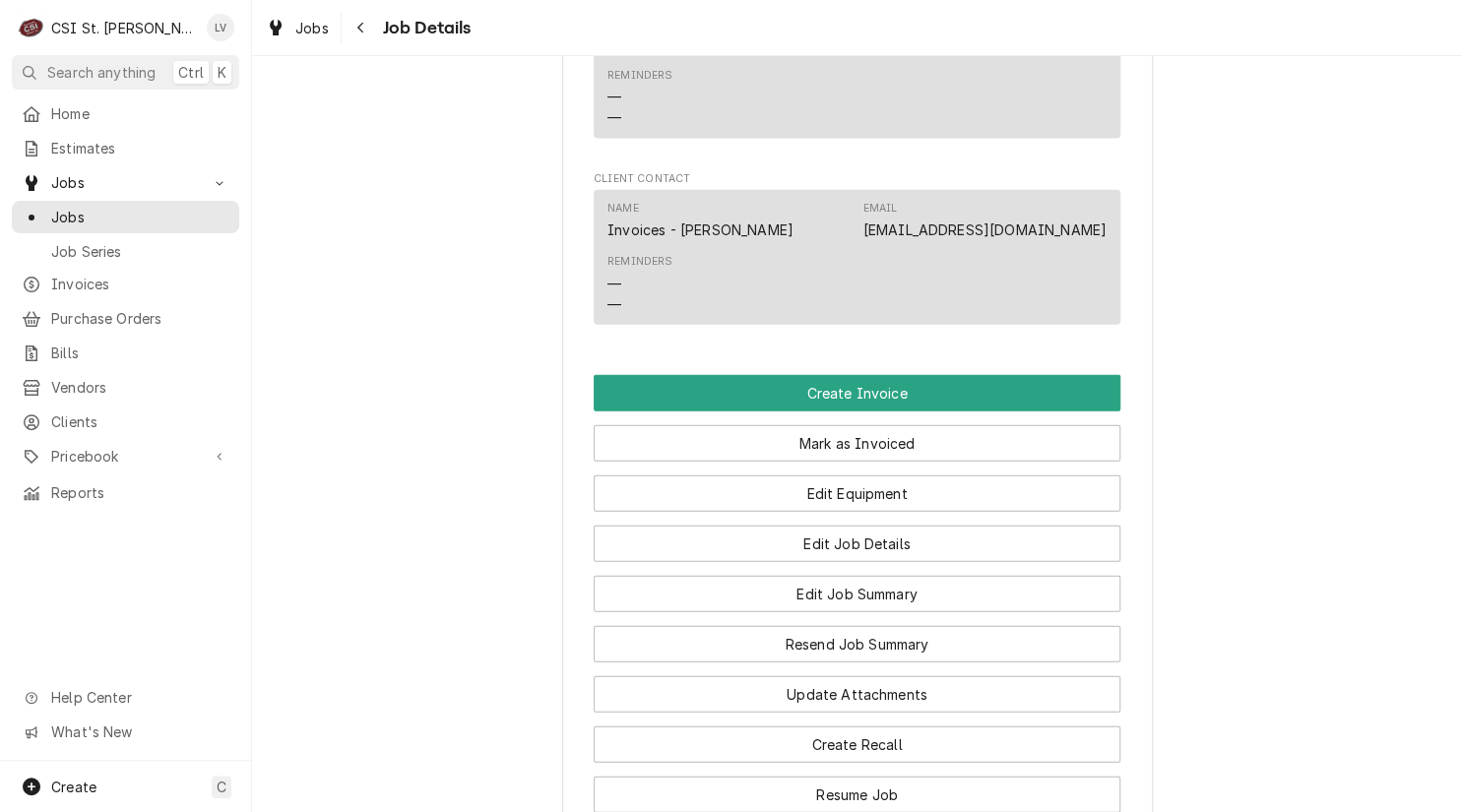
scroll to position [1968, 0]
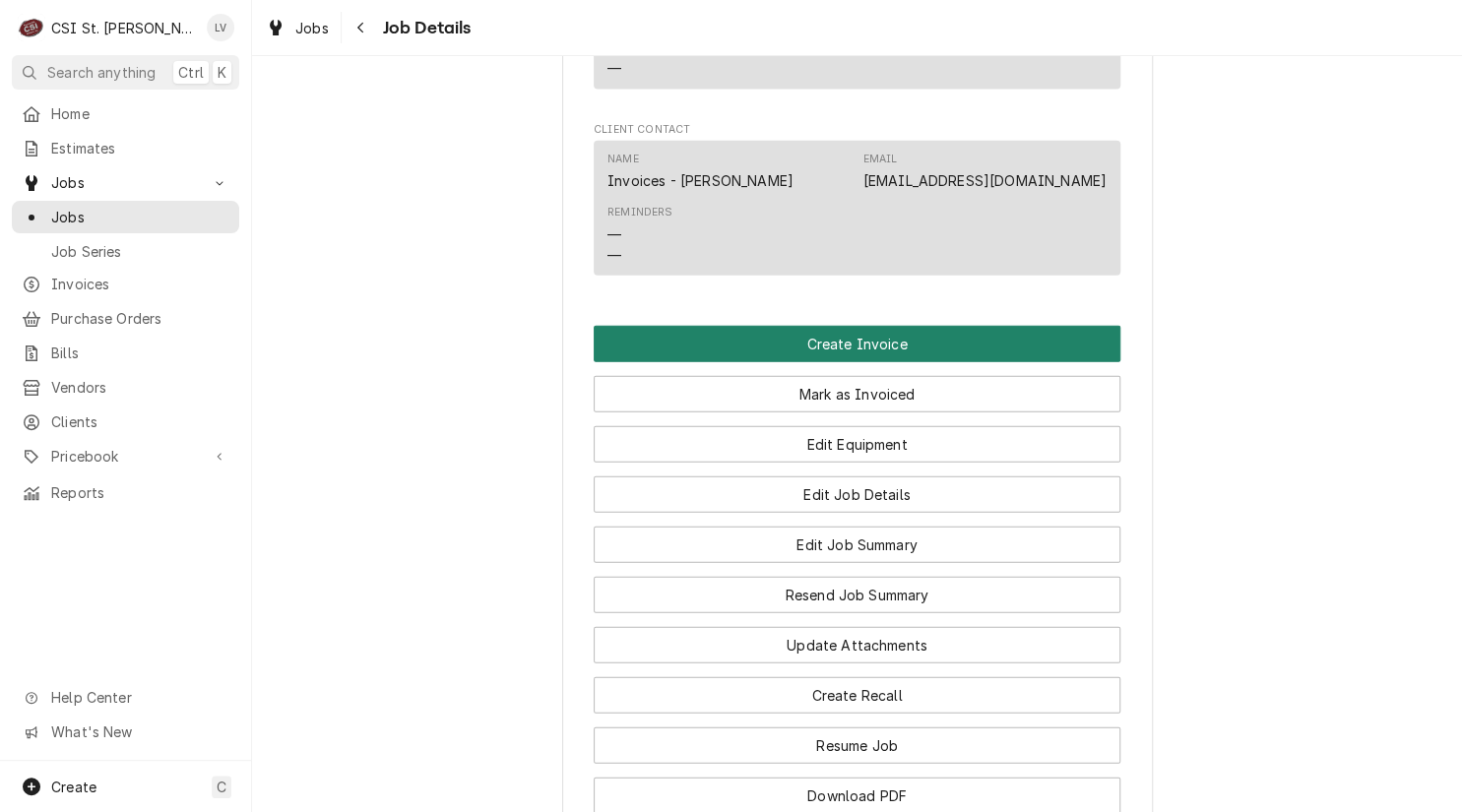
click at [713, 334] on button "Create Invoice" at bounding box center [857, 344] width 526 height 37
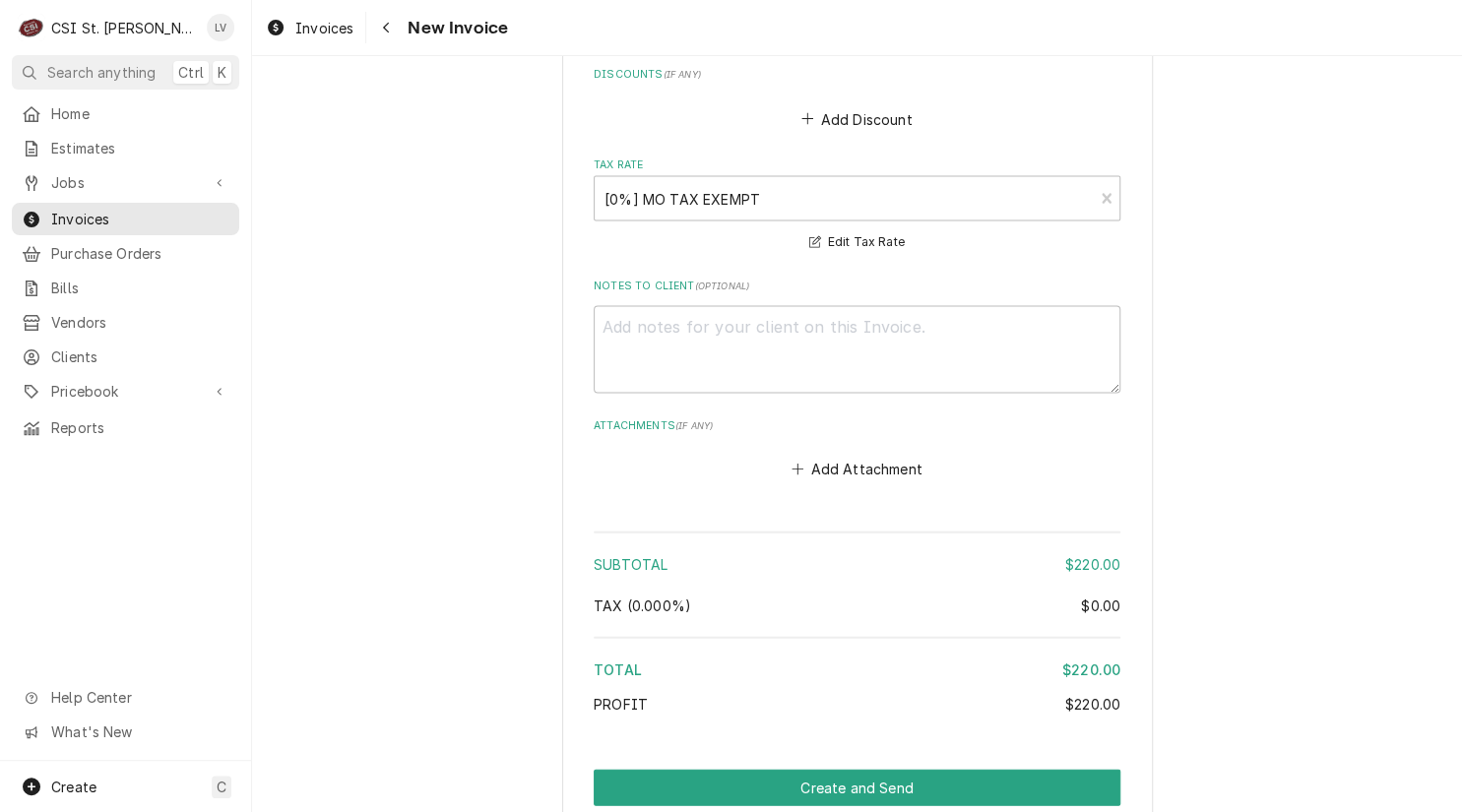
scroll to position [4846, 0]
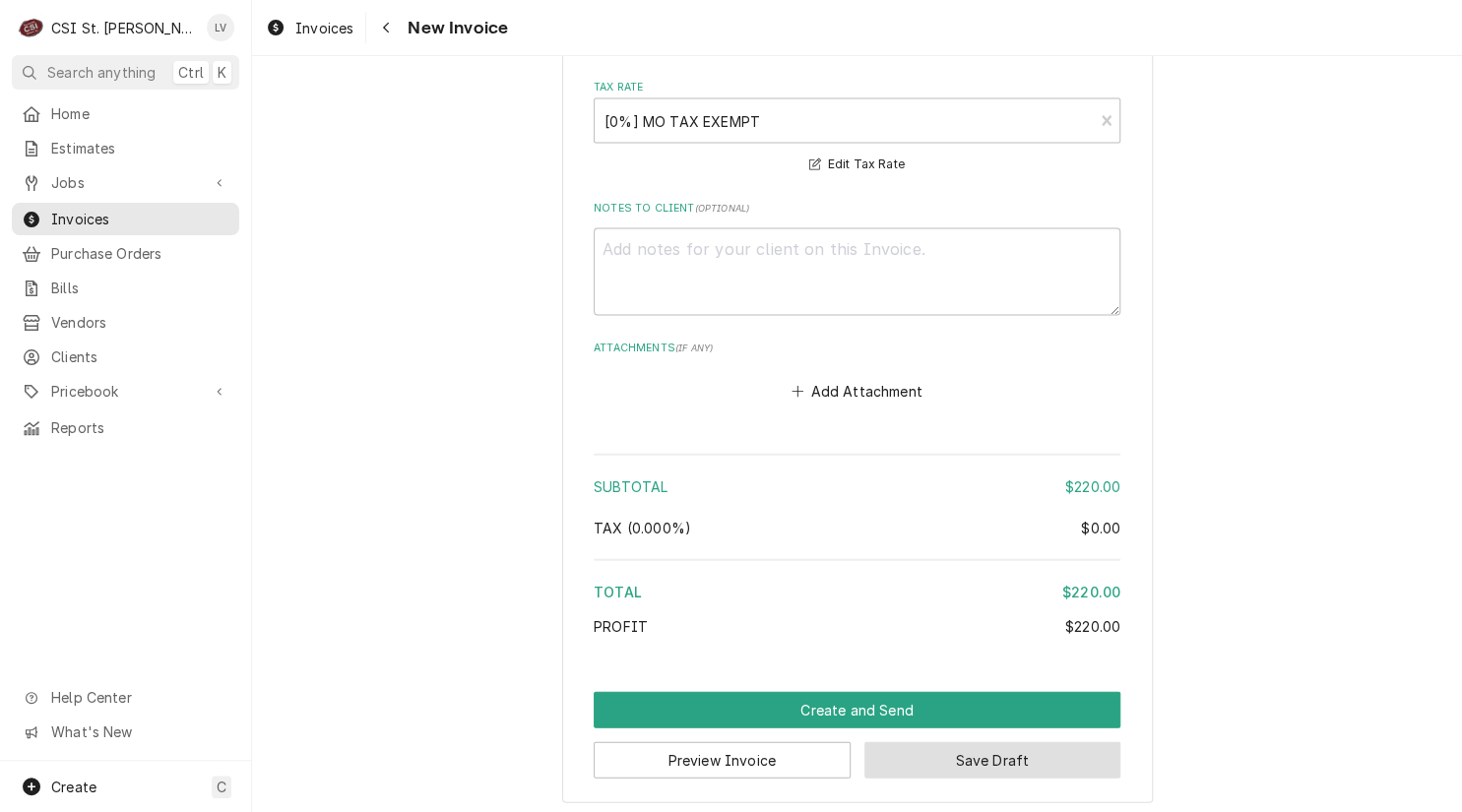
click at [1025, 749] on button "Save Draft" at bounding box center [993, 759] width 257 height 37
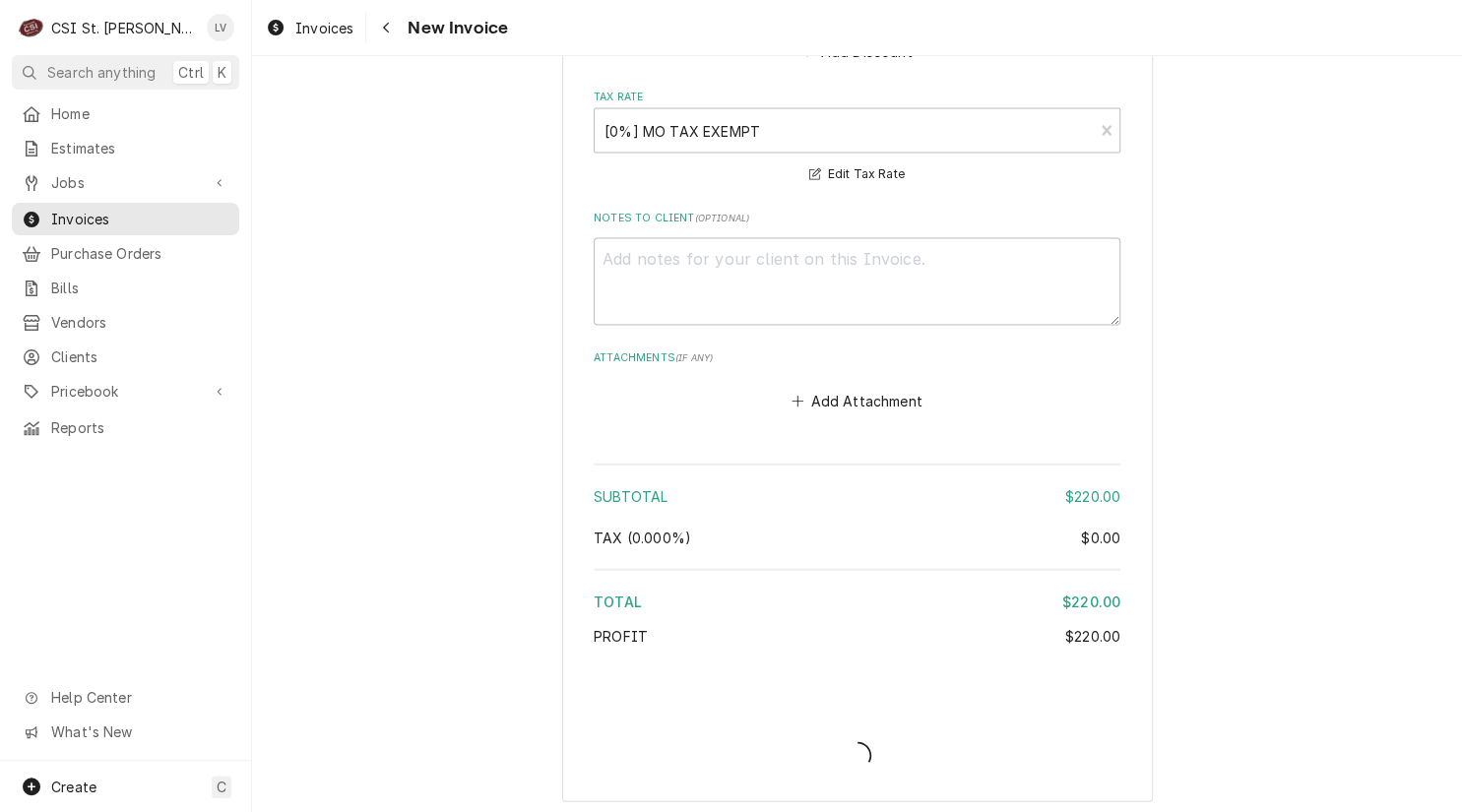
type textarea "x"
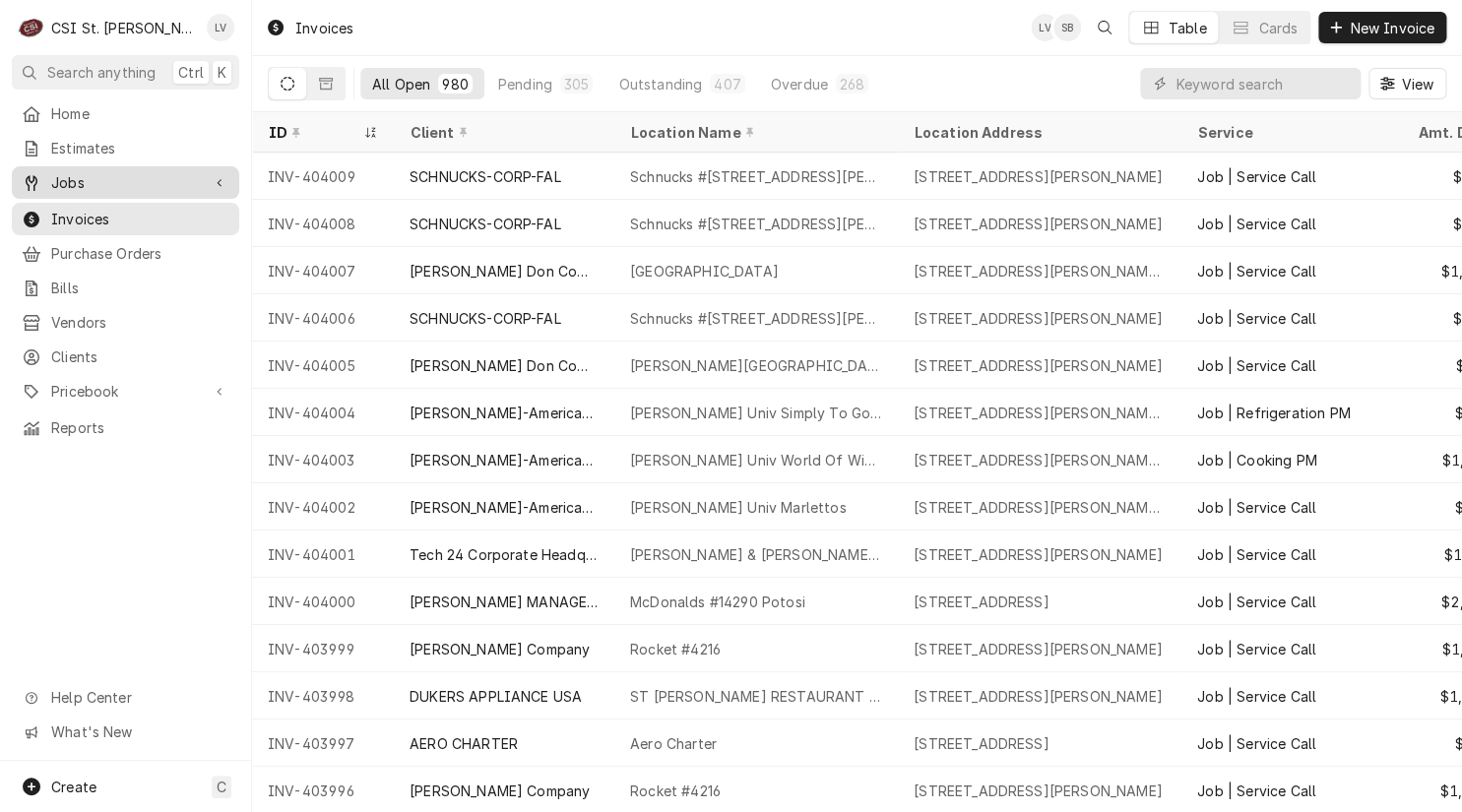
click at [72, 180] on span "Jobs" at bounding box center [125, 182] width 148 height 21
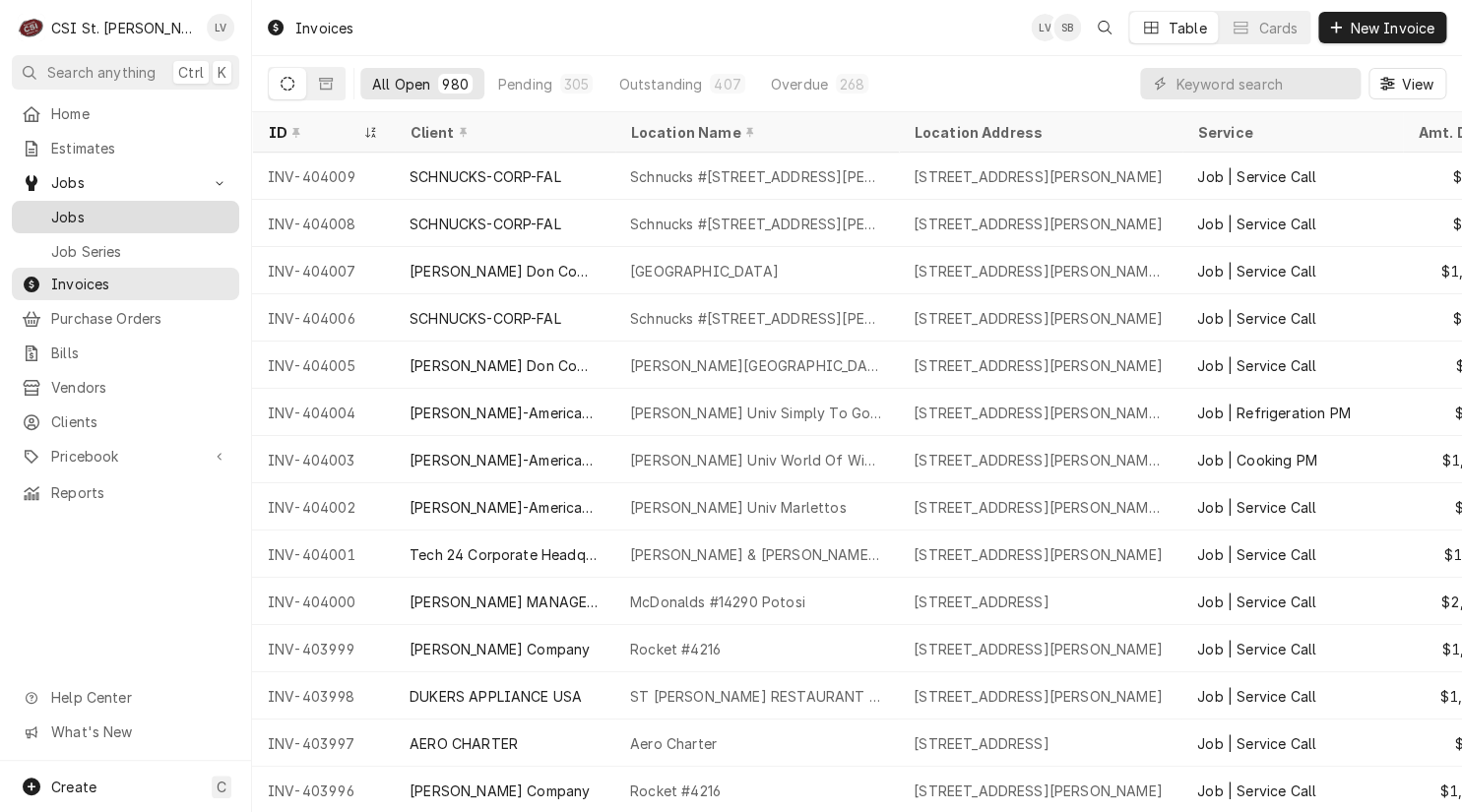
click at [78, 207] on span "Jobs" at bounding box center [140, 216] width 178 height 21
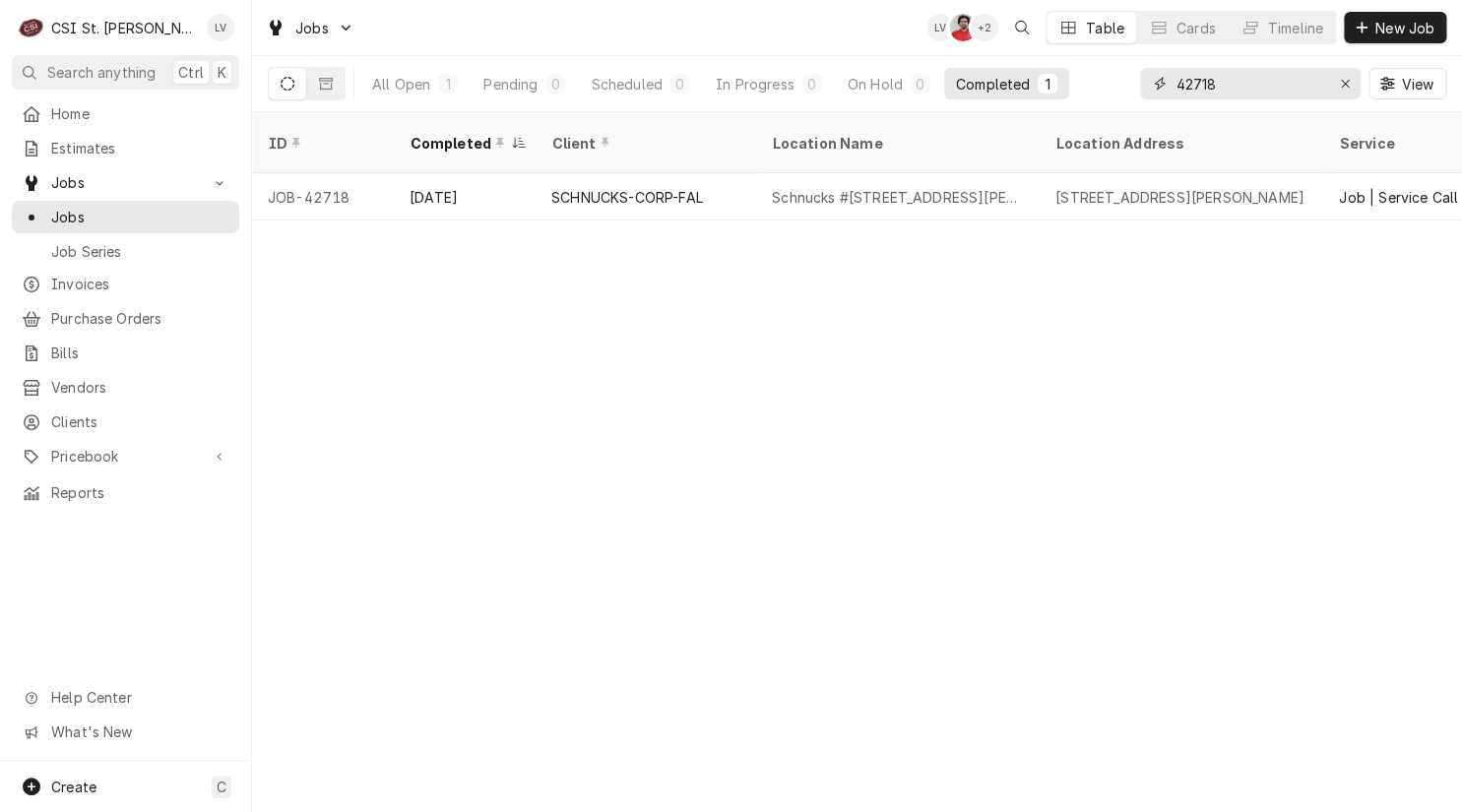
click at [1231, 78] on input "42718" at bounding box center [1249, 84] width 147 height 32
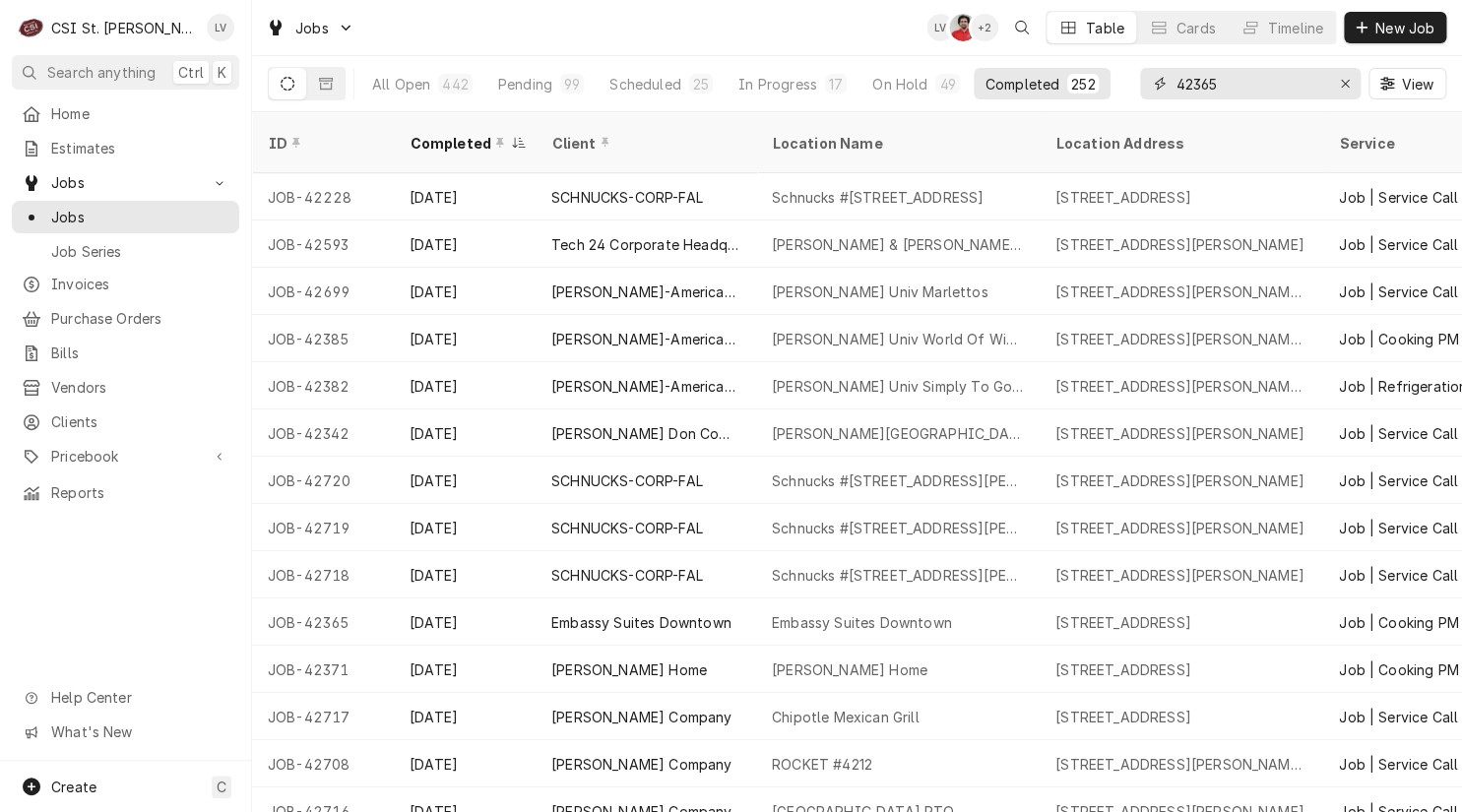
type input "42365"
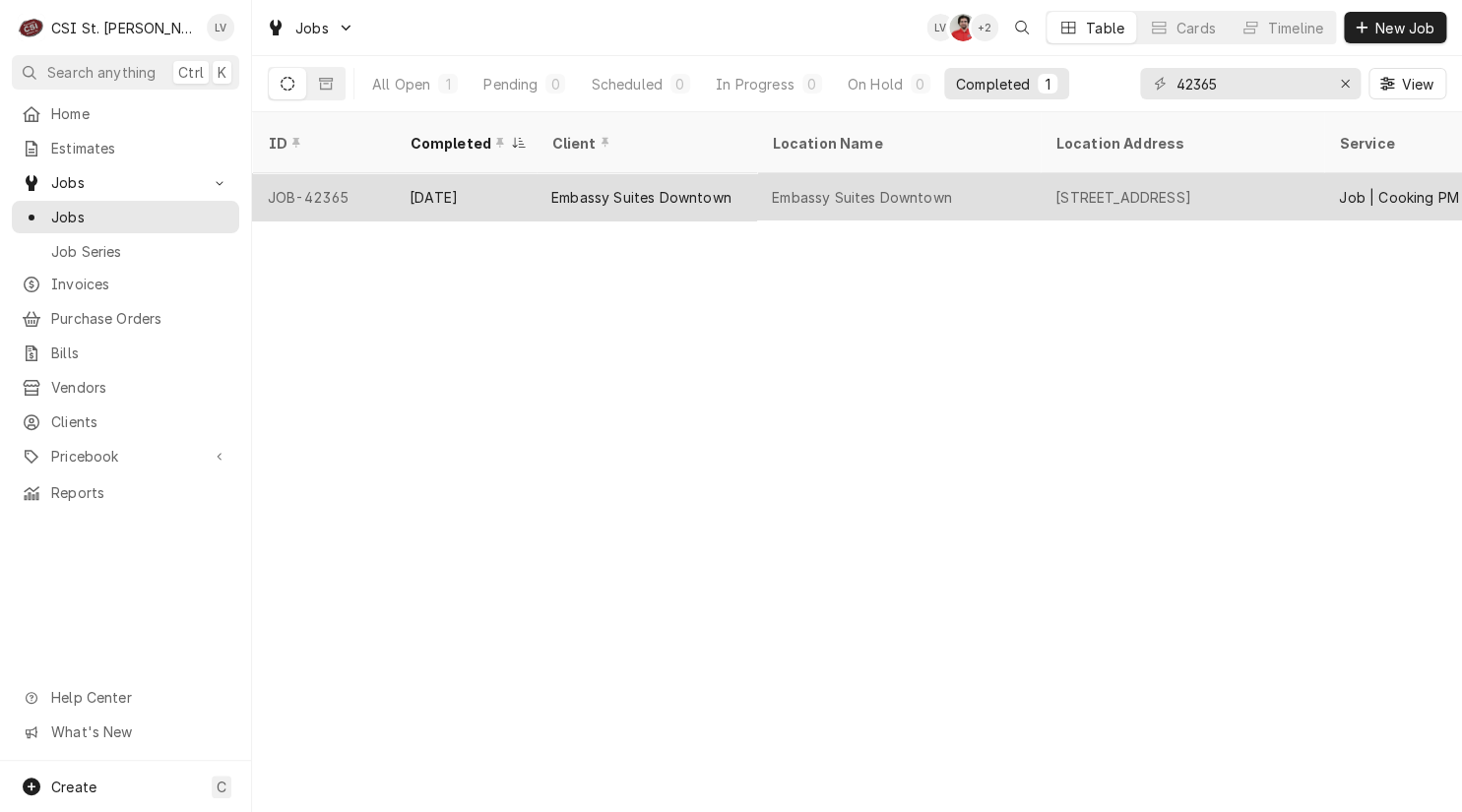
click at [802, 187] on div "Embassy Suites Downtown" at bounding box center [861, 197] width 180 height 21
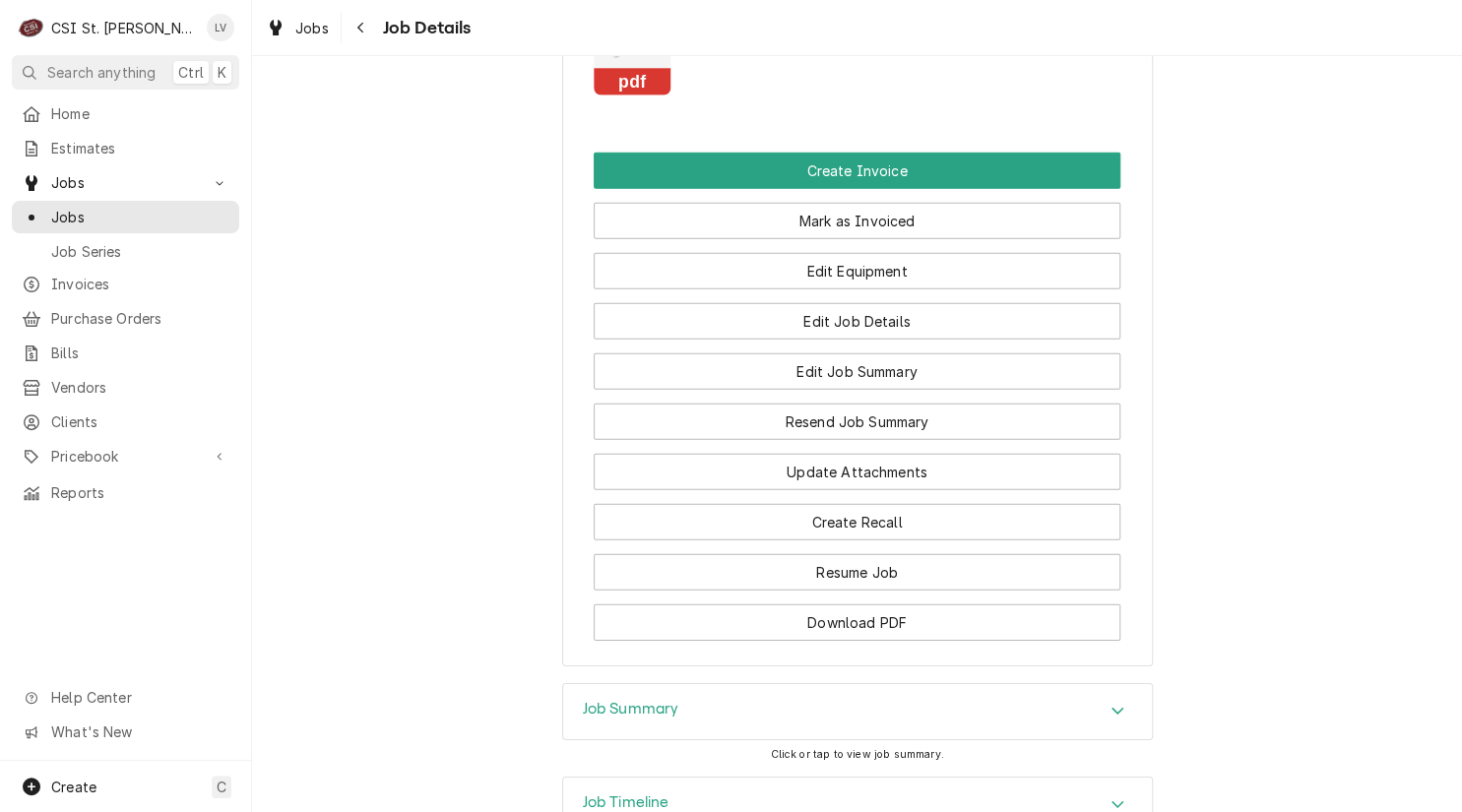
scroll to position [2165, 0]
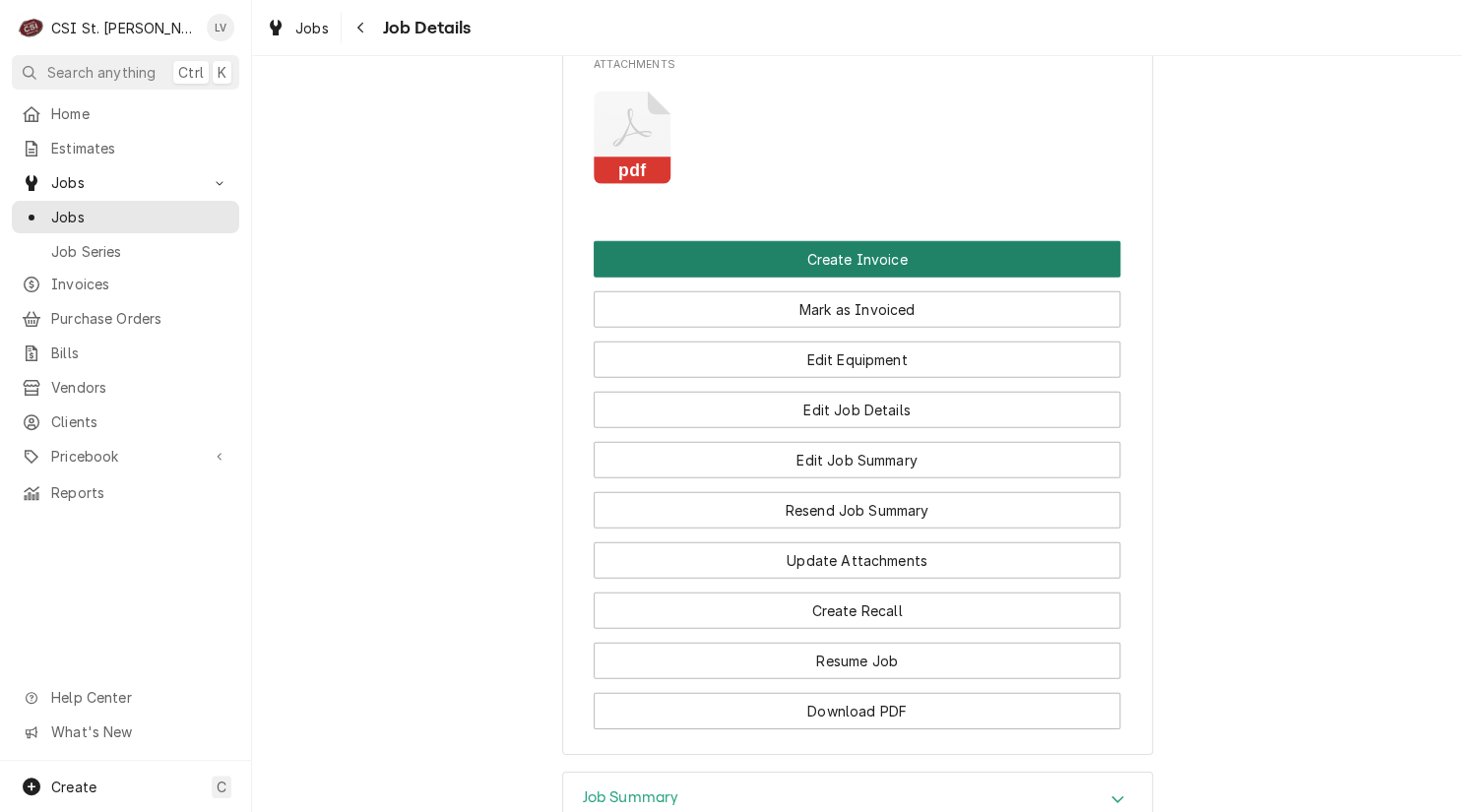
click at [801, 241] on button "Create Invoice" at bounding box center [857, 259] width 526 height 37
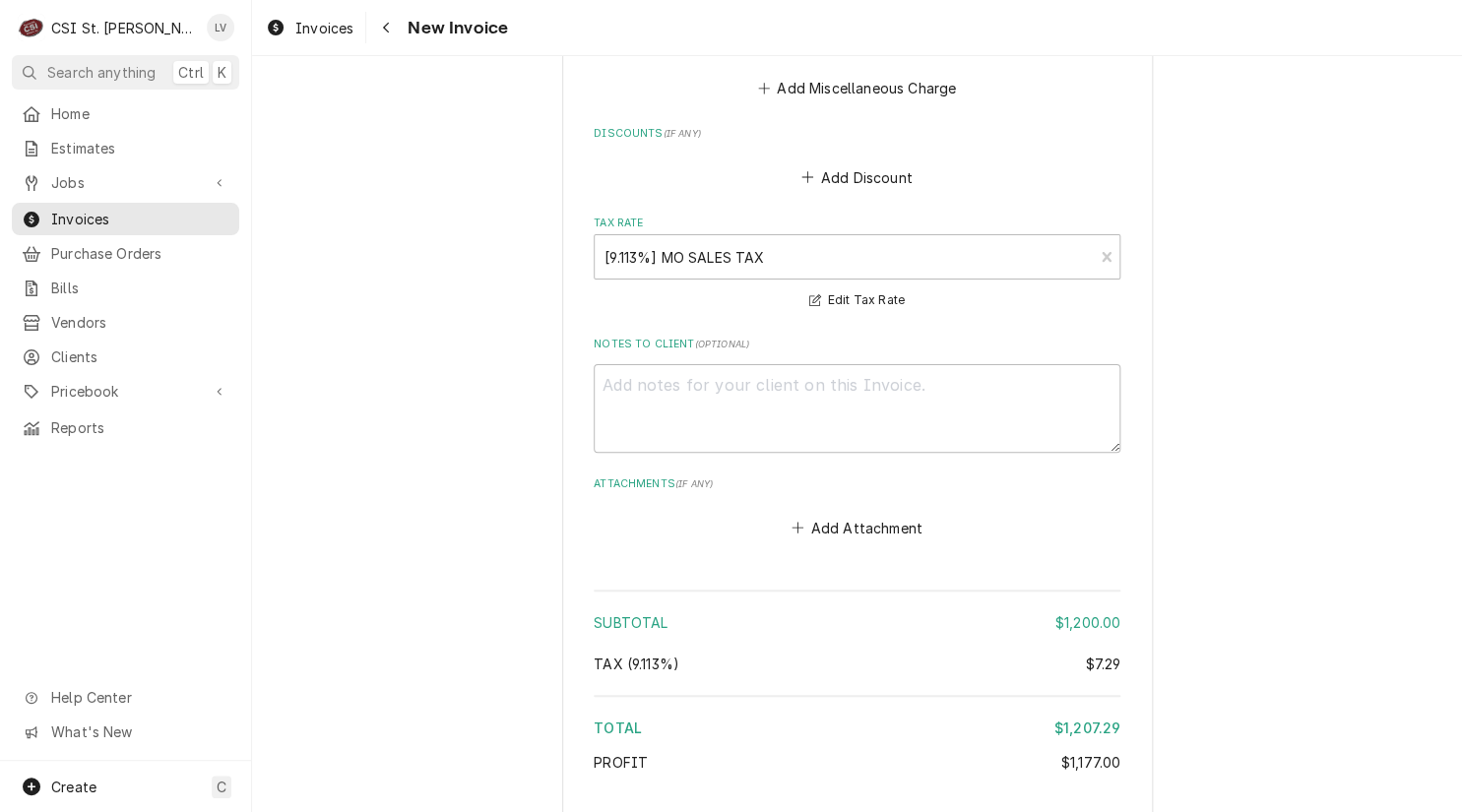
scroll to position [6967, 0]
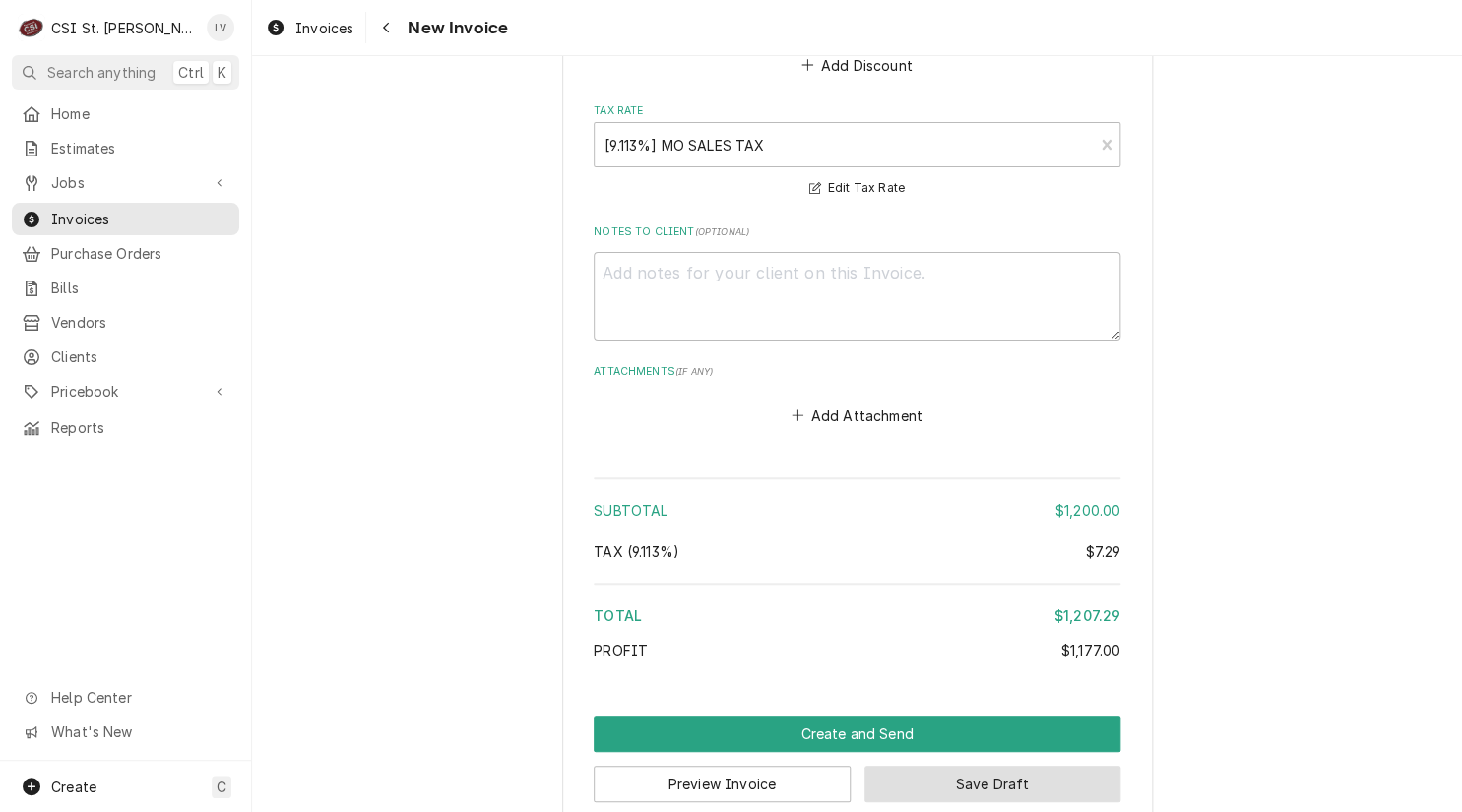
click at [1017, 765] on button "Save Draft" at bounding box center [993, 783] width 257 height 37
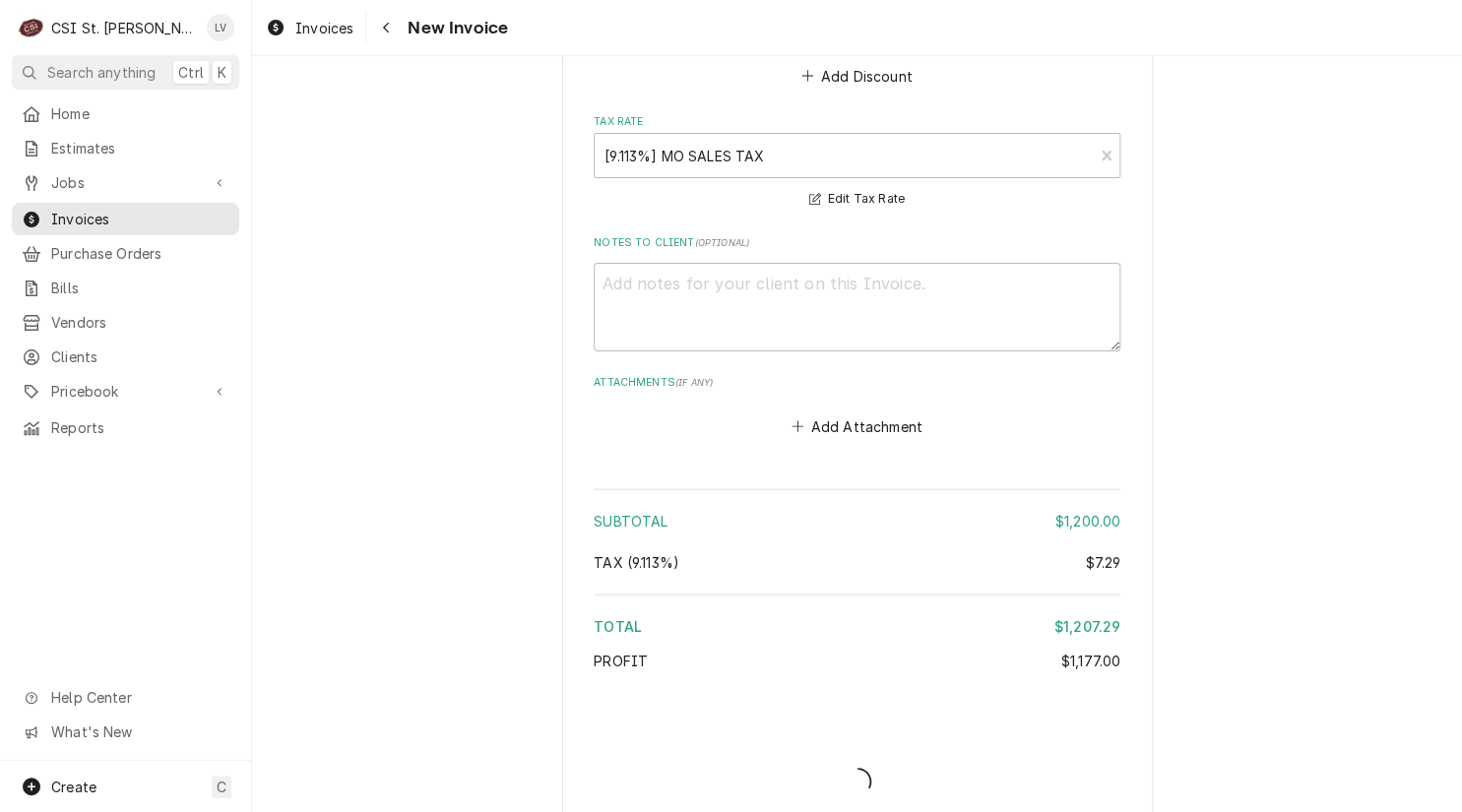
type textarea "x"
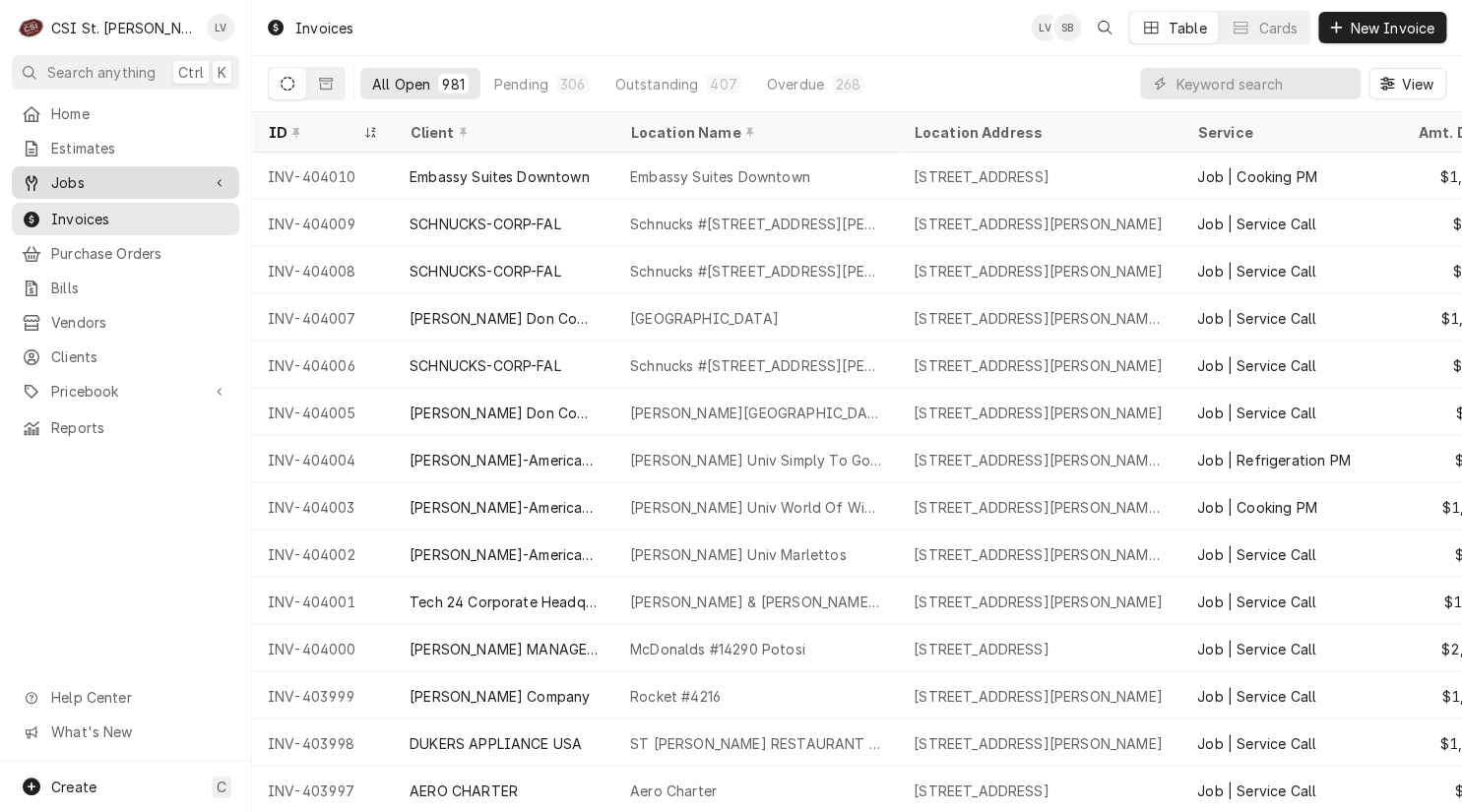
click at [105, 166] on link "Jobs" at bounding box center [126, 182] width 227 height 33
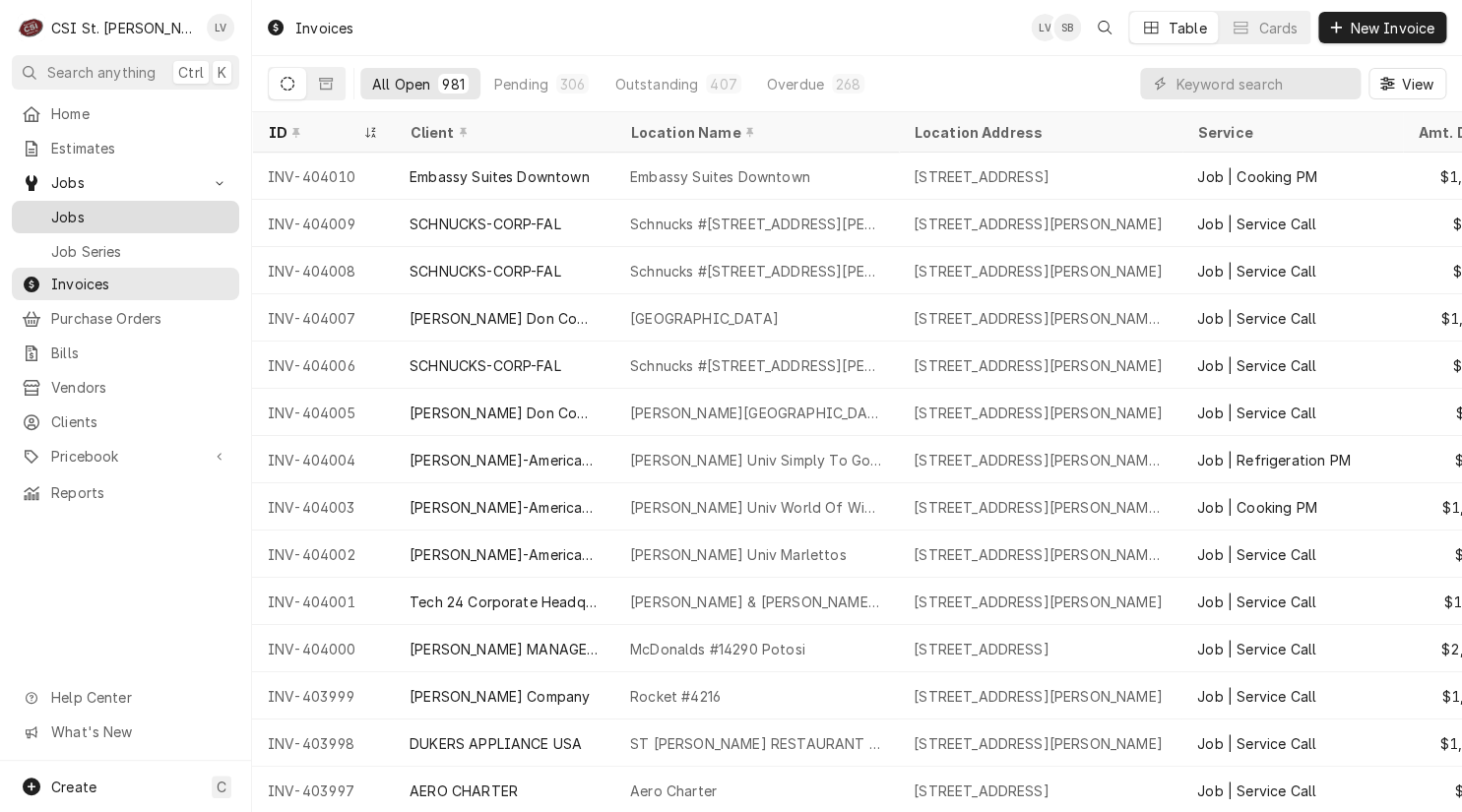
click at [97, 207] on span "Jobs" at bounding box center [140, 216] width 178 height 21
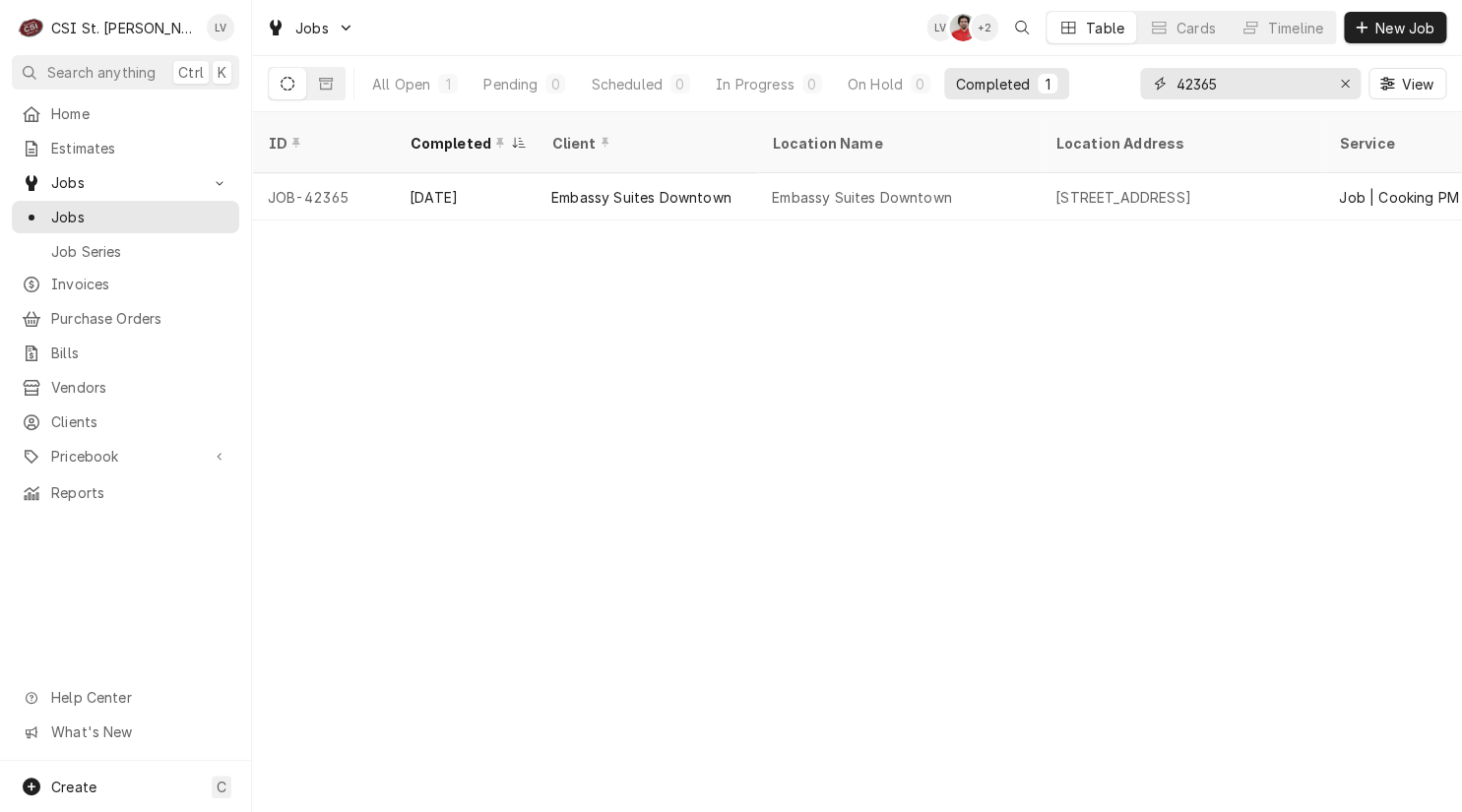
drag, startPoint x: 1239, startPoint y: 85, endPoint x: 1108, endPoint y: 103, distance: 132.2
click at [1108, 103] on div "All Open 1 Pending 0 Scheduled 0 In Progress 0 On Hold 0 Completed 1 42365 View" at bounding box center [857, 83] width 1178 height 55
type input "42371"
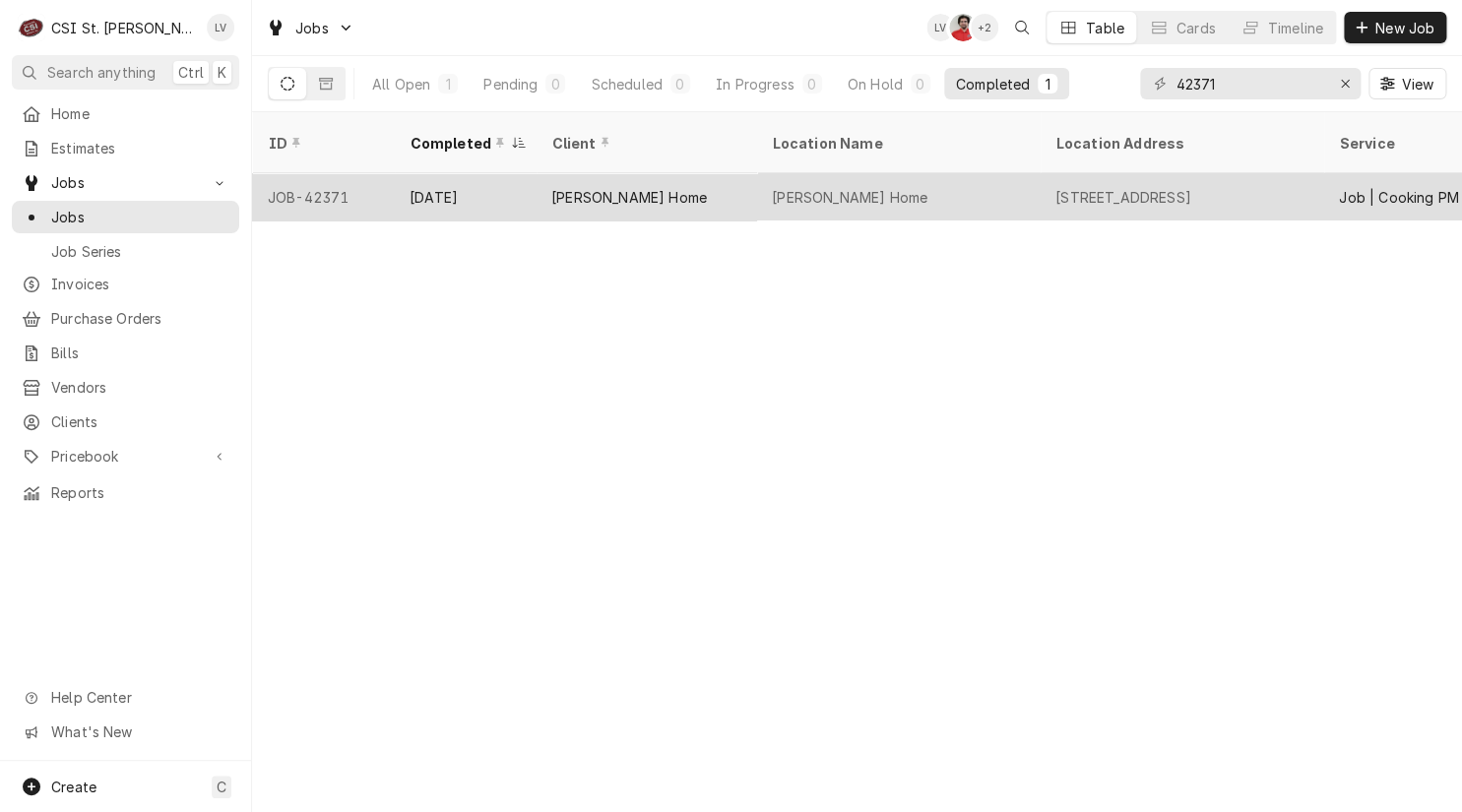
click at [785, 186] on div "[PERSON_NAME] Home" at bounding box center [898, 196] width 283 height 47
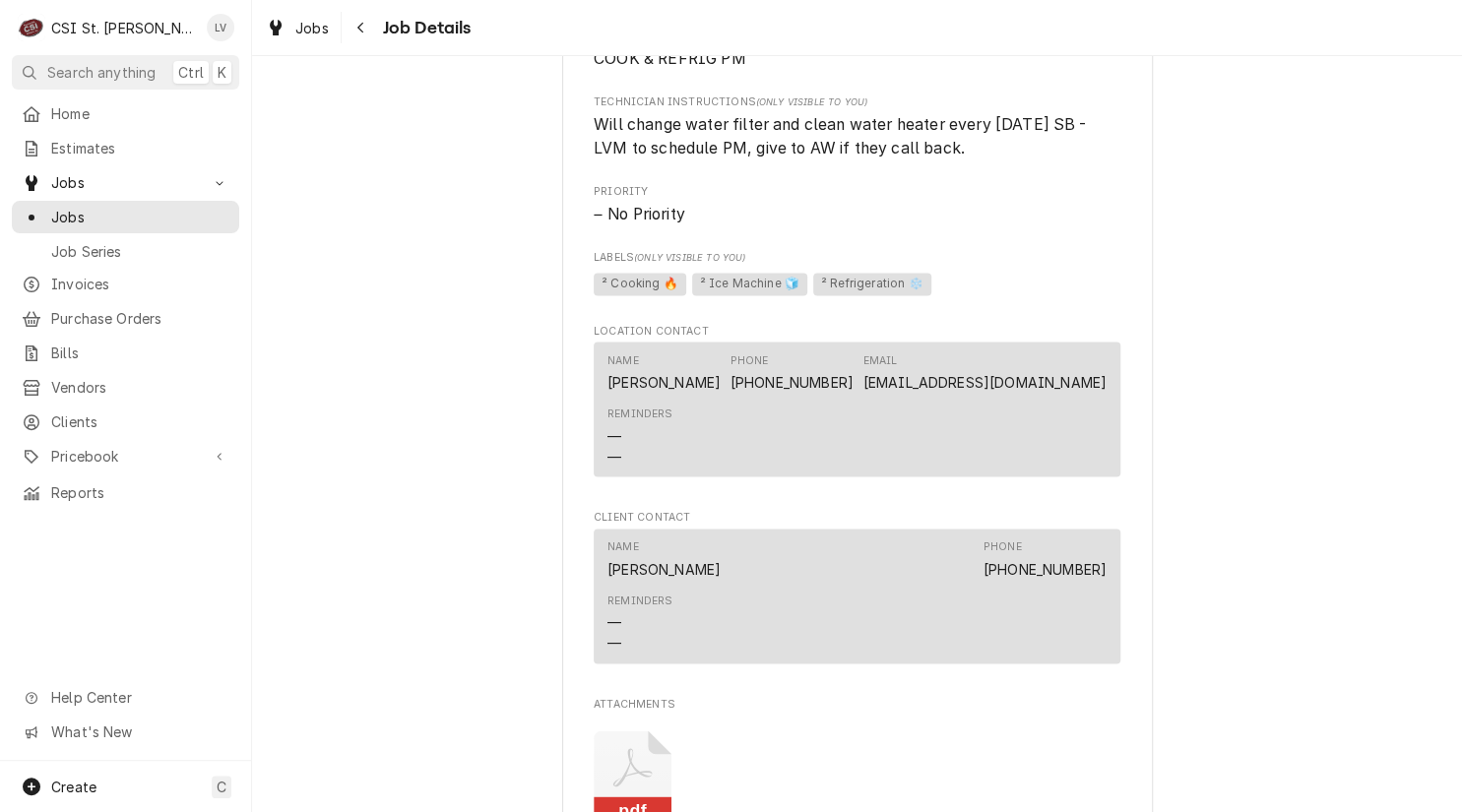
scroll to position [1771, 0]
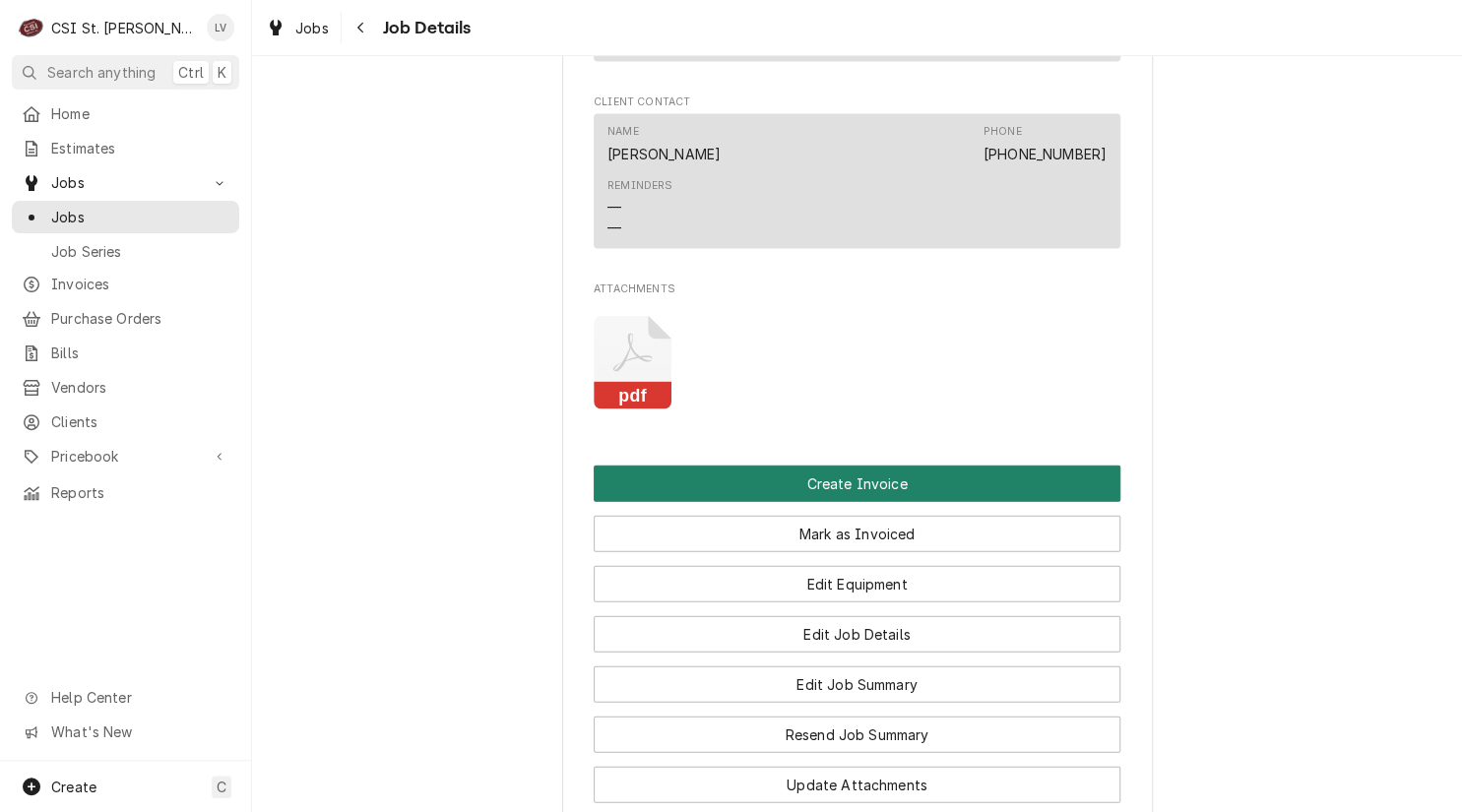
click at [782, 496] on button "Create Invoice" at bounding box center [857, 483] width 526 height 37
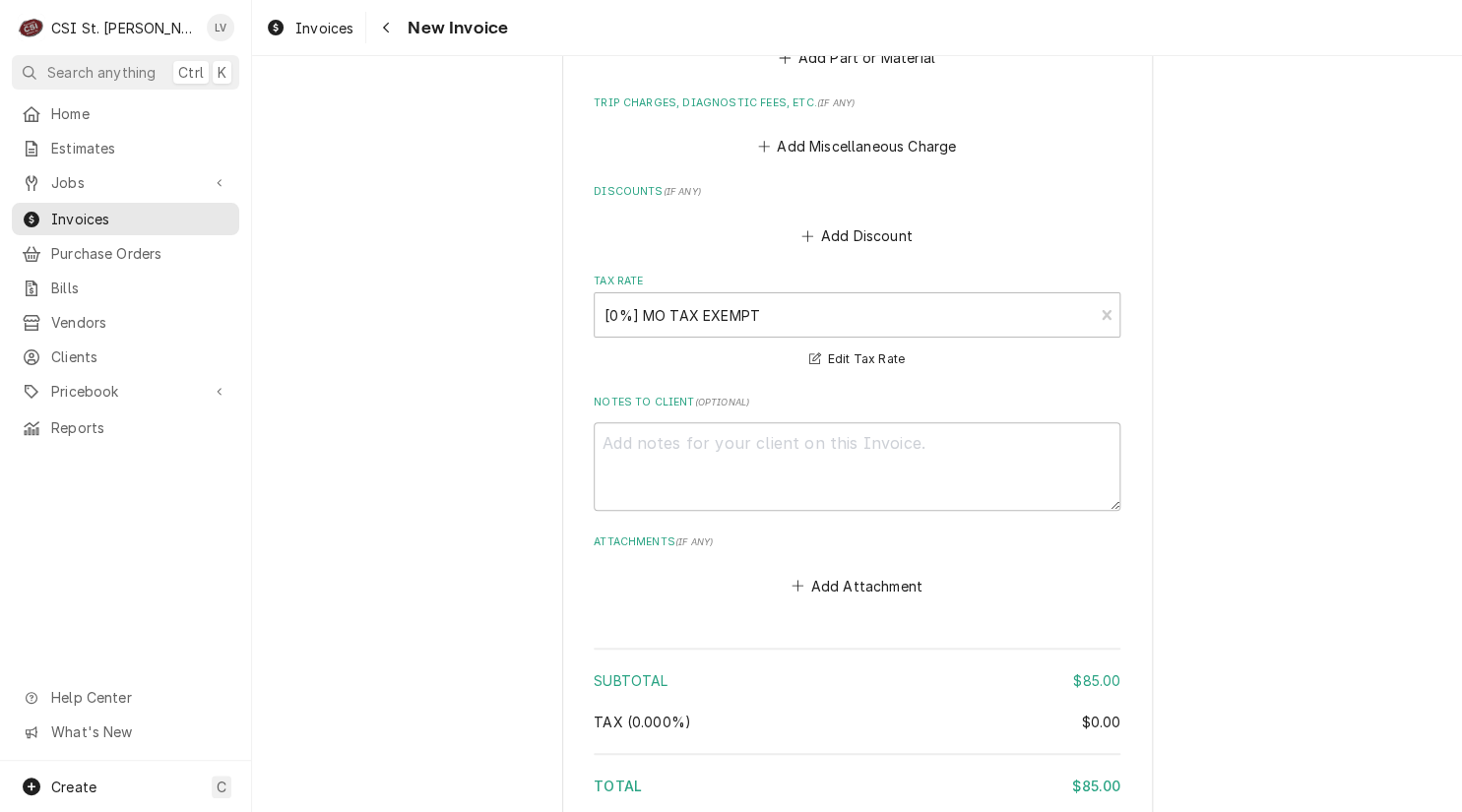
scroll to position [6583, 0]
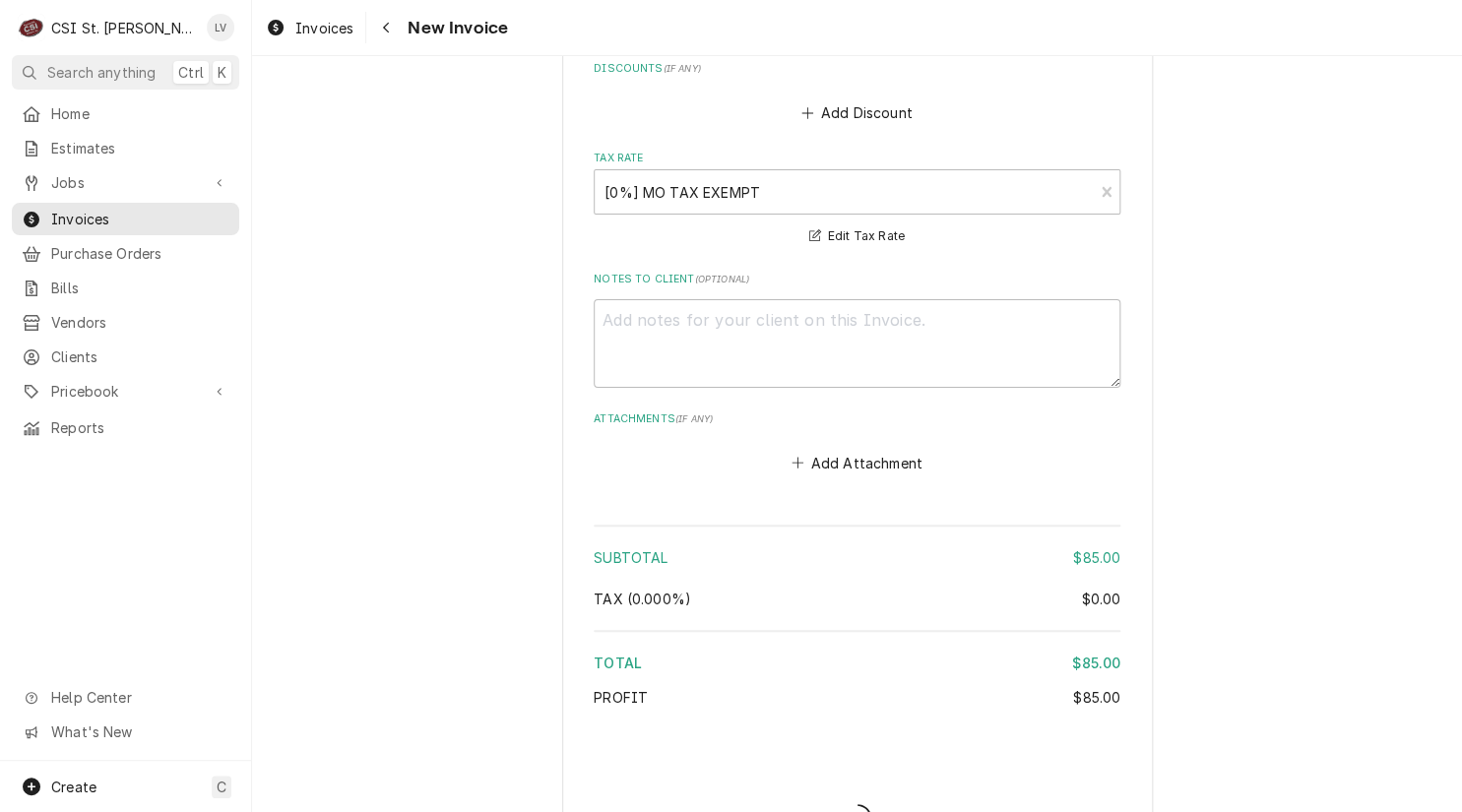
scroll to position [6574, 0]
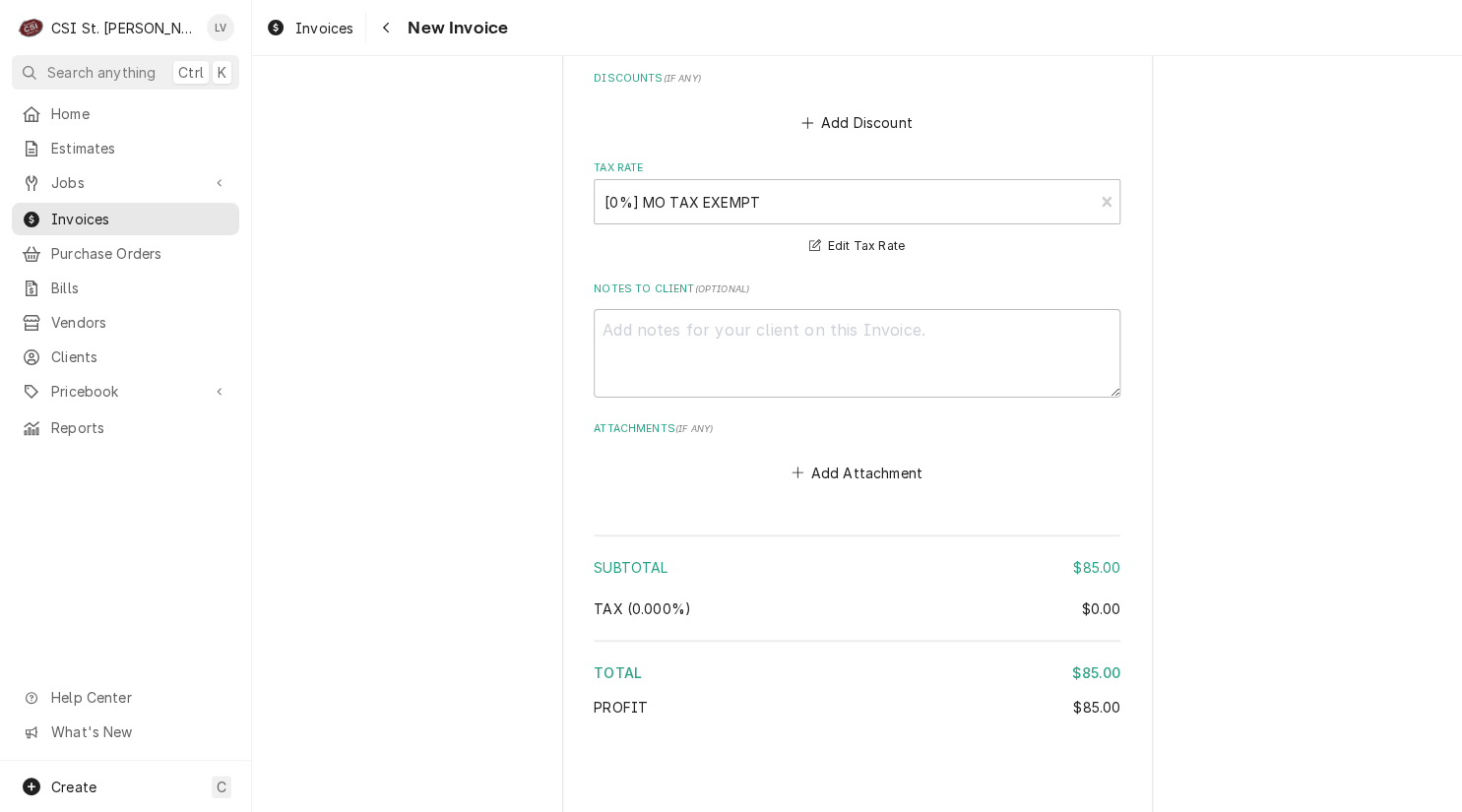
type textarea "x"
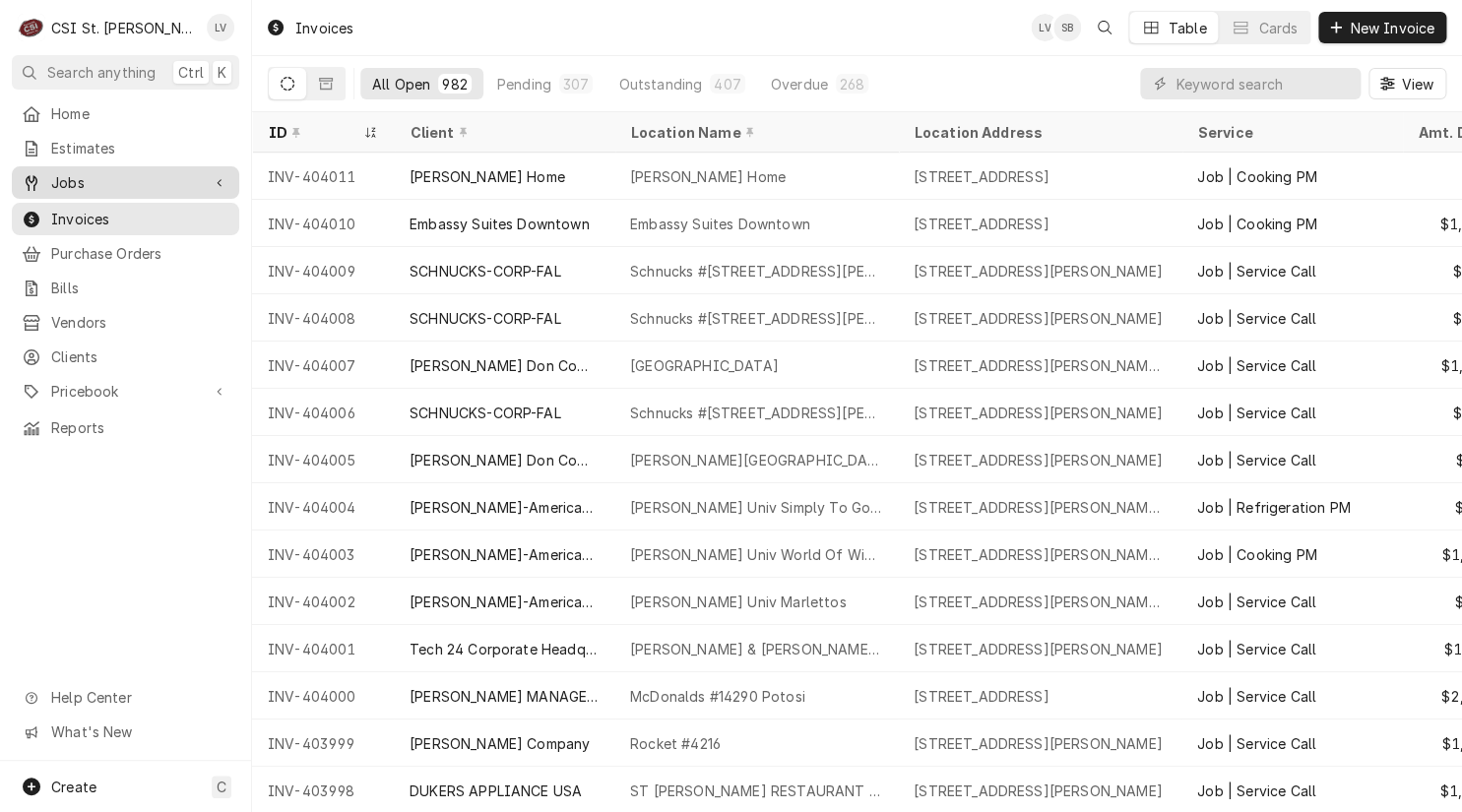
click at [69, 177] on span "Jobs" at bounding box center [125, 182] width 148 height 21
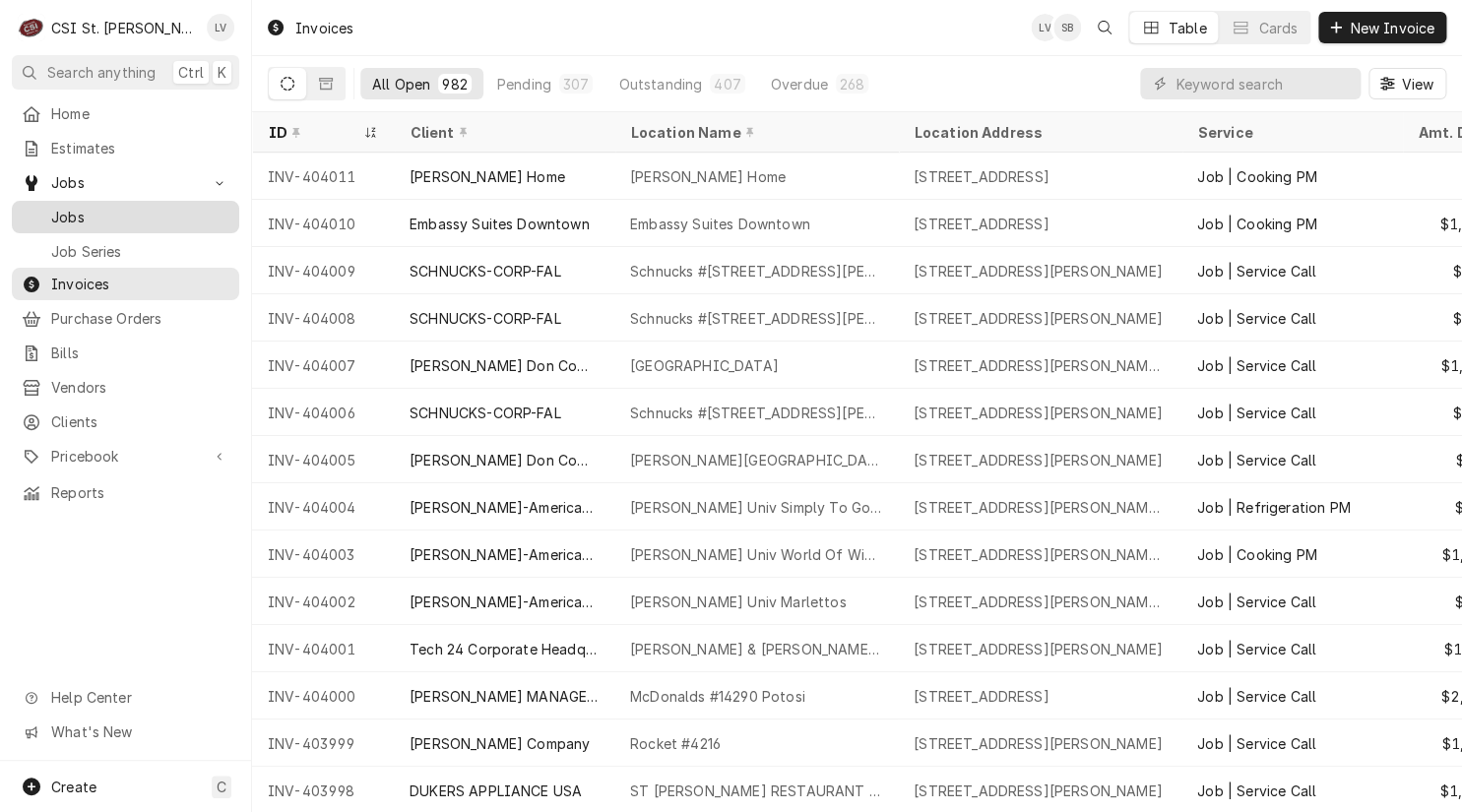
click at [74, 206] on span "Jobs" at bounding box center [140, 216] width 178 height 21
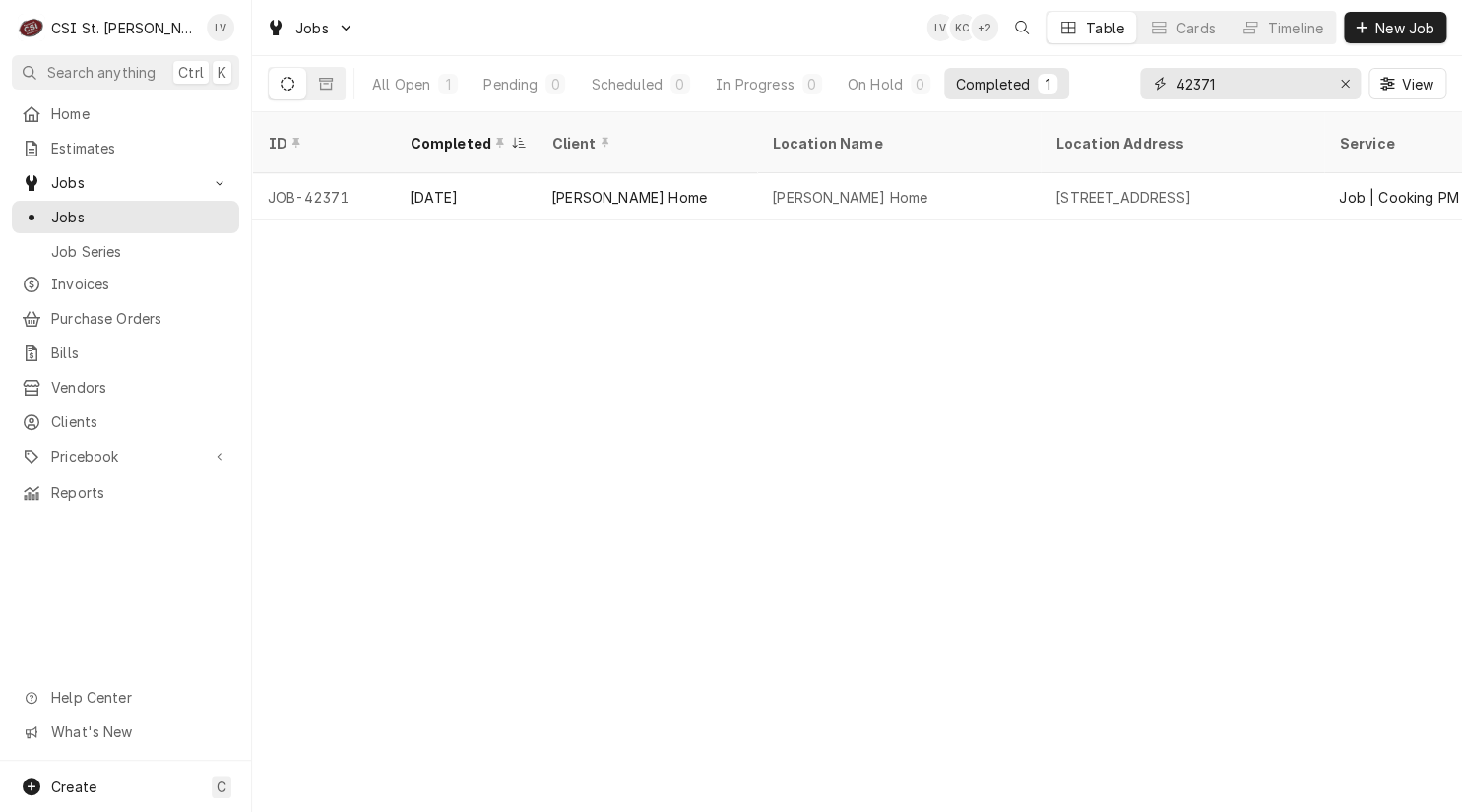
drag, startPoint x: 1232, startPoint y: 80, endPoint x: 1117, endPoint y: 98, distance: 116.4
click at [1117, 98] on div "All Open 1 Pending 0 Scheduled 0 In Progress 0 On Hold 0 Completed 1 42371 View" at bounding box center [857, 83] width 1178 height 55
type input "42717"
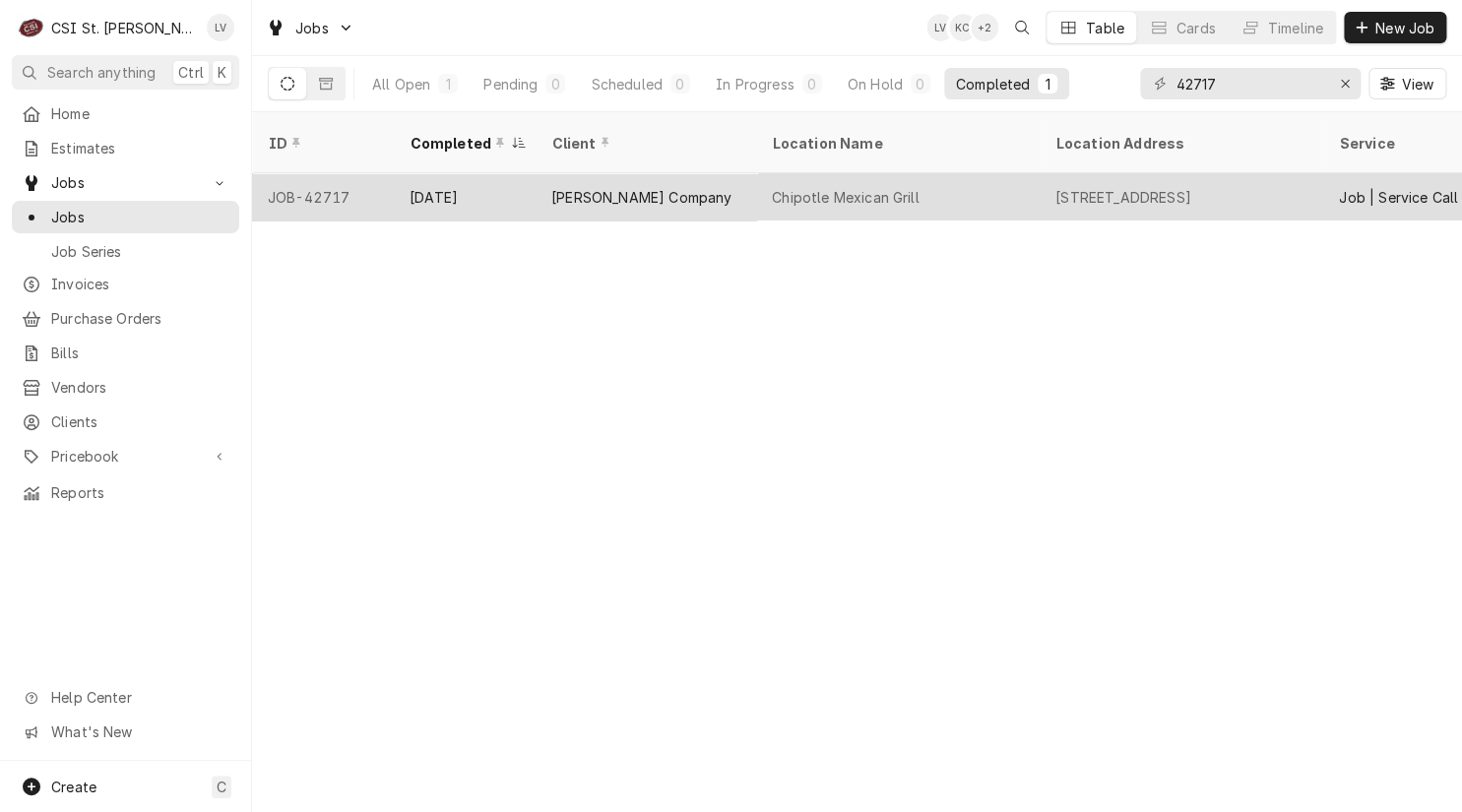
click at [696, 173] on div "[PERSON_NAME] Company" at bounding box center [645, 196] width 220 height 47
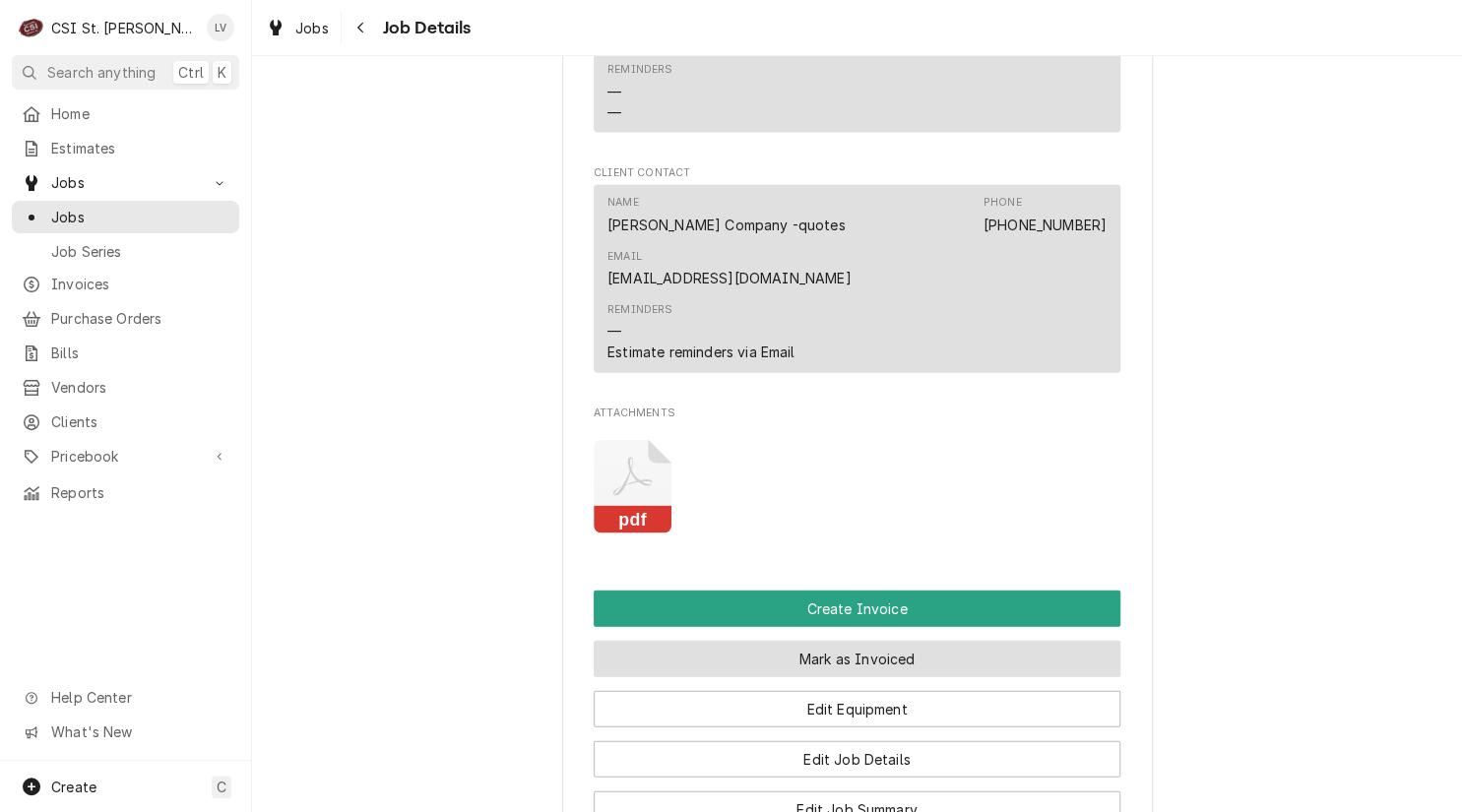
scroll to position [1771, 0]
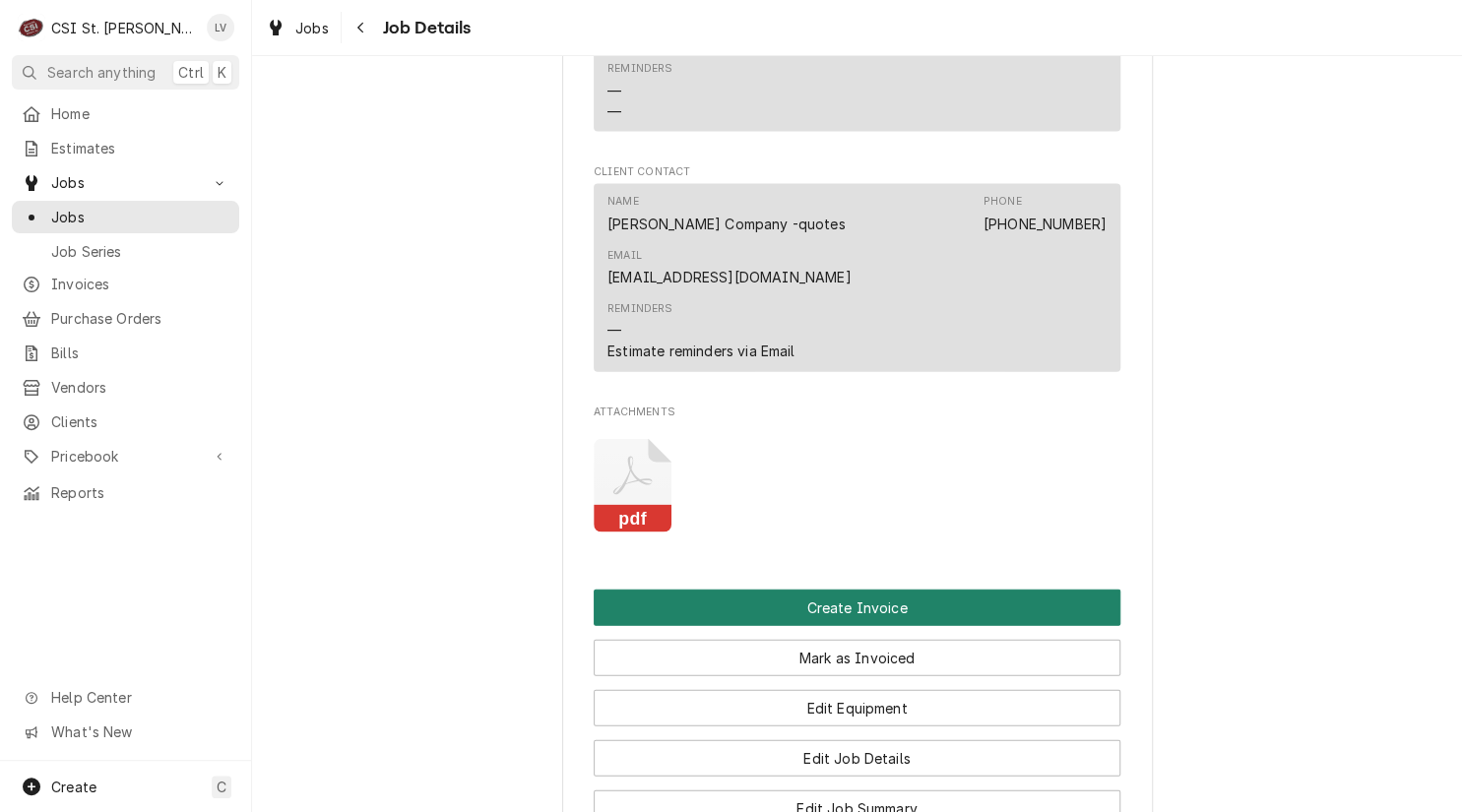
click at [736, 590] on button "Create Invoice" at bounding box center [857, 608] width 526 height 37
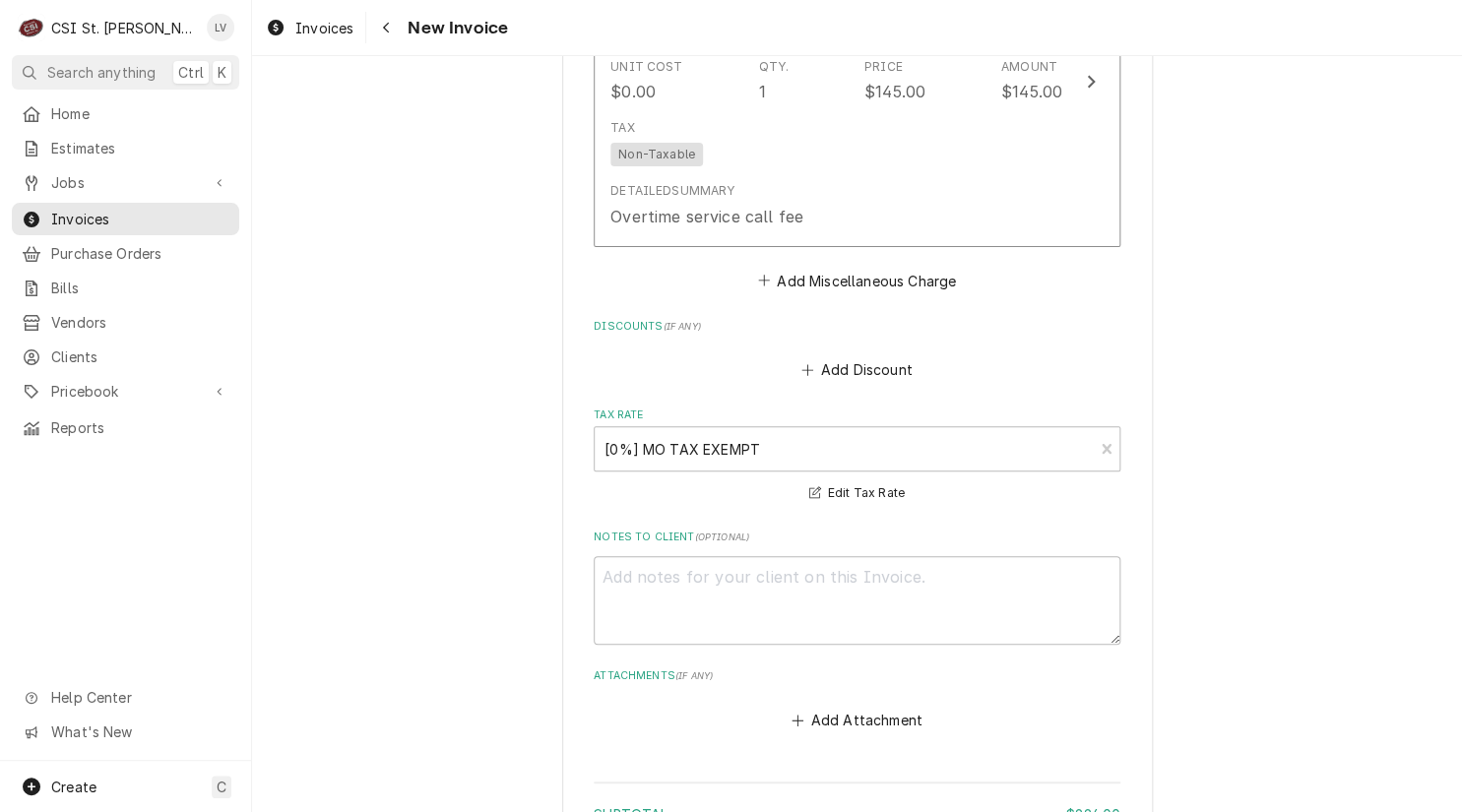
scroll to position [6923, 0]
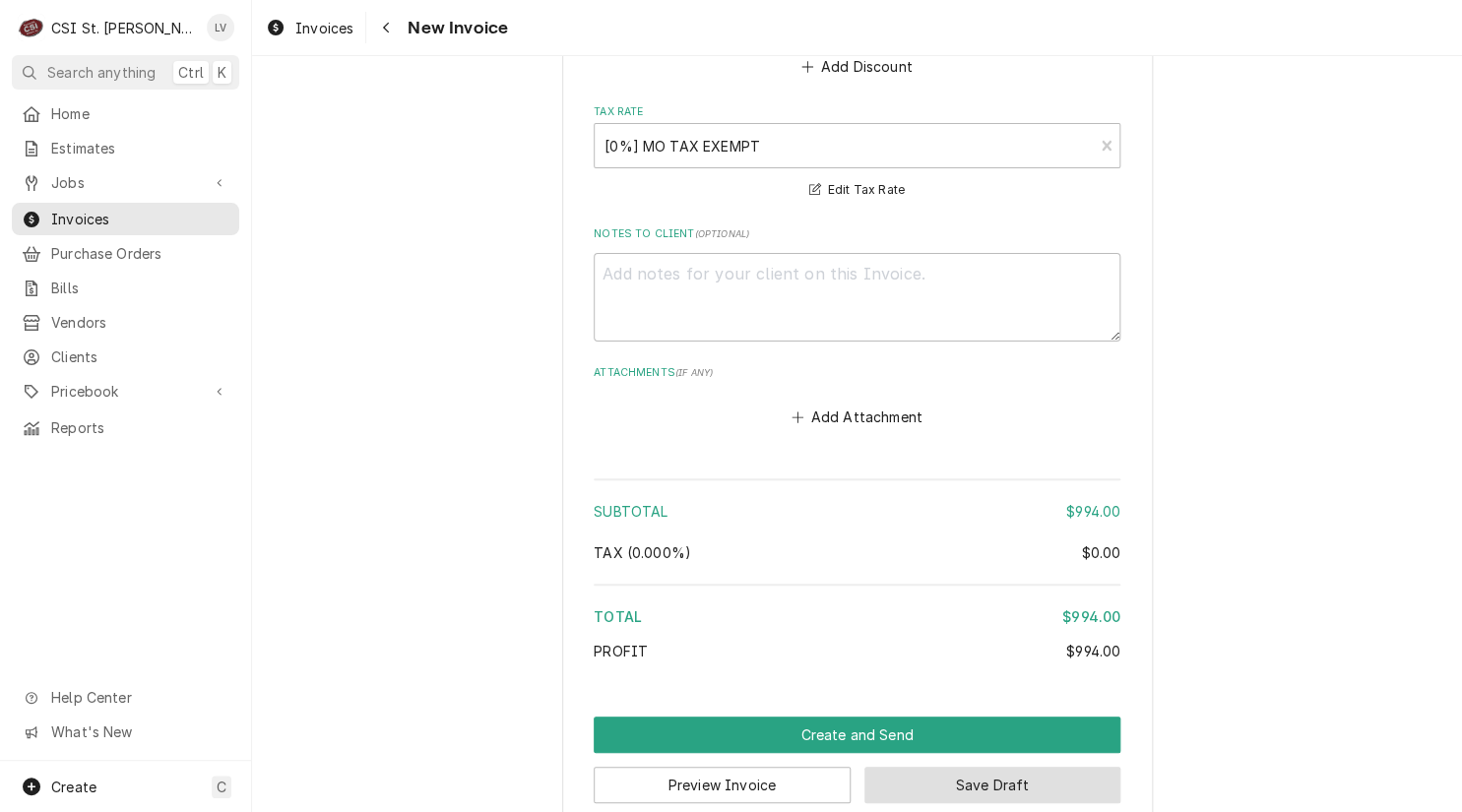
click at [978, 766] on button "Save Draft" at bounding box center [993, 784] width 257 height 37
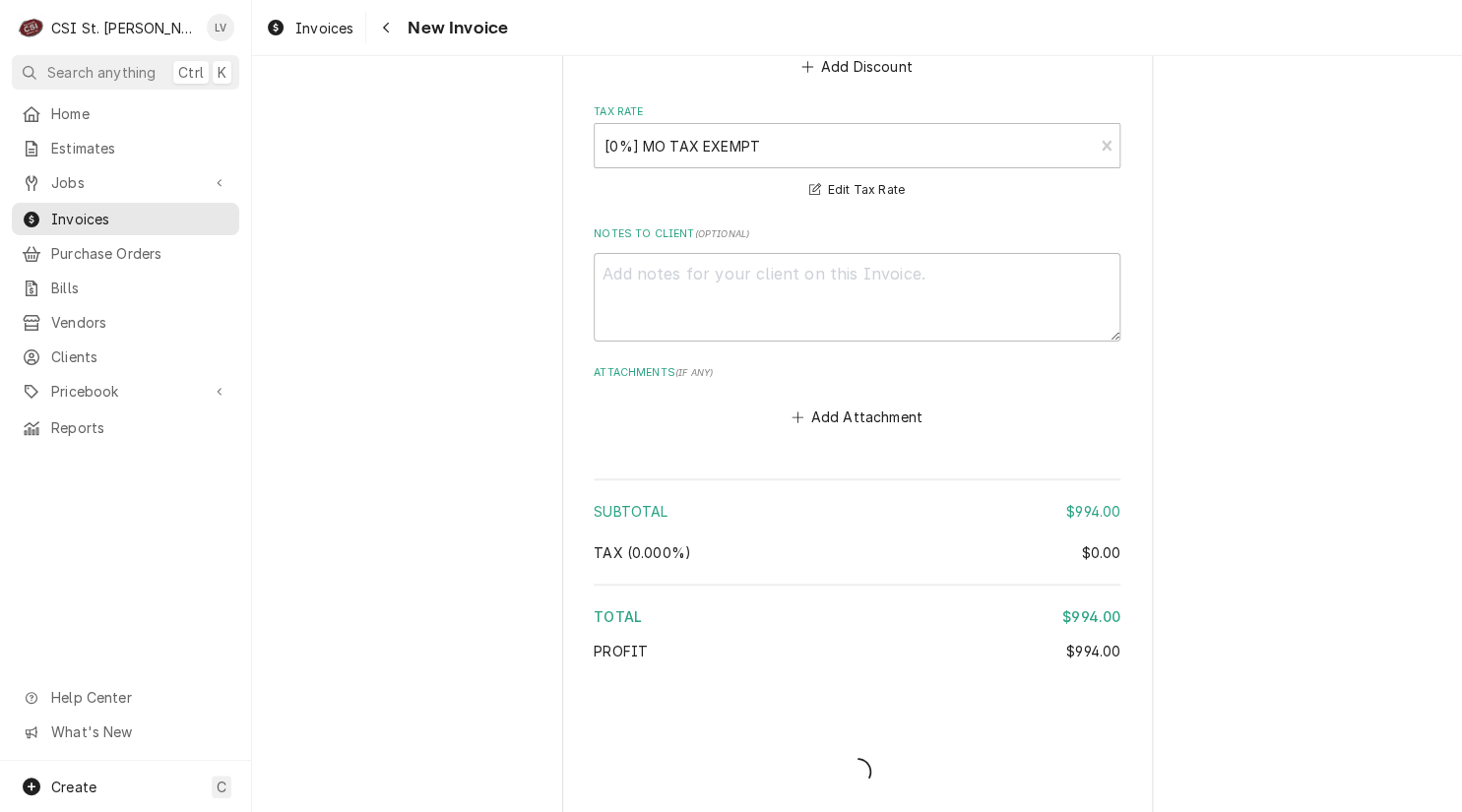
scroll to position [6913, 0]
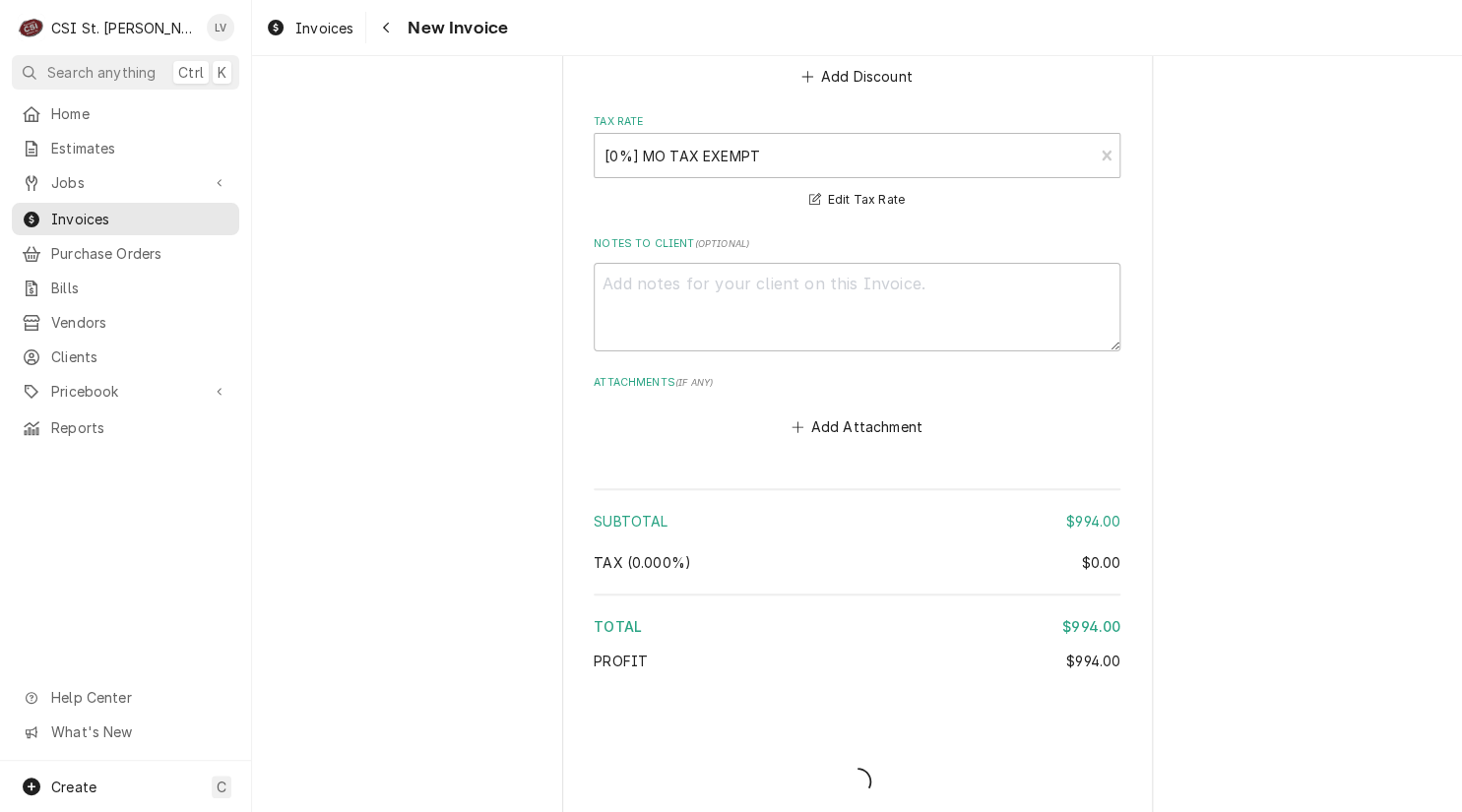
type textarea "x"
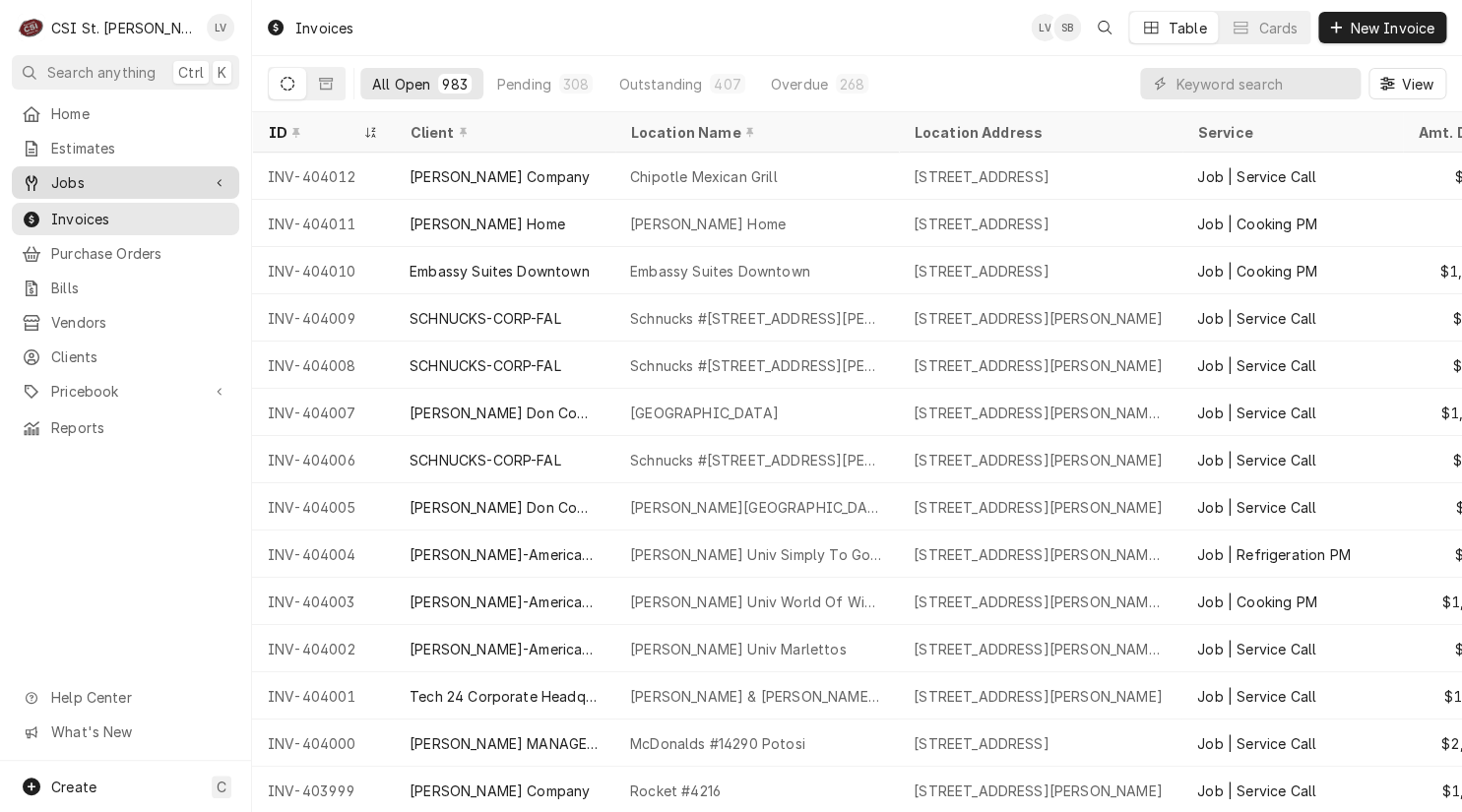
click at [93, 176] on span "Jobs" at bounding box center [125, 182] width 148 height 21
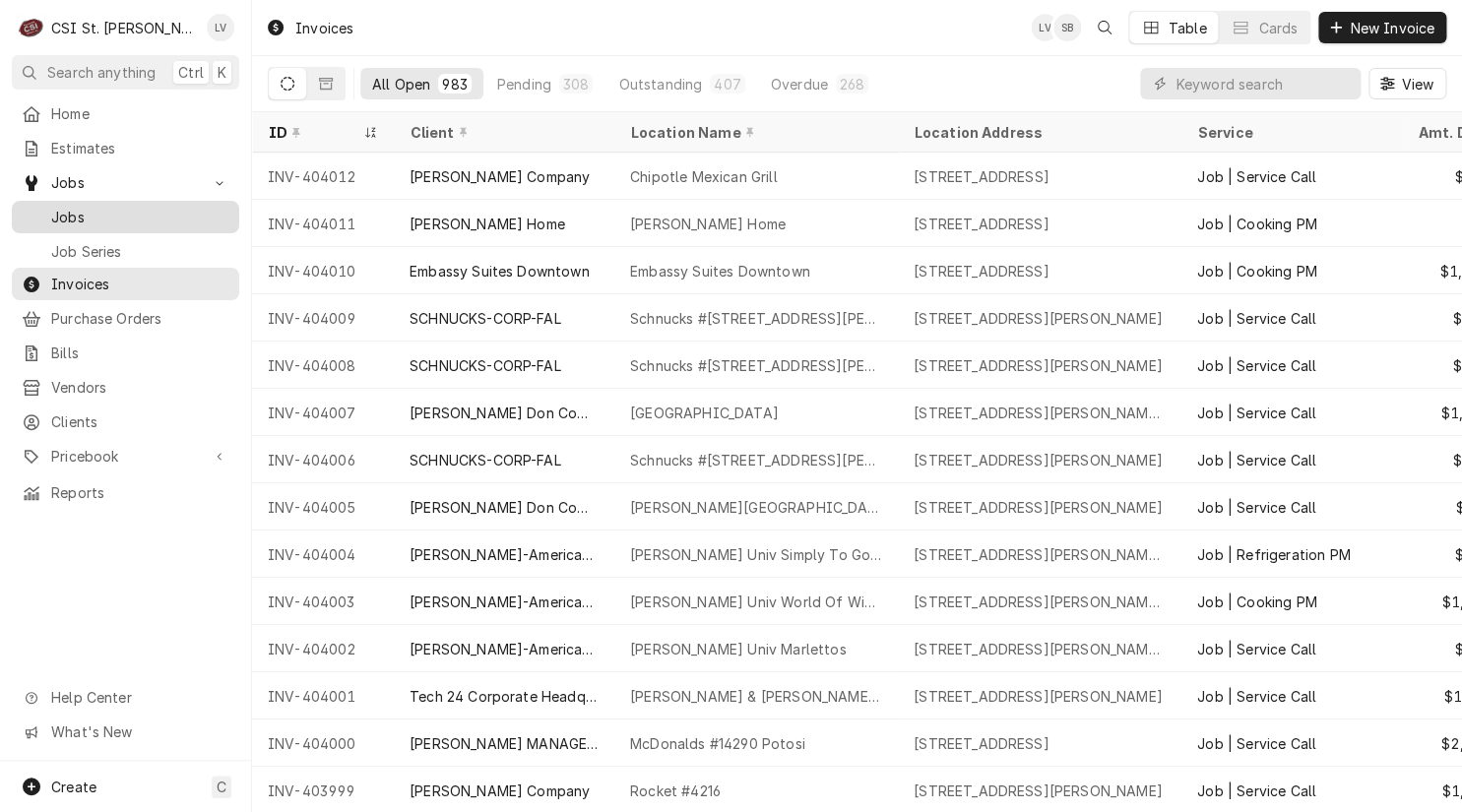
click at [96, 206] on span "Jobs" at bounding box center [140, 216] width 178 height 21
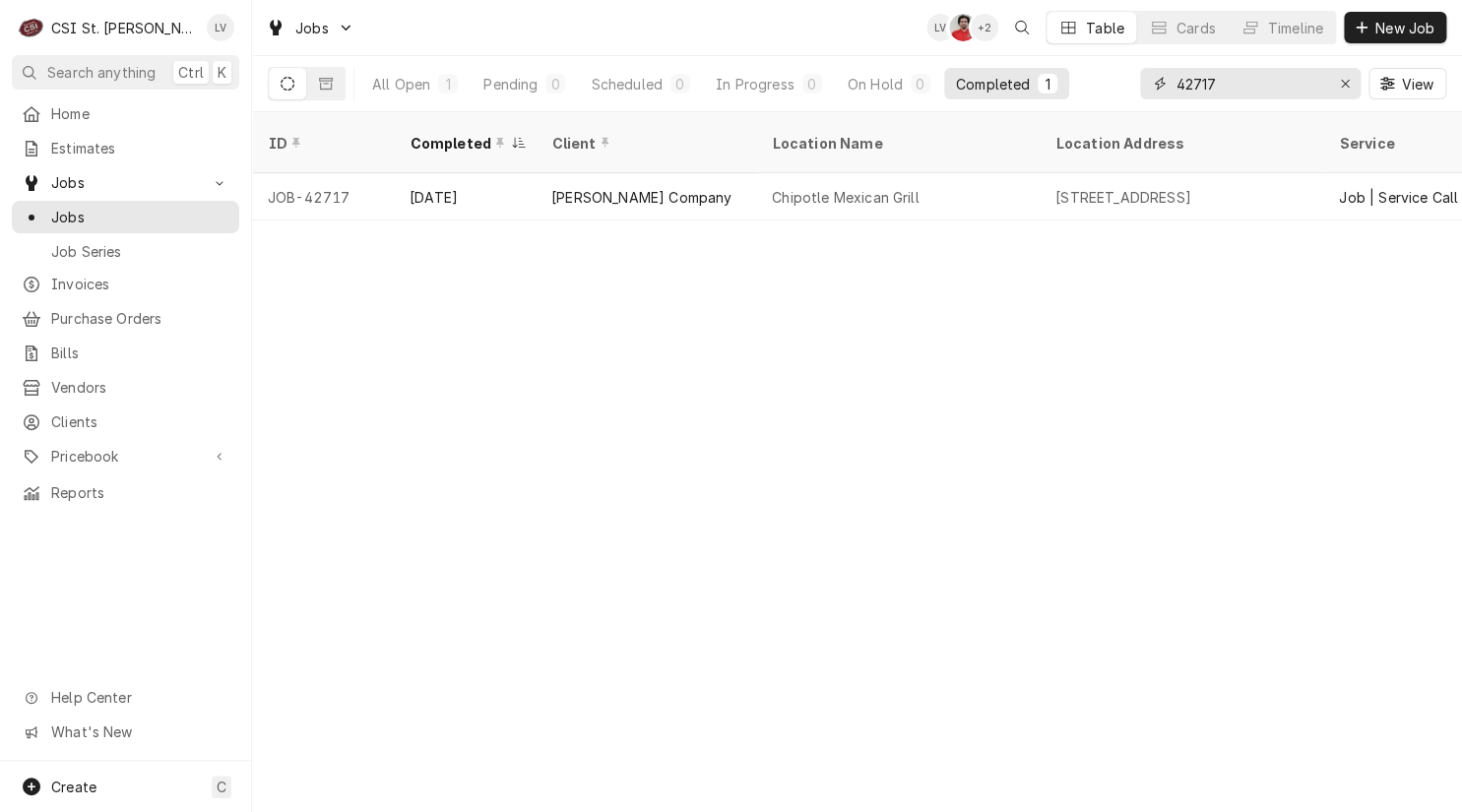
drag, startPoint x: 1231, startPoint y: 82, endPoint x: 1148, endPoint y: 102, distance: 85.4
click at [1148, 102] on div "42717 View" at bounding box center [1293, 83] width 306 height 55
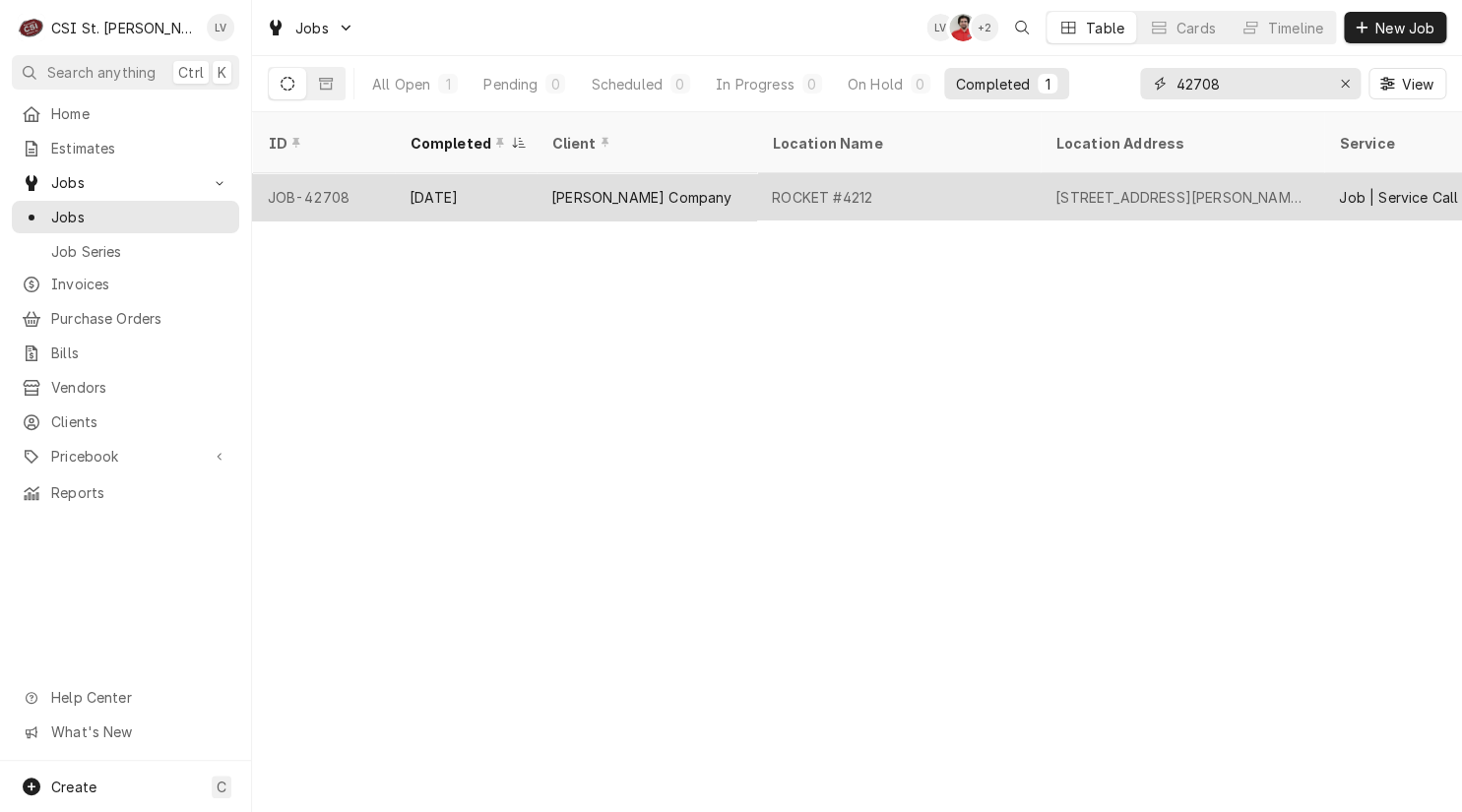
type input "42708"
click at [652, 184] on div "[PERSON_NAME] Company" at bounding box center [645, 196] width 220 height 47
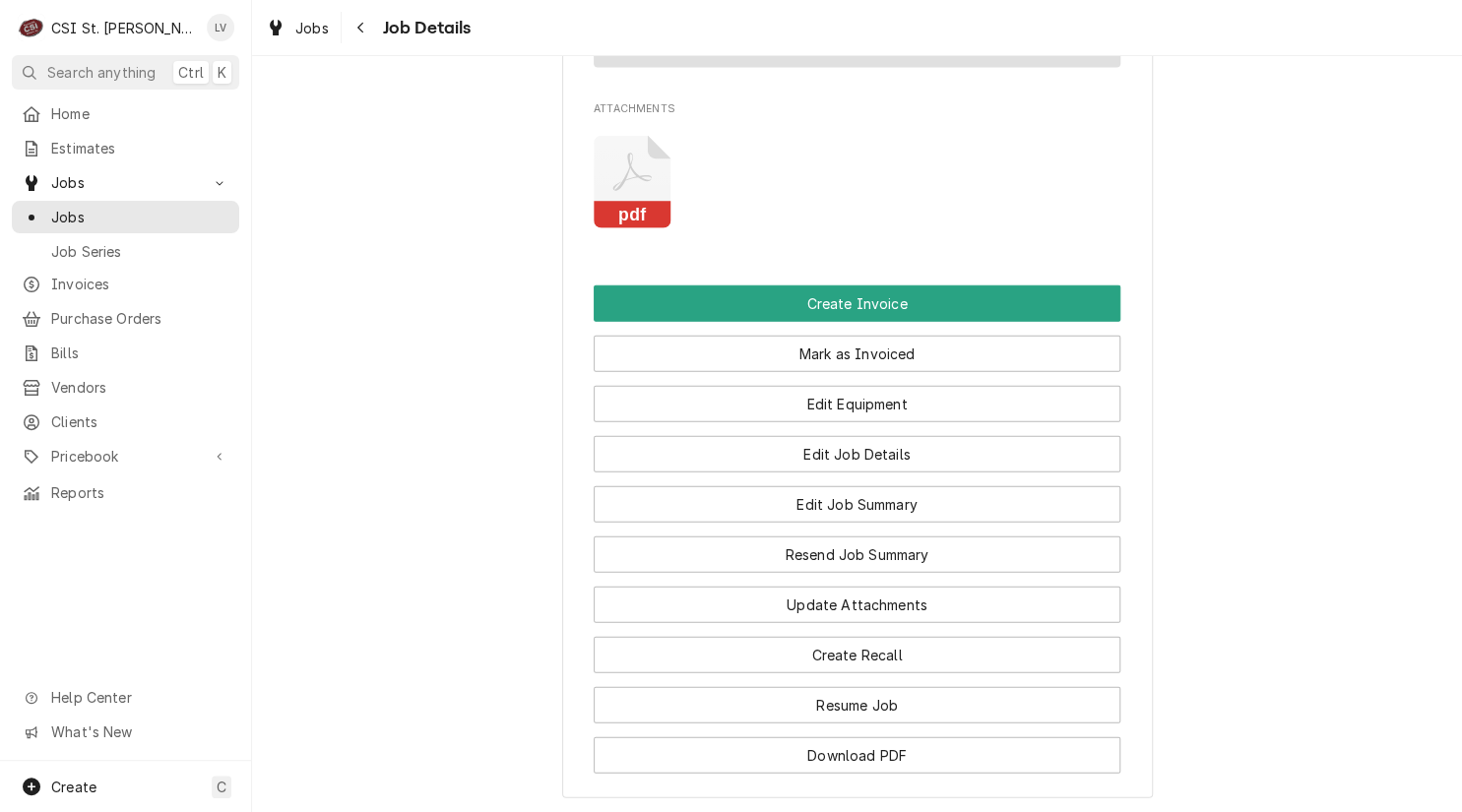
scroll to position [1691, 0]
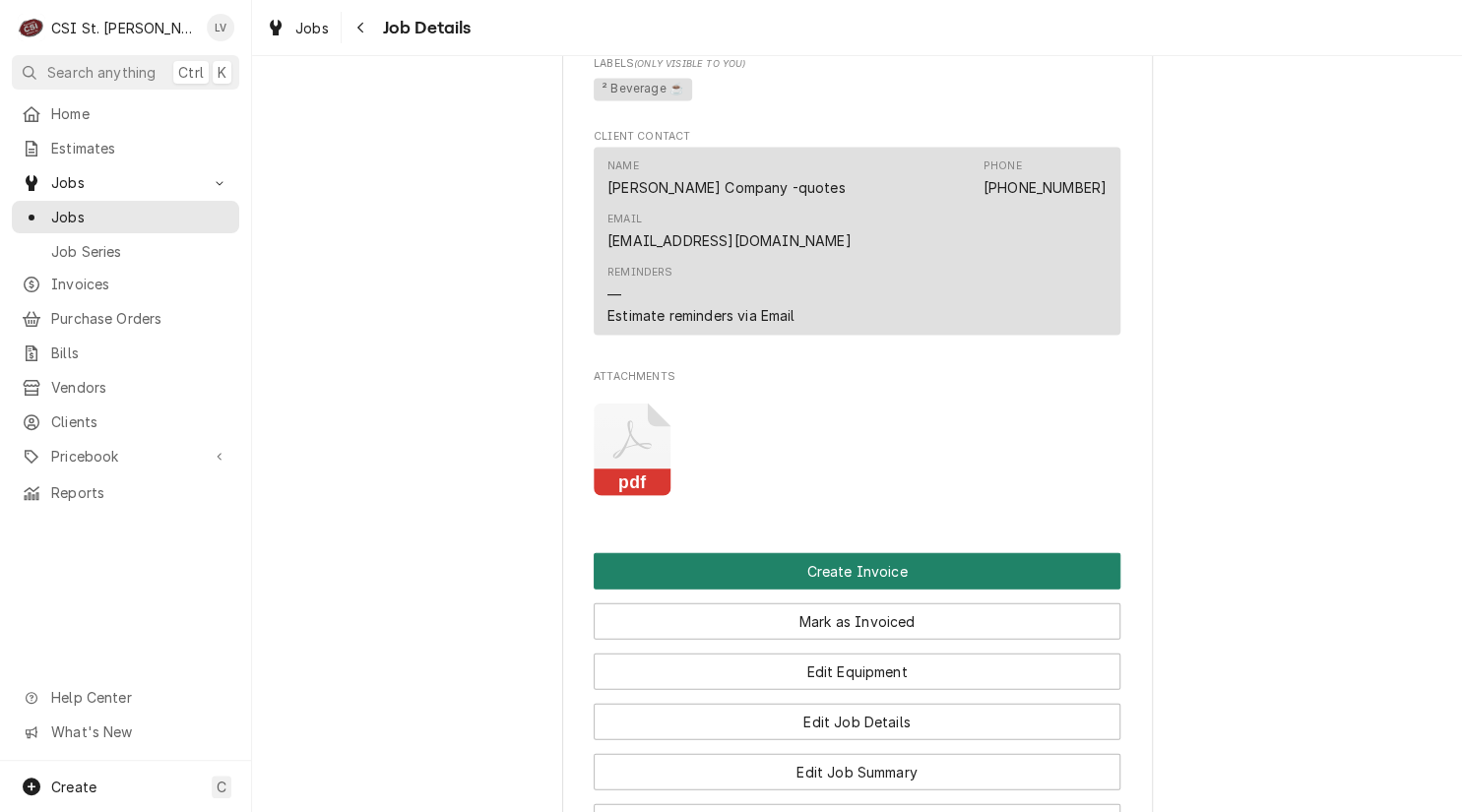
click at [797, 553] on button "Create Invoice" at bounding box center [857, 571] width 526 height 37
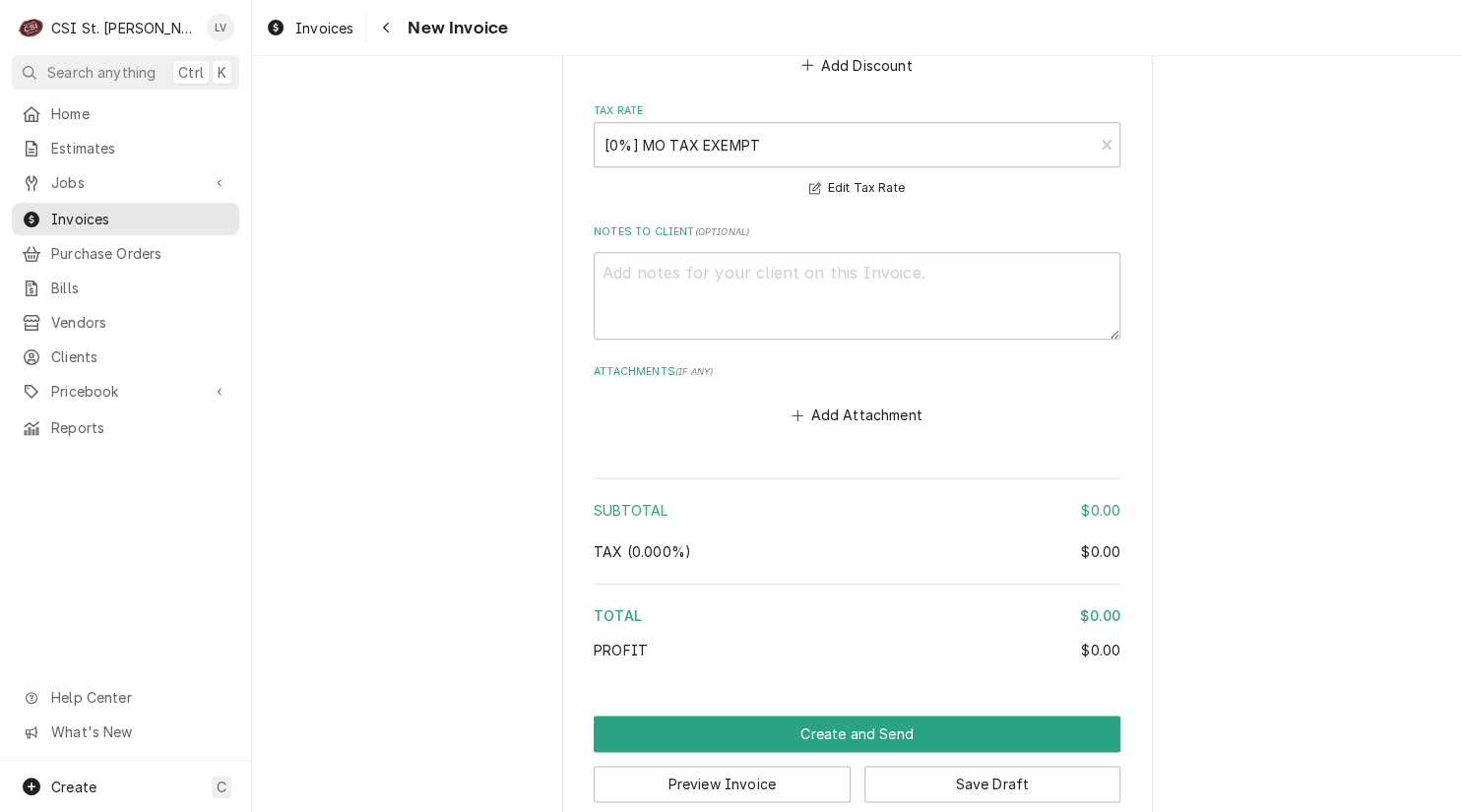
scroll to position [4017, 0]
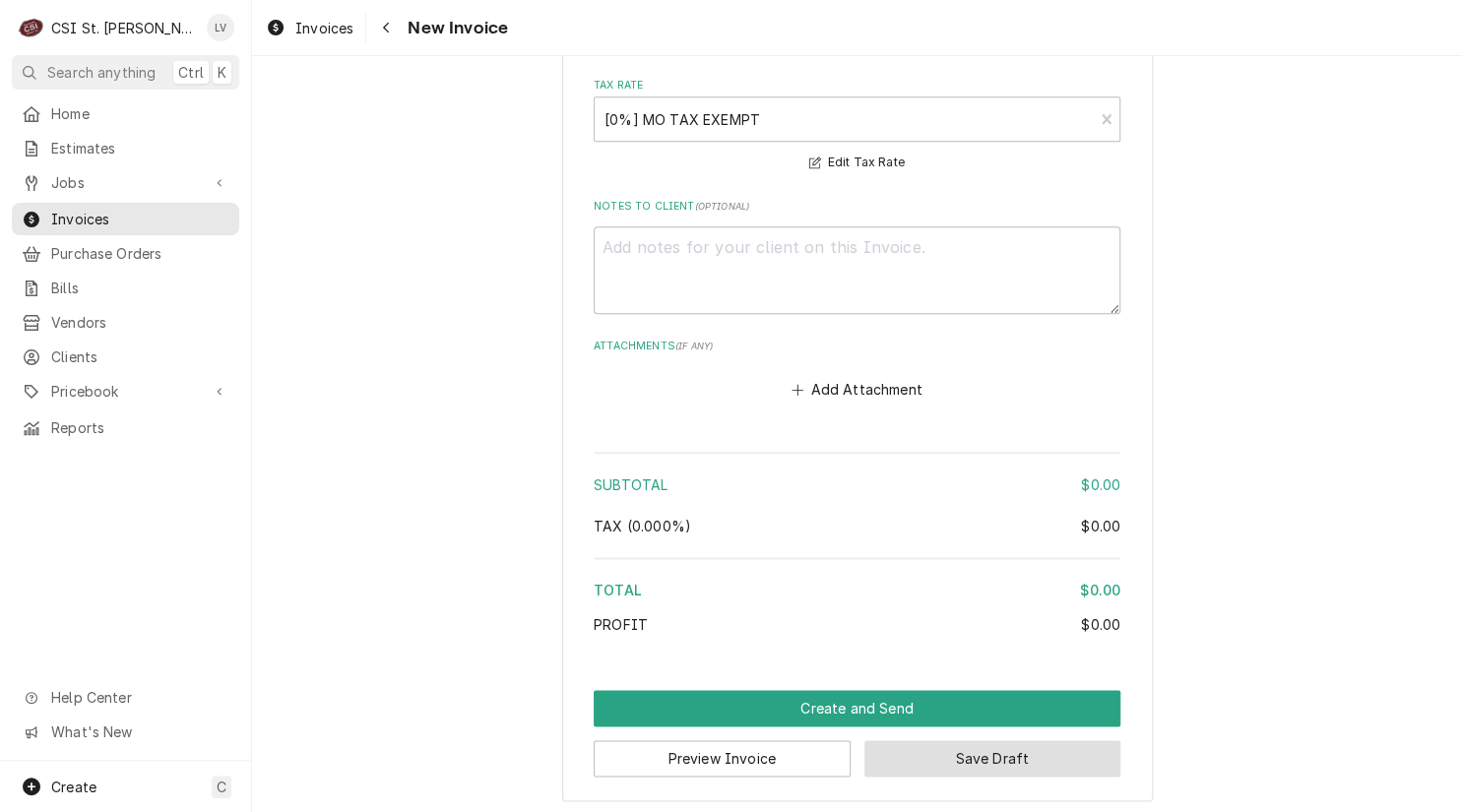
click at [984, 746] on button "Save Draft" at bounding box center [993, 758] width 257 height 37
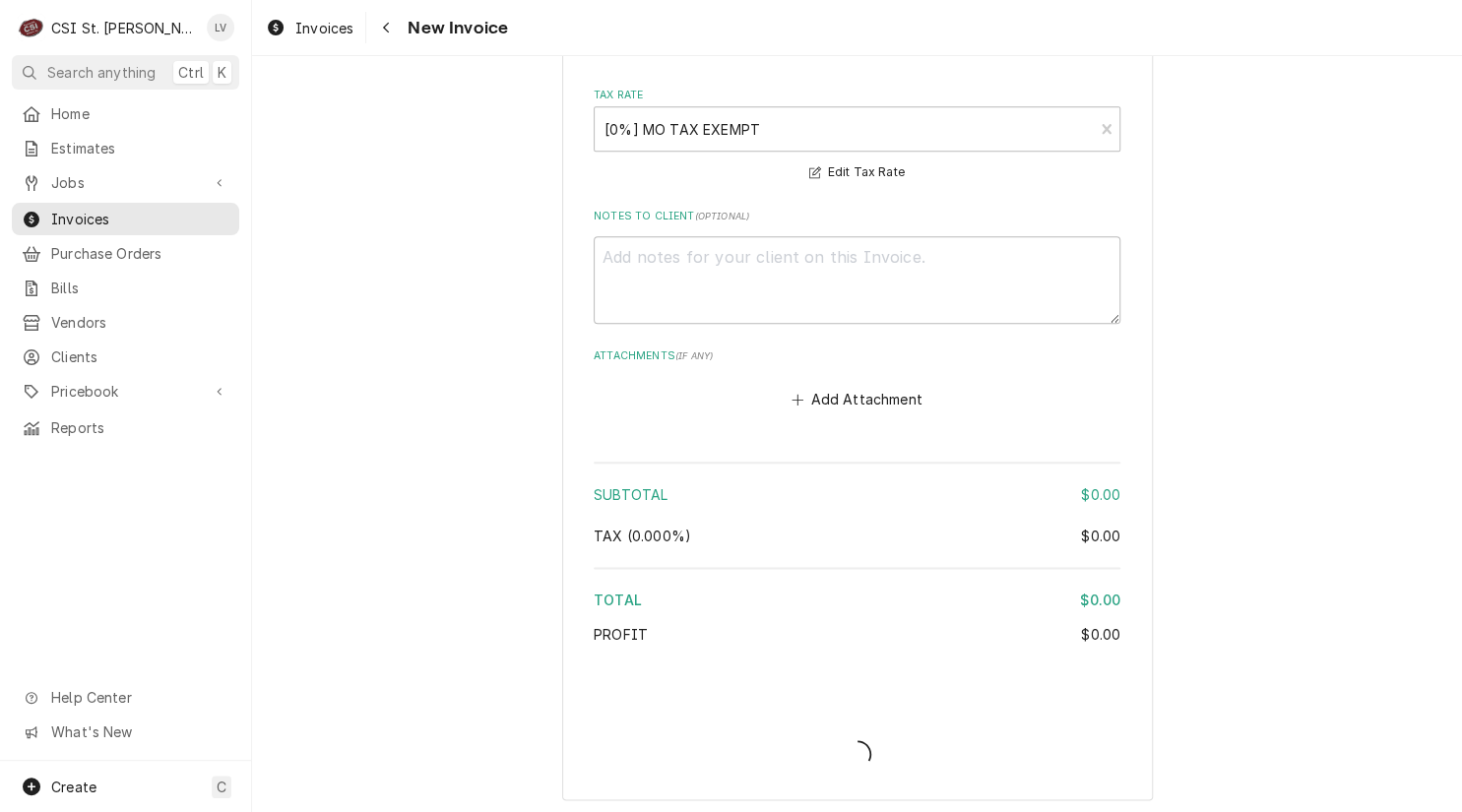
type textarea "x"
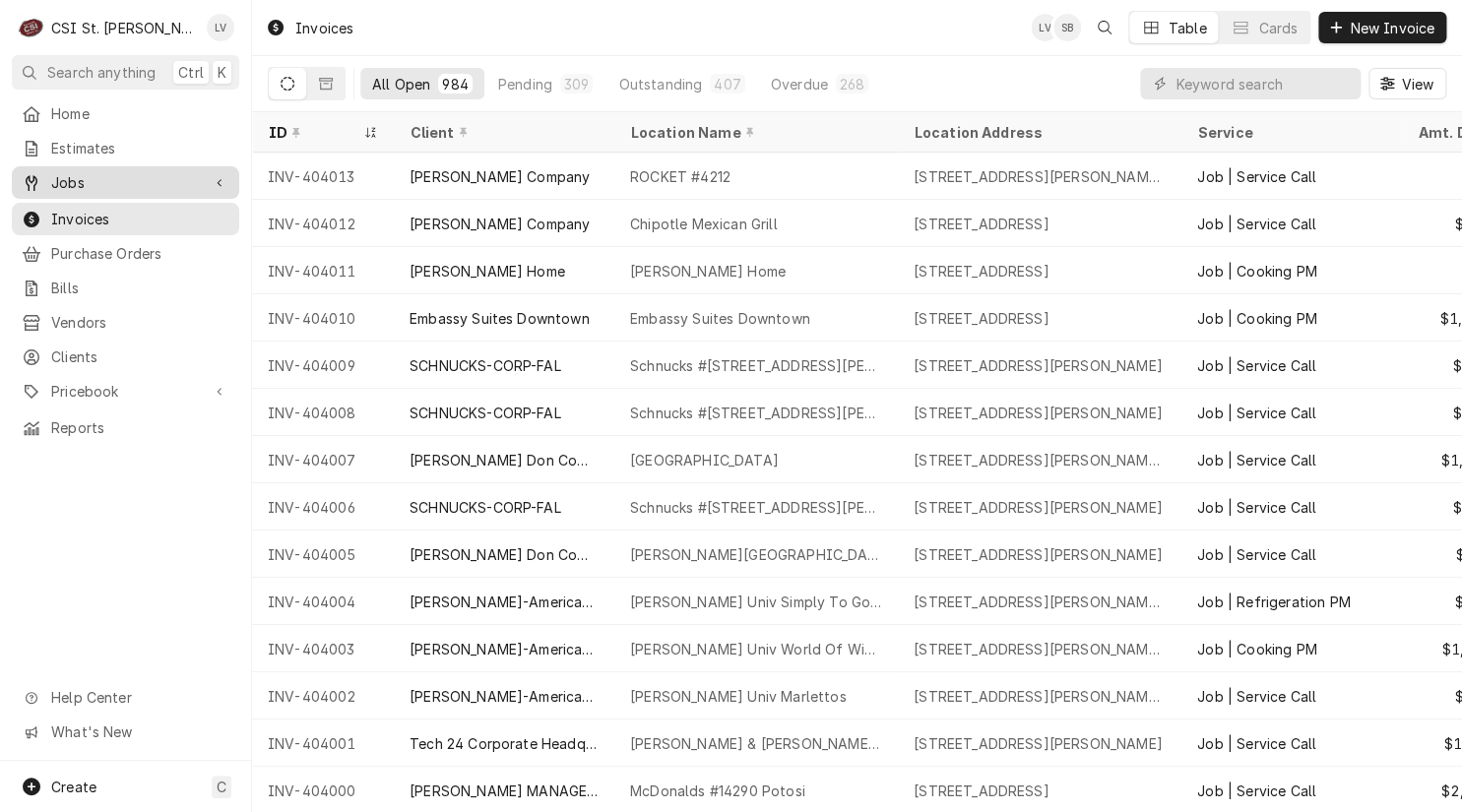
click at [87, 176] on span "Jobs" at bounding box center [125, 182] width 148 height 21
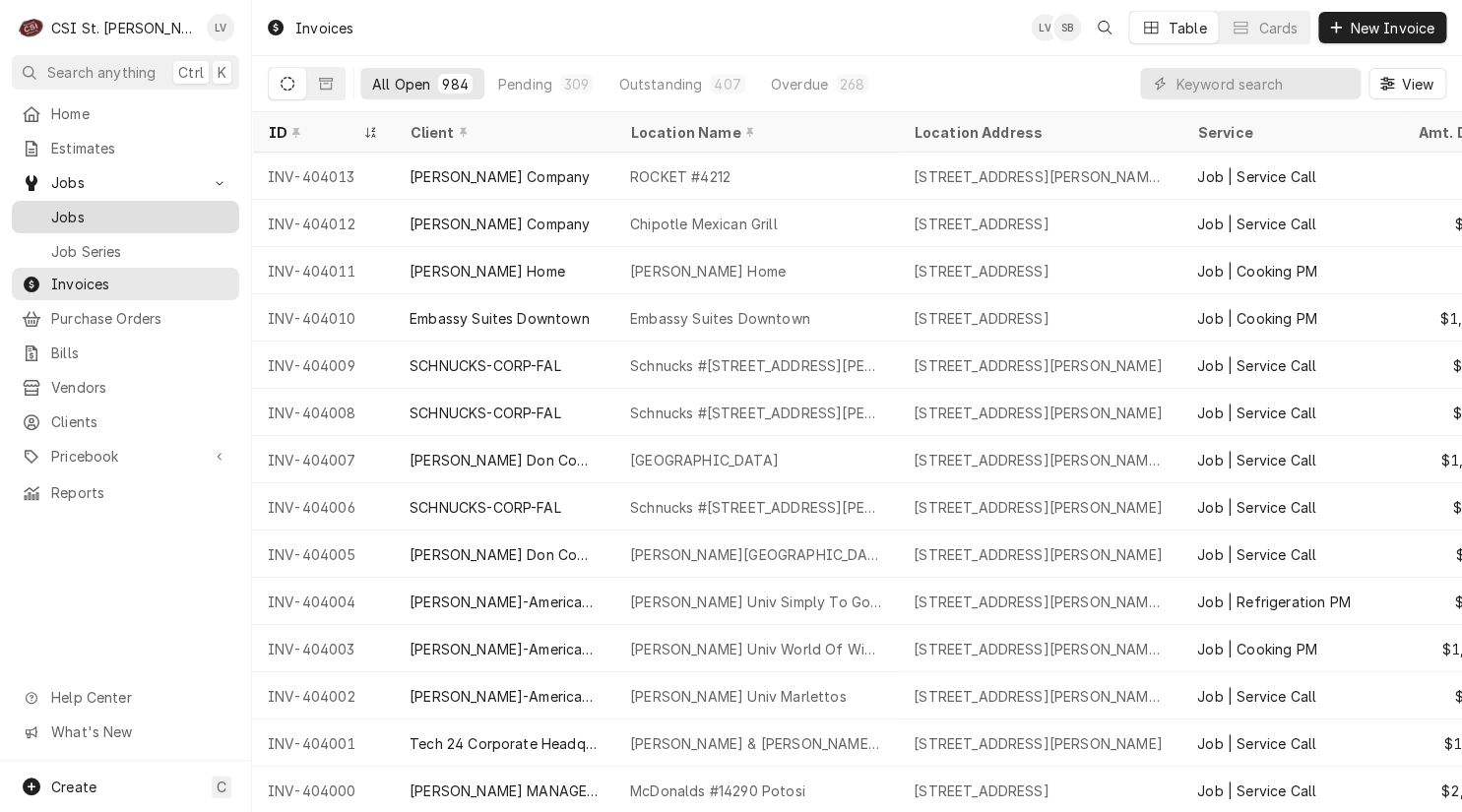
click at [69, 206] on span "Jobs" at bounding box center [140, 216] width 178 height 21
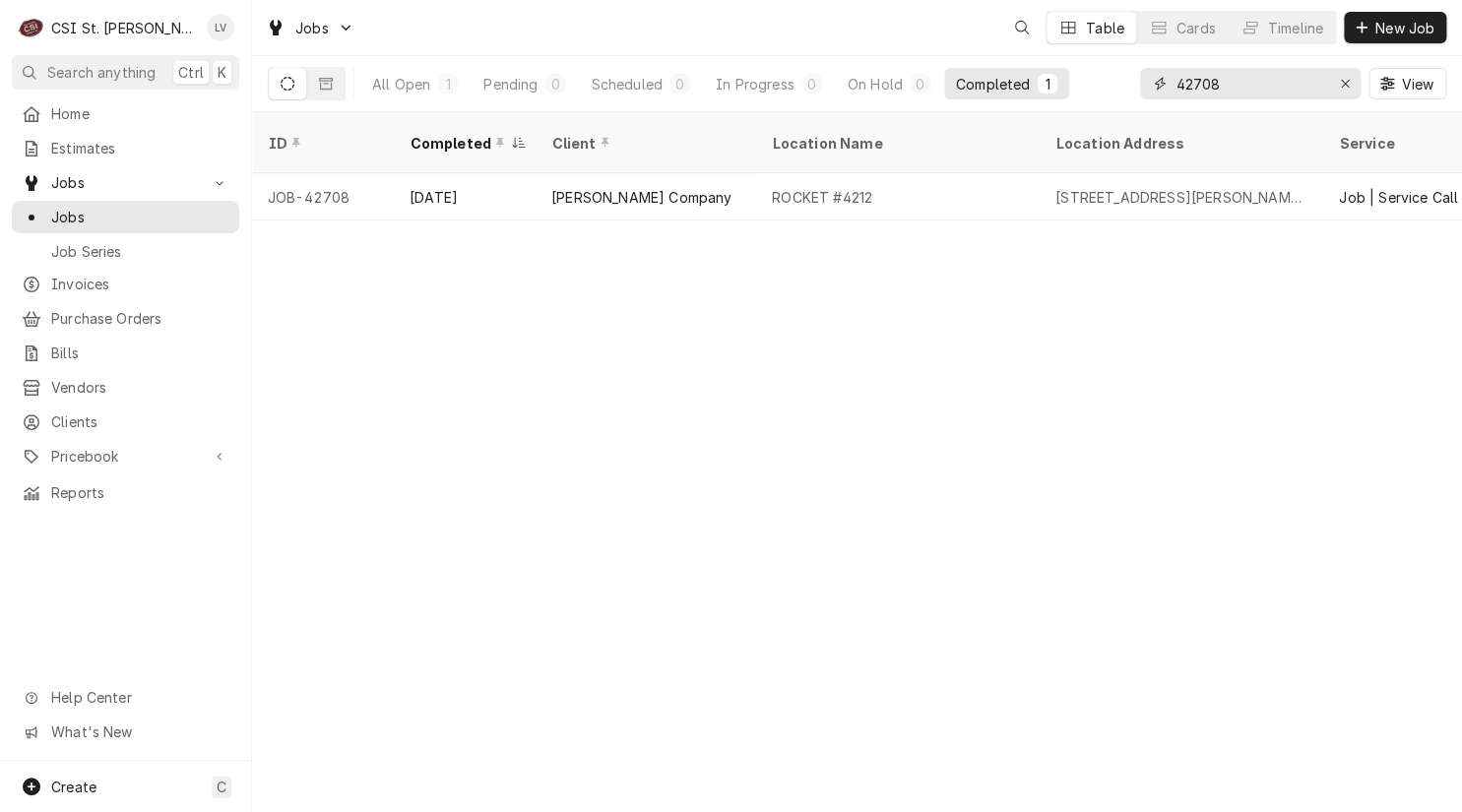
drag, startPoint x: 1221, startPoint y: 85, endPoint x: 1122, endPoint y: 108, distance: 101.6
click at [1122, 108] on div "All Open 1 Pending 0 Scheduled 0 In Progress 0 On Hold 0 Completed 1 42708 View" at bounding box center [857, 83] width 1178 height 55
type input "4"
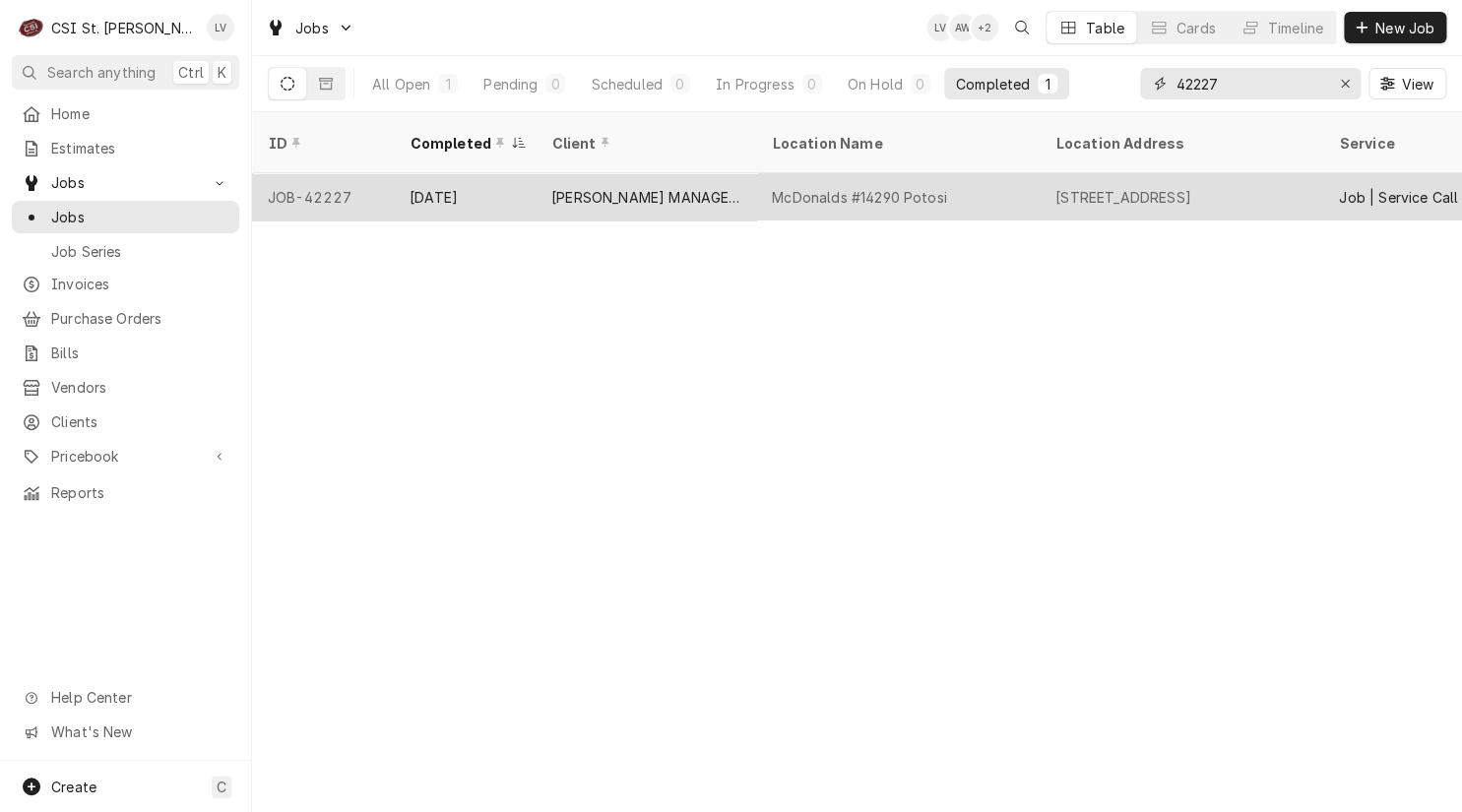
type input "42227"
click at [757, 186] on div "McDonalds #14290 Potosi" at bounding box center [898, 196] width 283 height 47
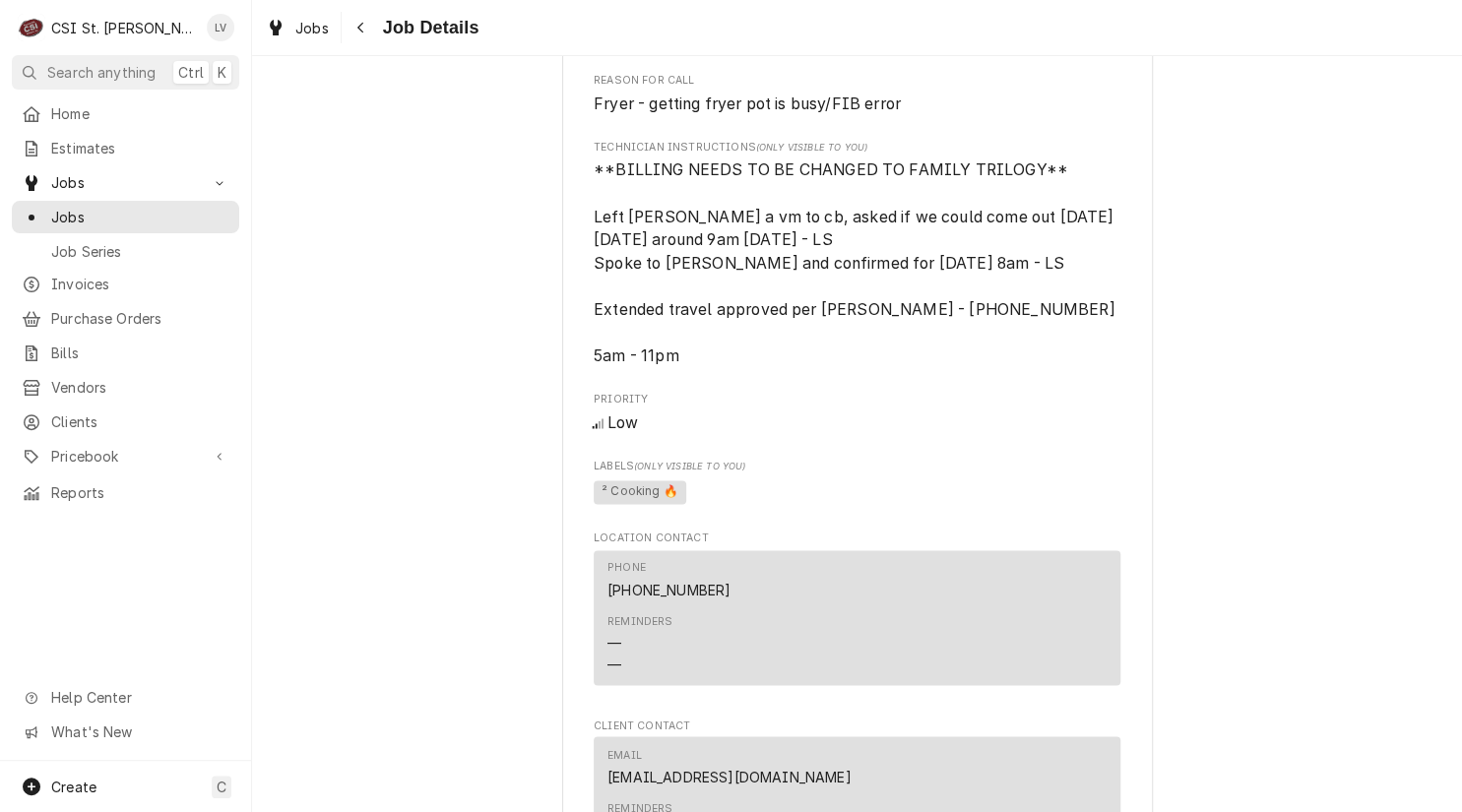
scroll to position [1574, 0]
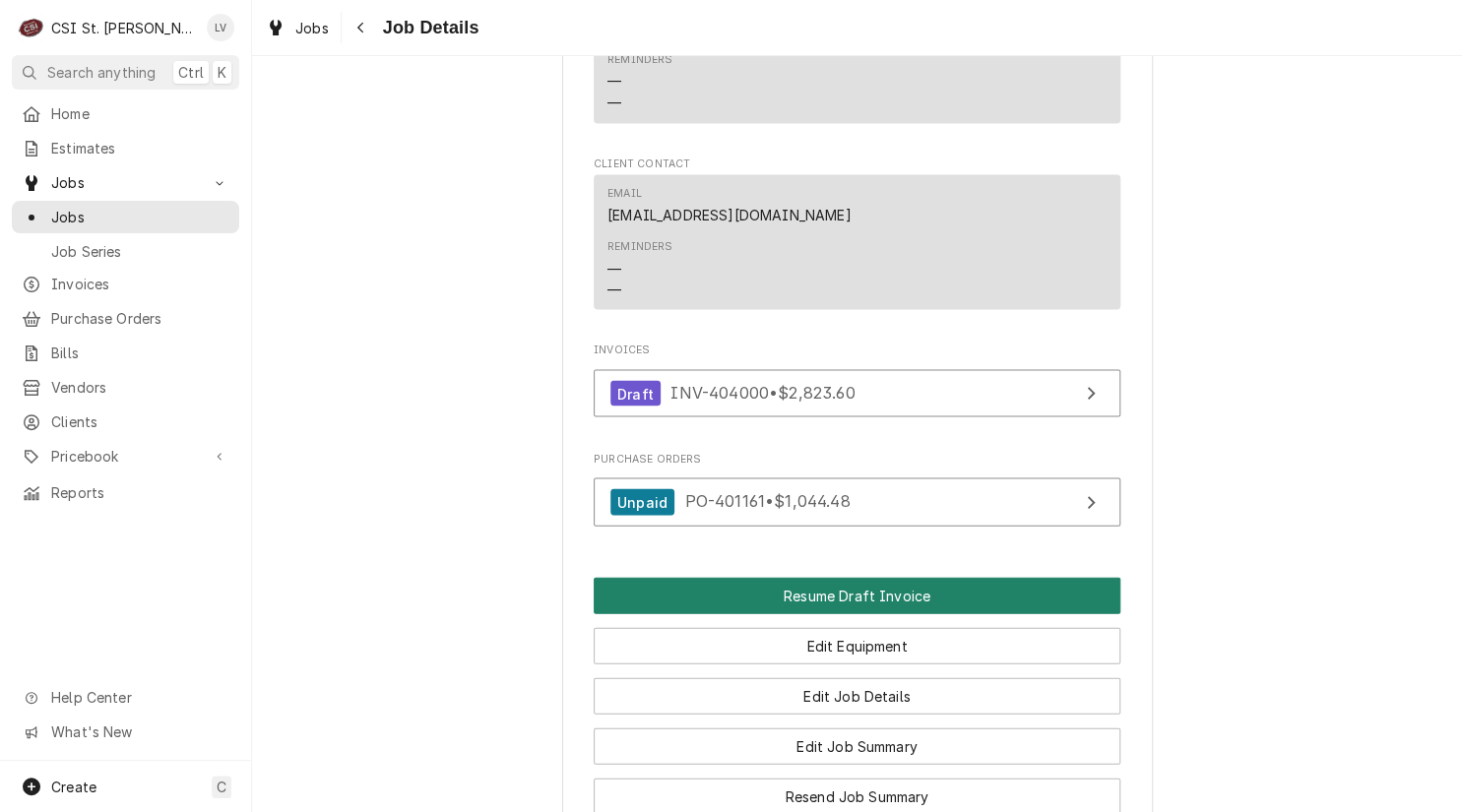
click at [834, 613] on button "Resume Draft Invoice" at bounding box center [857, 595] width 526 height 37
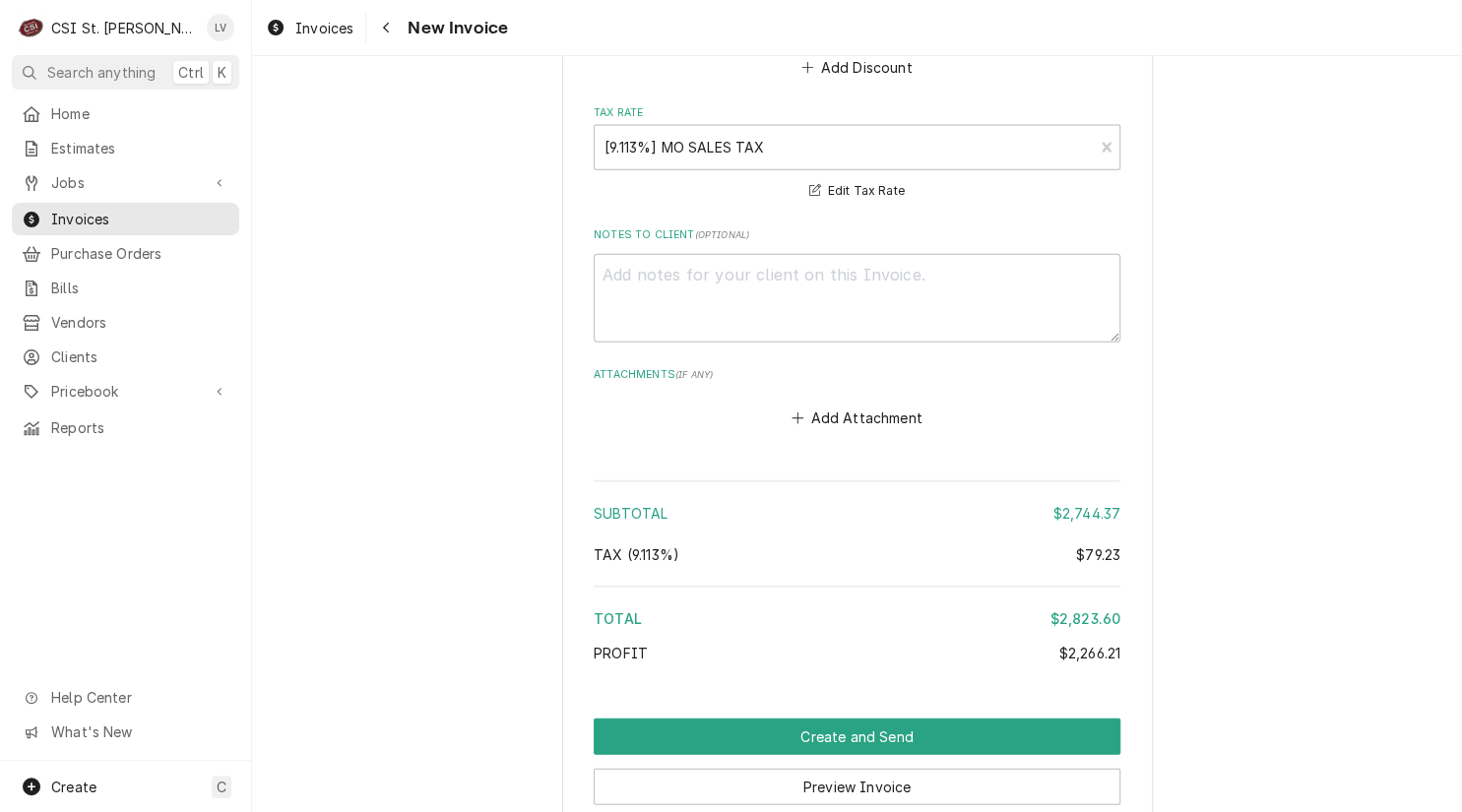
scroll to position [5255, 0]
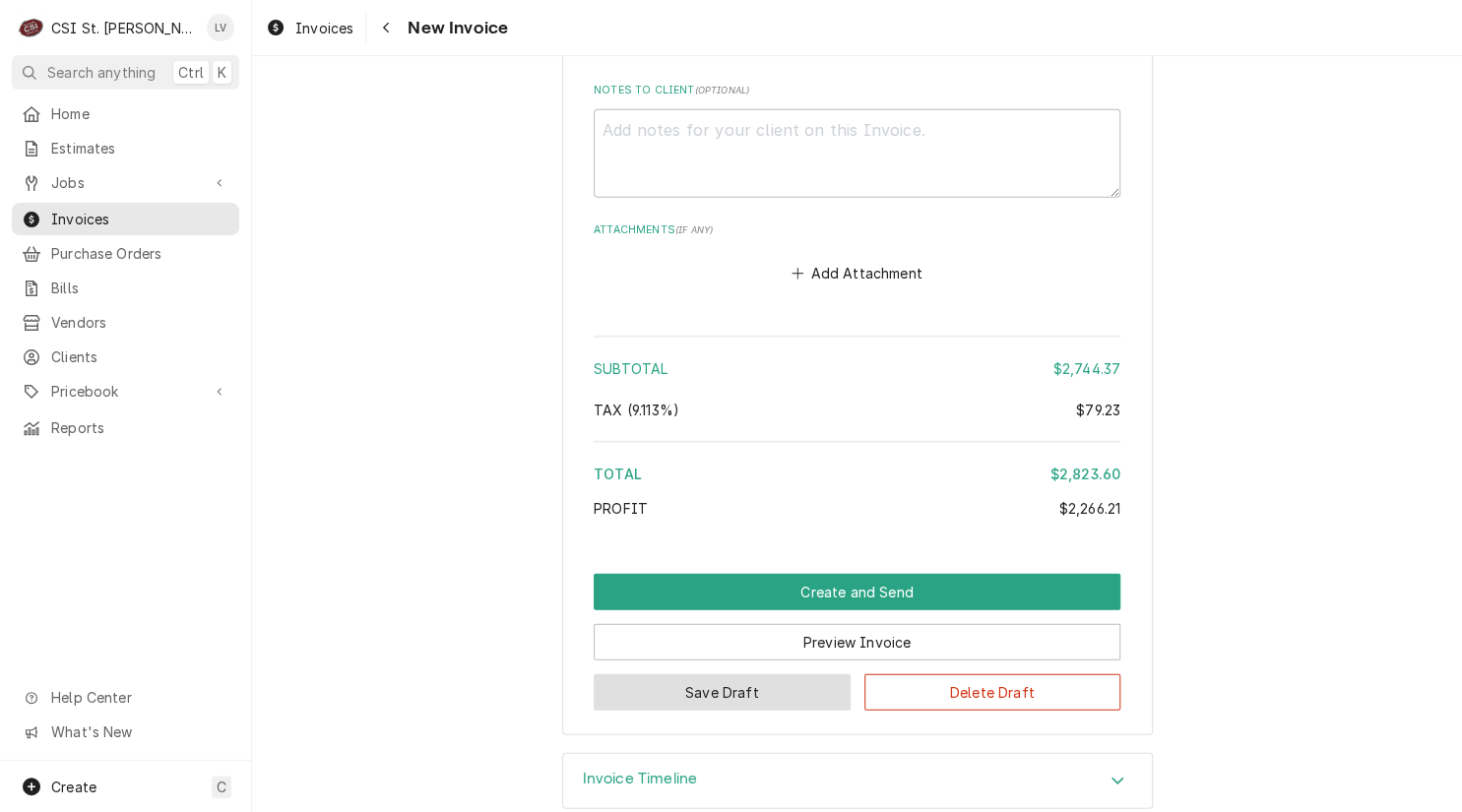
click at [742, 675] on button "Save Draft" at bounding box center [723, 692] width 257 height 37
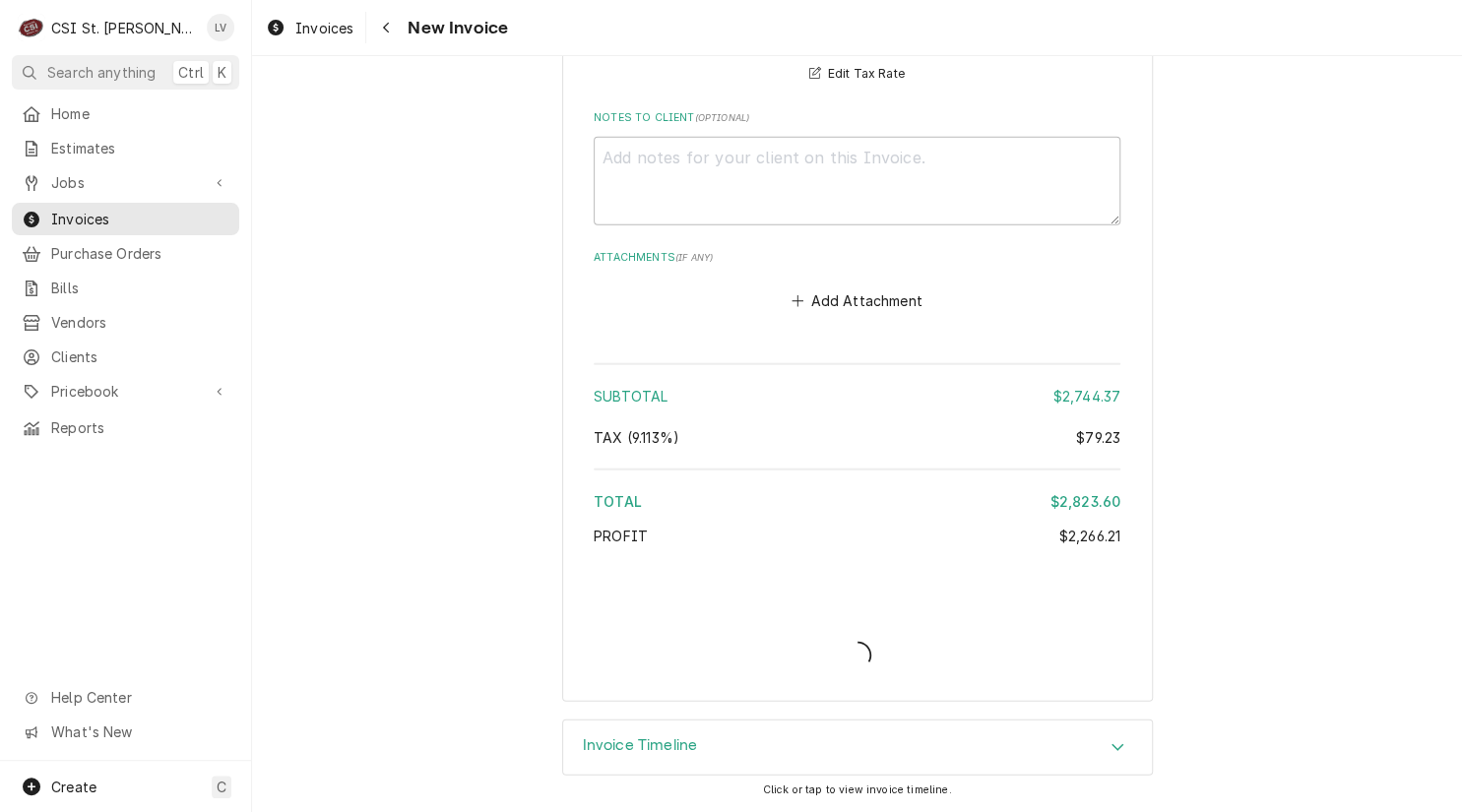
scroll to position [5196, 0]
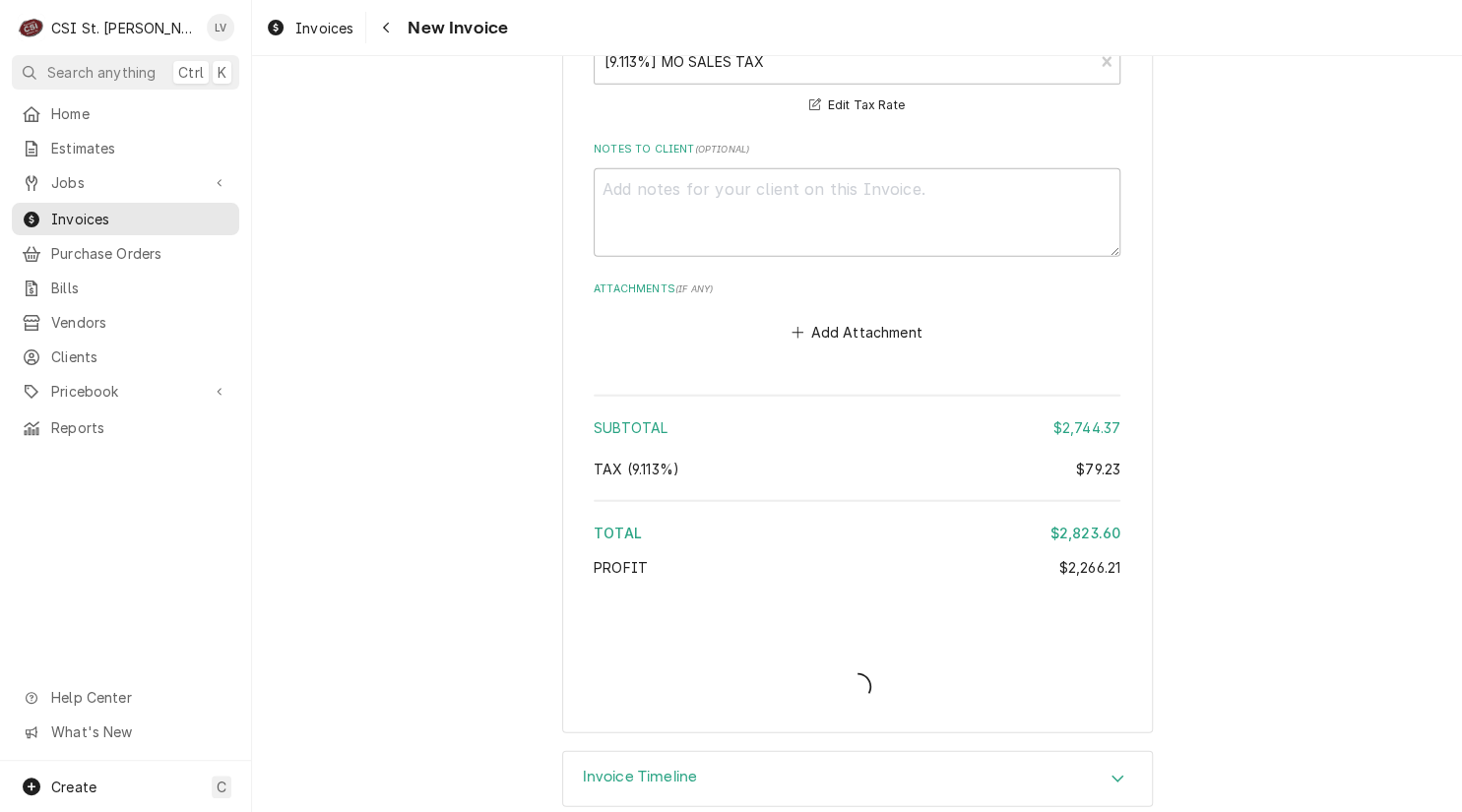
type textarea "x"
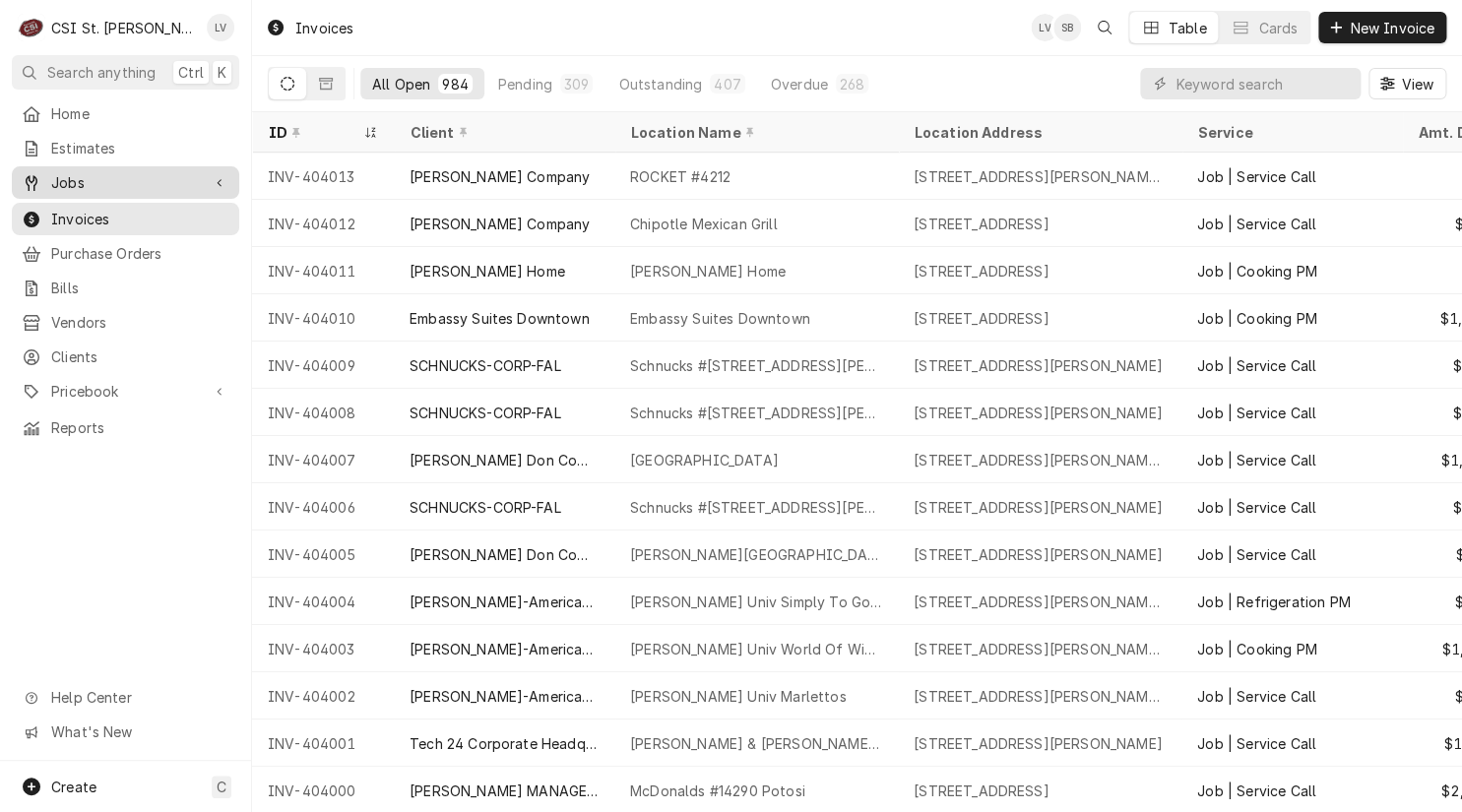
click at [67, 172] on span "Jobs" at bounding box center [125, 182] width 148 height 21
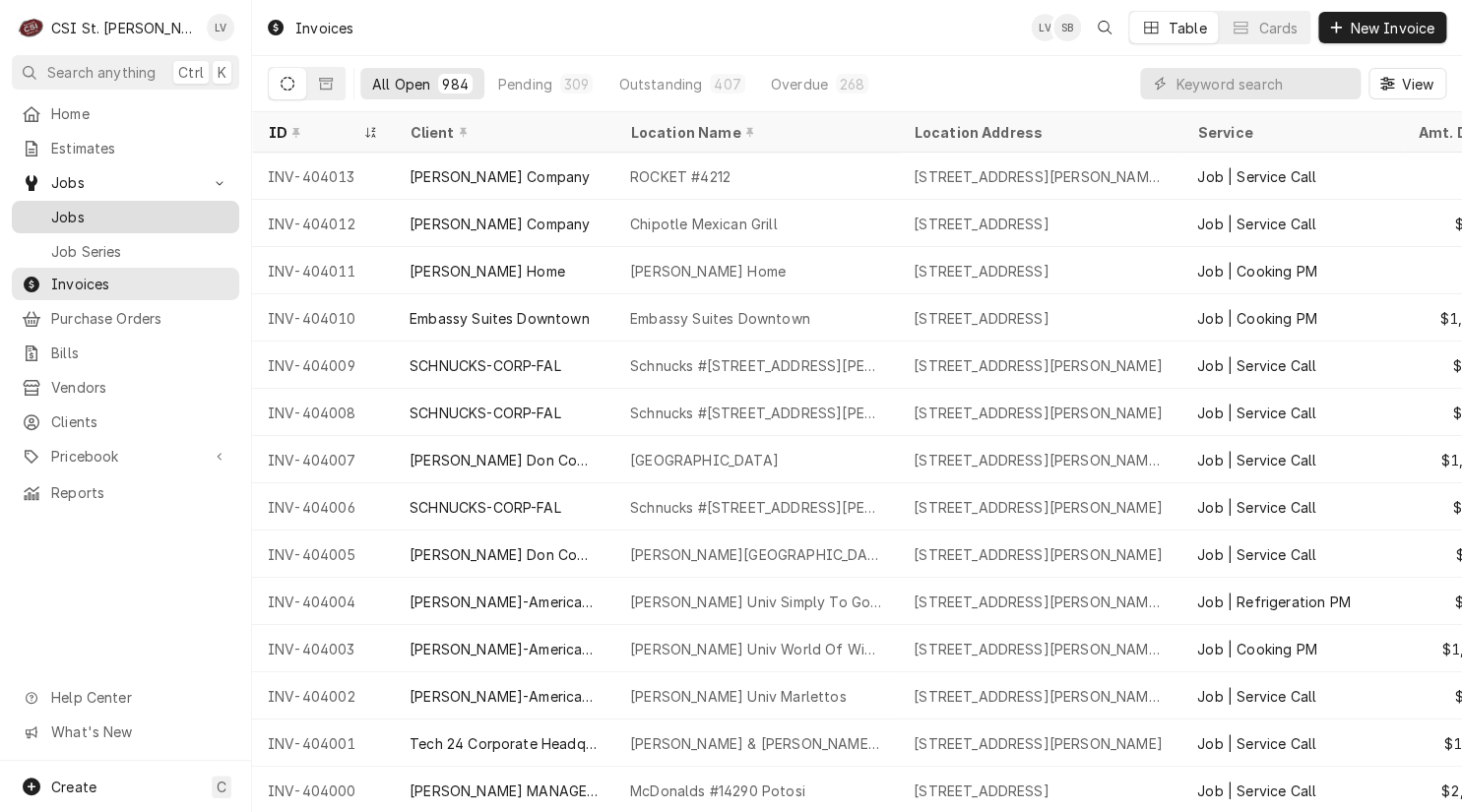
click at [98, 206] on span "Jobs" at bounding box center [140, 216] width 178 height 21
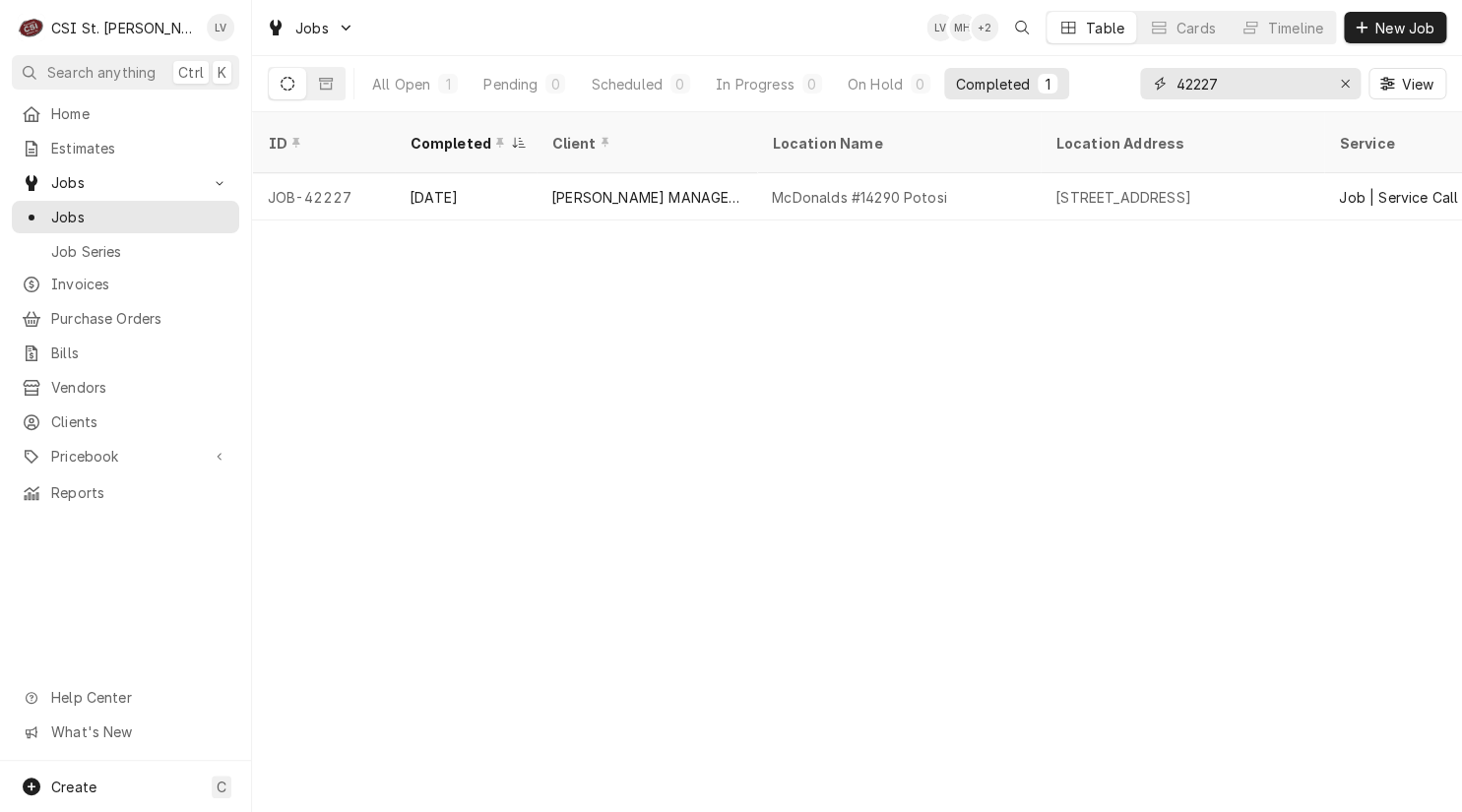
drag, startPoint x: 1224, startPoint y: 82, endPoint x: 1147, endPoint y: 89, distance: 77.3
click at [1147, 89] on div "42227" at bounding box center [1250, 84] width 220 height 32
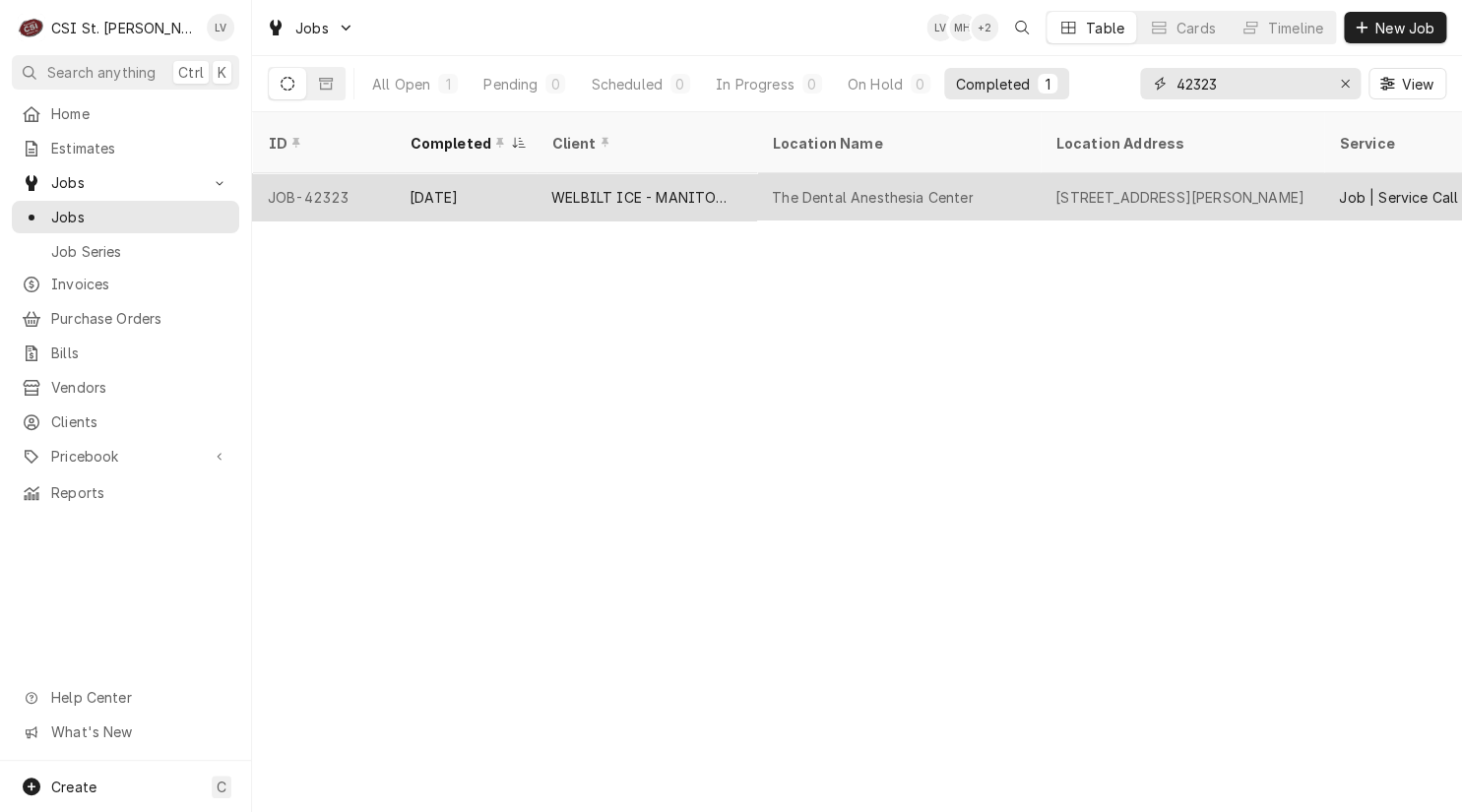
type input "42323"
click at [357, 192] on div "JOB-42323" at bounding box center [323, 196] width 142 height 47
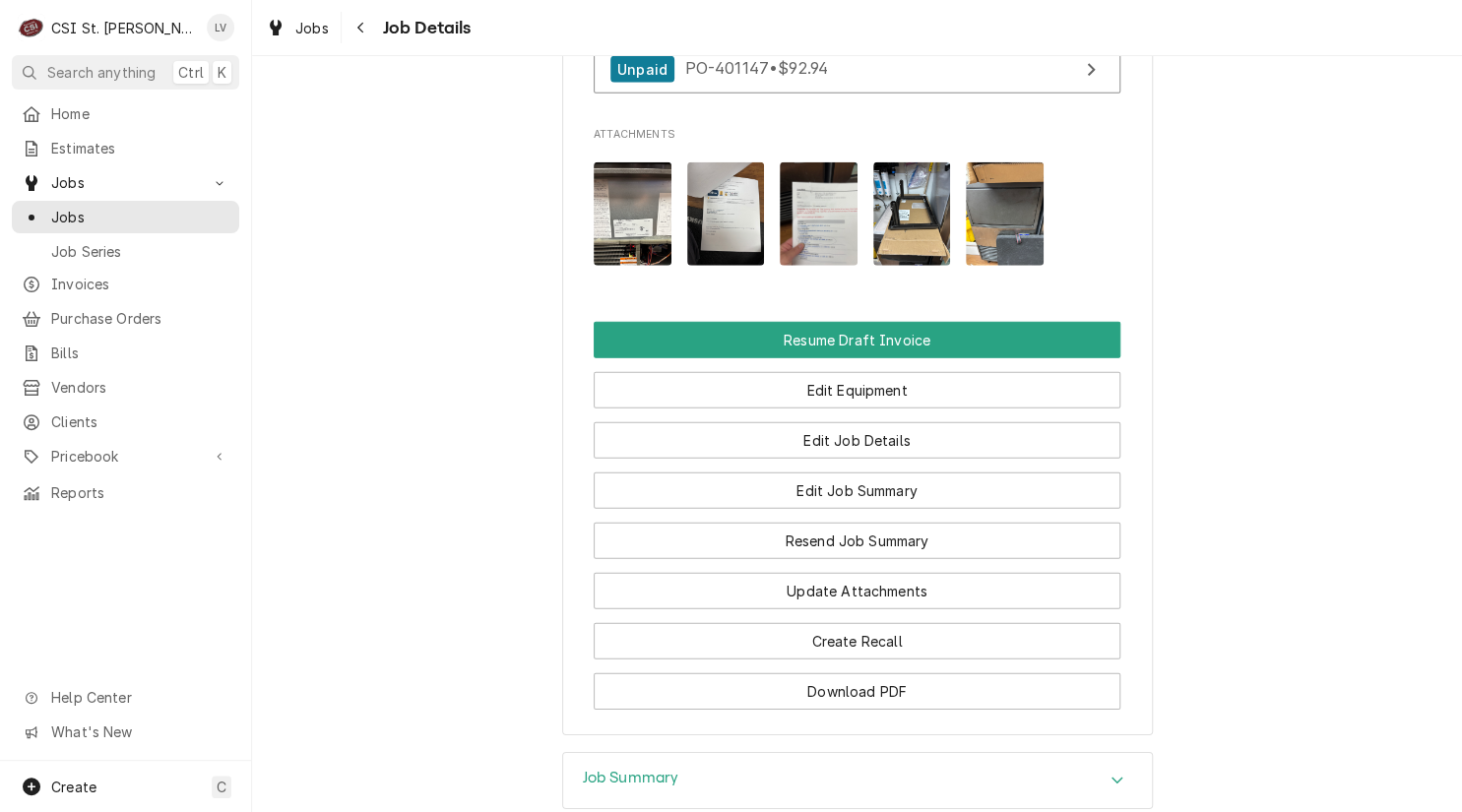
scroll to position [1870, 0]
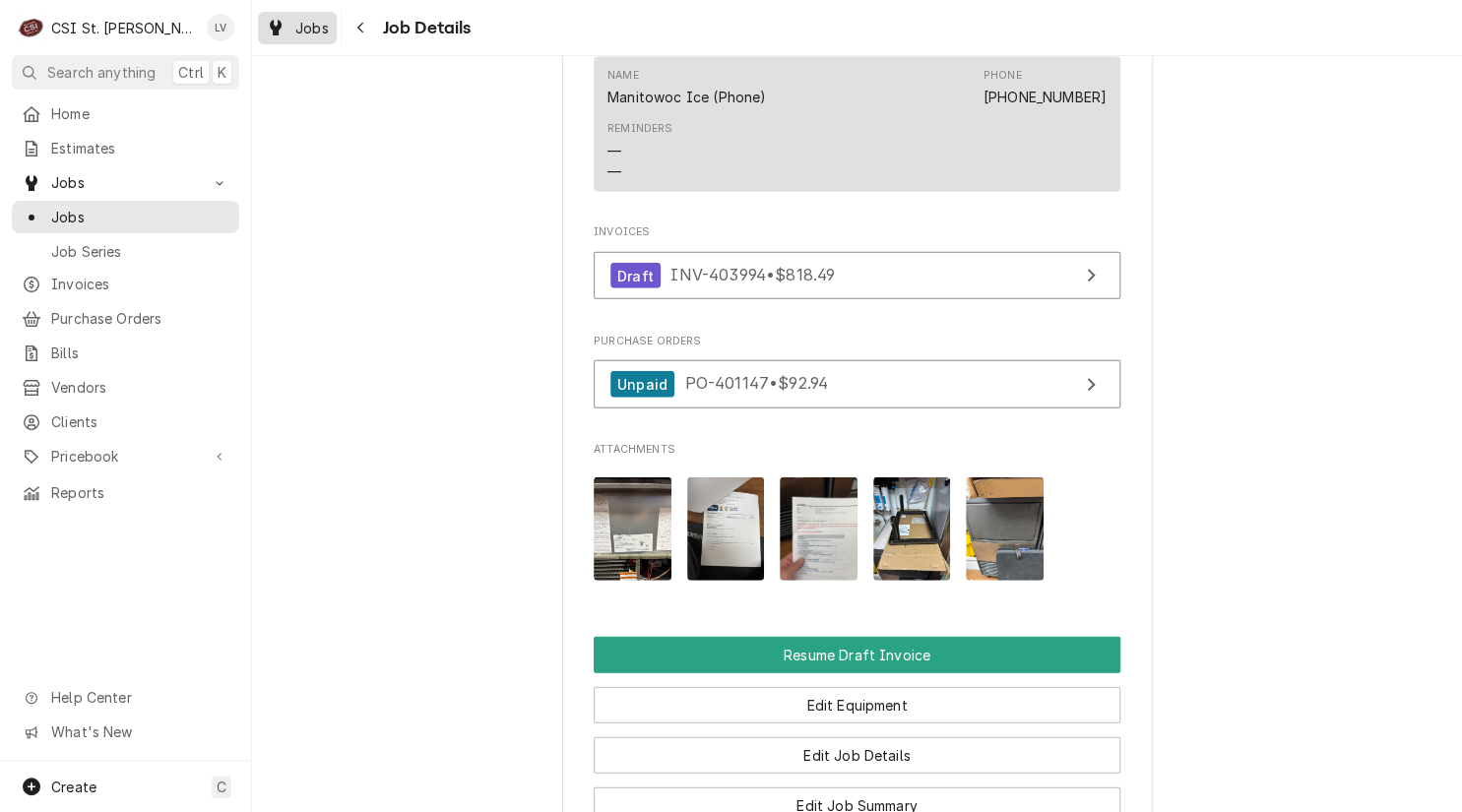
click at [298, 33] on span "Jobs" at bounding box center [312, 28] width 34 height 21
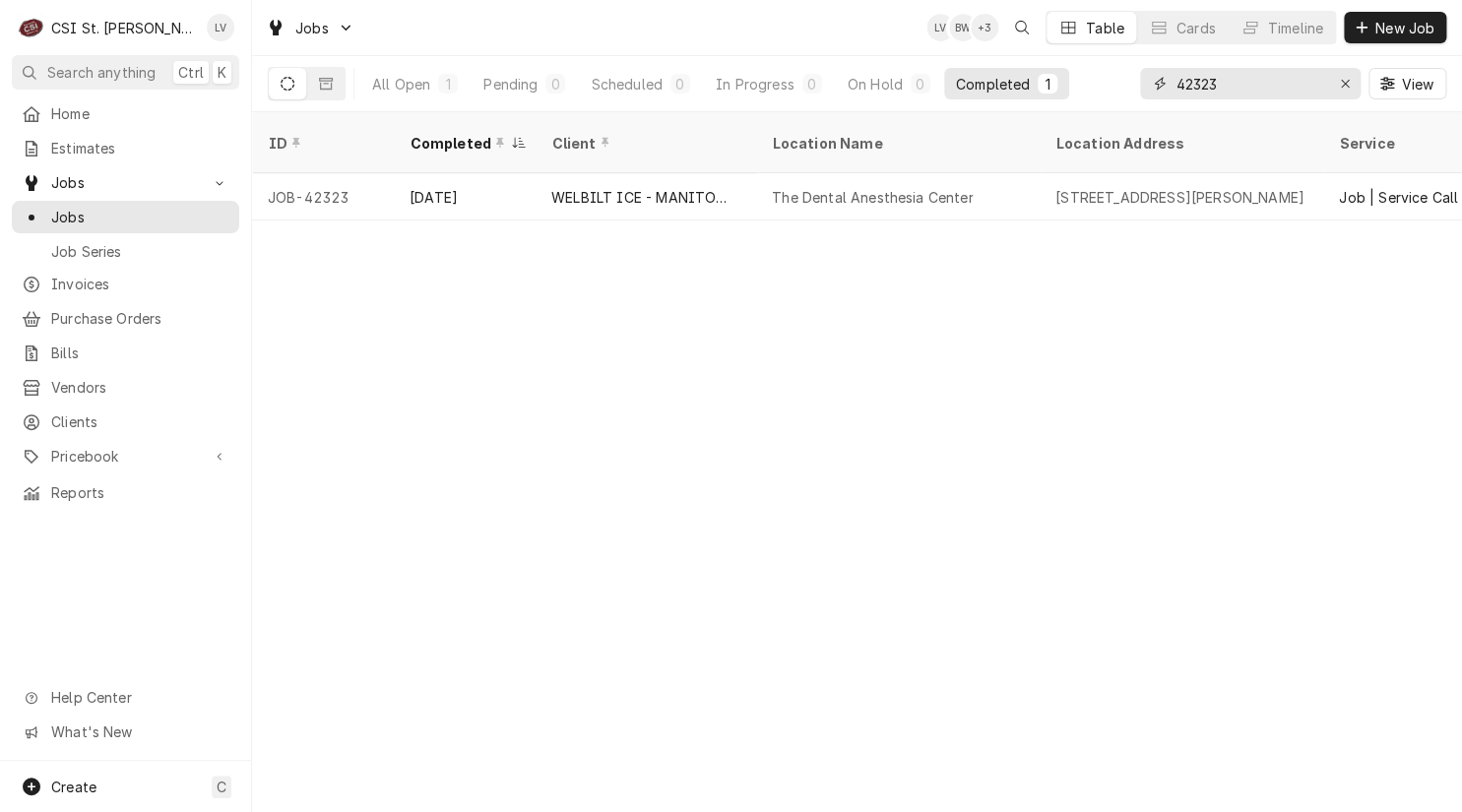
drag, startPoint x: 1285, startPoint y: 83, endPoint x: 1152, endPoint y: 107, distance: 135.1
click at [1152, 107] on div "42323 View" at bounding box center [1293, 83] width 306 height 55
type input "41737"
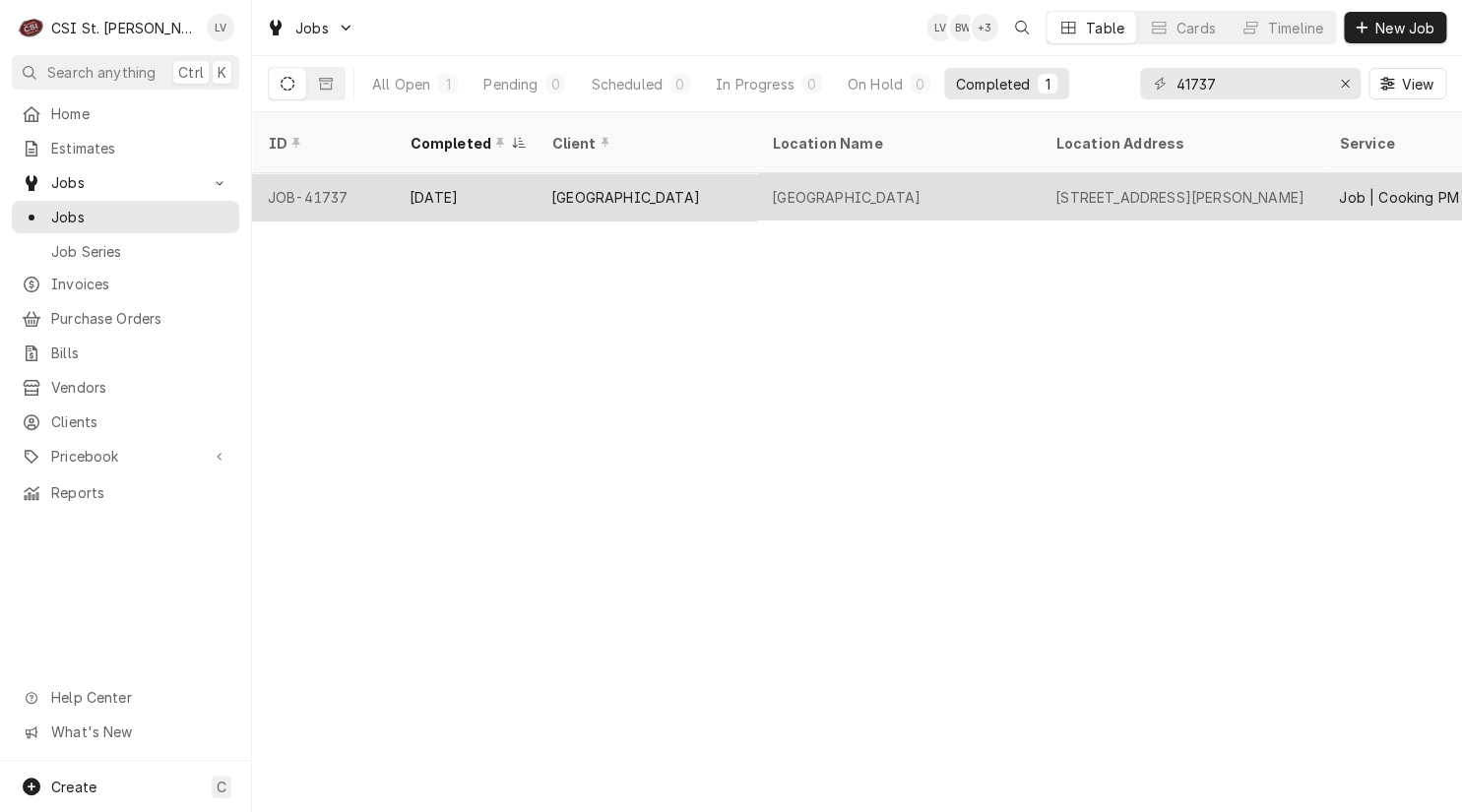
click at [585, 187] on div "[GEOGRAPHIC_DATA]" at bounding box center [625, 197] width 148 height 21
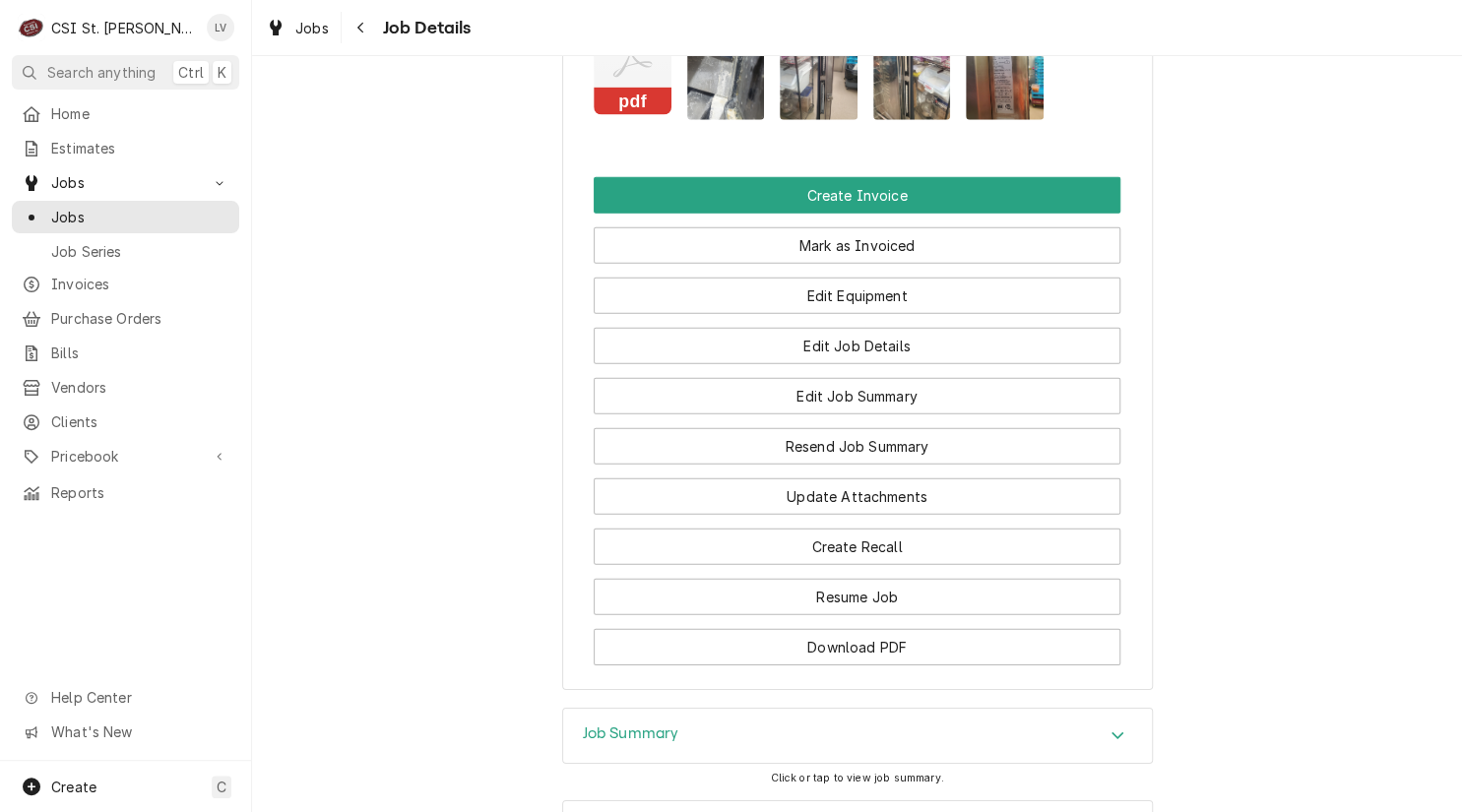
scroll to position [2264, 0]
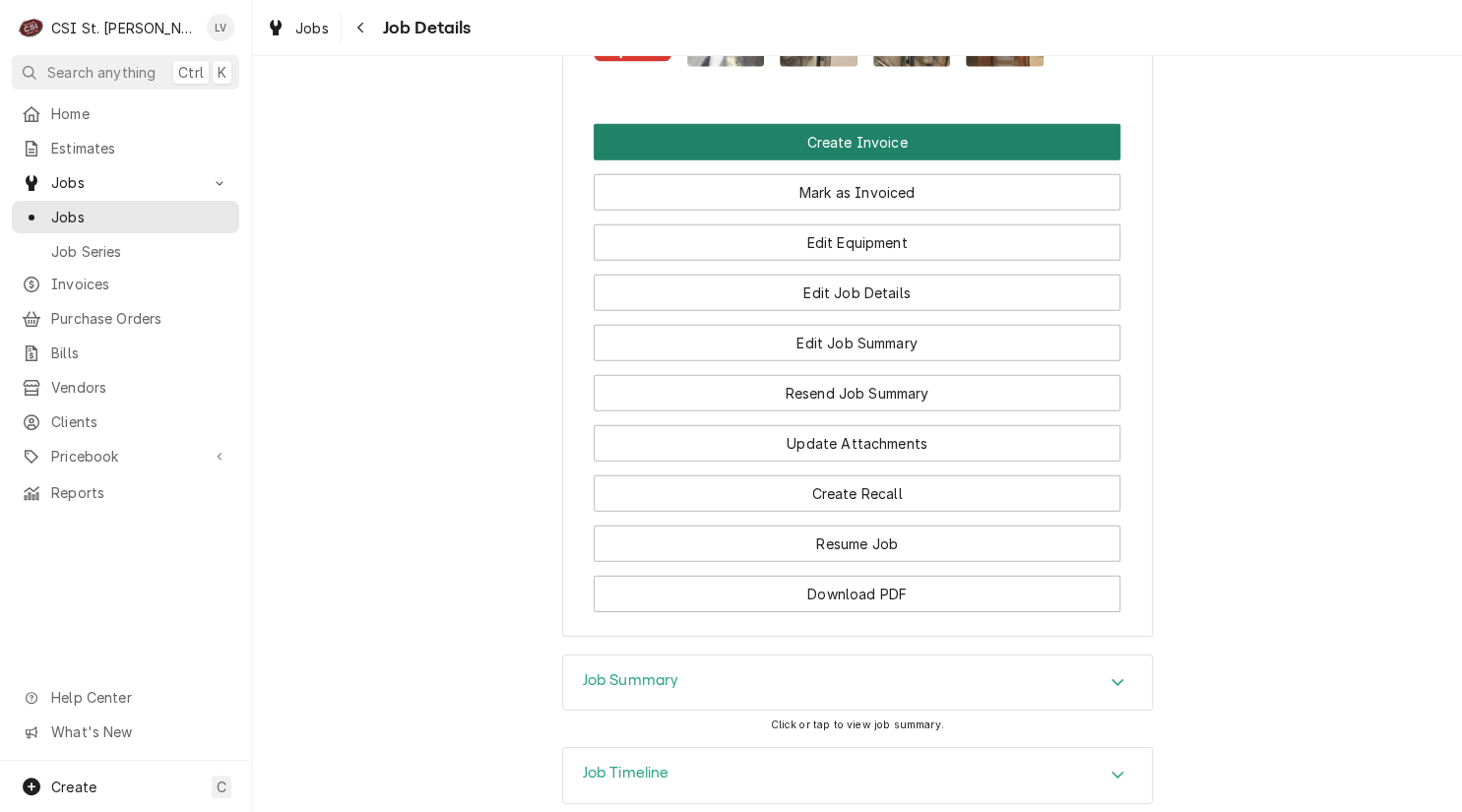
click at [832, 124] on button "Create Invoice" at bounding box center [857, 141] width 526 height 37
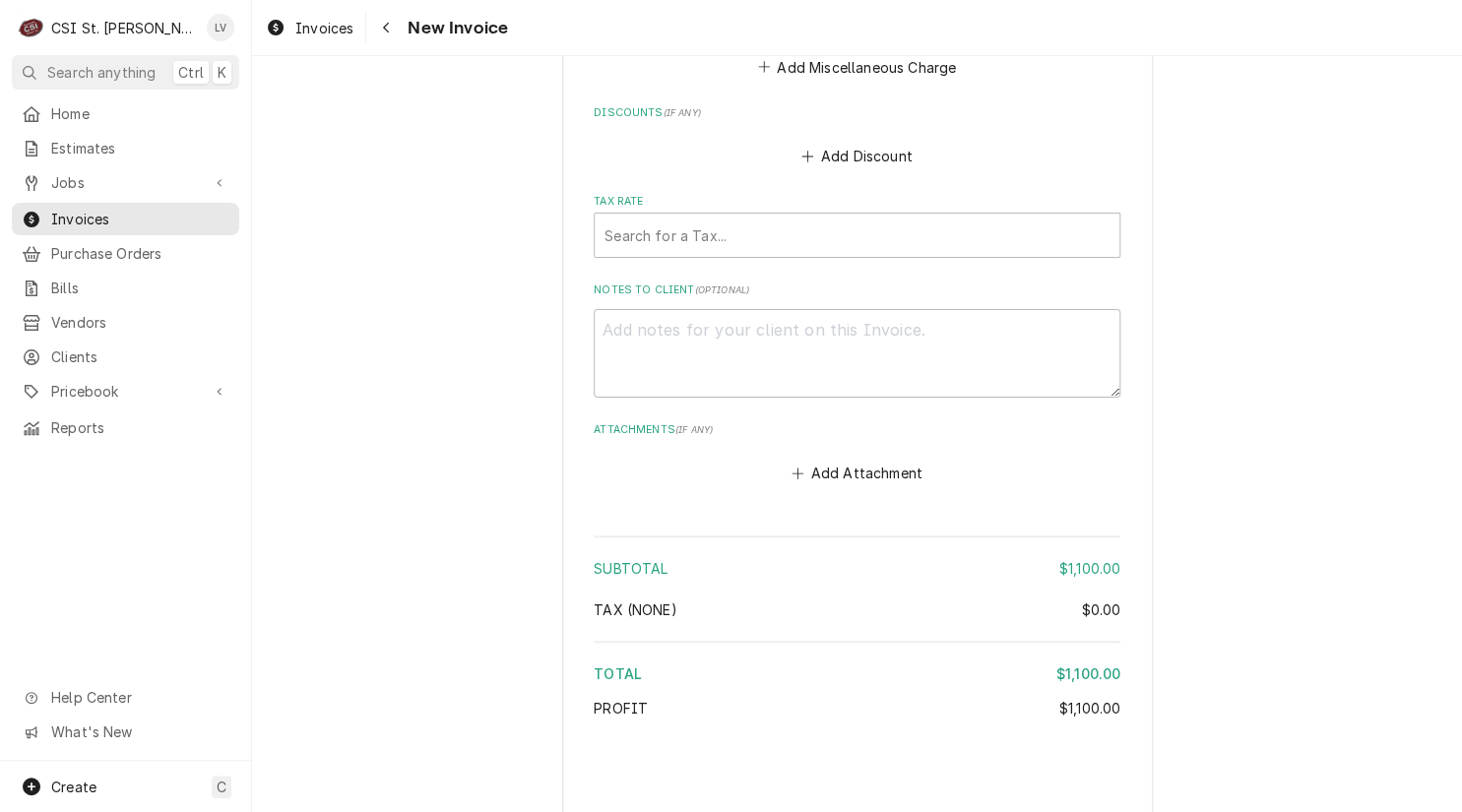
scroll to position [7068, 0]
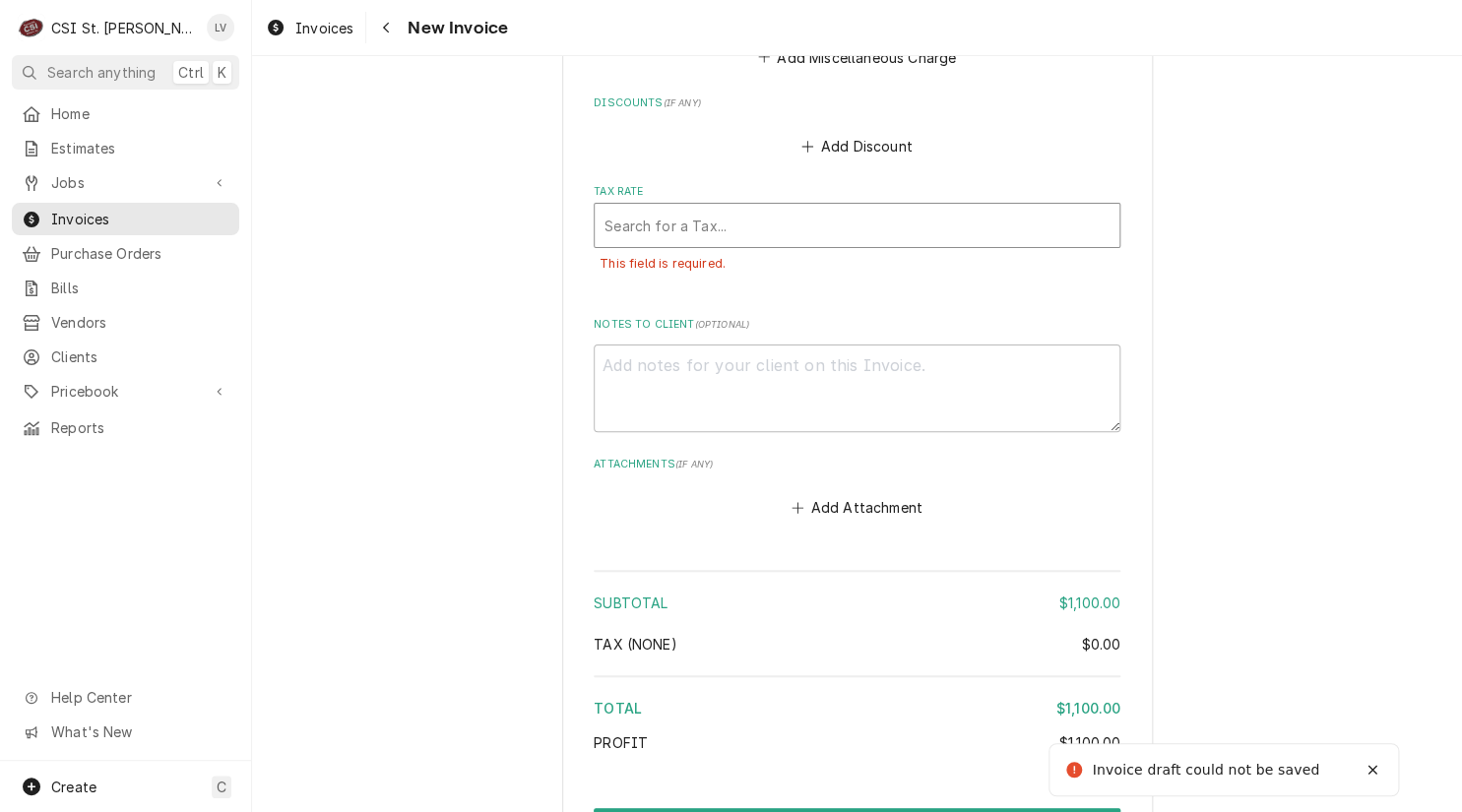
click at [743, 207] on div "Tax Rate" at bounding box center [856, 225] width 505 height 36
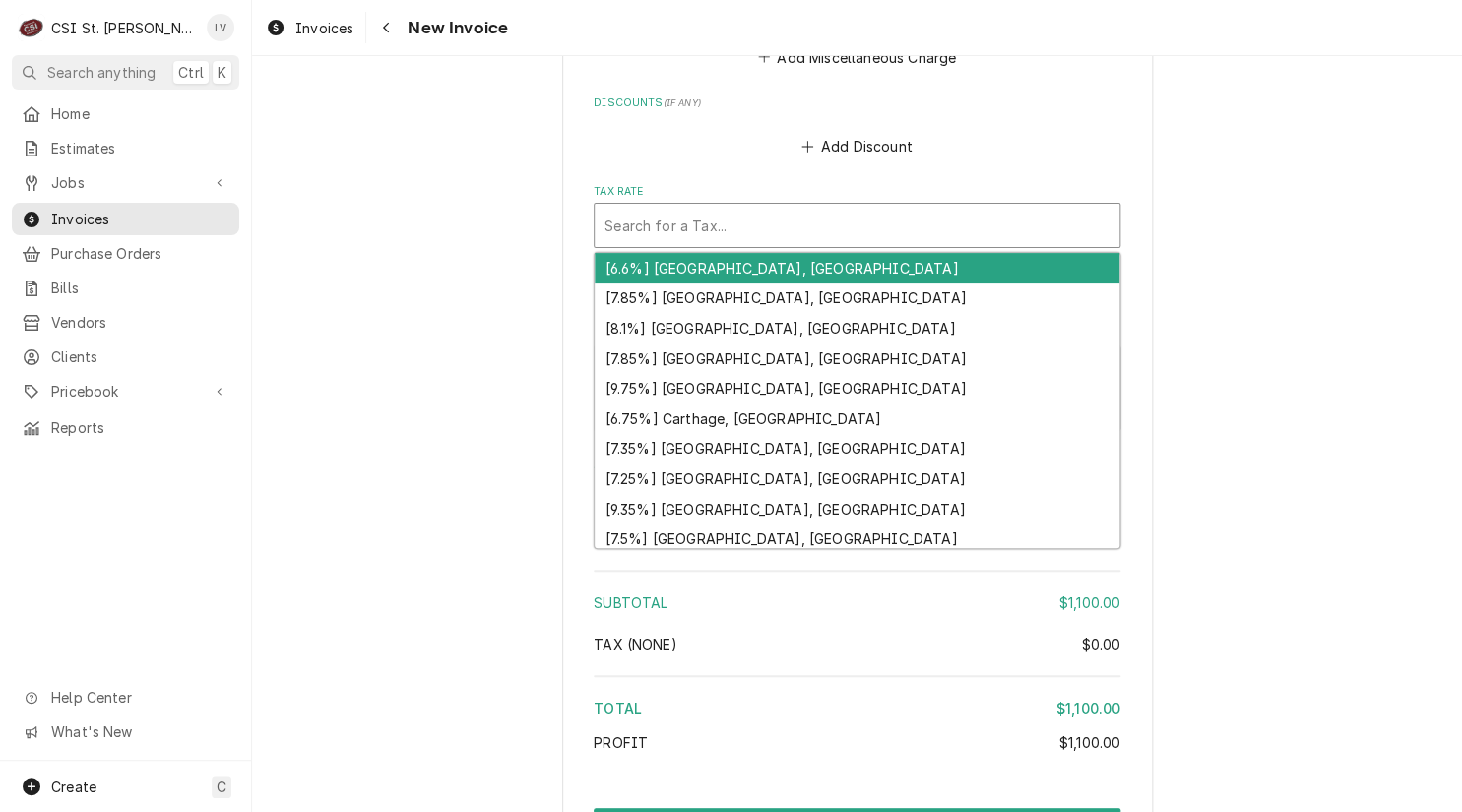
type textarea "x"
type input "m"
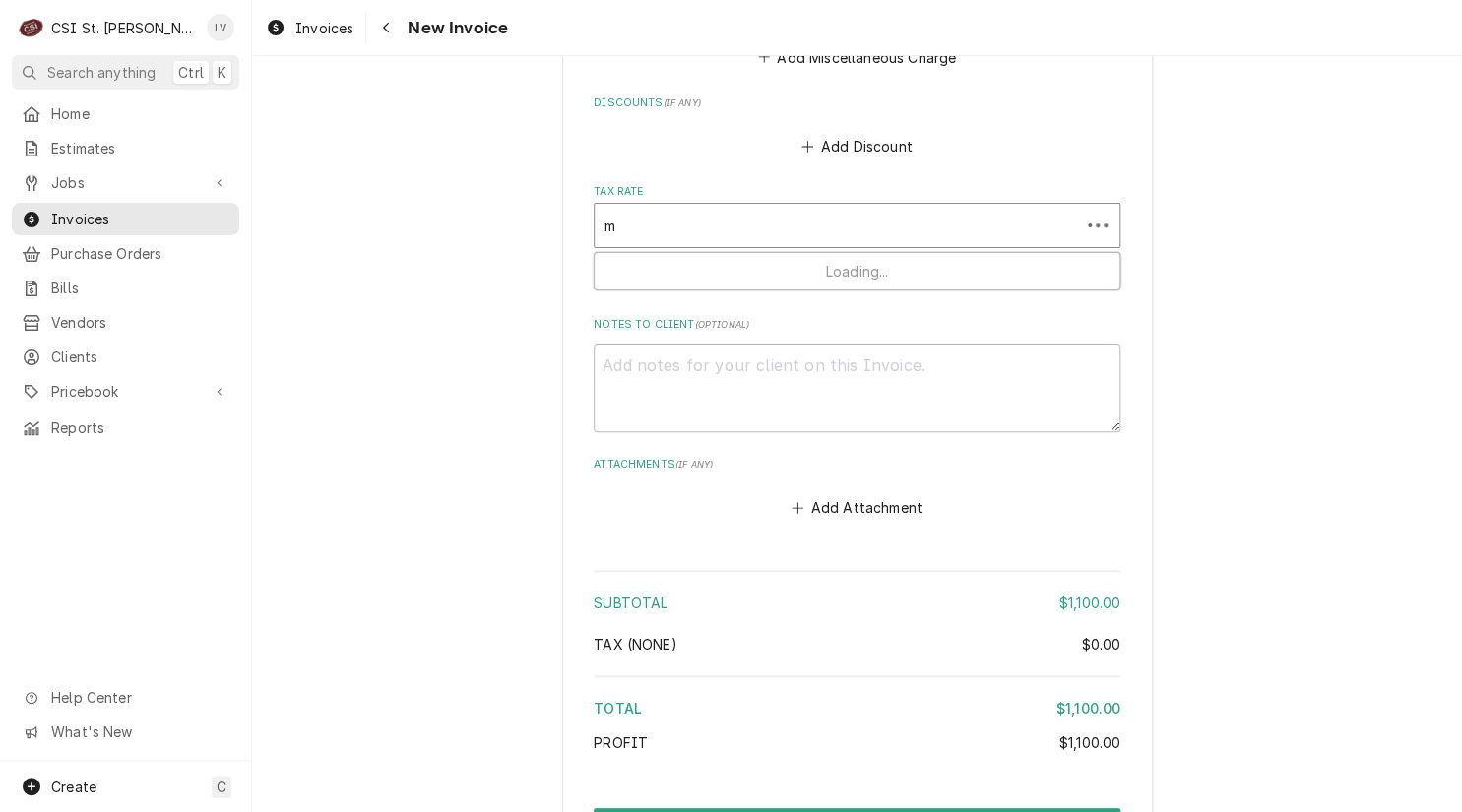
type textarea "x"
type input "mo"
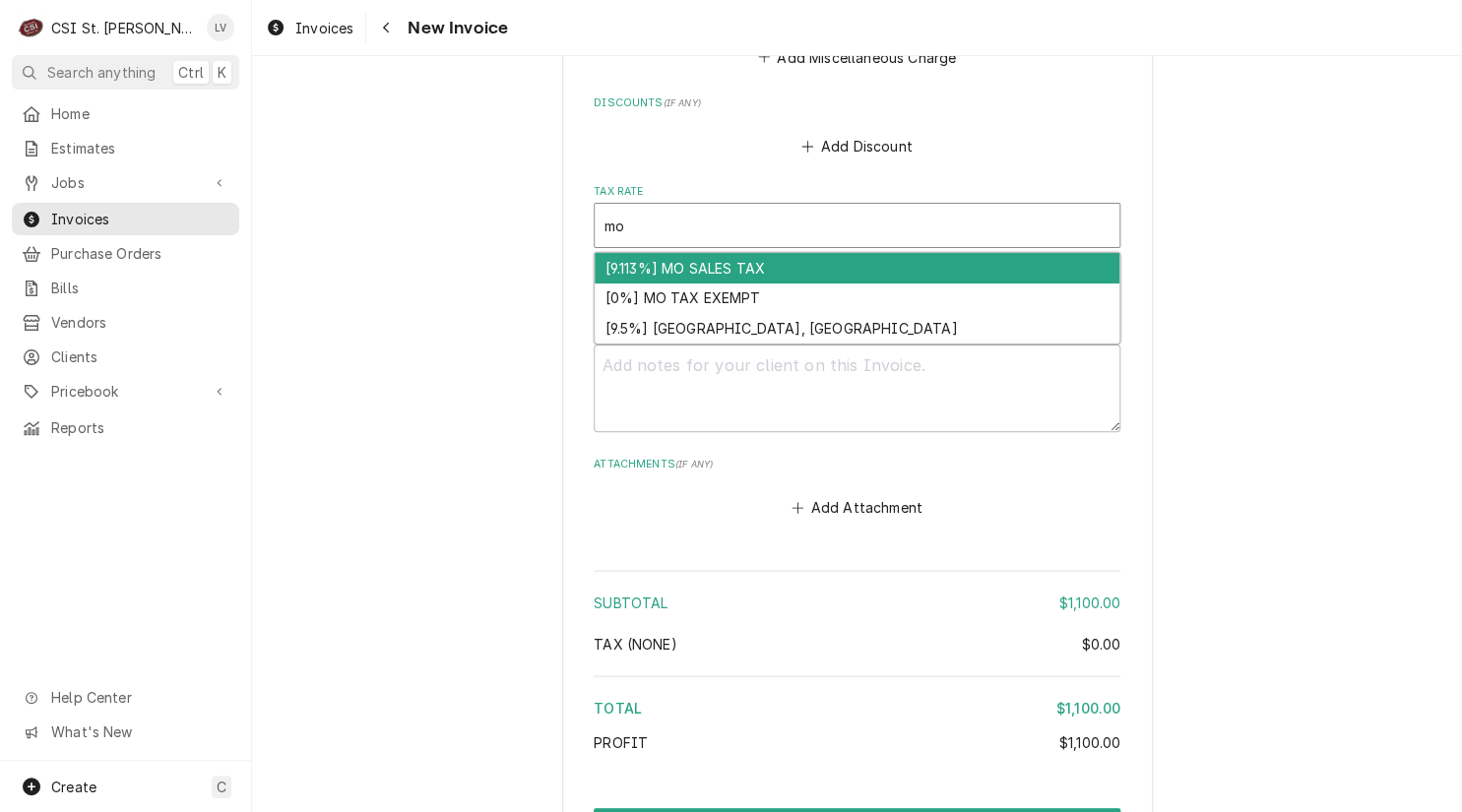
click at [720, 253] on div "[9.113%] MO SALES TAX" at bounding box center [857, 268] width 524 height 31
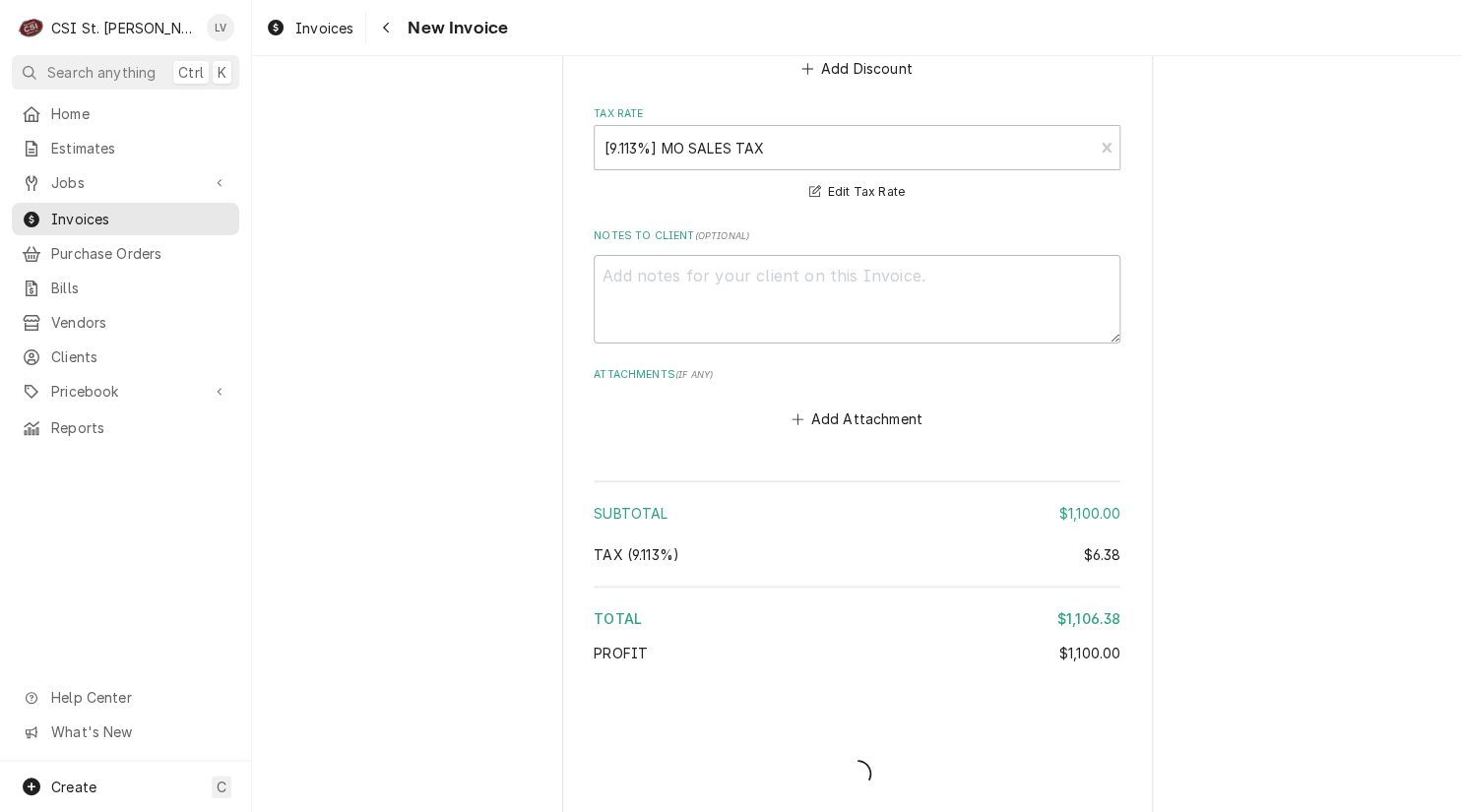
scroll to position [7092, 0]
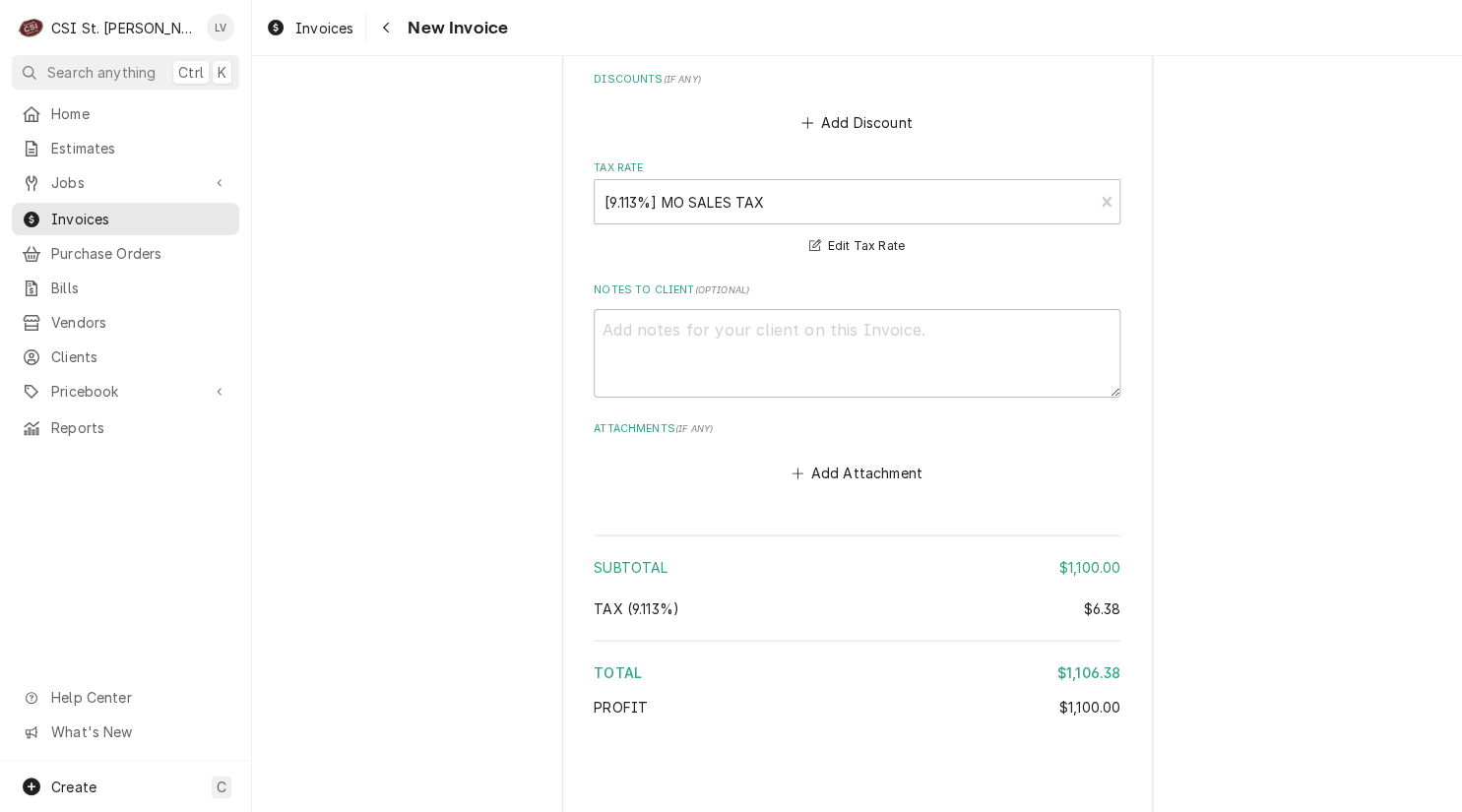
type textarea "x"
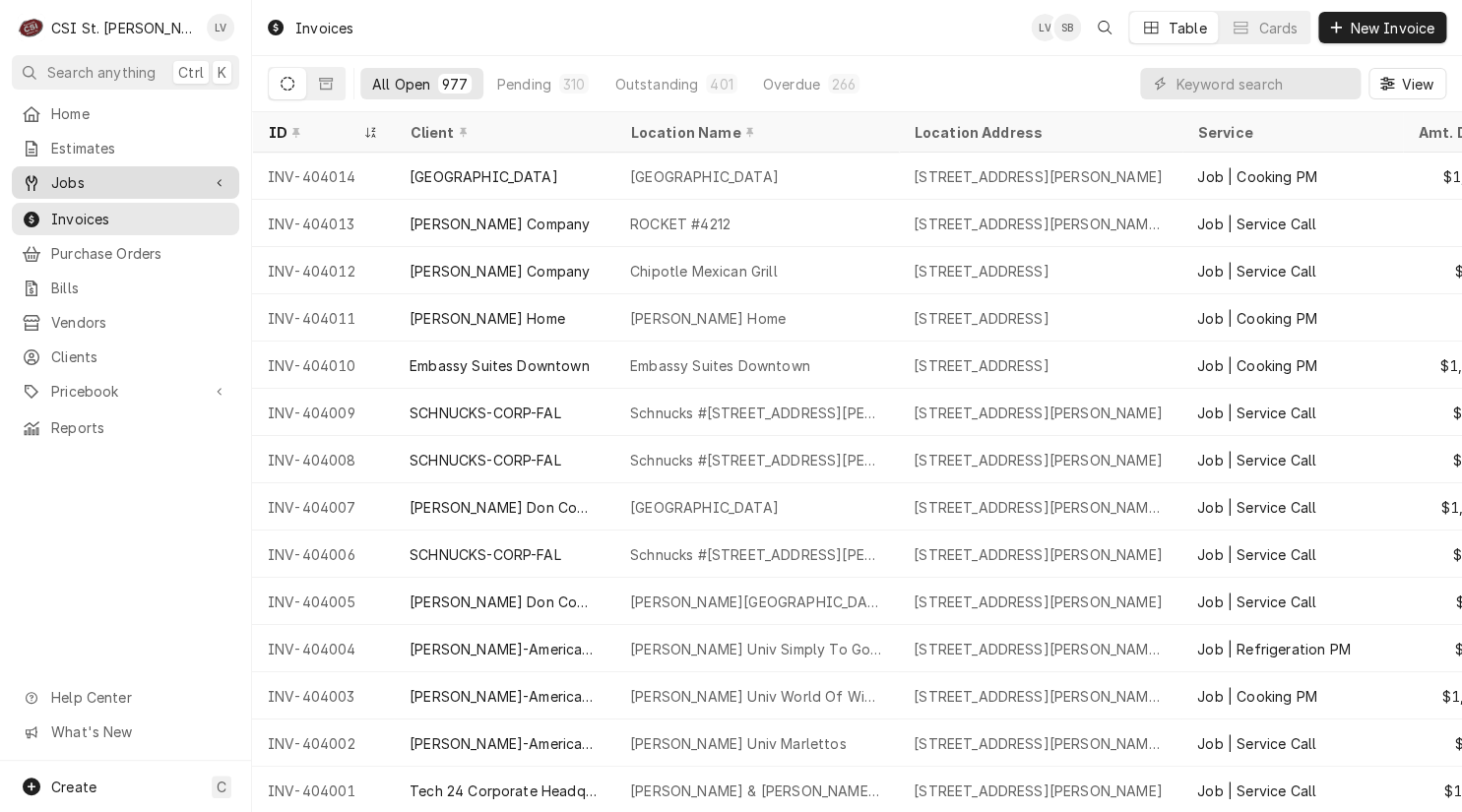
click at [161, 180] on span "Jobs" at bounding box center [125, 182] width 148 height 21
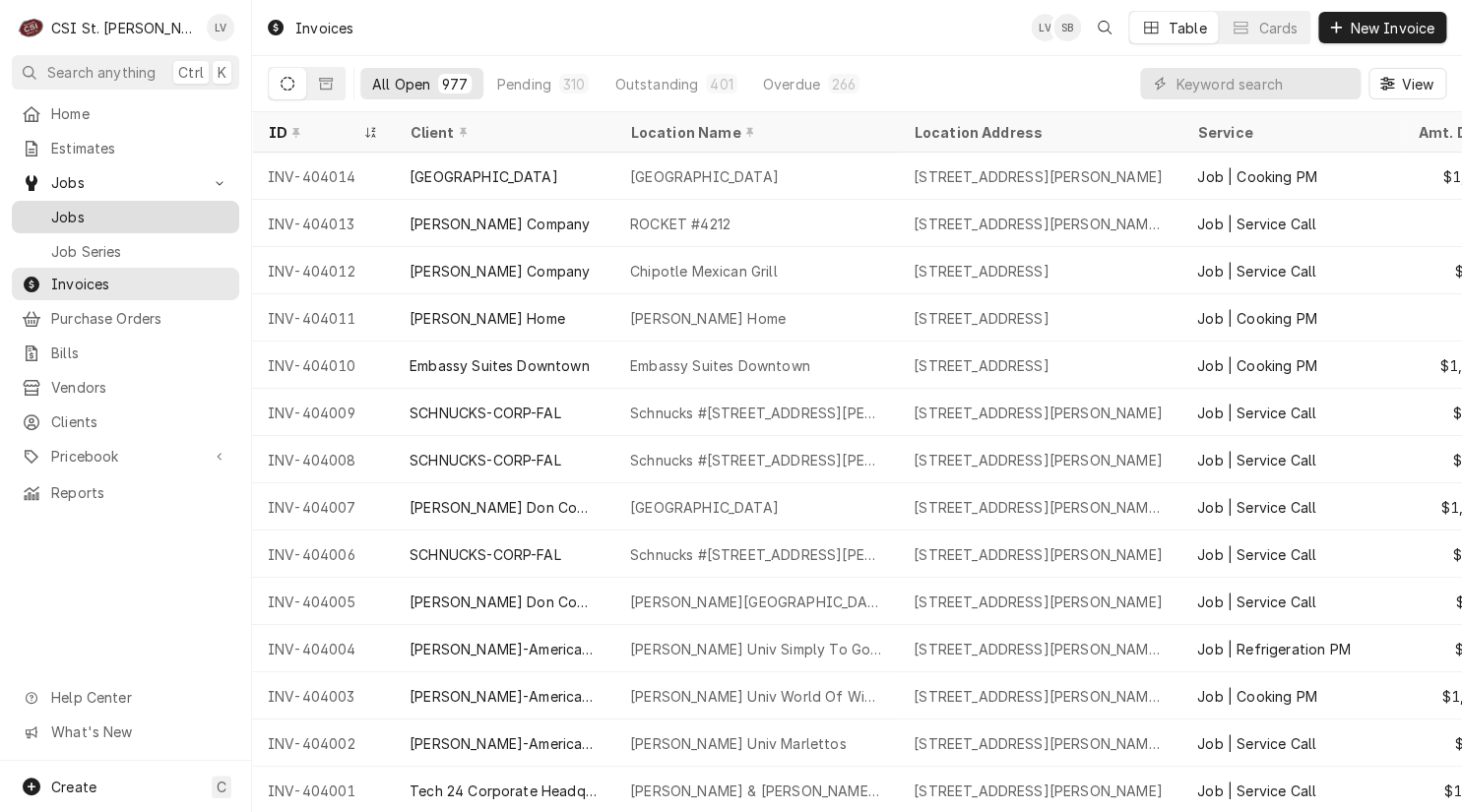
click at [153, 209] on span "Jobs" at bounding box center [140, 216] width 178 height 21
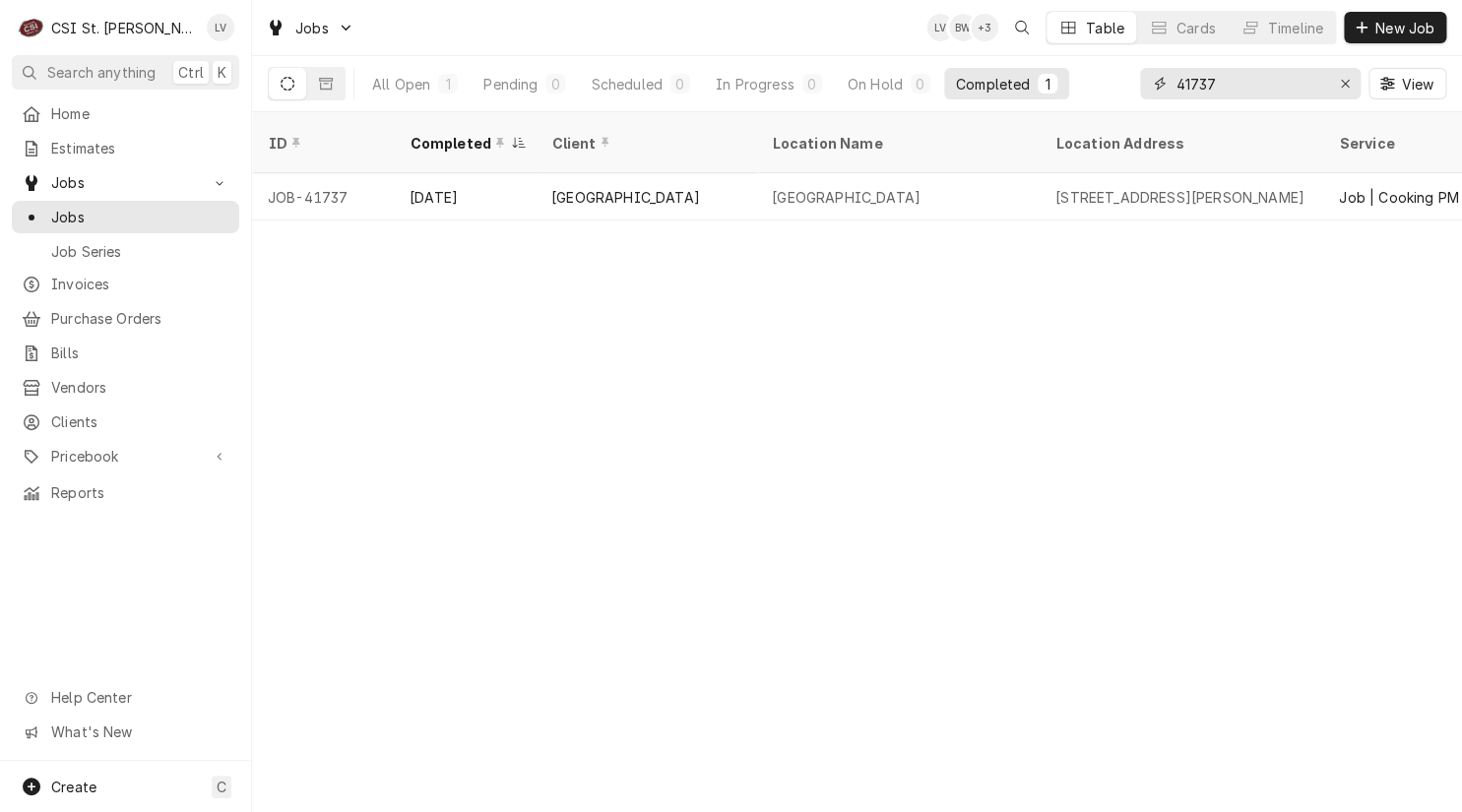
drag, startPoint x: 1251, startPoint y: 84, endPoint x: 1092, endPoint y: 86, distance: 159.0
click at [1092, 86] on div "All Open 1 Pending 0 Scheduled 0 In Progress 0 On Hold 0 Completed 1 41737 View" at bounding box center [857, 83] width 1178 height 55
type input "4"
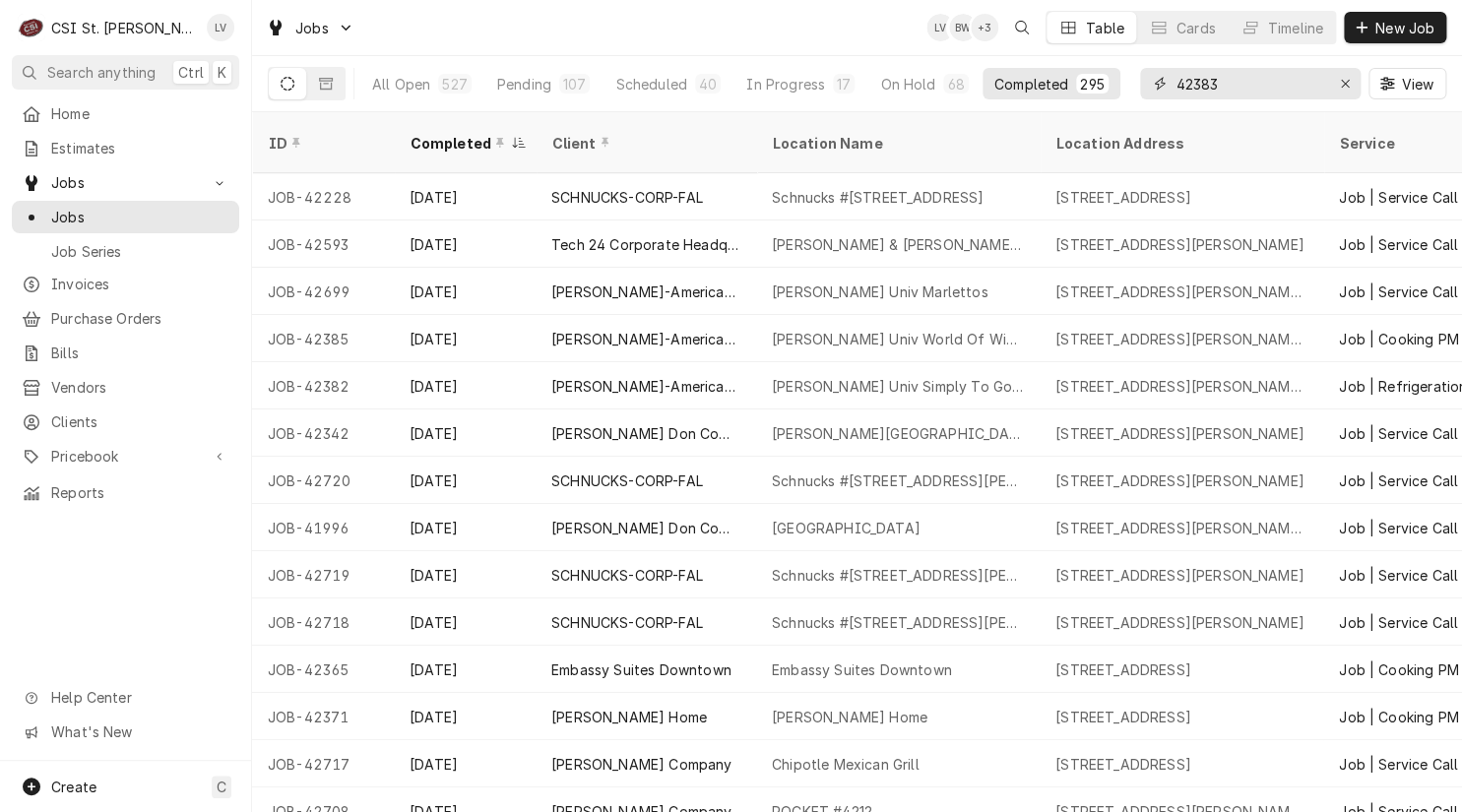
type input "42383"
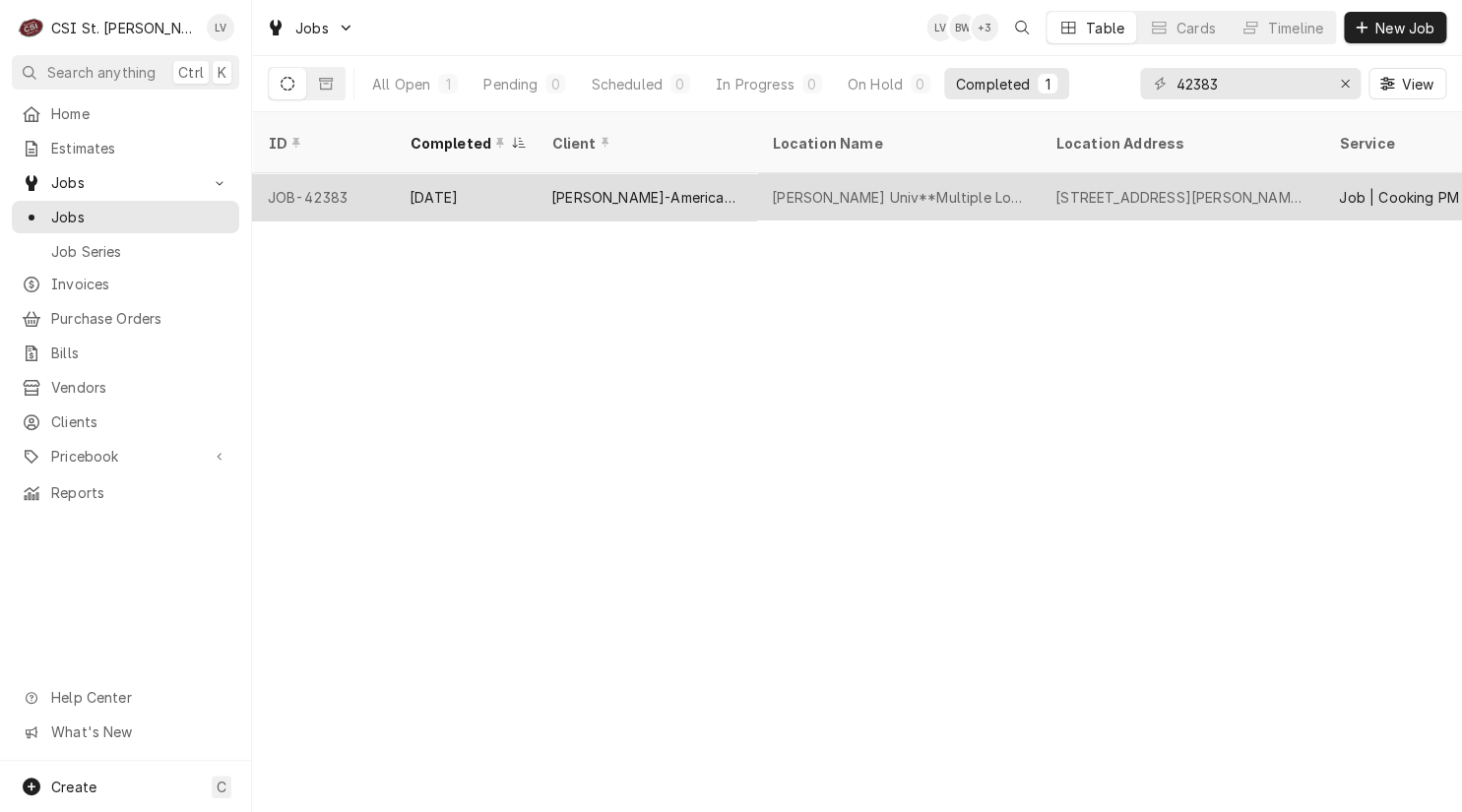
click at [650, 187] on div "Webster-American Dining Creations" at bounding box center [646, 197] width 189 height 21
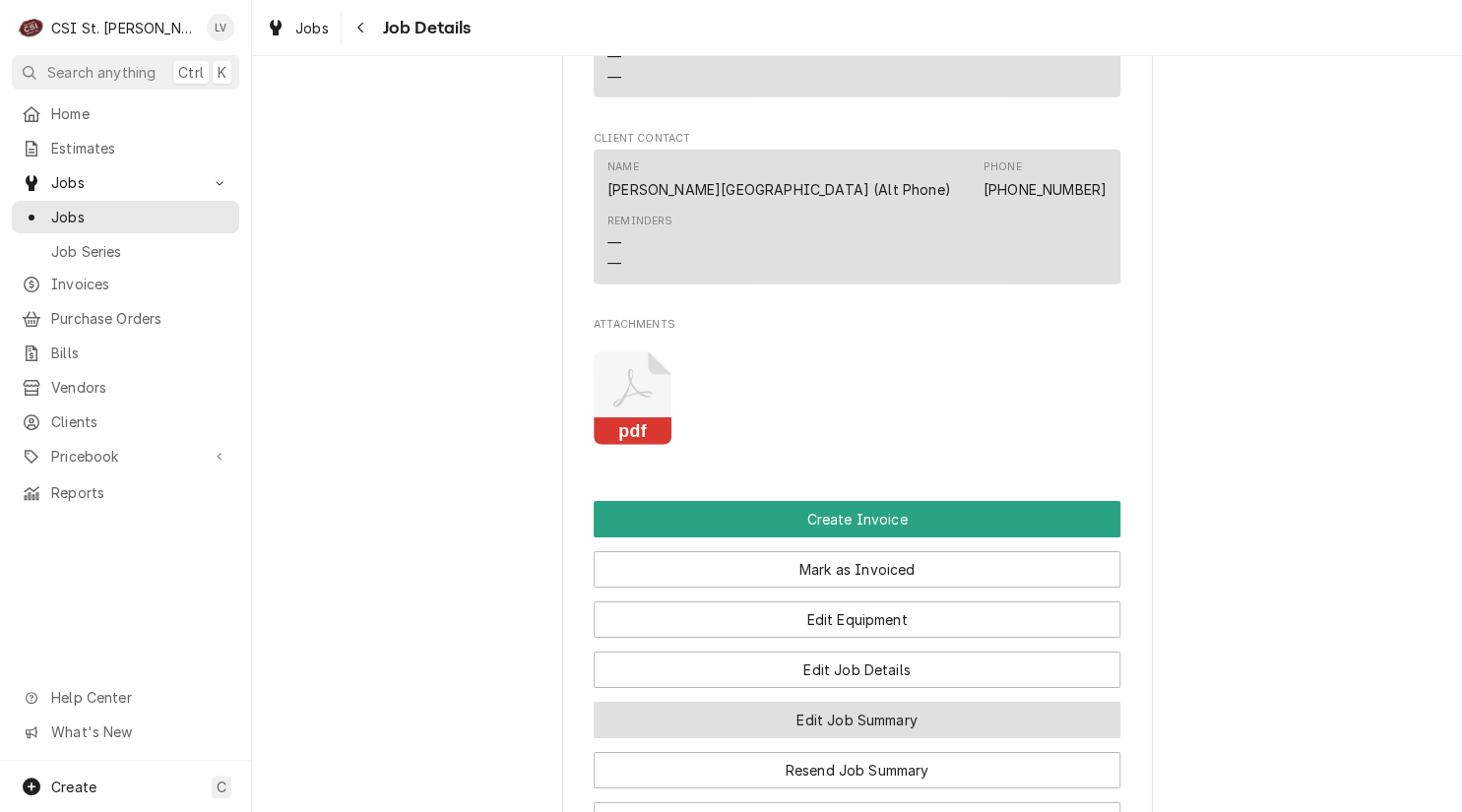
scroll to position [2460, 0]
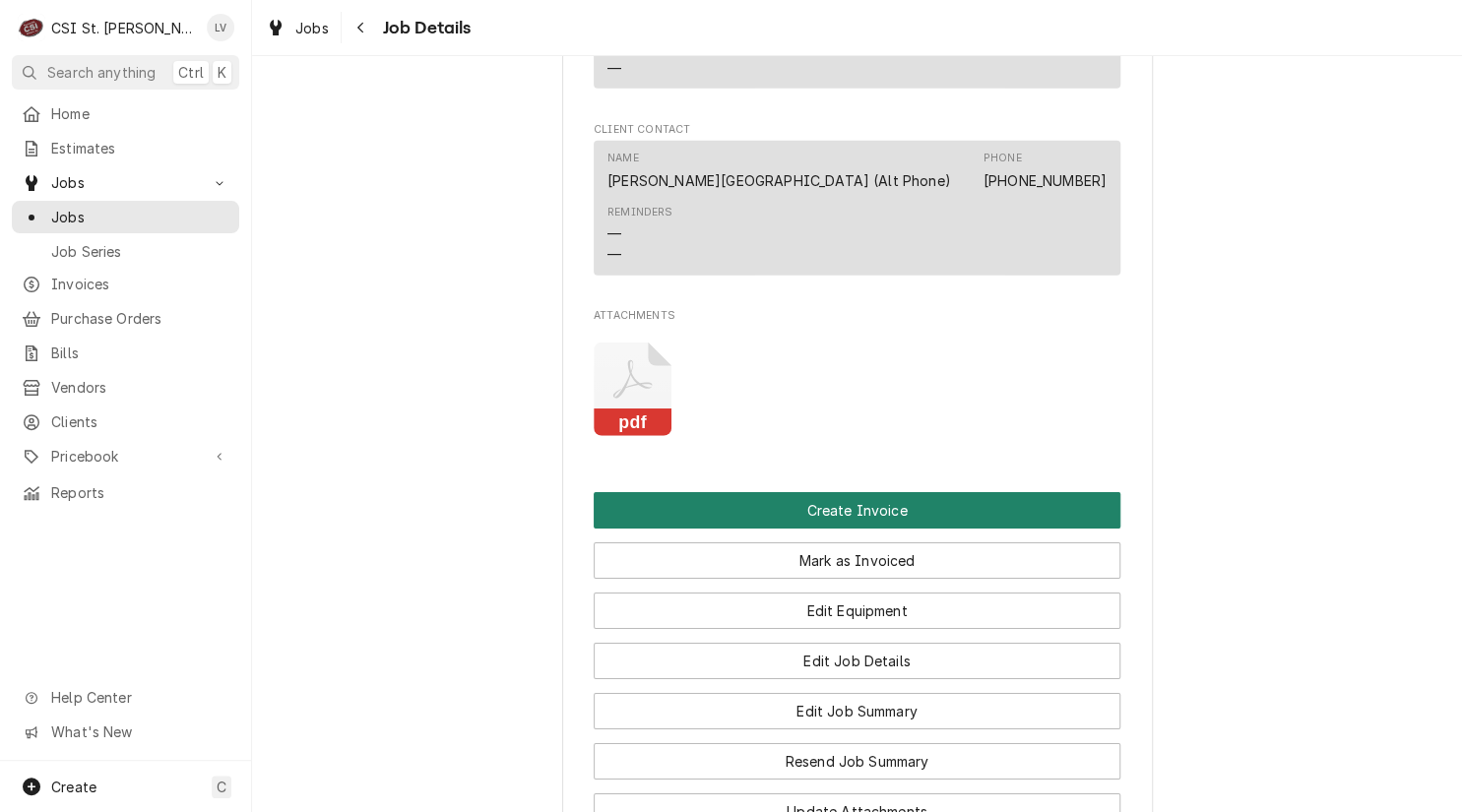
click at [726, 492] on button "Create Invoice" at bounding box center [857, 510] width 526 height 37
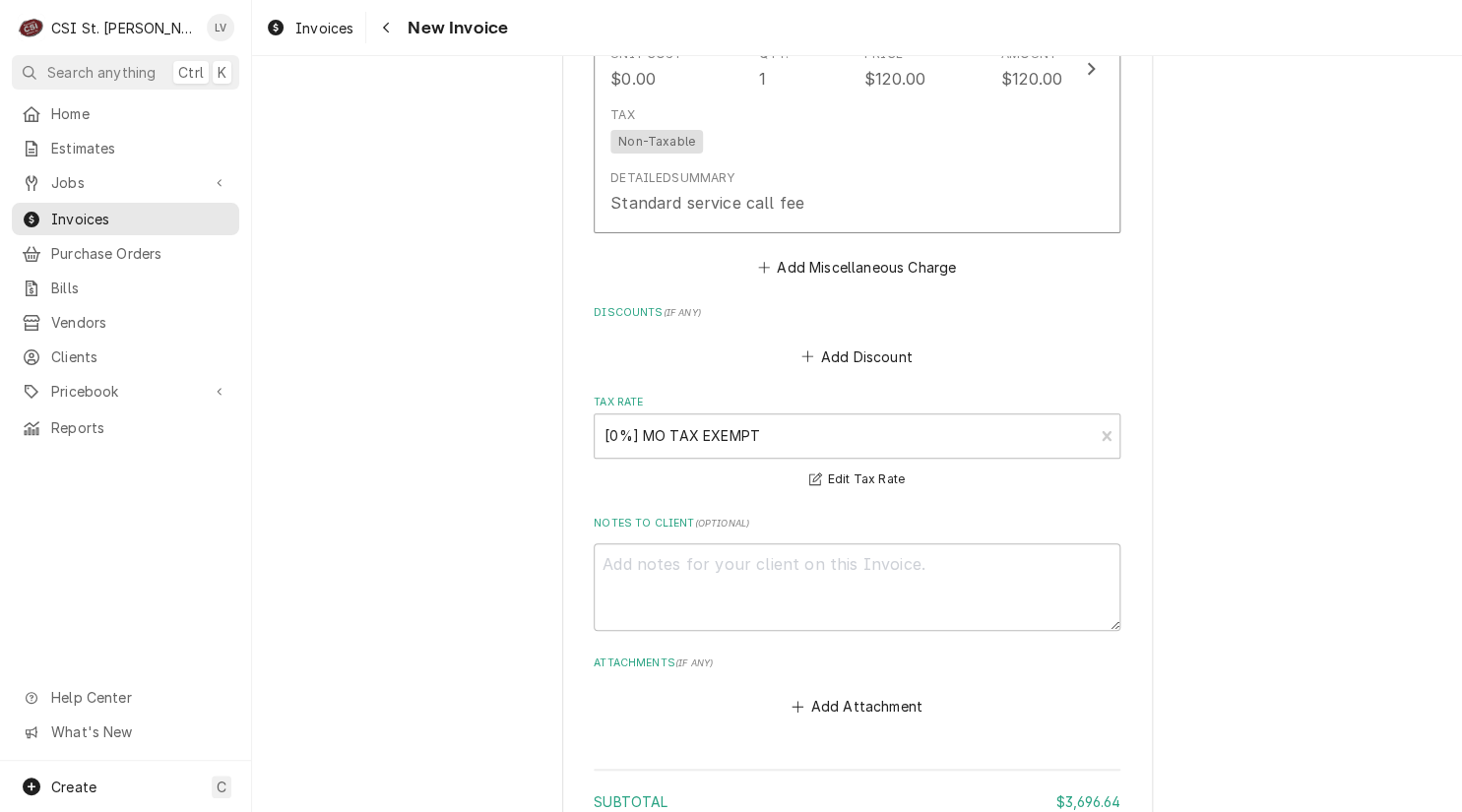
scroll to position [9315, 0]
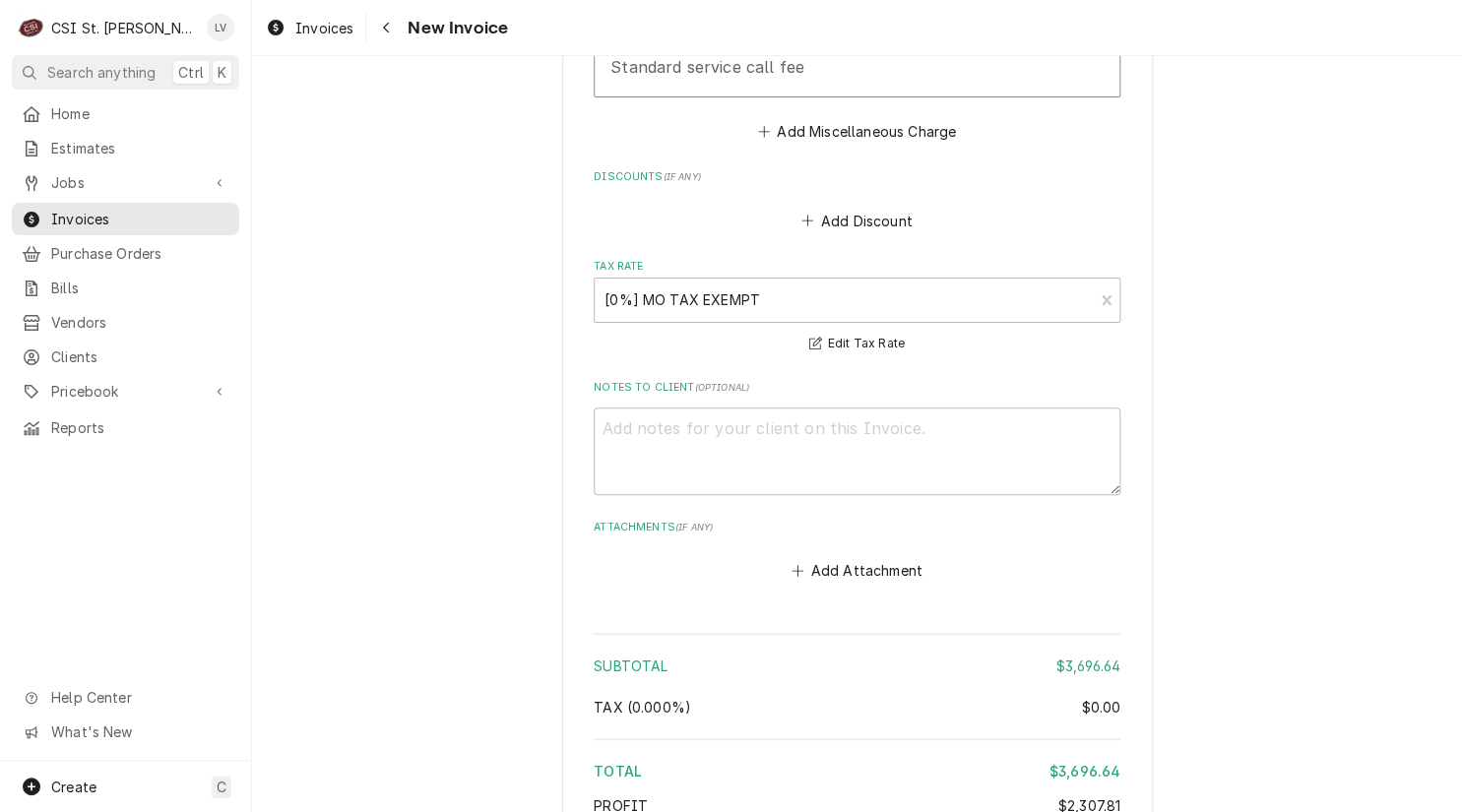
type textarea "x"
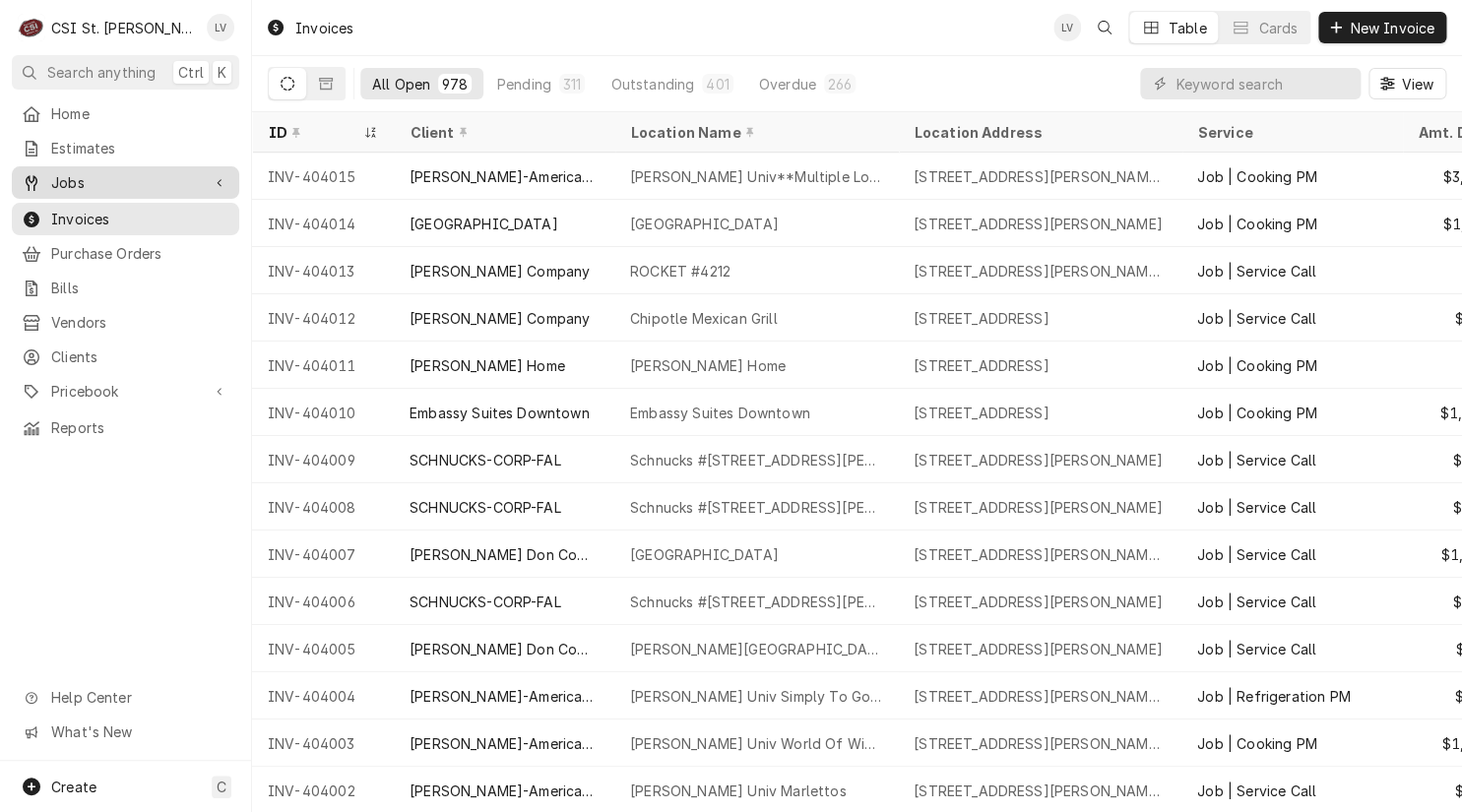
click at [67, 173] on span "Jobs" at bounding box center [125, 182] width 148 height 21
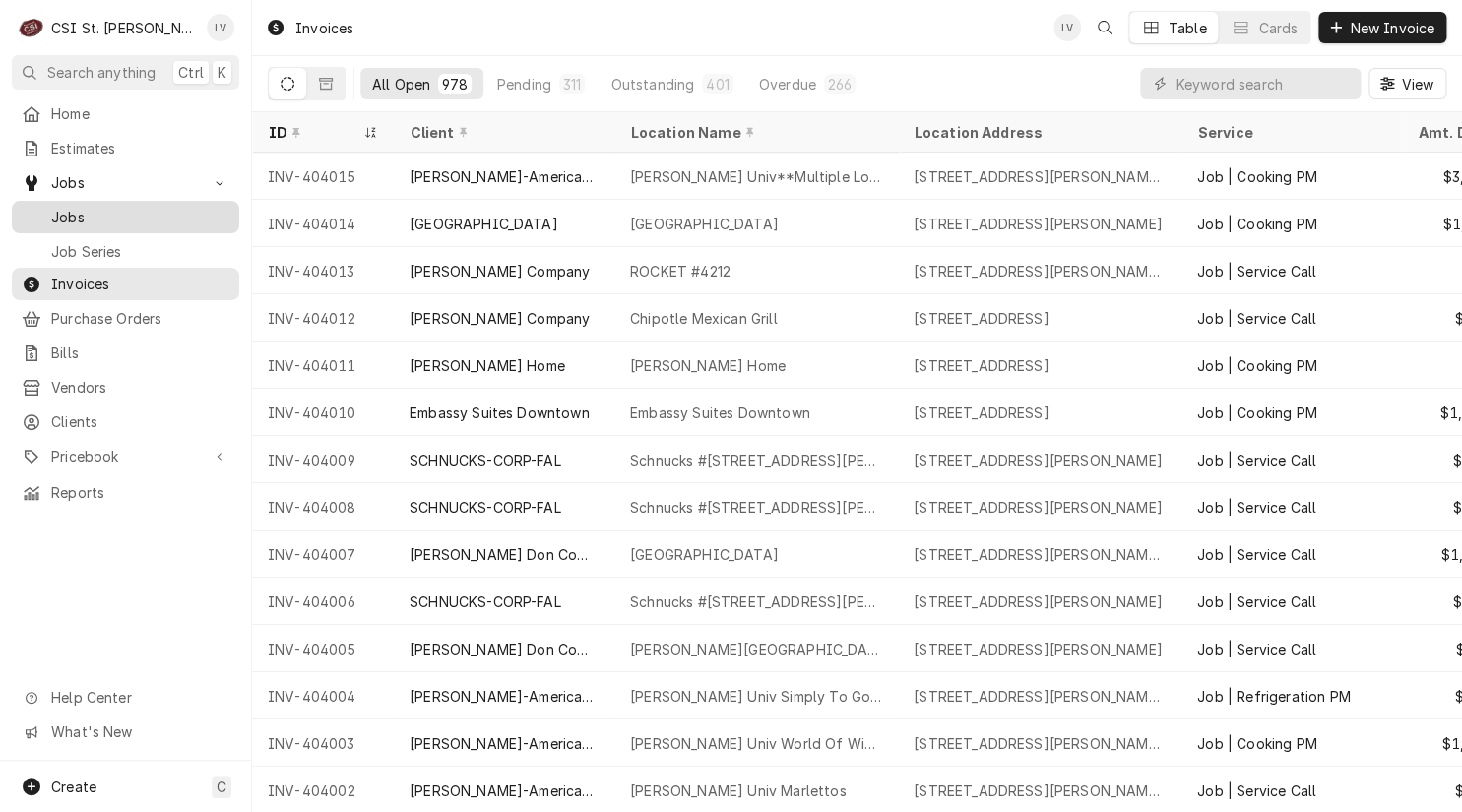
click at [78, 200] on link "Jobs" at bounding box center [126, 216] width 227 height 33
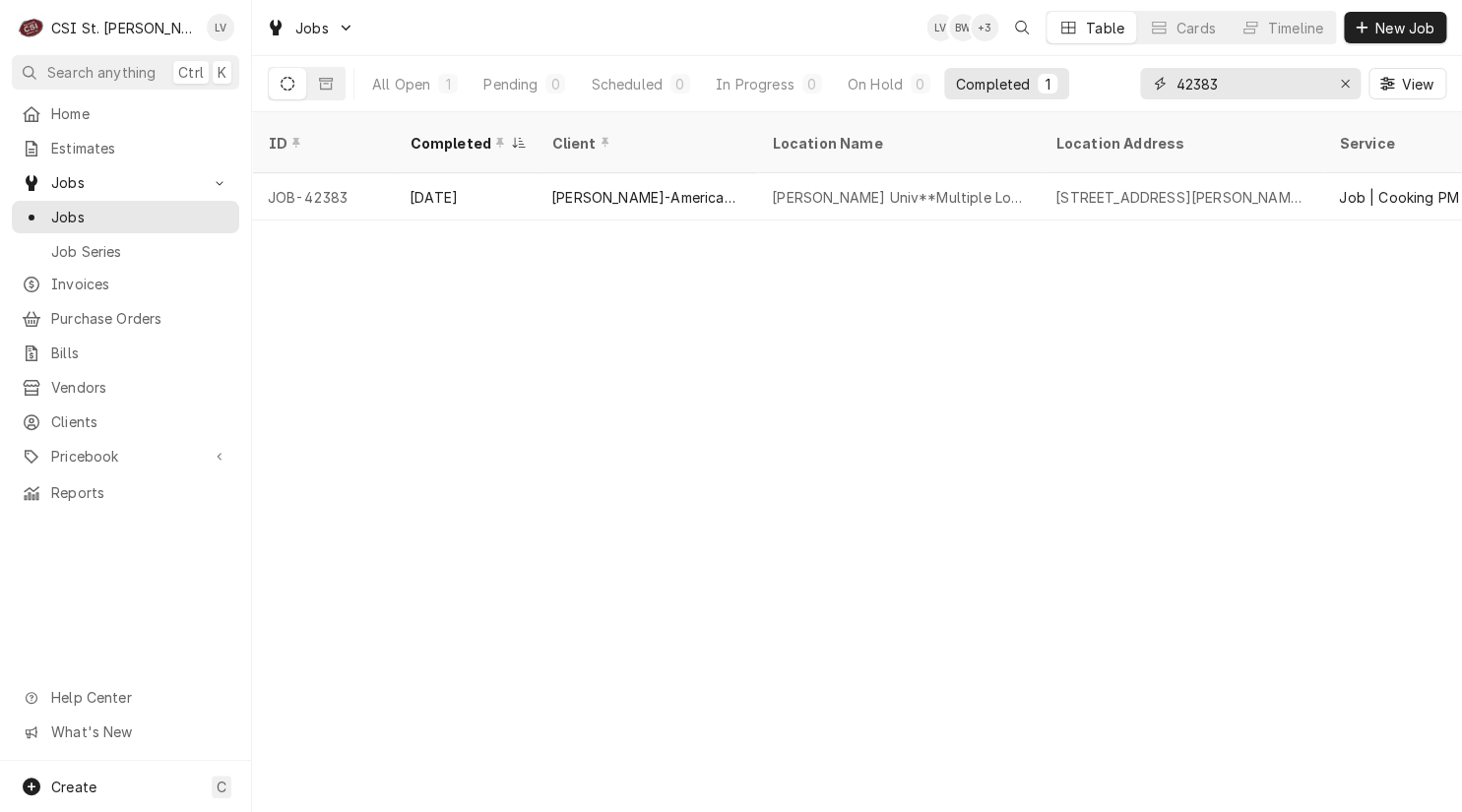
drag, startPoint x: 1247, startPoint y: 83, endPoint x: 1127, endPoint y: 82, distance: 120.0
click at [1127, 82] on div "All Open 1 Pending 0 Scheduled 0 In Progress 0 On Hold 0 Completed 1 42383 View" at bounding box center [857, 83] width 1178 height 55
type input "42508"
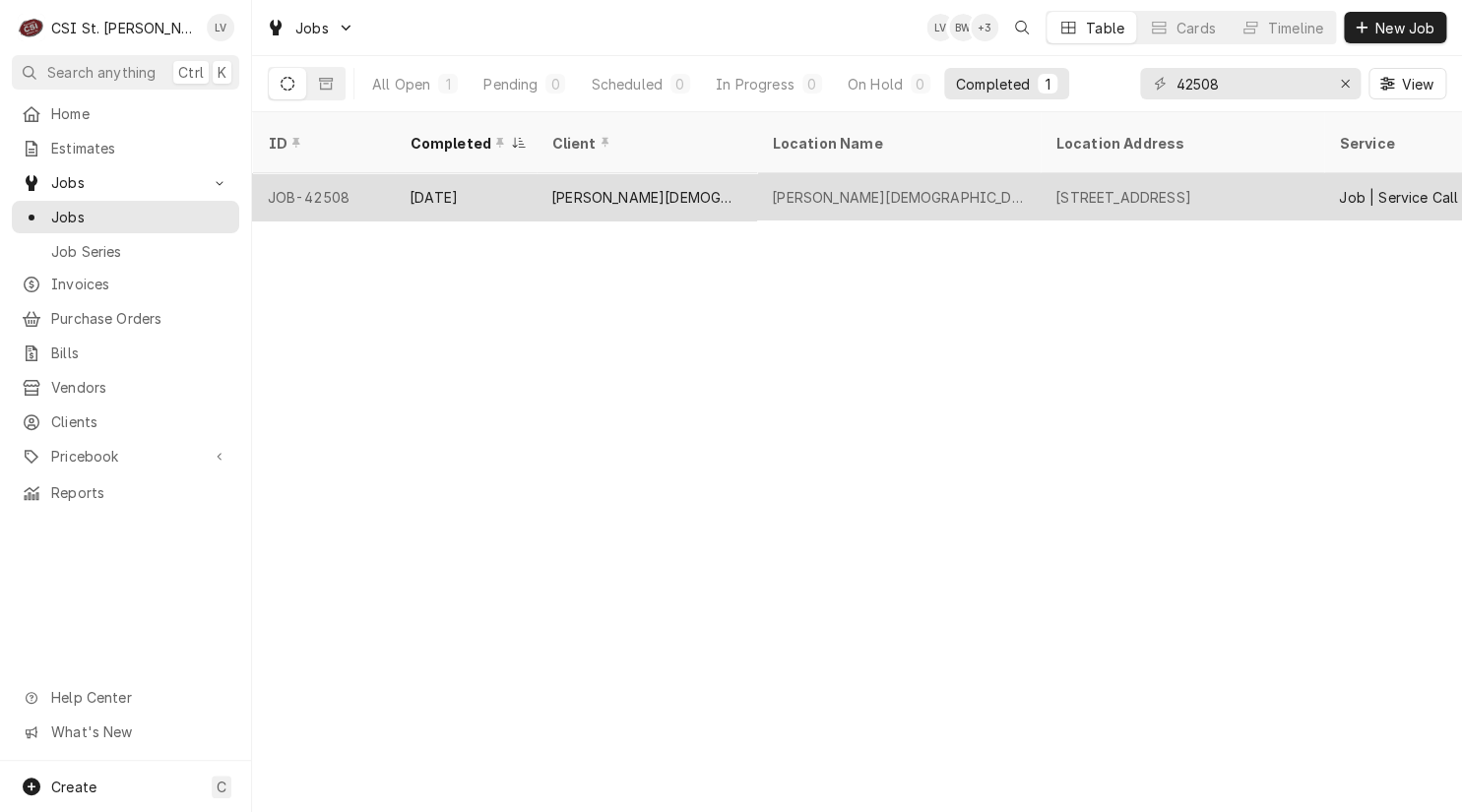
click at [750, 191] on div "[PERSON_NAME][DEMOGRAPHIC_DATA]" at bounding box center [645, 196] width 220 height 47
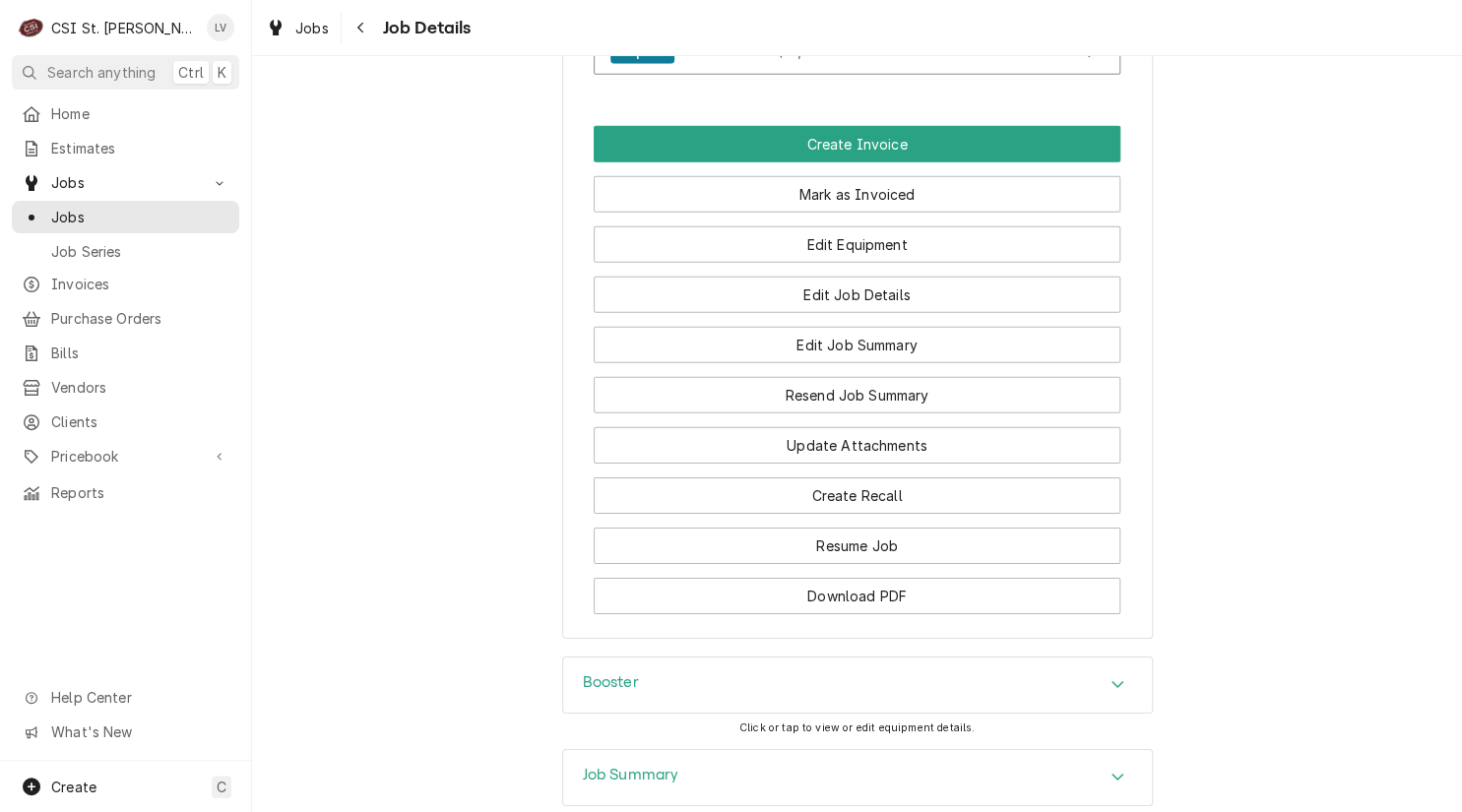
scroll to position [2179, 0]
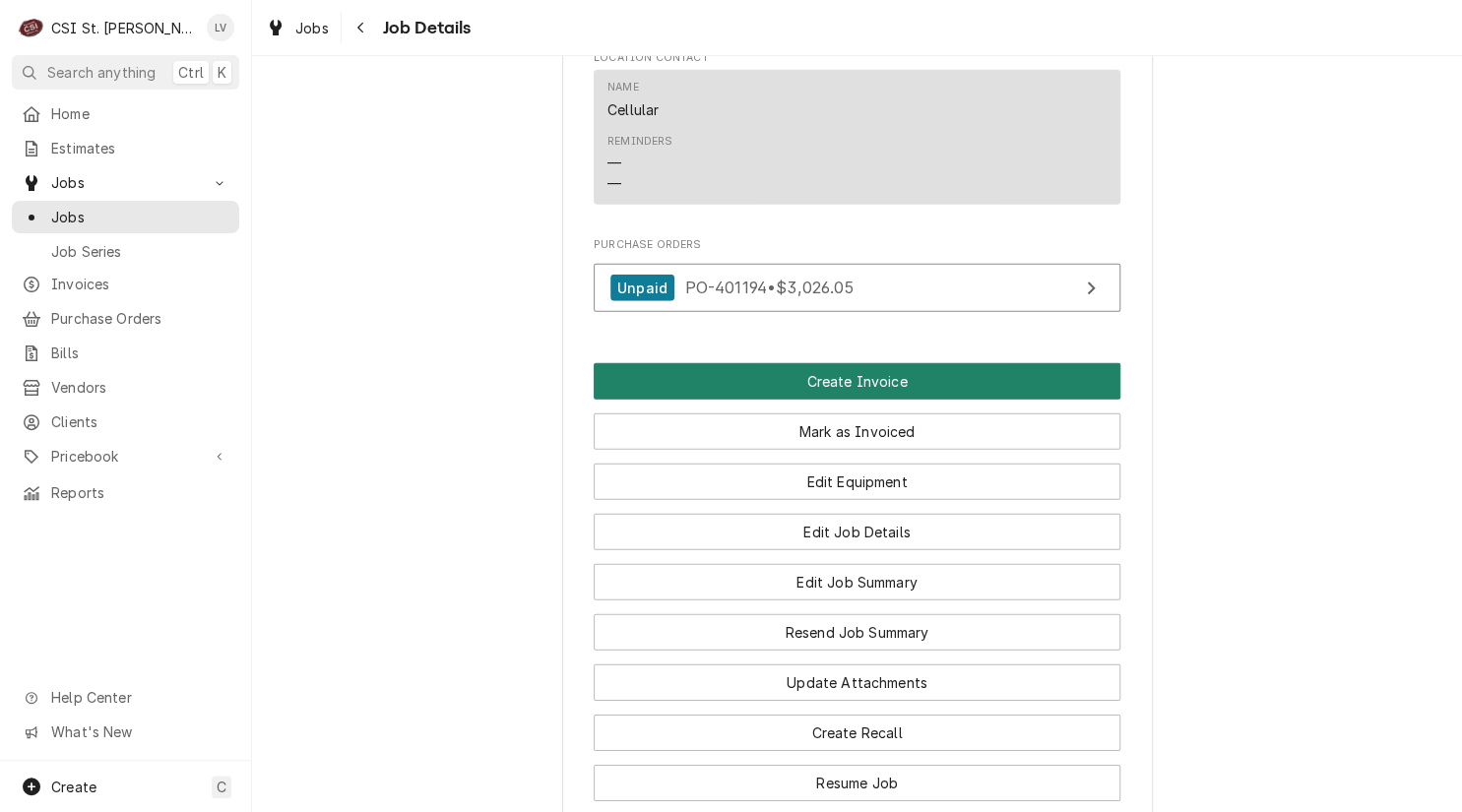
click at [869, 363] on button "Create Invoice" at bounding box center [857, 381] width 526 height 37
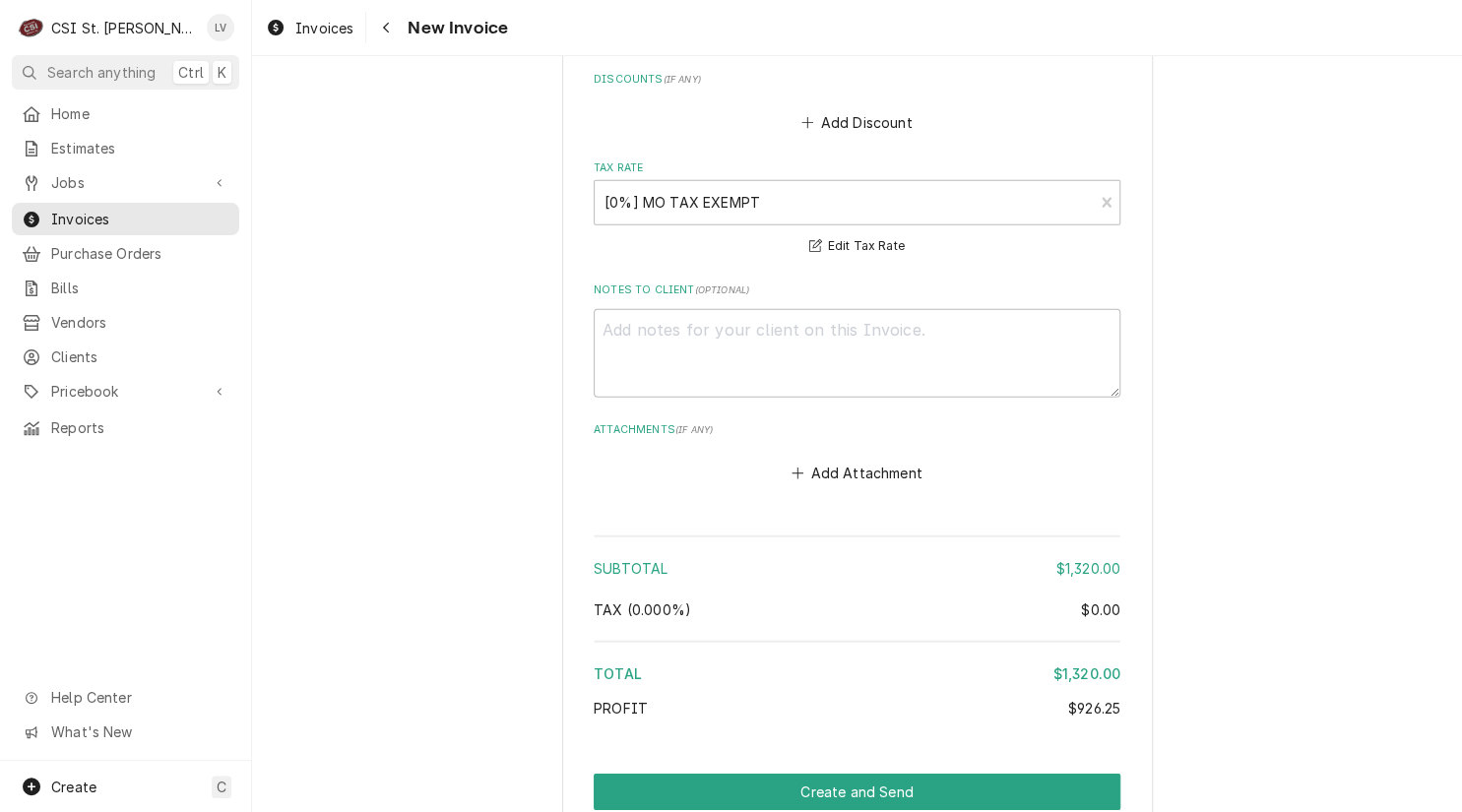
scroll to position [5350, 0]
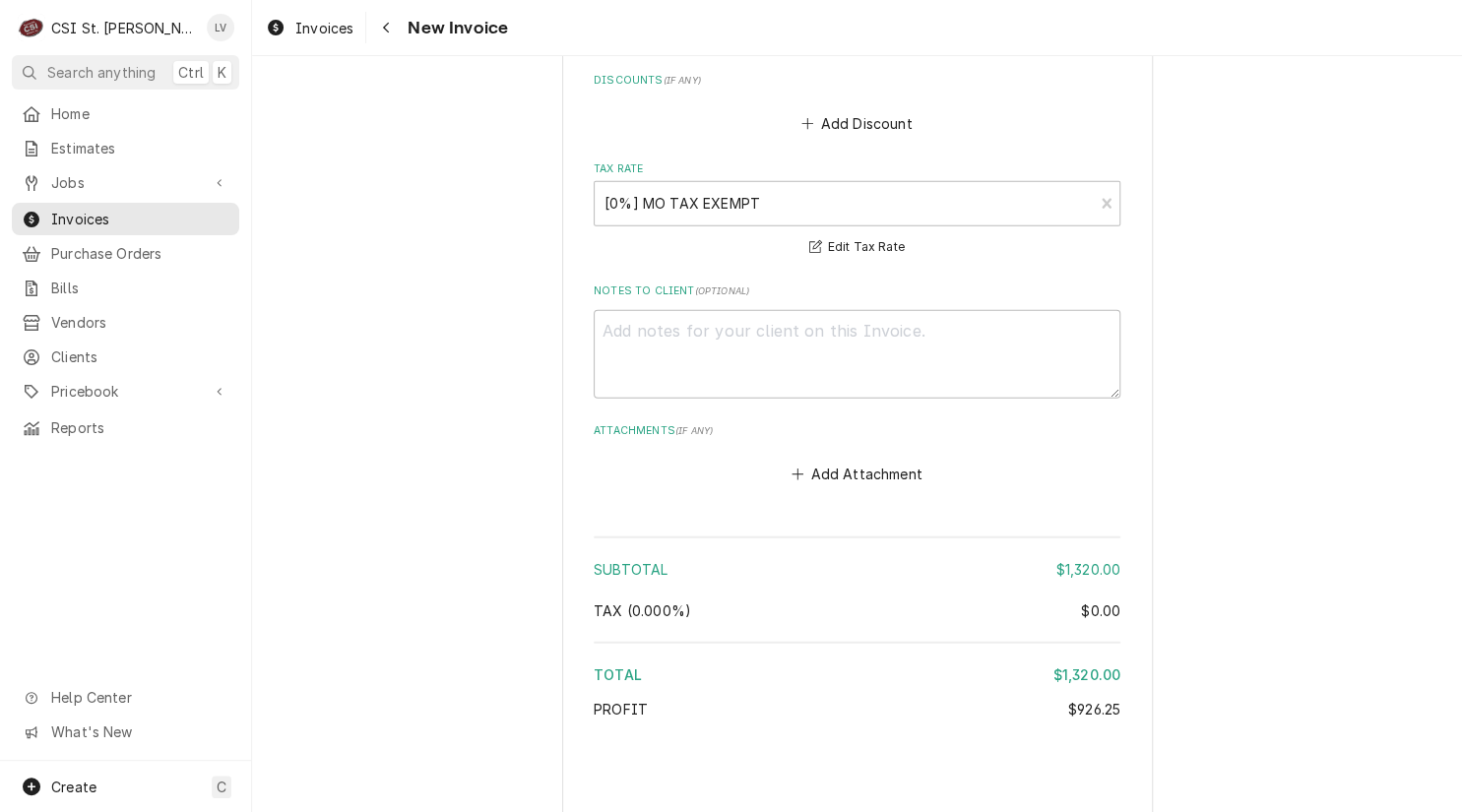
type textarea "x"
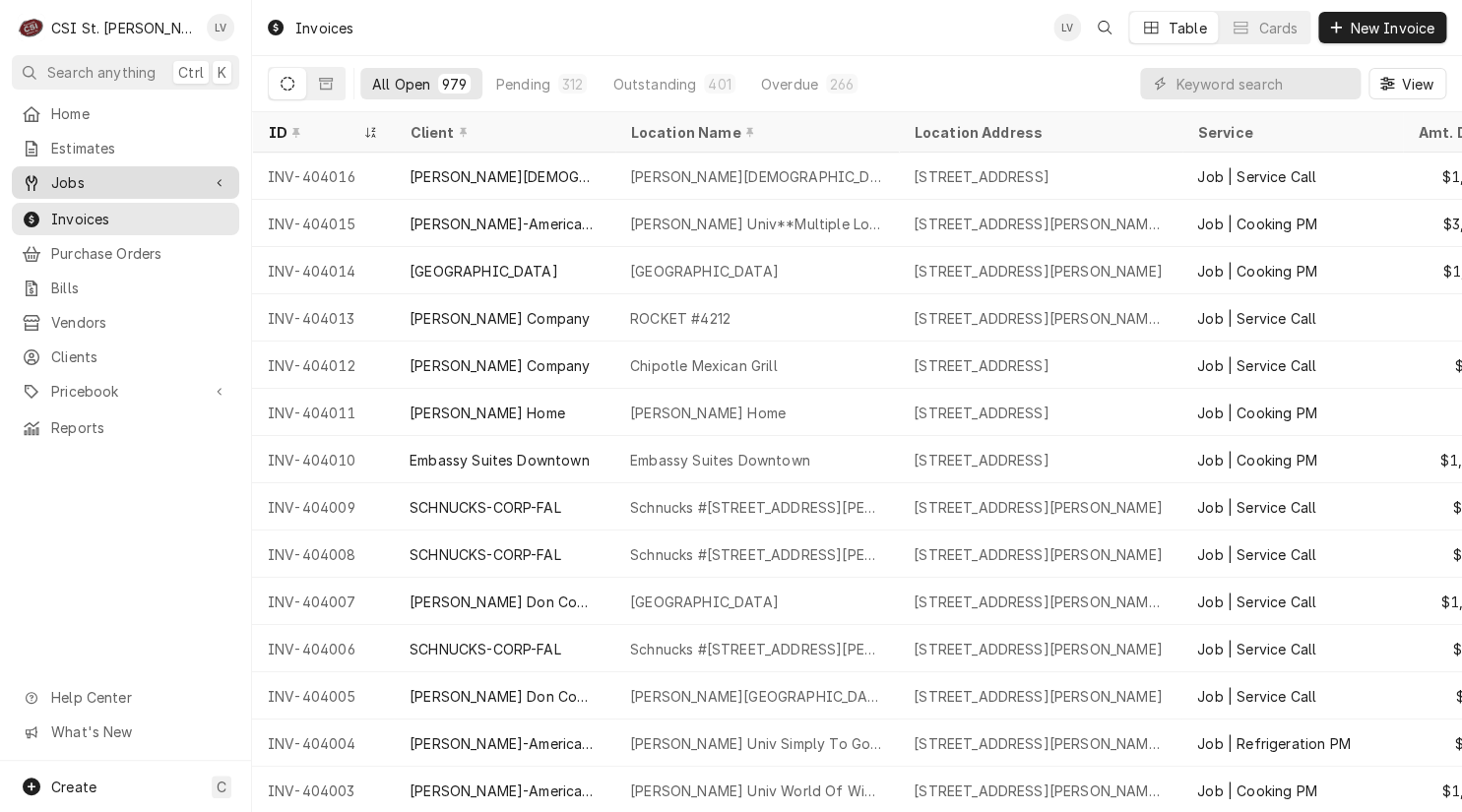
click at [109, 176] on span "Jobs" at bounding box center [125, 182] width 148 height 21
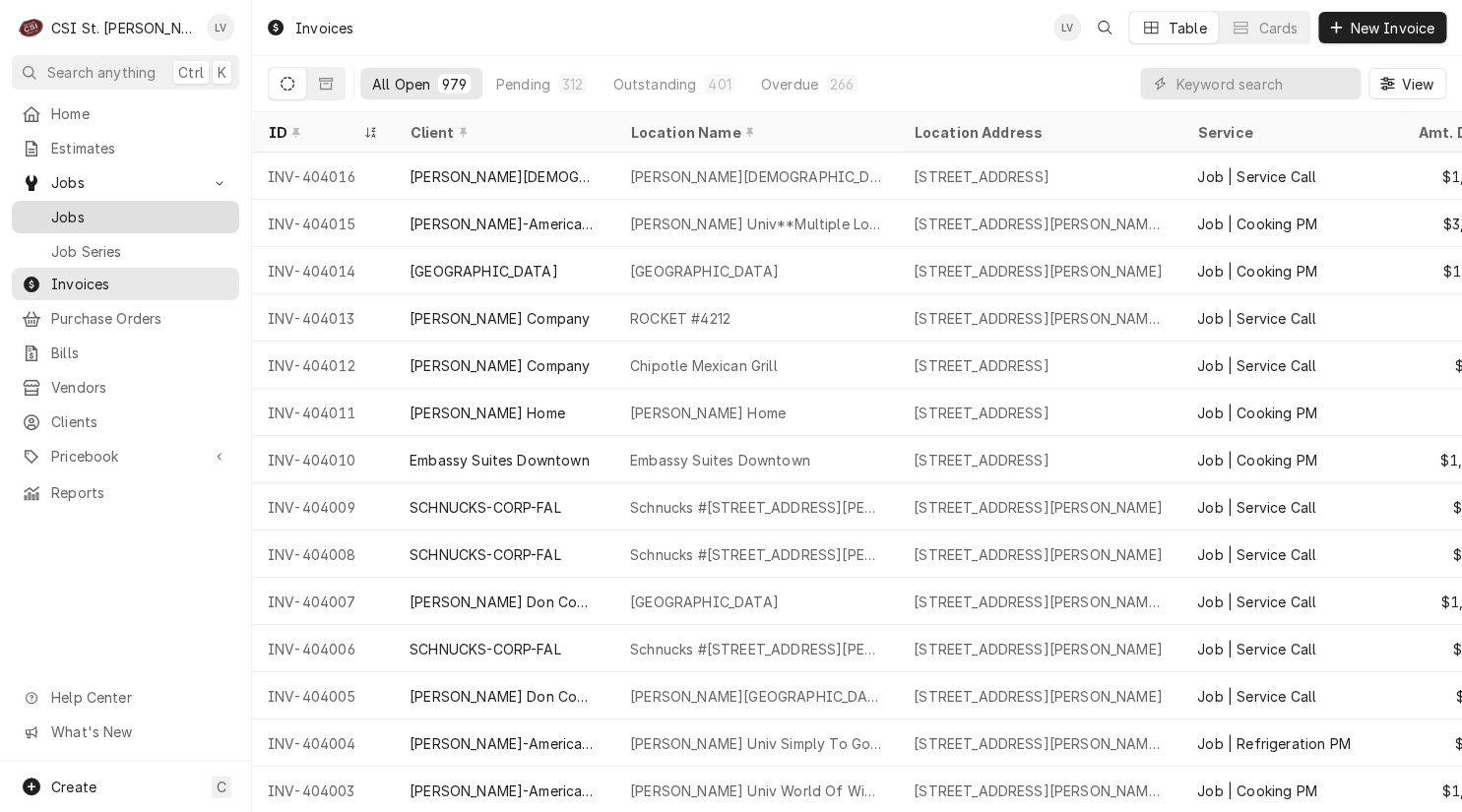
click at [85, 207] on span "Jobs" at bounding box center [140, 216] width 178 height 21
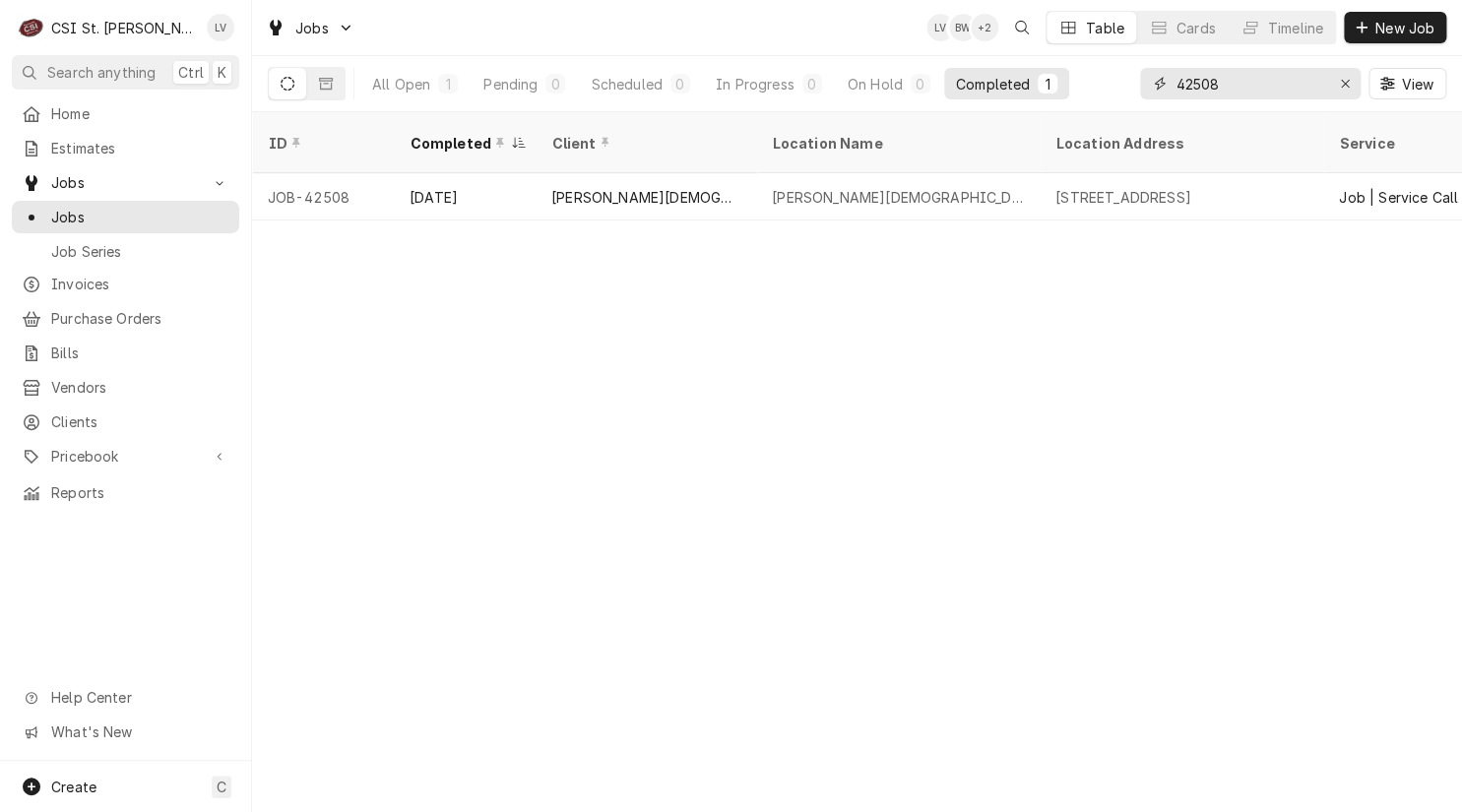
drag, startPoint x: 1264, startPoint y: 83, endPoint x: 1174, endPoint y: 106, distance: 92.9
click at [1174, 106] on div "42508 View" at bounding box center [1293, 83] width 306 height 55
type input "42716"
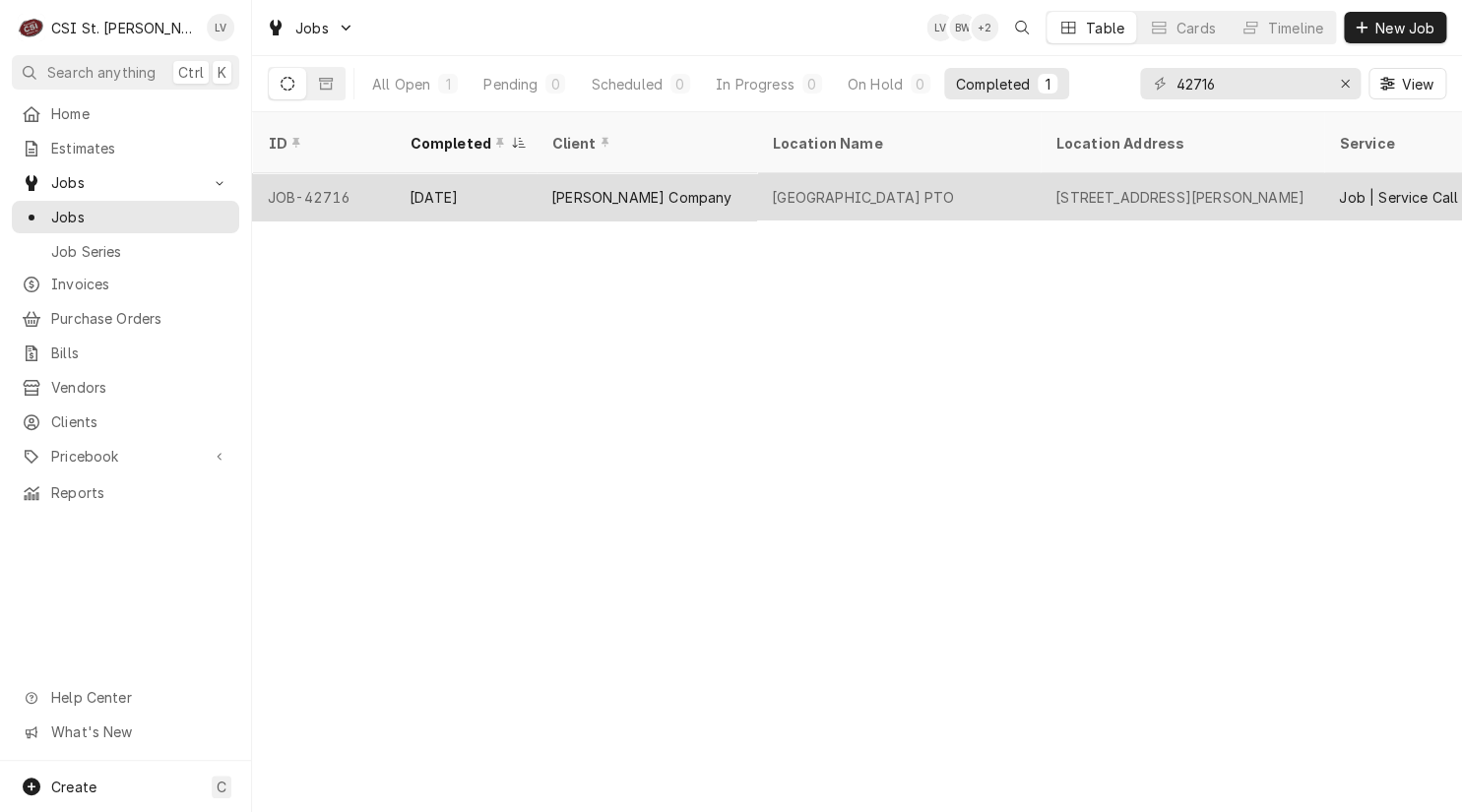
click at [694, 179] on div "[PERSON_NAME] Company" at bounding box center [645, 196] width 220 height 47
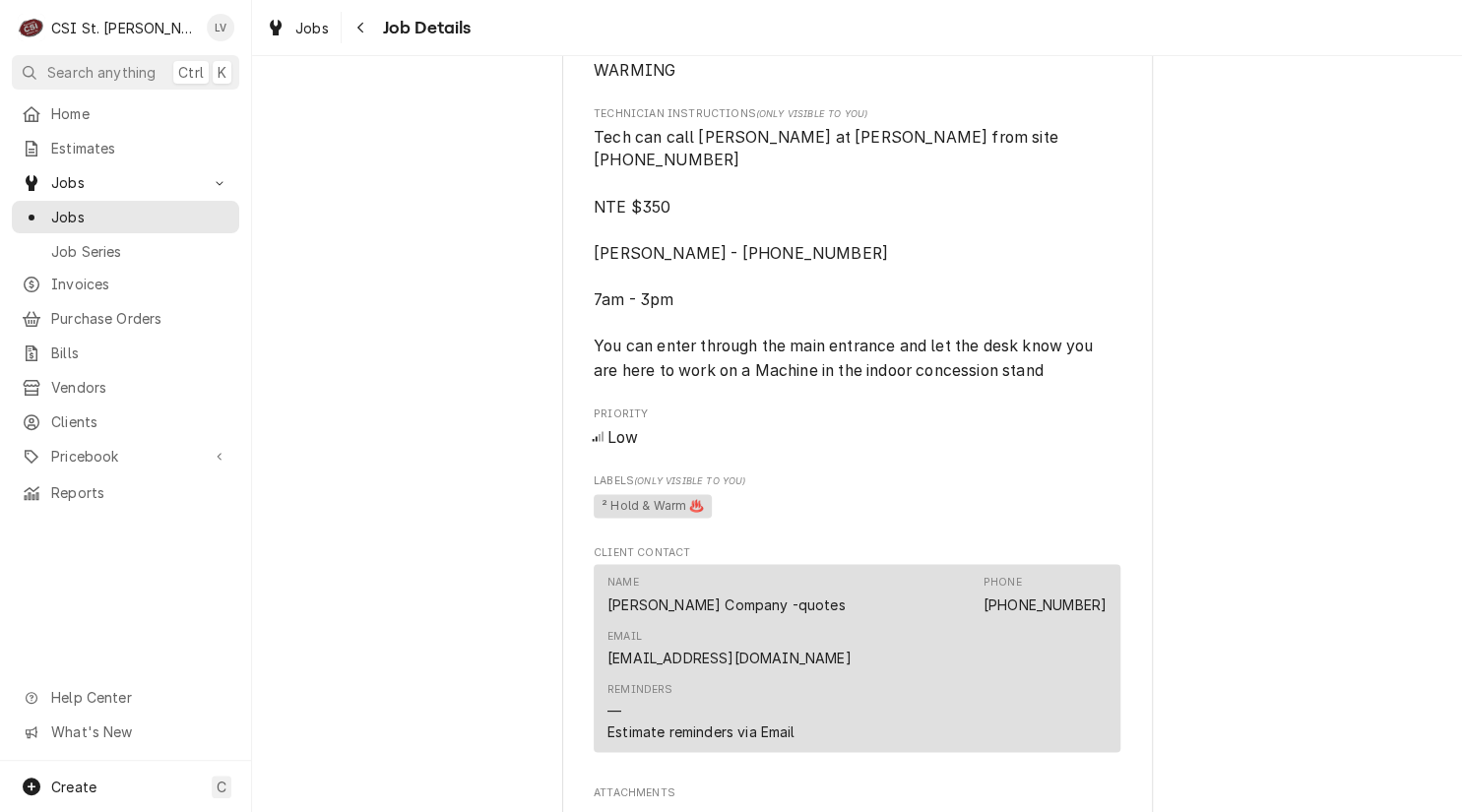
scroll to position [1771, 0]
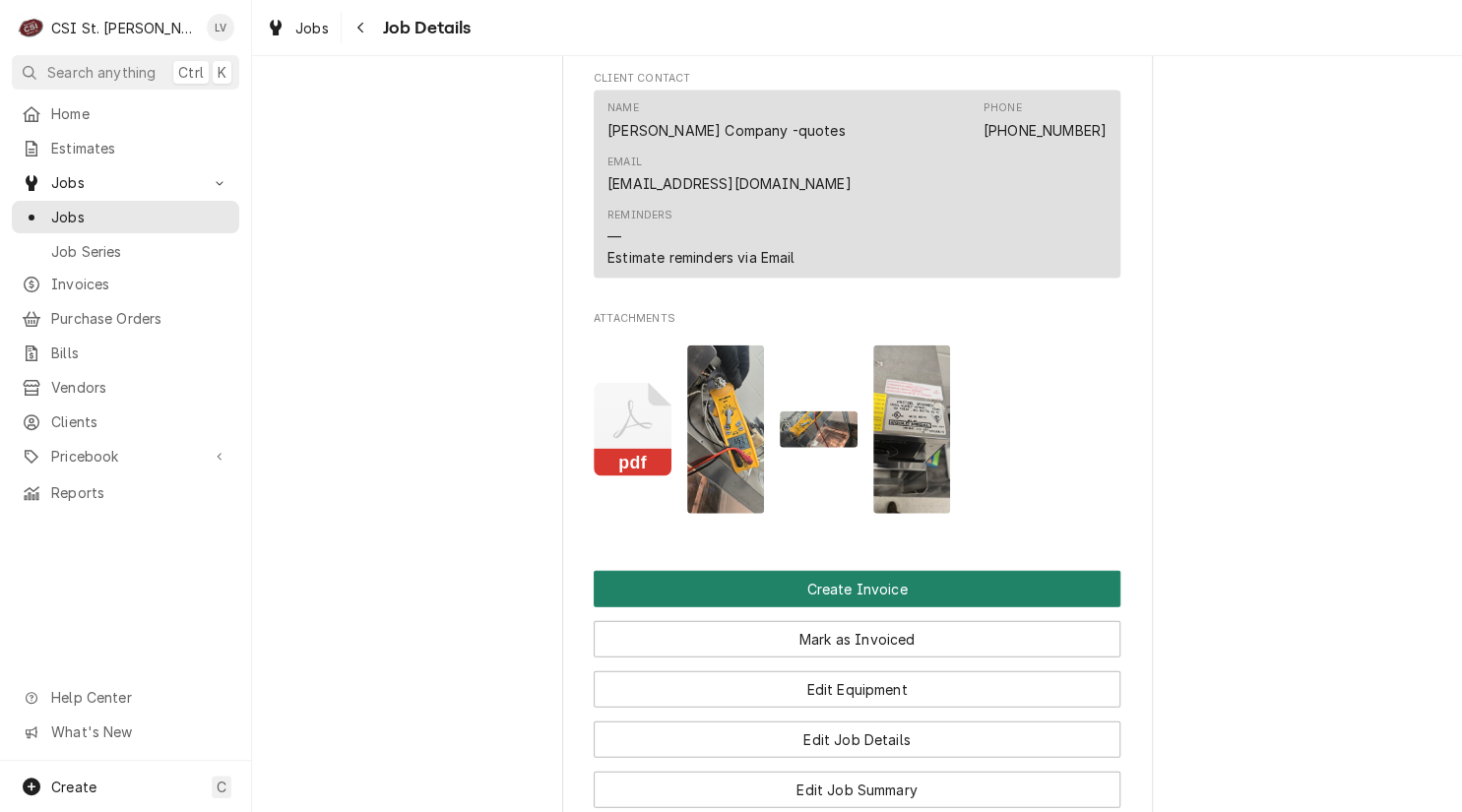
click at [787, 571] on button "Create Invoice" at bounding box center [857, 589] width 526 height 37
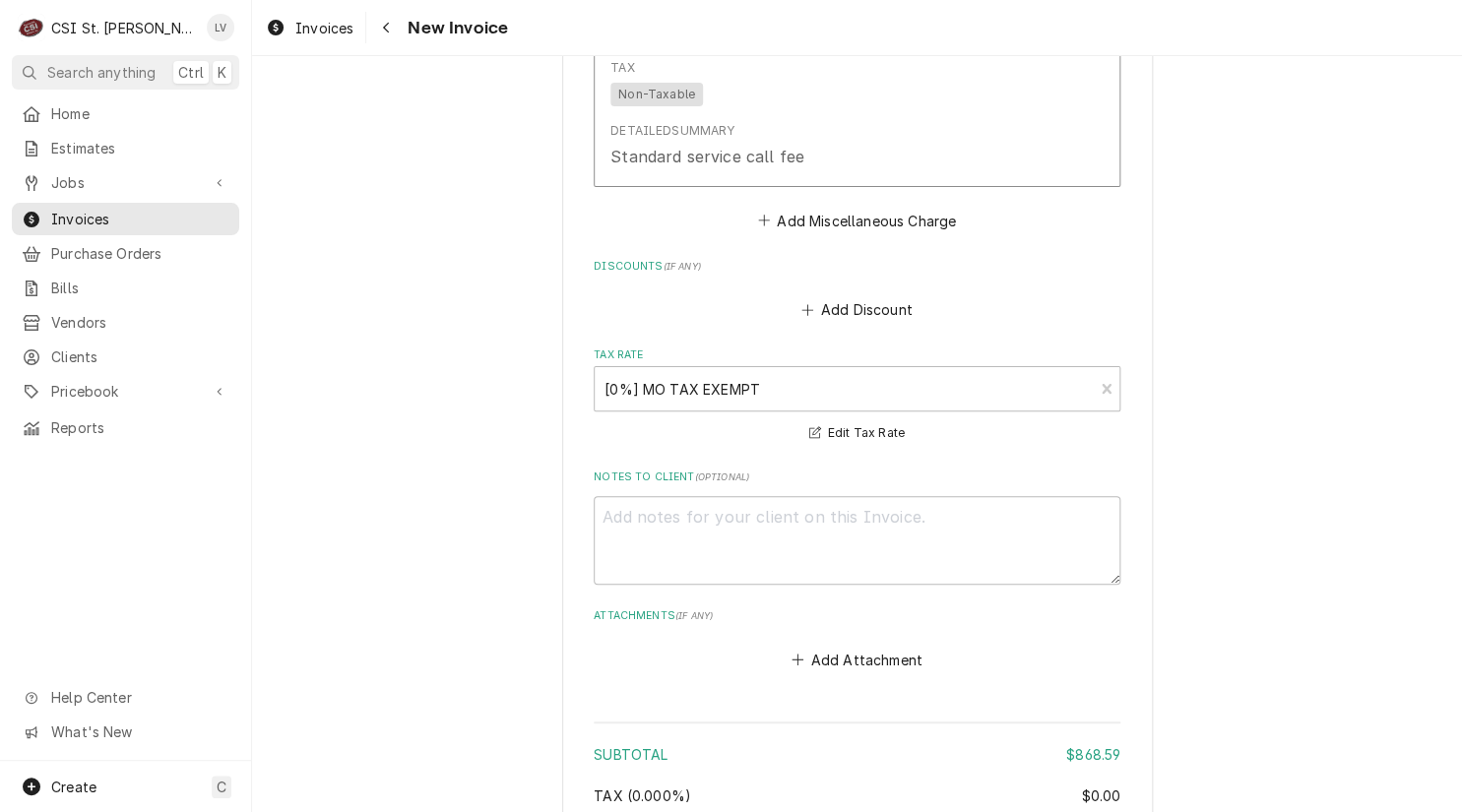
scroll to position [6453, 0]
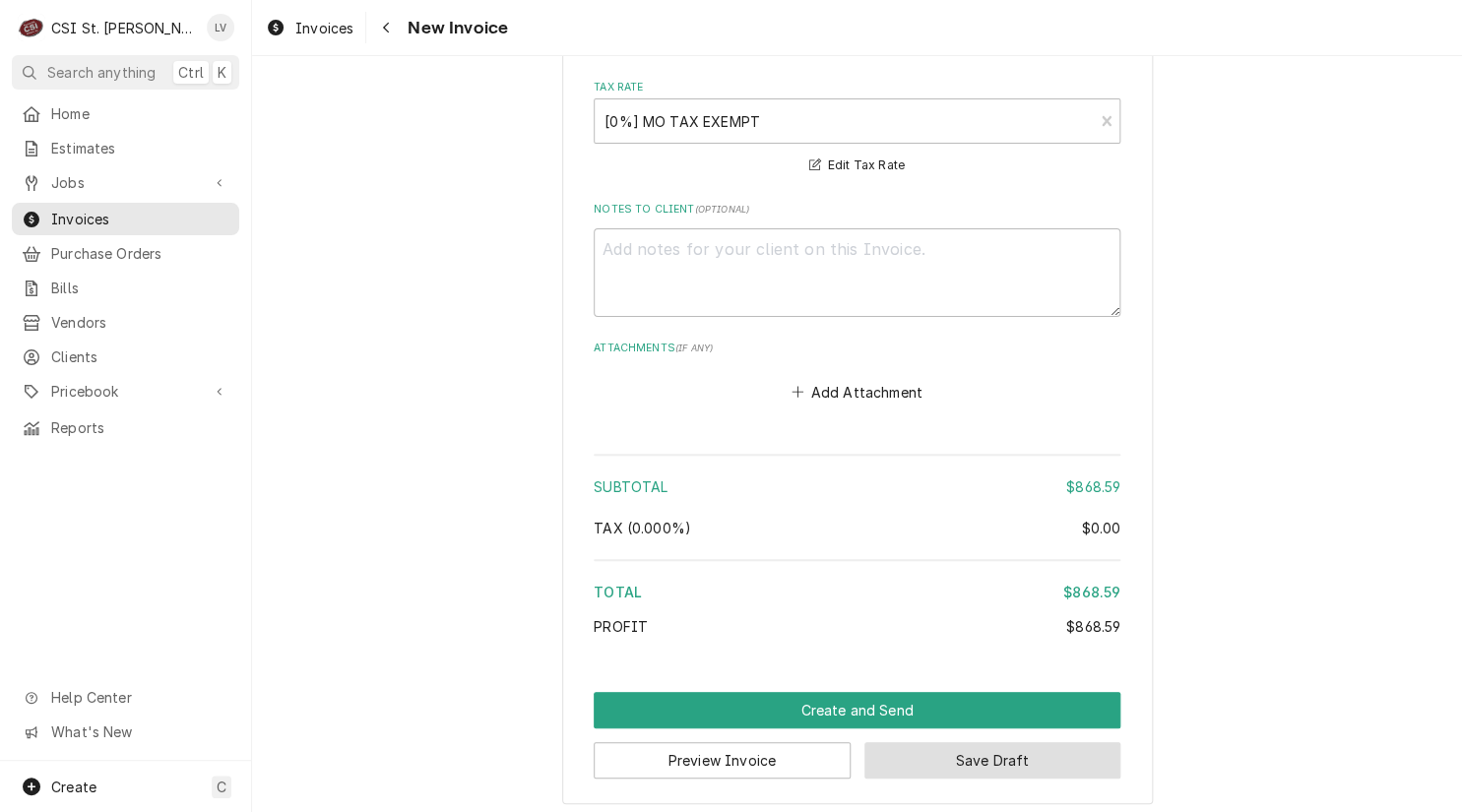
click at [1037, 746] on button "Save Draft" at bounding box center [993, 760] width 257 height 37
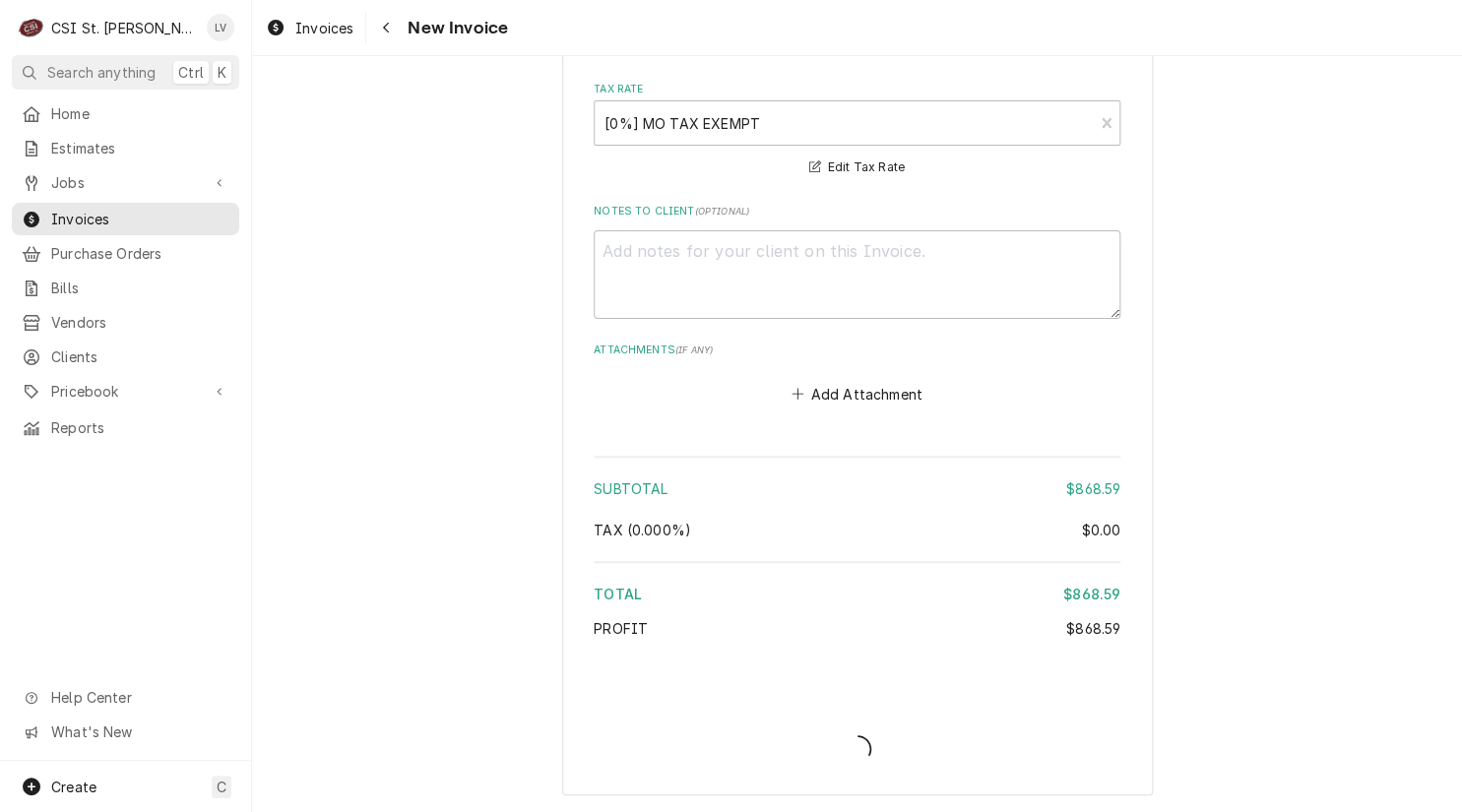
scroll to position [6442, 0]
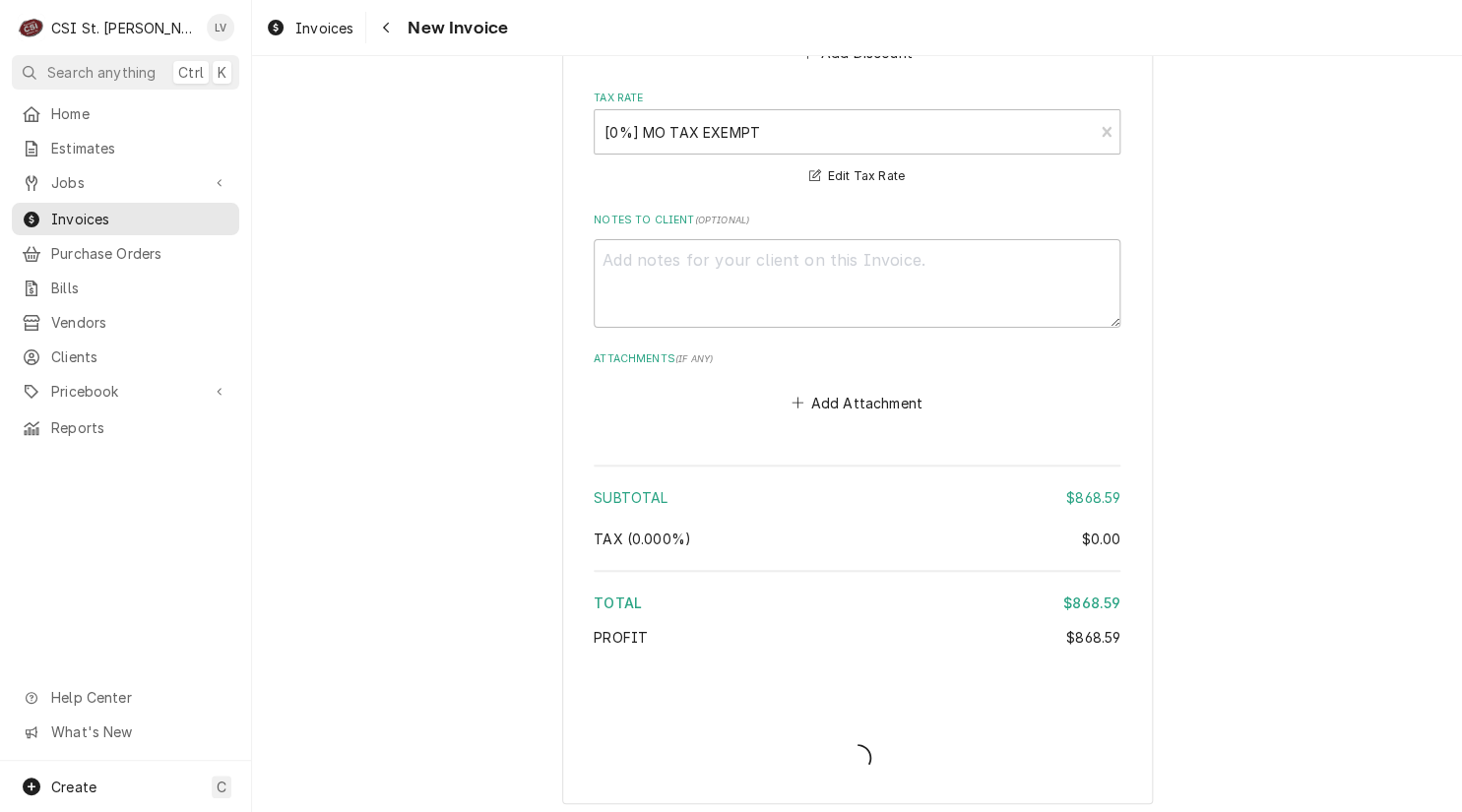
type textarea "x"
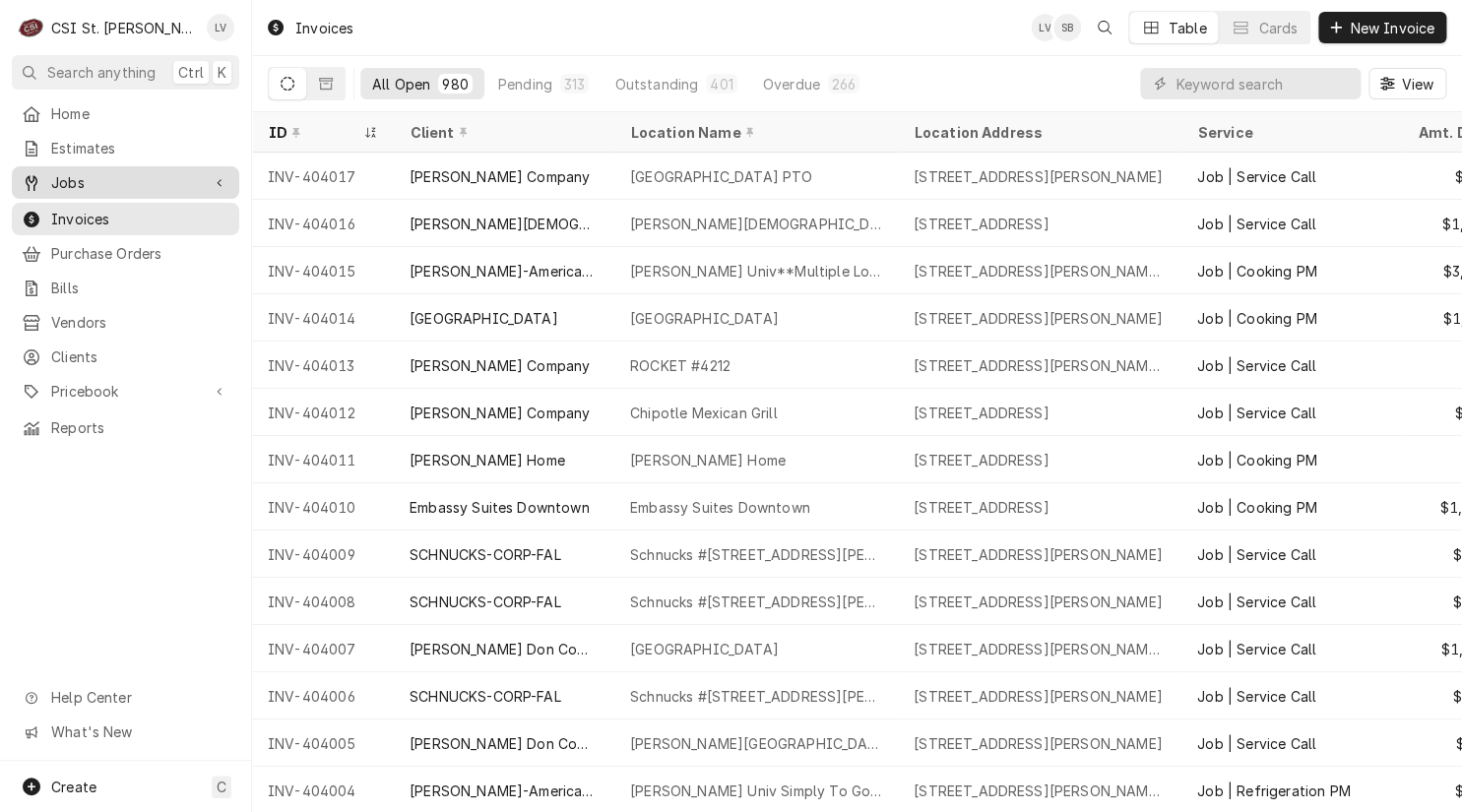
click at [76, 172] on span "Jobs" at bounding box center [125, 182] width 148 height 21
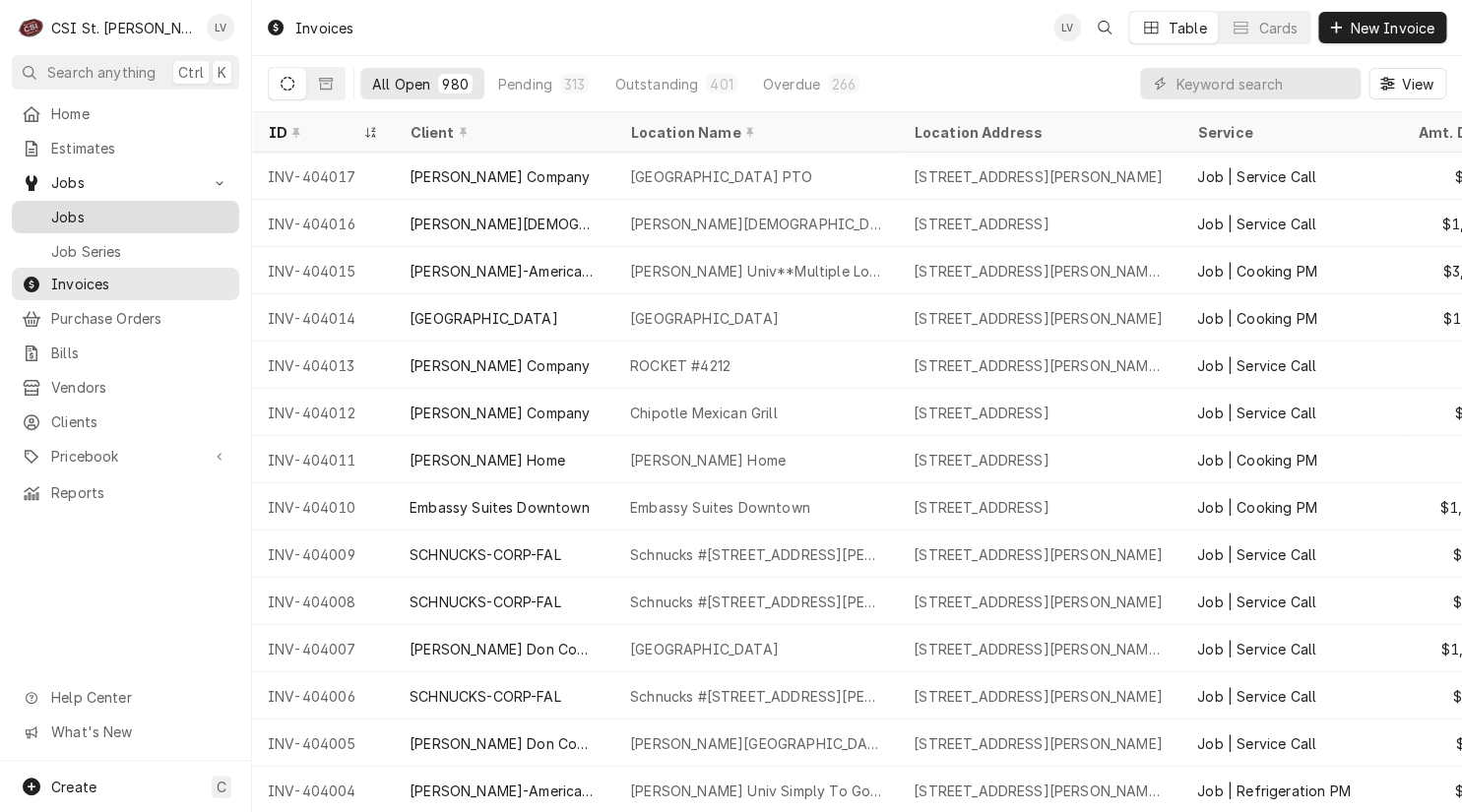
click at [111, 206] on span "Jobs" at bounding box center [140, 216] width 178 height 21
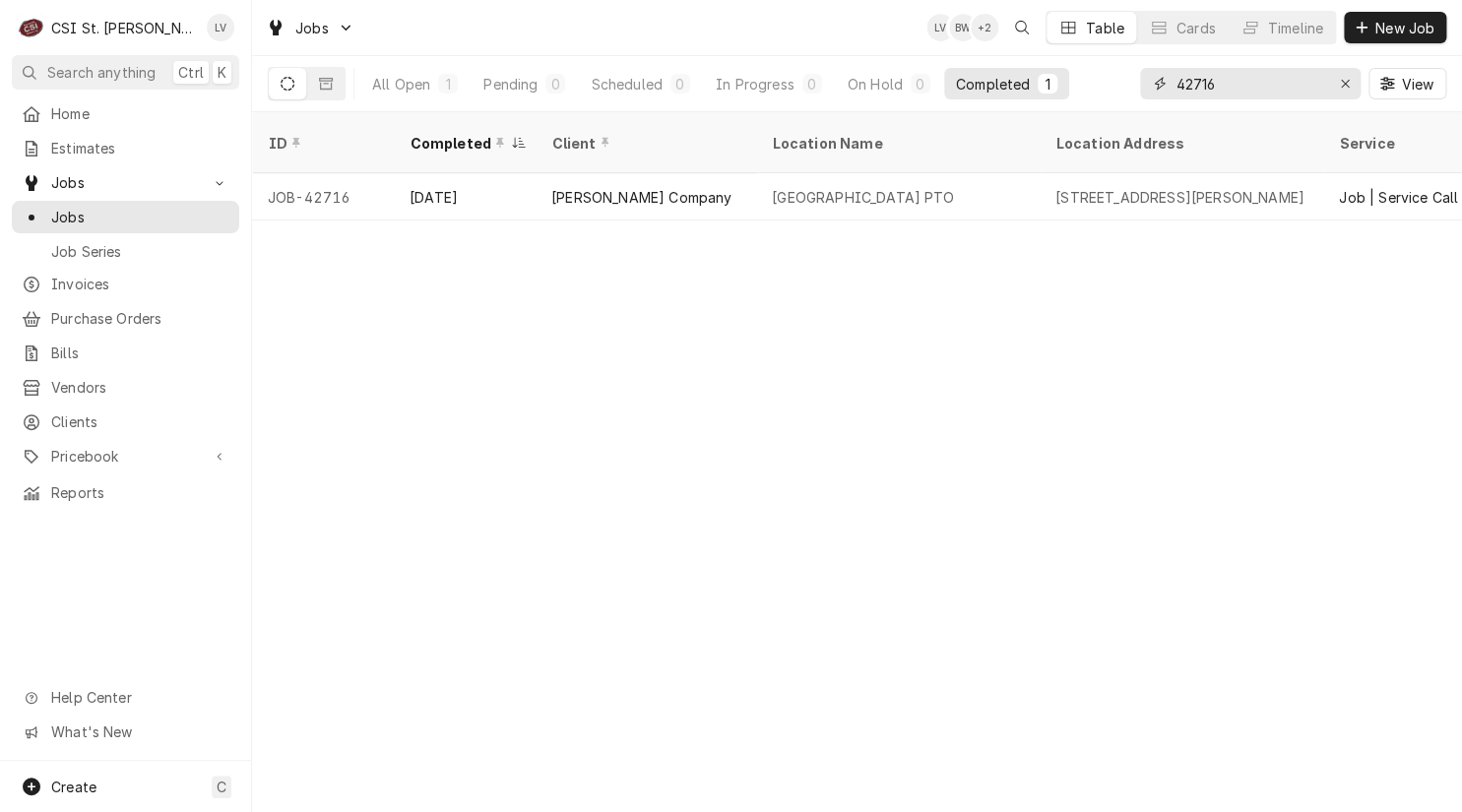
drag, startPoint x: 1246, startPoint y: 81, endPoint x: 1158, endPoint y: 75, distance: 88.2
click at [1158, 75] on div "42716" at bounding box center [1250, 84] width 220 height 32
type input "42722"
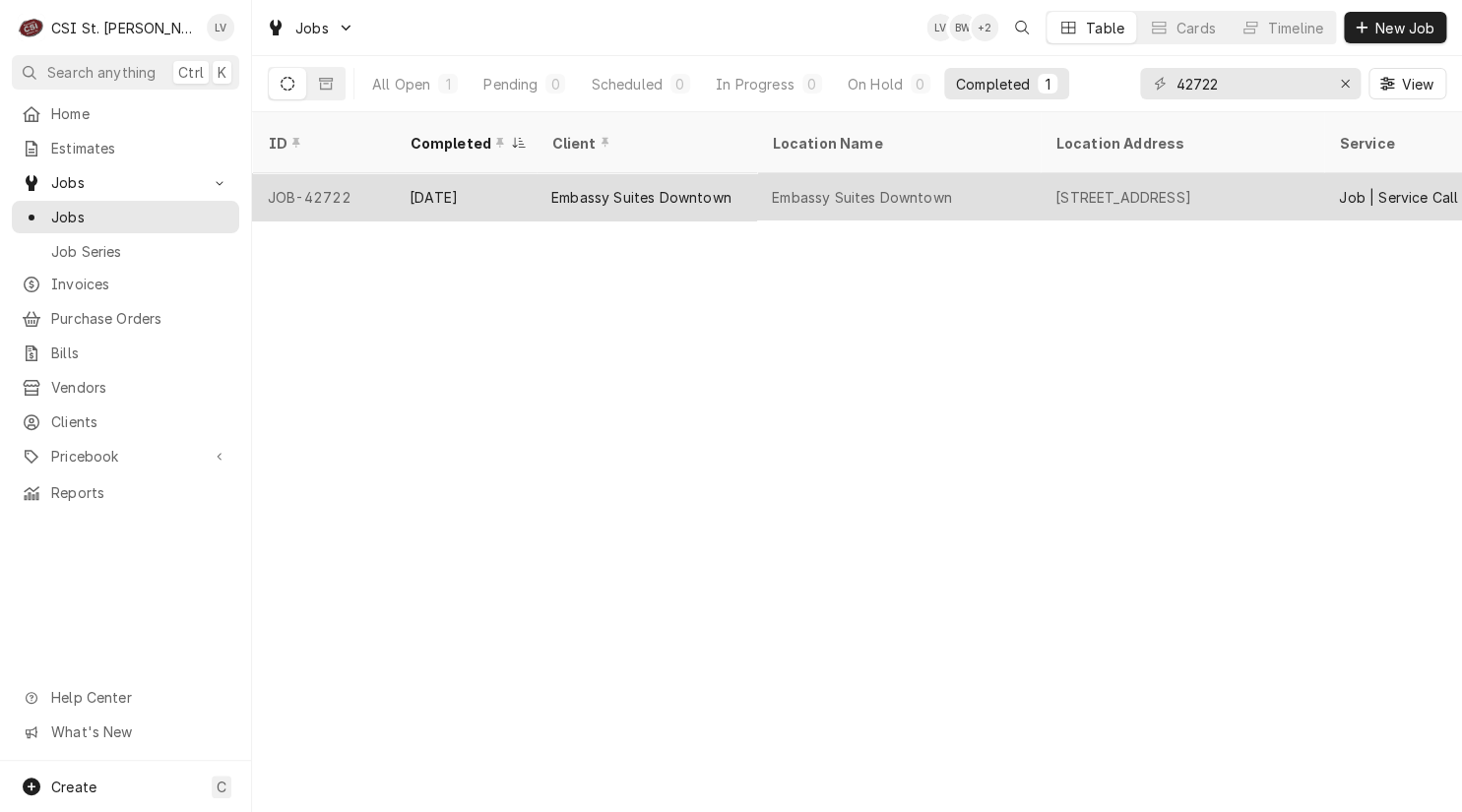
click at [797, 187] on div "Embassy Suites Downtown" at bounding box center [861, 197] width 180 height 21
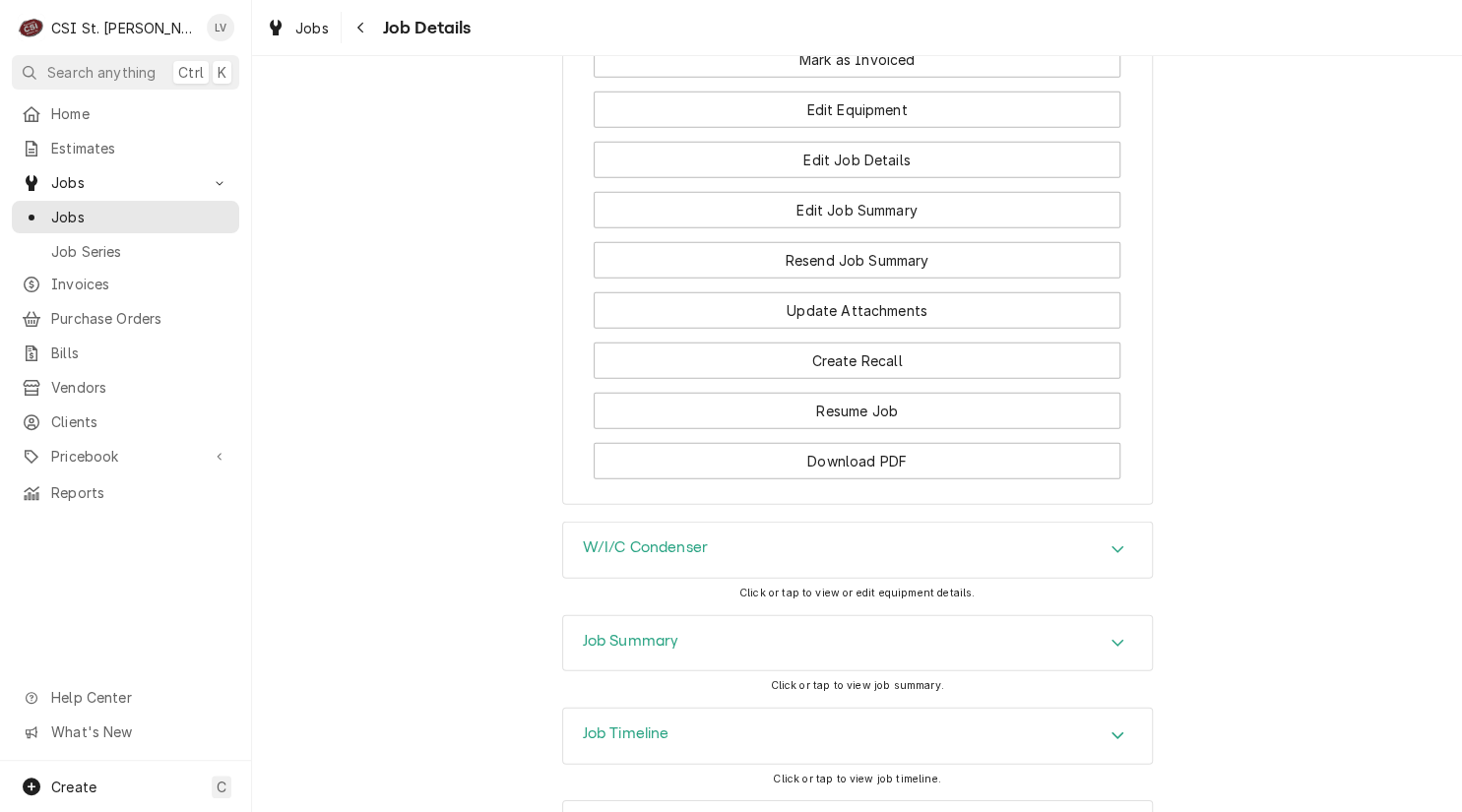
scroll to position [1791, 0]
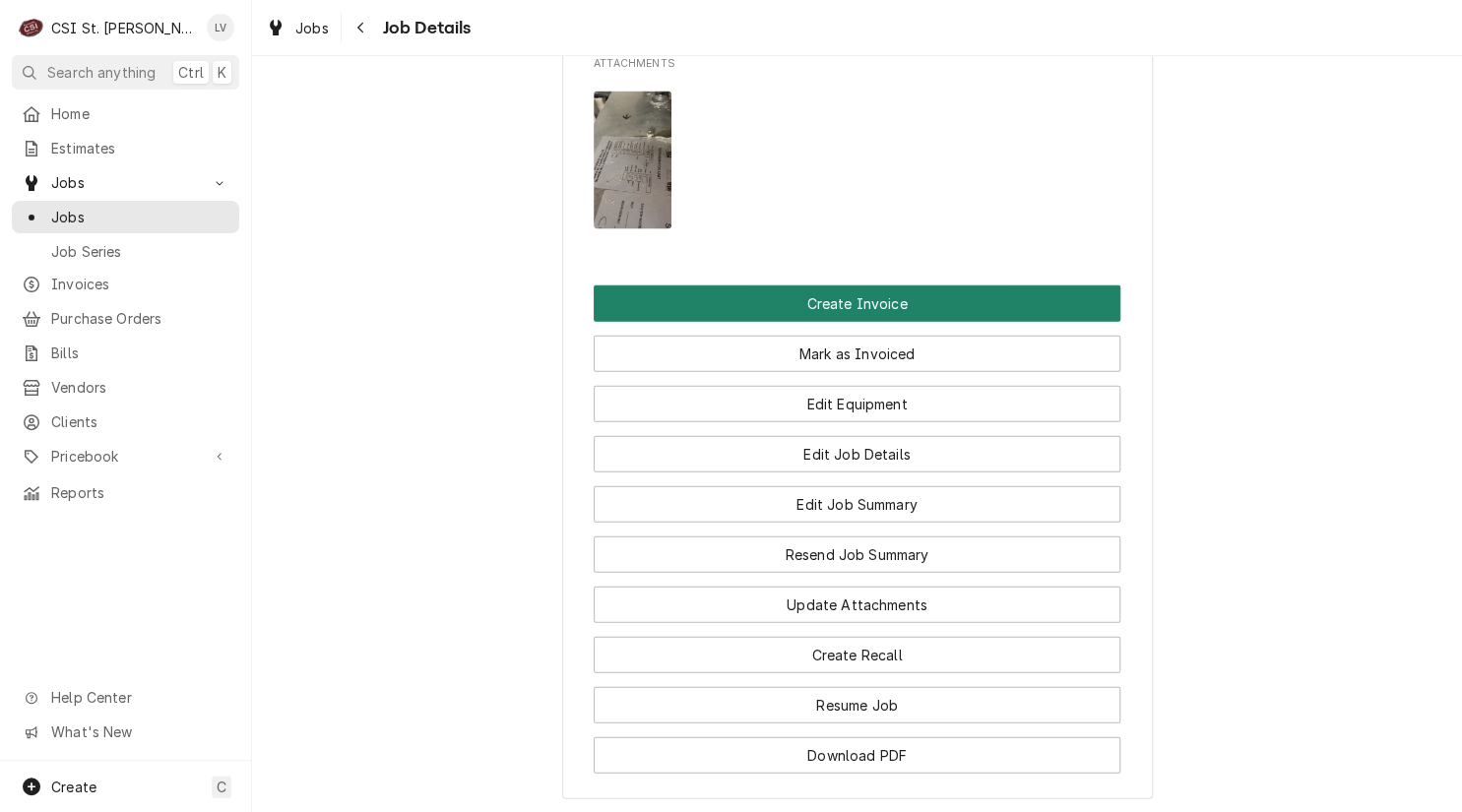
click at [815, 315] on button "Create Invoice" at bounding box center [857, 303] width 526 height 37
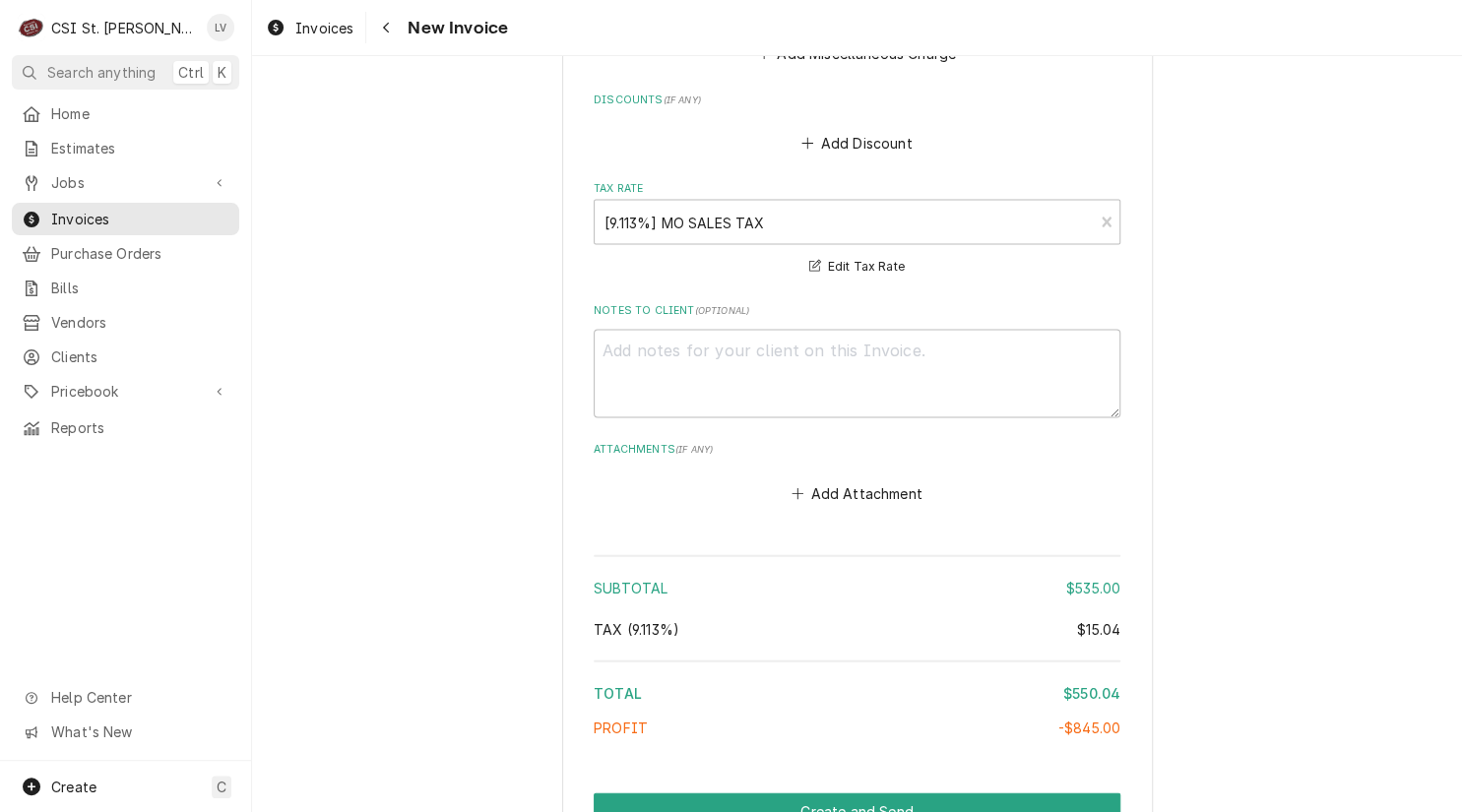
scroll to position [4871, 0]
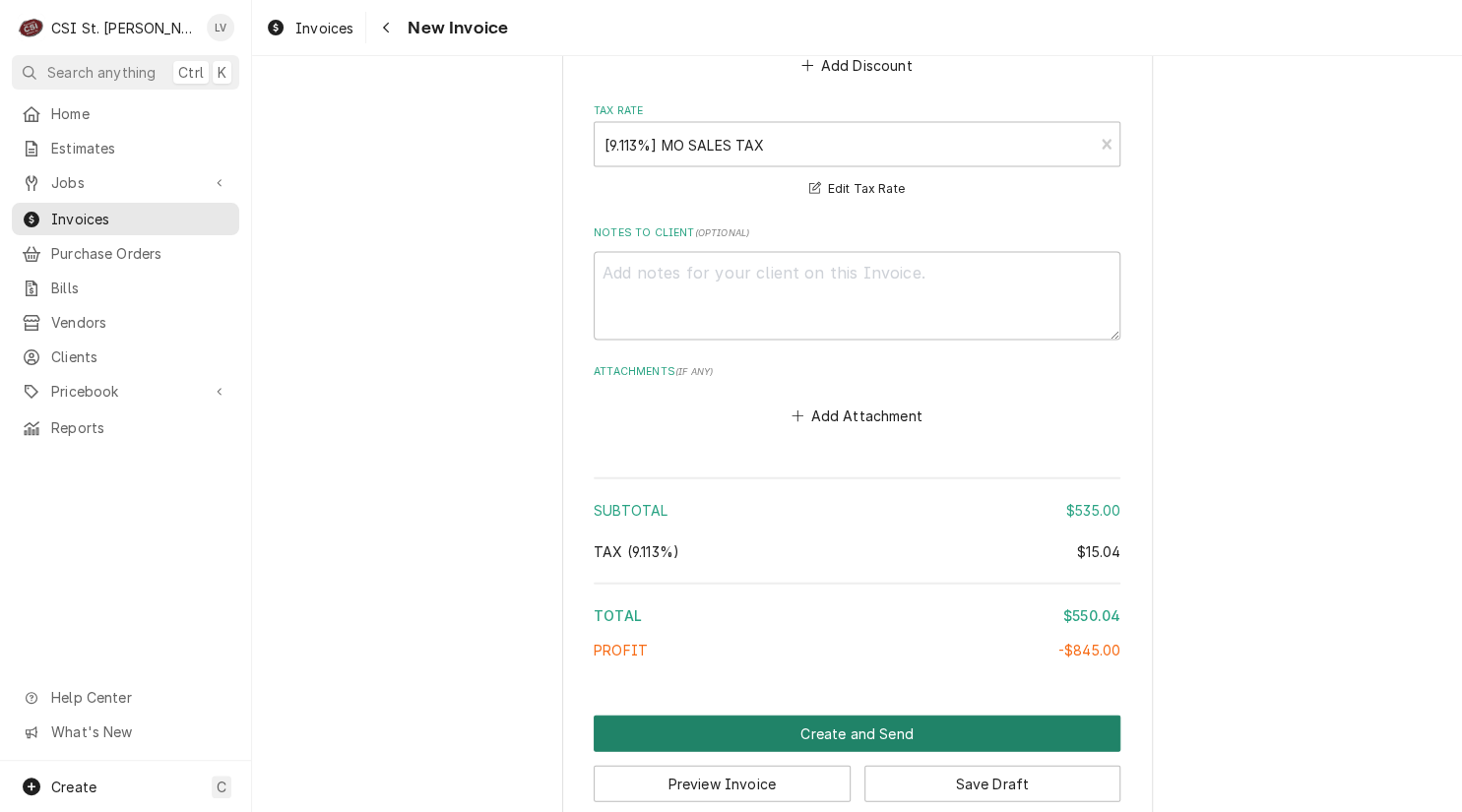
click at [836, 714] on button "Create and Send" at bounding box center [857, 732] width 526 height 37
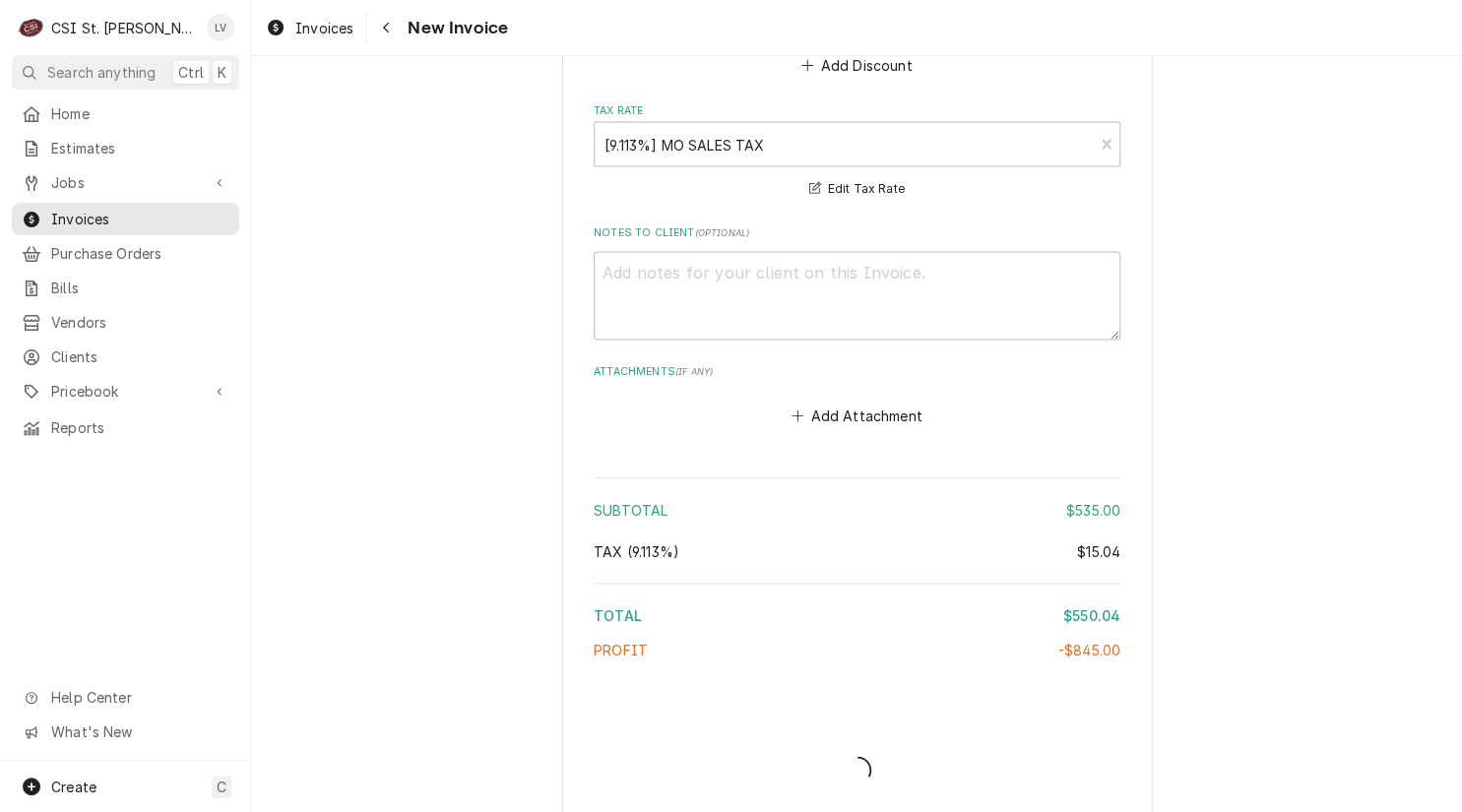
scroll to position [4861, 0]
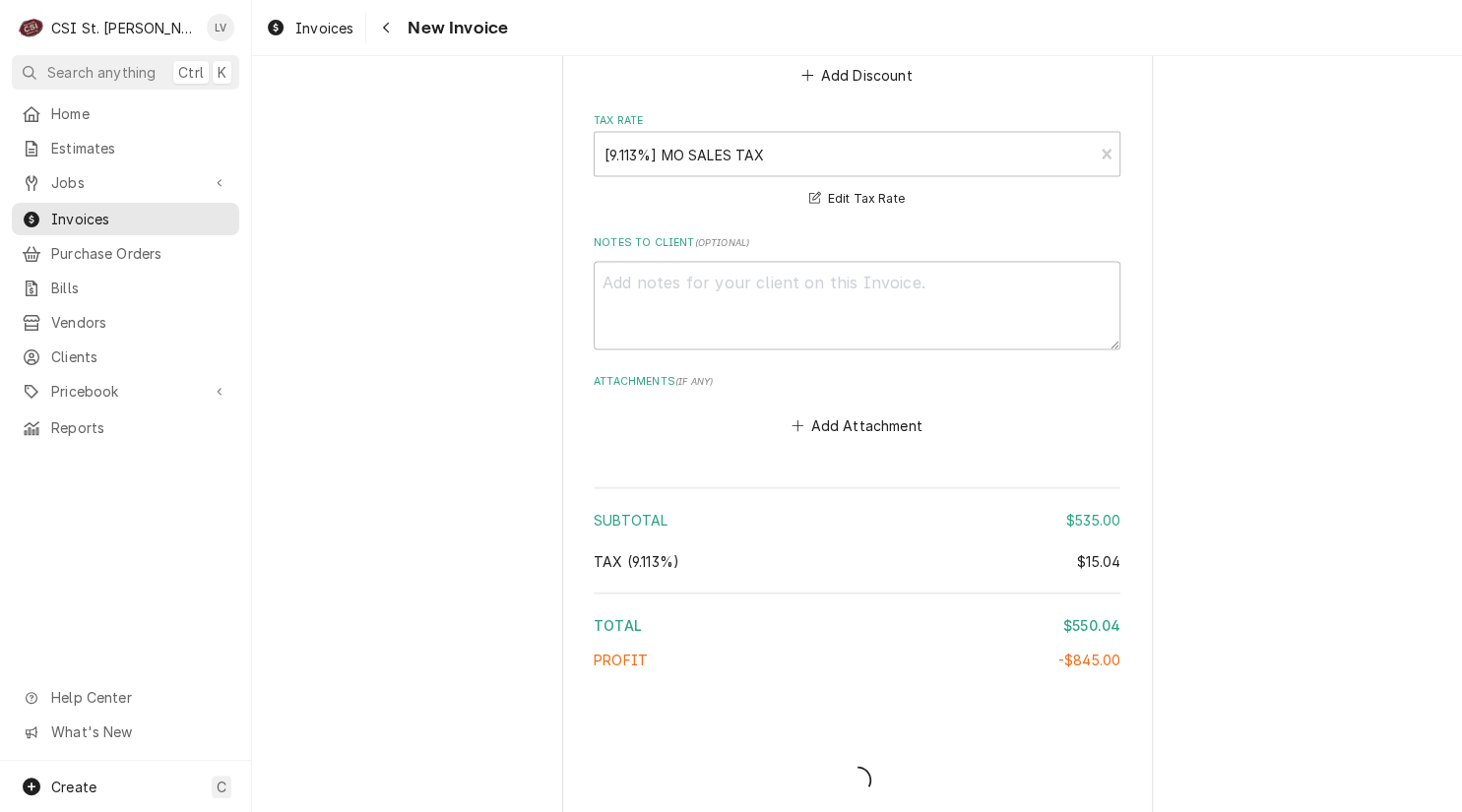
type textarea "x"
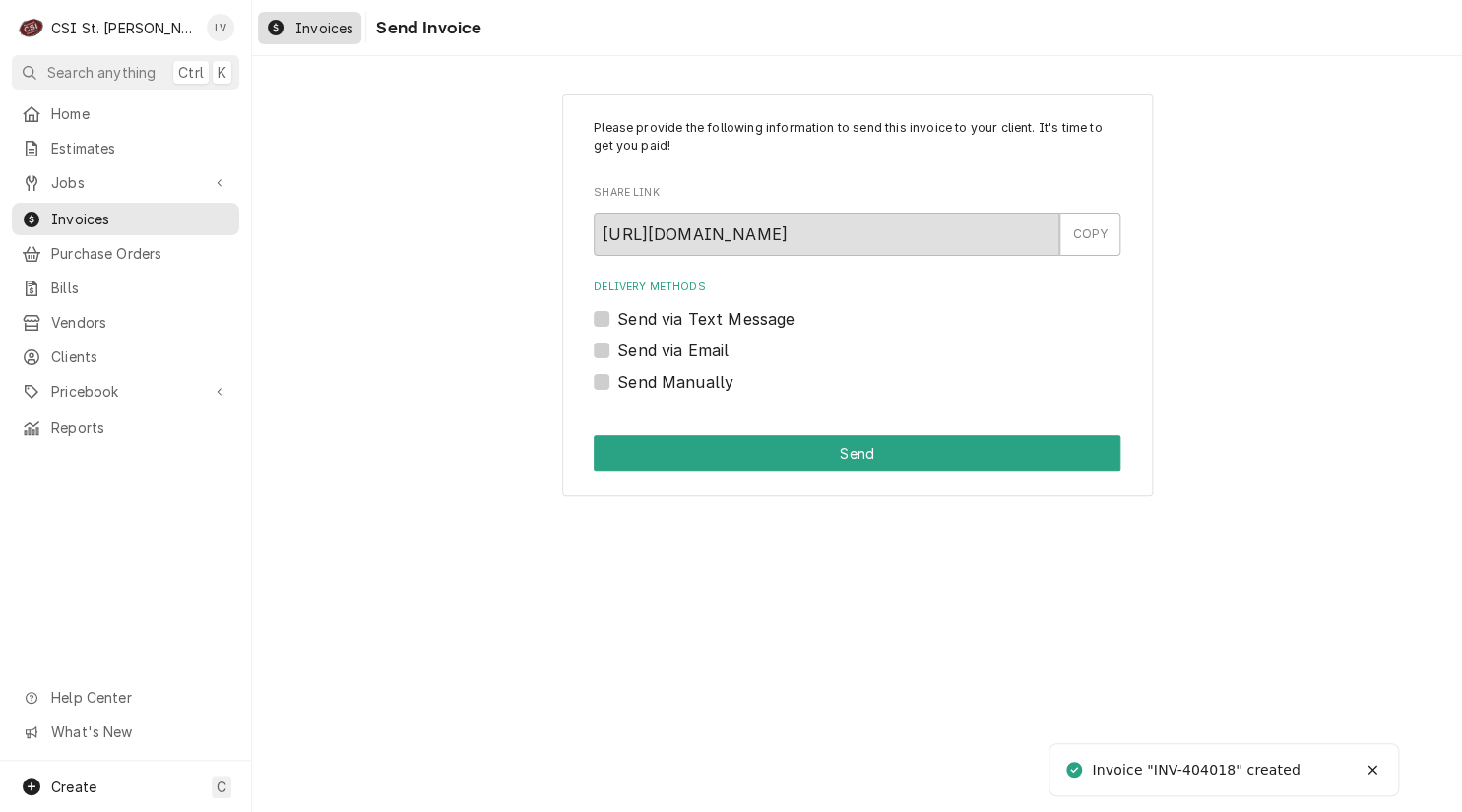
click at [316, 16] on div "Invoices" at bounding box center [310, 28] width 96 height 25
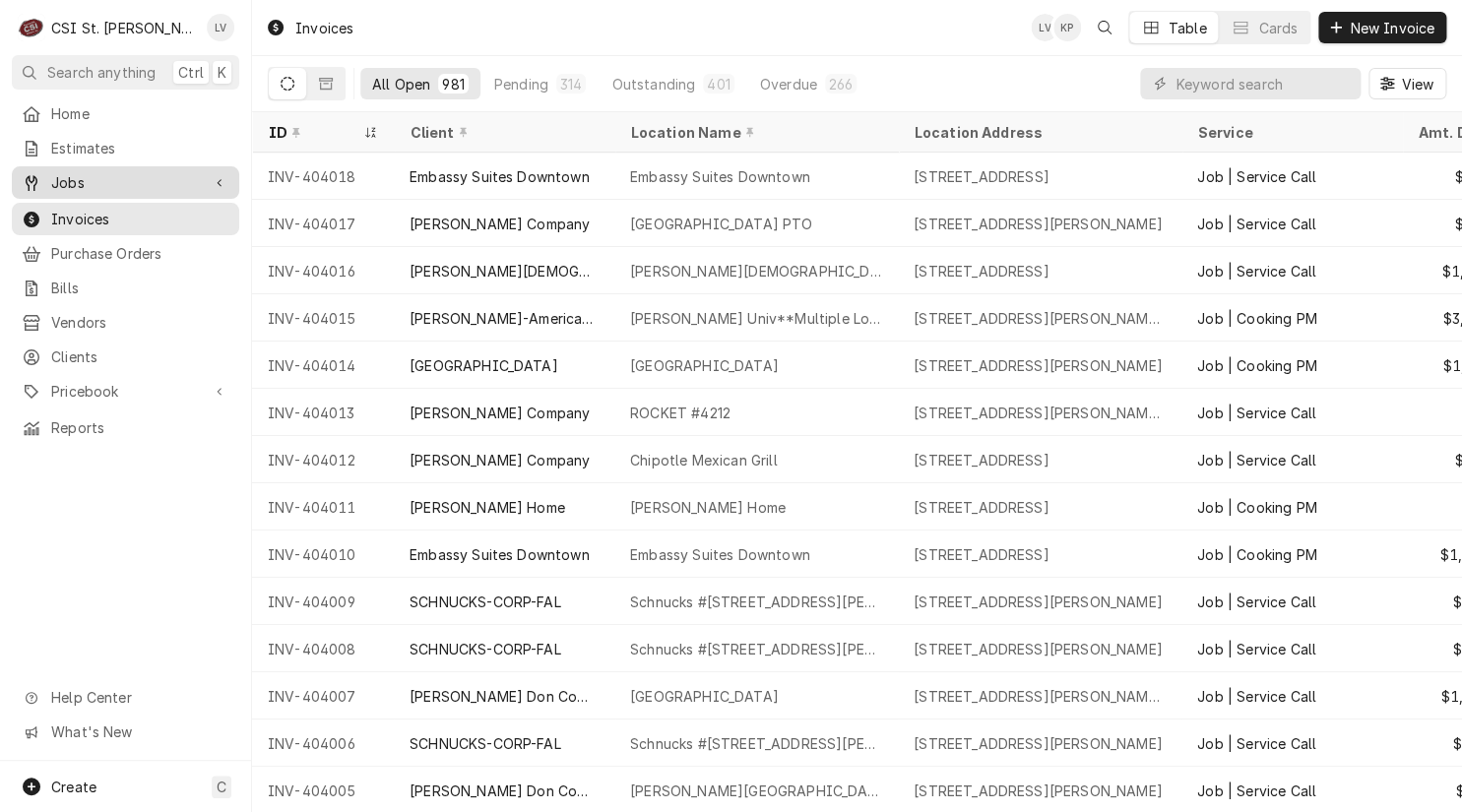
click at [80, 186] on div "Jobs" at bounding box center [126, 182] width 219 height 25
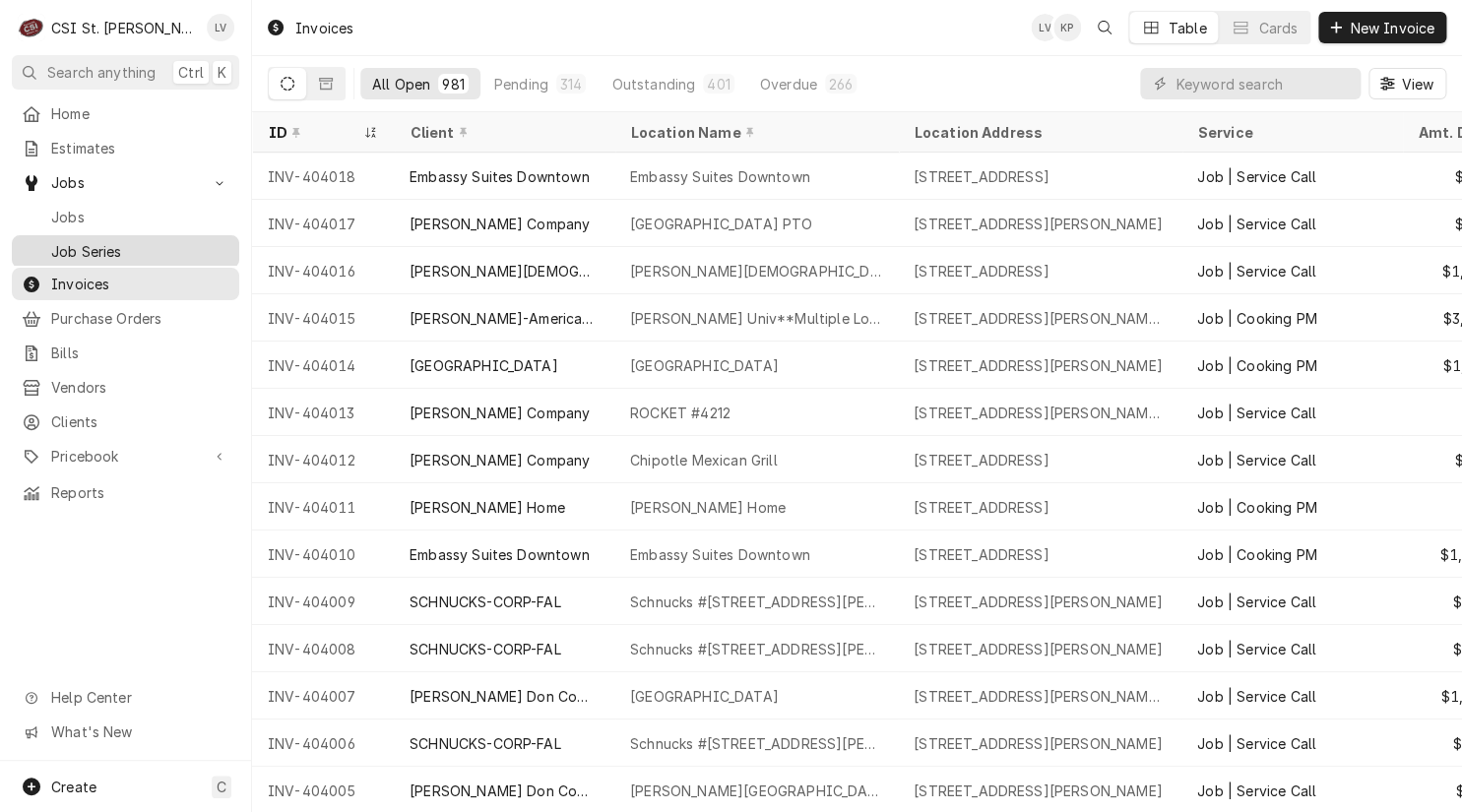
click at [71, 235] on link "Job Series" at bounding box center [126, 251] width 227 height 33
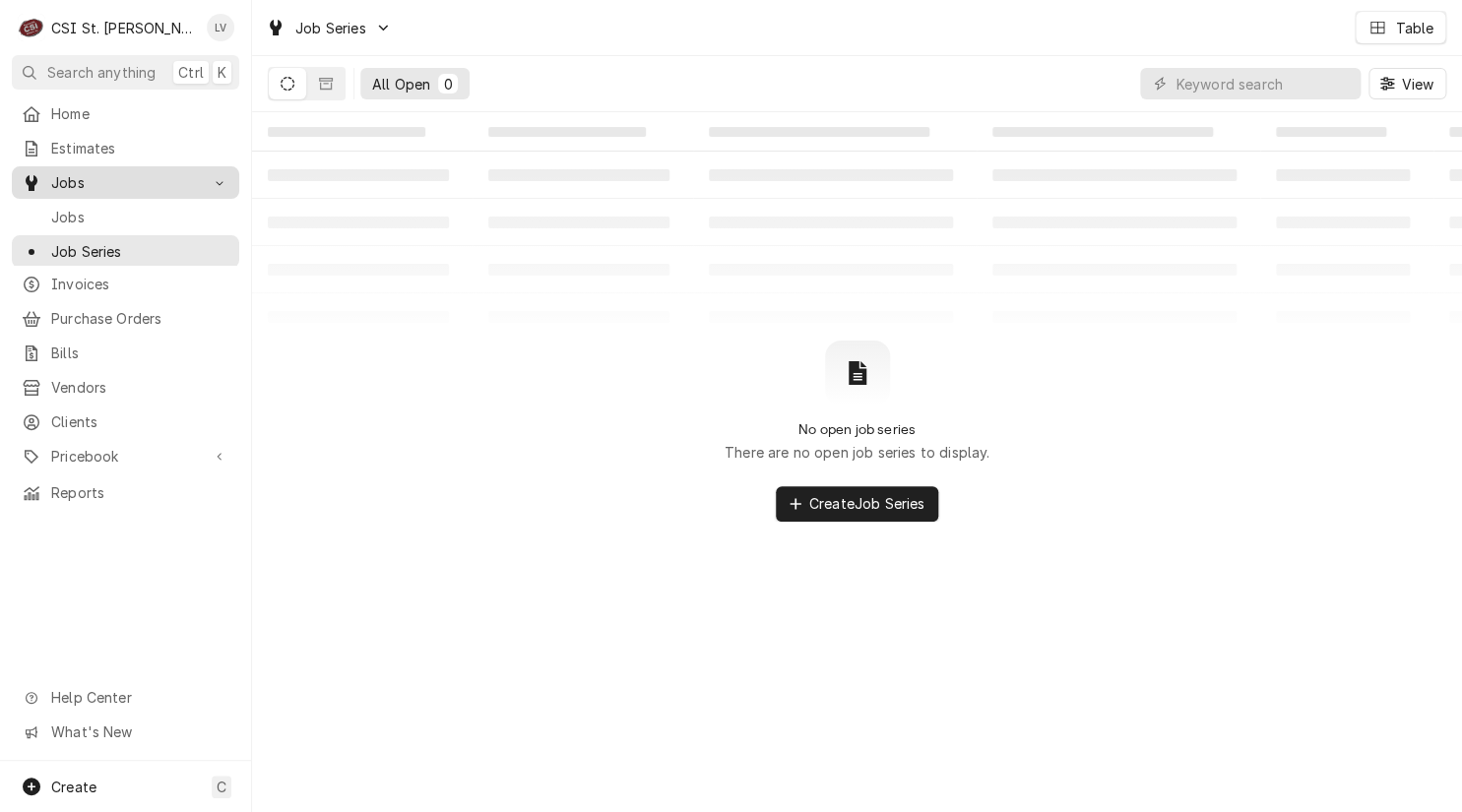
click at [66, 179] on span "Jobs" at bounding box center [125, 182] width 148 height 21
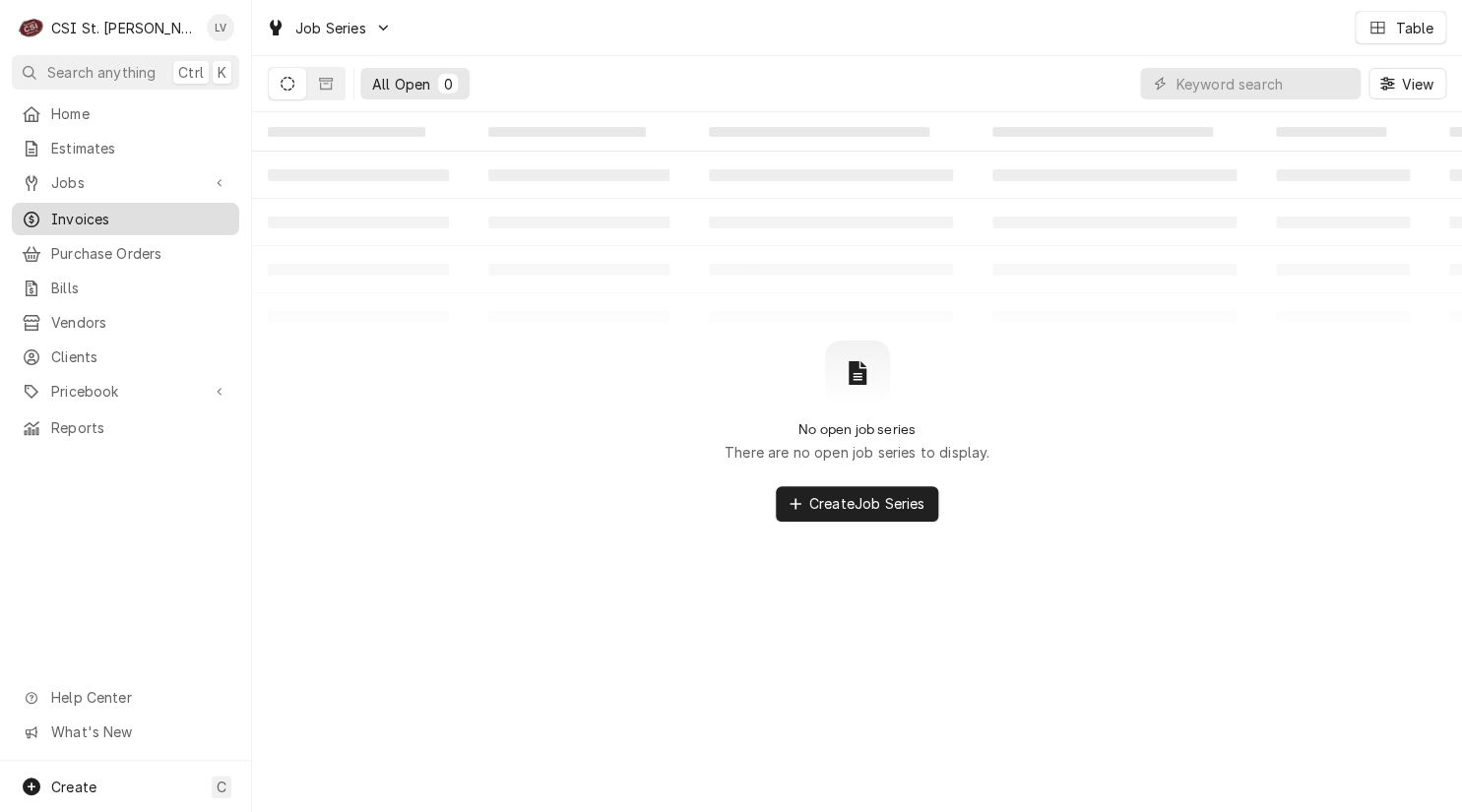
click at [69, 208] on span "Invoices" at bounding box center [140, 218] width 178 height 21
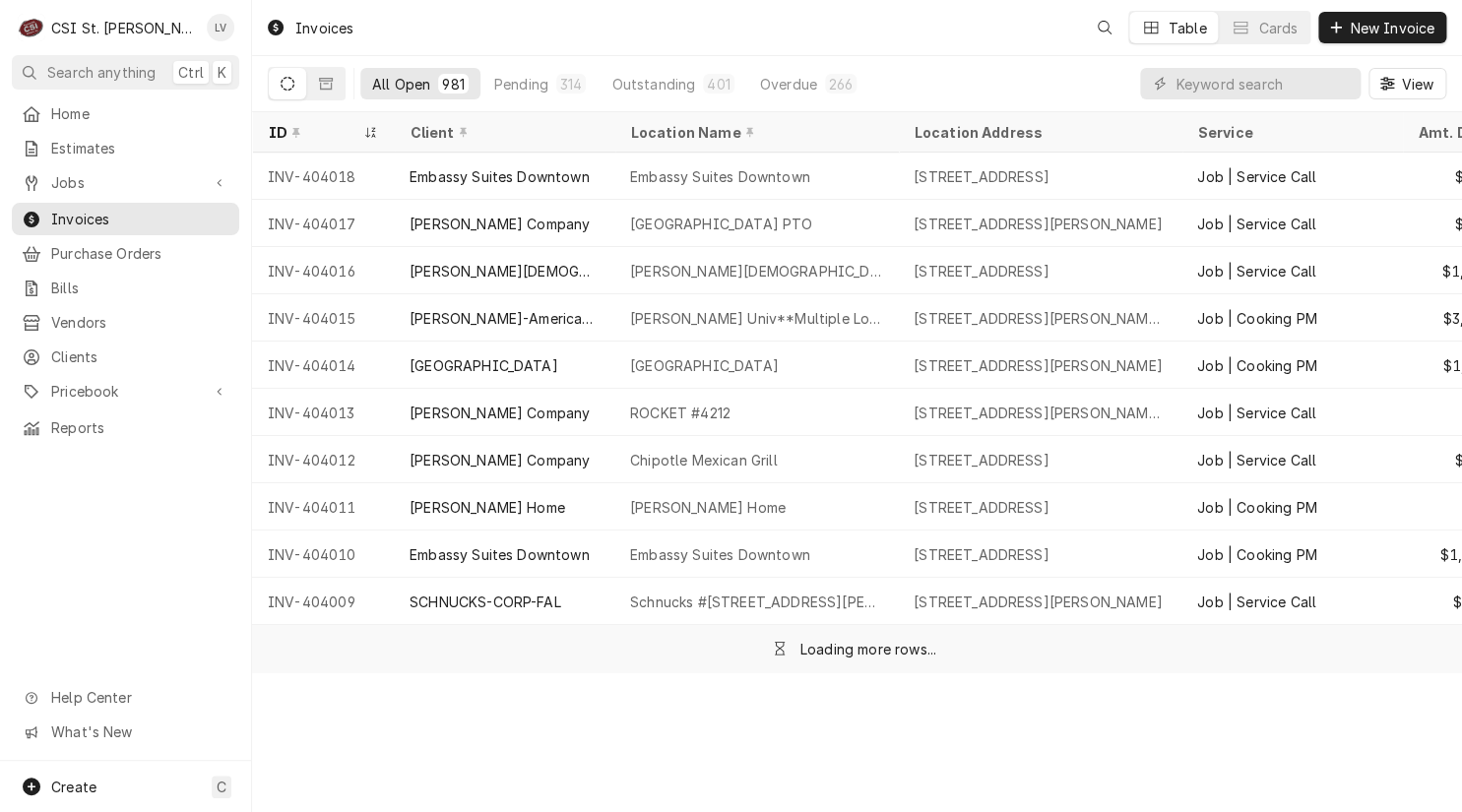
click at [65, 175] on span "Jobs" at bounding box center [125, 182] width 148 height 21
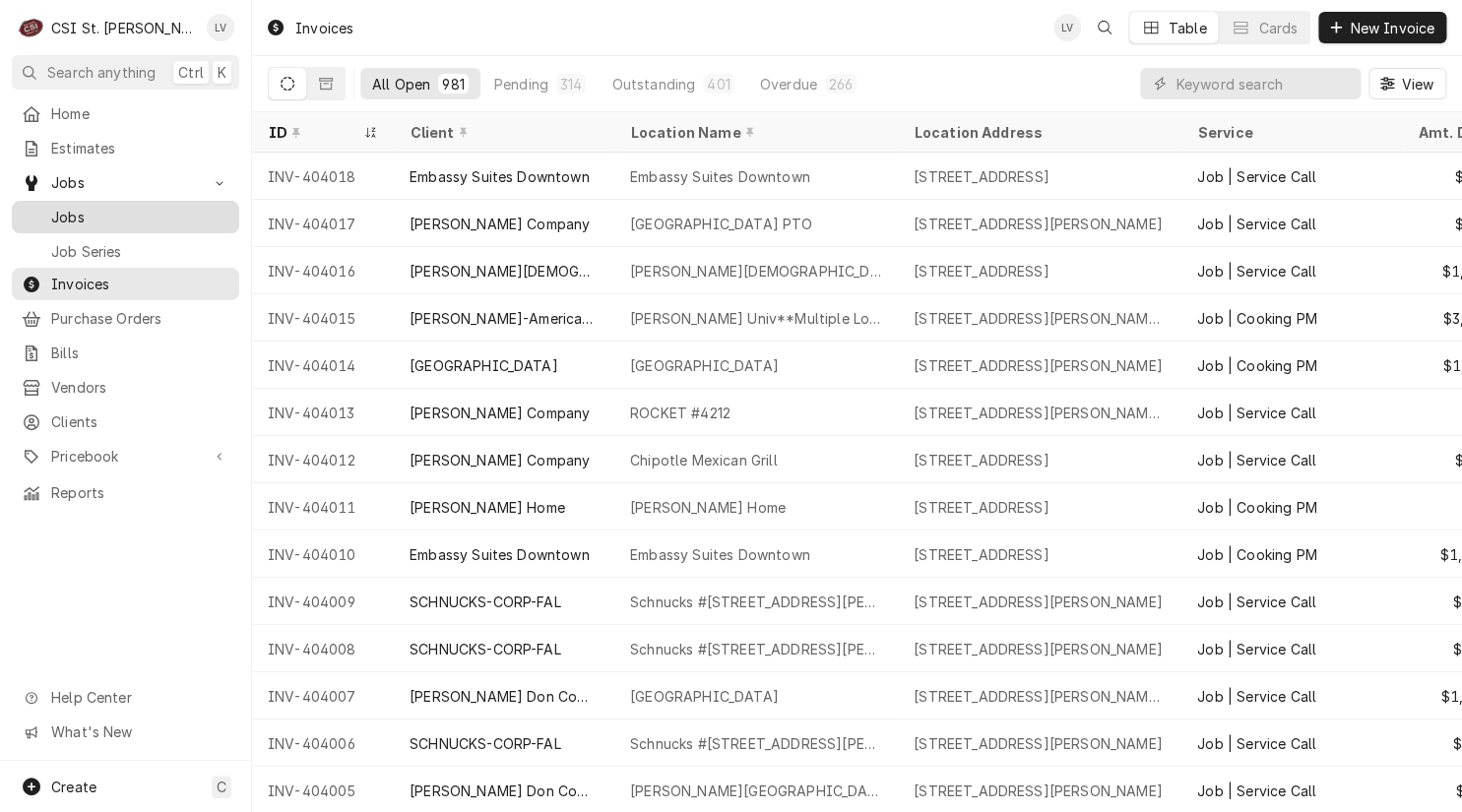
click at [63, 211] on span "Jobs" at bounding box center [140, 216] width 178 height 21
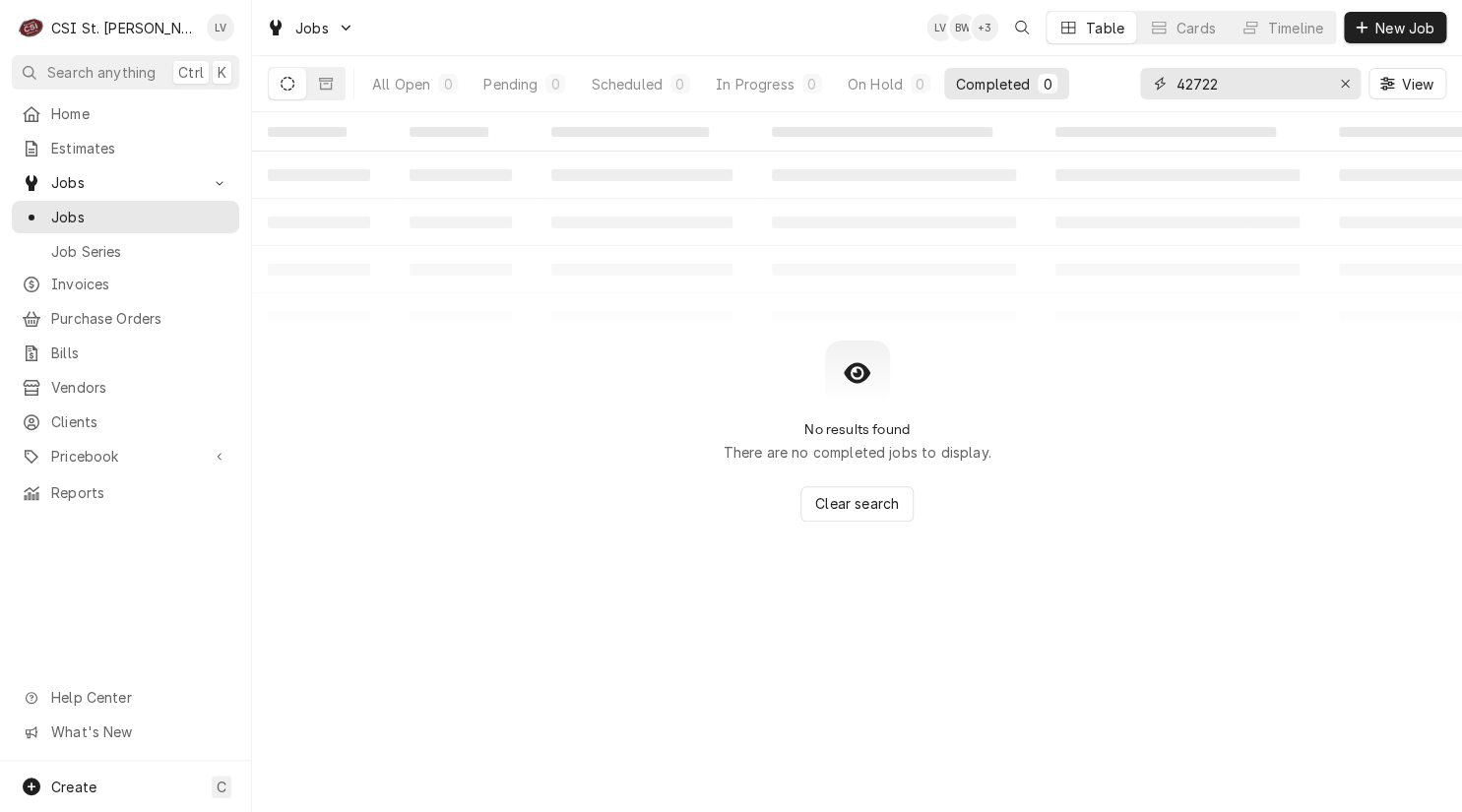
drag, startPoint x: 1246, startPoint y: 77, endPoint x: 1143, endPoint y: 97, distance: 104.9
click at [1143, 97] on div "42722" at bounding box center [1250, 84] width 220 height 32
type input "42726"
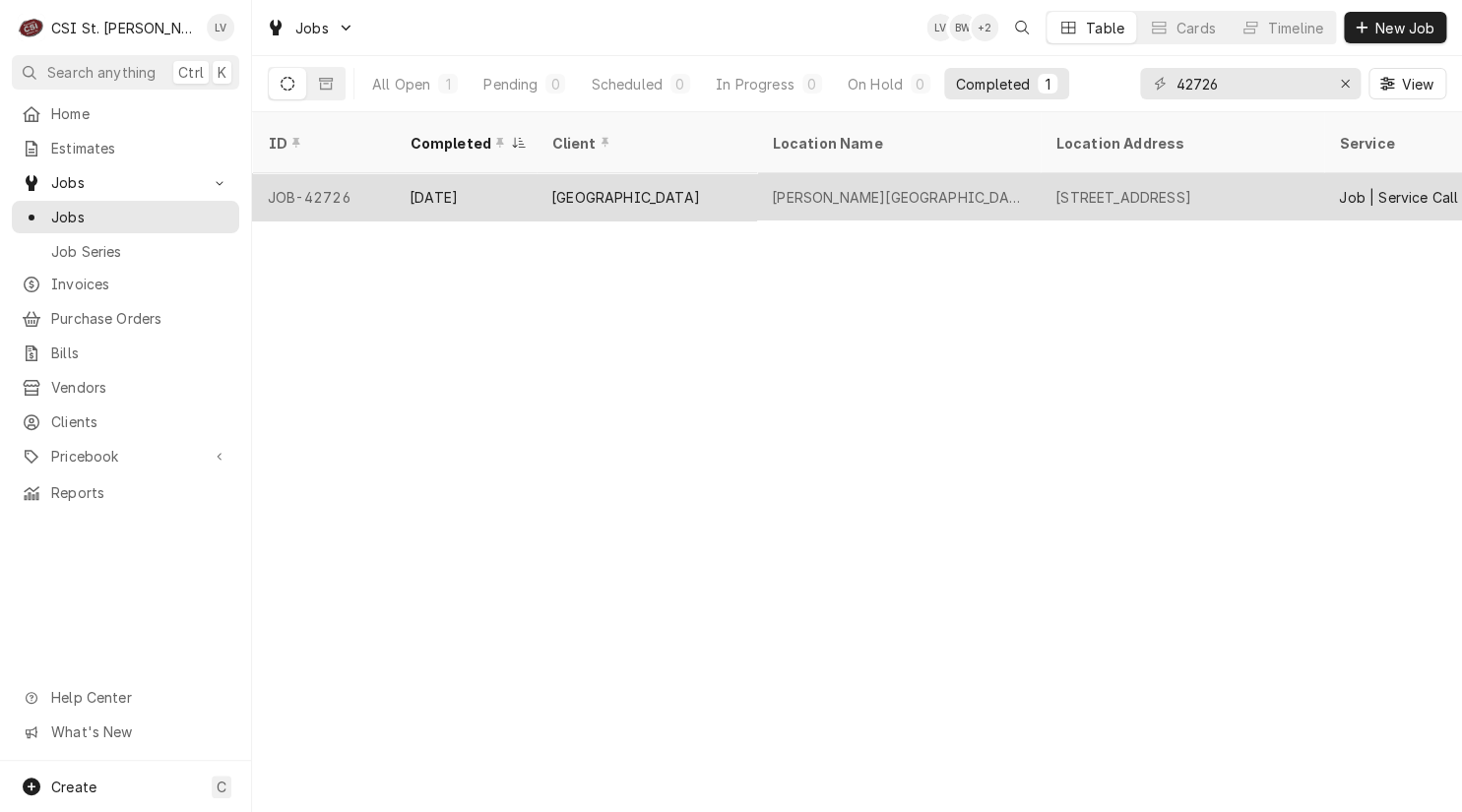
click at [790, 189] on div "Blevins Elementary School 4" at bounding box center [898, 196] width 283 height 47
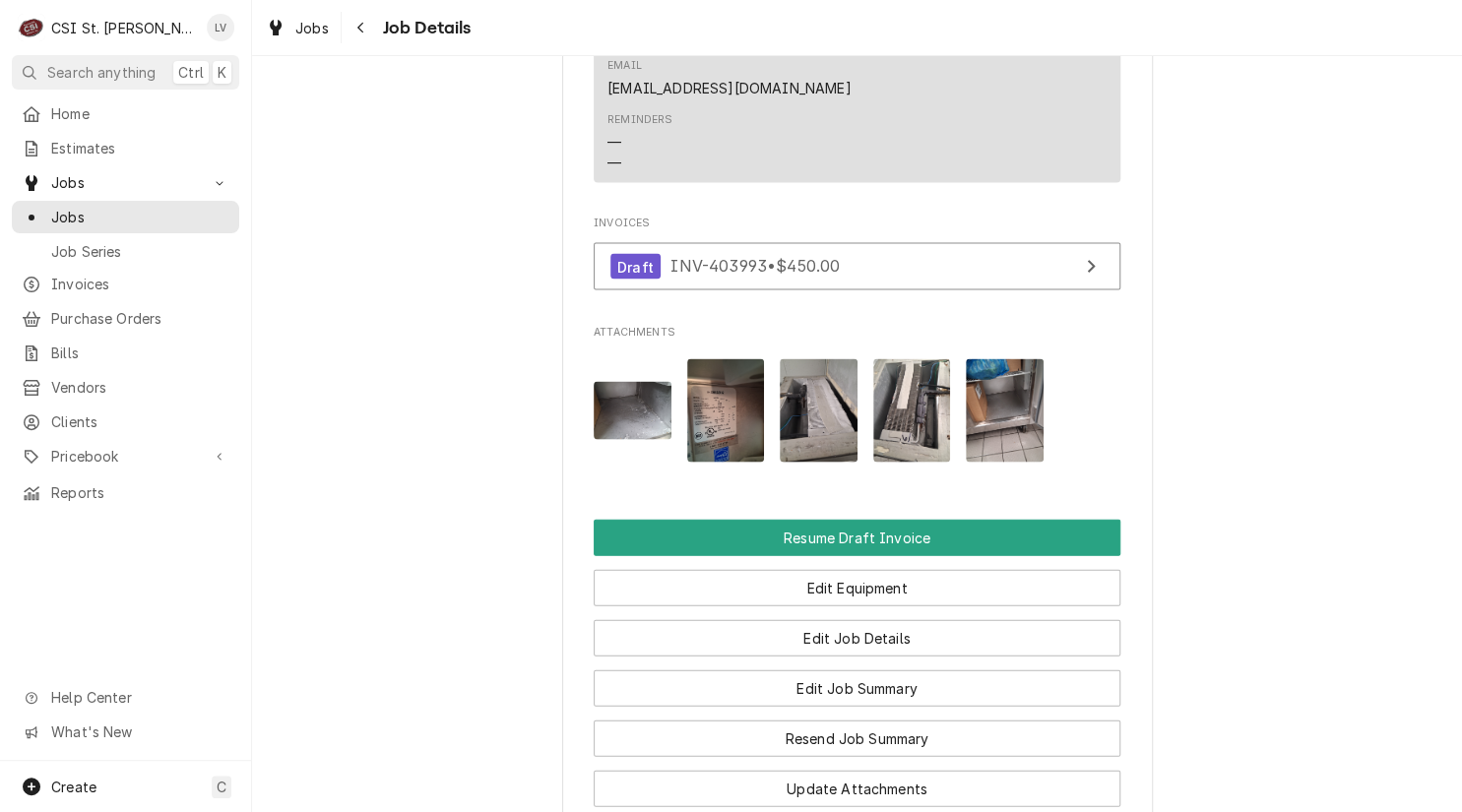
scroll to position [1771, 0]
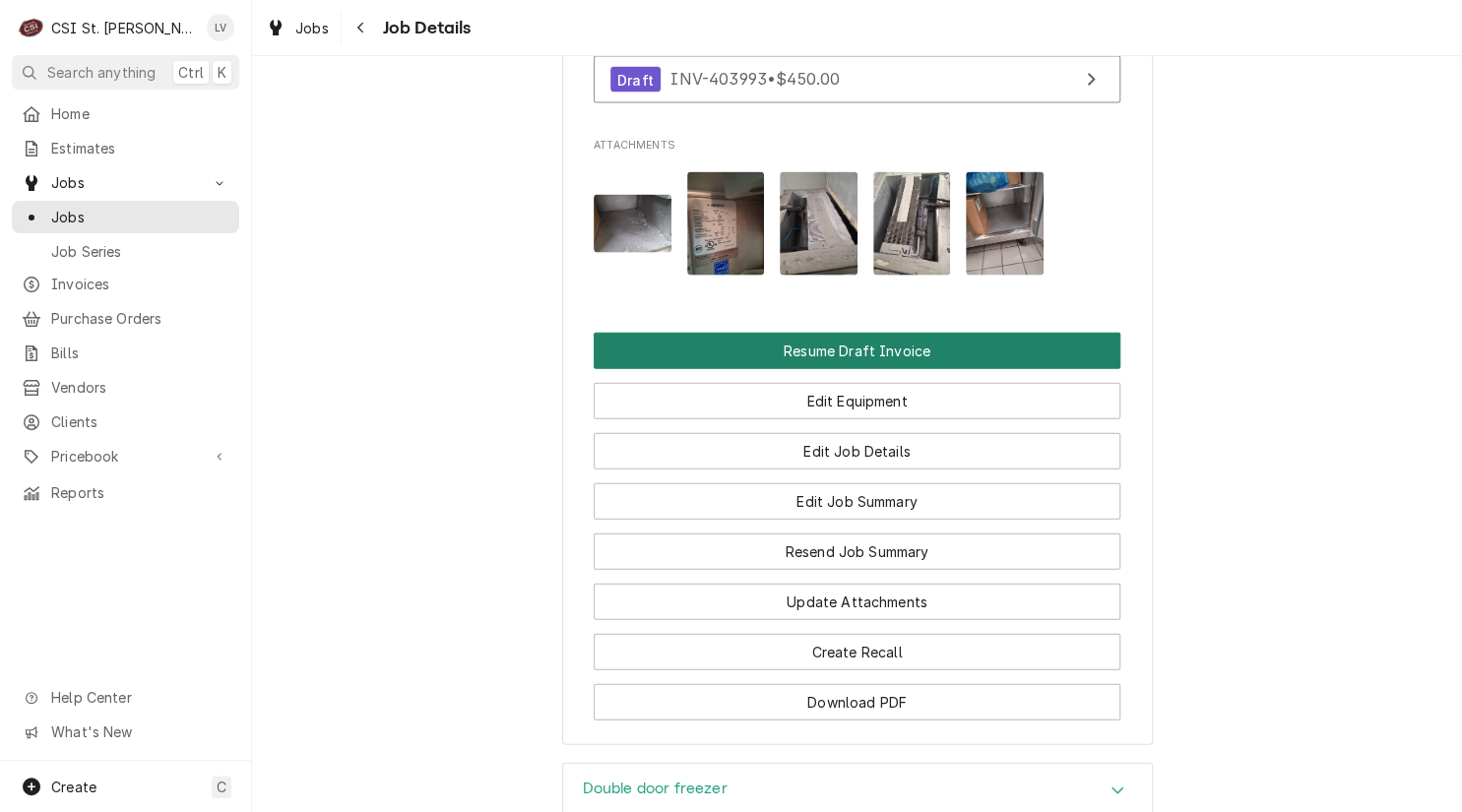
click at [884, 369] on button "Resume Draft Invoice" at bounding box center [857, 351] width 526 height 37
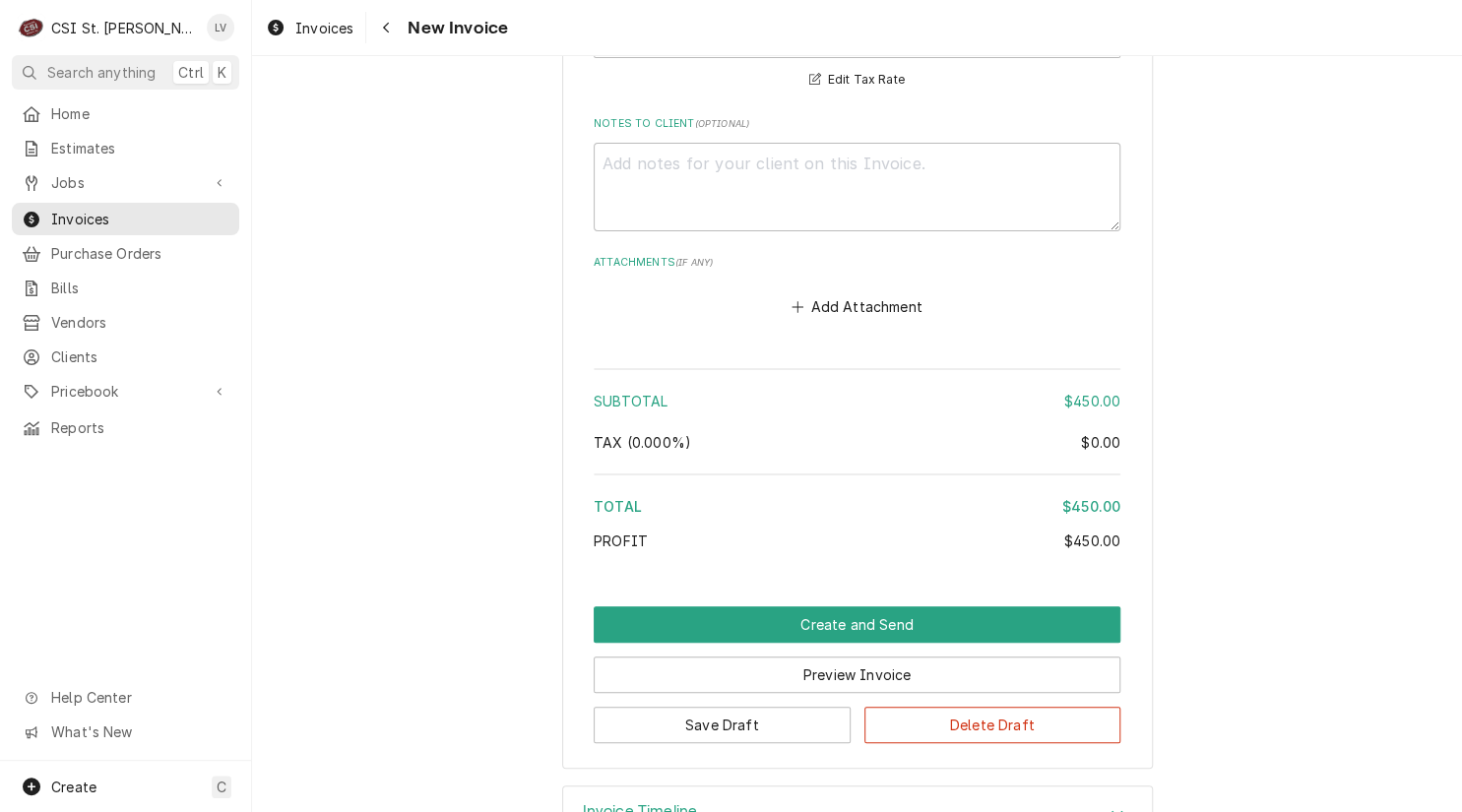
scroll to position [3133, 0]
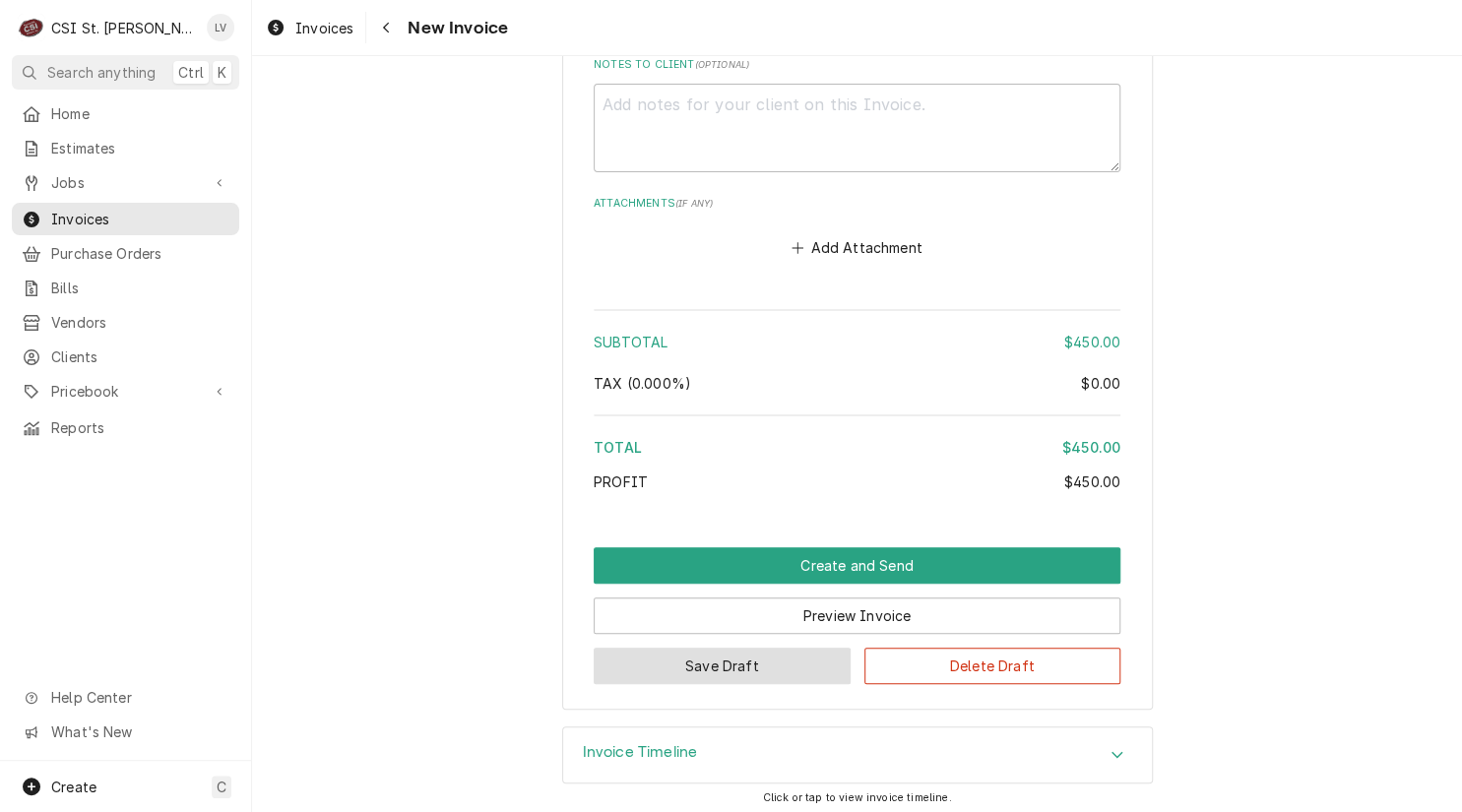
click at [760, 658] on button "Save Draft" at bounding box center [723, 666] width 257 height 37
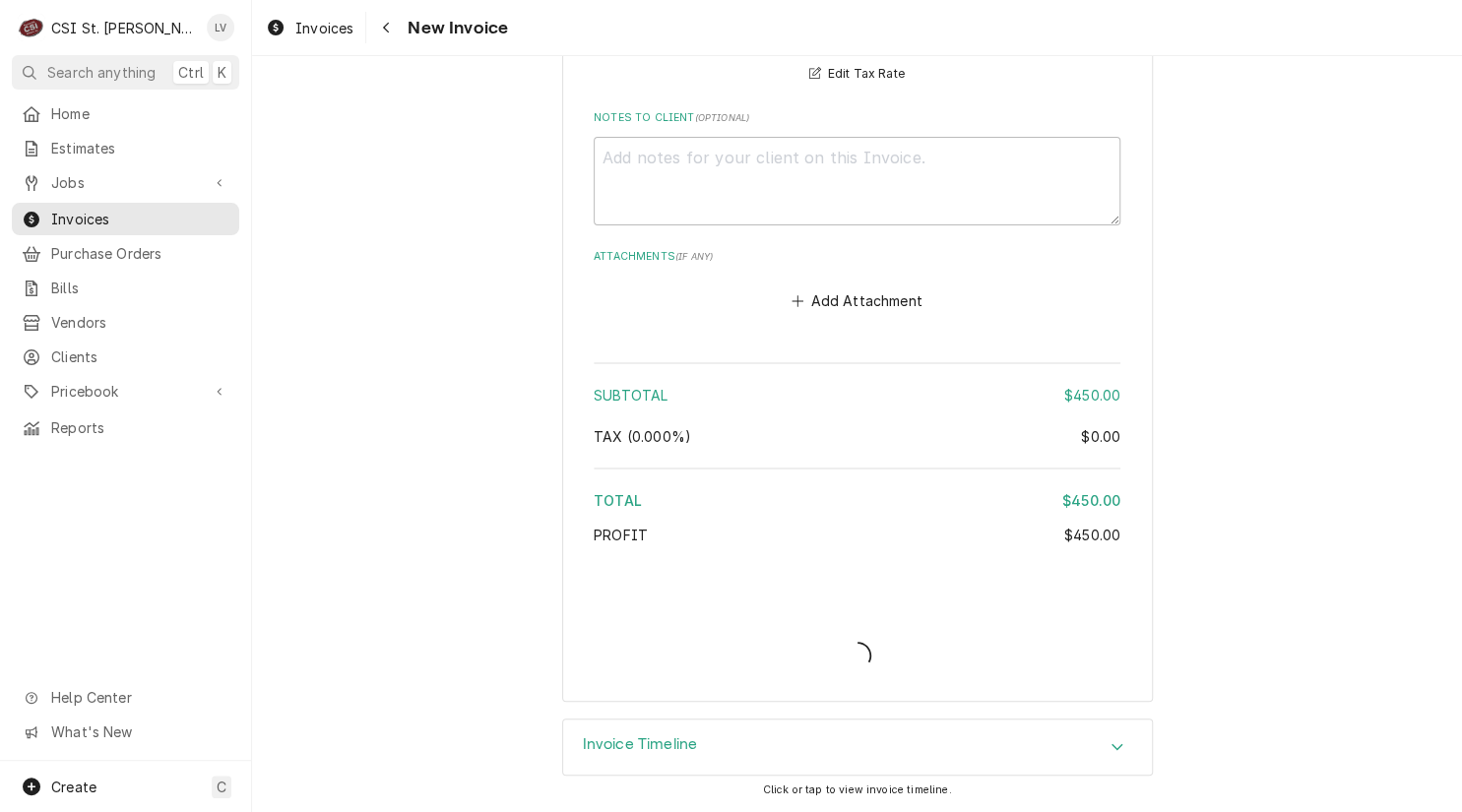
scroll to position [3073, 0]
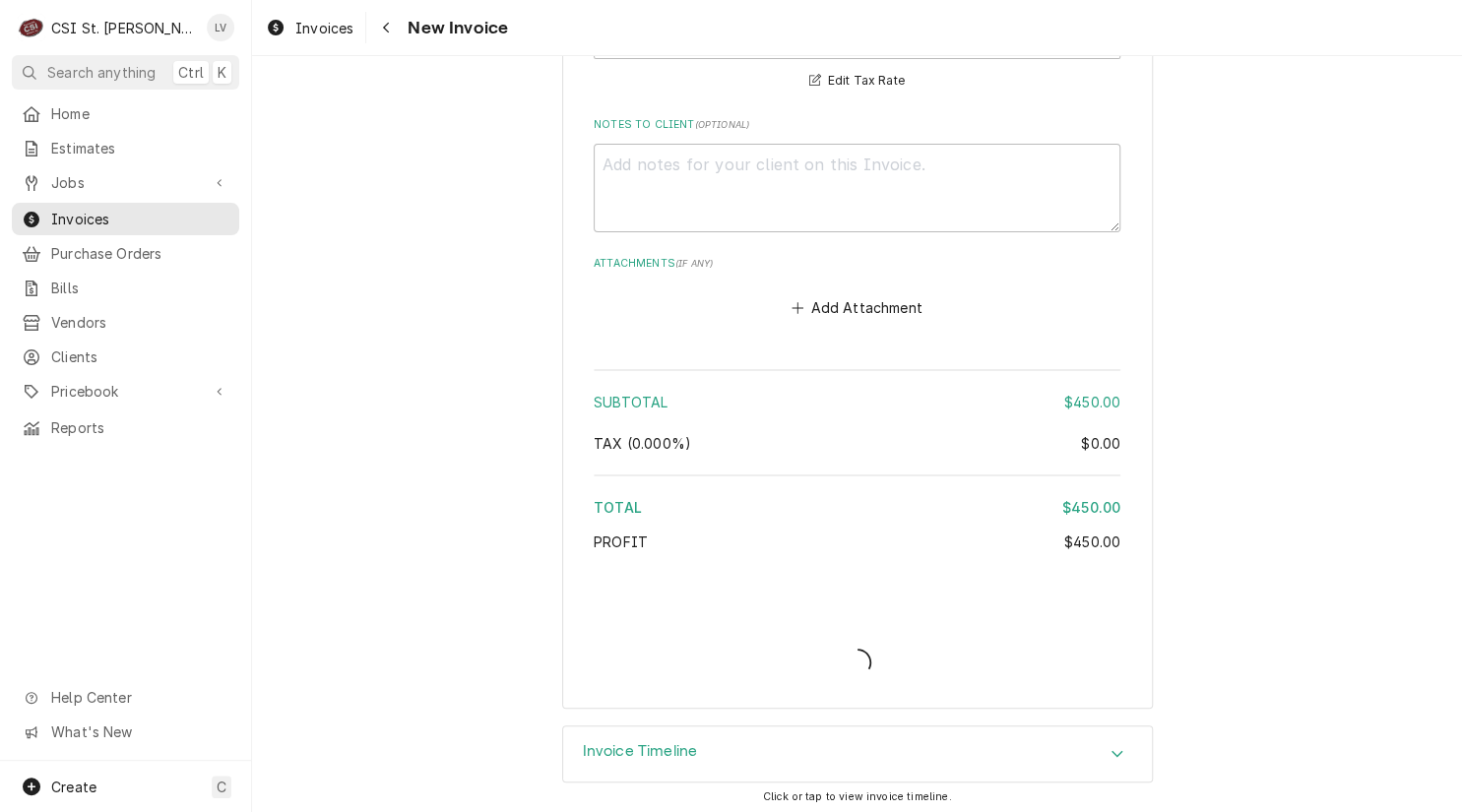
type textarea "x"
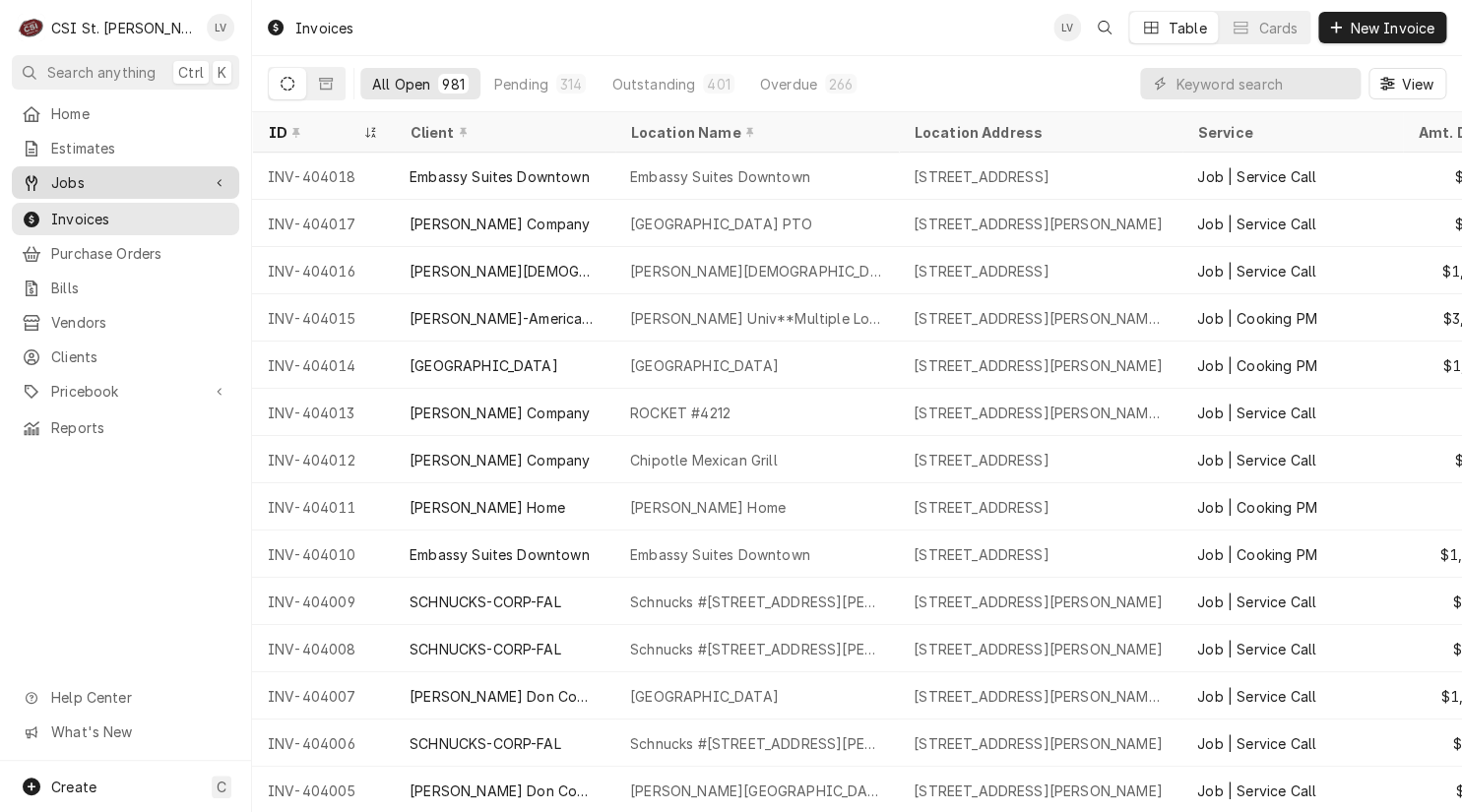
click at [104, 172] on span "Jobs" at bounding box center [125, 182] width 148 height 21
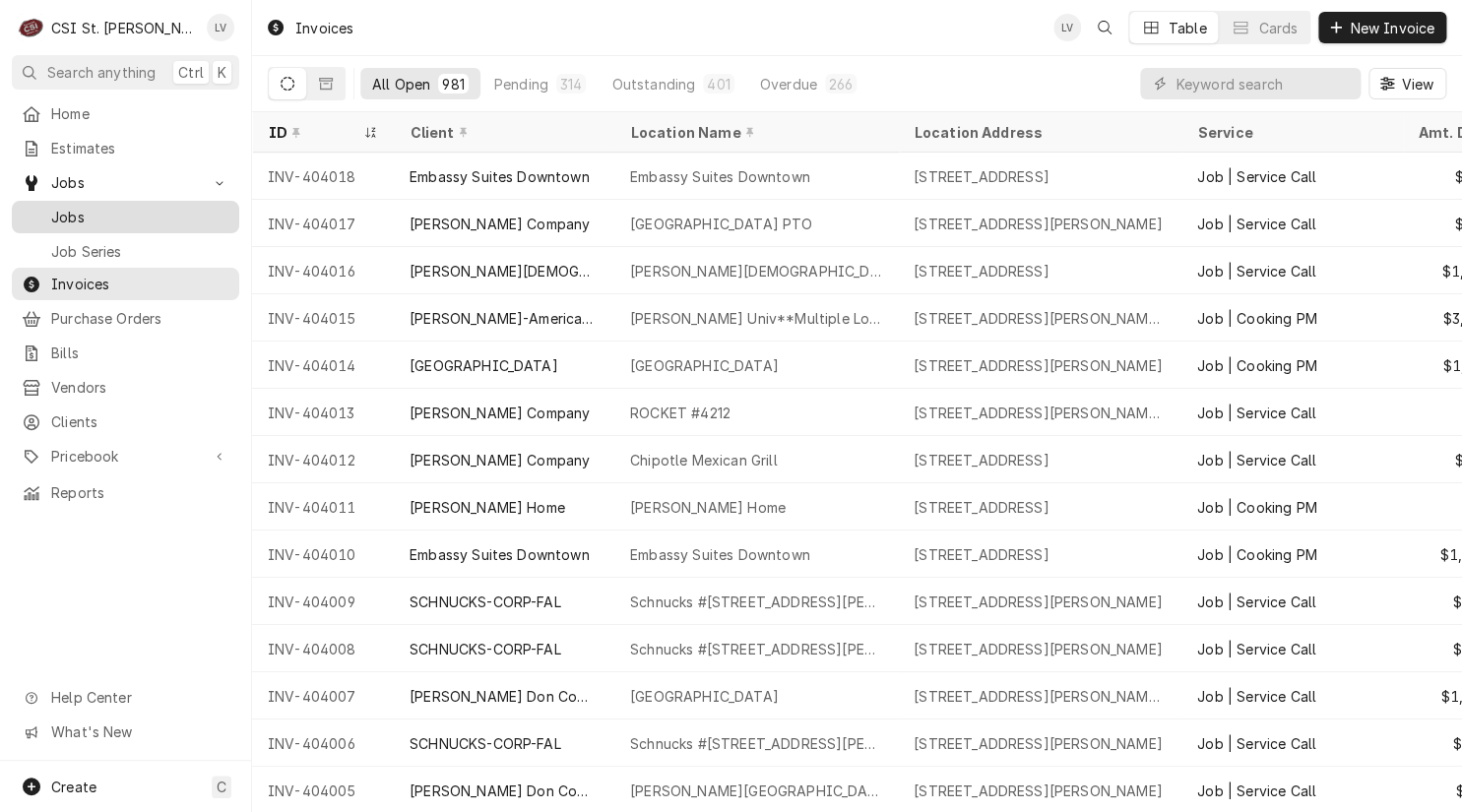
click at [104, 206] on span "Jobs" at bounding box center [140, 216] width 178 height 21
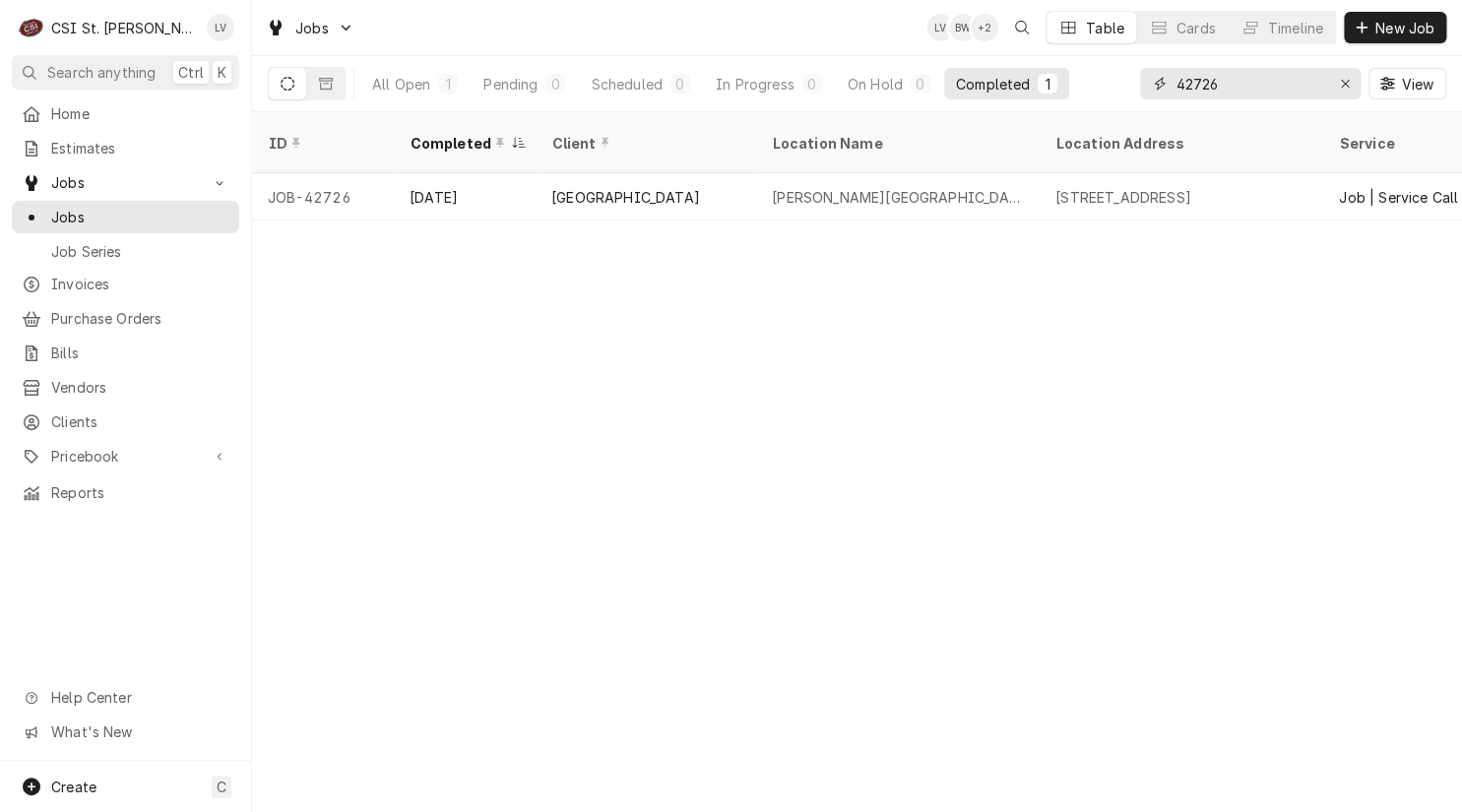
drag, startPoint x: 1255, startPoint y: 86, endPoint x: 1156, endPoint y: 83, distance: 99.0
click at [1156, 83] on div "42726" at bounding box center [1250, 84] width 220 height 32
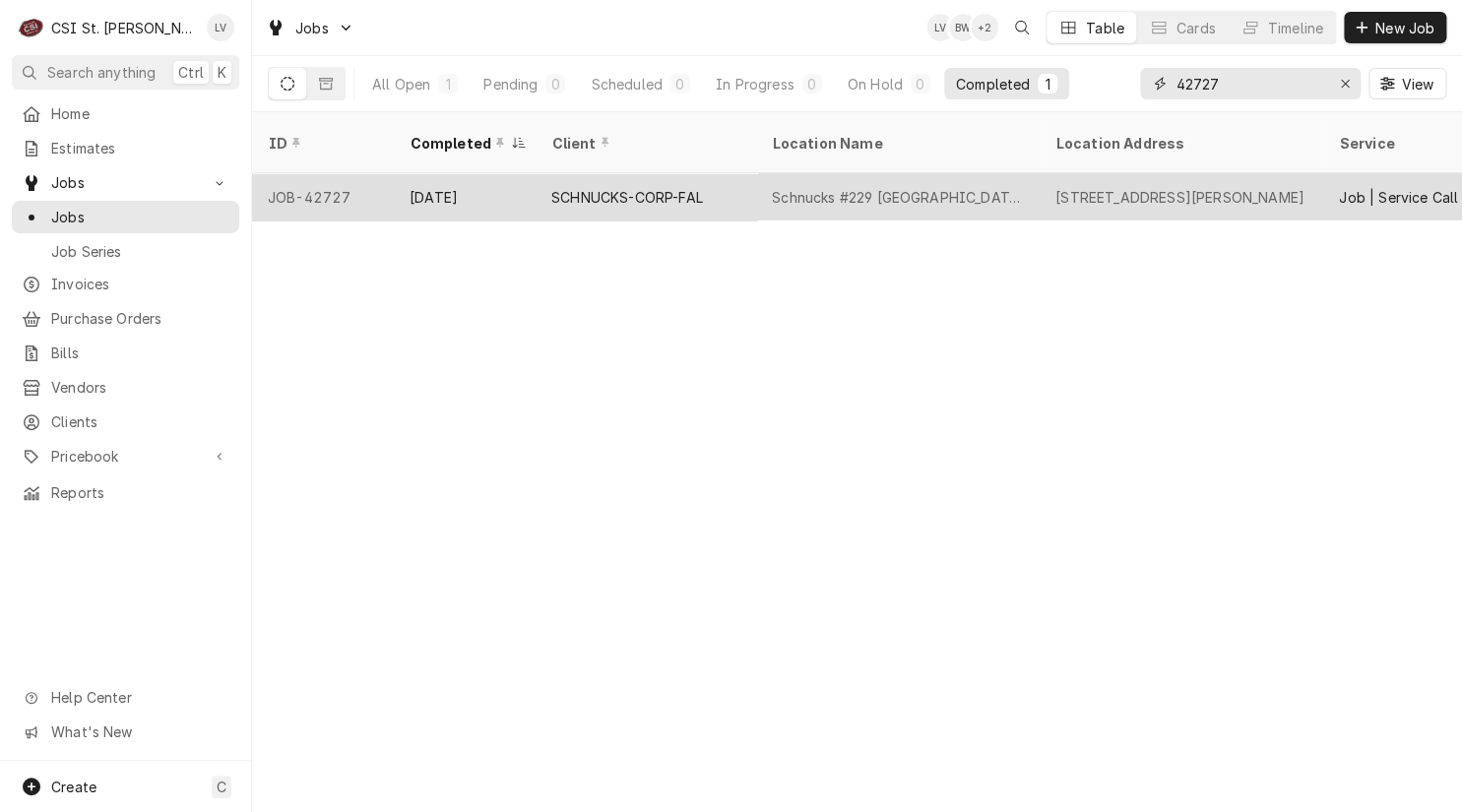
type input "42727"
click at [633, 187] on div "SCHNUCKS-CORP-FAL" at bounding box center [627, 197] width 151 height 21
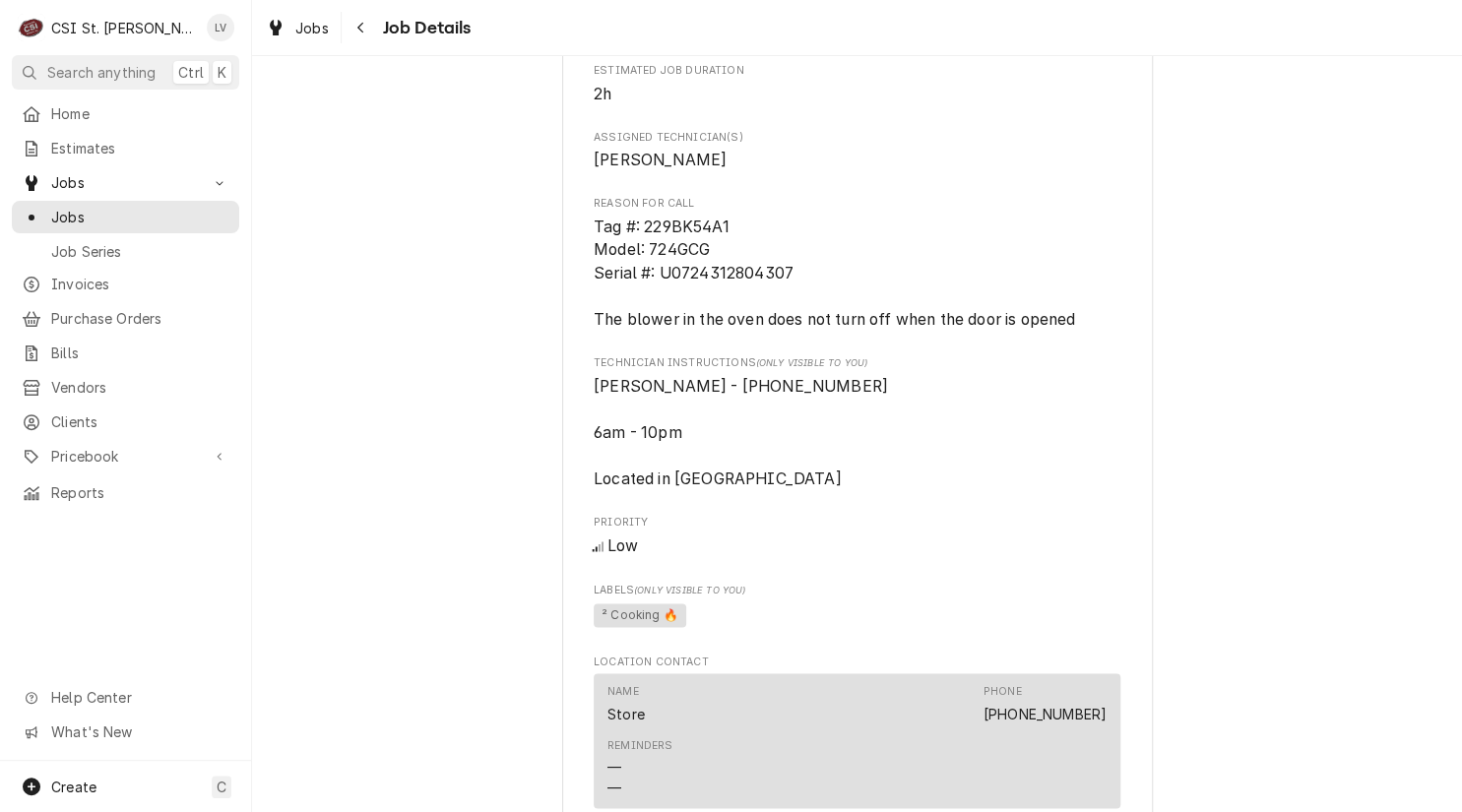
scroll to position [1574, 0]
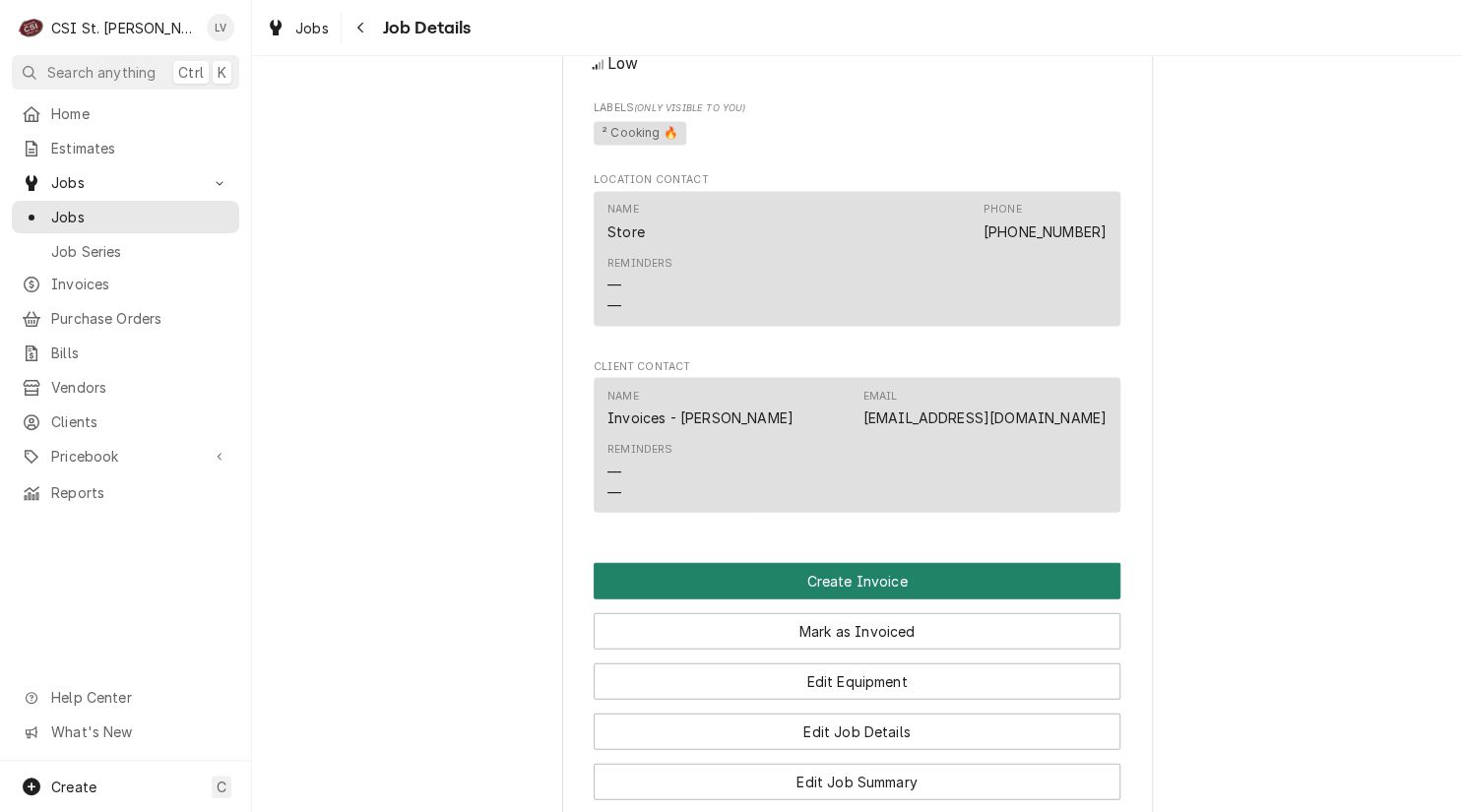
click at [837, 571] on button "Create Invoice" at bounding box center [857, 580] width 526 height 37
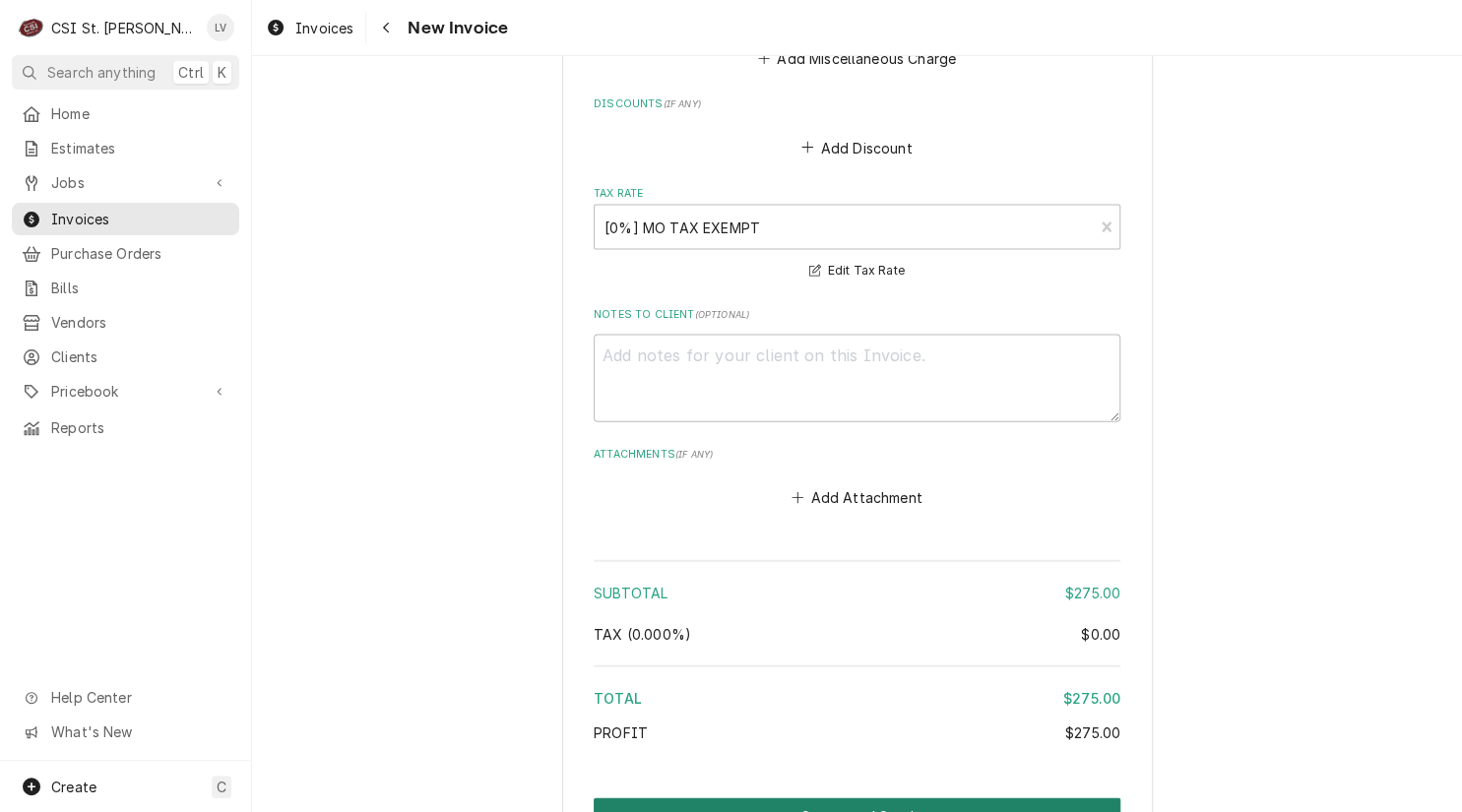
scroll to position [5011, 0]
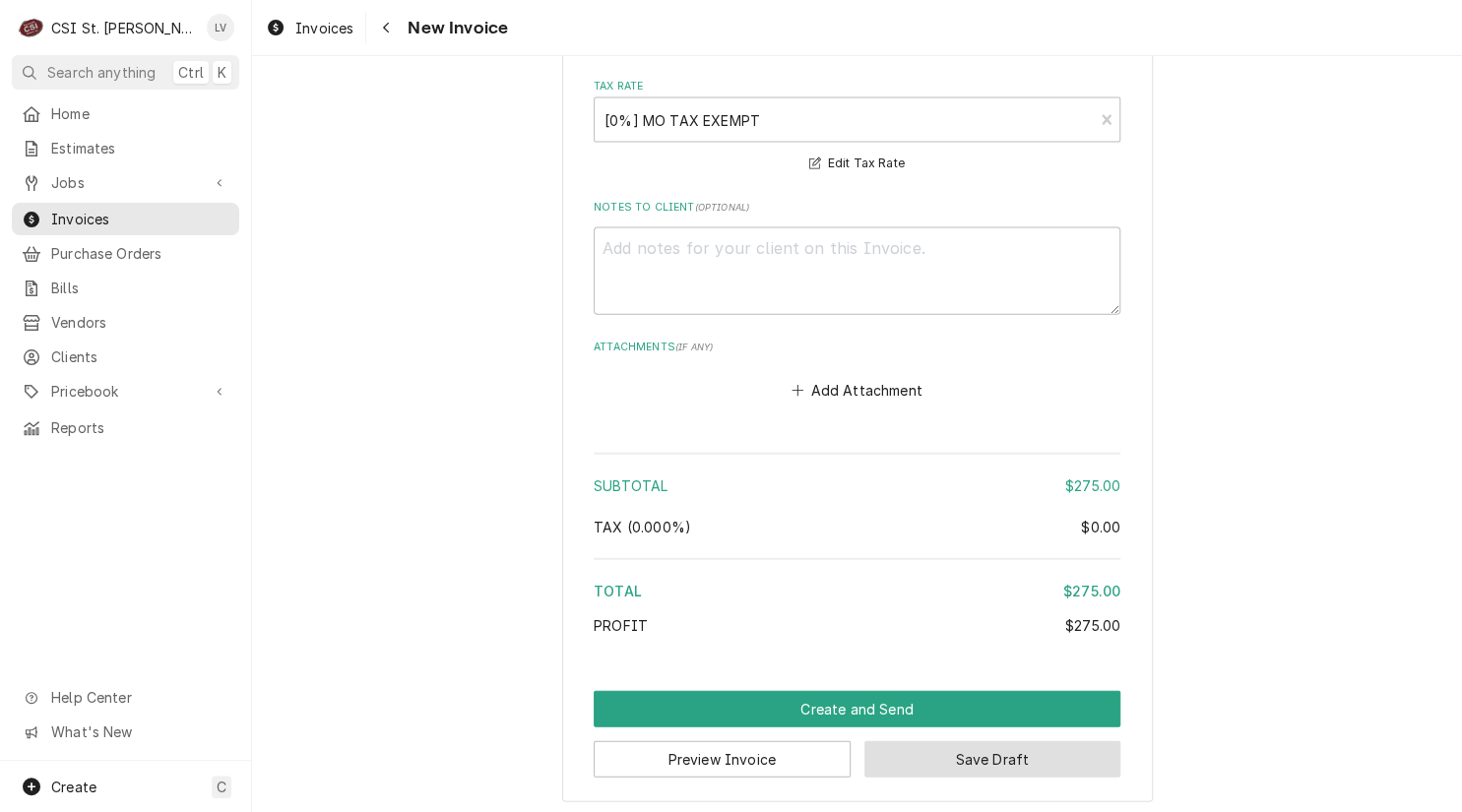
click at [1033, 757] on button "Save Draft" at bounding box center [993, 759] width 257 height 37
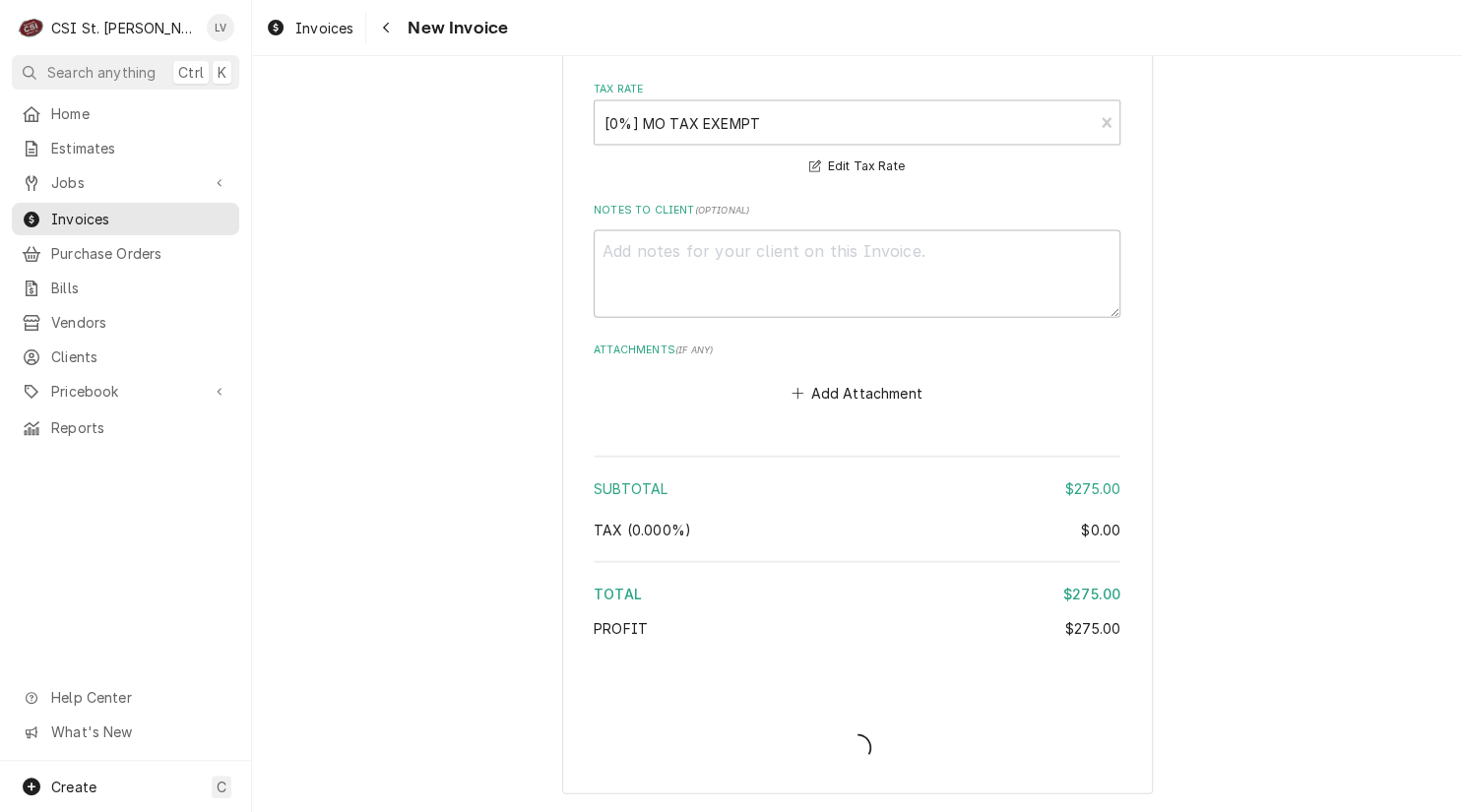
scroll to position [5001, 0]
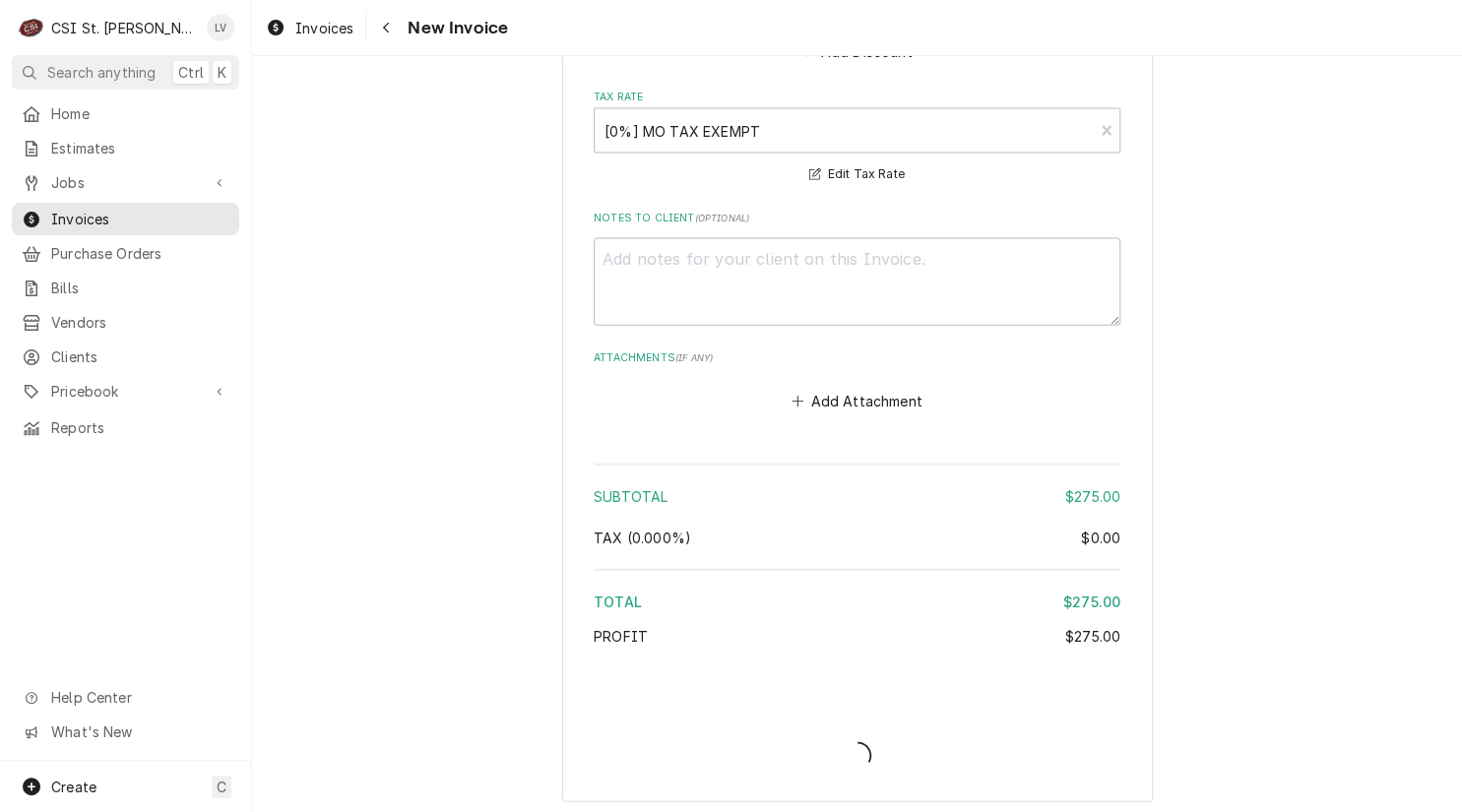
type textarea "x"
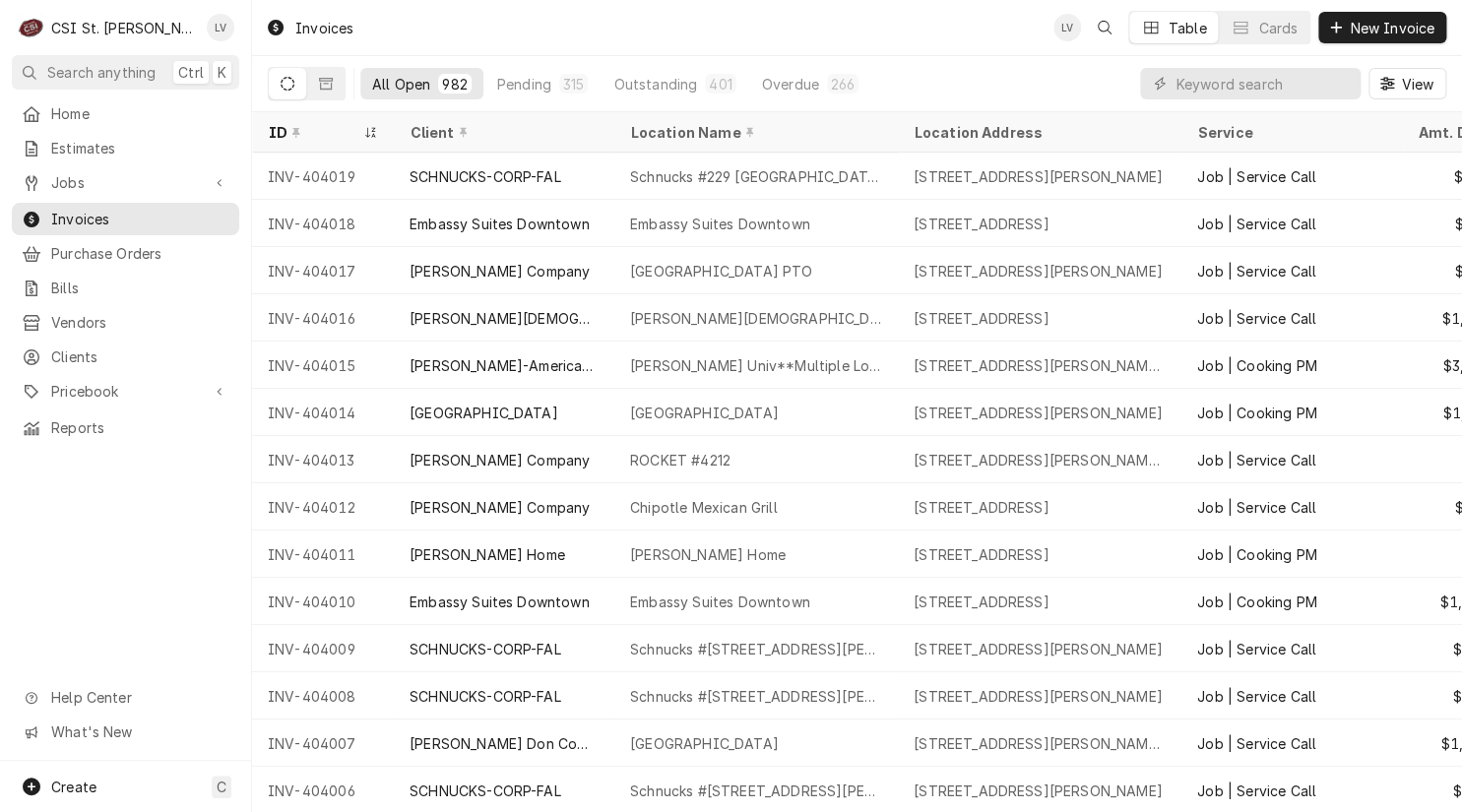
drag, startPoint x: 259, startPoint y: 168, endPoint x: 153, endPoint y: 462, distance: 312.5
click at [123, 570] on div "C CSI St. Louis LV Search anything Ctrl K Home Estimates Jobs Jobs Job Series I…" at bounding box center [731, 406] width 1462 height 812
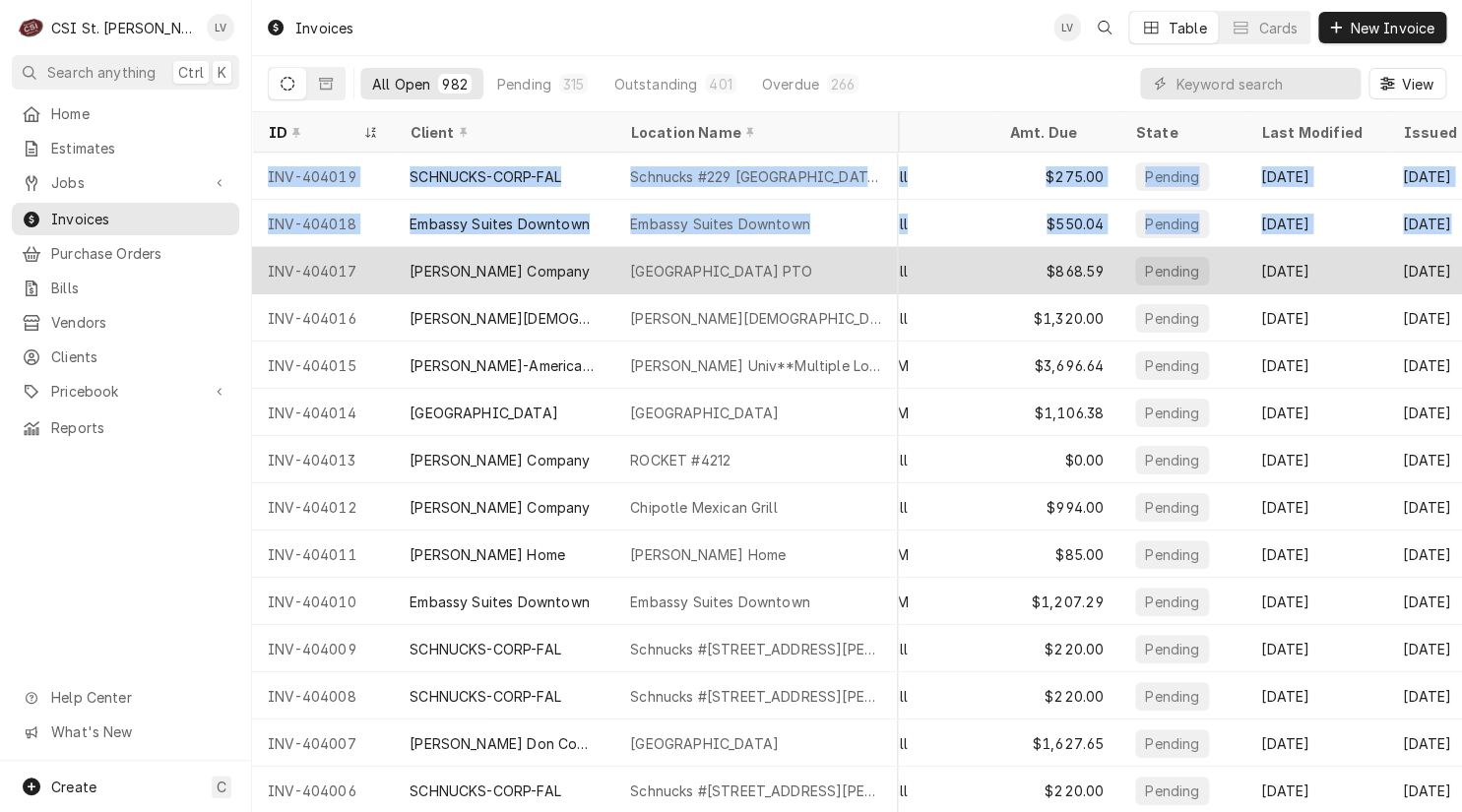
scroll to position [0, 491]
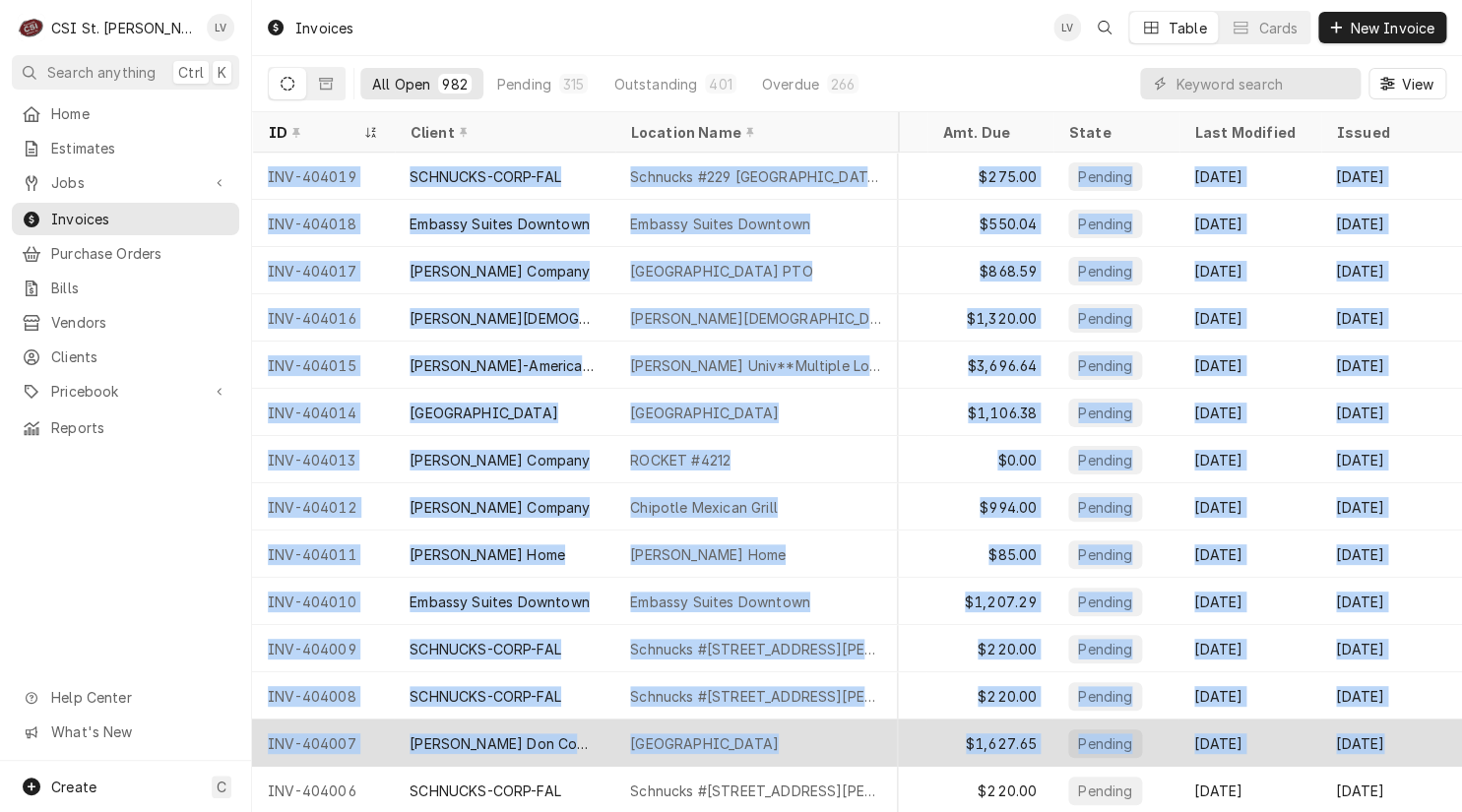
drag, startPoint x: 350, startPoint y: 167, endPoint x: 1393, endPoint y: 753, distance: 1196.3
click at [987, 753] on tbody "INV-404019 SCHNUCKS-CORP-FAL Schnucks #229 Edwardsville 2222 Troy Road, Edwards…" at bounding box center [382, 482] width 1210 height 660
copy tbody "INV-404019 SCHNUCKS-CORP-FAL Schnucks #229 Edwardsville 2222 Troy Road, Edwards…"
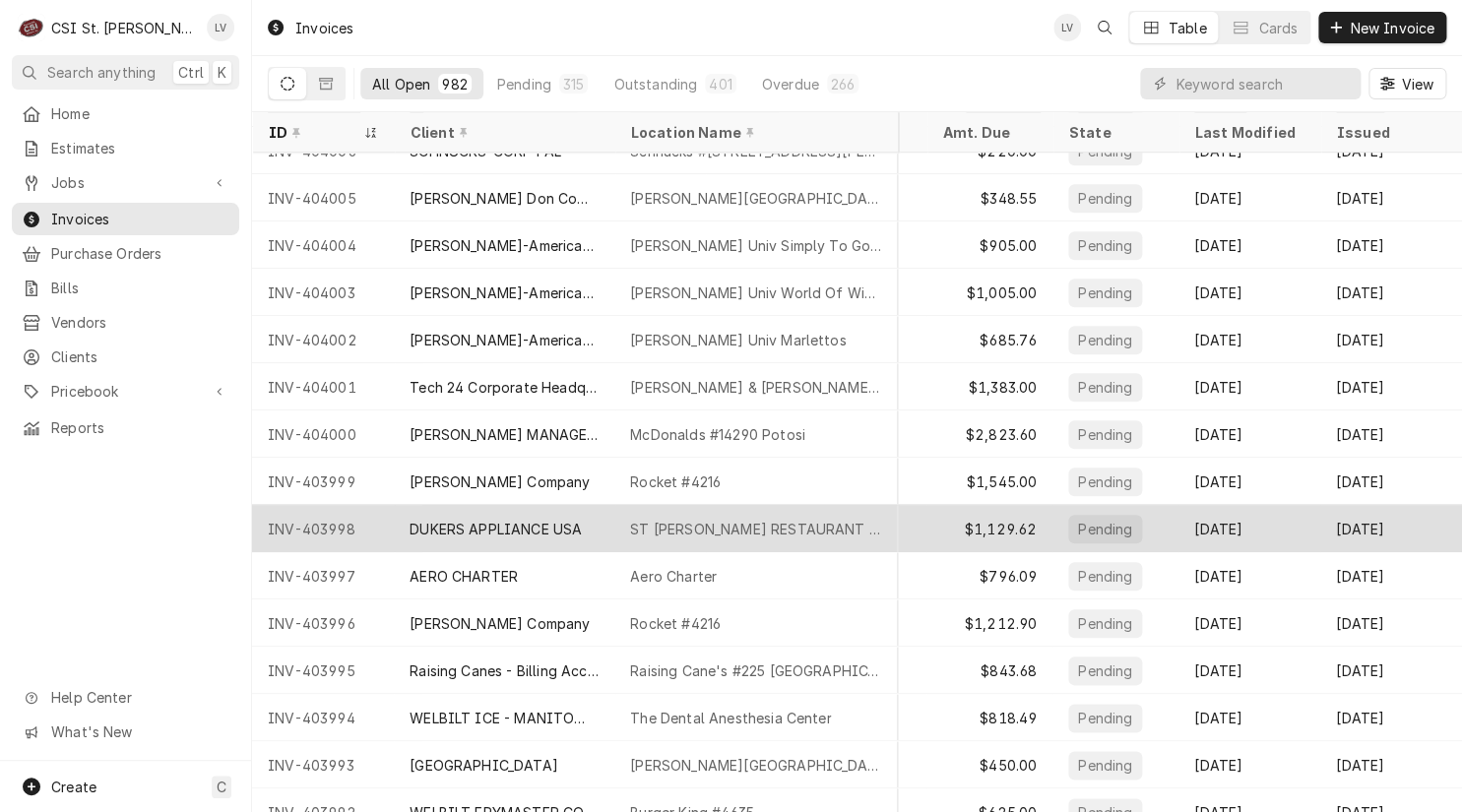
scroll to position [541, 491]
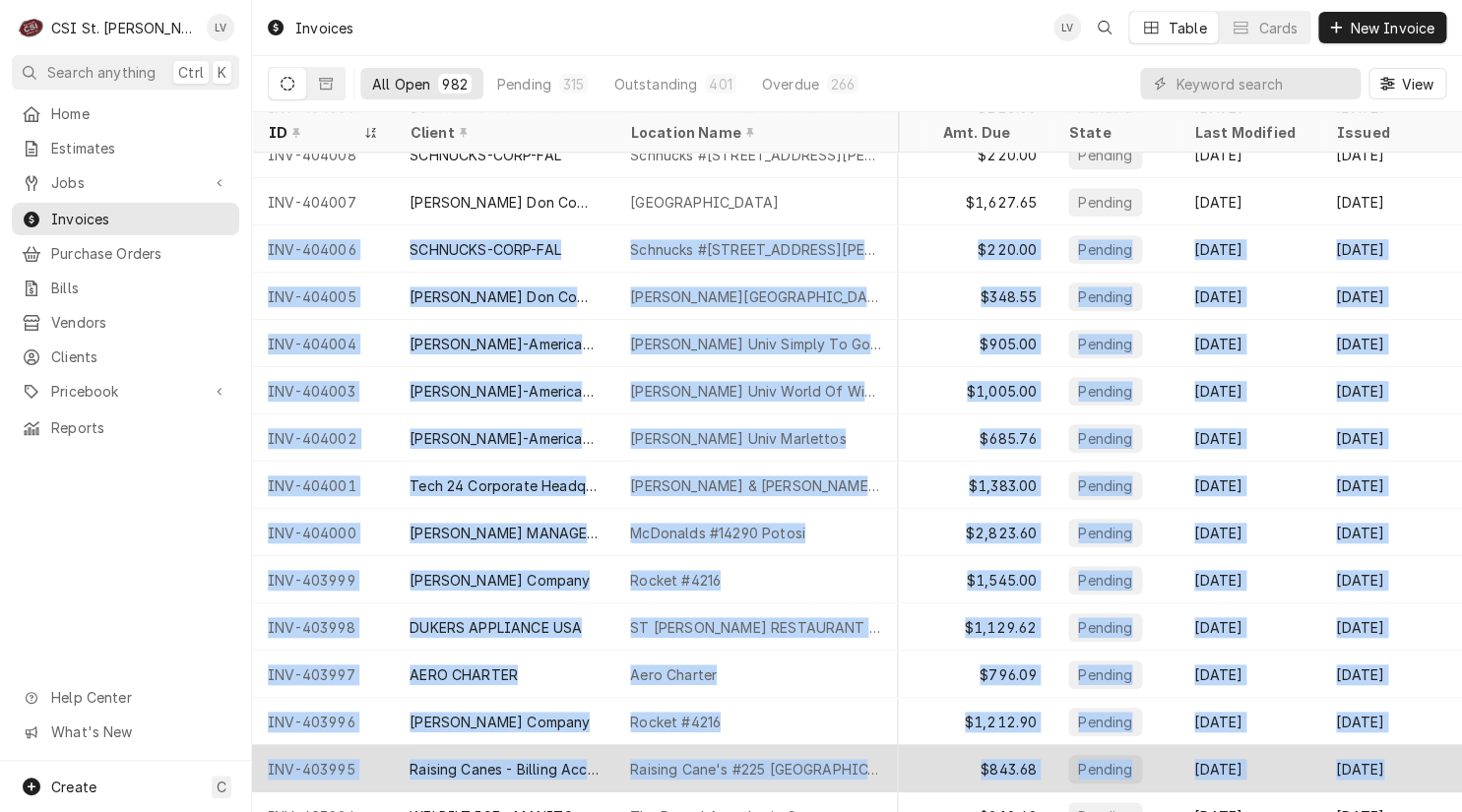
drag, startPoint x: 258, startPoint y: 239, endPoint x: 1379, endPoint y: 754, distance: 1233.6
copy tbody "INV-404006 SCHNUCKS-CORP-FAL Schnucks #145 Westfall Plaza 8037 W Florissant Ave…"
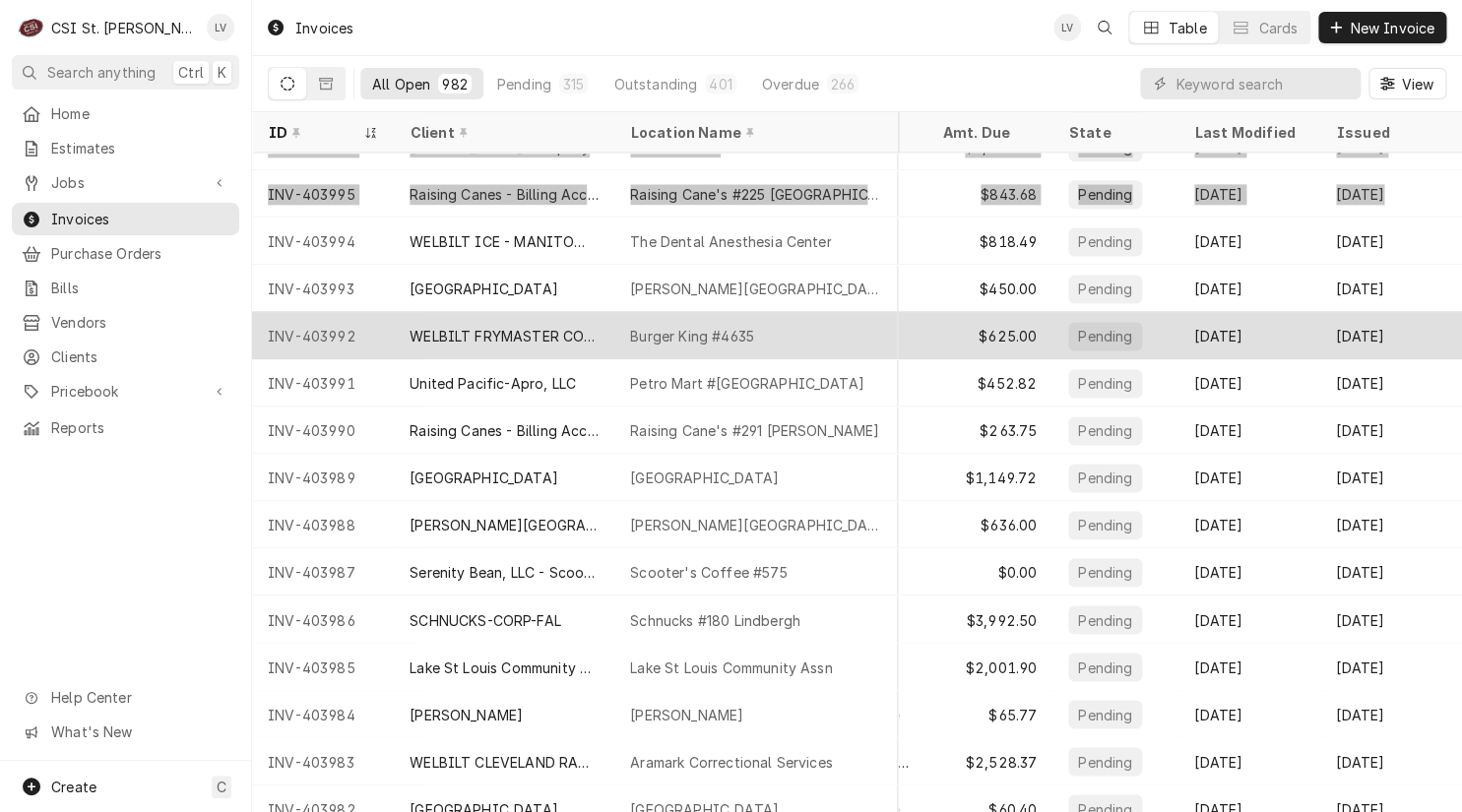
scroll to position [1103, 491]
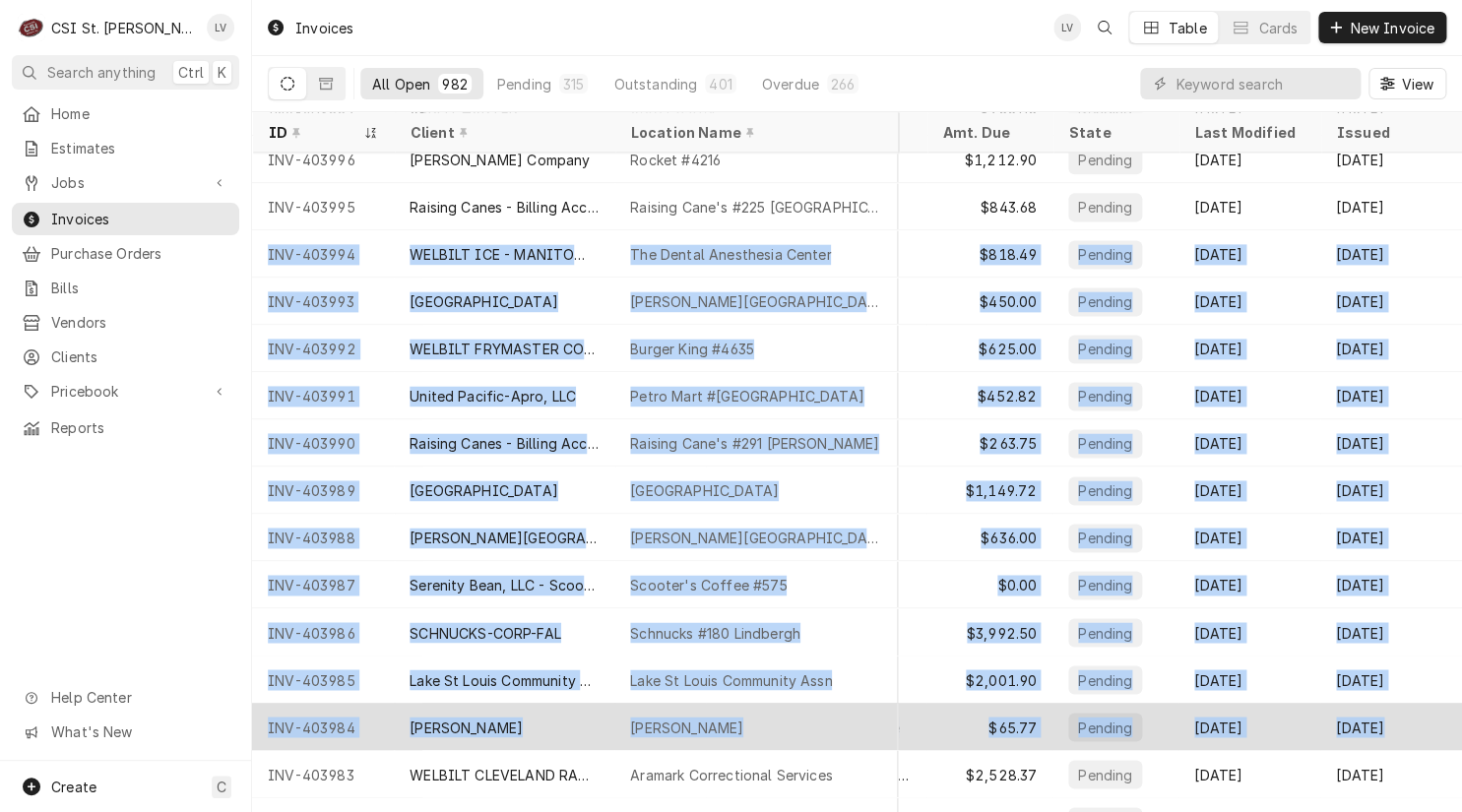
drag, startPoint x: 253, startPoint y: 245, endPoint x: 1361, endPoint y: 731, distance: 1209.9
copy tbody "INV-403994 WELBILT ICE - MANITOWOC ICE The Dental Anesthesia Center 950 Francis…"
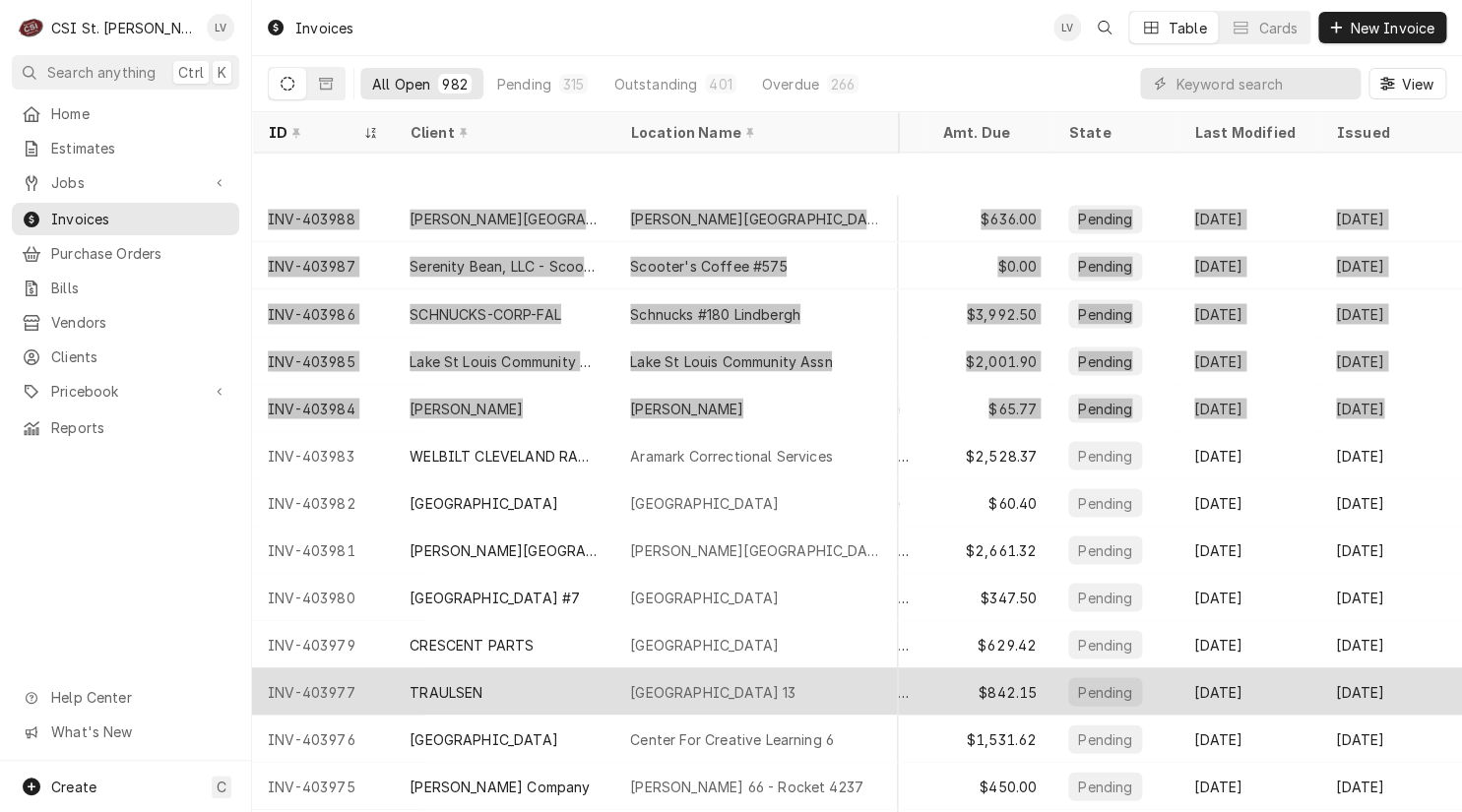
scroll to position [1572, 491]
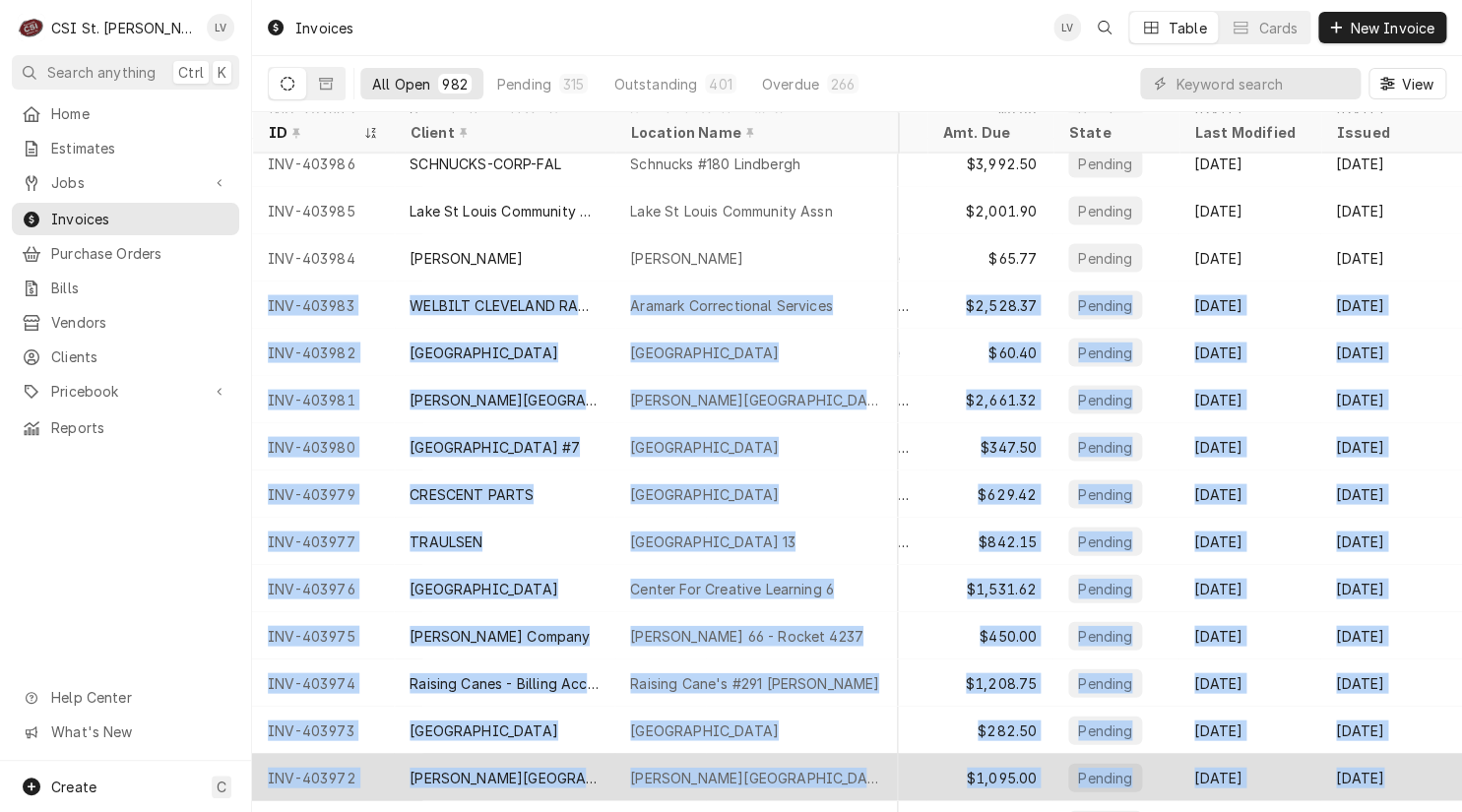
drag, startPoint x: 258, startPoint y: 302, endPoint x: 1372, endPoint y: 753, distance: 1201.8
copy tbody "INV-403983 WELBILT CLEVELAND RANGE Aramark Correctional Services 1393 Route O, …"
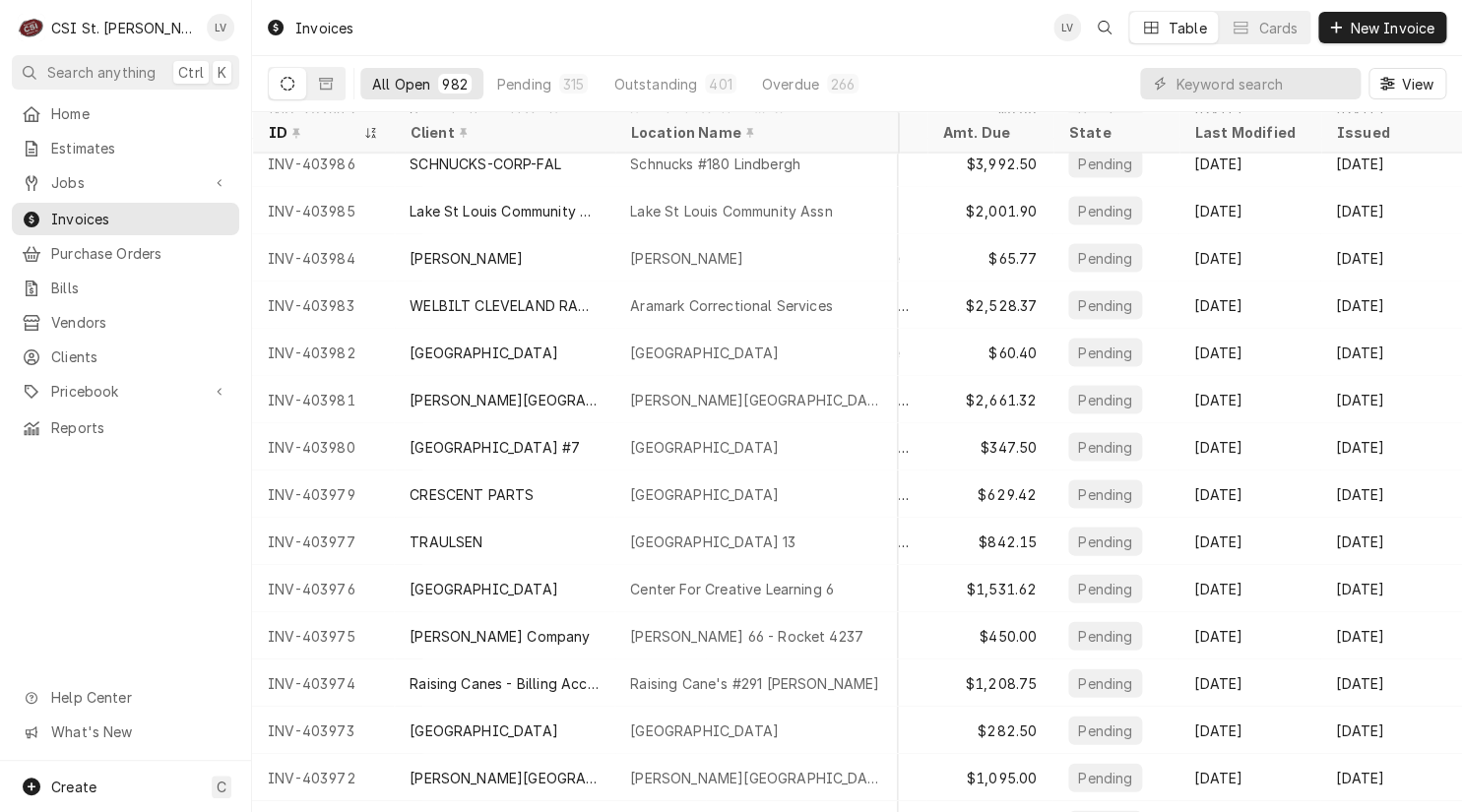
drag, startPoint x: 92, startPoint y: 554, endPoint x: 118, endPoint y: 551, distance: 26.2
click at [95, 554] on div "Home Estimates Jobs Jobs Job Series Invoices Purchase Orders Bills Vendors Clie…" at bounding box center [126, 429] width 251 height 664
click at [1207, 88] on input "Dynamic Content Wrapper" at bounding box center [1263, 84] width 175 height 32
type input "403944"
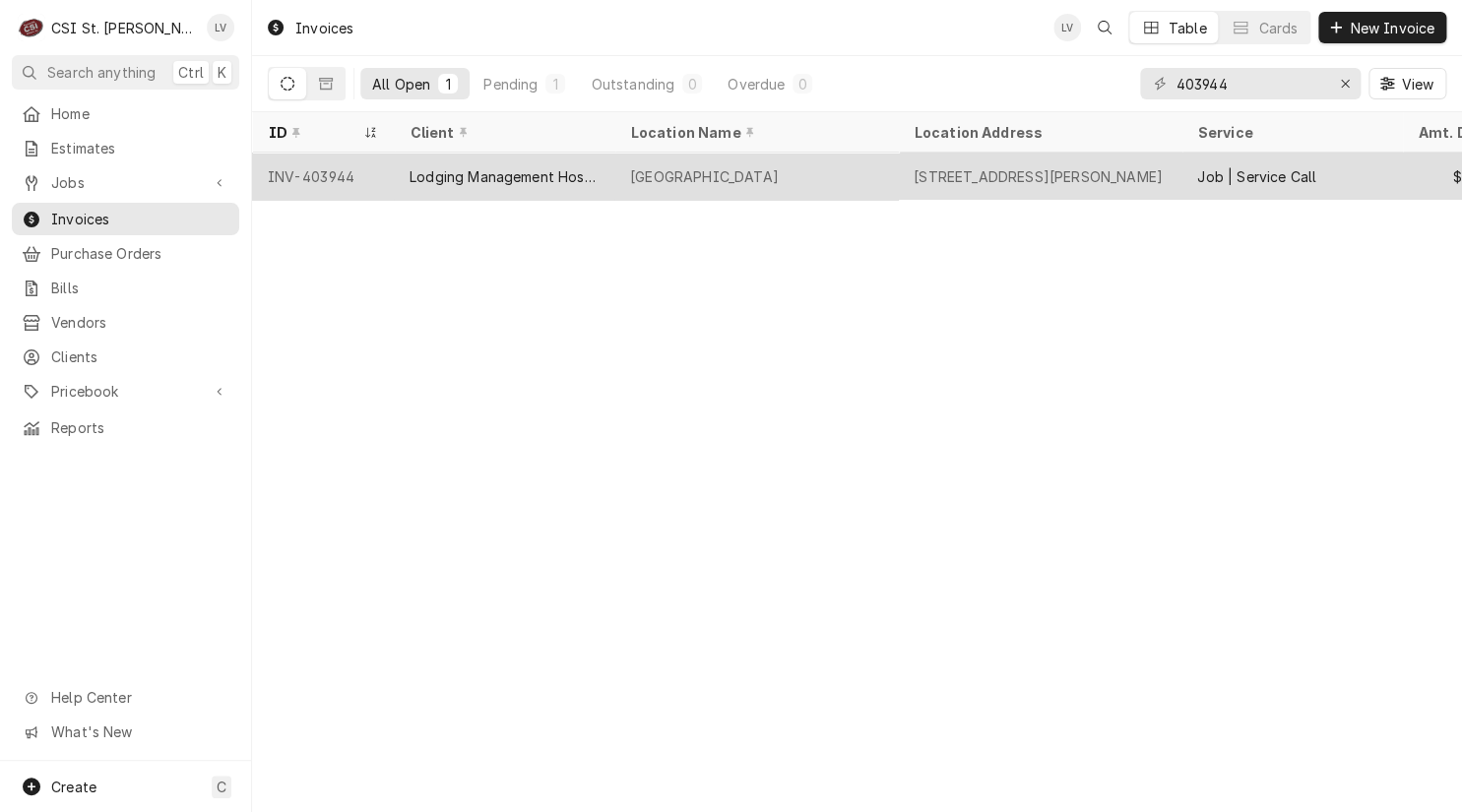
click at [550, 186] on div "Lodging Management Hospitality" at bounding box center [503, 175] width 220 height 47
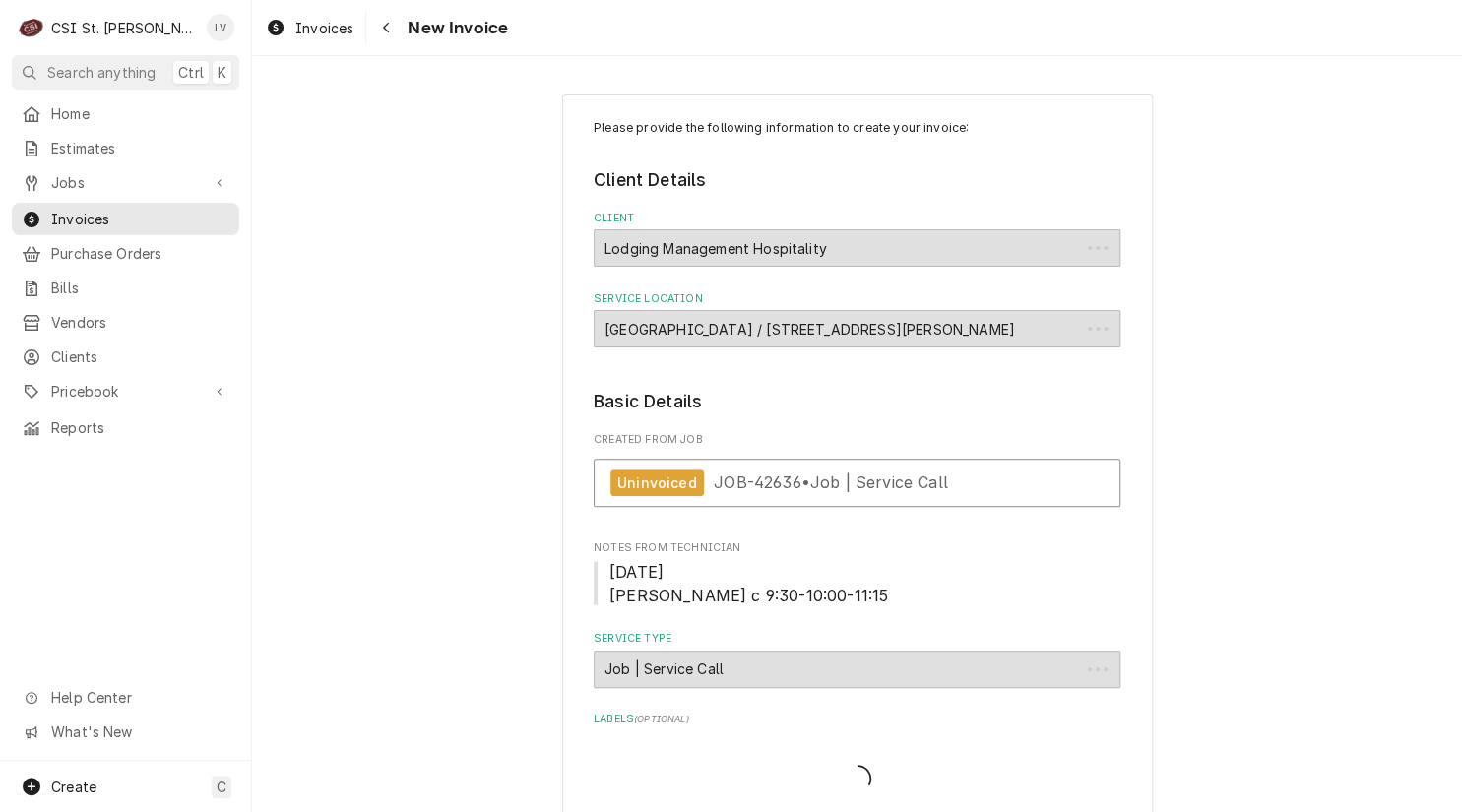
type textarea "x"
drag, startPoint x: 131, startPoint y: 180, endPoint x: 71, endPoint y: 183, distance: 60.1
click at [71, 183] on span "Jobs" at bounding box center [125, 182] width 148 height 21
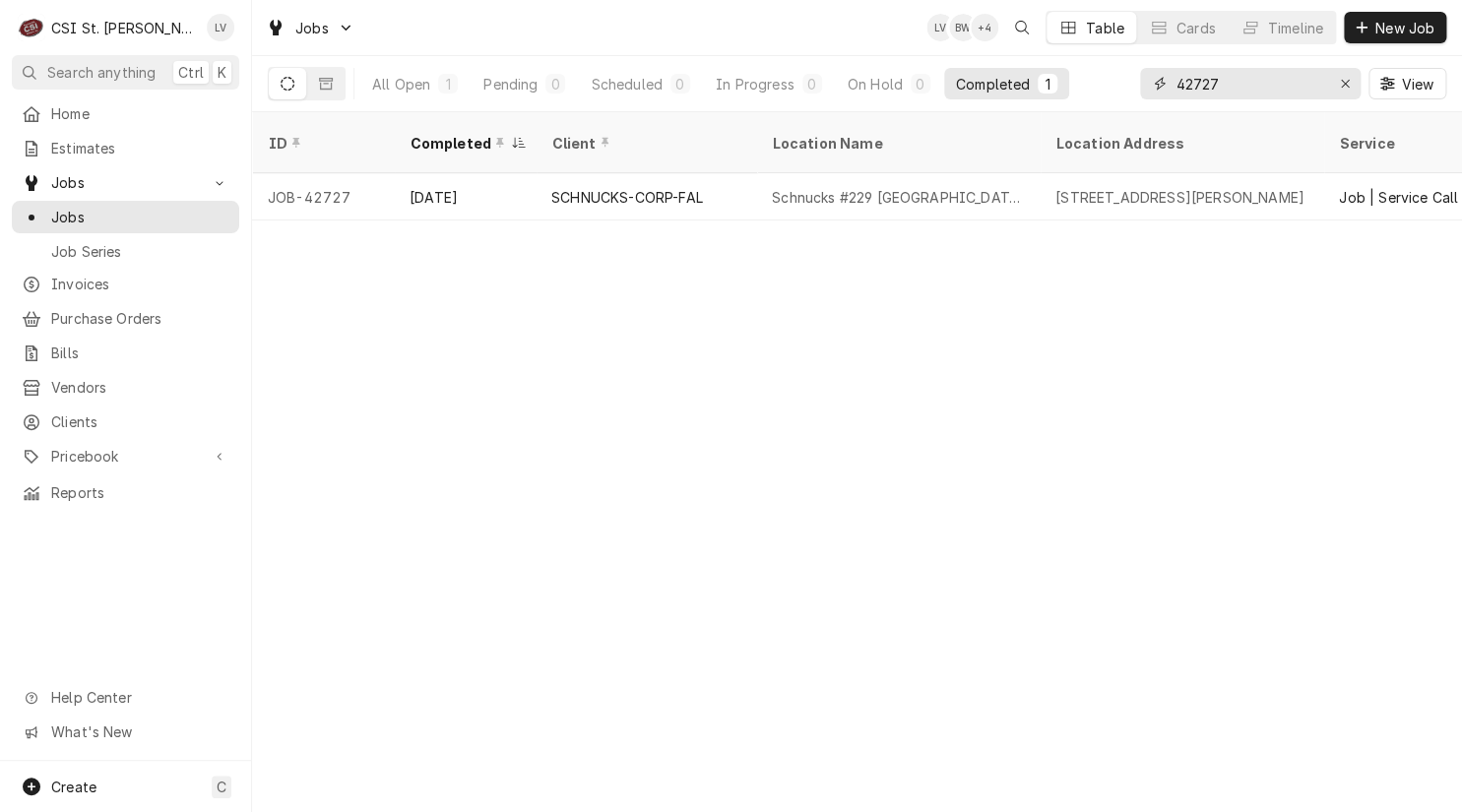
drag, startPoint x: 1237, startPoint y: 79, endPoint x: 1172, endPoint y: 79, distance: 65.0
click at [1167, 75] on div "42727" at bounding box center [1250, 84] width 220 height 32
click at [1247, 83] on input "42323" at bounding box center [1249, 84] width 147 height 32
type input "4"
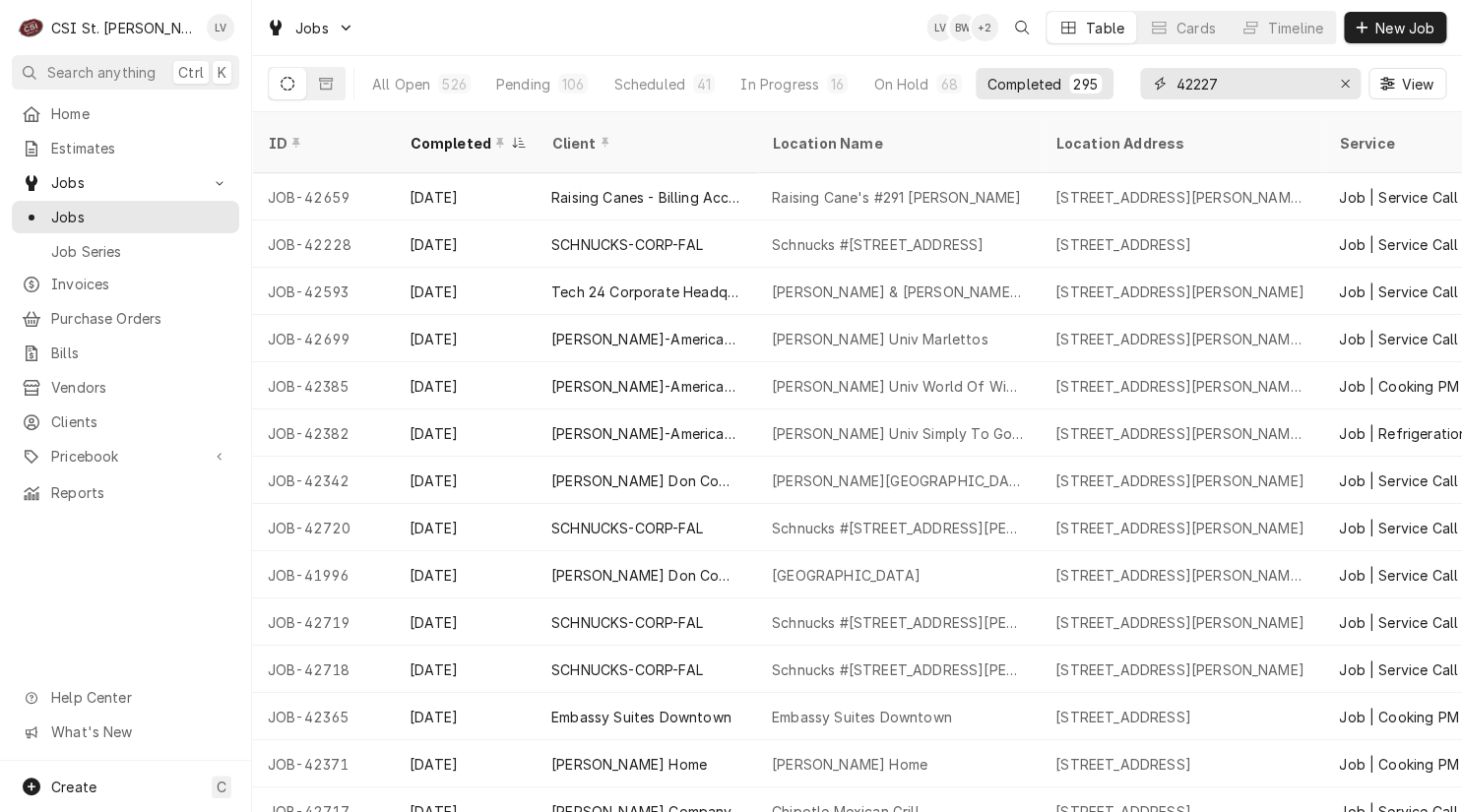
type input "42227"
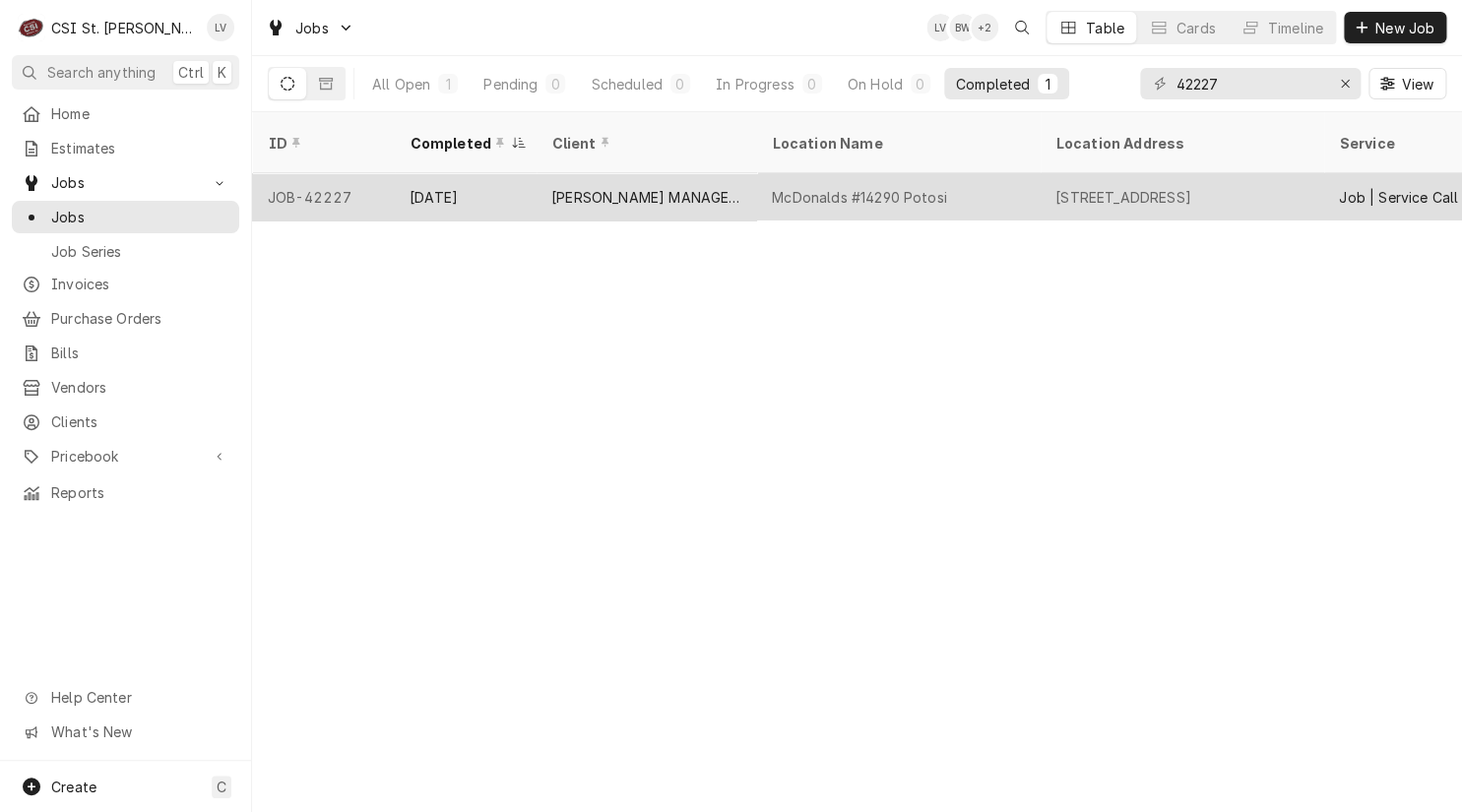
click at [730, 173] on div "[PERSON_NAME] MANAGEMENT INC" at bounding box center [645, 196] width 220 height 47
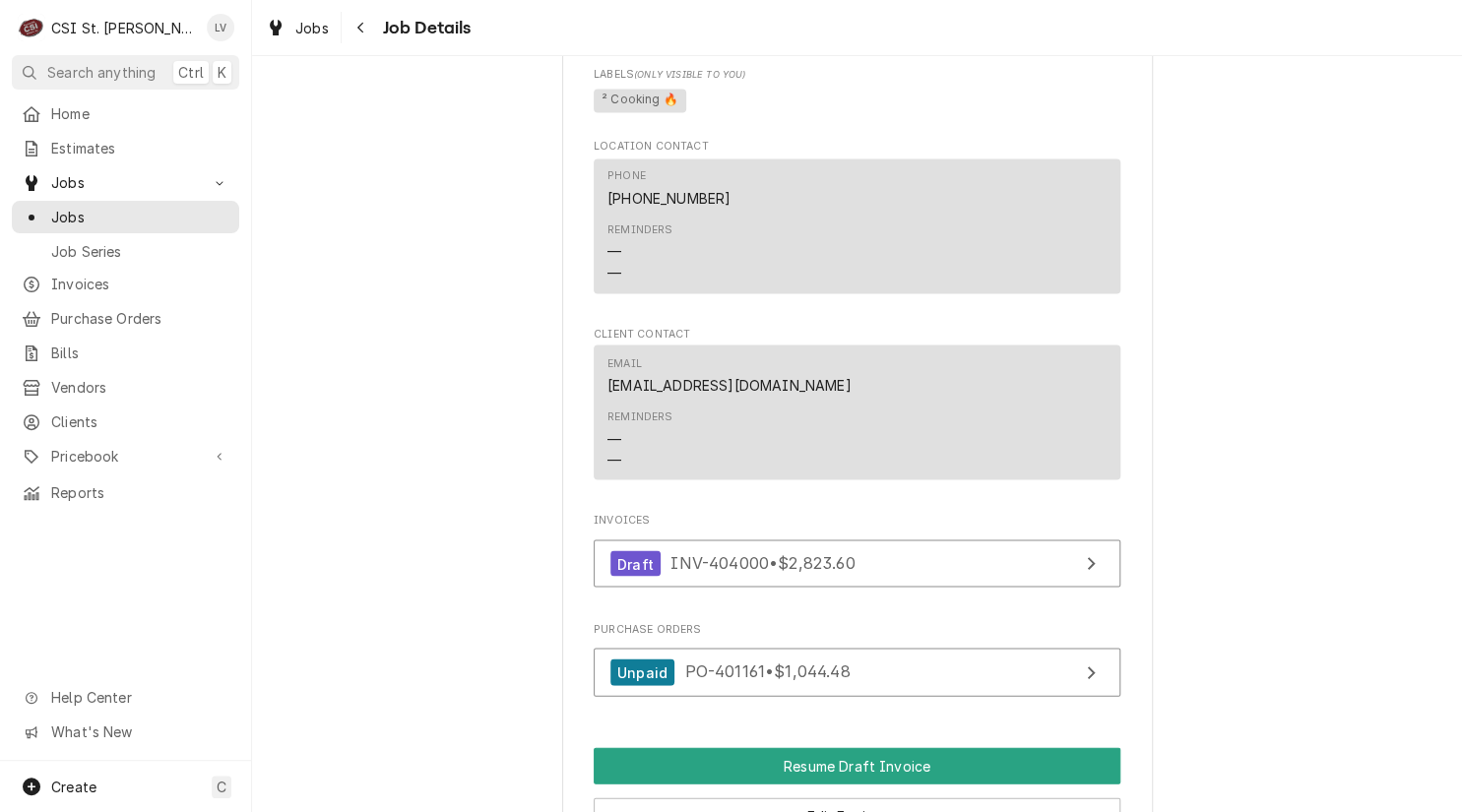
scroll to position [1673, 0]
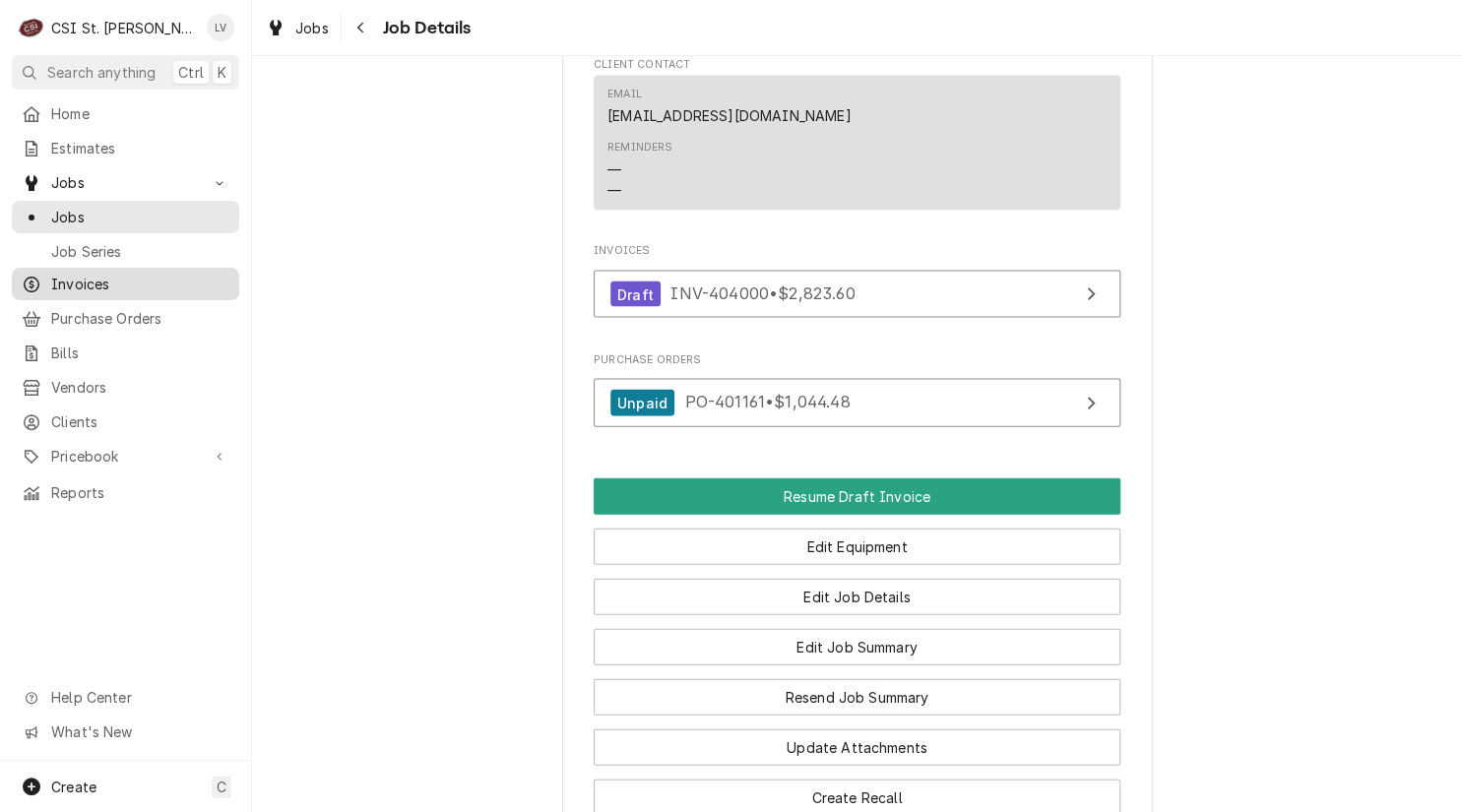
click at [78, 280] on span "Invoices" at bounding box center [140, 284] width 178 height 21
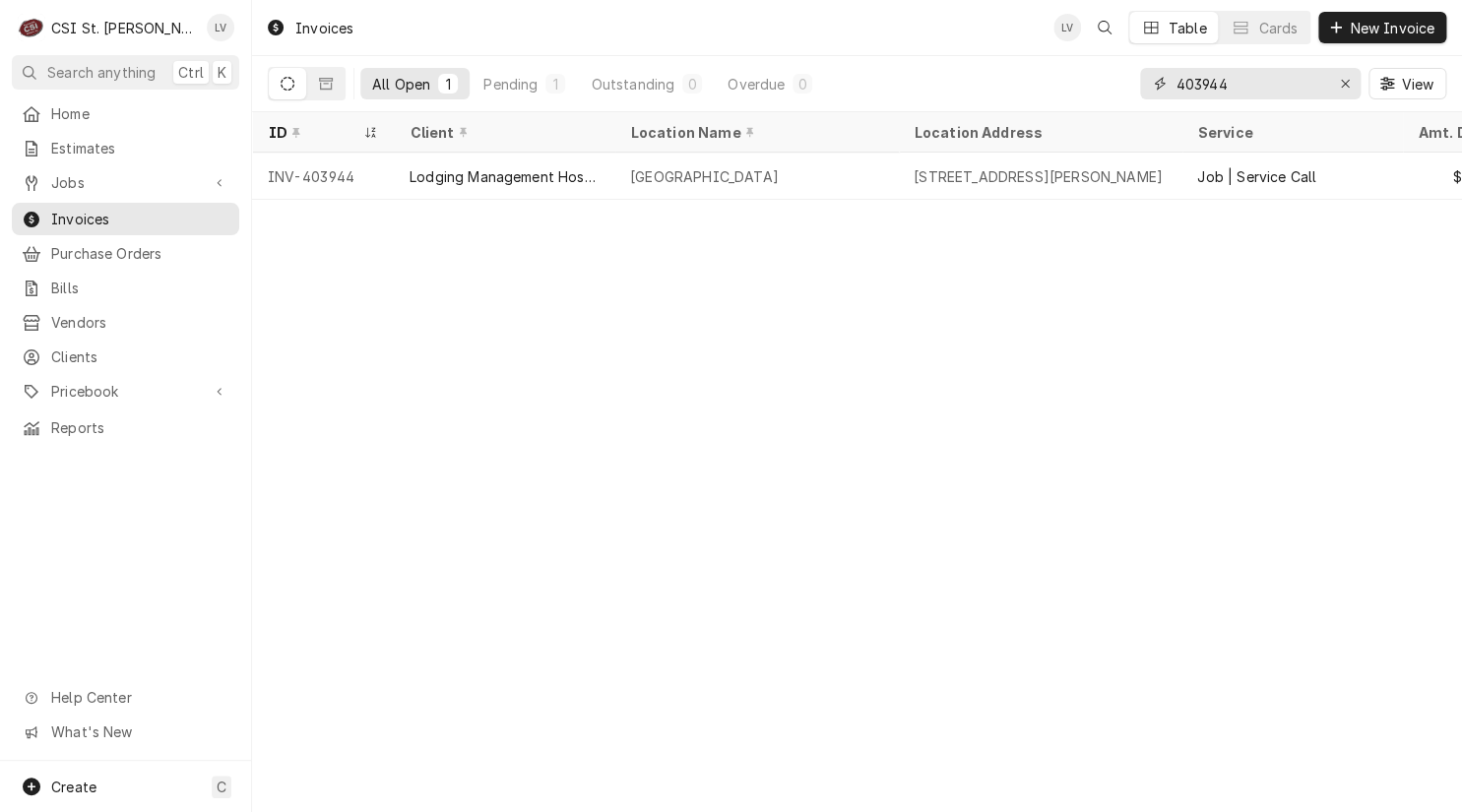
drag, startPoint x: 1201, startPoint y: 84, endPoint x: 1275, endPoint y: 96, distance: 75.0
click at [1275, 96] on input "403944" at bounding box center [1249, 84] width 147 height 32
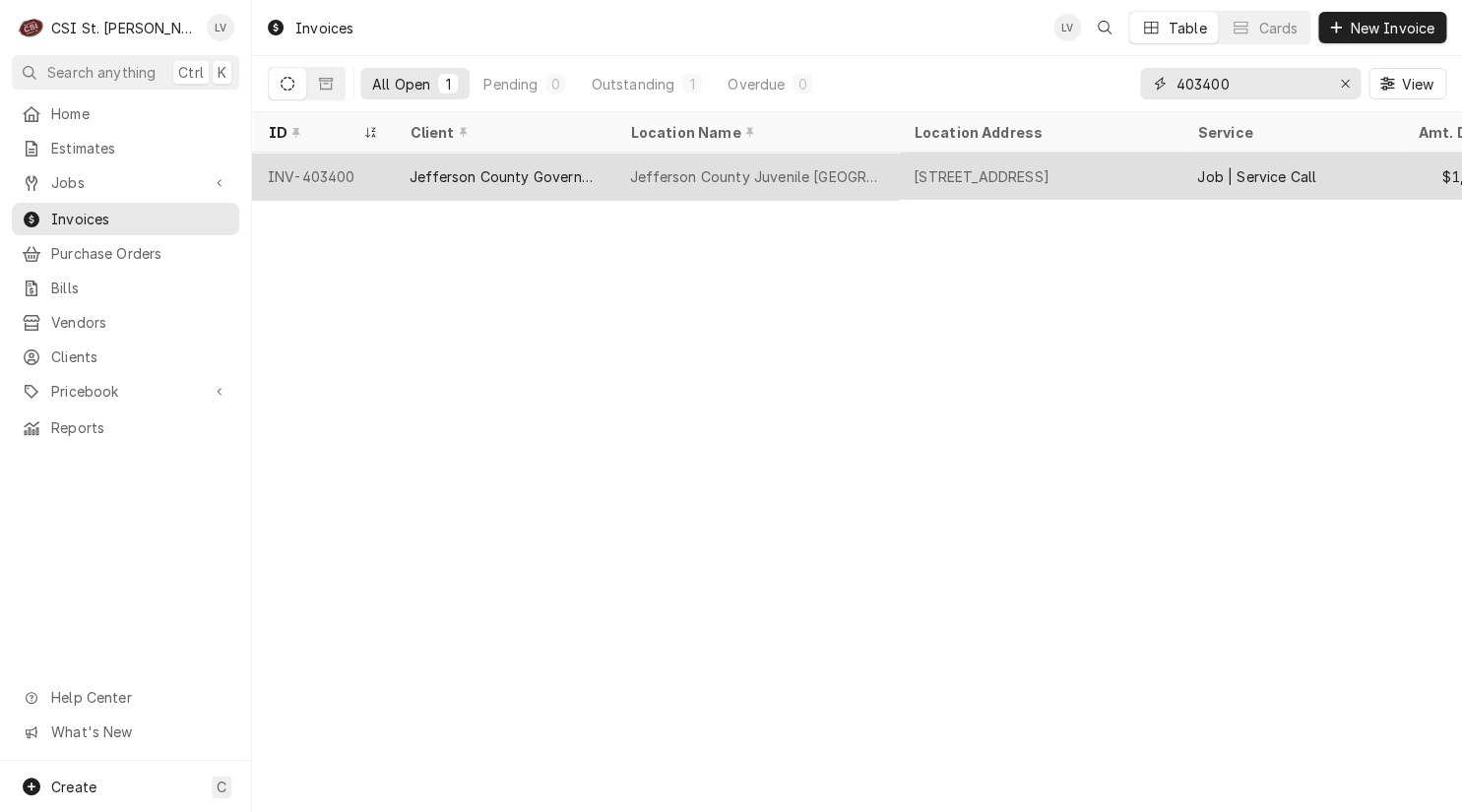
type input "403400"
click at [890, 166] on div "Jefferson County Juvenile [GEOGRAPHIC_DATA]" at bounding box center [755, 175] width 283 height 47
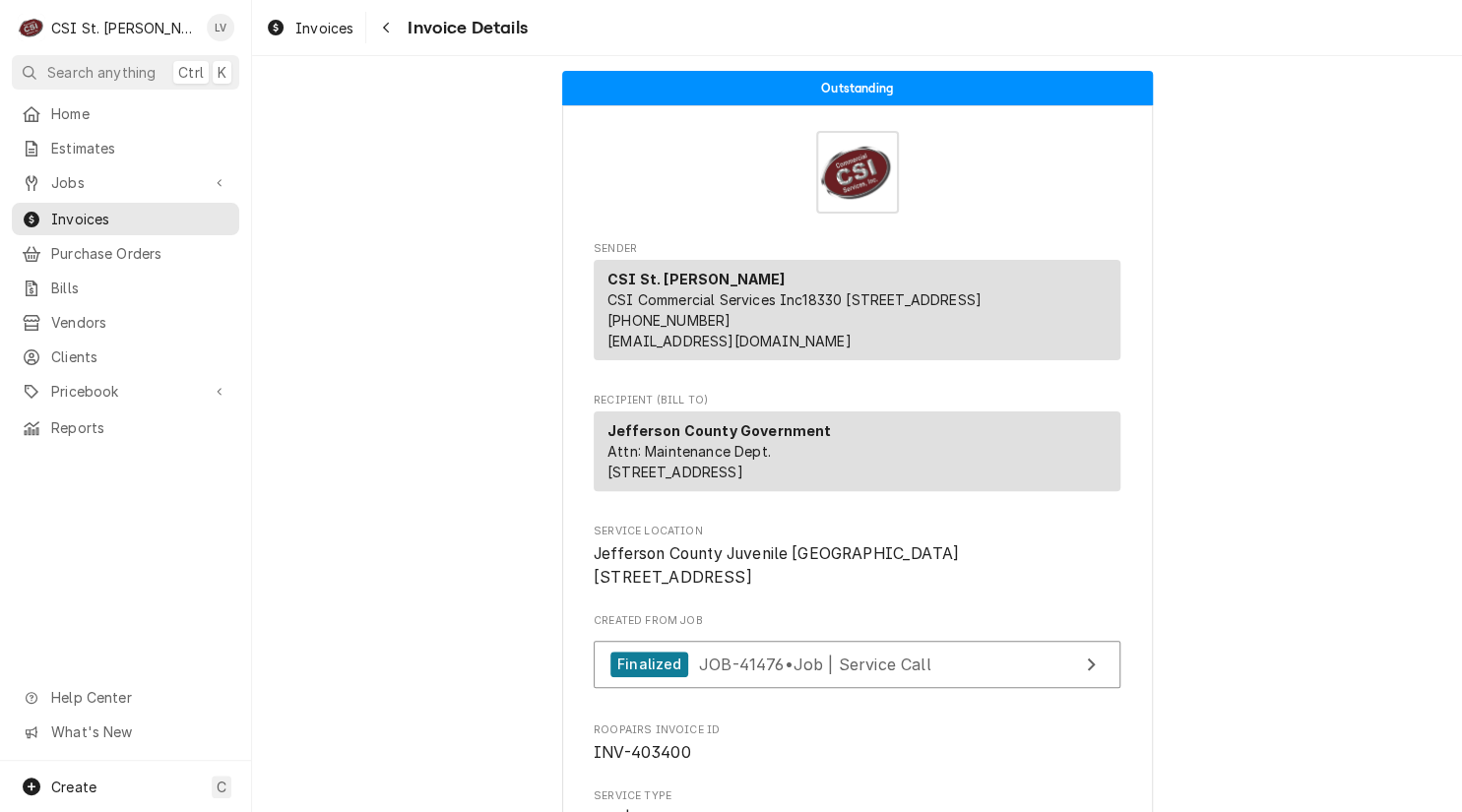
drag, startPoint x: 431, startPoint y: 649, endPoint x: 421, endPoint y: 741, distance: 92.5
